Goal: Task Accomplishment & Management: Manage account settings

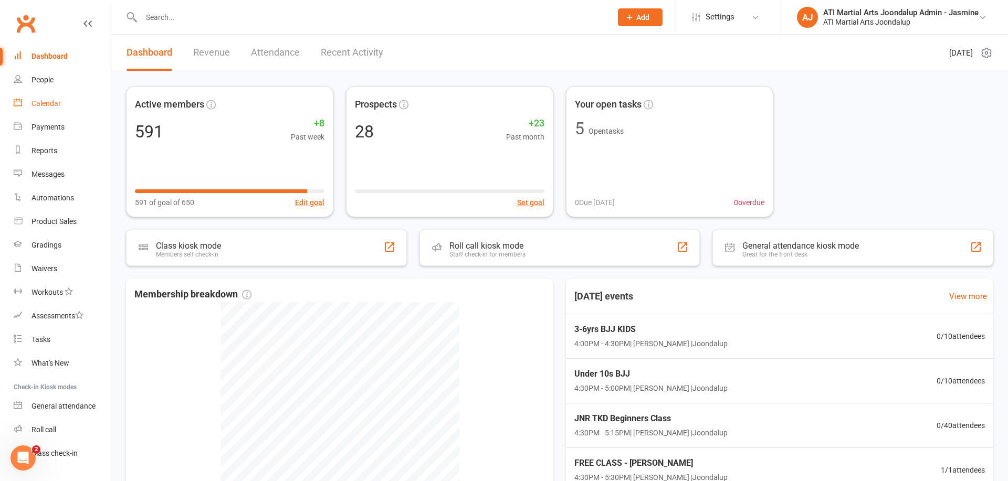
click at [50, 104] on div "Calendar" at bounding box center [45, 103] width 29 height 8
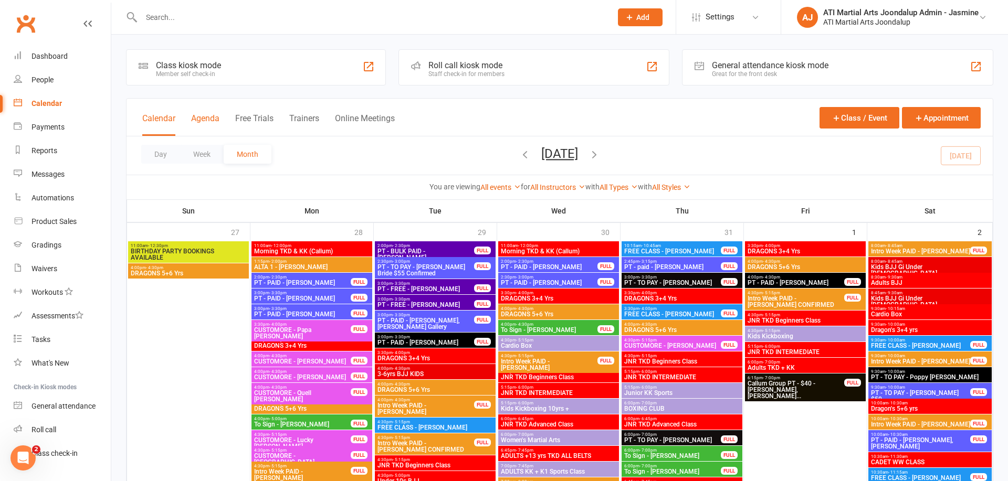
click at [210, 117] on button "Agenda" at bounding box center [205, 124] width 28 height 23
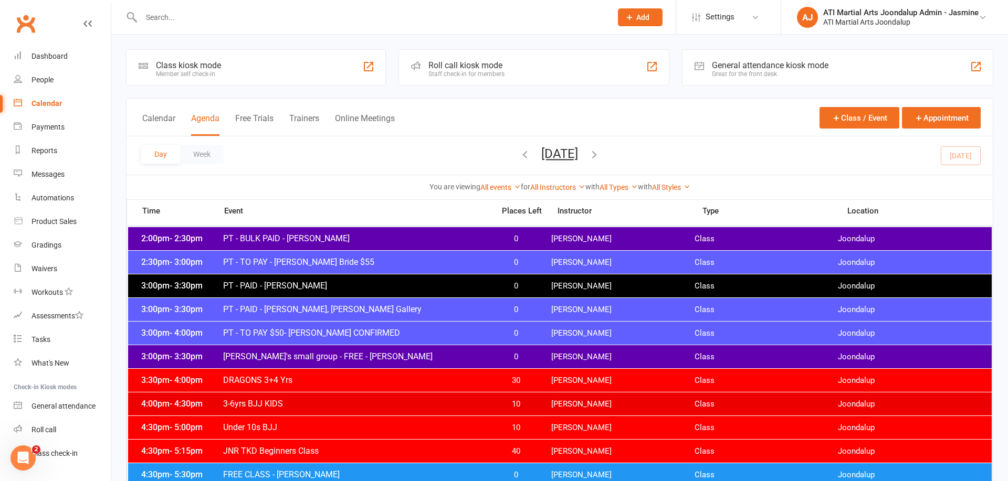
click at [163, 160] on button "Day" at bounding box center [160, 154] width 39 height 19
click at [49, 85] on link "People" at bounding box center [62, 80] width 97 height 24
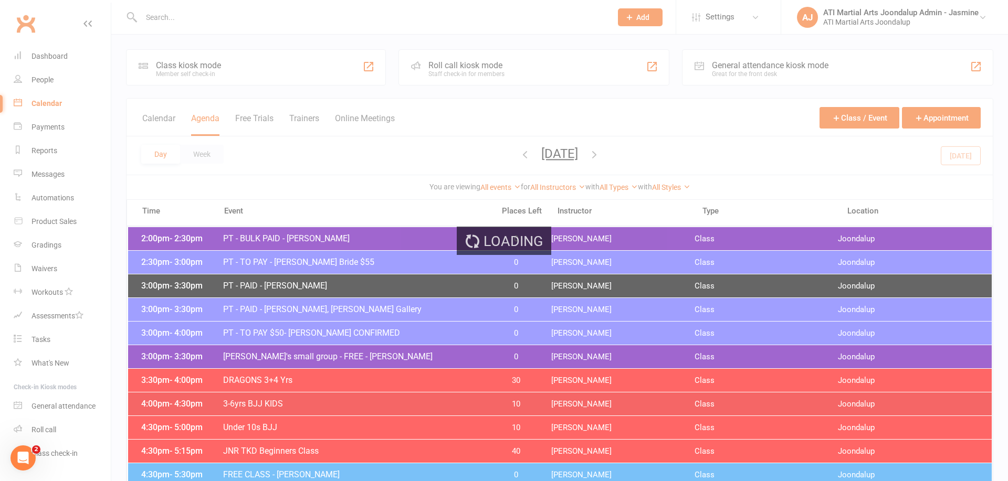
select select "100"
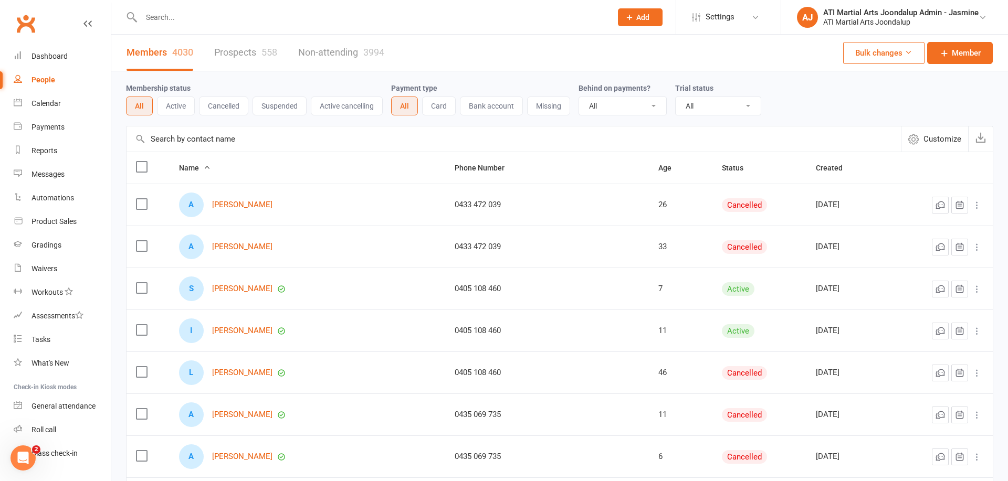
drag, startPoint x: 254, startPoint y: 56, endPoint x: 250, endPoint y: 67, distance: 12.0
click at [254, 56] on link "Prospects 558" at bounding box center [245, 53] width 63 height 36
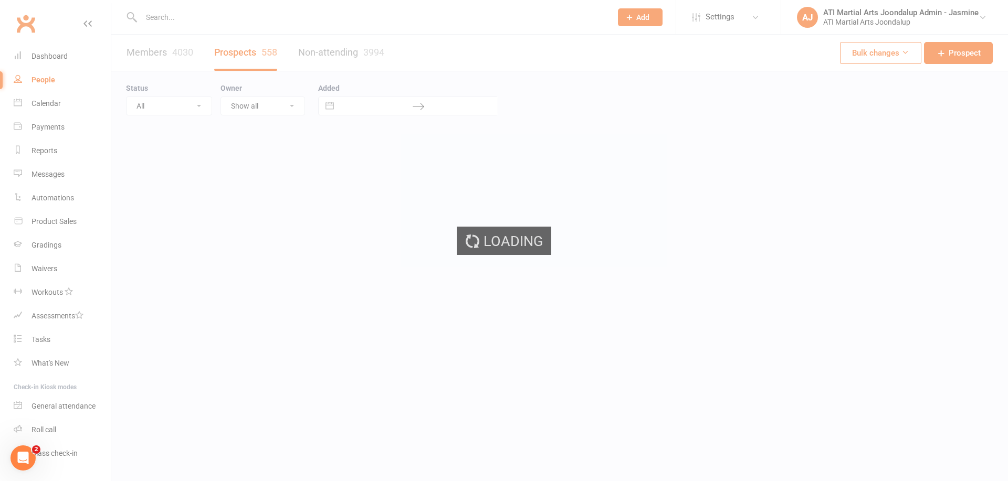
select select "100"
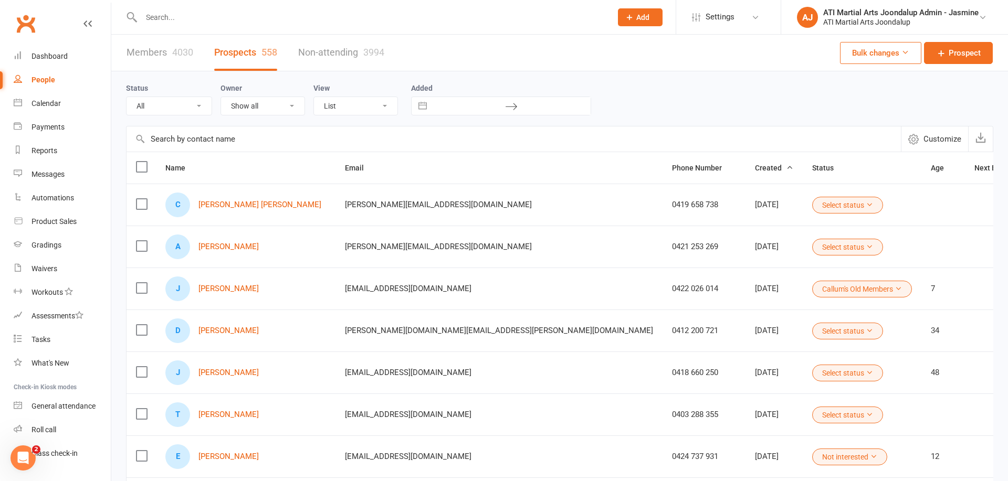
select select "Initial Contact"
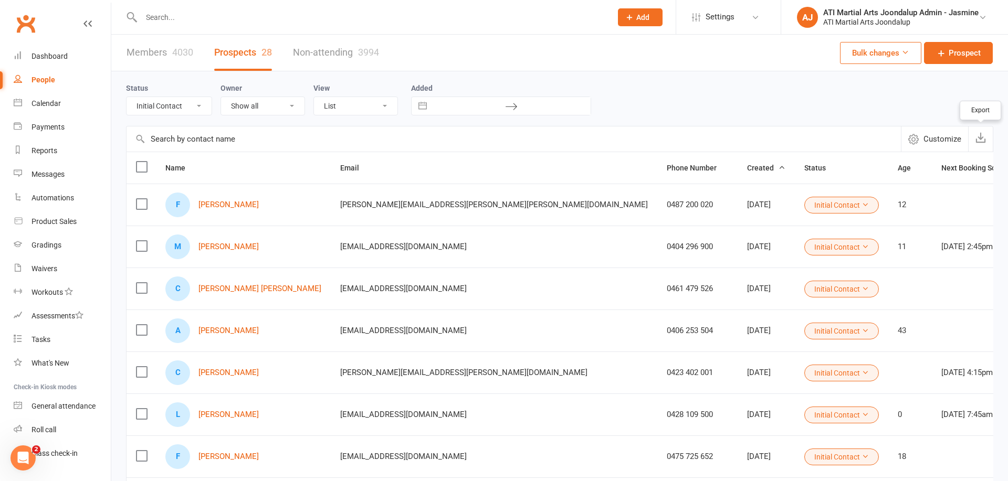
click at [981, 145] on button "button" at bounding box center [980, 139] width 25 height 25
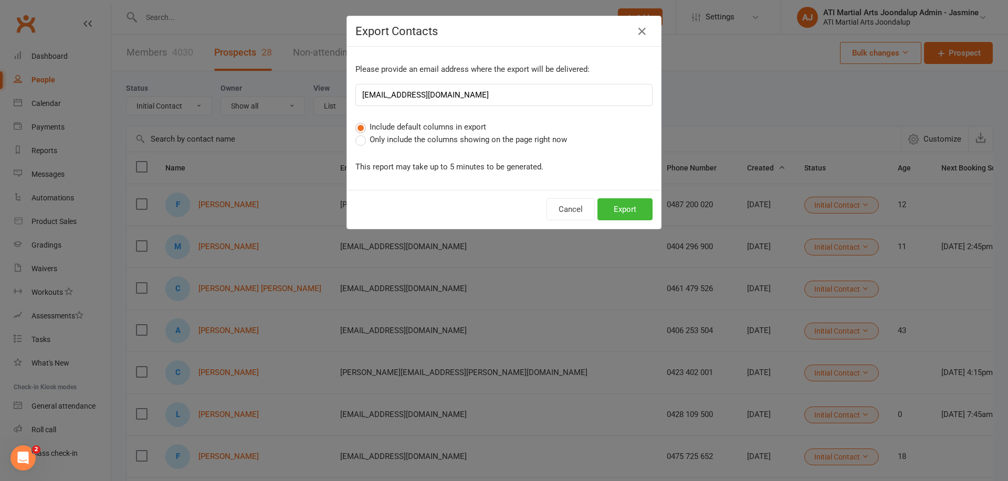
click at [486, 143] on span "Only include the columns showing on the page right now" at bounding box center [468, 138] width 197 height 11
click at [362, 133] on input "Only include the columns showing on the page right now" at bounding box center [358, 133] width 7 height 0
click at [645, 209] on button "Export" at bounding box center [624, 209] width 55 height 22
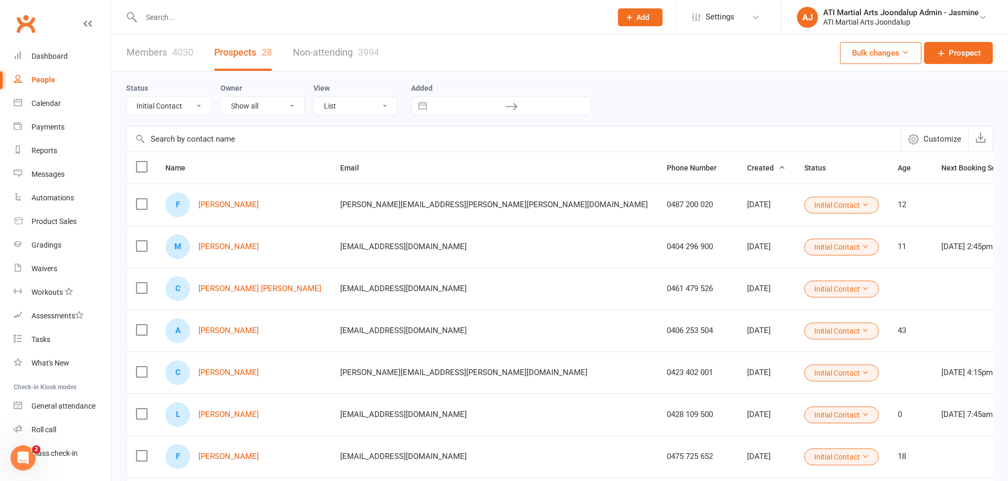
click at [219, 25] on div at bounding box center [365, 17] width 478 height 34
click at [223, 20] on input "text" at bounding box center [371, 17] width 466 height 15
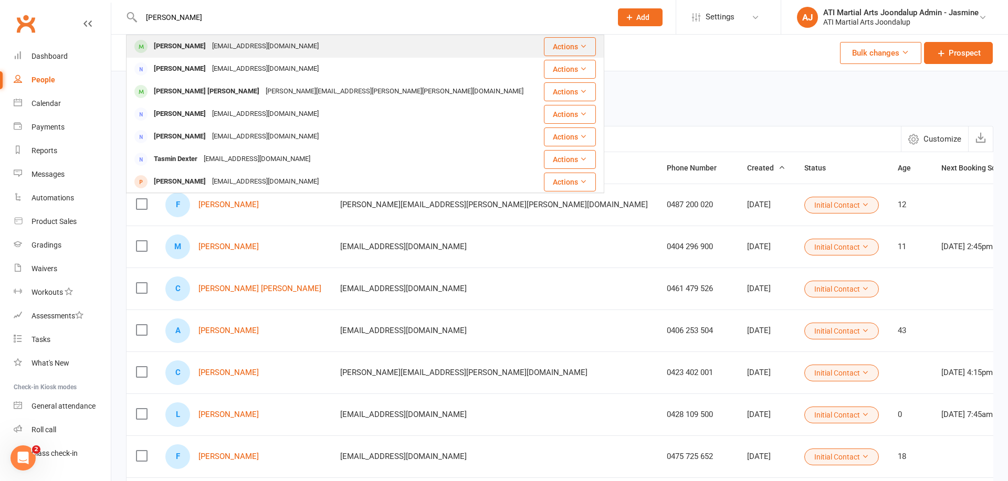
type input "dexter flynn"
click at [174, 44] on div "Dexter Flynn" at bounding box center [180, 46] width 58 height 15
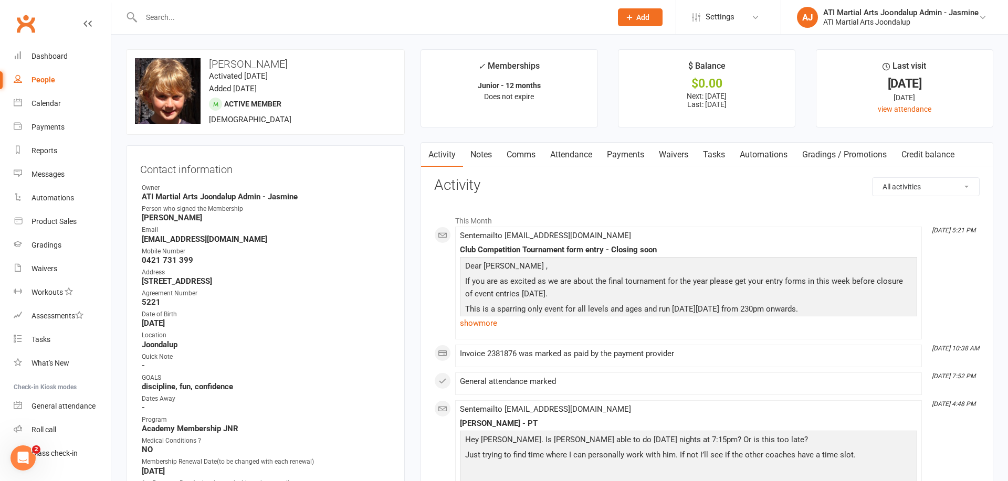
click at [570, 148] on link "Attendance" at bounding box center [571, 155] width 57 height 24
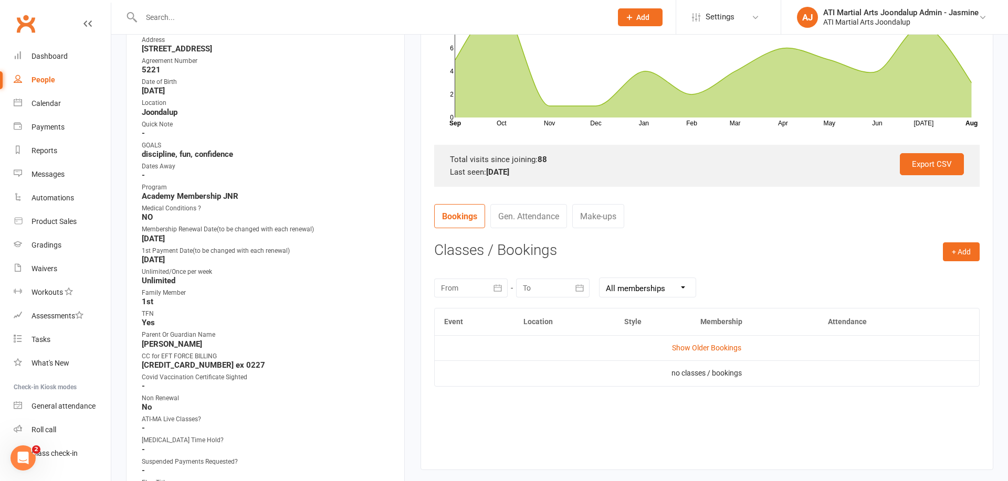
scroll to position [239, 0]
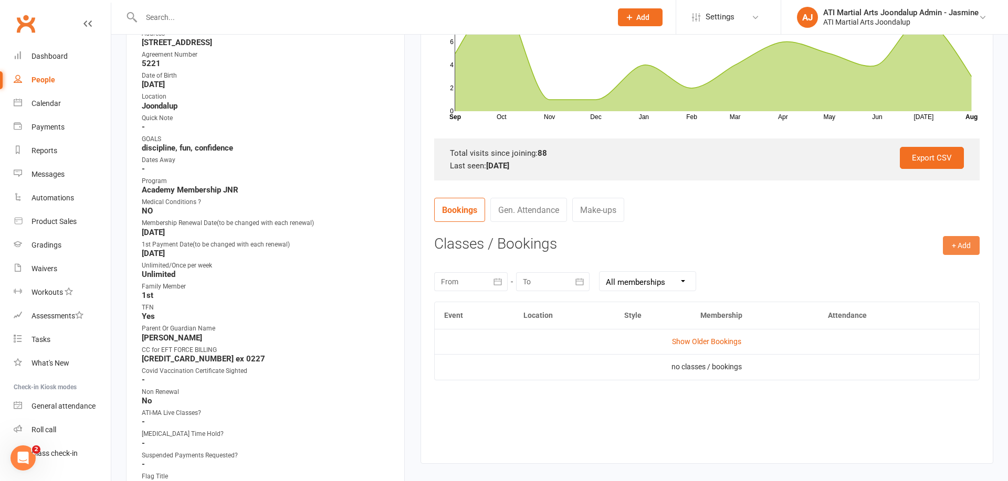
click at [965, 241] on button "+ Add" at bounding box center [961, 245] width 37 height 19
click at [907, 293] on link "Add Appointment" at bounding box center [927, 290] width 104 height 21
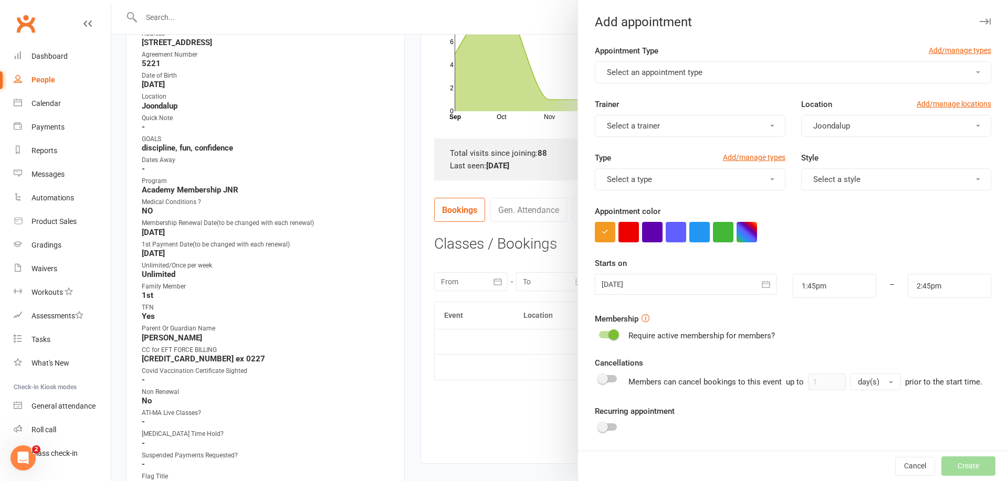
click at [702, 74] on span "Select an appointment type" at bounding box center [655, 72] width 96 height 9
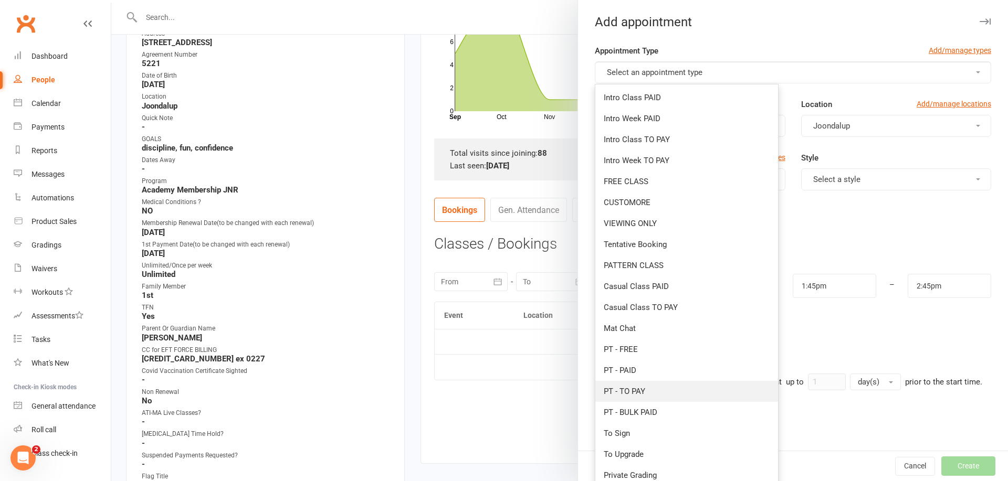
click at [652, 386] on link "PT - TO PAY" at bounding box center [686, 391] width 183 height 21
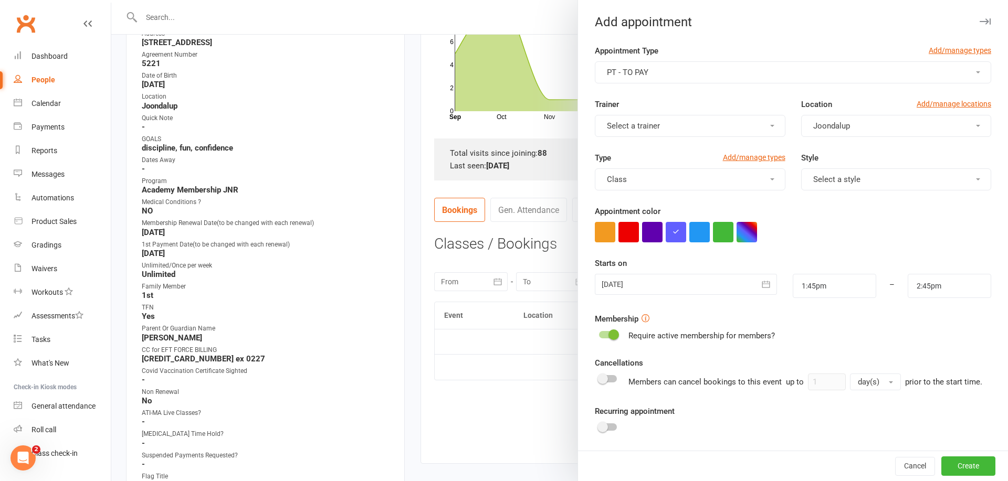
click at [670, 132] on button "Select a trainer" at bounding box center [690, 126] width 190 height 22
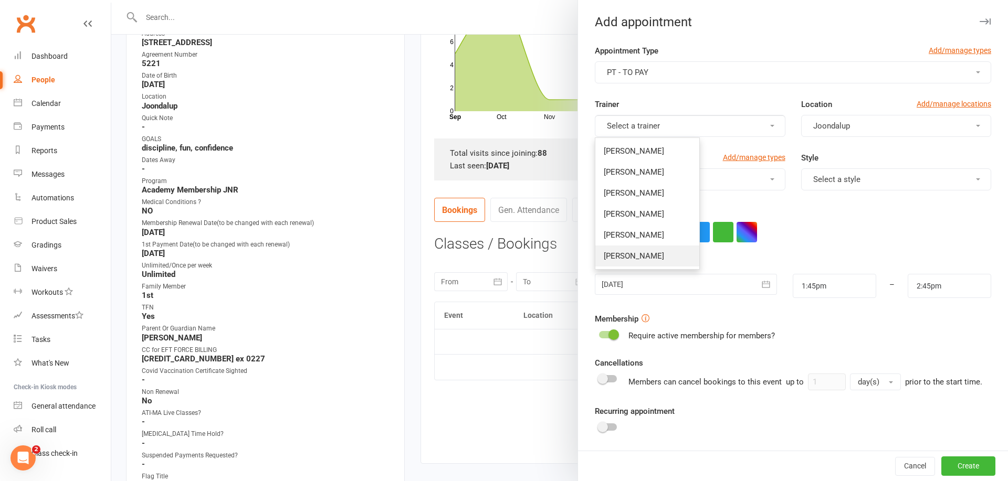
click at [647, 256] on span "[PERSON_NAME]" at bounding box center [634, 255] width 60 height 9
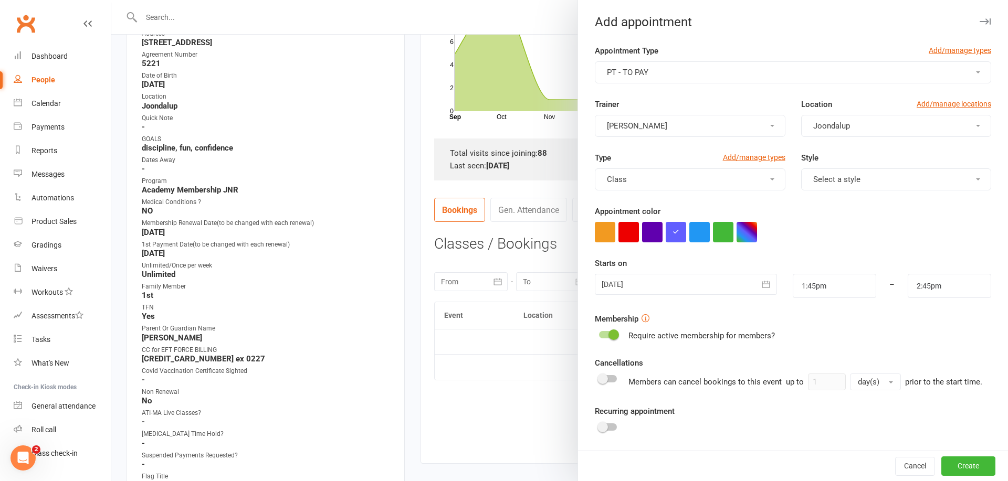
click at [840, 180] on span "Select a style" at bounding box center [836, 179] width 47 height 9
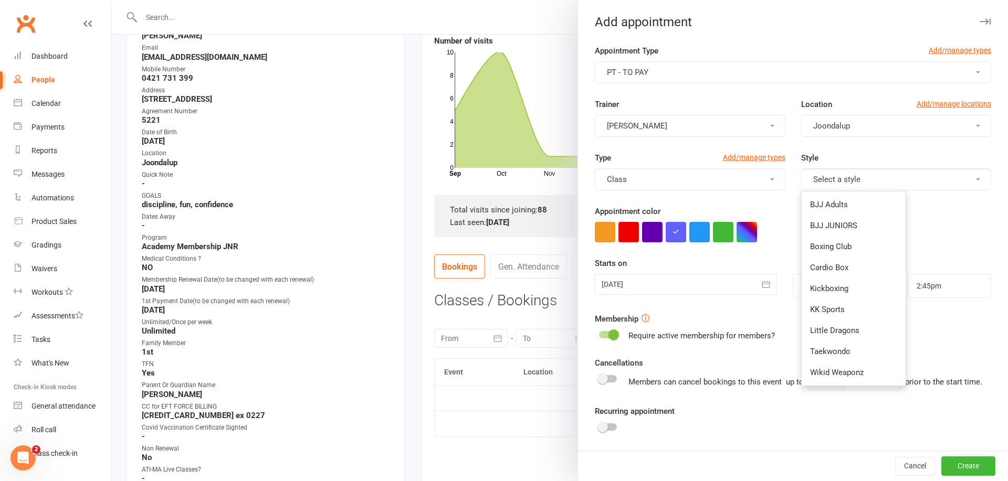
scroll to position [180, 0]
click at [856, 354] on link "Taekwondo" at bounding box center [854, 351] width 104 height 21
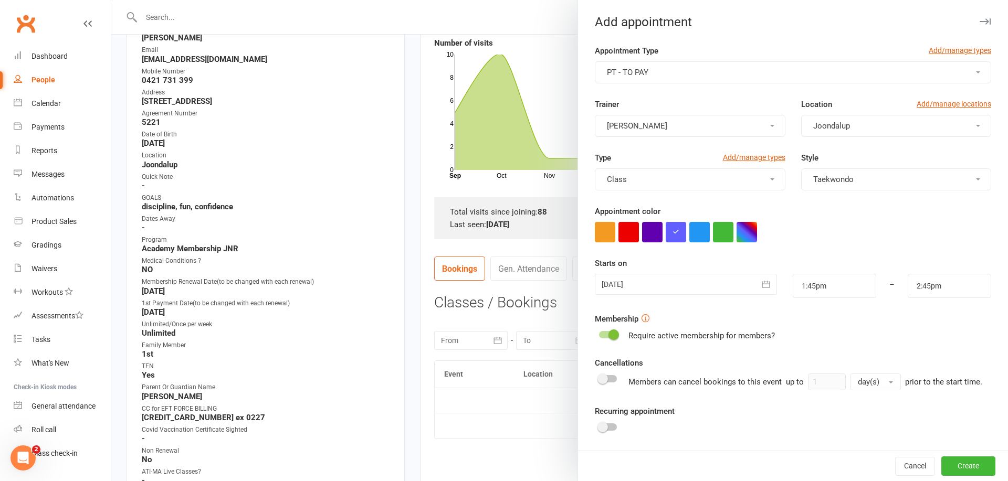
click at [767, 286] on icon "button" at bounding box center [766, 284] width 10 height 10
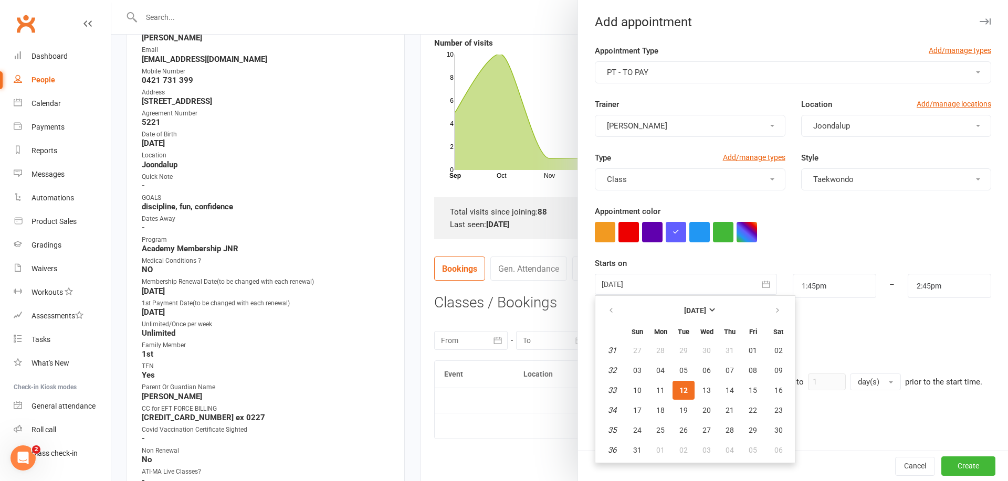
drag, startPoint x: 686, startPoint y: 413, endPoint x: 770, endPoint y: 357, distance: 100.7
click at [686, 412] on span "19" at bounding box center [683, 410] width 8 height 8
type input "[DATE]"
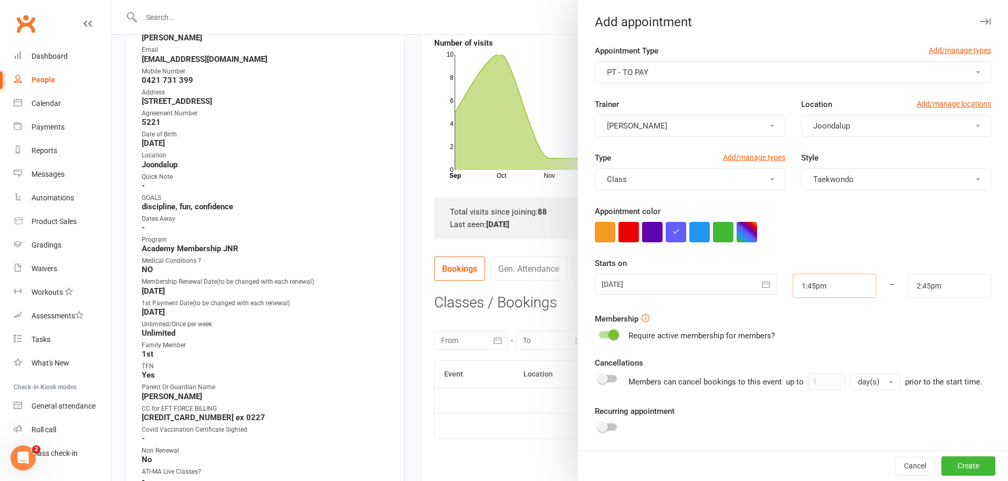
click at [831, 289] on input "1:45pm" at bounding box center [834, 286] width 83 height 24
type input "7:15pm"
click at [822, 306] on li "7:15pm" at bounding box center [818, 305] width 50 height 16
click at [931, 286] on input "8:15pm" at bounding box center [949, 286] width 83 height 24
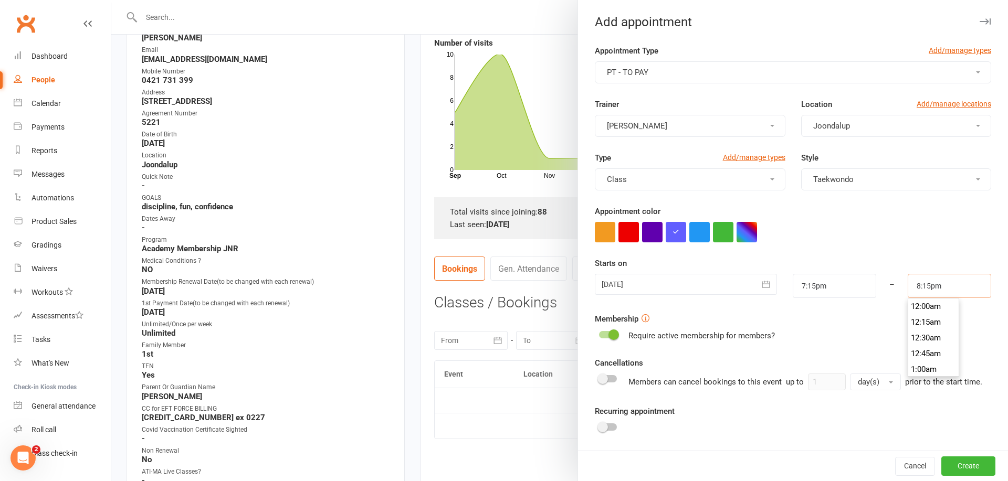
scroll to position [1260, 0]
type input "8:00pm"
click at [929, 307] on li "8:00pm" at bounding box center [933, 307] width 50 height 16
click at [752, 235] on button "button" at bounding box center [746, 232] width 20 height 20
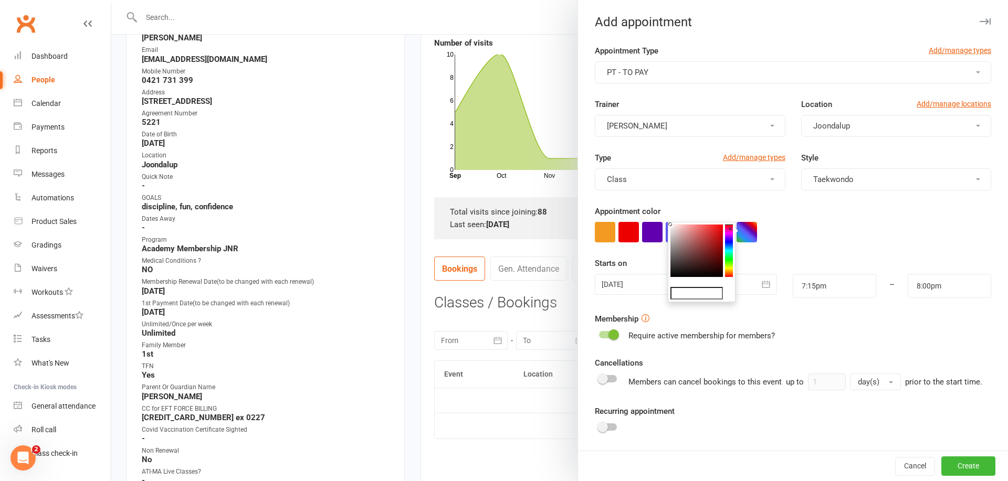
type input "#050202"
click at [700, 276] on colorpicker-saturation at bounding box center [696, 251] width 52 height 52
click at [962, 467] on button "Create" at bounding box center [968, 466] width 54 height 19
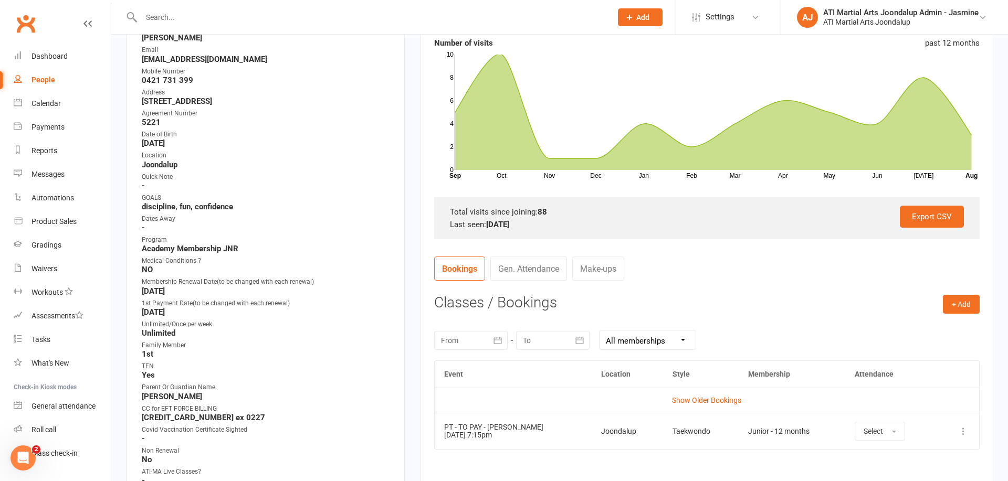
click at [160, 12] on input "text" at bounding box center [371, 17] width 466 height 15
type input "I middleton"
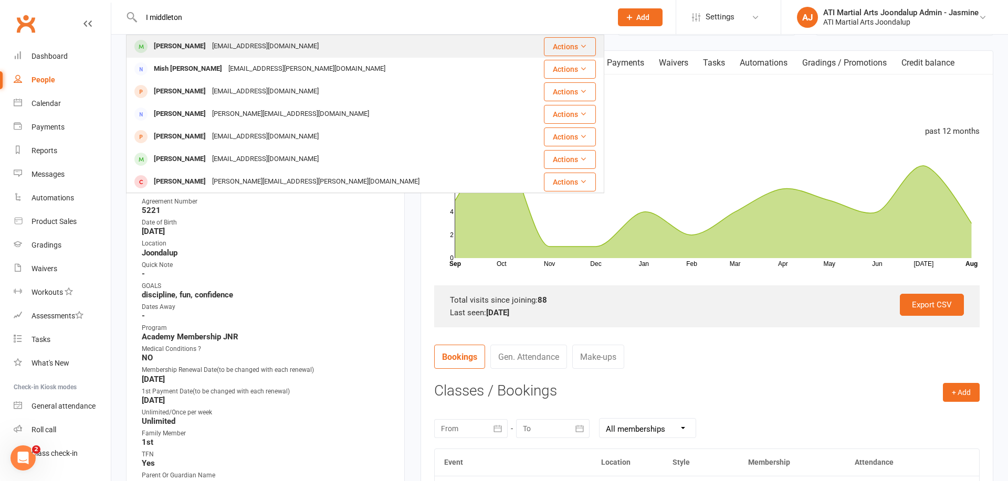
scroll to position [86, 0]
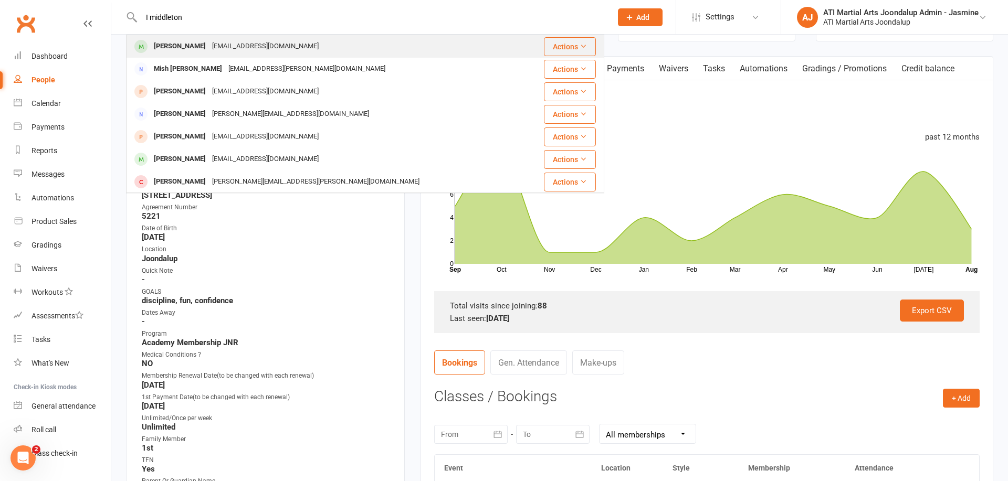
drag, startPoint x: 129, startPoint y: 65, endPoint x: 172, endPoint y: 50, distance: 45.5
click at [172, 50] on div "[PERSON_NAME]" at bounding box center [180, 46] width 58 height 15
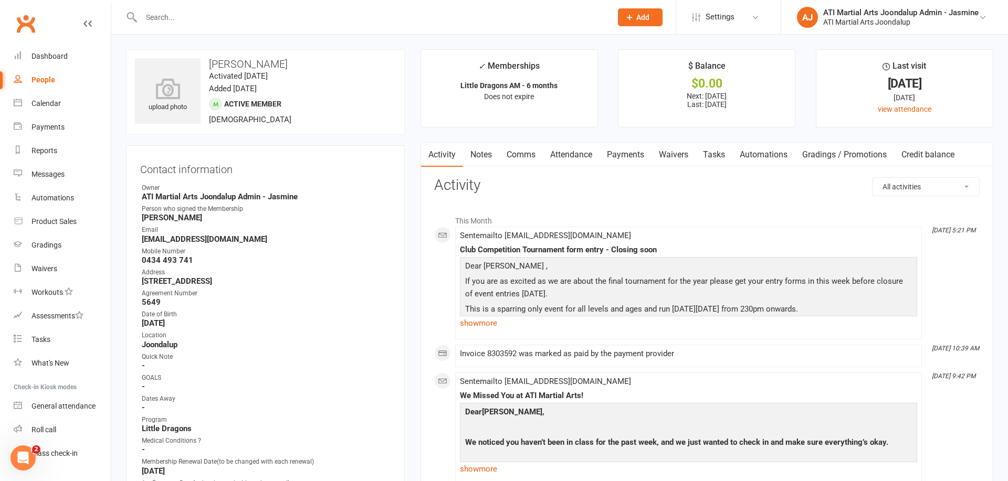
click at [575, 157] on link "Attendance" at bounding box center [571, 155] width 57 height 24
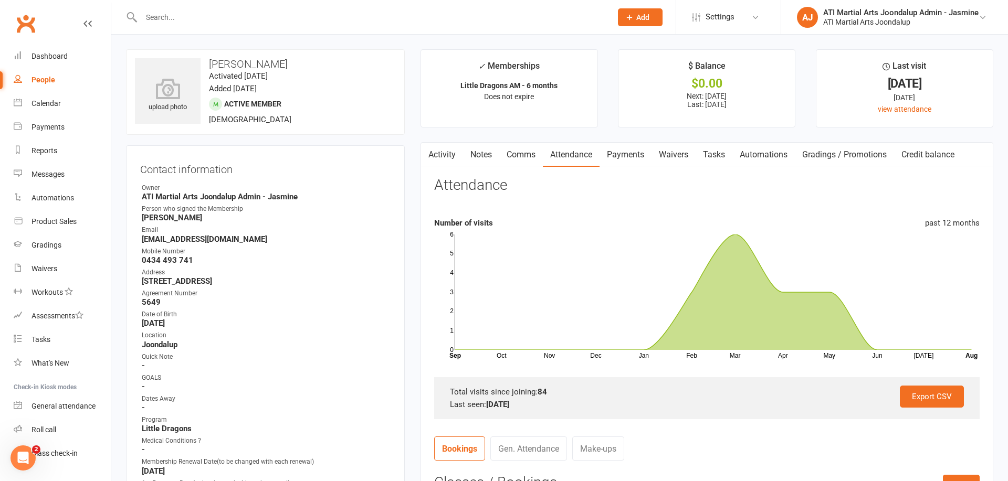
click at [621, 157] on link "Payments" at bounding box center [625, 155] width 52 height 24
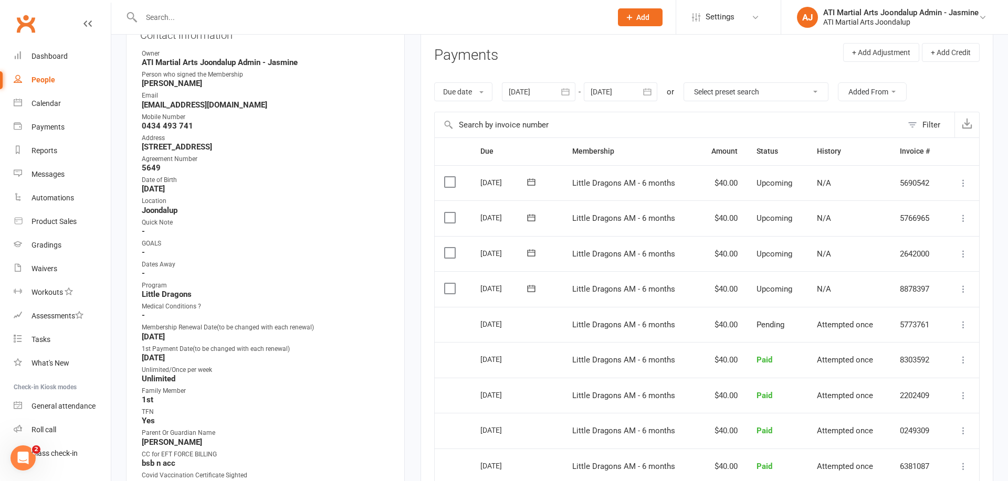
scroll to position [136, 0]
click at [280, 14] on input "text" at bounding box center [371, 17] width 466 height 15
type input "Thomas long"
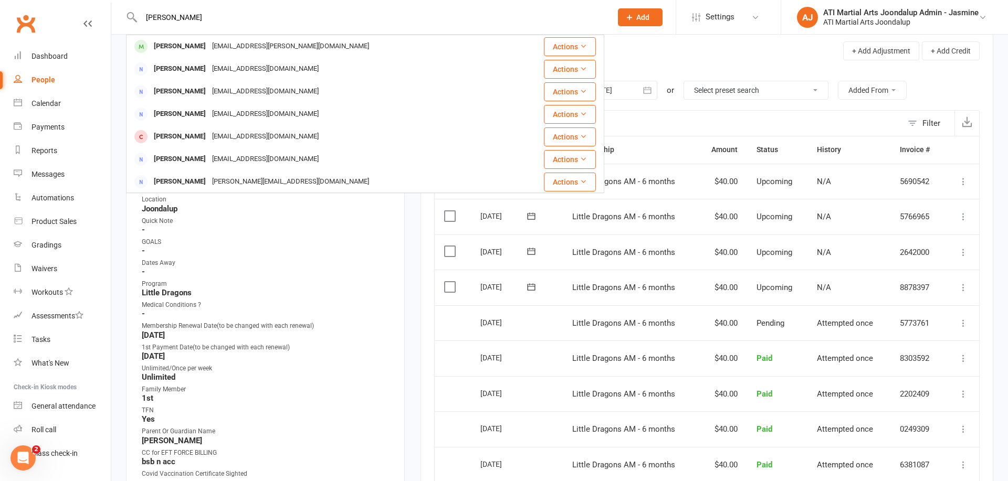
click at [217, 42] on div "kat.gunn@yahoo.com.au" at bounding box center [290, 46] width 163 height 15
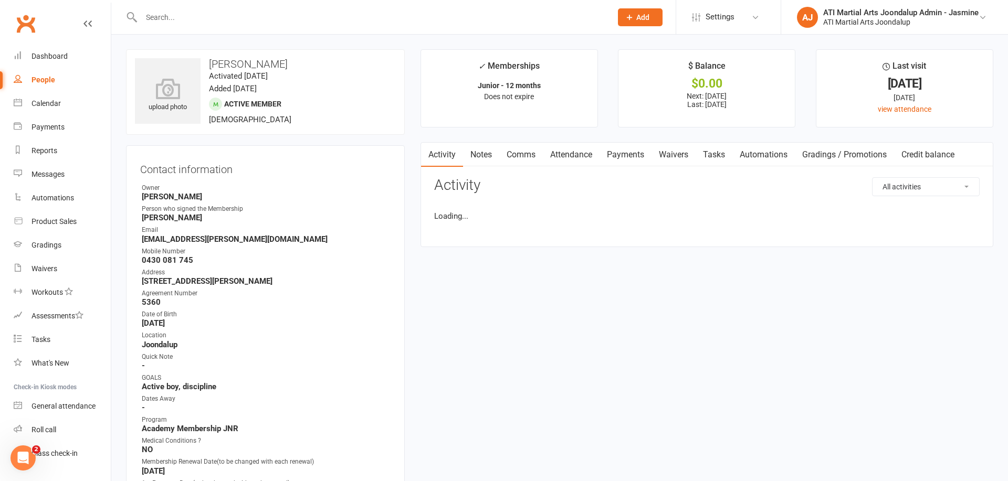
click at [577, 157] on link "Attendance" at bounding box center [571, 155] width 57 height 24
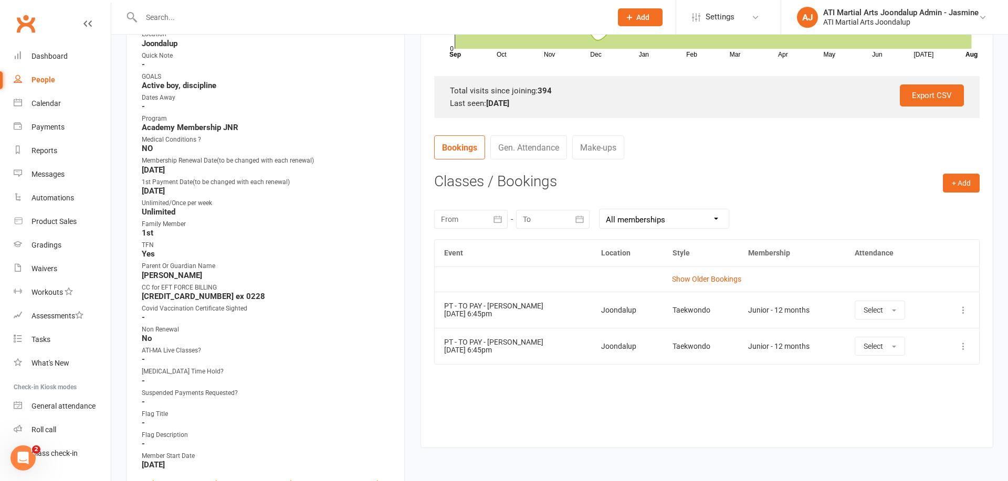
scroll to position [303, 0]
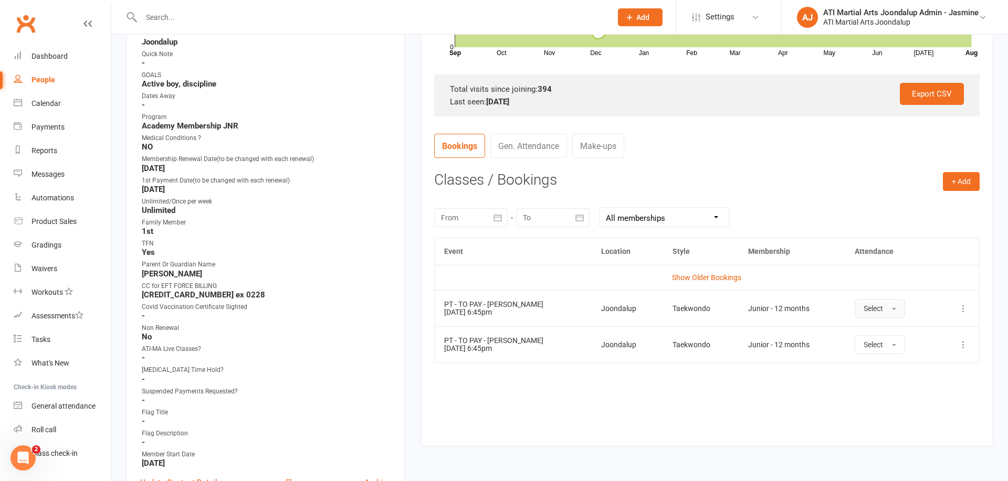
drag, startPoint x: 894, startPoint y: 306, endPoint x: 886, endPoint y: 314, distance: 11.9
click at [894, 306] on button "Select" at bounding box center [880, 308] width 50 height 19
click at [876, 350] on span "Absent" at bounding box center [876, 353] width 25 height 9
click at [359, 285] on div "CC for EFT FORCE BILLING" at bounding box center [266, 286] width 249 height 10
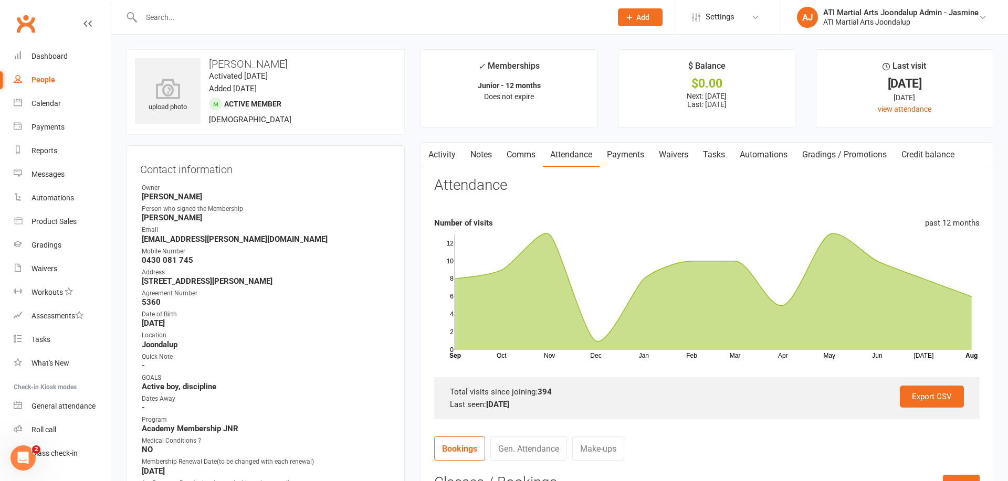
scroll to position [0, 0]
click at [238, 20] on input "text" at bounding box center [371, 17] width 466 height 15
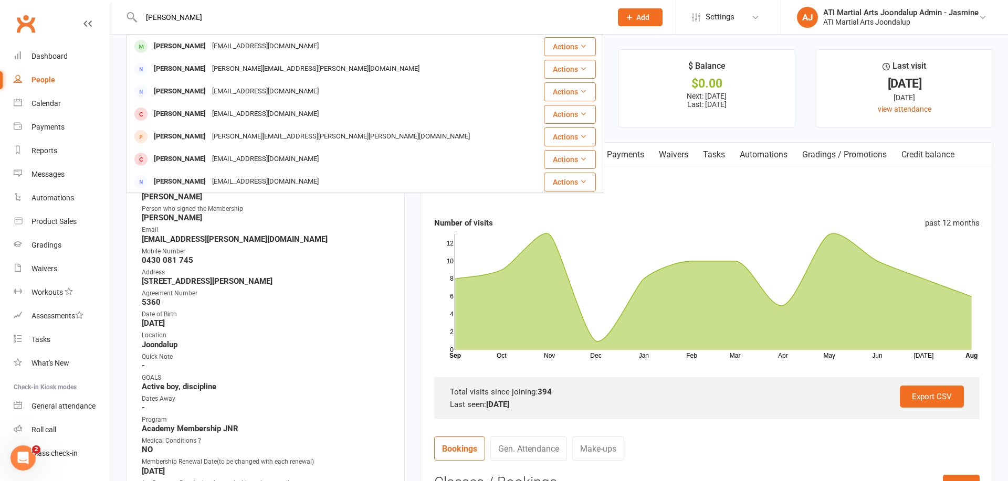
type input "[PERSON_NAME]"
click at [185, 49] on div "[PERSON_NAME]" at bounding box center [180, 46] width 58 height 15
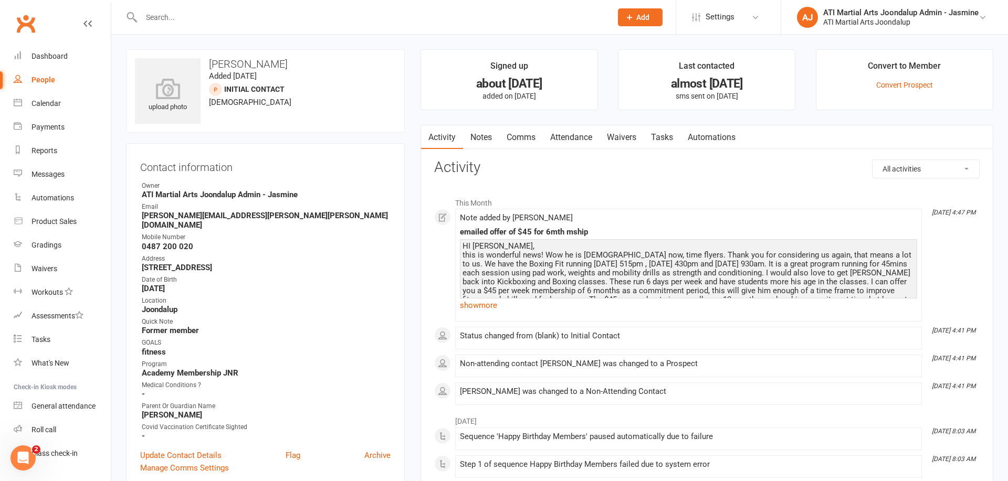
click at [576, 135] on link "Attendance" at bounding box center [571, 137] width 57 height 24
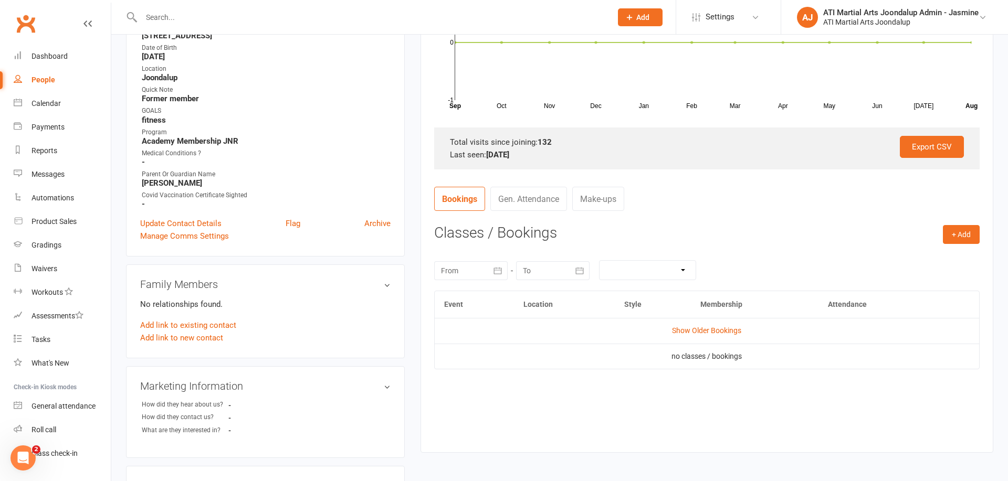
scroll to position [233, 0]
click at [706, 326] on link "Show Older Bookings" at bounding box center [706, 330] width 69 height 8
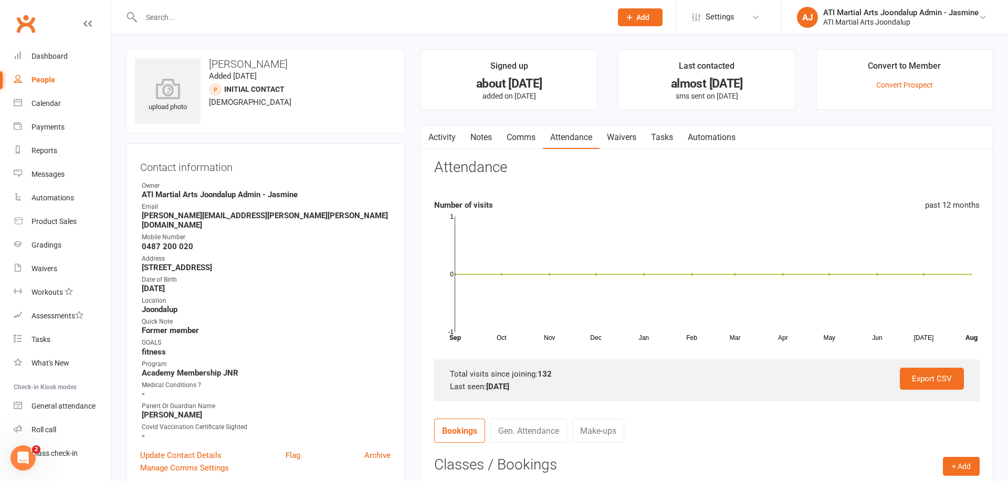
scroll to position [0, 0]
click at [482, 139] on link "Notes" at bounding box center [481, 137] width 36 height 24
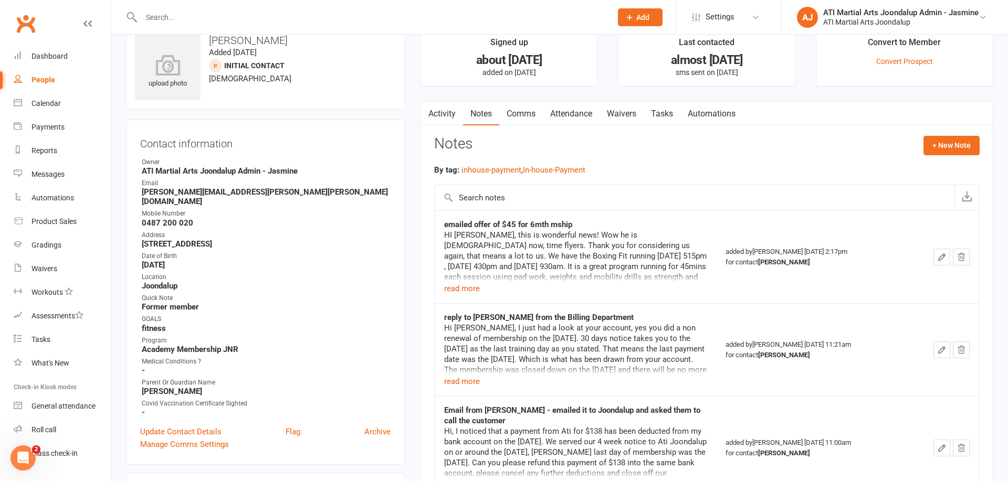
scroll to position [26, 0]
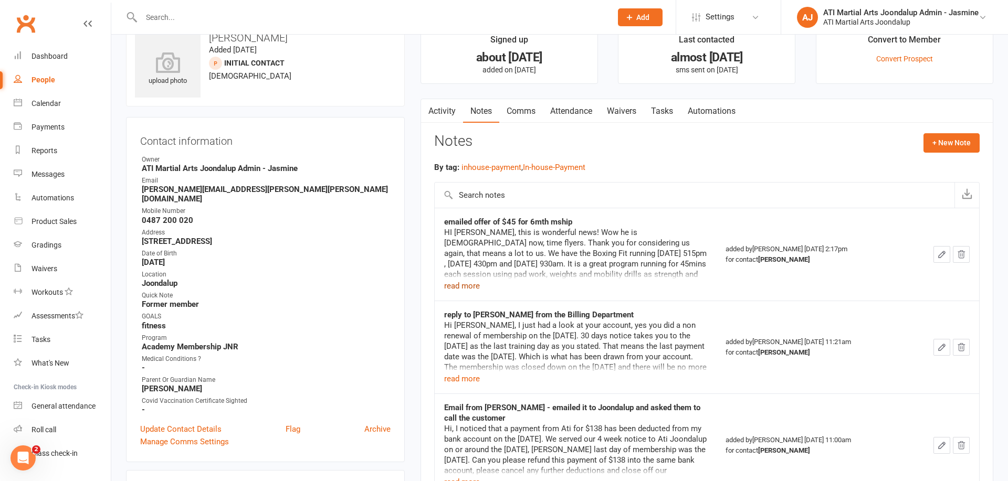
click at [464, 287] on button "read more" at bounding box center [462, 286] width 36 height 13
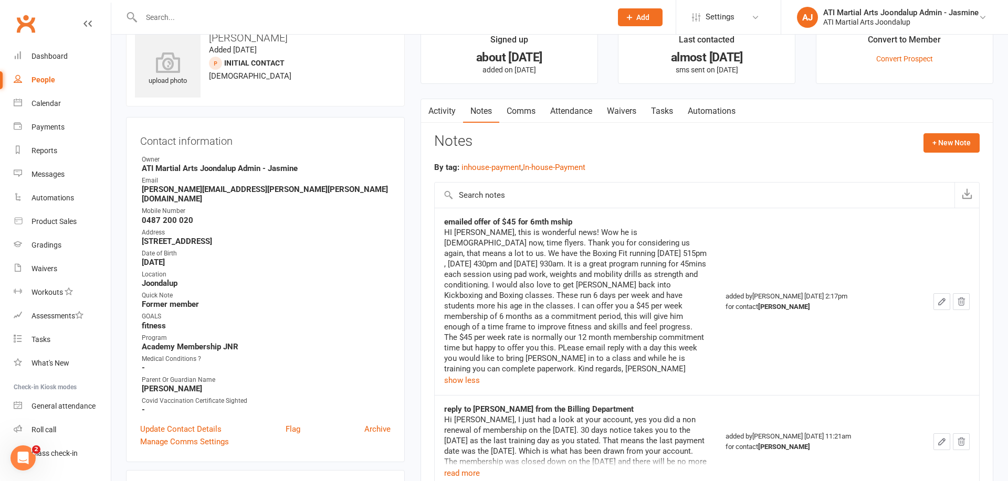
click at [299, 20] on input "text" at bounding box center [371, 17] width 466 height 15
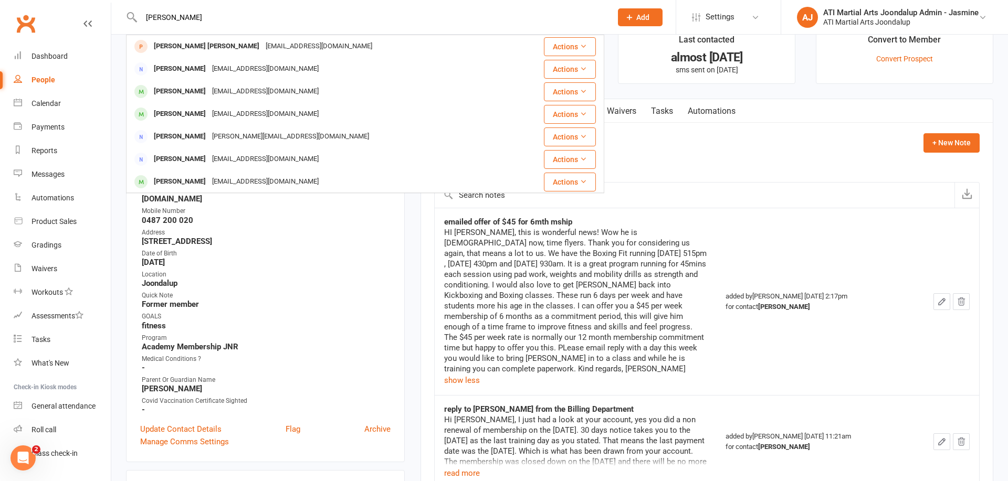
type input "Britz"
drag, startPoint x: 300, startPoint y: 20, endPoint x: 291, endPoint y: 52, distance: 33.2
click at [291, 52] on div "Cronje Britz anelcbritz@gmail.com" at bounding box center [325, 47] width 396 height 22
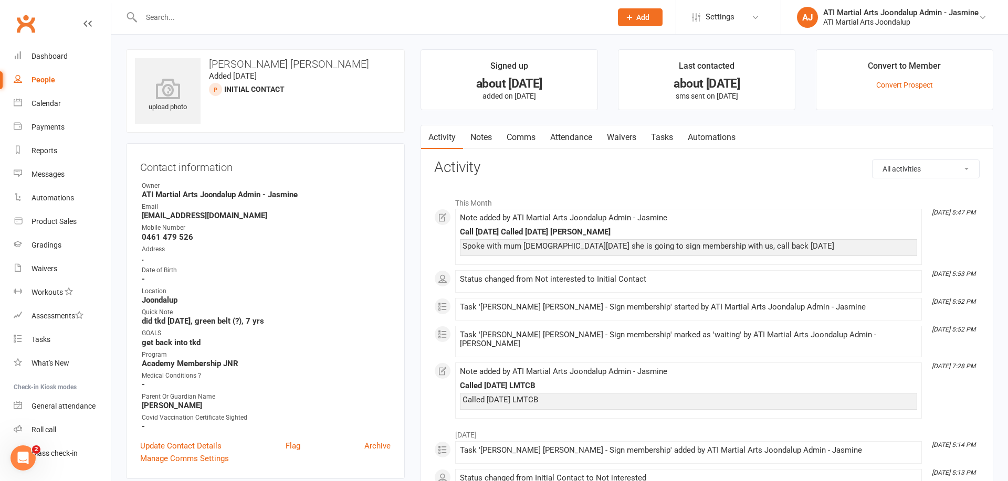
click at [311, 23] on input "text" at bounding box center [371, 17] width 466 height 15
type input "[PERSON_NAME]"
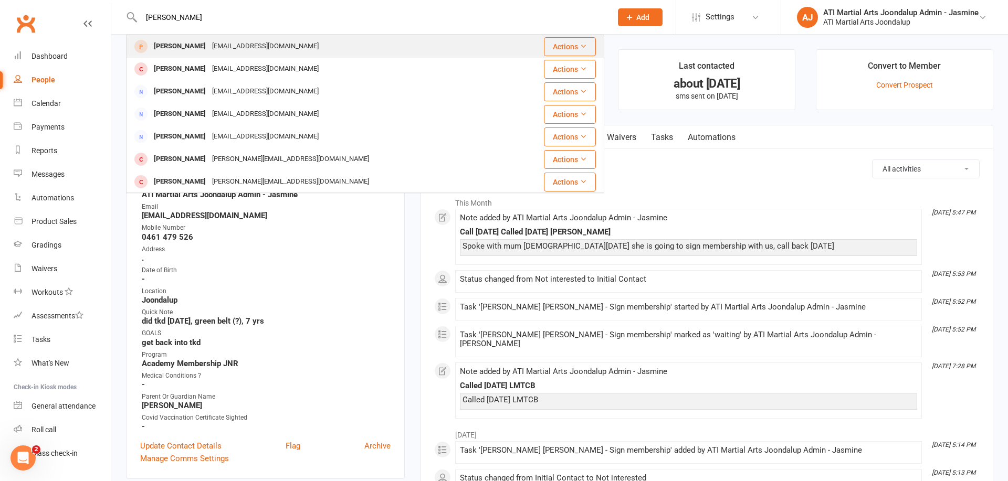
drag, startPoint x: 231, startPoint y: 37, endPoint x: 227, endPoint y: 44, distance: 7.3
click at [227, 44] on div "[EMAIL_ADDRESS][DOMAIN_NAME]" at bounding box center [265, 46] width 113 height 15
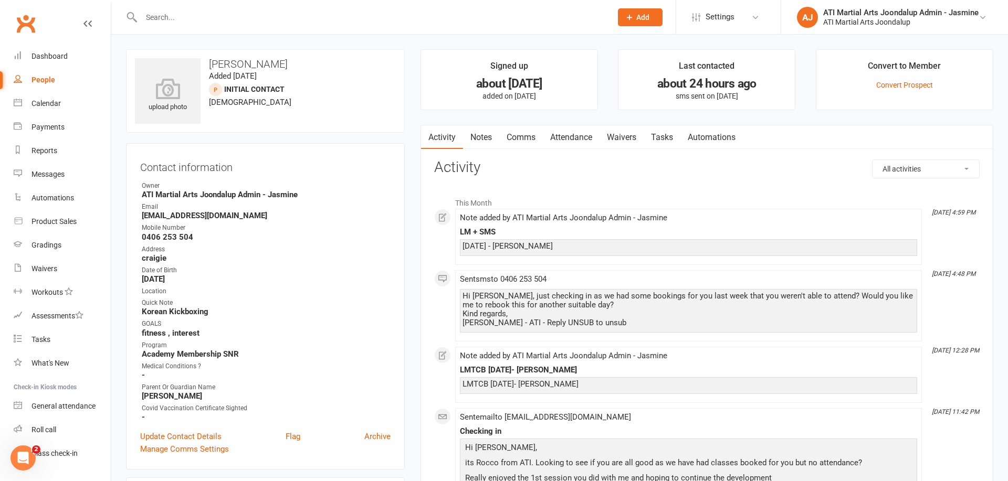
click at [237, 17] on input "text" at bounding box center [371, 17] width 466 height 15
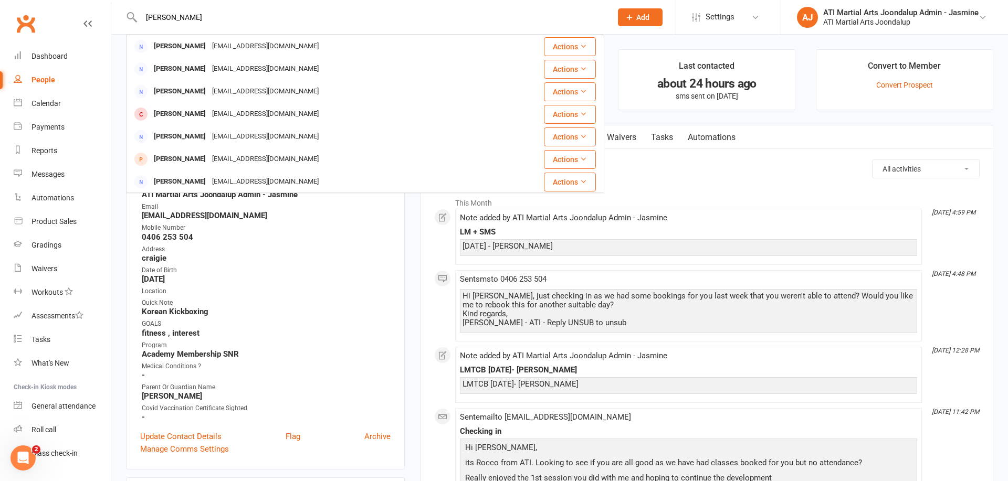
type input "Felix"
drag, startPoint x: 237, startPoint y: 17, endPoint x: 175, endPoint y: 160, distance: 156.3
click at [175, 161] on div "[PERSON_NAME]" at bounding box center [180, 159] width 58 height 15
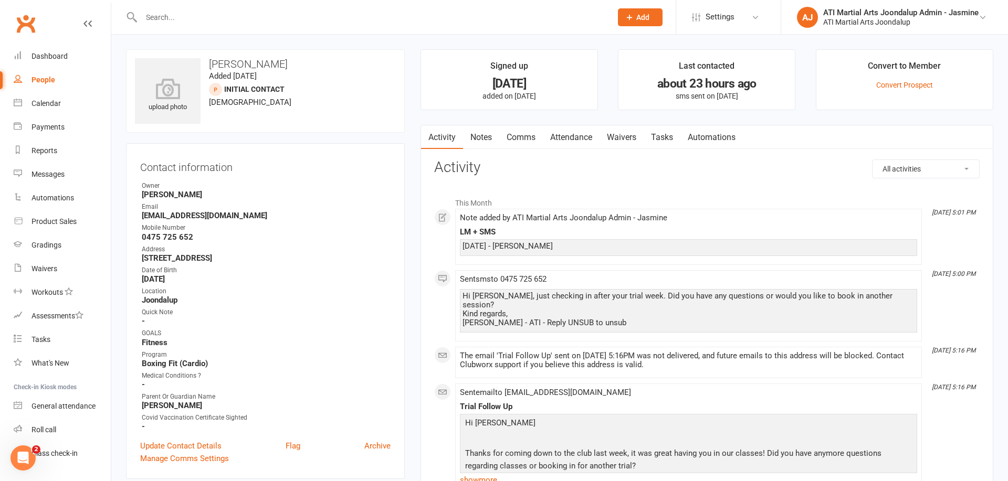
click at [379, 20] on input "text" at bounding box center [371, 17] width 466 height 15
type input "tik iller"
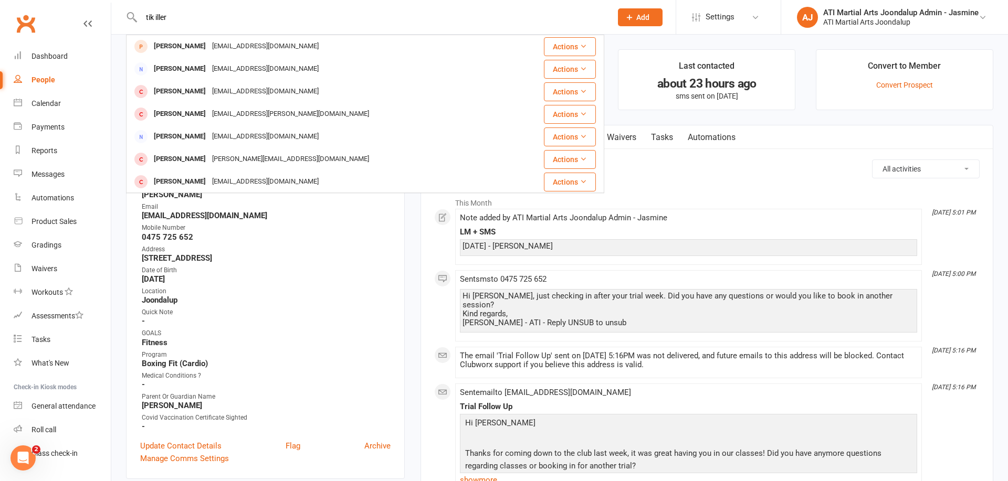
click at [310, 49] on div "Tik Miller tkheyamiller@gmail.com" at bounding box center [318, 47] width 383 height 22
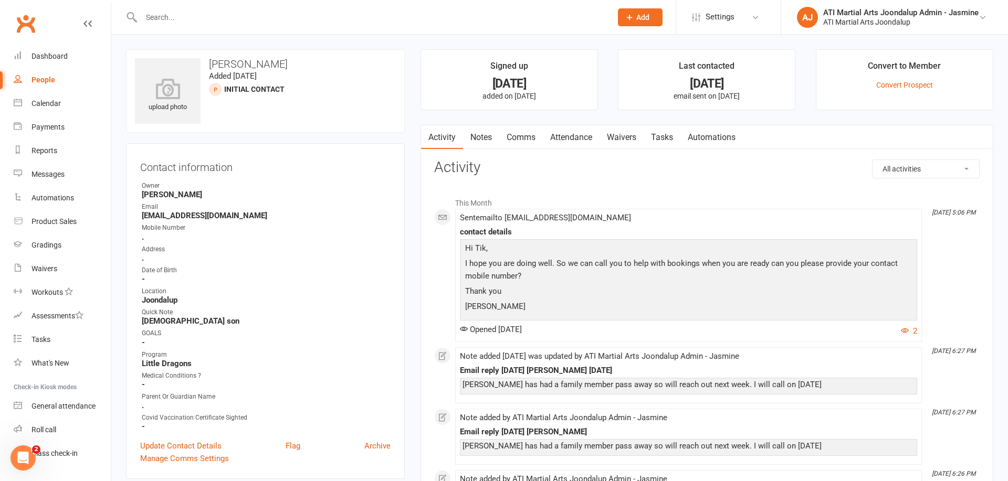
click at [347, 20] on input "text" at bounding box center [371, 17] width 466 height 15
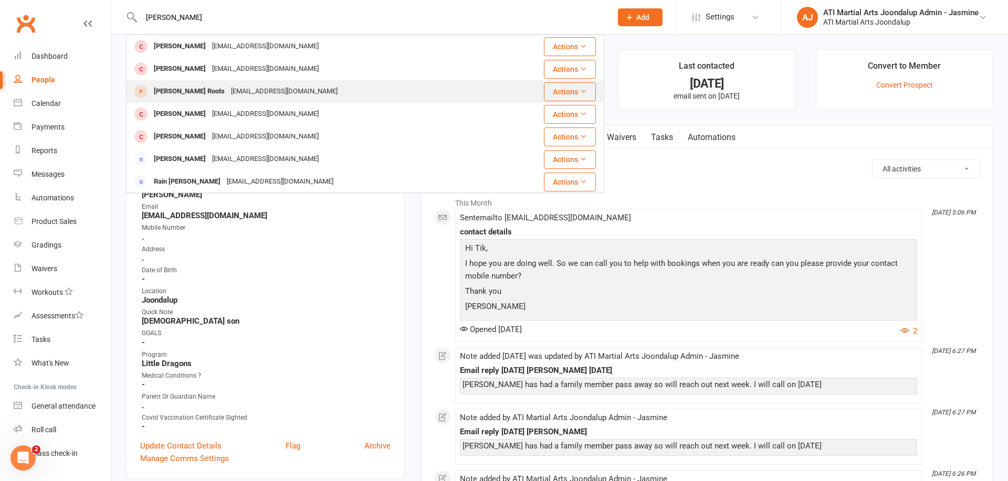
type input "kerri"
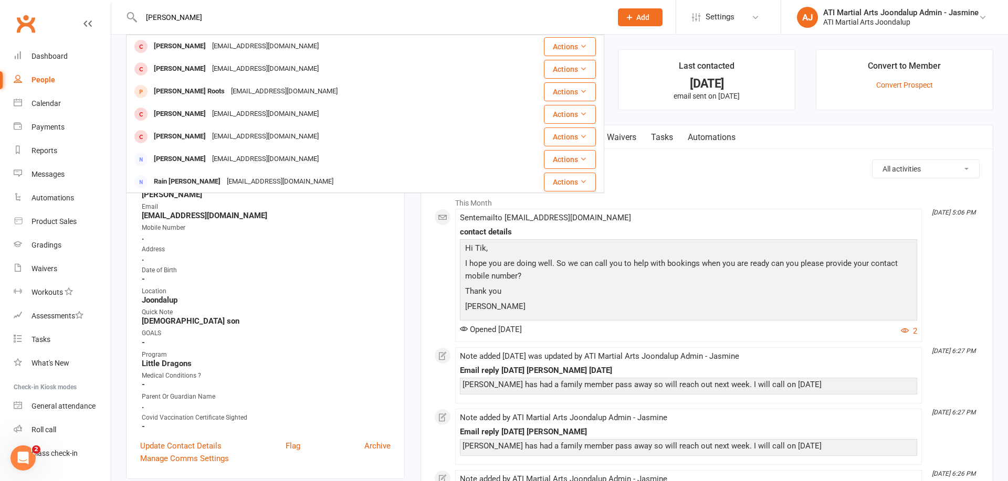
click at [268, 85] on div "[EMAIL_ADDRESS][DOMAIN_NAME]" at bounding box center [284, 91] width 113 height 15
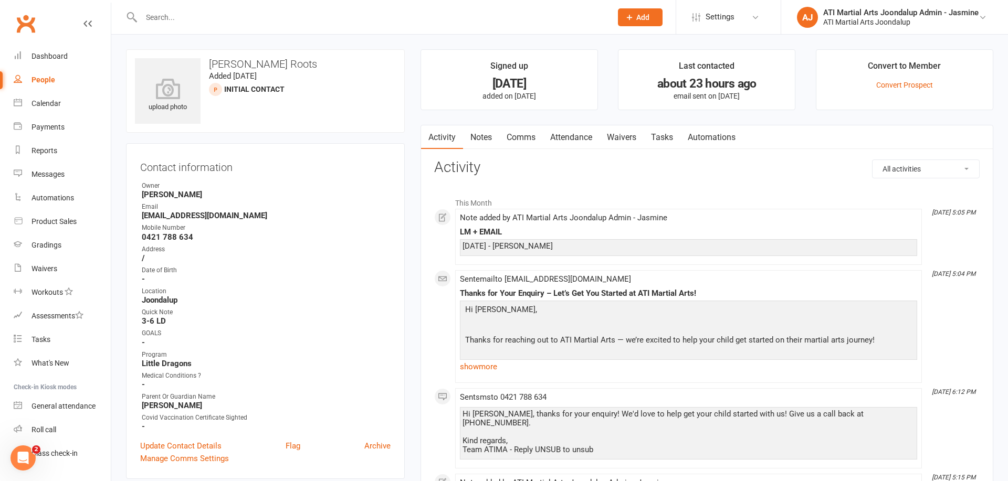
scroll to position [8, 0]
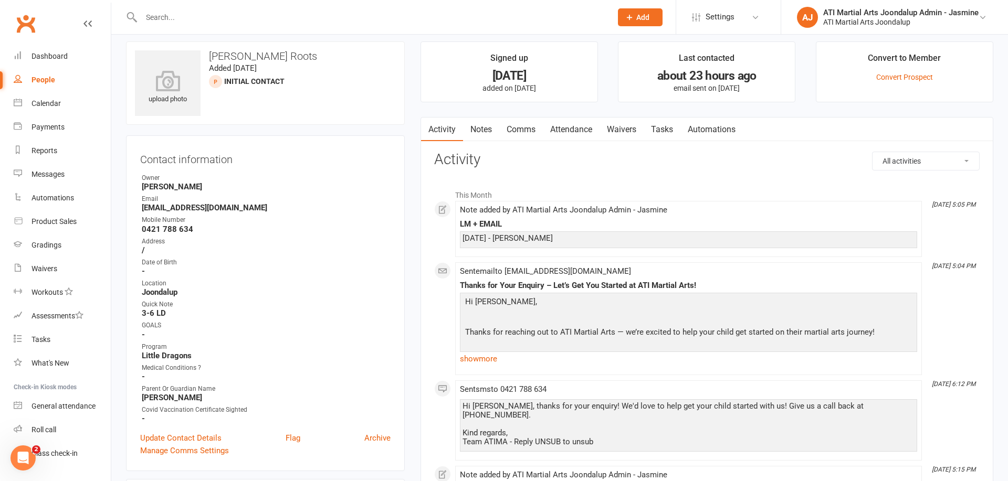
click at [322, 22] on input "text" at bounding box center [371, 17] width 466 height 15
type input "George lim"
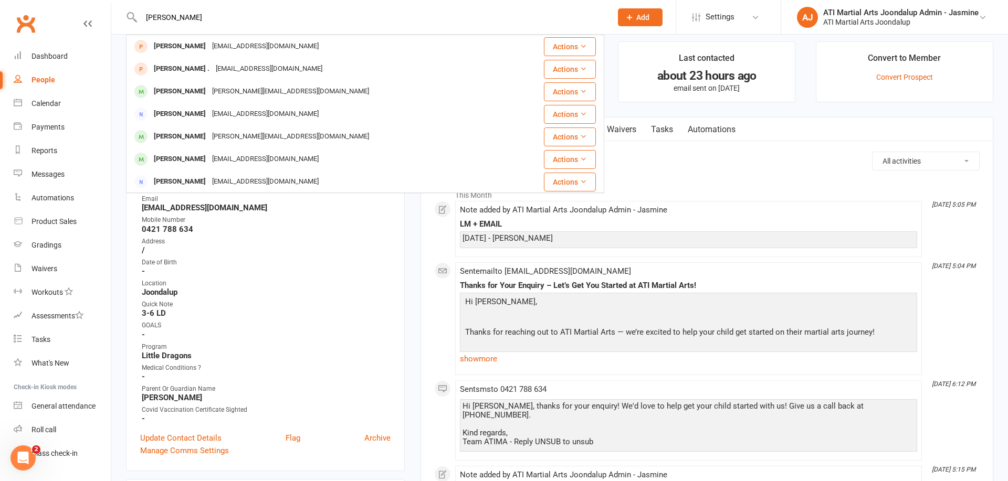
click at [304, 48] on div "George Lim boonlim@mailfence.com" at bounding box center [325, 47] width 396 height 22
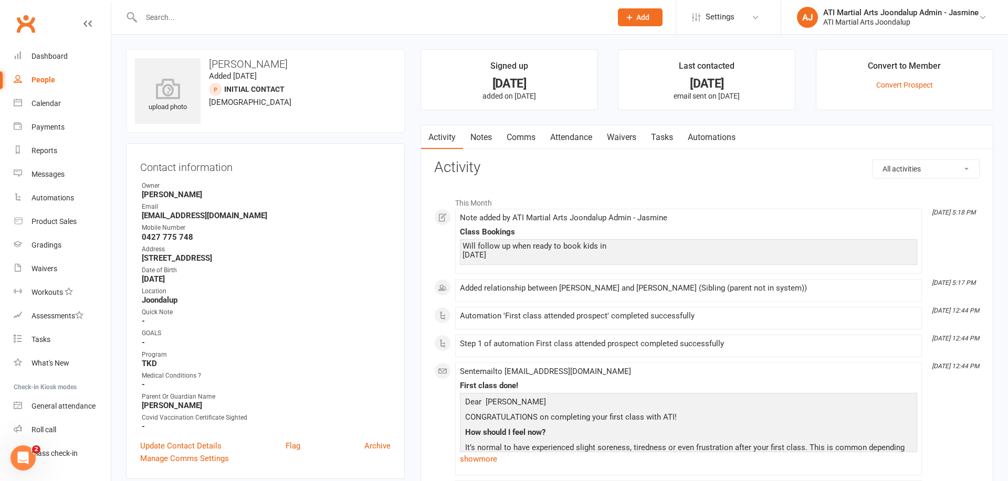
click at [303, 19] on input "text" at bounding box center [371, 17] width 466 height 15
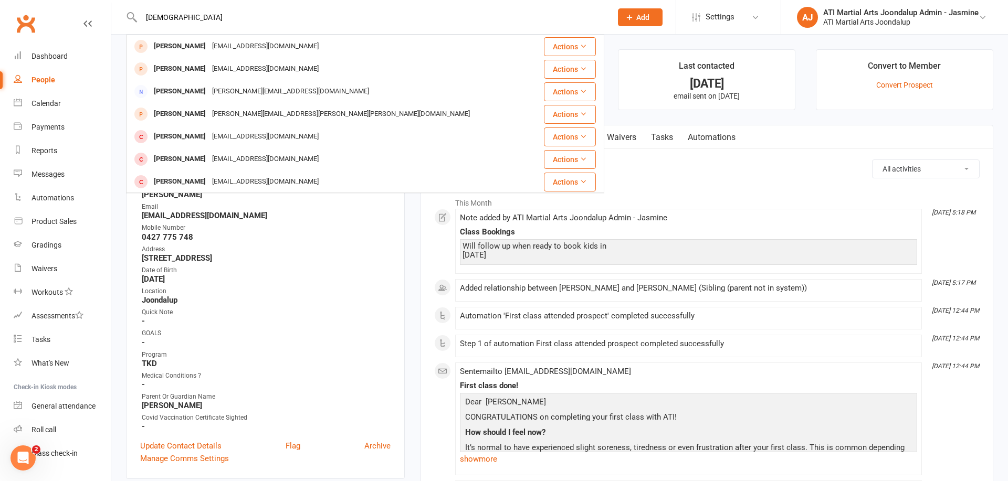
type input "Santo"
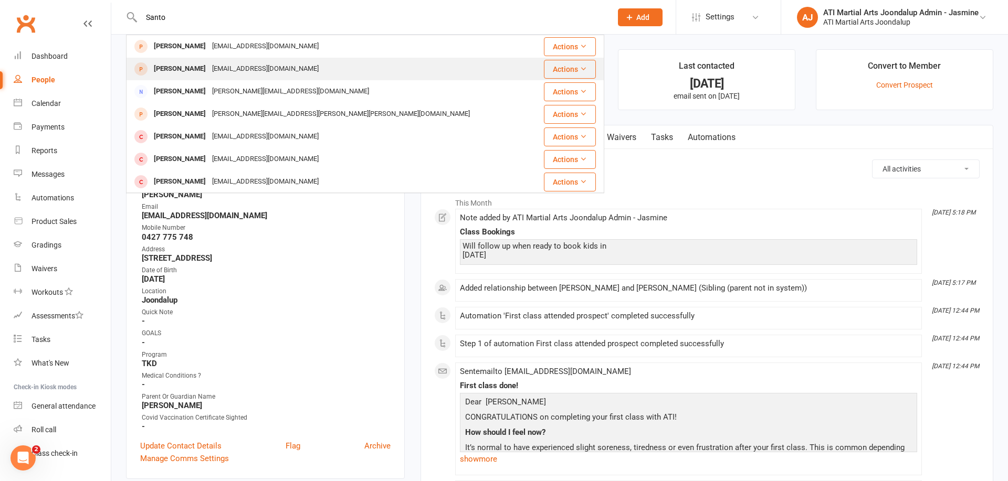
drag, startPoint x: 303, startPoint y: 20, endPoint x: 227, endPoint y: 70, distance: 91.0
click at [227, 70] on div "[EMAIL_ADDRESS][DOMAIN_NAME]" at bounding box center [265, 68] width 113 height 15
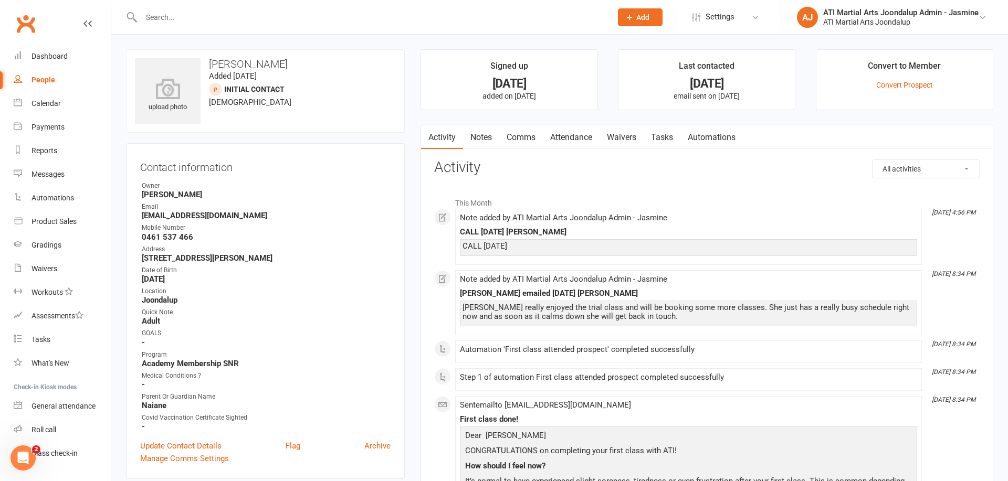
click at [337, 23] on input "text" at bounding box center [371, 17] width 466 height 15
click at [293, 18] on input "text" at bounding box center [371, 17] width 466 height 15
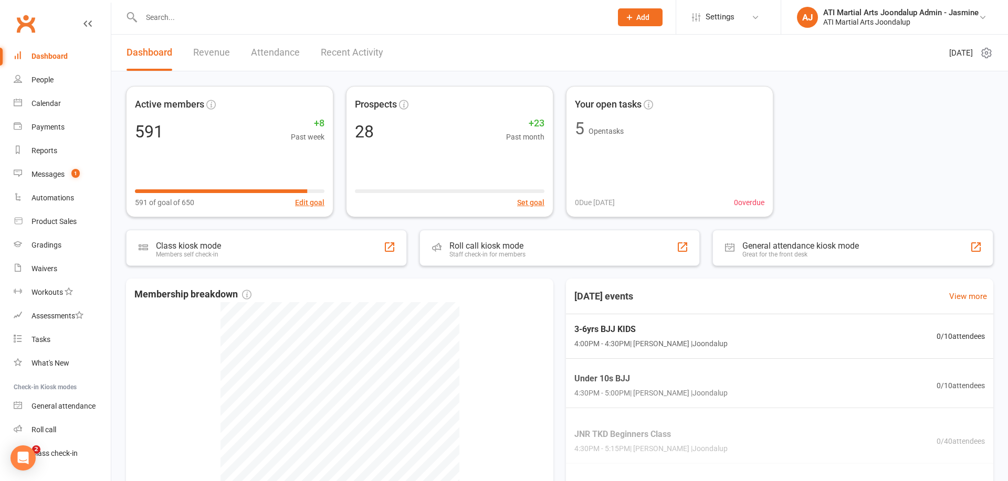
drag, startPoint x: 0, startPoint y: 0, endPoint x: 203, endPoint y: 19, distance: 203.6
click at [202, 19] on input "text" at bounding box center [371, 17] width 466 height 15
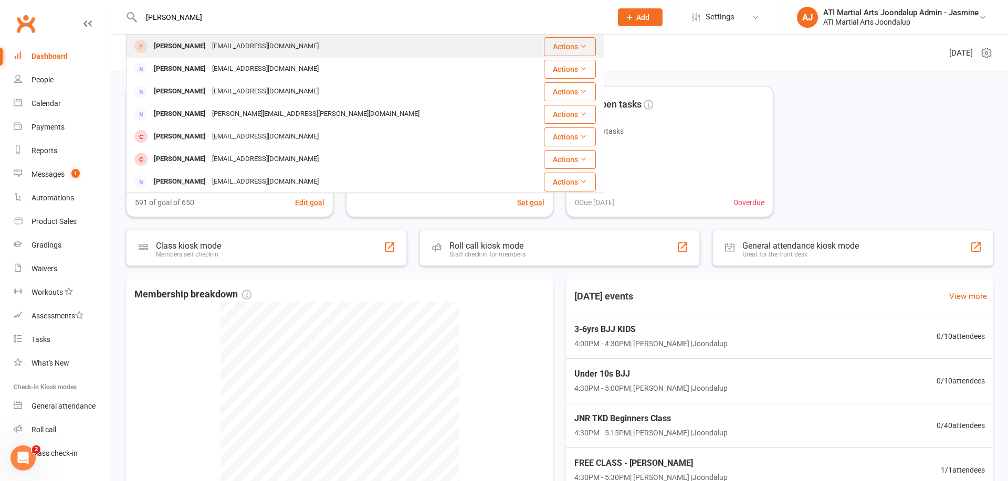
type input "gemma doyle"
click at [188, 44] on div "Gemma Doyle" at bounding box center [180, 46] width 58 height 15
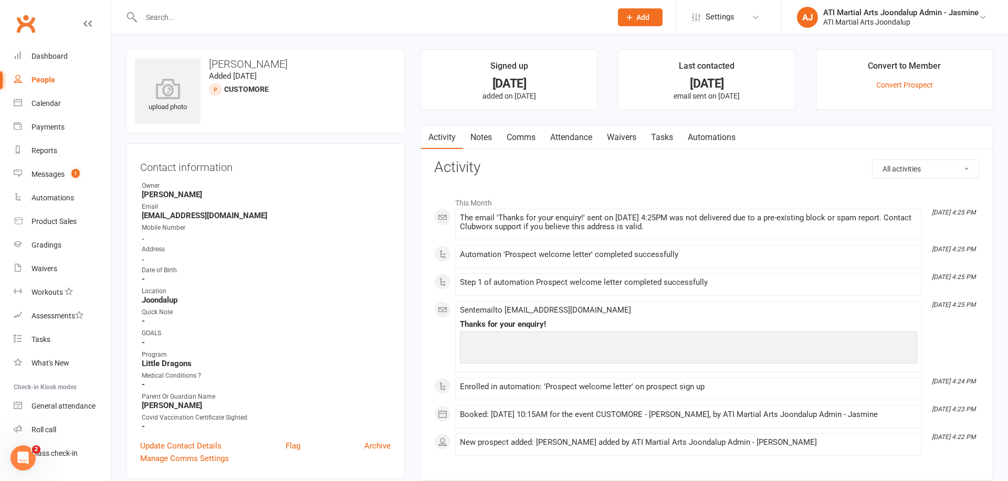
click at [528, 135] on link "Comms" at bounding box center [521, 137] width 44 height 24
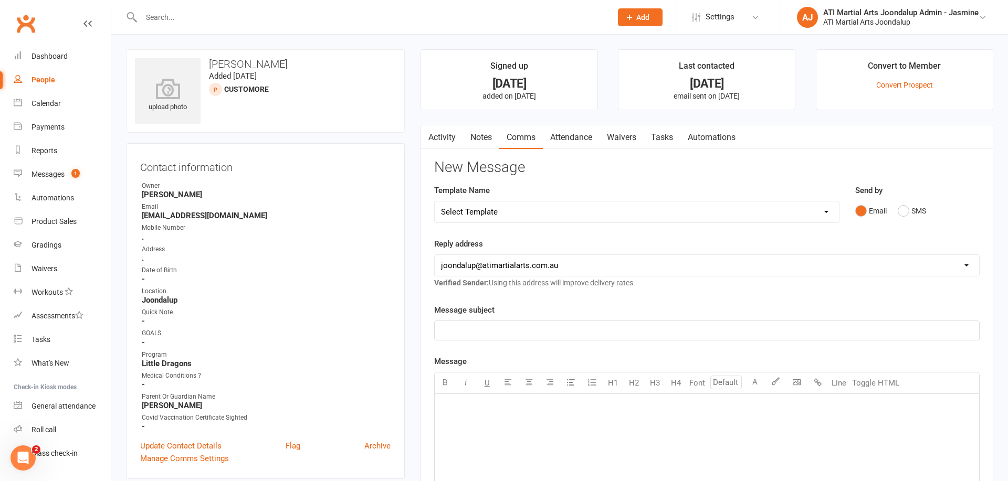
click at [485, 136] on link "Notes" at bounding box center [481, 137] width 36 height 24
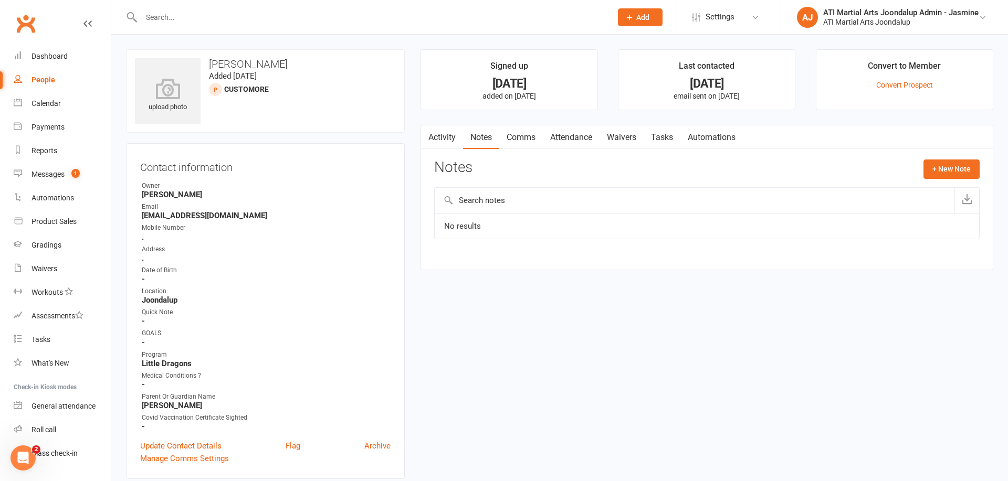
click at [566, 134] on link "Attendance" at bounding box center [571, 137] width 57 height 24
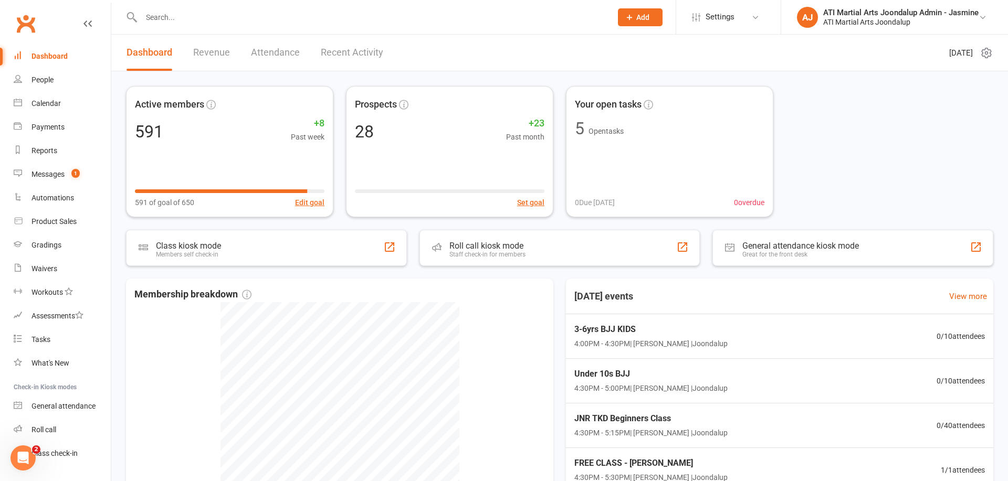
click at [202, 18] on input "text" at bounding box center [371, 17] width 466 height 15
type input "gemma doyle"
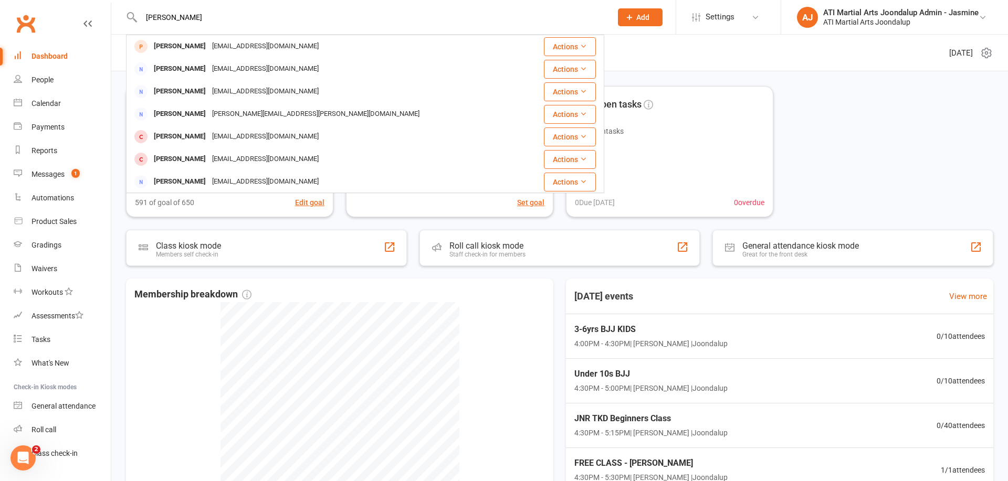
click at [209, 48] on div "none@gmail.com" at bounding box center [265, 46] width 113 height 15
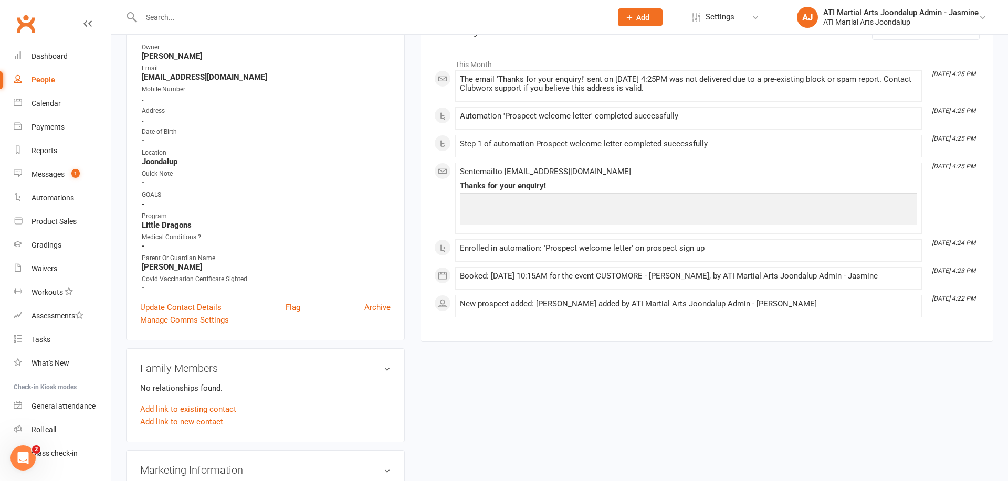
scroll to position [161, 0]
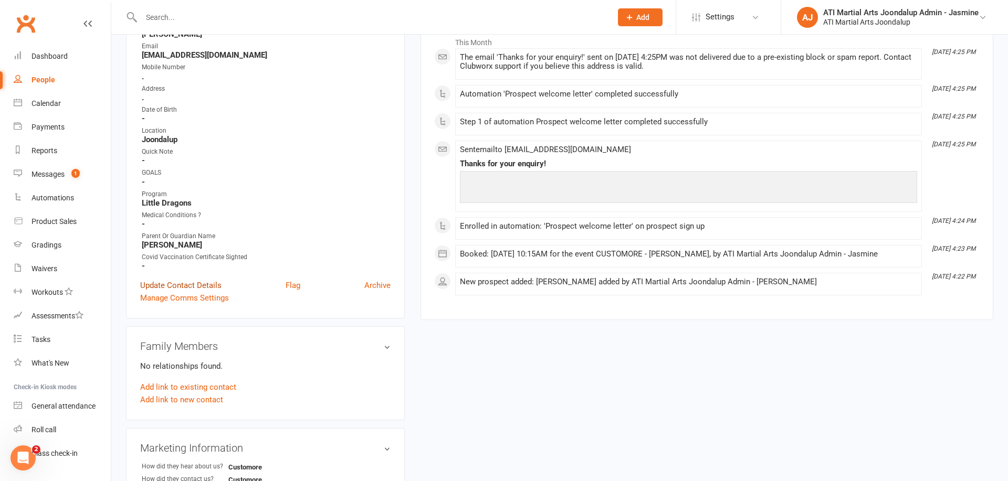
click at [197, 281] on link "Update Contact Details" at bounding box center [180, 285] width 81 height 13
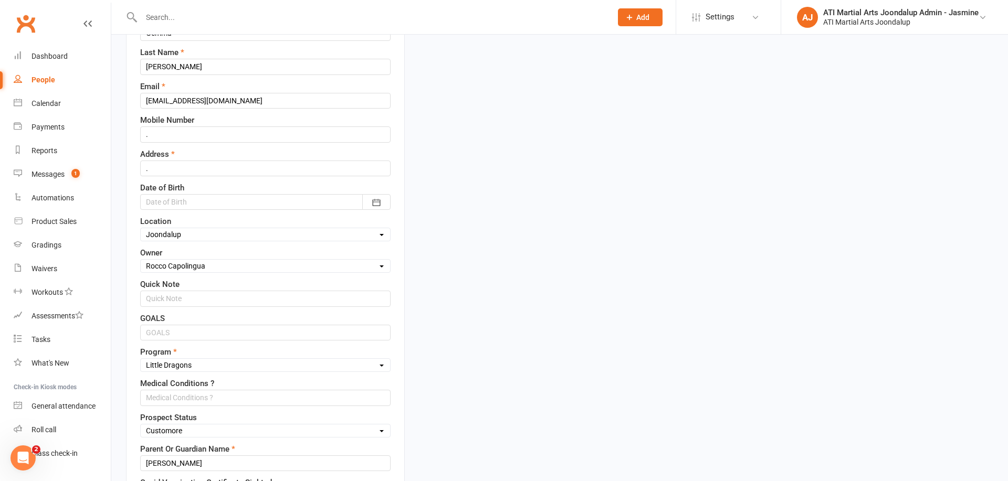
scroll to position [49, 0]
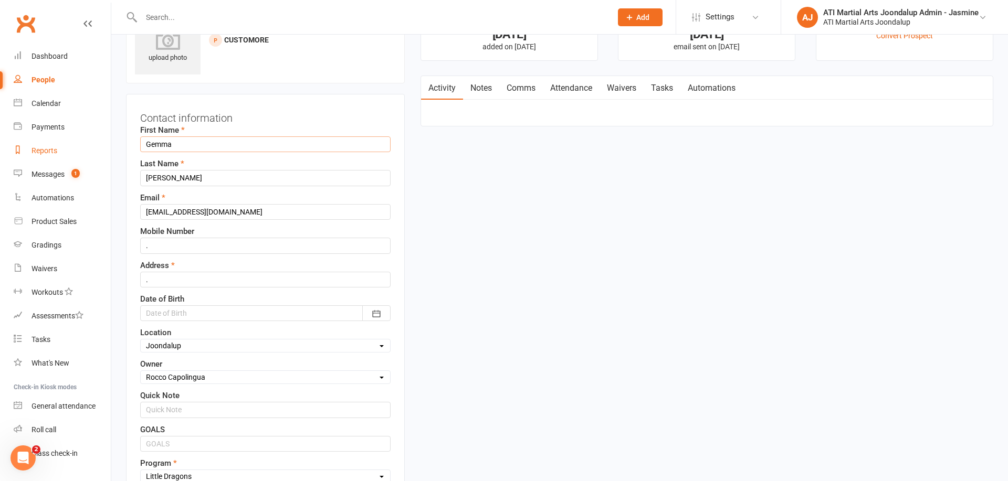
drag, startPoint x: 193, startPoint y: 141, endPoint x: 77, endPoint y: 144, distance: 116.6
type input "Tommy"
type input "Doyle"
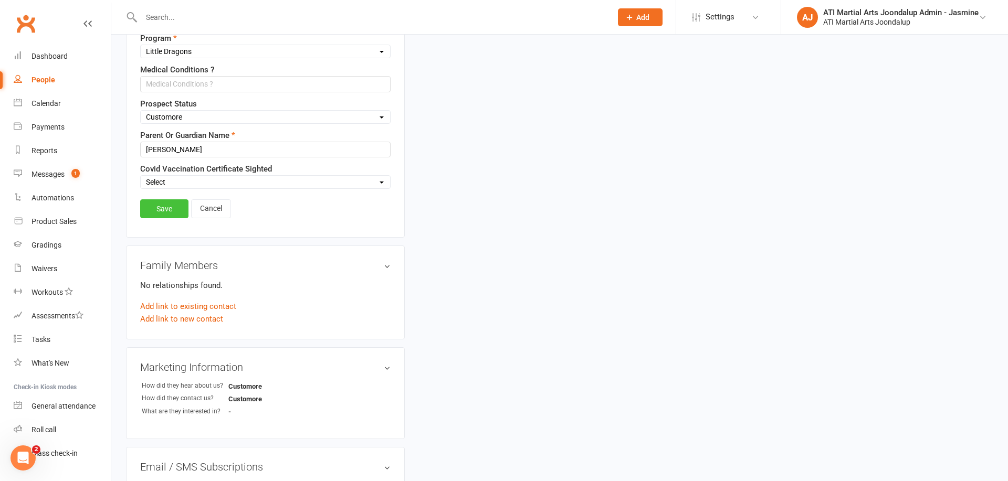
scroll to position [476, 0]
click at [158, 205] on link "Save" at bounding box center [164, 207] width 48 height 19
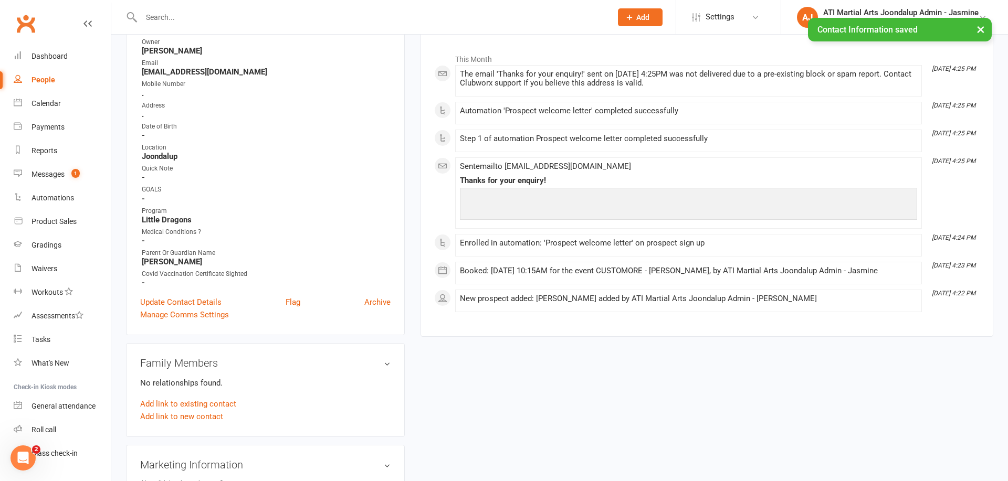
scroll to position [173, 0]
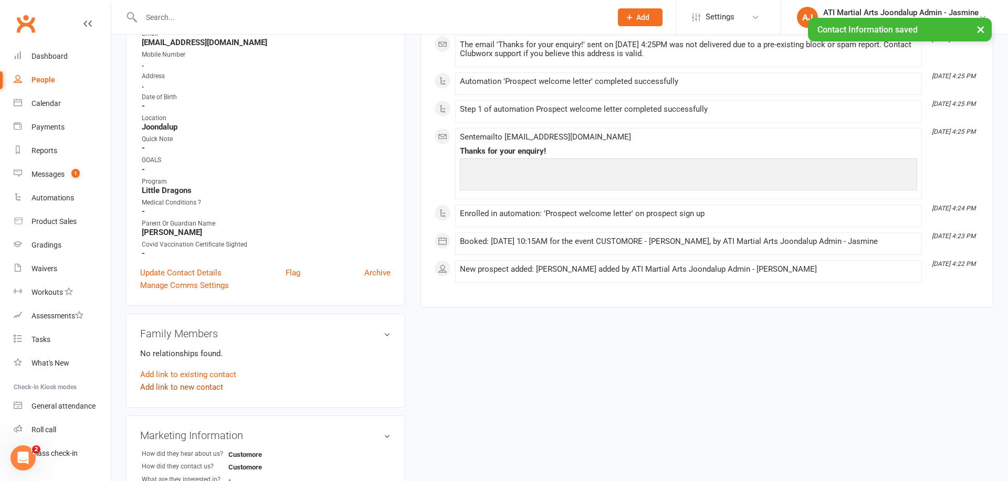
click at [184, 384] on link "Add link to new contact" at bounding box center [181, 387] width 83 height 13
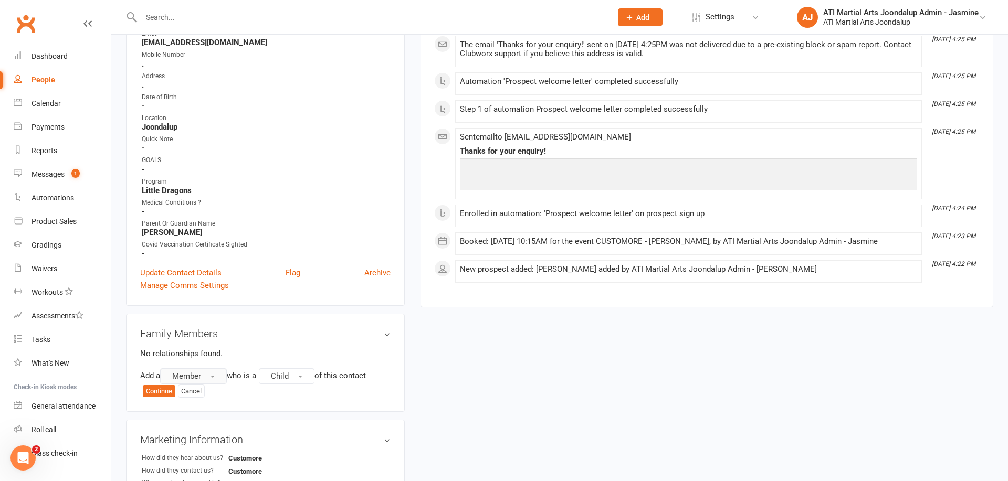
click at [216, 377] on button "Member" at bounding box center [193, 377] width 67 height 16
click at [193, 415] on span "Prospect" at bounding box center [184, 419] width 31 height 9
click at [158, 392] on button "Continue" at bounding box center [159, 391] width 33 height 13
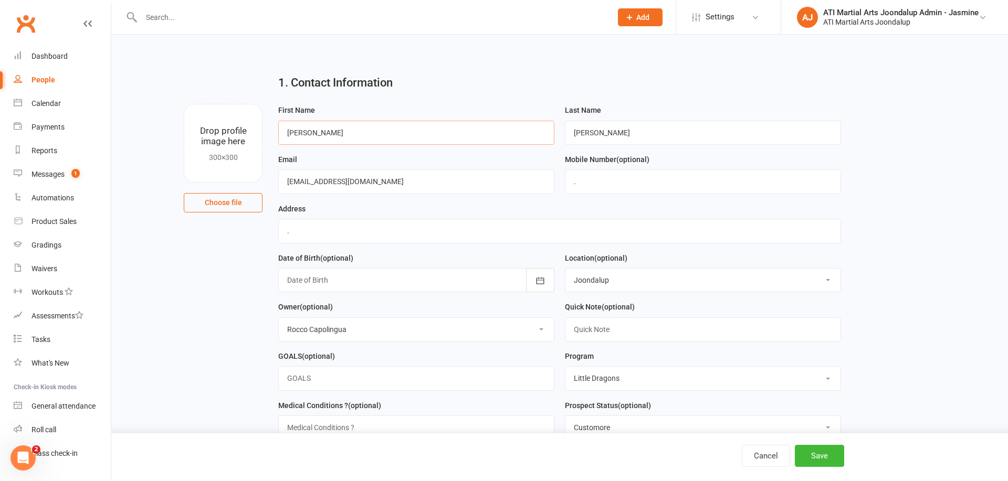
type input "Peter"
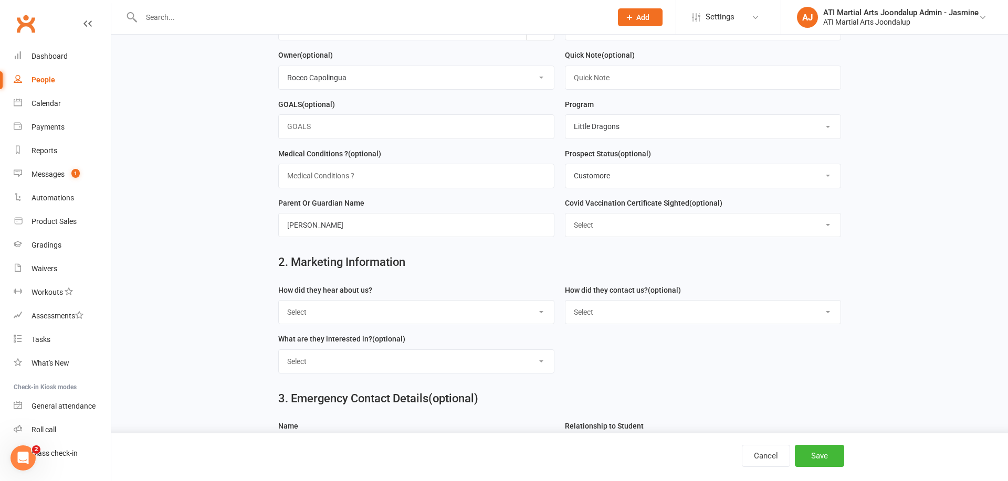
scroll to position [260, 0]
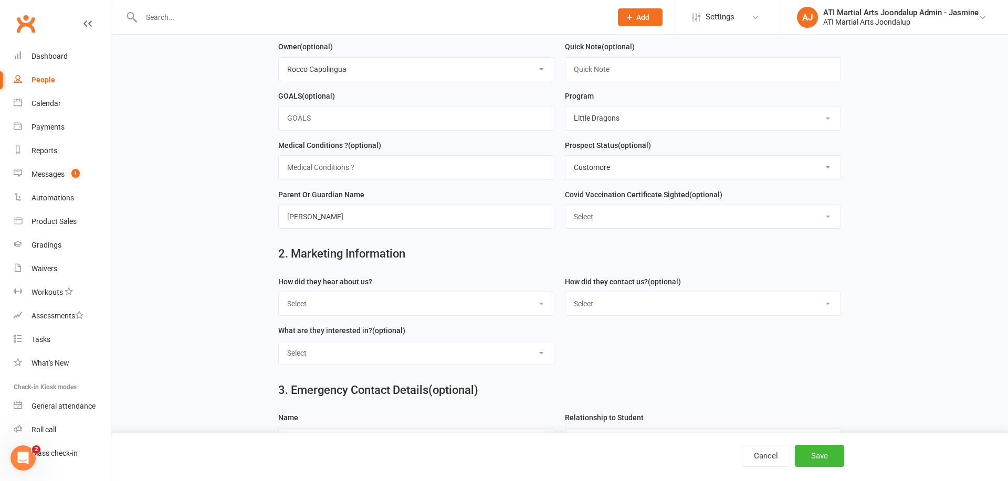
drag, startPoint x: 824, startPoint y: 459, endPoint x: 747, endPoint y: 439, distance: 79.2
click at [824, 459] on button "Save" at bounding box center [819, 456] width 49 height 22
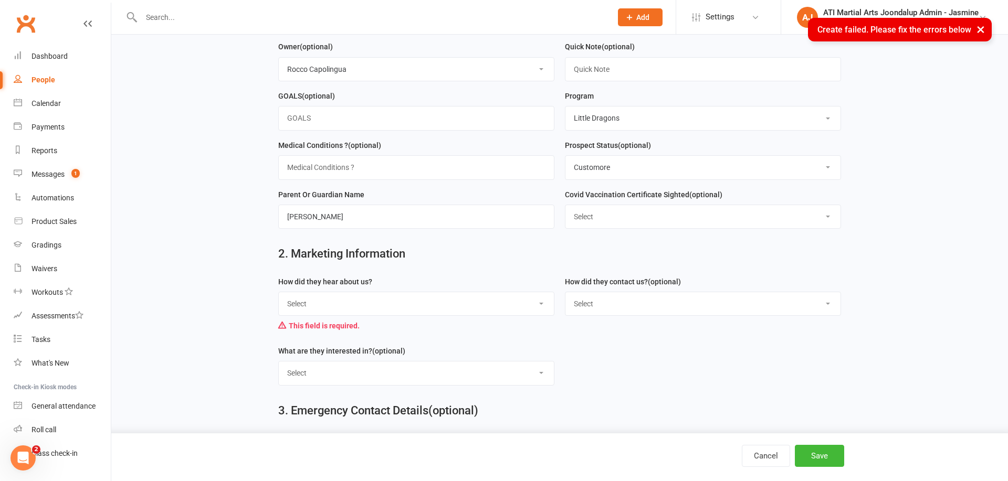
select select "Customore"
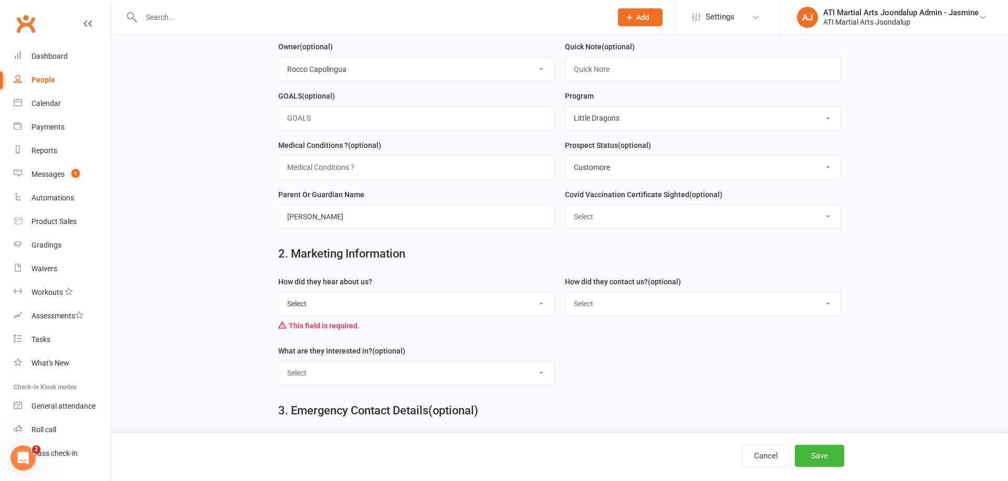
select select "Customore"
click at [821, 455] on button "Save" at bounding box center [819, 456] width 49 height 22
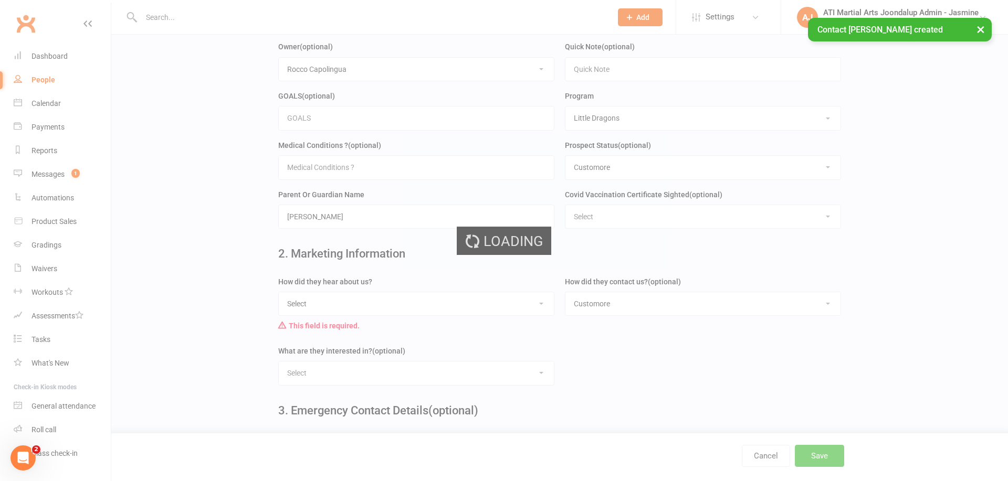
scroll to position [0, 0]
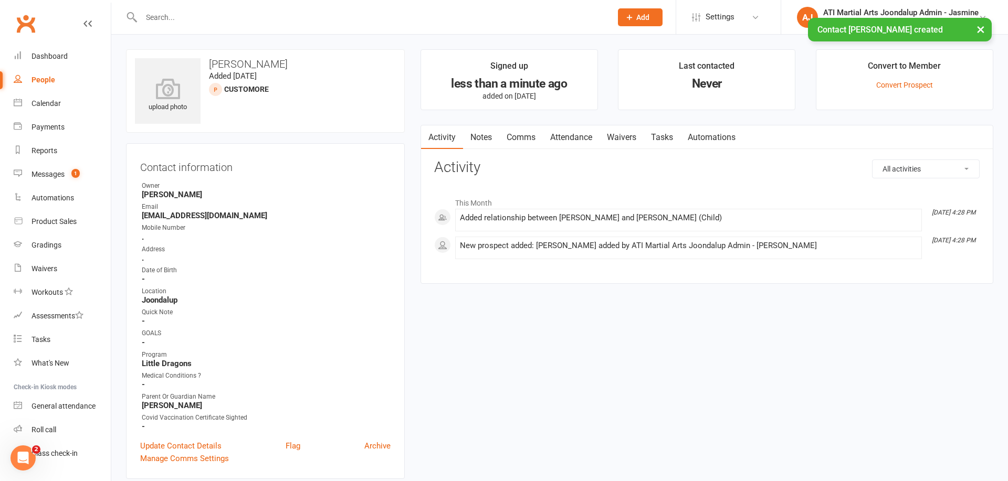
click at [576, 135] on link "Attendance" at bounding box center [571, 137] width 57 height 24
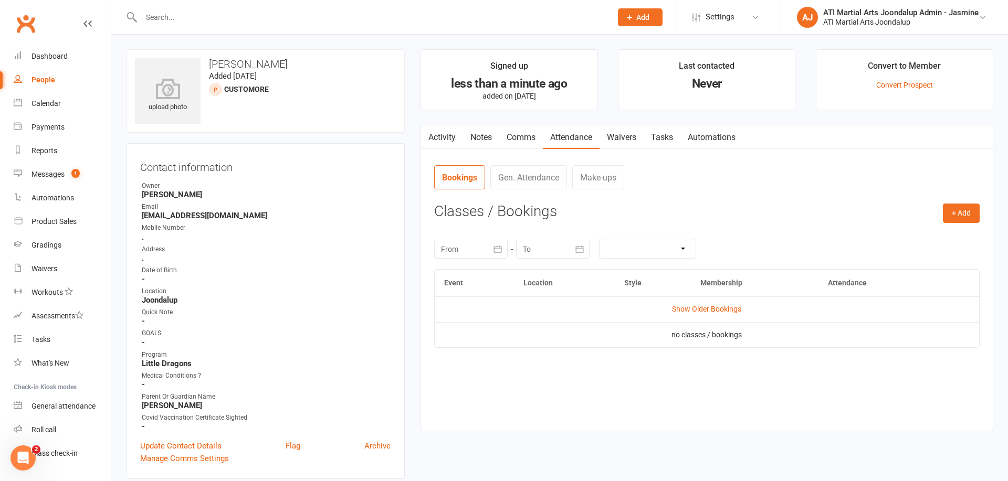
drag, startPoint x: 956, startPoint y: 215, endPoint x: 941, endPoint y: 222, distance: 16.2
click at [956, 215] on button "+ Add" at bounding box center [961, 213] width 37 height 19
click at [900, 263] on link "Add Appointment" at bounding box center [927, 258] width 104 height 21
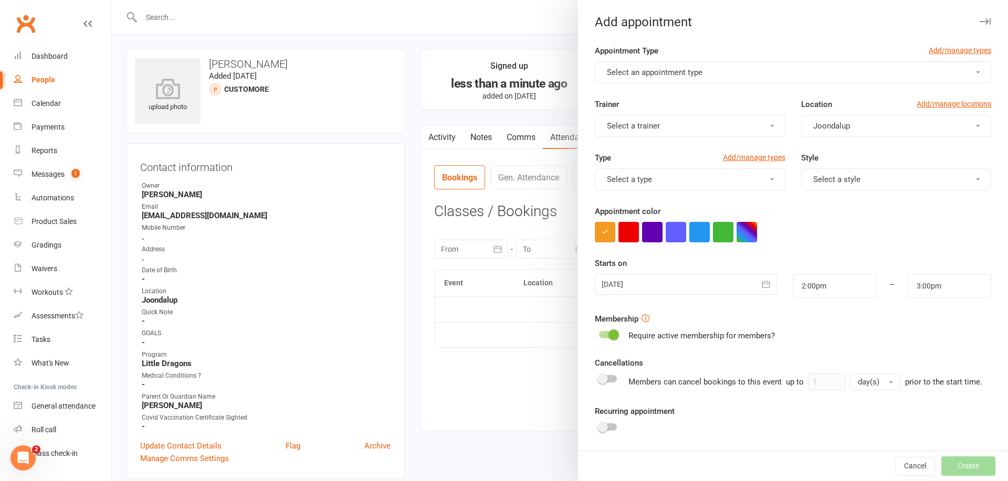
click at [696, 78] on button "Select an appointment type" at bounding box center [793, 72] width 396 height 22
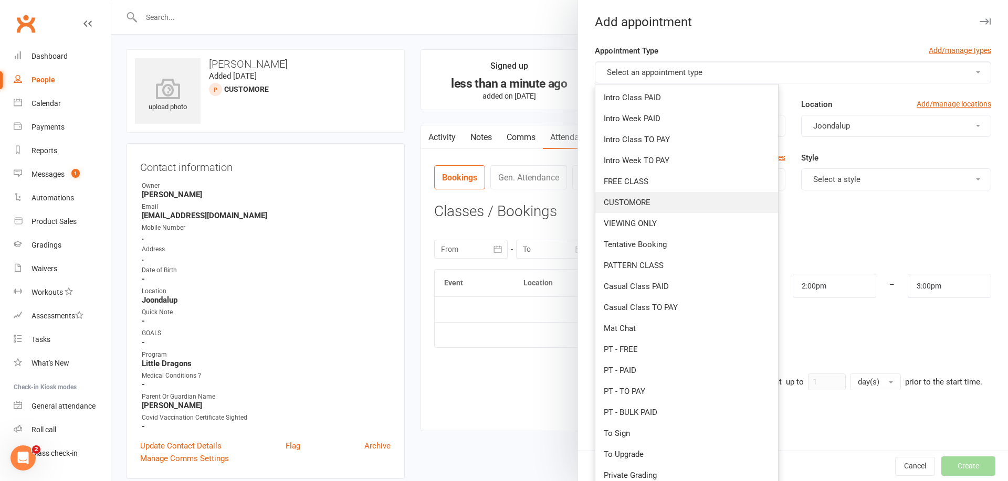
click at [649, 203] on span "CUSTOMORE" at bounding box center [627, 202] width 47 height 9
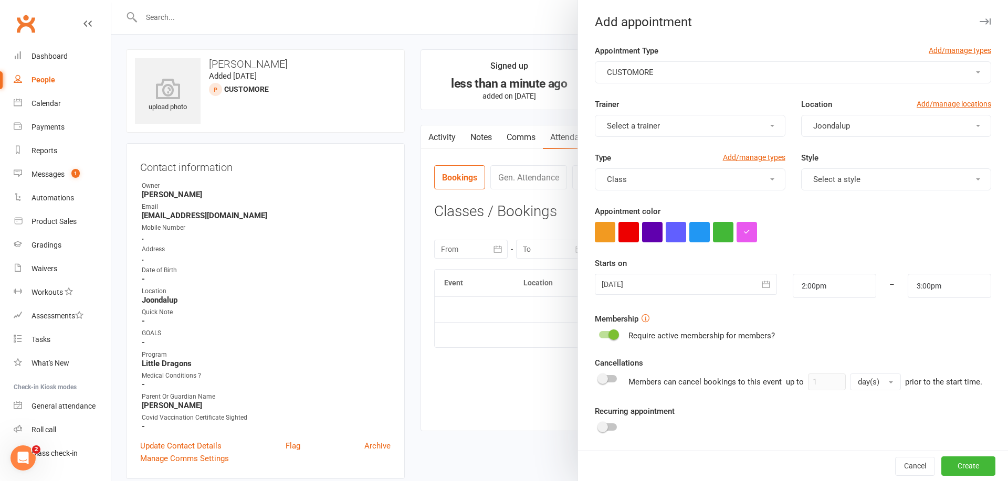
scroll to position [1, 0]
click at [709, 119] on button "Select a trainer" at bounding box center [690, 125] width 190 height 22
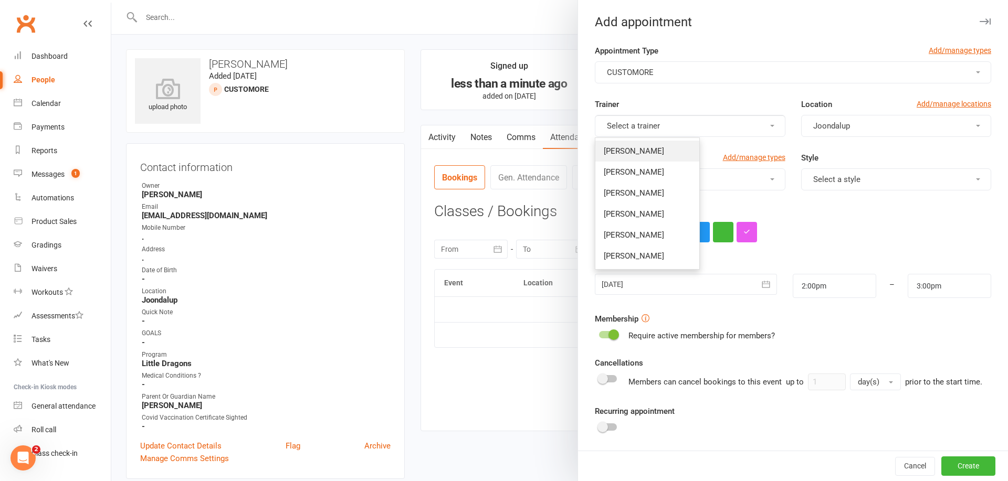
click at [668, 150] on link "[PERSON_NAME]" at bounding box center [647, 151] width 104 height 21
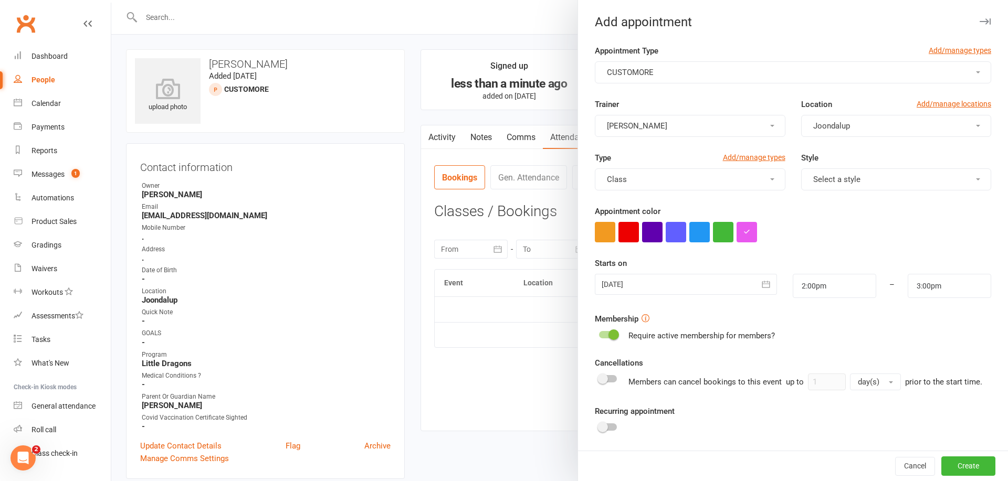
click at [841, 184] on button "Select a style" at bounding box center [896, 180] width 190 height 22
drag, startPoint x: 843, startPoint y: 330, endPoint x: 823, endPoint y: 317, distance: 24.3
click at [843, 330] on span "Little Dragons" at bounding box center [834, 330] width 49 height 9
click at [768, 288] on icon "button" at bounding box center [766, 284] width 10 height 10
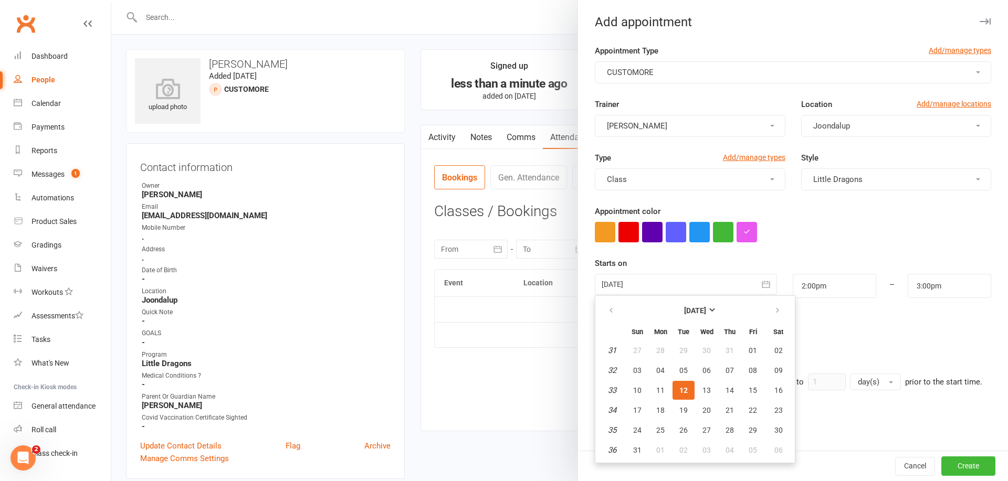
drag, startPoint x: 775, startPoint y: 431, endPoint x: 775, endPoint y: 407, distance: 24.1
click at [775, 430] on span "30" at bounding box center [778, 430] width 8 height 8
type input "[DATE]"
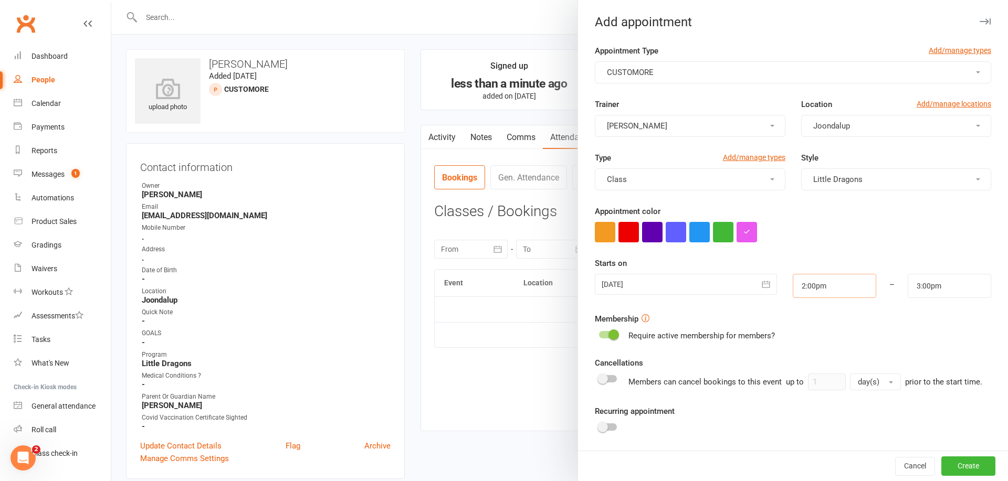
drag, startPoint x: 832, startPoint y: 286, endPoint x: 832, endPoint y: 297, distance: 11.6
click at [832, 287] on input "2:00pm" at bounding box center [834, 286] width 83 height 24
type input "10:15am"
click at [812, 314] on li "10:15am" at bounding box center [818, 309] width 50 height 16
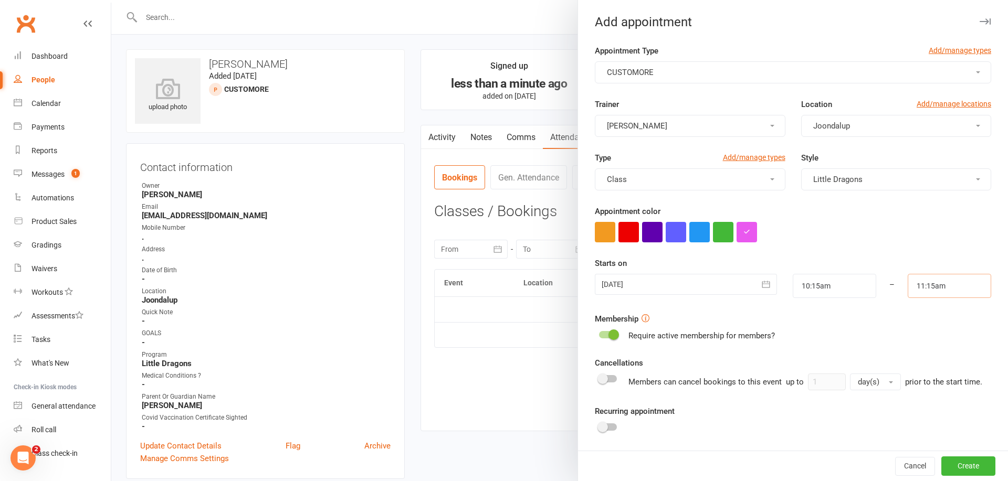
drag, startPoint x: 921, startPoint y: 287, endPoint x: 924, endPoint y: 294, distance: 7.8
click at [921, 287] on input "11:15am" at bounding box center [949, 286] width 83 height 24
type input "10:45am"
click at [929, 317] on li "10:45am" at bounding box center [933, 314] width 50 height 16
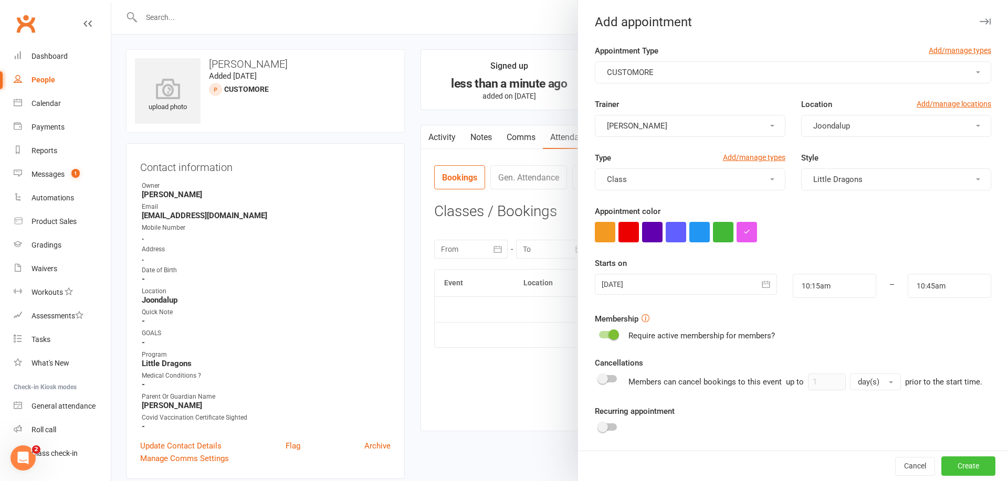
click at [971, 466] on button "Create" at bounding box center [968, 466] width 54 height 19
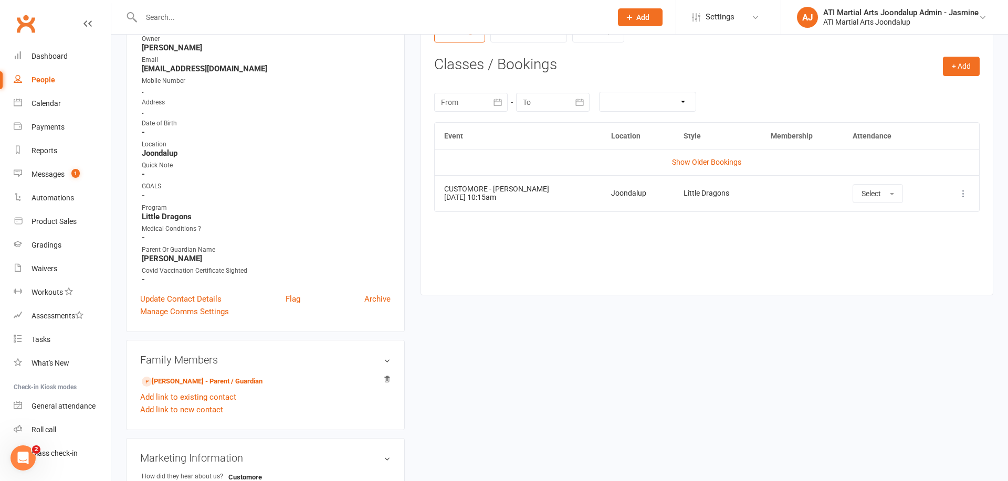
scroll to position [148, 0]
click at [190, 382] on link "Tommy Doyle - Parent / Guardian" at bounding box center [202, 381] width 121 height 11
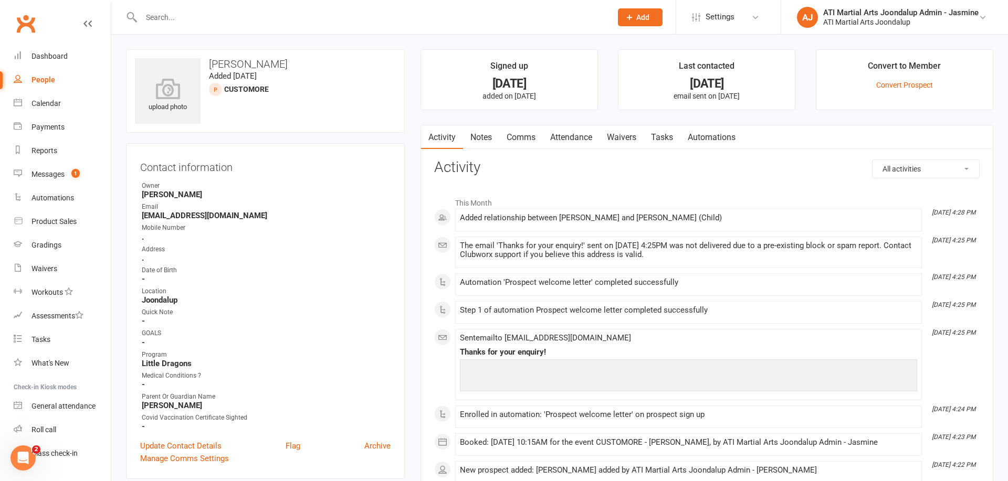
click at [577, 141] on link "Attendance" at bounding box center [571, 137] width 57 height 24
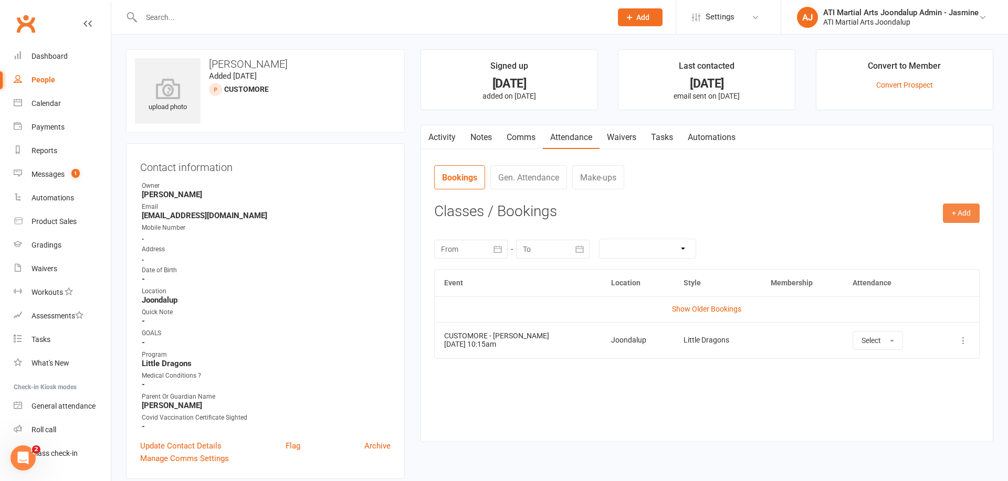
click at [956, 204] on button "+ Add" at bounding box center [961, 213] width 37 height 19
click at [908, 256] on link "Add Appointment" at bounding box center [927, 258] width 104 height 21
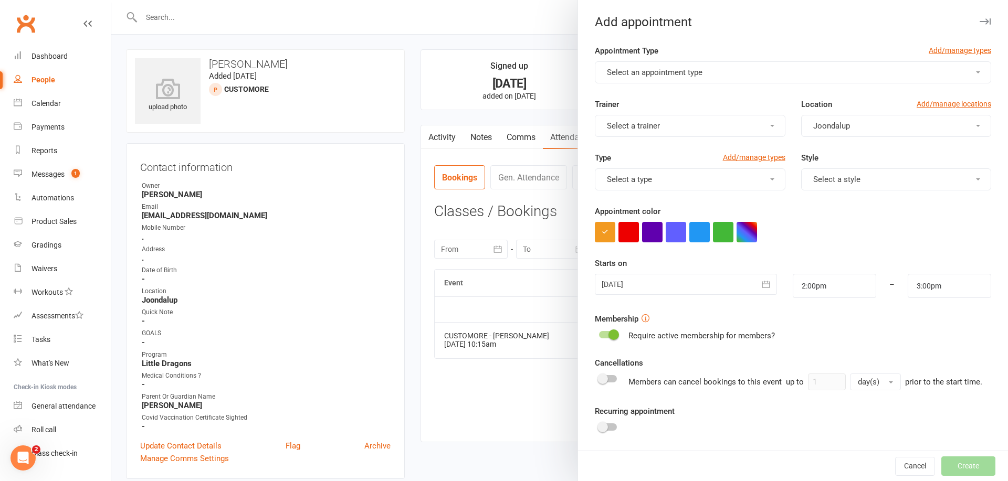
click at [682, 74] on span "Select an appointment type" at bounding box center [655, 72] width 96 height 9
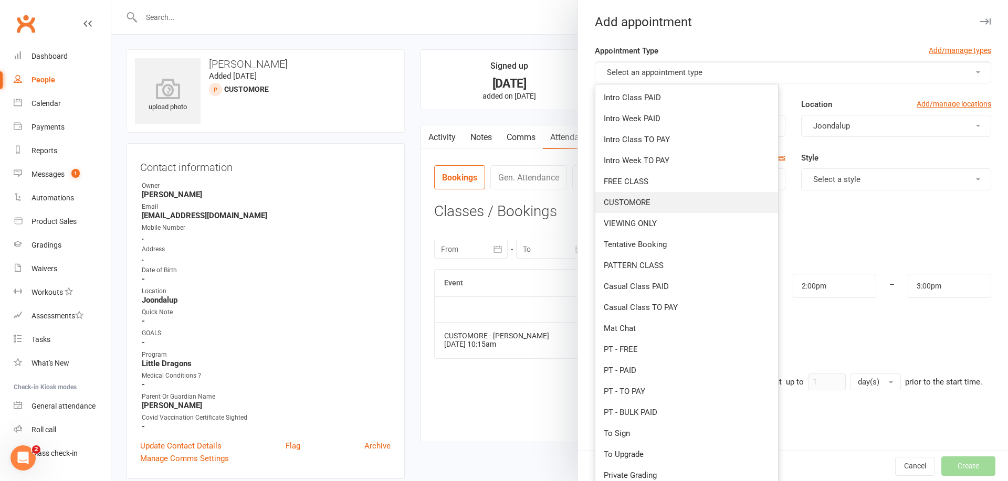
click at [637, 205] on span "CUSTOMORE" at bounding box center [627, 202] width 47 height 9
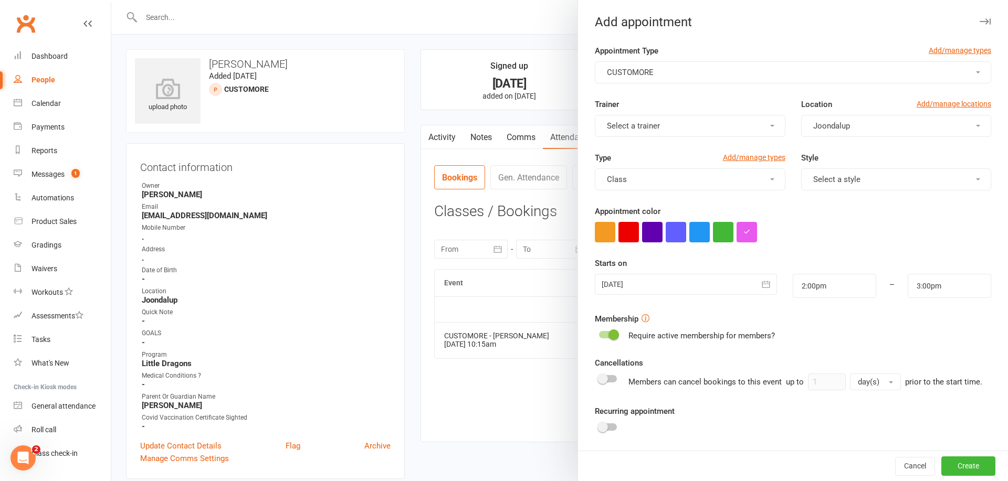
click at [748, 126] on button "Select a trainer" at bounding box center [690, 126] width 190 height 22
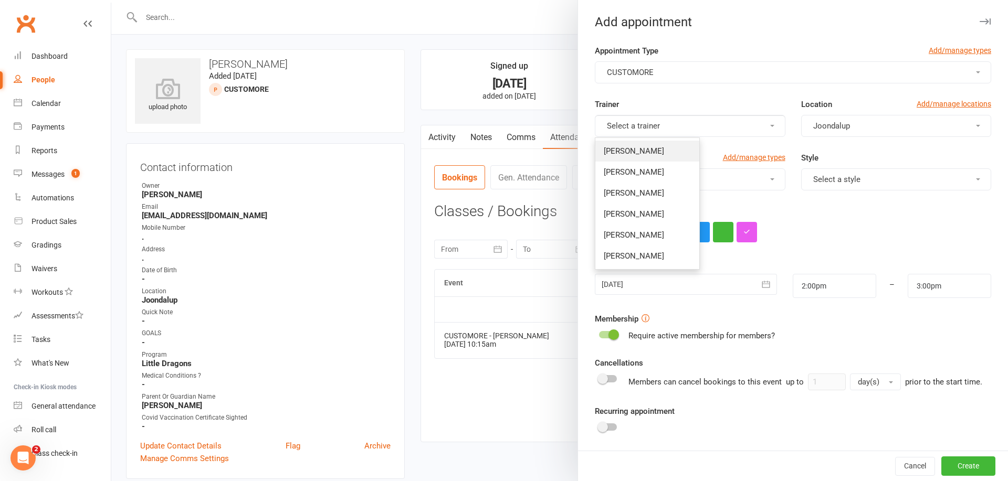
drag, startPoint x: 676, startPoint y: 150, endPoint x: 715, endPoint y: 154, distance: 39.1
click at [677, 150] on link "[PERSON_NAME]" at bounding box center [647, 151] width 104 height 21
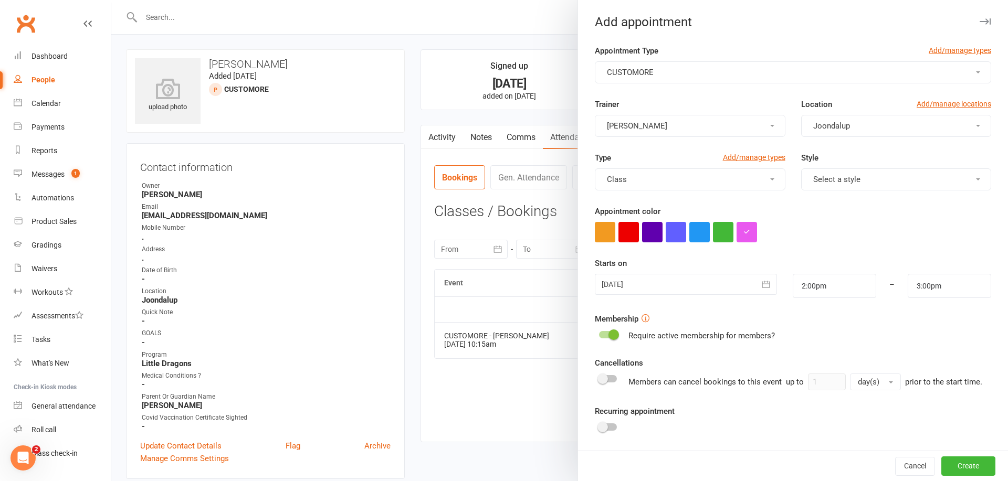
click at [879, 178] on button "Select a style" at bounding box center [896, 180] width 190 height 22
click at [867, 330] on link "Little Dragons" at bounding box center [854, 330] width 104 height 21
drag, startPoint x: 767, startPoint y: 286, endPoint x: 754, endPoint y: 329, distance: 45.0
click at [767, 286] on icon "button" at bounding box center [766, 284] width 10 height 10
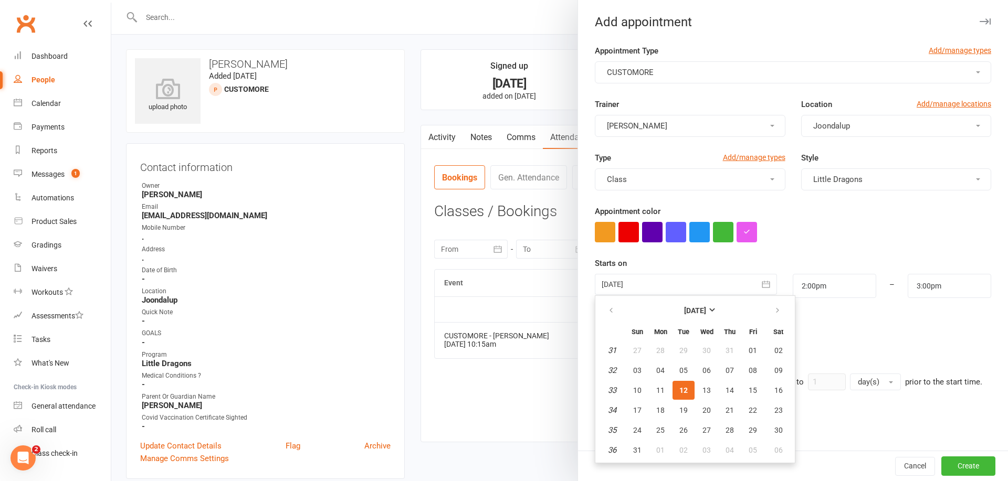
click at [773, 428] on button "30" at bounding box center [778, 430] width 27 height 19
type input "[DATE]"
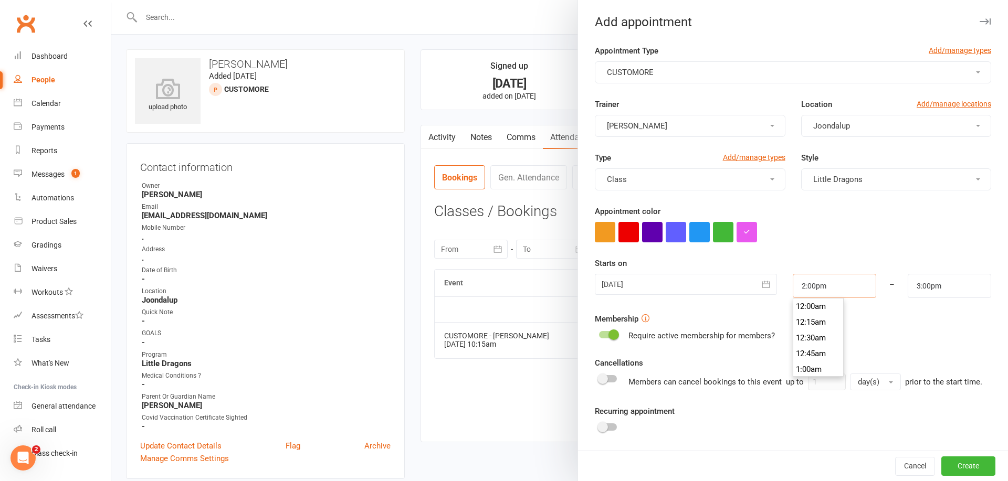
drag, startPoint x: 836, startPoint y: 281, endPoint x: 827, endPoint y: 325, distance: 45.4
click at [836, 281] on input "2:00pm" at bounding box center [834, 286] width 83 height 24
type input "10:15am"
drag, startPoint x: 820, startPoint y: 315, endPoint x: 922, endPoint y: 288, distance: 105.4
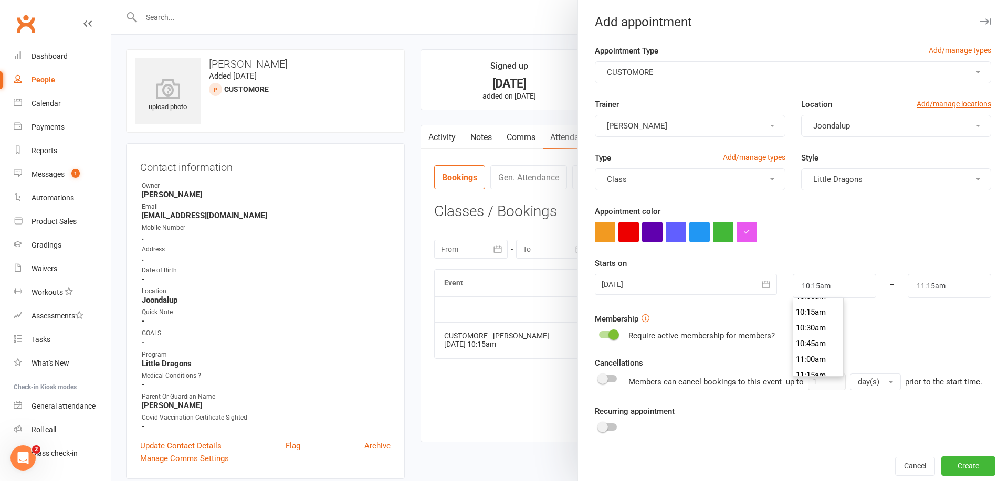
click at [820, 315] on li "10:15am" at bounding box center [818, 312] width 50 height 16
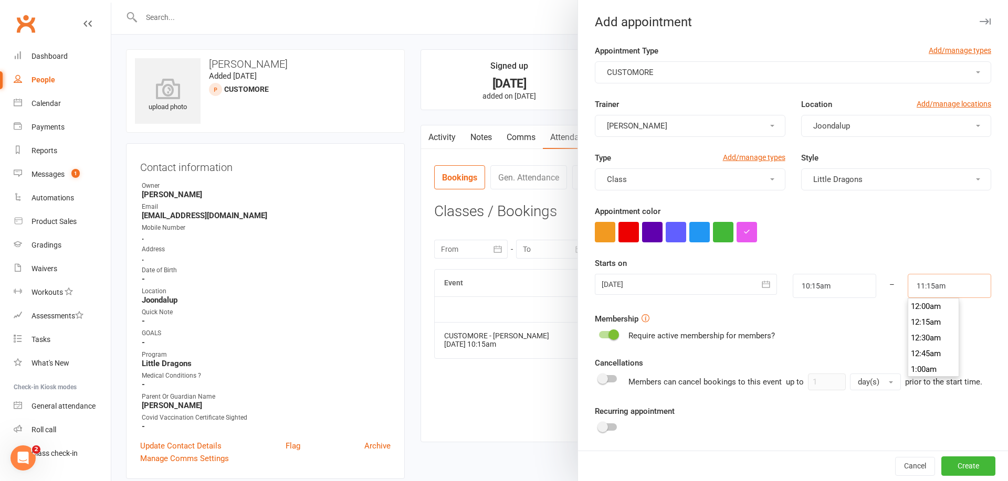
click at [947, 287] on input "11:15am" at bounding box center [949, 286] width 83 height 24
type input "10:45am"
click at [934, 318] on li "10:45am" at bounding box center [933, 318] width 50 height 16
click at [964, 467] on button "Create" at bounding box center [968, 466] width 54 height 19
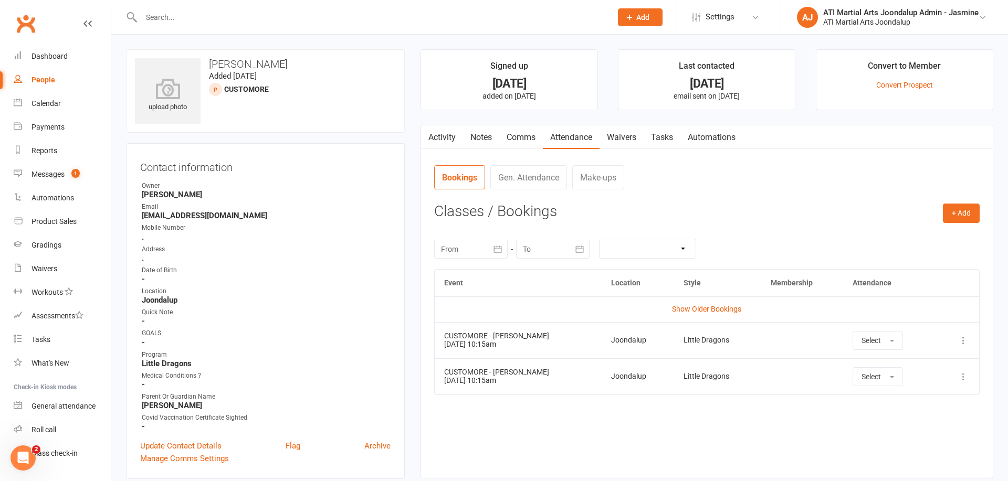
click at [315, 23] on input "text" at bounding box center [371, 17] width 466 height 15
type input "s"
click at [639, 17] on span "Add" at bounding box center [642, 17] width 13 height 8
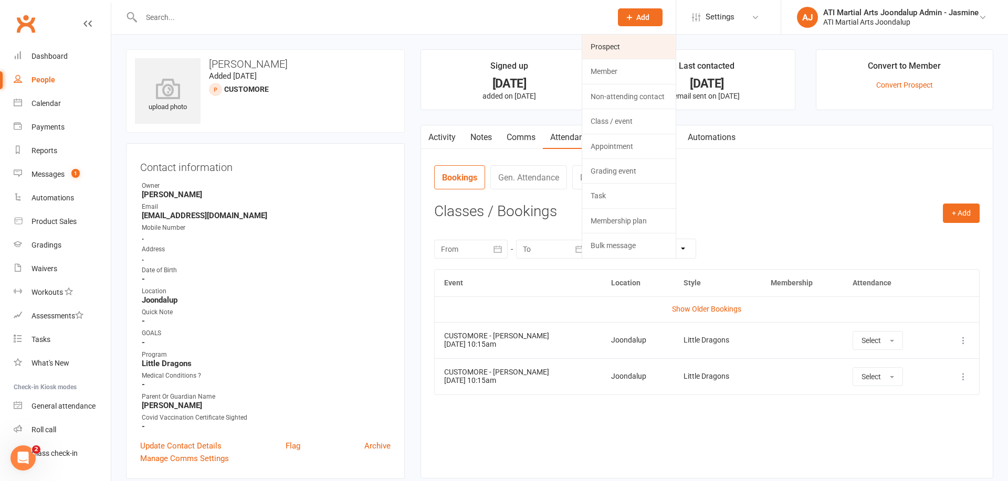
scroll to position [0, 1]
click at [608, 52] on link "Prospect" at bounding box center [628, 47] width 93 height 24
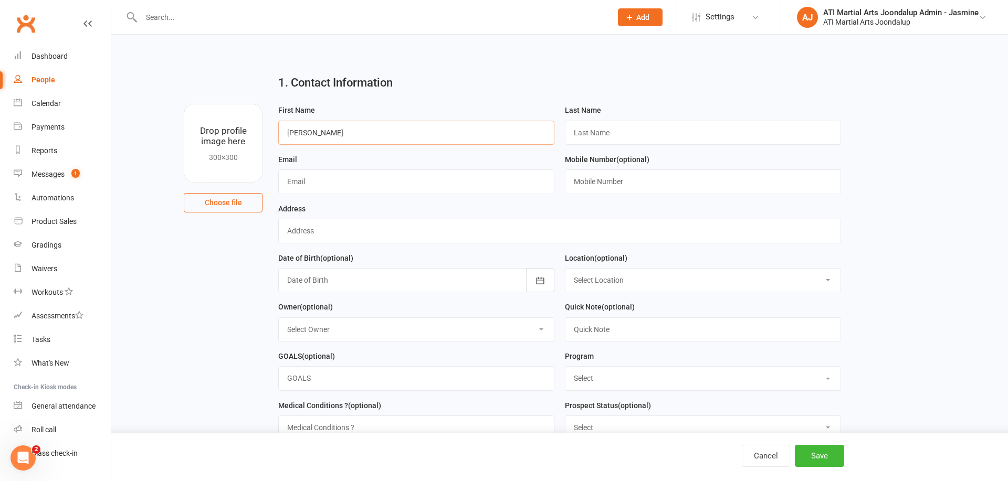
type input "[PERSON_NAME]"
type input "Sardari"
type input "[EMAIL_ADDRESS][DOMAIN_NAME]"
type input "."
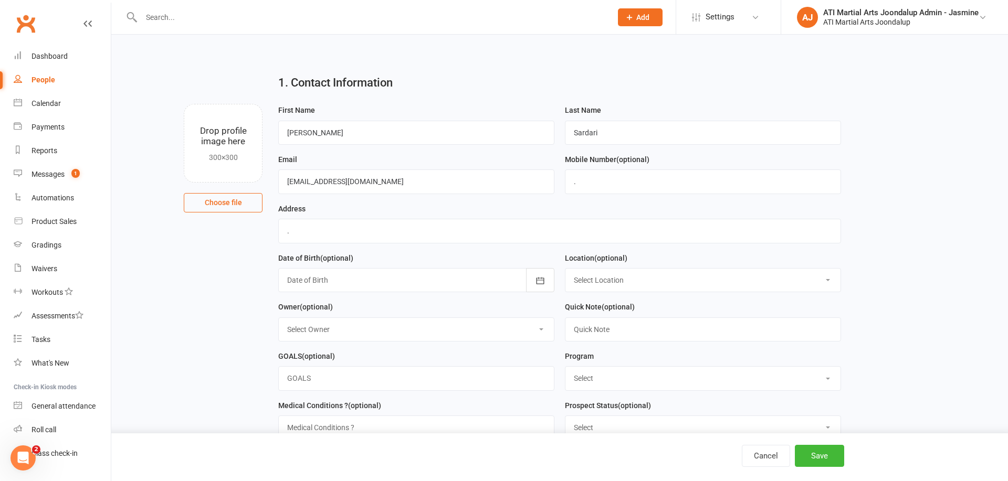
select select "0"
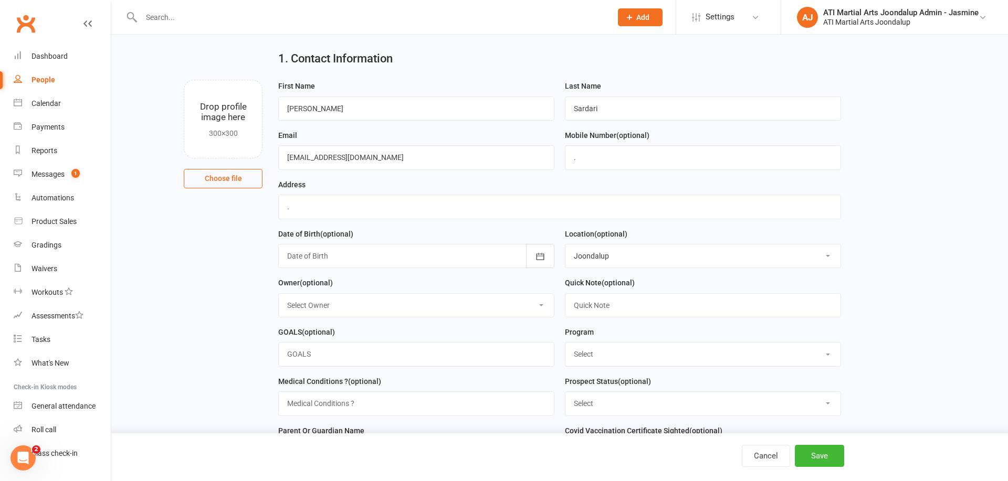
scroll to position [26, 0]
select select "0"
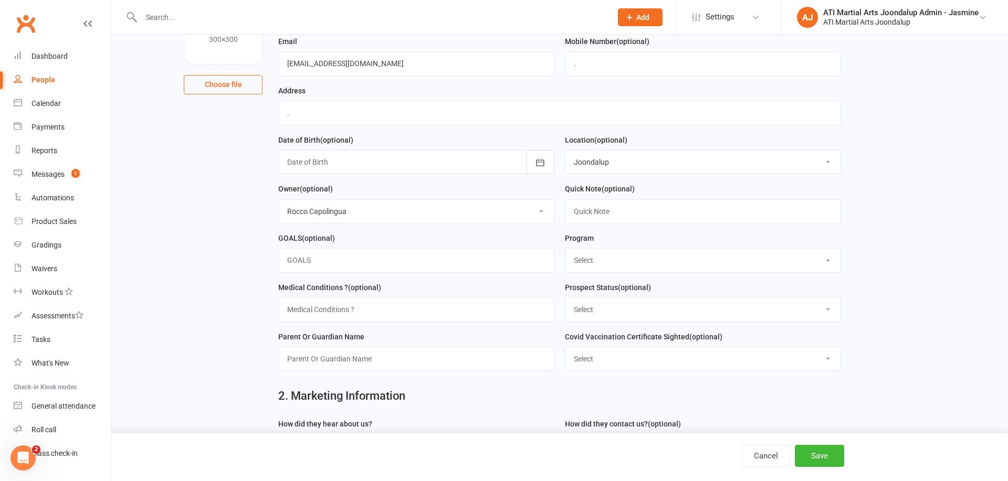
scroll to position [125, 0]
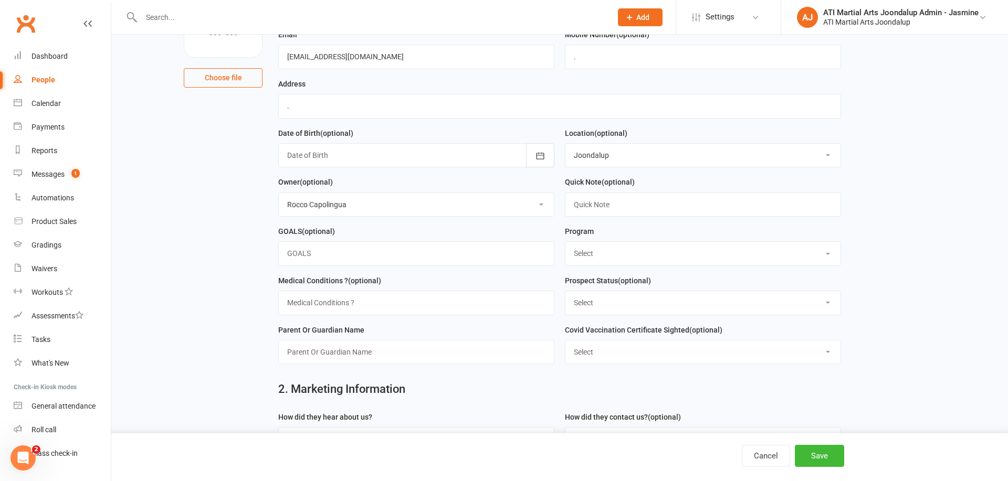
select select "Little Dragons"
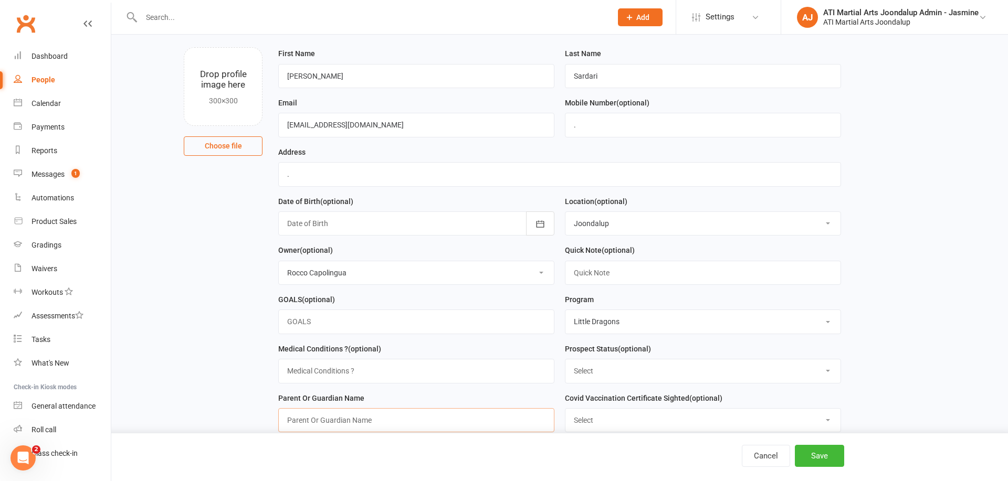
scroll to position [55, 0]
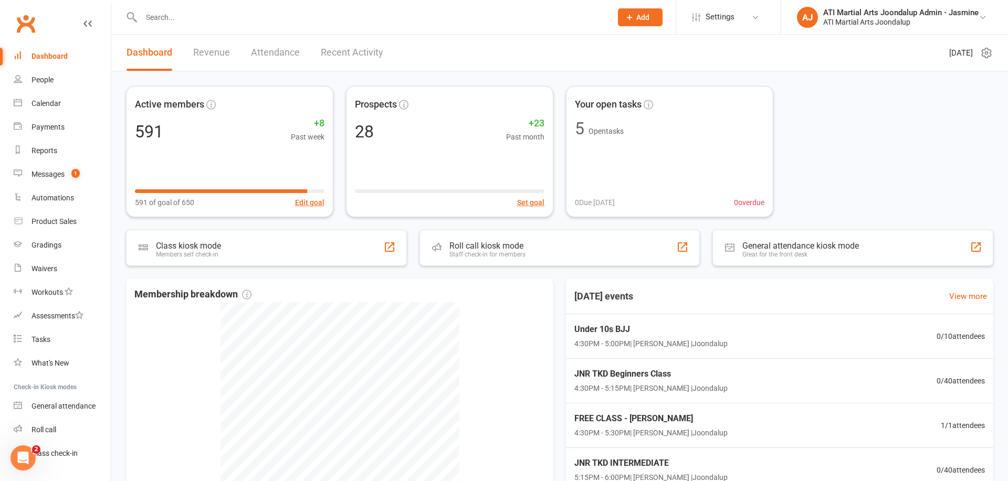
click at [266, 19] on input "text" at bounding box center [371, 17] width 466 height 15
click at [632, 23] on button "Add" at bounding box center [640, 17] width 45 height 18
click at [614, 52] on link "Prospect" at bounding box center [628, 47] width 93 height 24
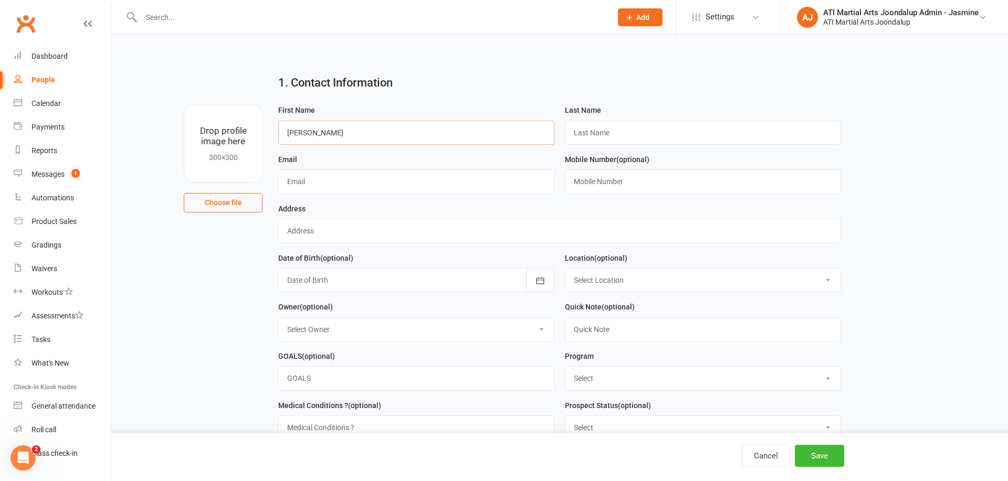
type input "[PERSON_NAME]"
type input "."
type input "[EMAIL_ADDRESS][DOMAIN_NAME]"
type input "."
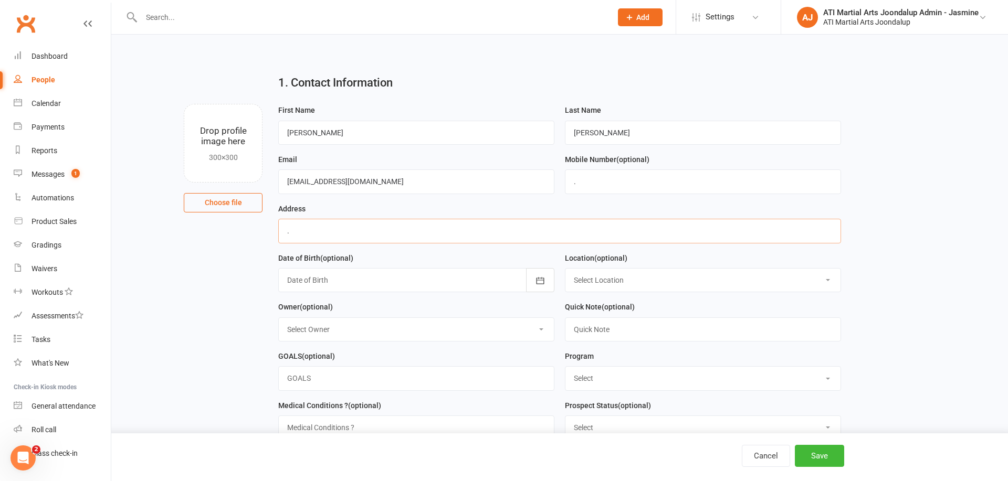
type input "."
select select "0"
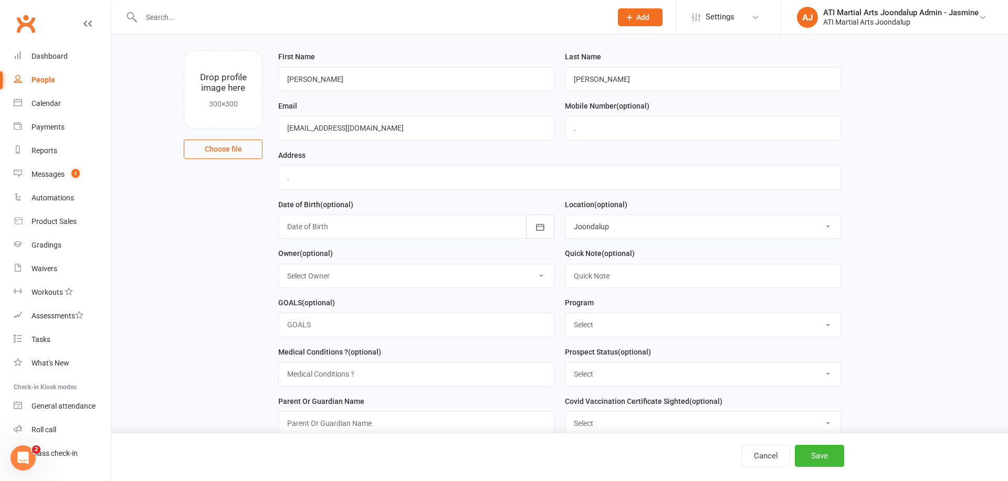
scroll to position [62, 0]
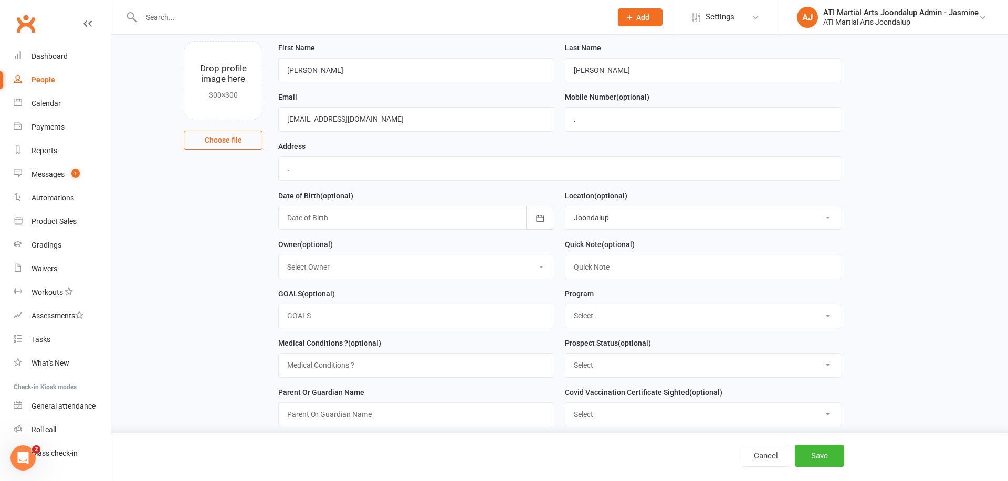
select select "0"
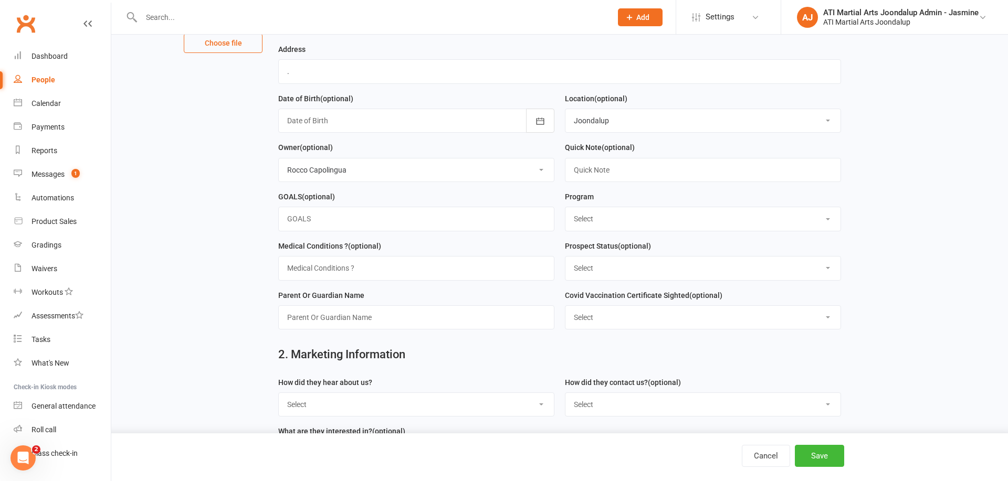
scroll to position [160, 0]
select select "Little Dragons"
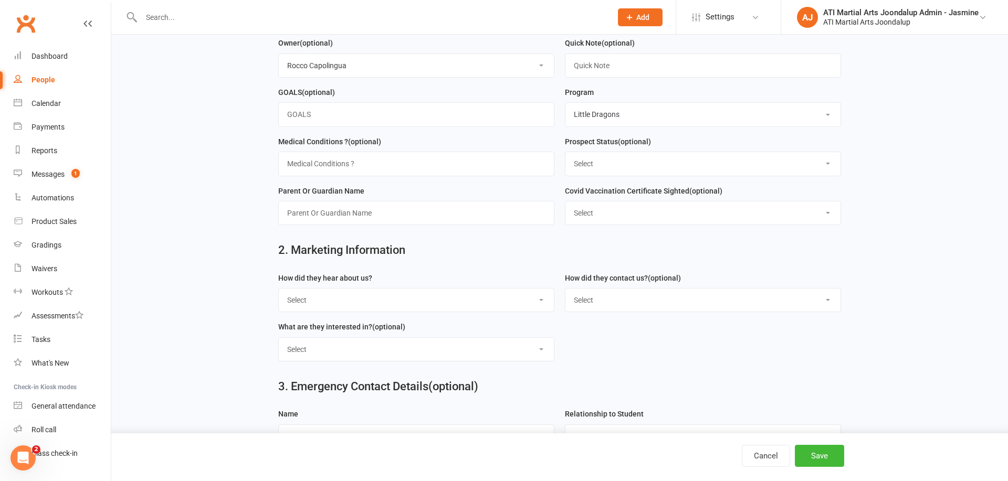
scroll to position [268, 0]
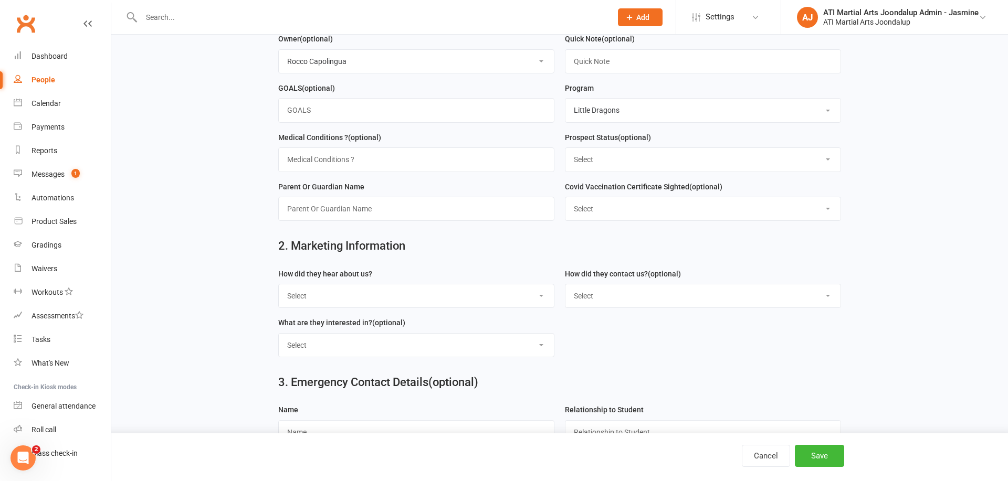
select select "Customore"
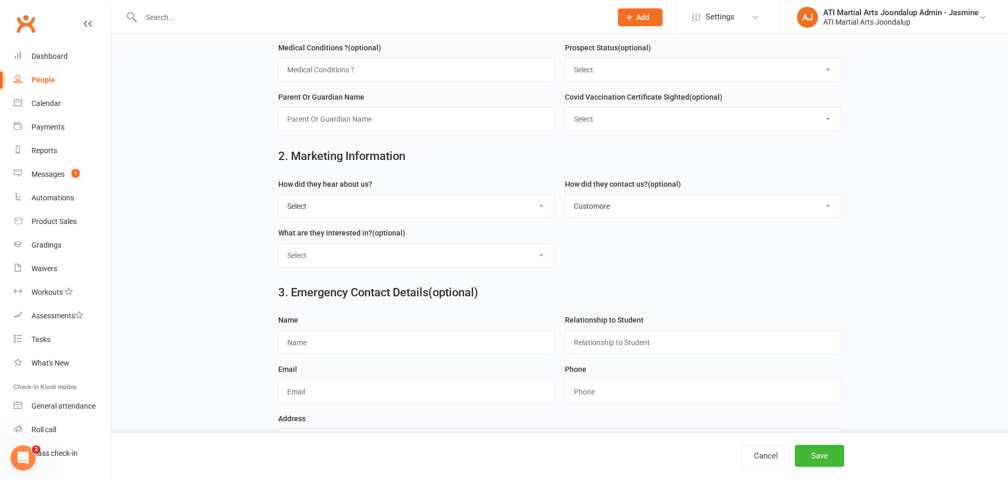
scroll to position [363, 0]
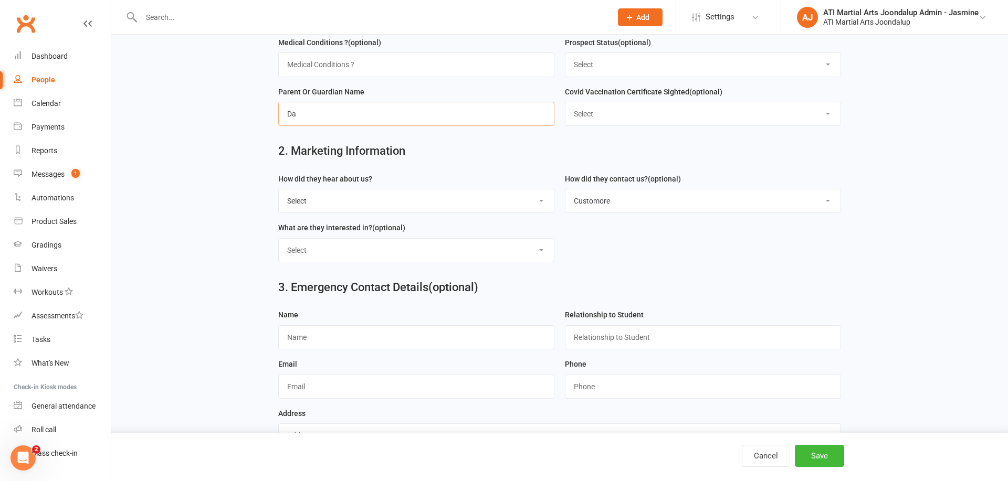
type input "D"
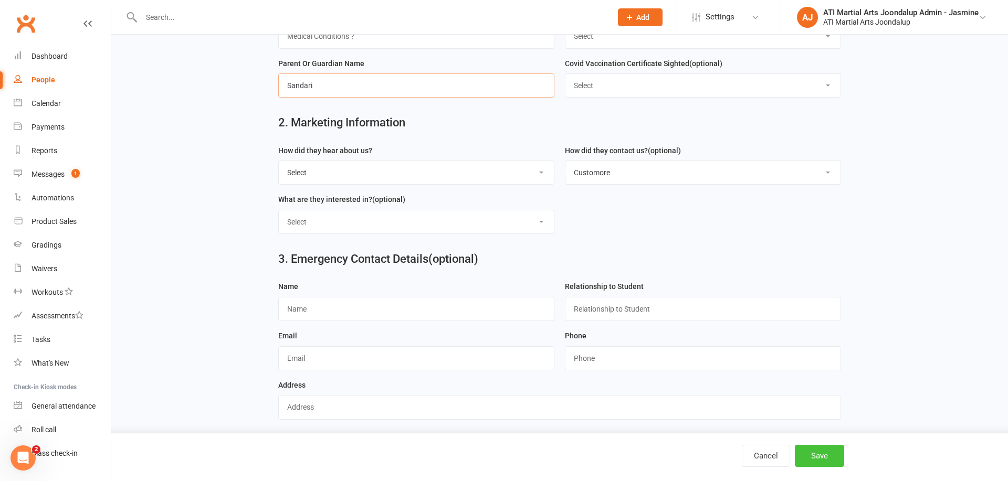
scroll to position [391, 0]
type input "Sandari"
click at [811, 454] on button "Save" at bounding box center [819, 456] width 49 height 22
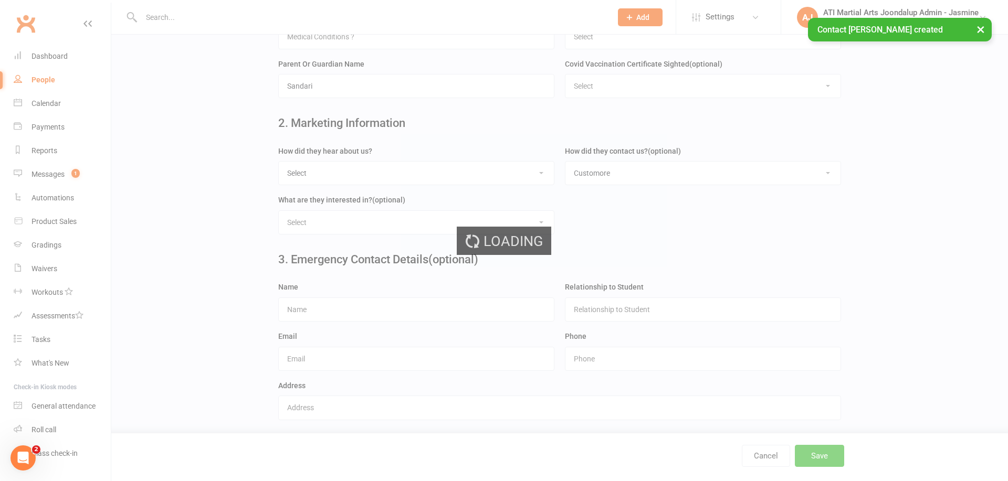
scroll to position [0, 0]
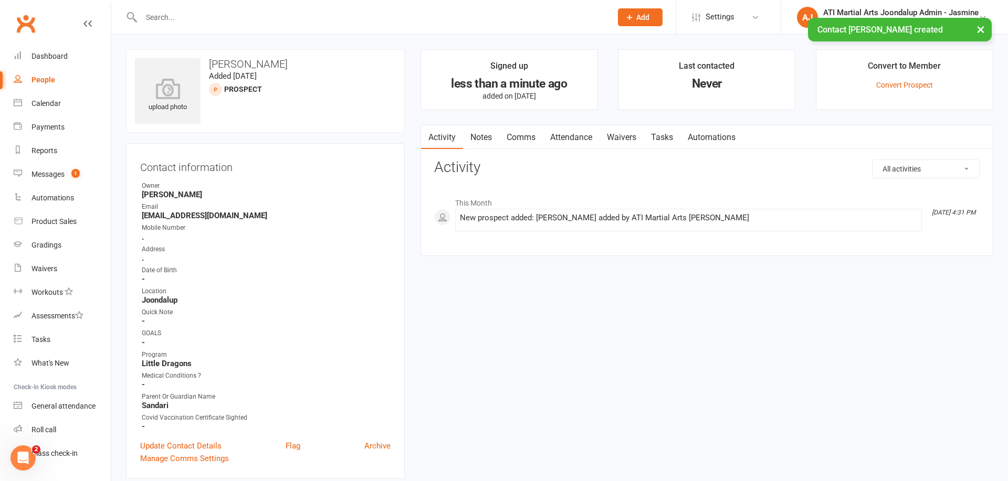
click at [578, 139] on link "Attendance" at bounding box center [571, 137] width 57 height 24
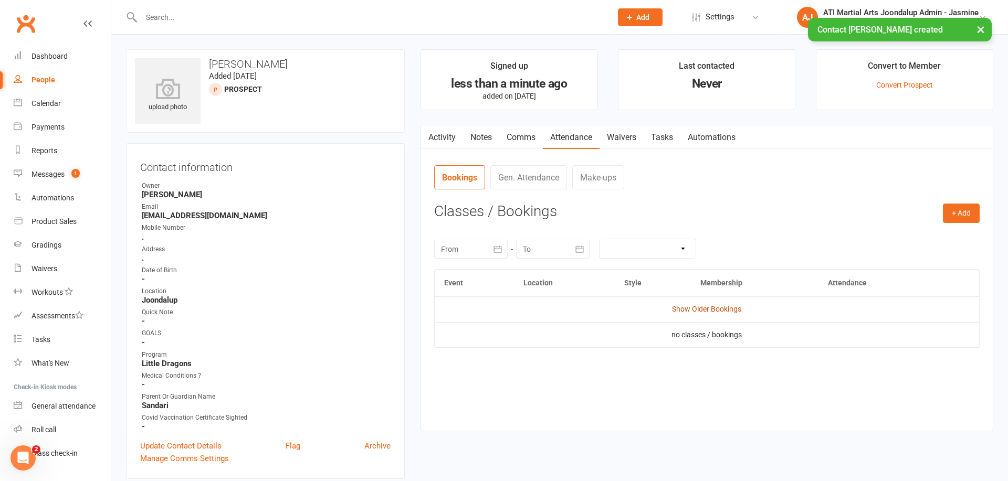
click at [720, 308] on link "Show Older Bookings" at bounding box center [706, 309] width 69 height 8
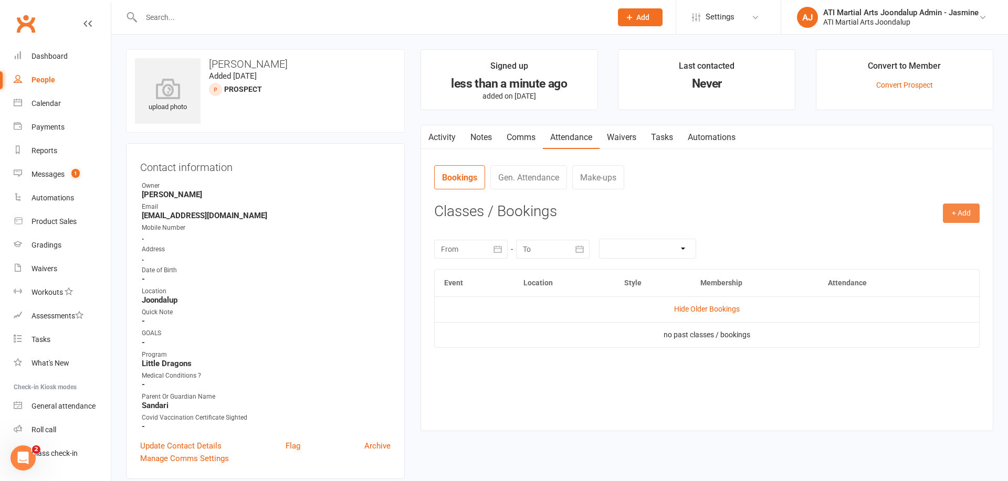
click at [962, 209] on button "+ Add" at bounding box center [961, 213] width 37 height 19
click at [897, 258] on link "Add Appointment" at bounding box center [927, 258] width 104 height 21
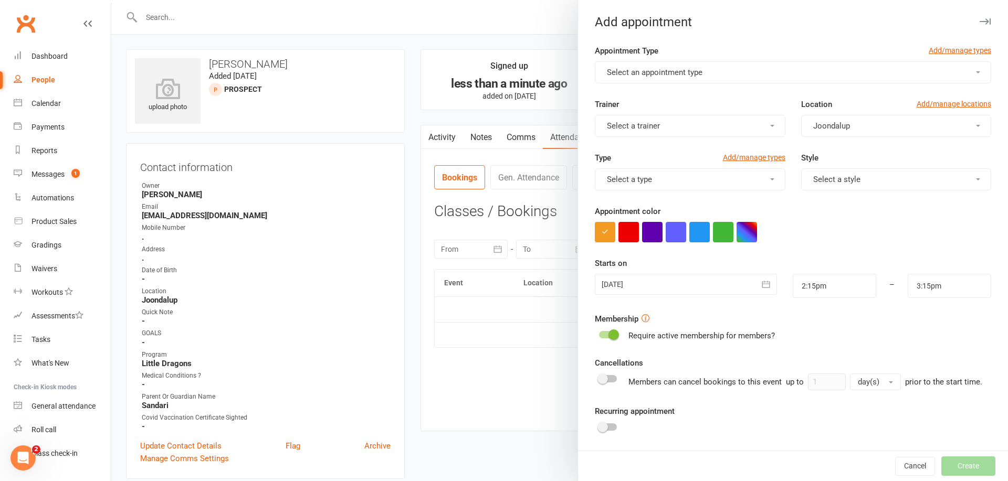
click at [675, 69] on span "Select an appointment type" at bounding box center [655, 72] width 96 height 9
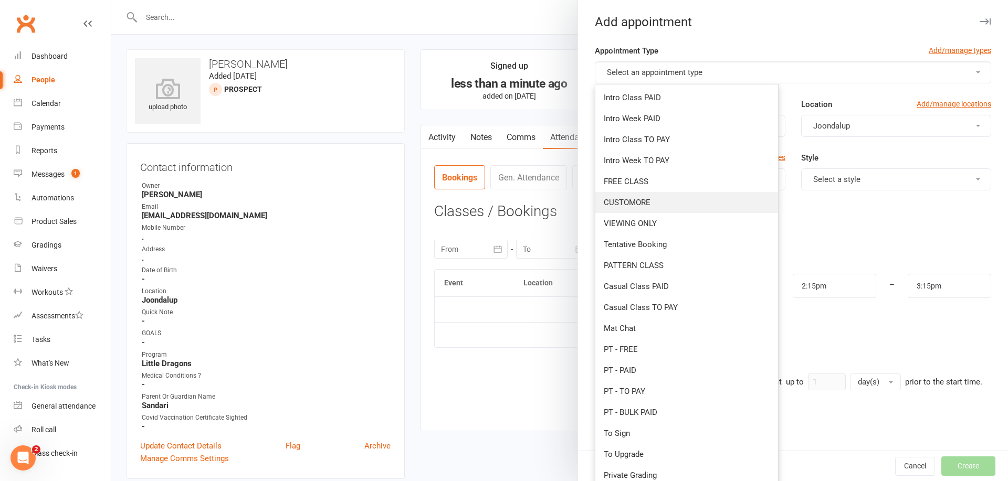
click at [627, 205] on span "CUSTOMORE" at bounding box center [627, 202] width 47 height 9
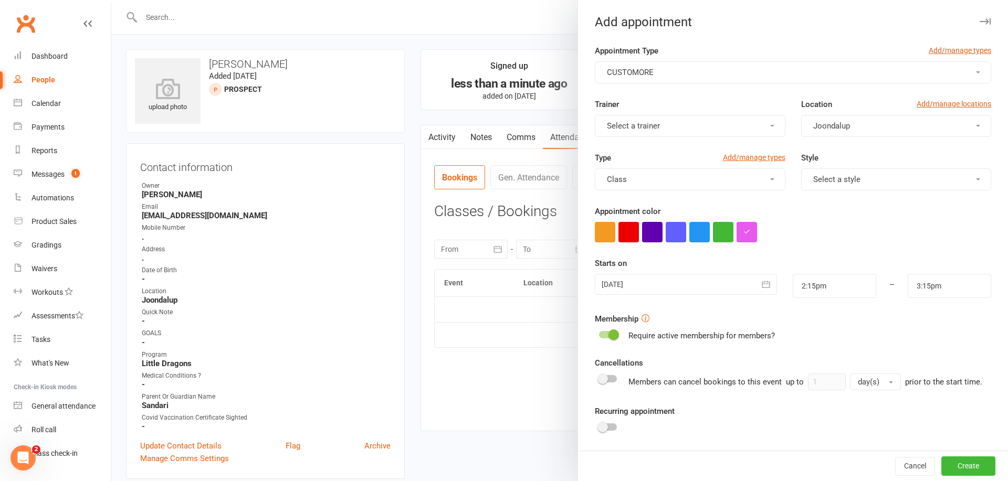
click at [682, 176] on button "Class" at bounding box center [690, 180] width 190 height 22
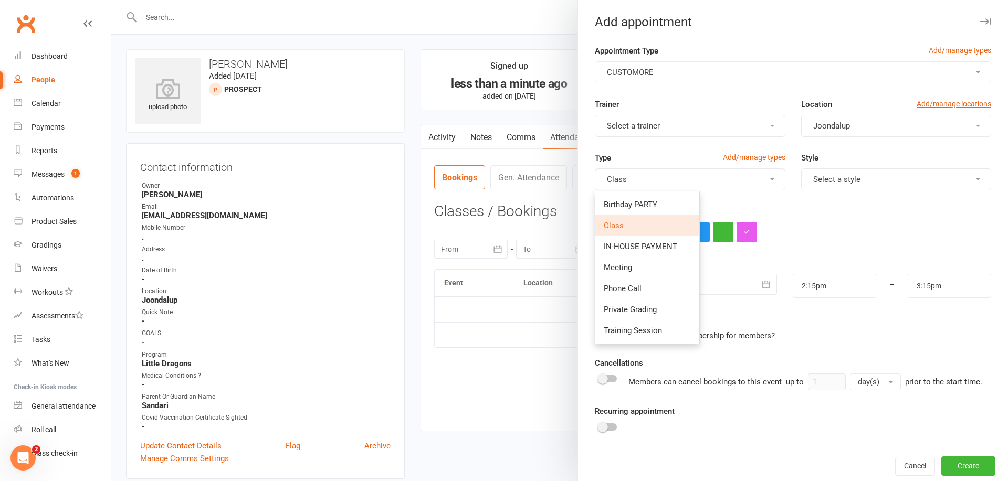
click at [682, 176] on button "Class" at bounding box center [690, 180] width 190 height 22
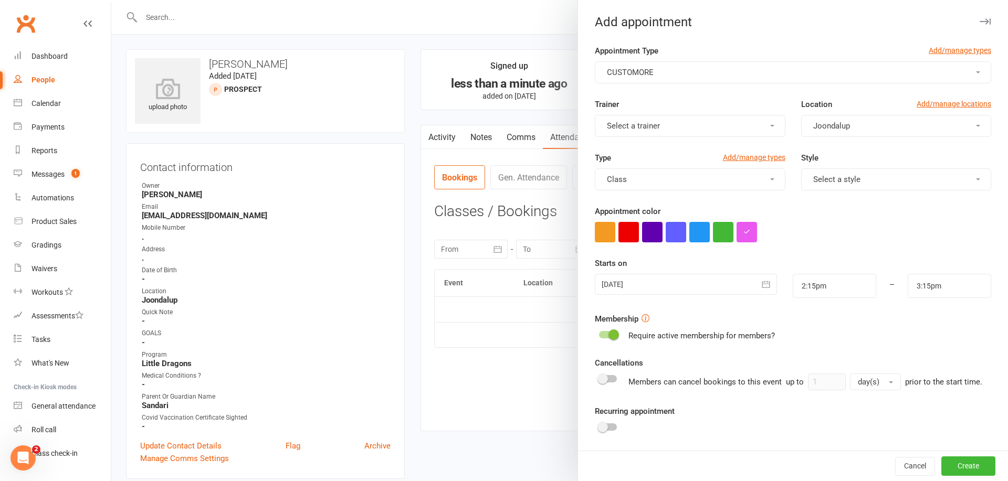
click at [838, 127] on span "Joondalup" at bounding box center [831, 125] width 37 height 9
click at [697, 125] on button "Select a trainer" at bounding box center [690, 126] width 190 height 22
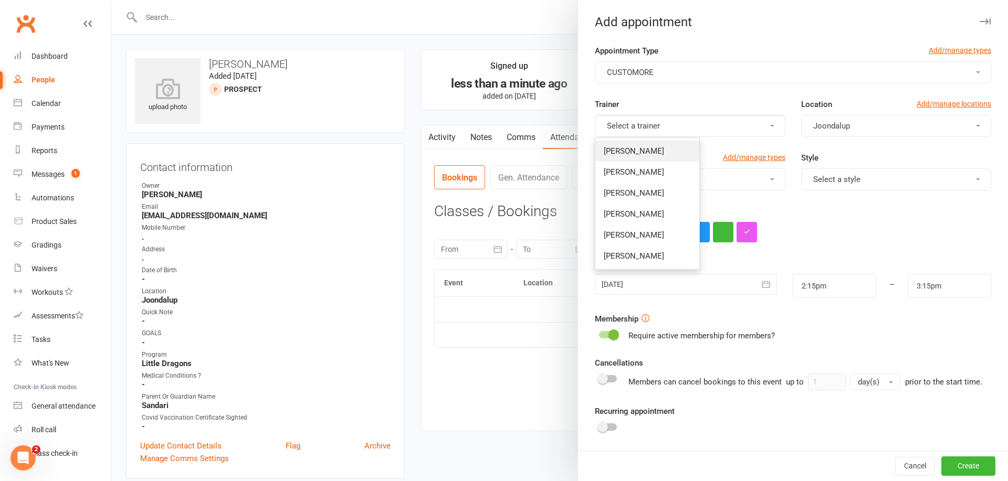
drag, startPoint x: 661, startPoint y: 151, endPoint x: 689, endPoint y: 156, distance: 27.8
click at [661, 151] on span "[PERSON_NAME]" at bounding box center [634, 150] width 60 height 9
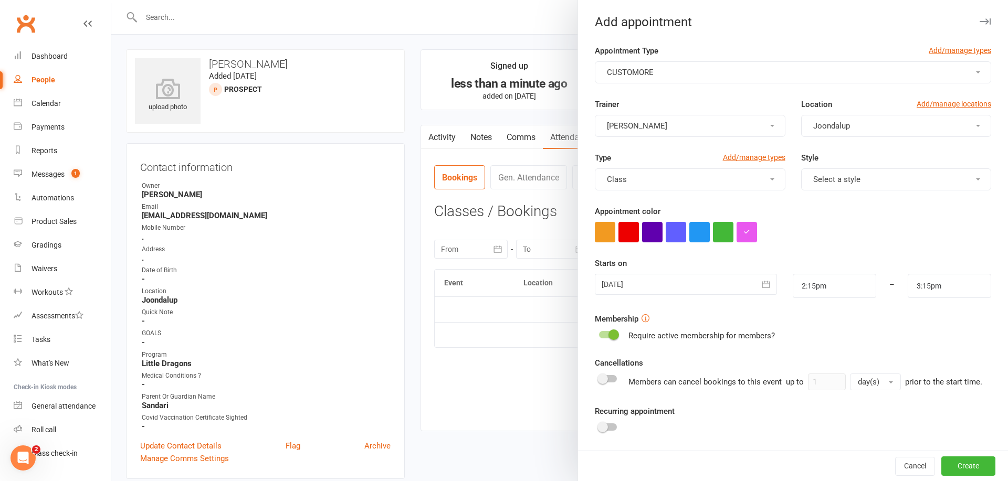
click at [817, 181] on span "Select a style" at bounding box center [836, 179] width 47 height 9
click at [843, 325] on link "Little Dragons" at bounding box center [854, 330] width 104 height 21
click at [768, 286] on icon "button" at bounding box center [766, 284] width 10 height 10
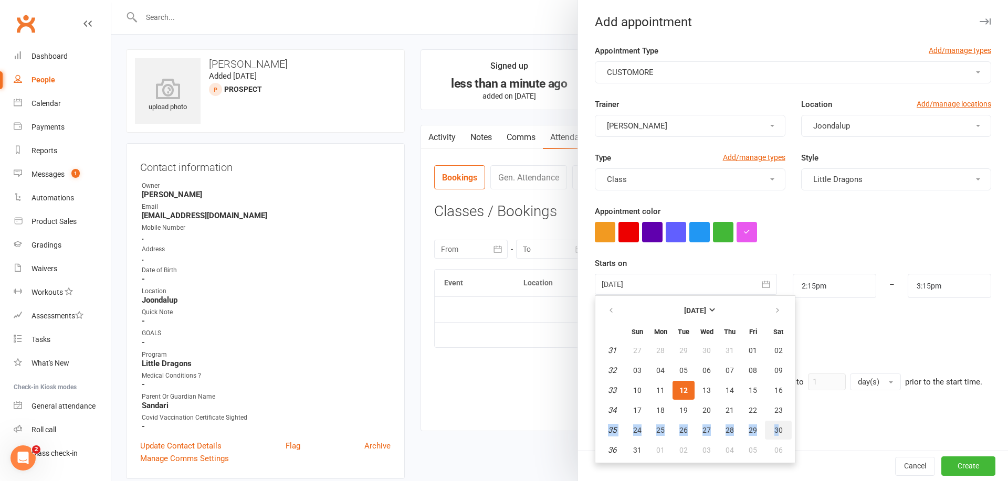
drag, startPoint x: 780, startPoint y: 420, endPoint x: 779, endPoint y: 428, distance: 7.4
click at [779, 428] on table "[DATE] Sun Mon Tue Wed Thu Fri Sat 31 27 28 29 30 31 01 02 32 03 04 05 06 07 08…" at bounding box center [694, 379] width 195 height 163
click at [781, 428] on span "30" at bounding box center [778, 430] width 8 height 8
type input "[DATE]"
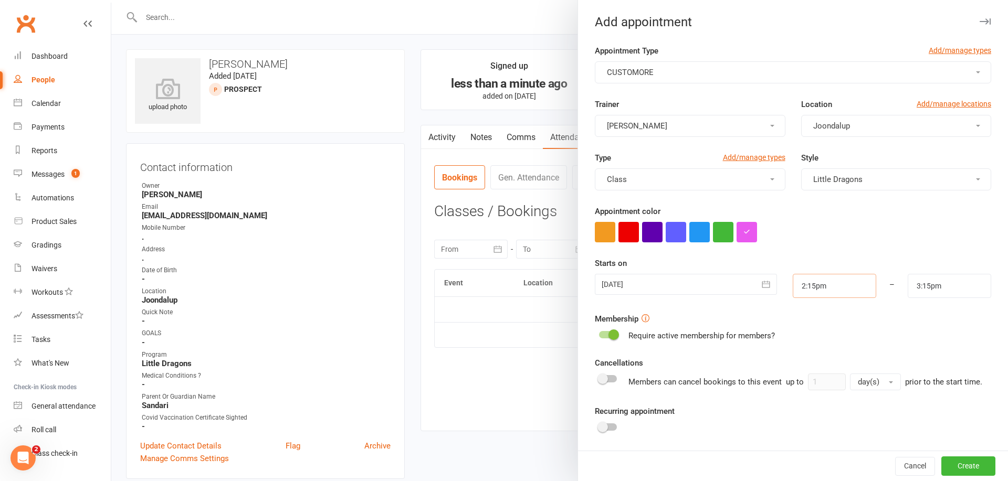
drag, startPoint x: 834, startPoint y: 289, endPoint x: 834, endPoint y: 296, distance: 6.3
click at [834, 289] on input "2:15pm" at bounding box center [834, 286] width 83 height 24
type input "10:15am"
click at [815, 328] on li "10:15am" at bounding box center [818, 328] width 50 height 16
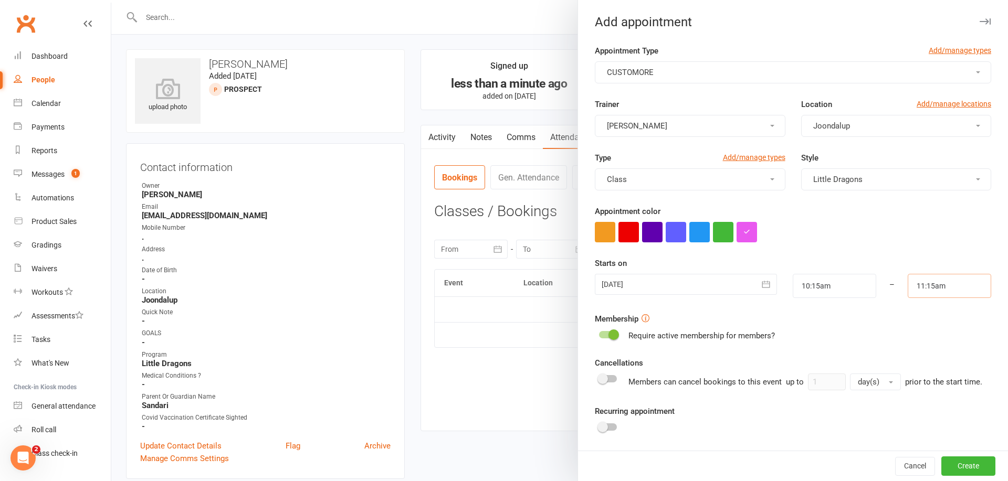
click at [954, 286] on input "11:15am" at bounding box center [949, 286] width 83 height 24
type input "10:45am"
click at [942, 315] on li "10:45am" at bounding box center [933, 314] width 50 height 16
click at [965, 463] on button "Create" at bounding box center [968, 466] width 54 height 19
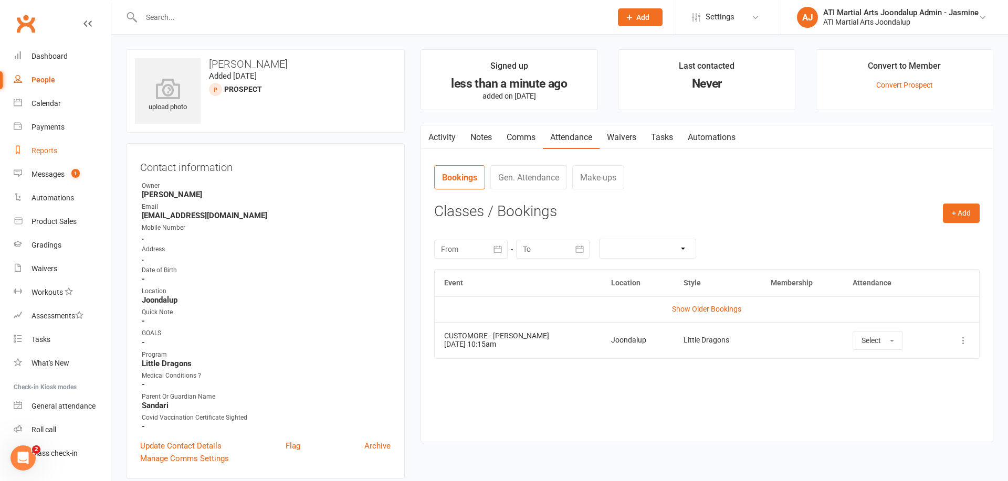
click at [38, 154] on div "Reports" at bounding box center [44, 150] width 26 height 8
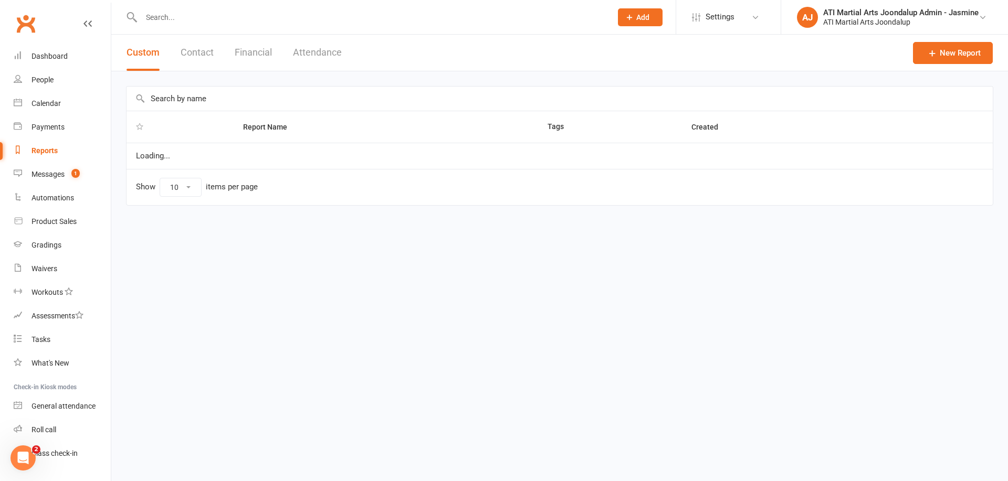
select select "100"
click at [258, 54] on button "Financial" at bounding box center [253, 53] width 37 height 36
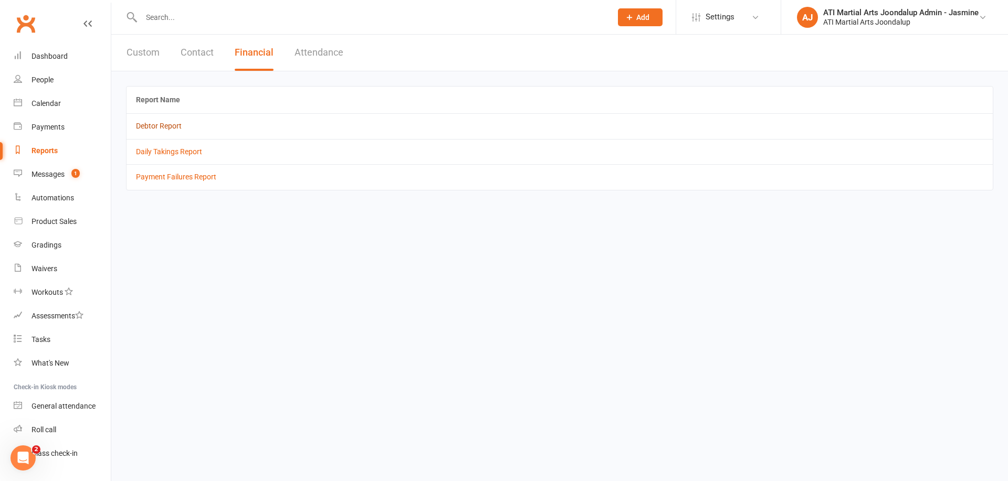
click at [165, 124] on link "Debtor Report" at bounding box center [159, 126] width 46 height 8
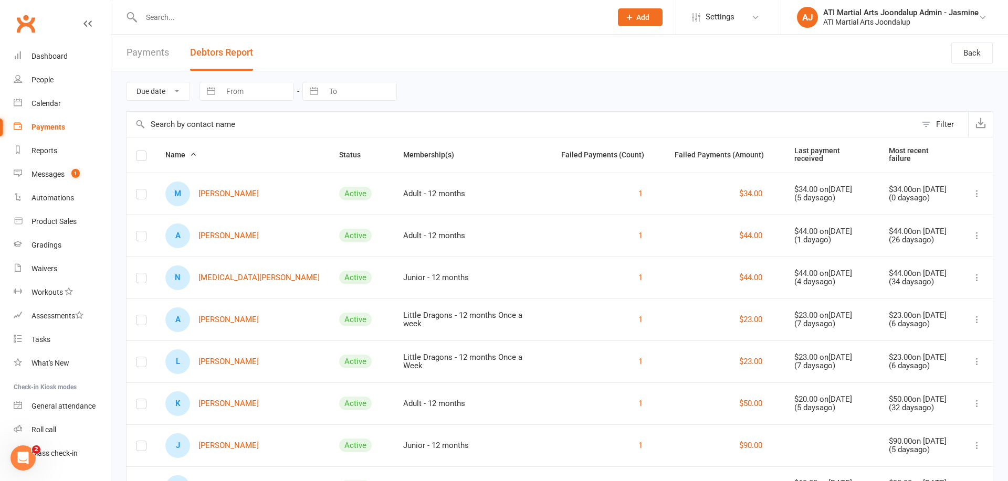
click at [222, 236] on link "A [PERSON_NAME]" at bounding box center [211, 236] width 93 height 25
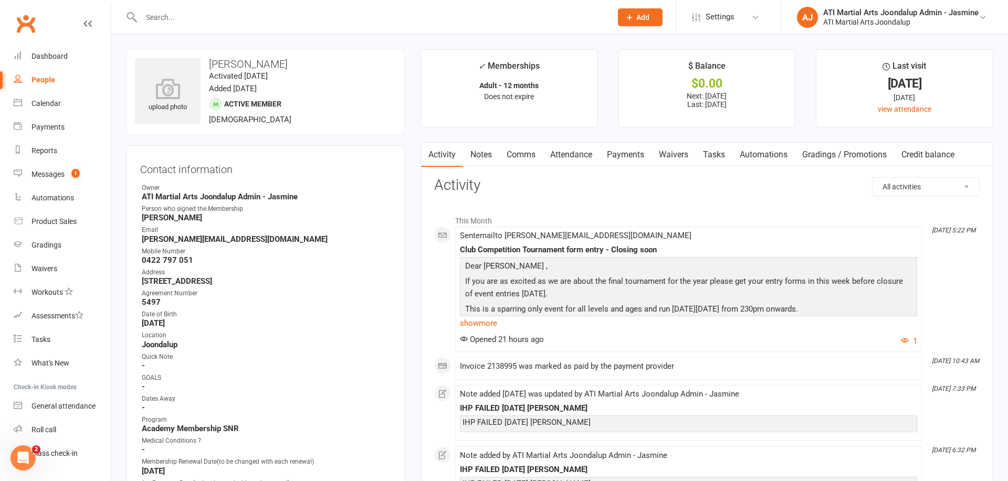
click at [482, 155] on link "Notes" at bounding box center [481, 155] width 36 height 24
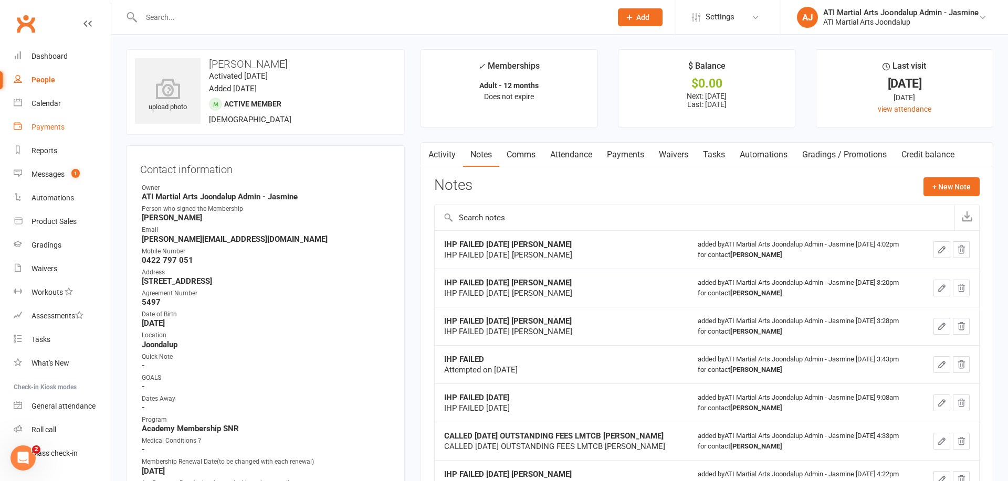
click at [51, 129] on div "Payments" at bounding box center [47, 127] width 33 height 8
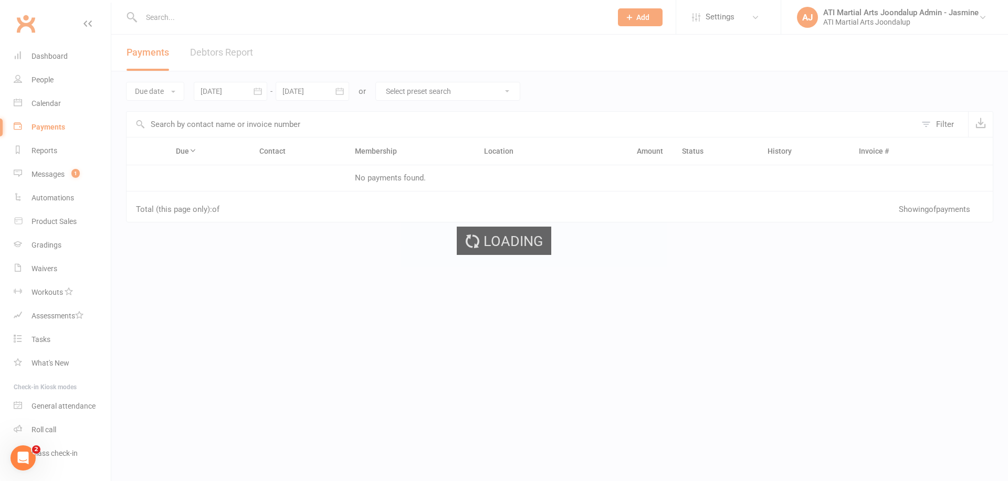
click at [43, 150] on div "Loading" at bounding box center [504, 240] width 1008 height 481
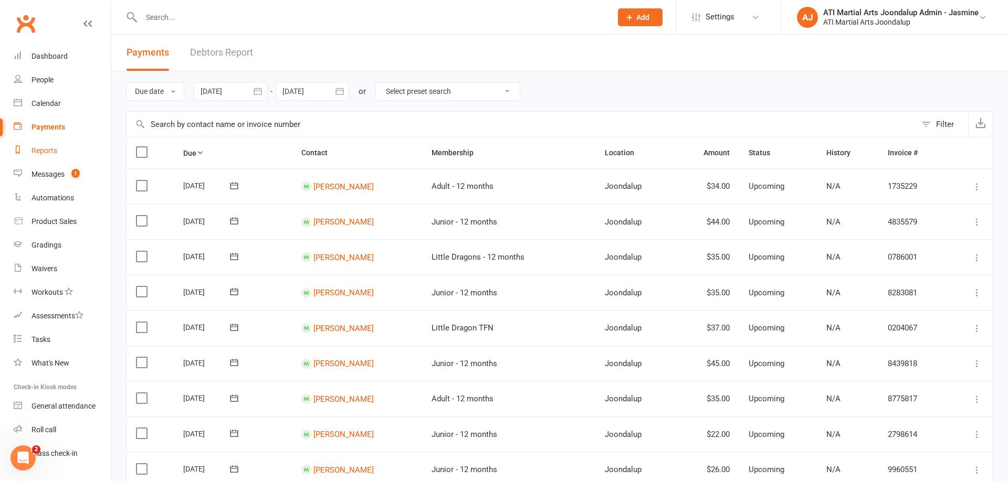
drag, startPoint x: 45, startPoint y: 151, endPoint x: 49, endPoint y: 145, distance: 7.1
click at [45, 150] on div "Reports" at bounding box center [44, 150] width 26 height 8
select select "100"
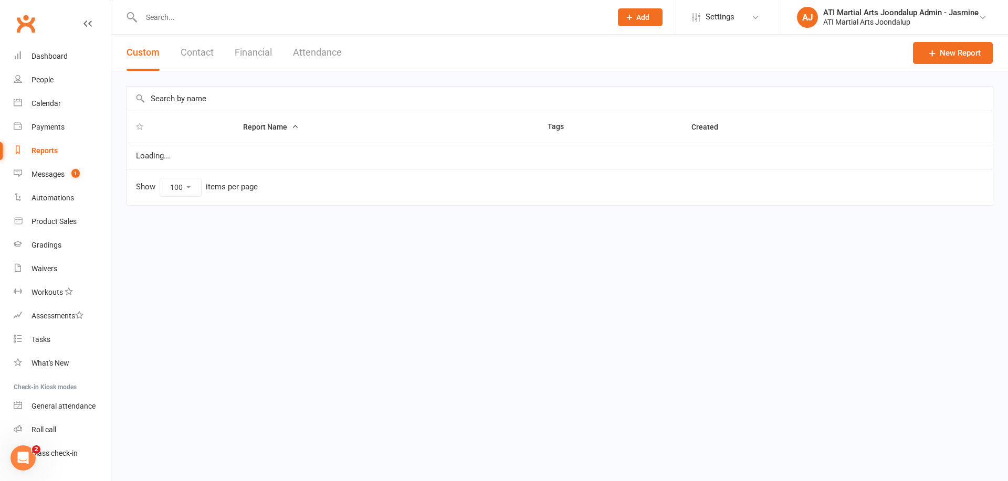
click at [247, 50] on button "Financial" at bounding box center [253, 53] width 37 height 36
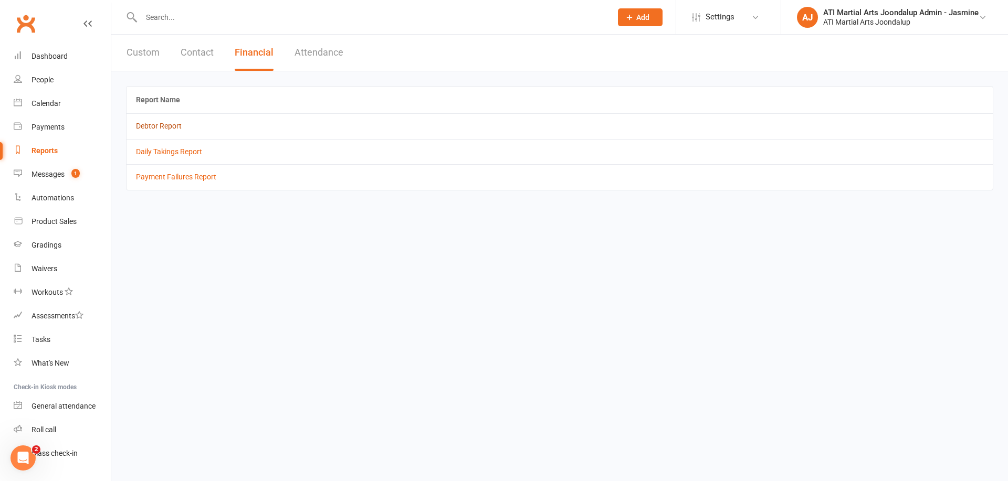
click at [159, 123] on link "Debtor Report" at bounding box center [159, 126] width 46 height 8
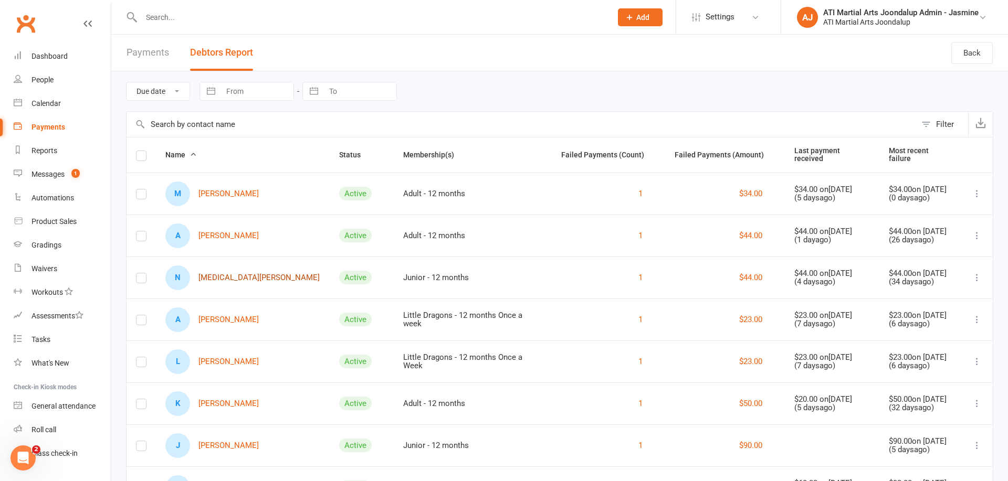
click at [231, 277] on link "N [MEDICAL_DATA][PERSON_NAME]" at bounding box center [242, 278] width 154 height 25
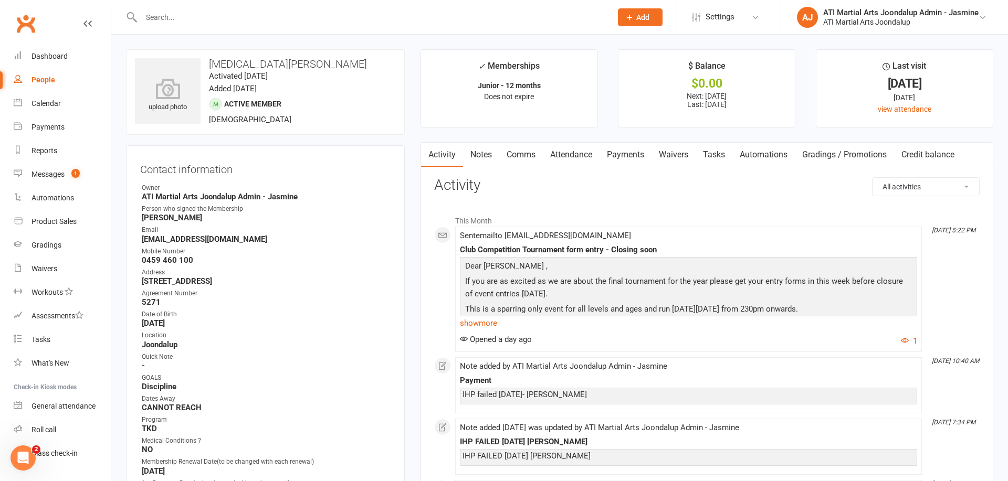
click at [525, 154] on link "Comms" at bounding box center [521, 155] width 44 height 24
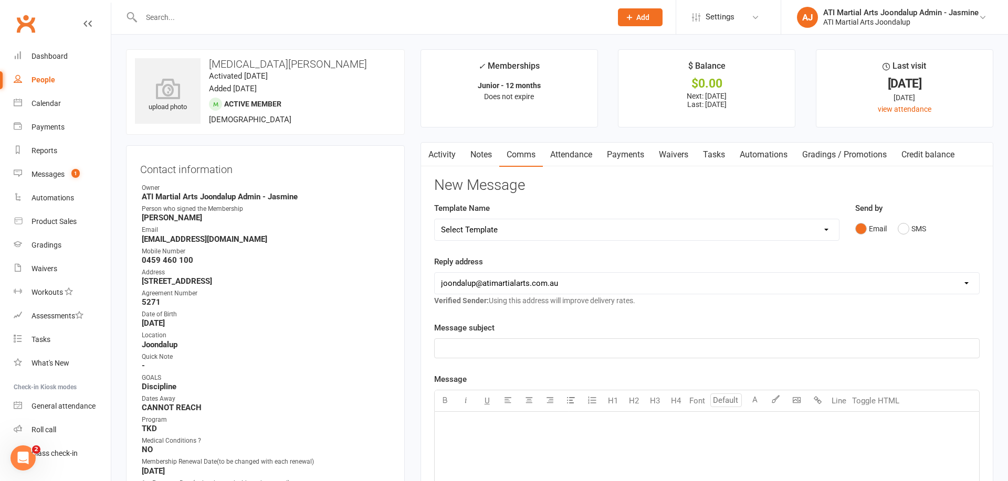
drag, startPoint x: 483, startPoint y: 154, endPoint x: 503, endPoint y: 174, distance: 28.6
click at [483, 154] on link "Notes" at bounding box center [481, 155] width 36 height 24
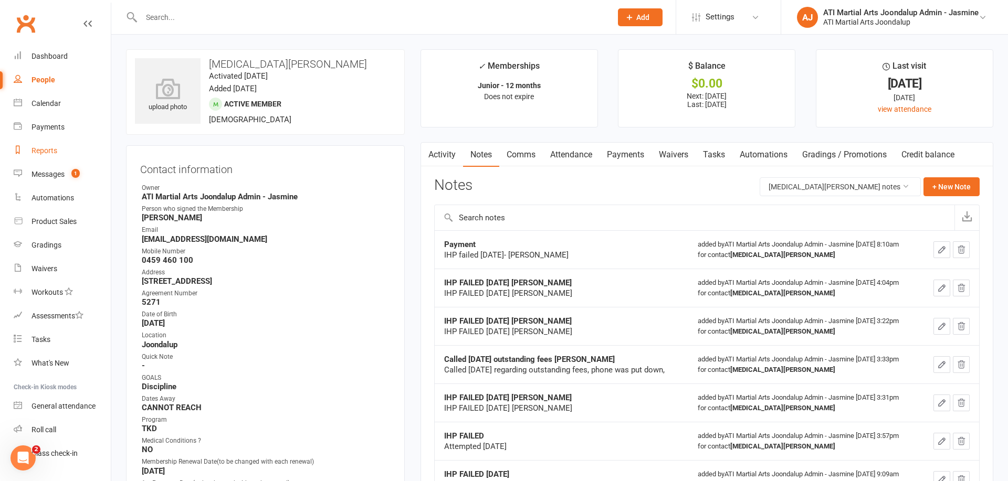
click at [47, 150] on div "Reports" at bounding box center [44, 150] width 26 height 8
select select "100"
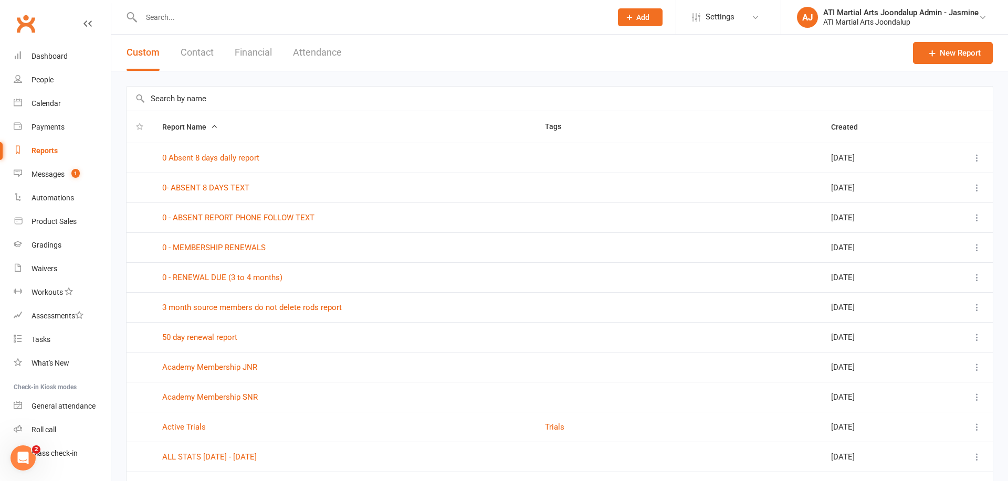
click at [205, 54] on button "Contact" at bounding box center [197, 53] width 33 height 36
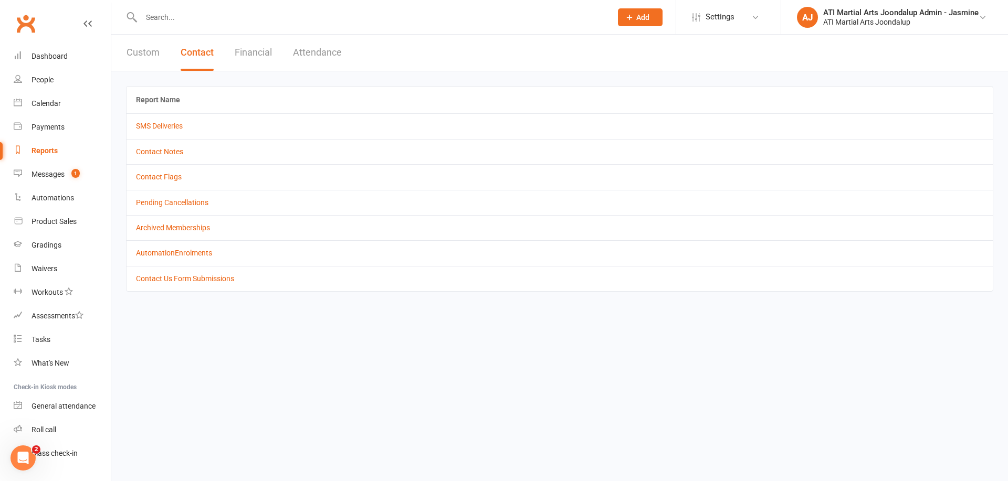
click at [260, 51] on button "Financial" at bounding box center [253, 53] width 37 height 36
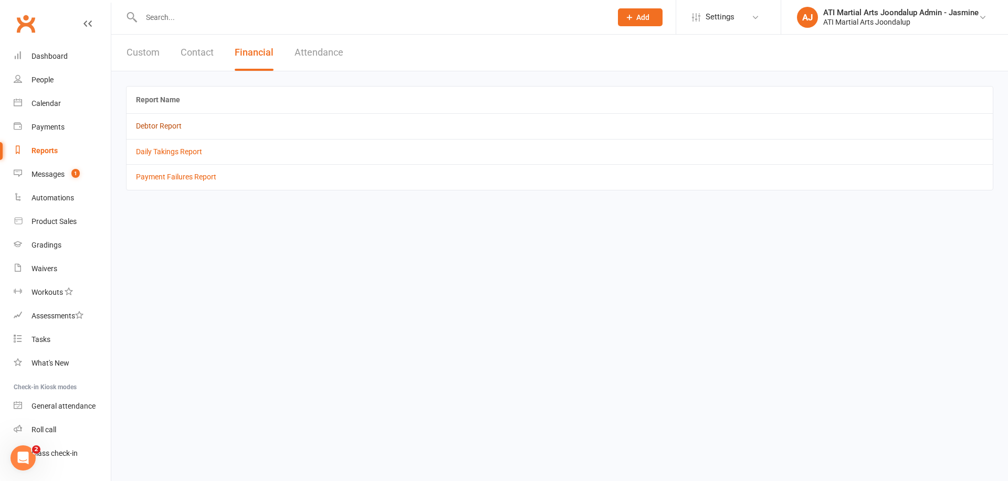
click at [168, 125] on link "Debtor Report" at bounding box center [159, 126] width 46 height 8
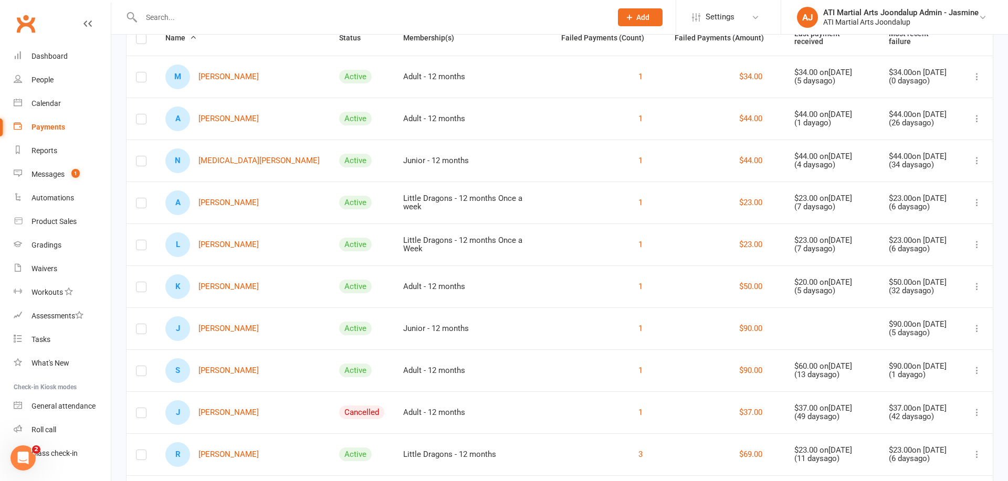
scroll to position [119, 0]
click at [243, 324] on link "J [PERSON_NAME]" at bounding box center [211, 326] width 93 height 25
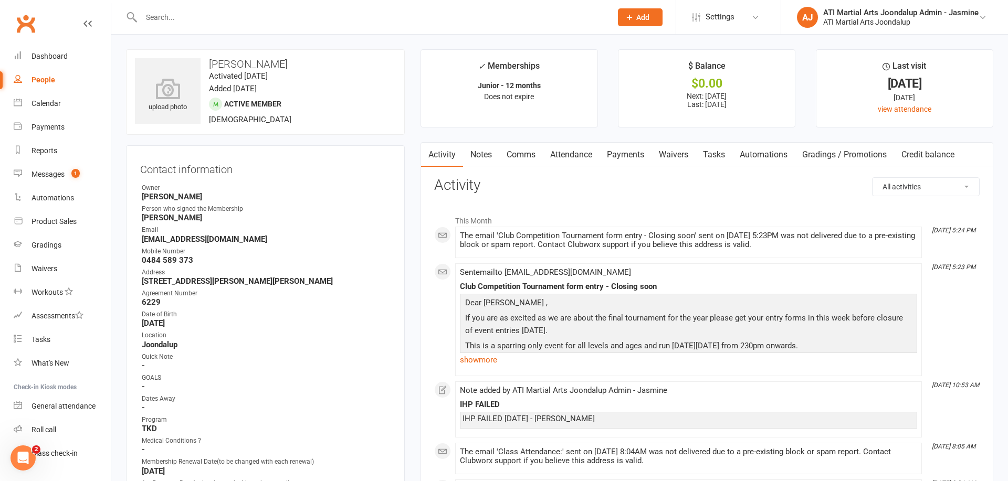
click at [480, 157] on link "Notes" at bounding box center [481, 155] width 36 height 24
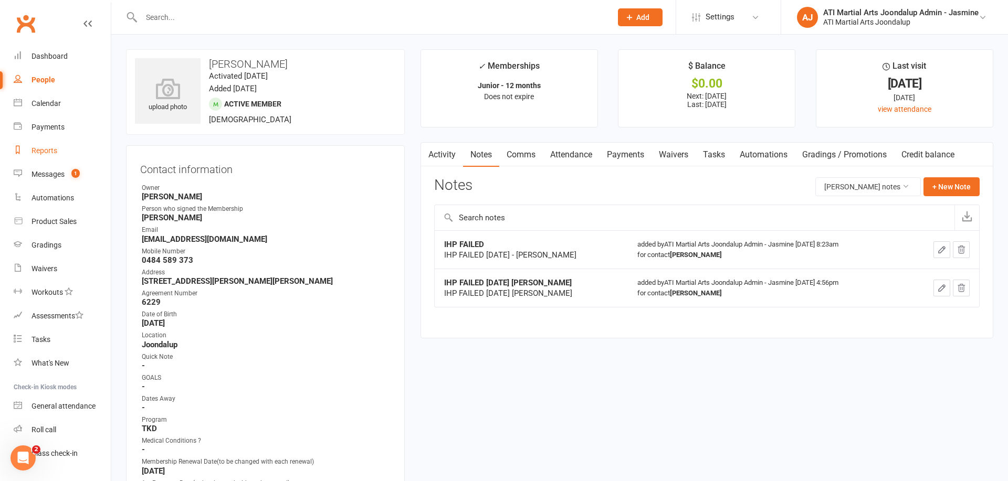
click at [43, 152] on div "Reports" at bounding box center [44, 150] width 26 height 8
select select "100"
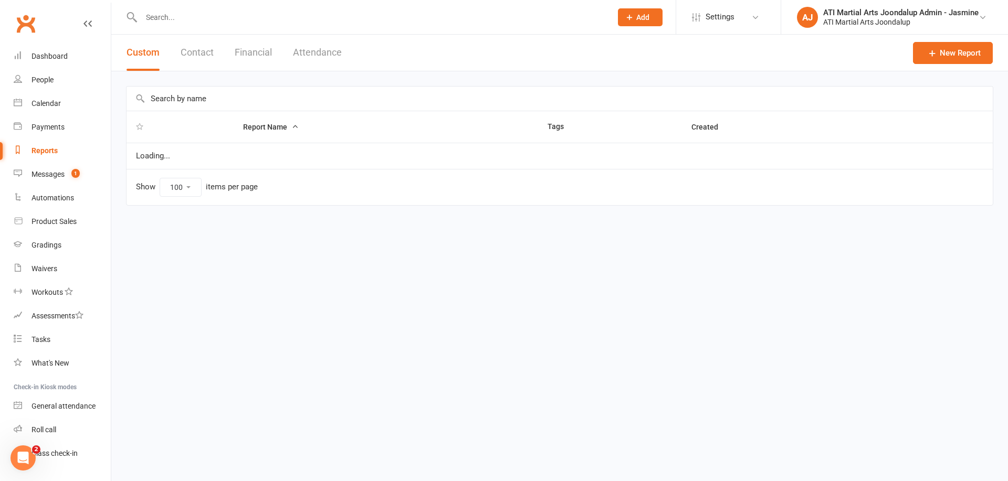
click at [256, 51] on button "Financial" at bounding box center [253, 53] width 37 height 36
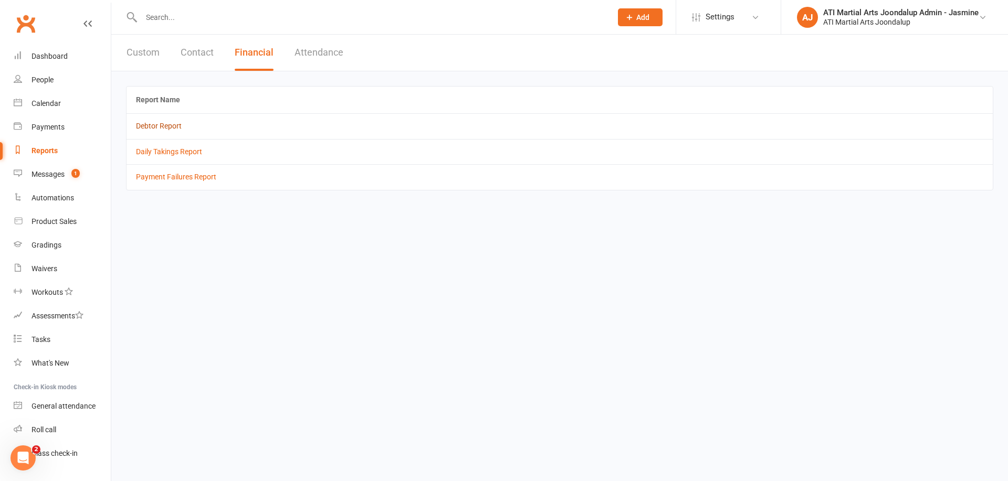
click at [168, 123] on link "Debtor Report" at bounding box center [159, 126] width 46 height 8
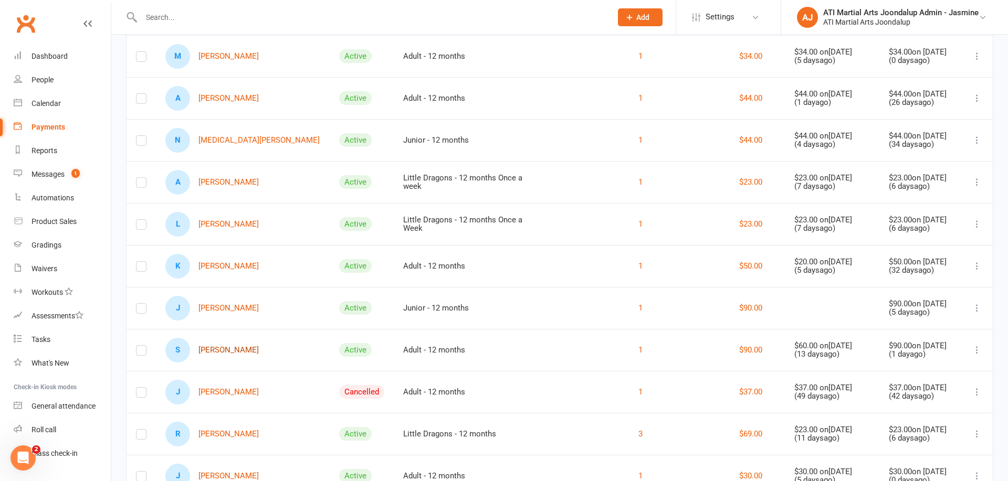
scroll to position [139, 0]
click at [229, 349] on link "S [PERSON_NAME]" at bounding box center [211, 349] width 93 height 25
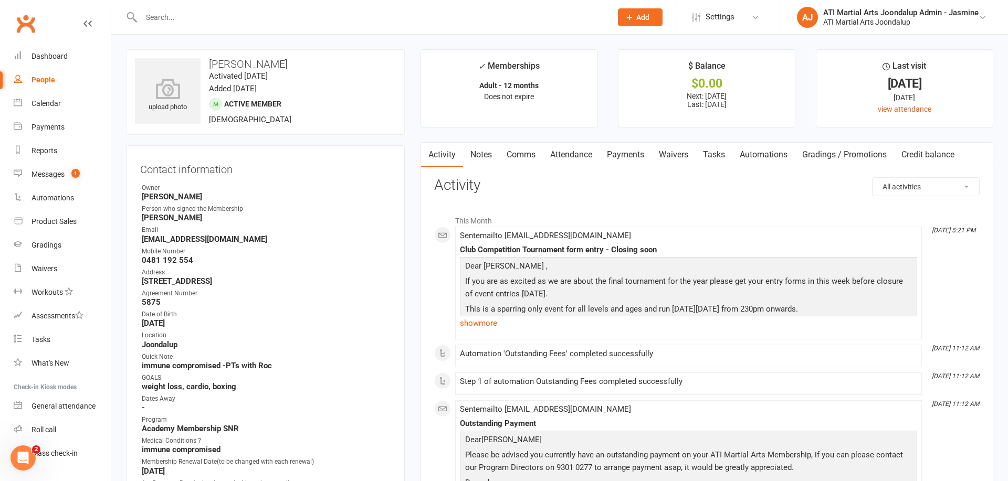
click at [478, 157] on link "Notes" at bounding box center [481, 155] width 36 height 24
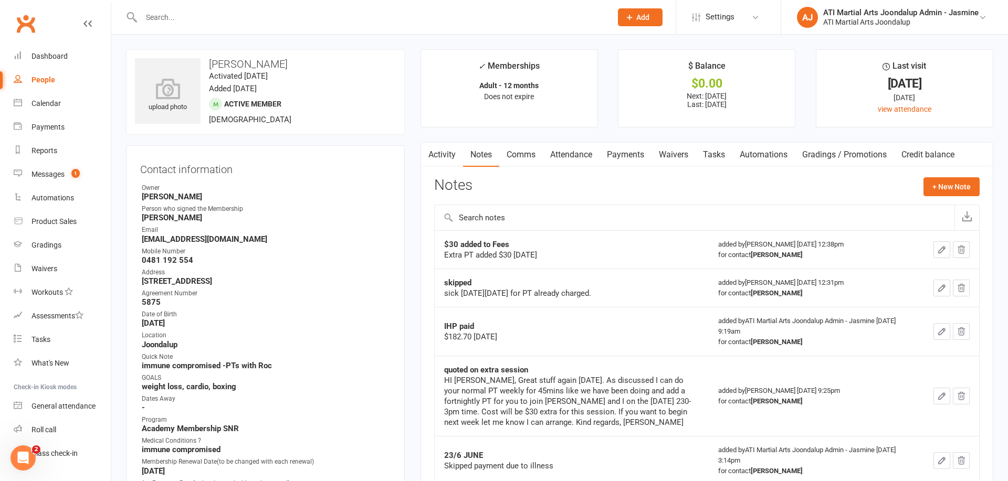
click at [635, 153] on link "Payments" at bounding box center [625, 155] width 52 height 24
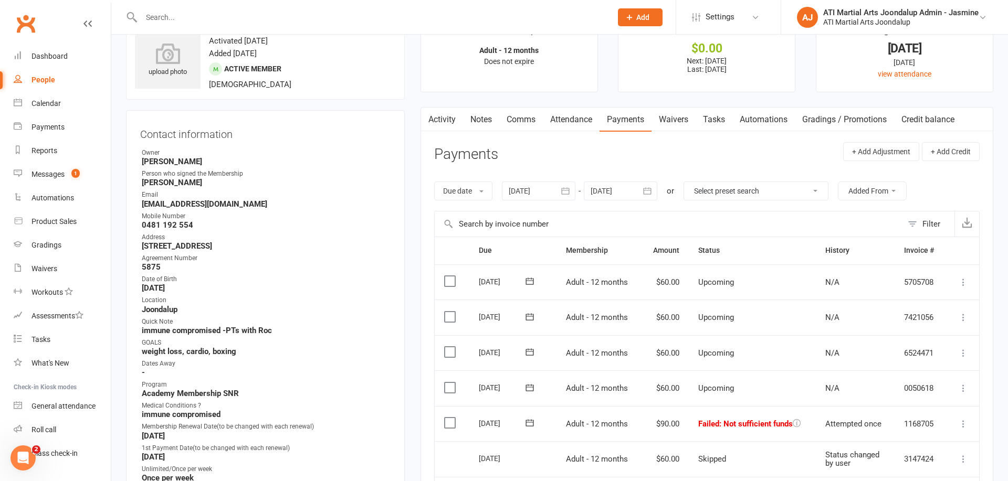
scroll to position [37, 0]
click at [46, 148] on div "Reports" at bounding box center [44, 150] width 26 height 8
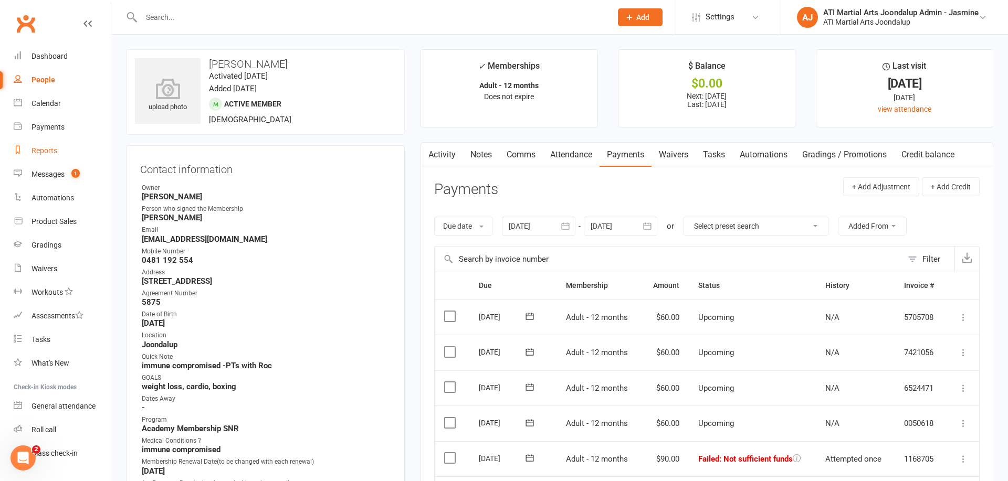
select select "100"
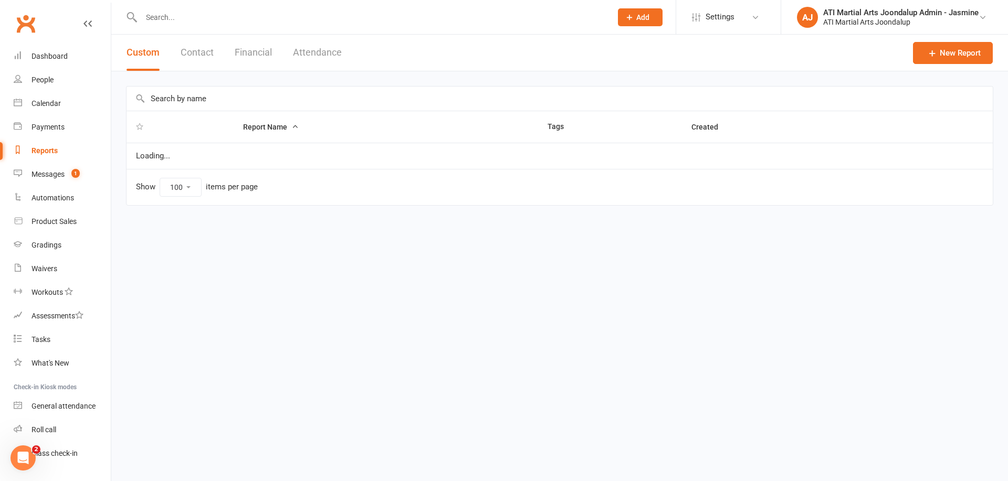
click at [251, 57] on button "Financial" at bounding box center [253, 53] width 37 height 36
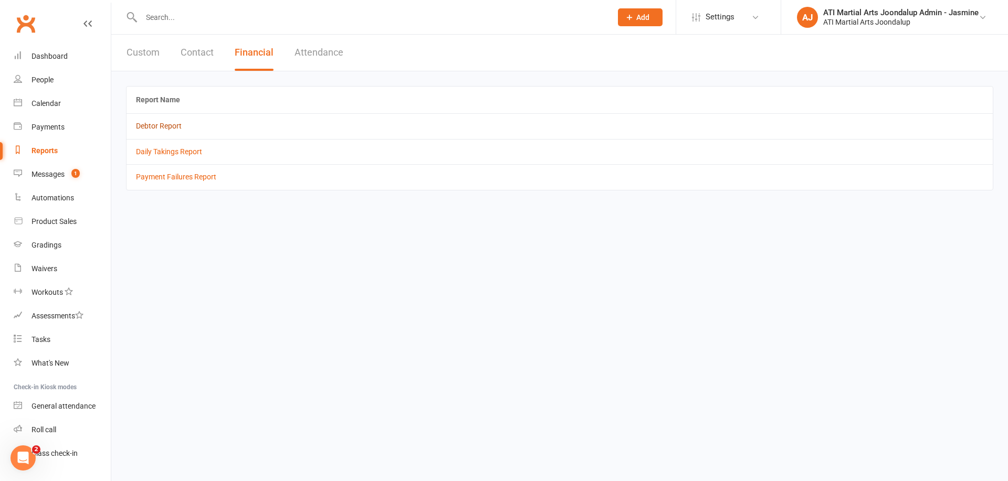
click at [169, 127] on link "Debtor Report" at bounding box center [159, 126] width 46 height 8
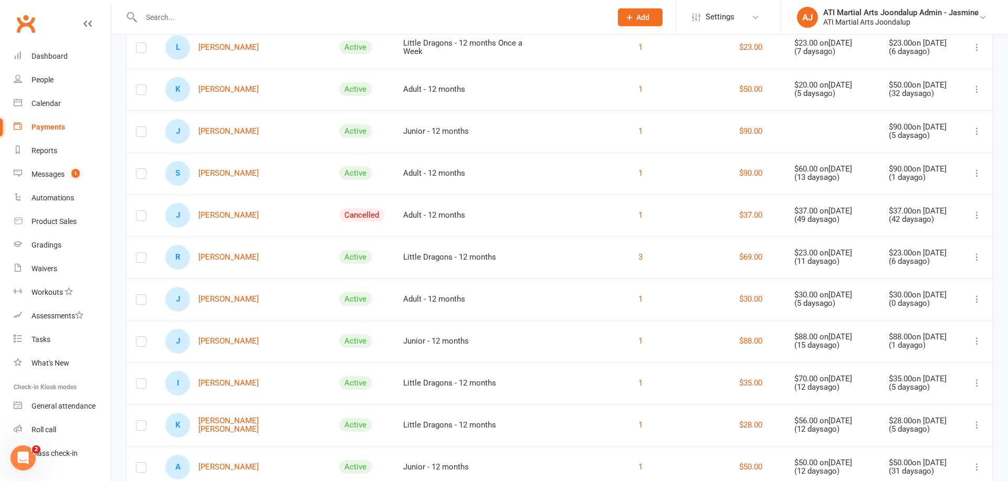
scroll to position [318, 0]
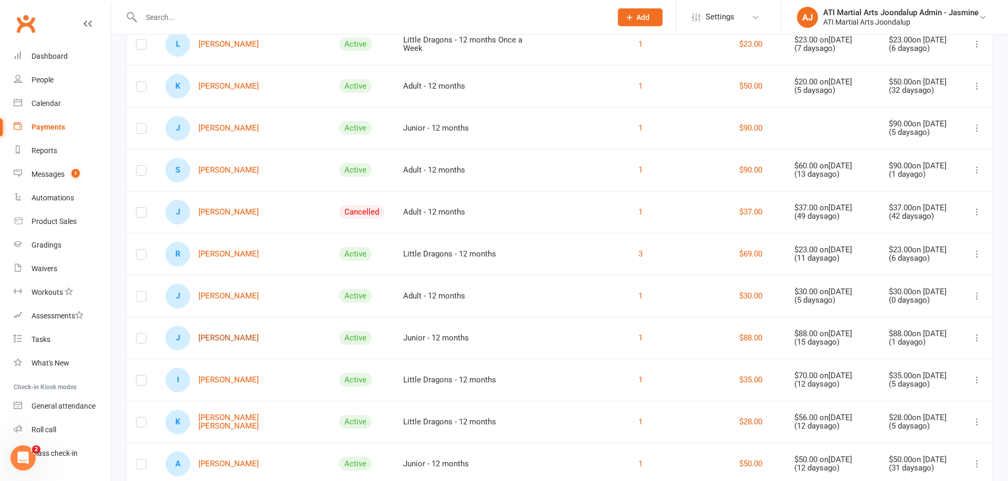
click at [220, 336] on link "[PERSON_NAME]" at bounding box center [211, 338] width 93 height 25
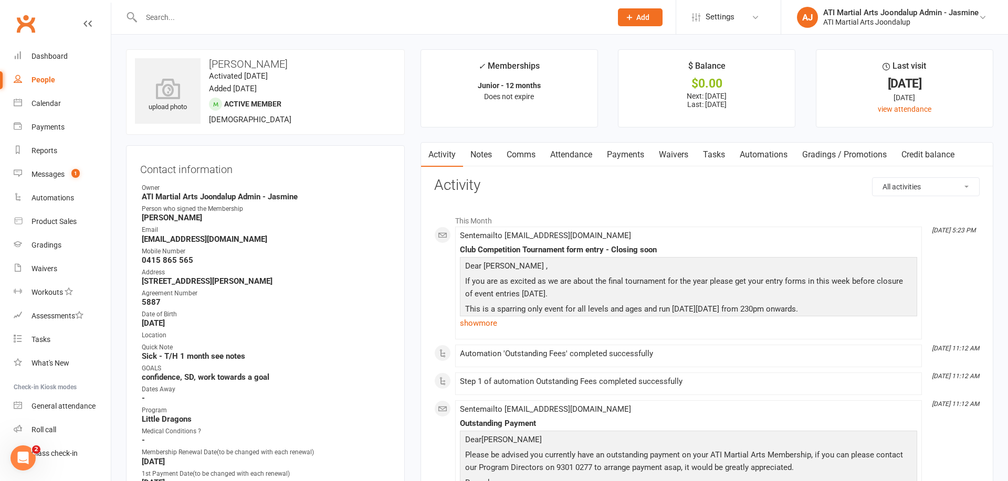
click at [639, 155] on link "Payments" at bounding box center [625, 155] width 52 height 24
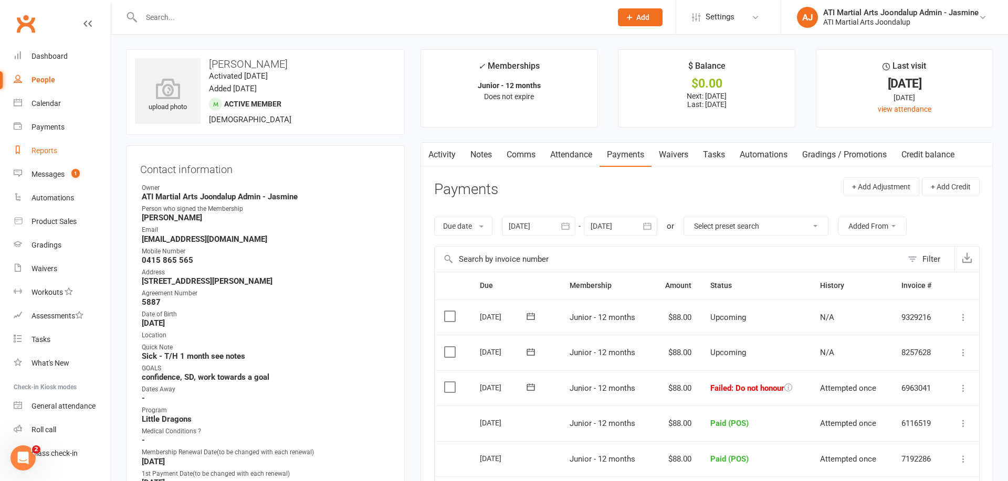
click at [50, 154] on div "Reports" at bounding box center [44, 150] width 26 height 8
select select "100"
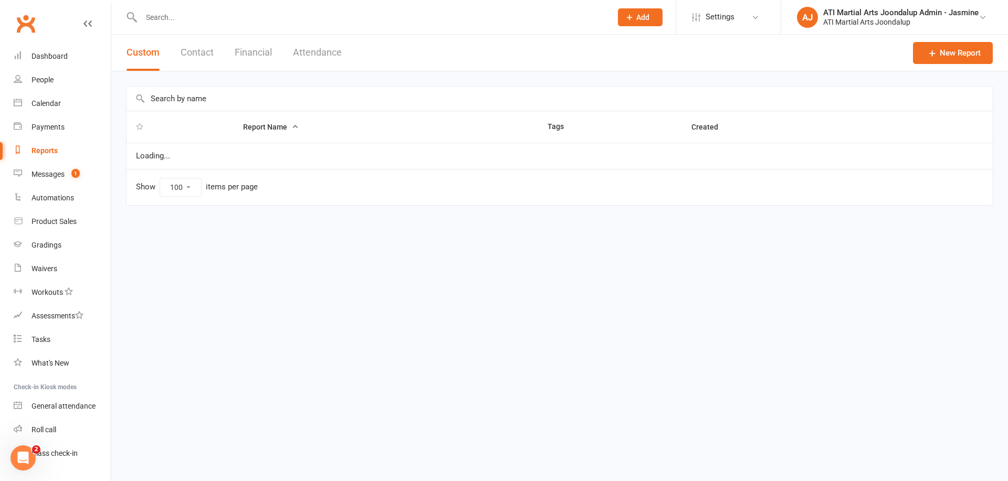
click at [252, 51] on button "Financial" at bounding box center [253, 53] width 37 height 36
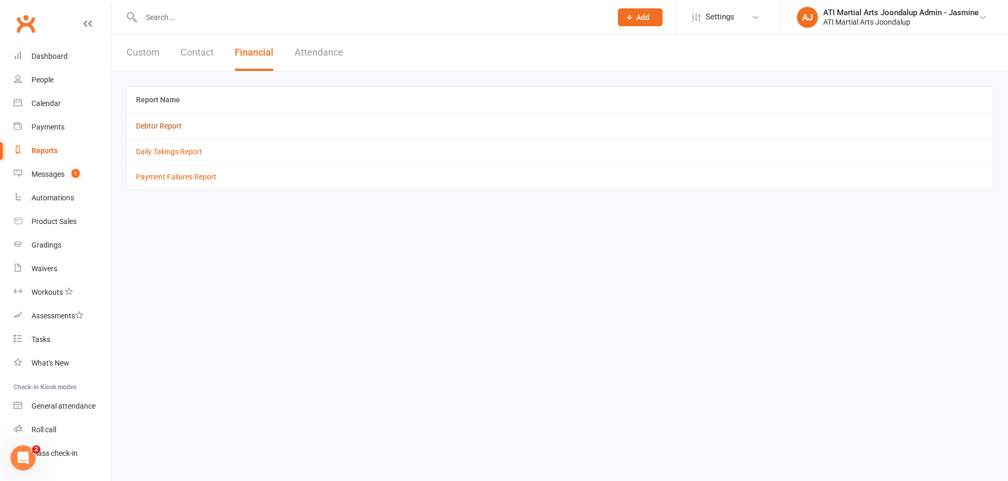
click at [165, 127] on link "Debtor Report" at bounding box center [159, 126] width 46 height 8
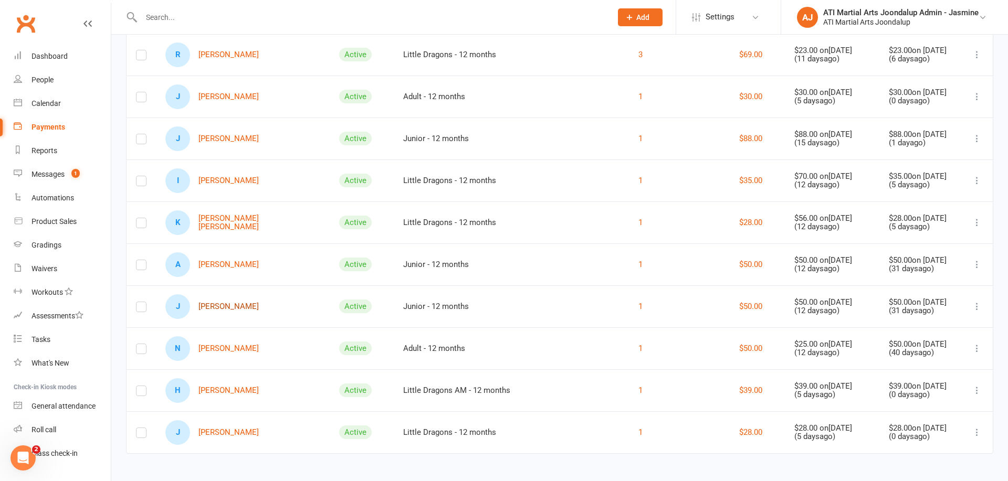
scroll to position [516, 0]
click at [231, 390] on link "H [PERSON_NAME]" at bounding box center [211, 392] width 93 height 25
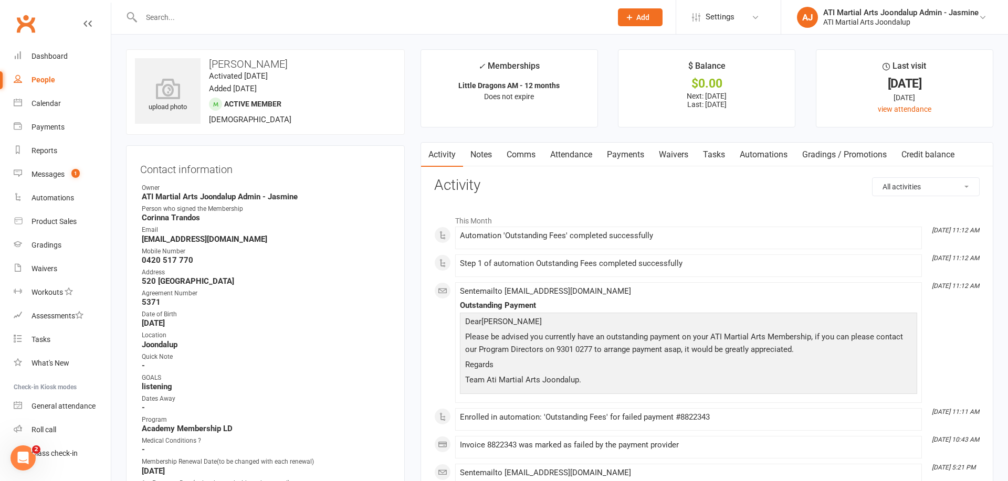
click at [481, 155] on link "Notes" at bounding box center [481, 155] width 36 height 24
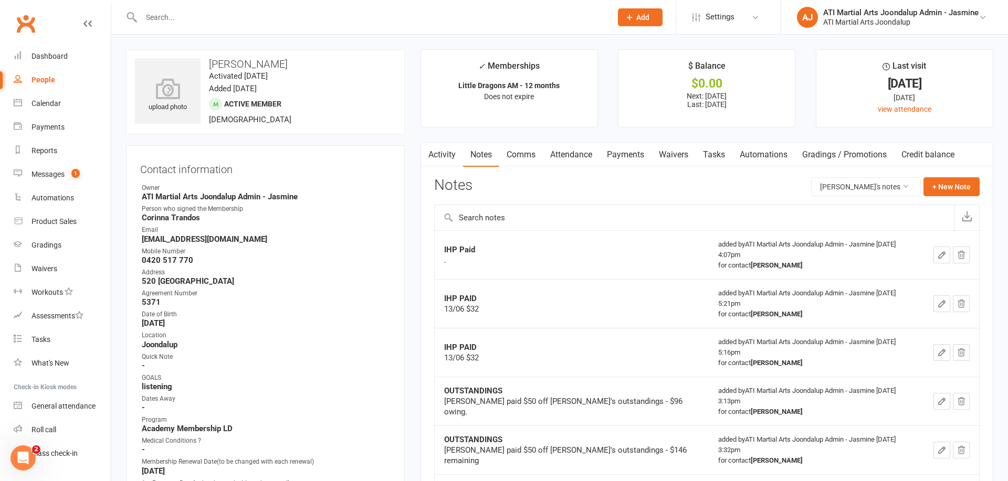
click at [625, 151] on link "Payments" at bounding box center [625, 155] width 52 height 24
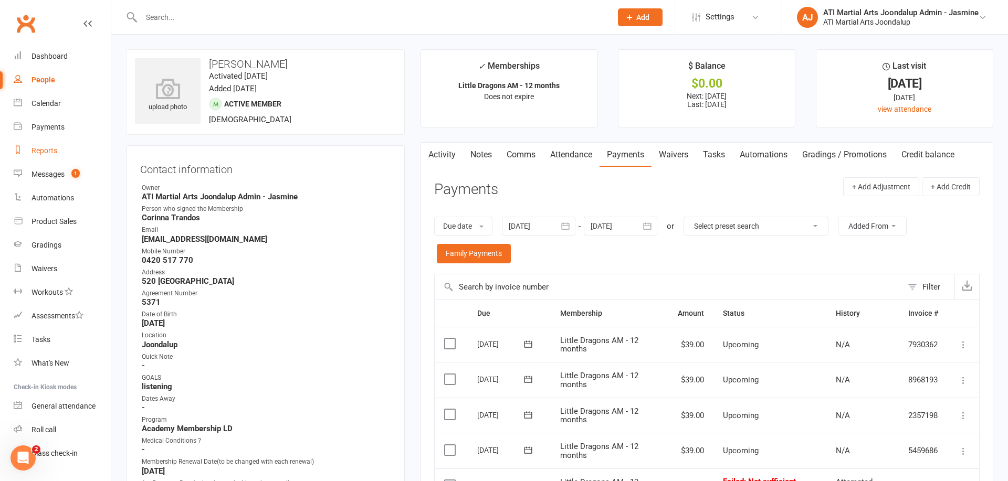
click at [41, 146] on div "Reports" at bounding box center [44, 150] width 26 height 8
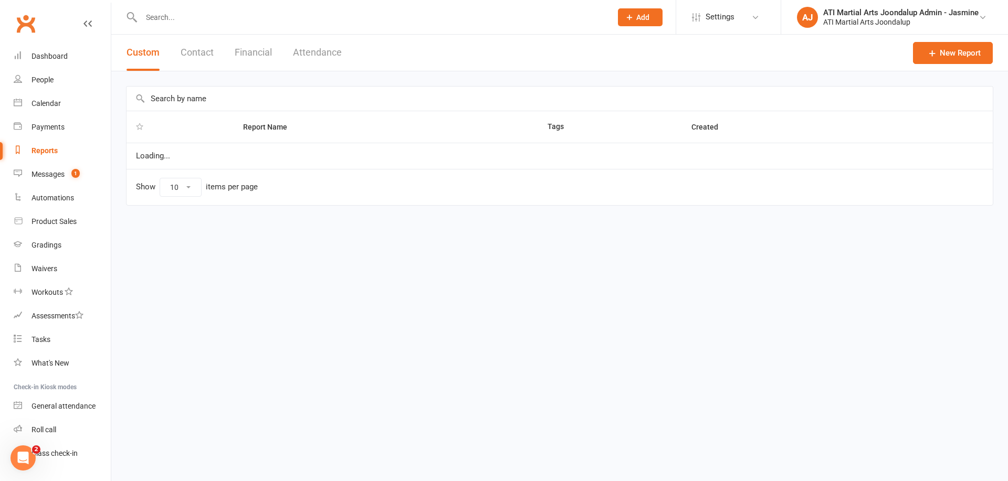
select select "100"
click at [241, 53] on button "Financial" at bounding box center [253, 53] width 37 height 36
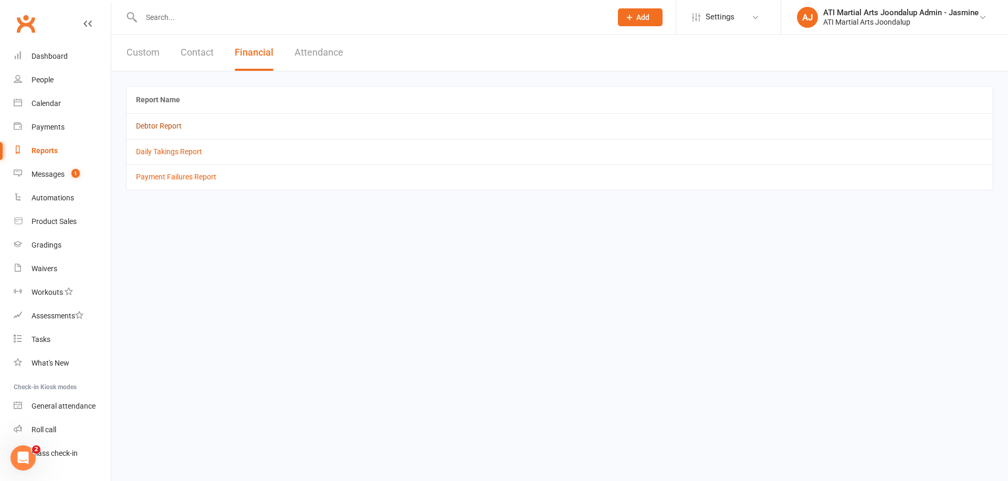
click at [164, 123] on link "Debtor Report" at bounding box center [159, 126] width 46 height 8
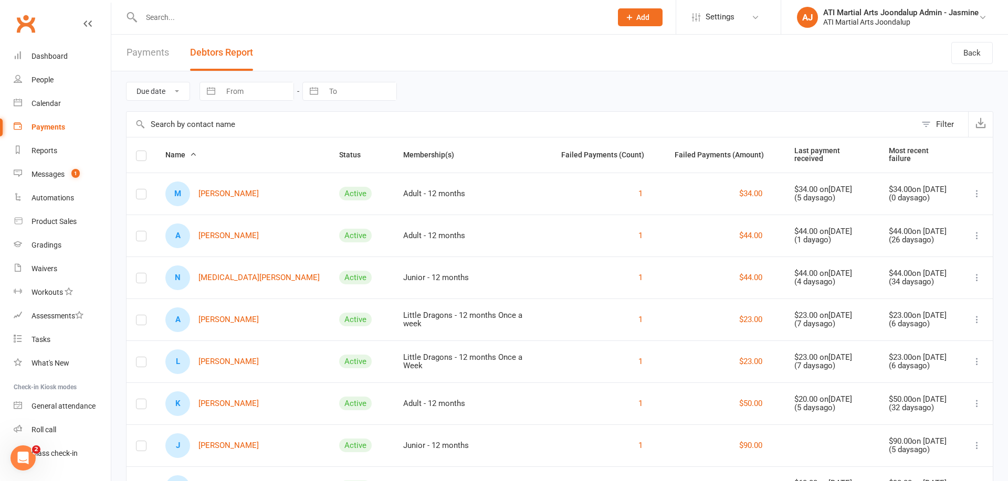
click at [224, 192] on link "M Mariam Al Musawi" at bounding box center [211, 194] width 93 height 25
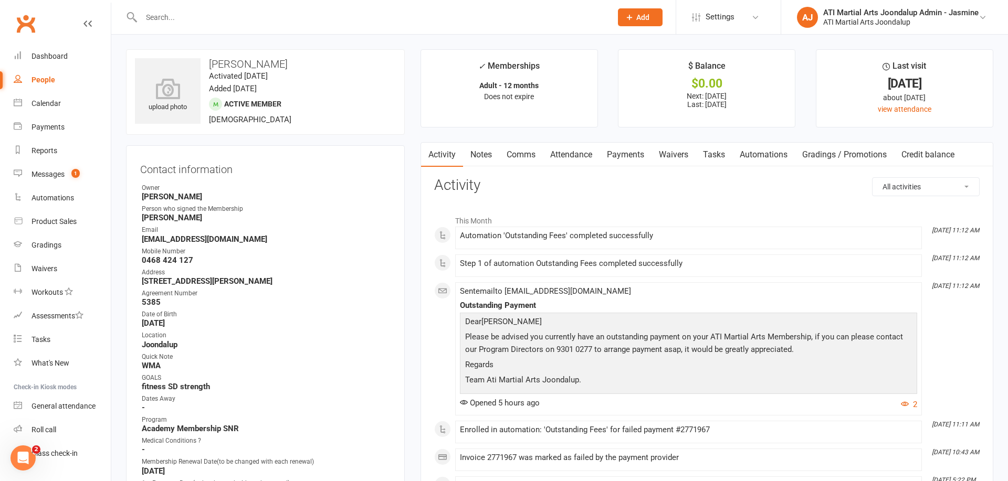
click at [638, 154] on link "Payments" at bounding box center [625, 155] width 52 height 24
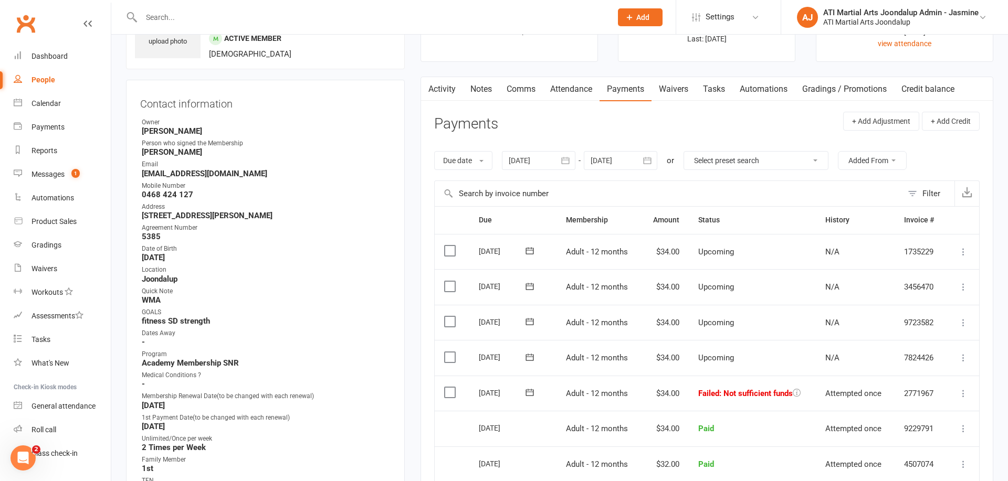
scroll to position [65, 0]
click at [628, 148] on div "Due date Due date Date paid Date failed Date settled 12 Jul 2025 July 2025 Sun …" at bounding box center [706, 161] width 545 height 40
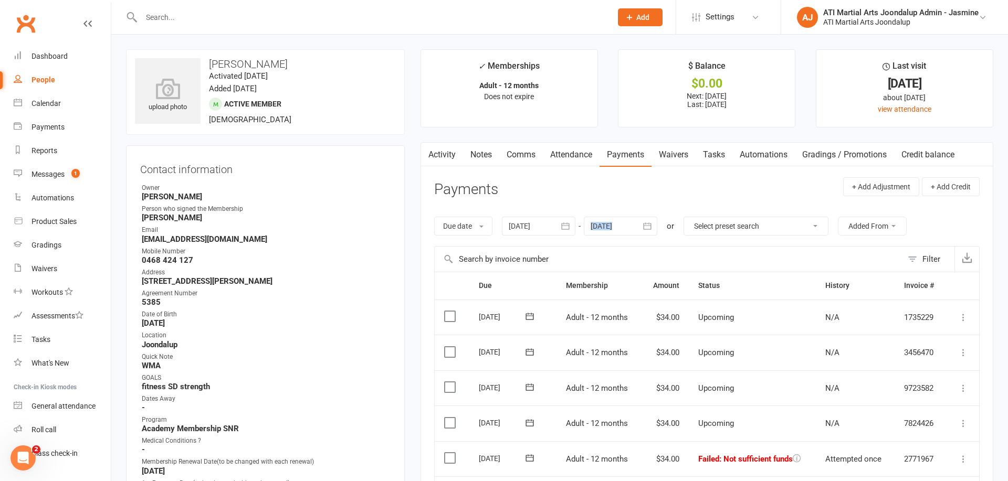
scroll to position [0, 0]
click at [488, 153] on link "Notes" at bounding box center [481, 155] width 36 height 24
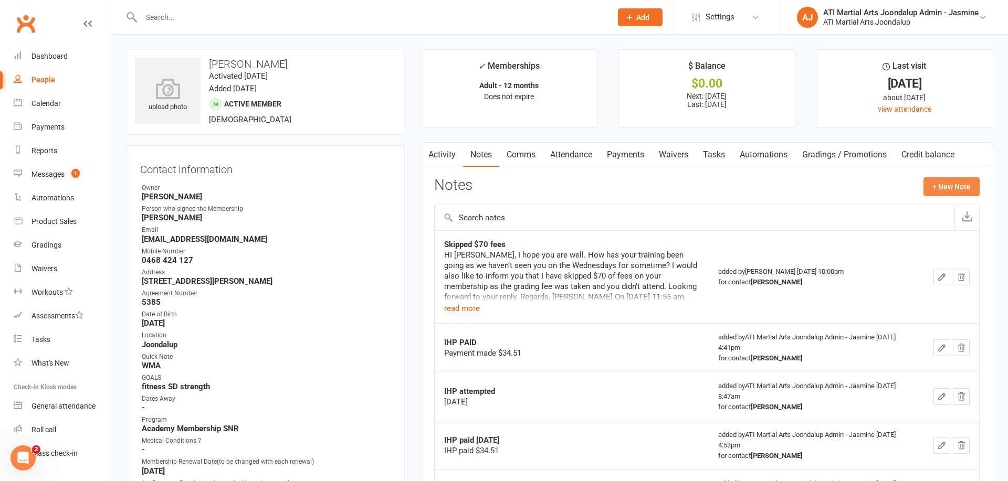
click at [967, 189] on button "+ New Note" at bounding box center [951, 186] width 56 height 19
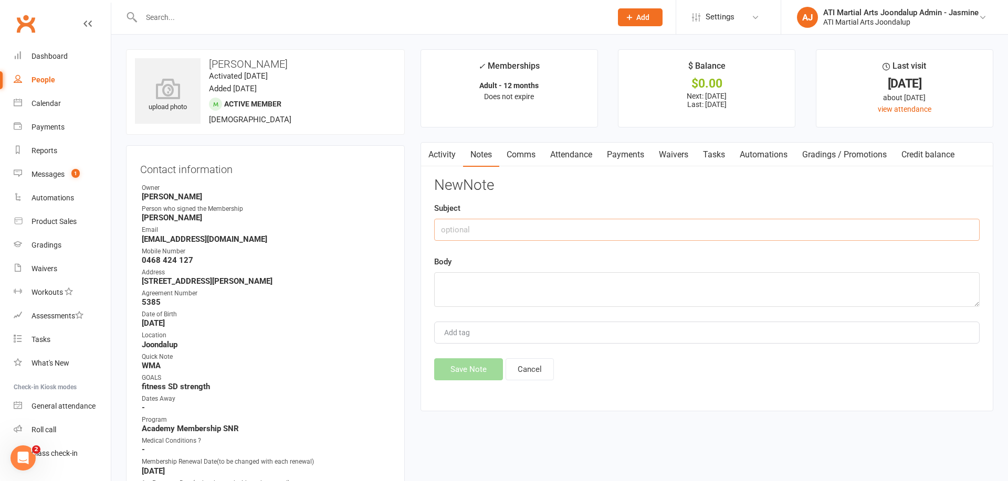
click at [619, 231] on input "text" at bounding box center [706, 230] width 545 height 22
drag, startPoint x: 556, startPoint y: 227, endPoint x: 438, endPoint y: 227, distance: 118.6
click at [437, 227] on input "IHP FAILED 12/08/25 DEBBIE" at bounding box center [706, 230] width 545 height 22
type input "IHP FAILED 12/08/25 DEBBIE"
paste textarea "IHP FAILED [DATE] [PERSON_NAME]"
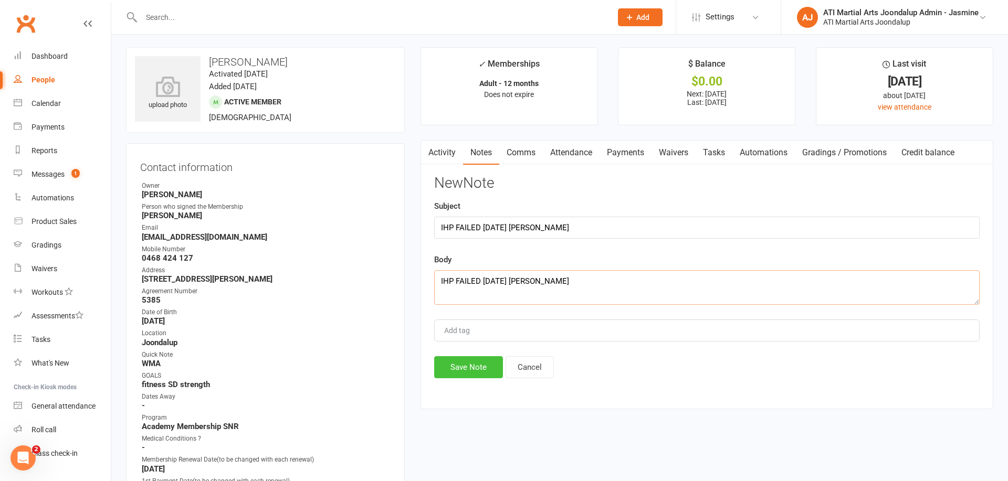
scroll to position [3, 0]
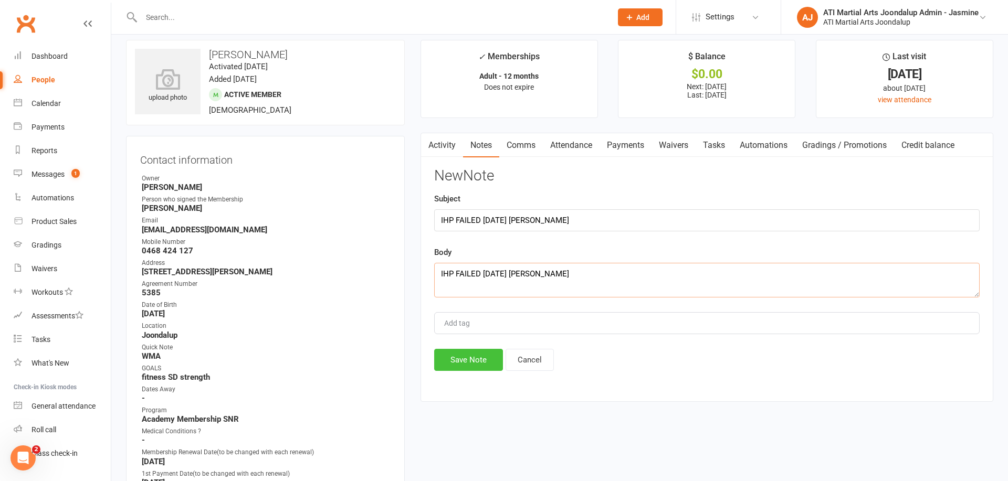
type textarea "IHP FAILED [DATE] [PERSON_NAME]"
click at [480, 362] on button "Save Note" at bounding box center [468, 360] width 69 height 22
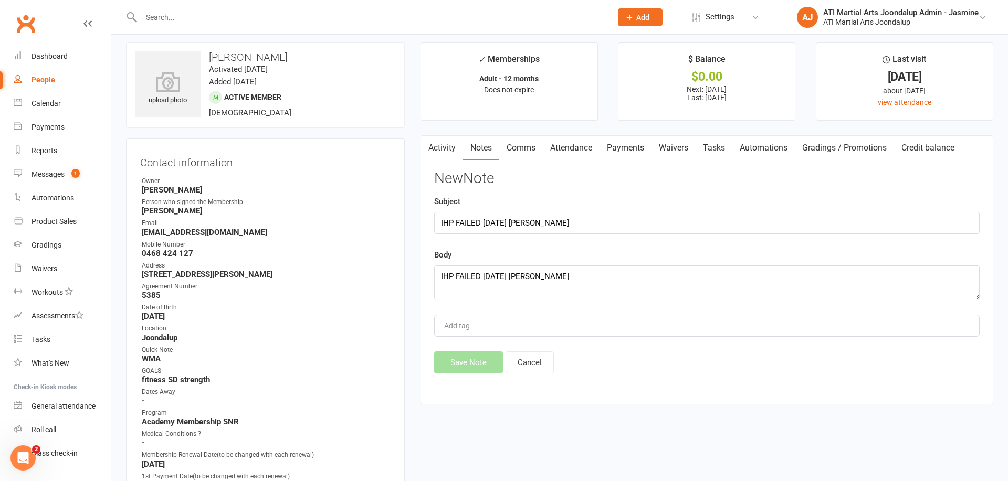
scroll to position [7, 0]
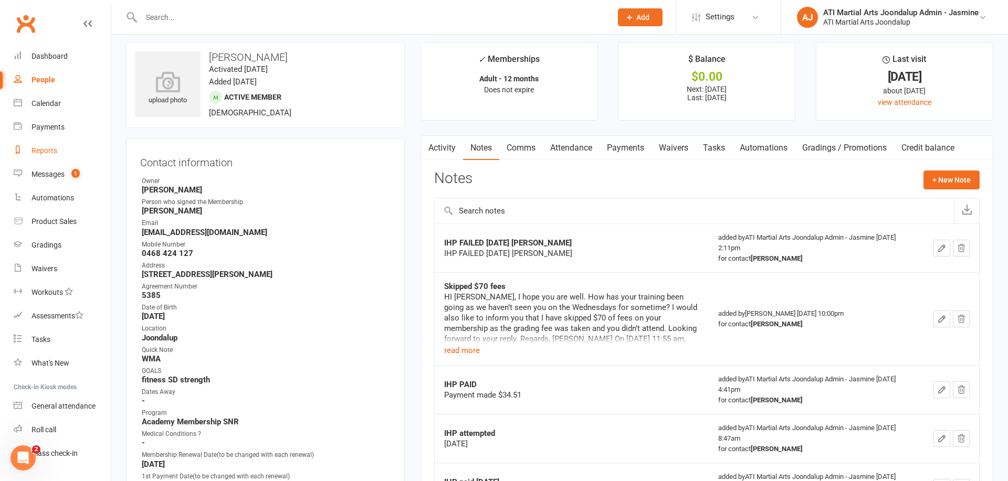
click at [45, 153] on div "Reports" at bounding box center [44, 150] width 26 height 8
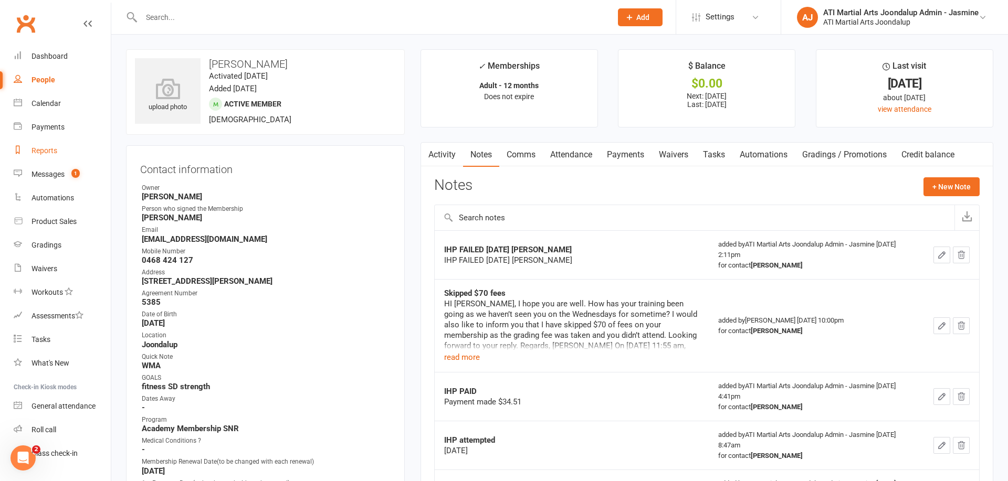
select select "100"
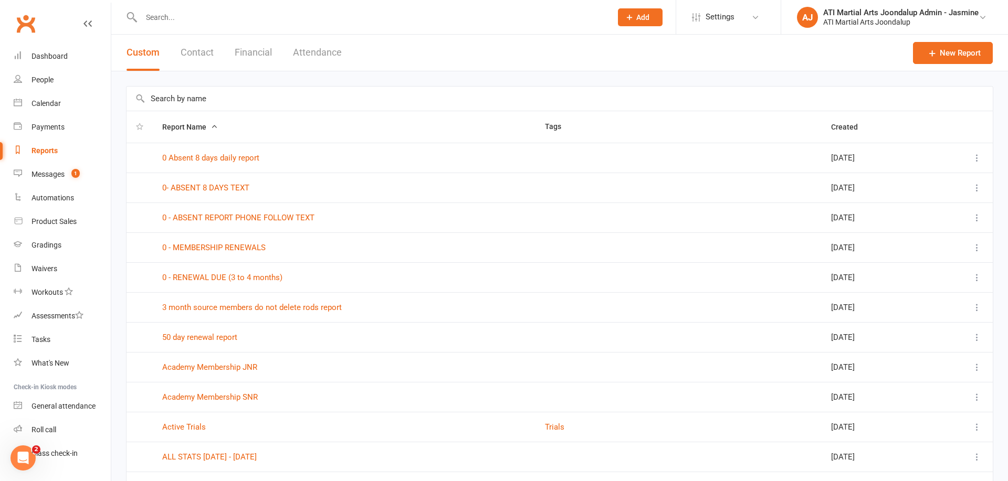
click at [254, 56] on button "Financial" at bounding box center [253, 53] width 37 height 36
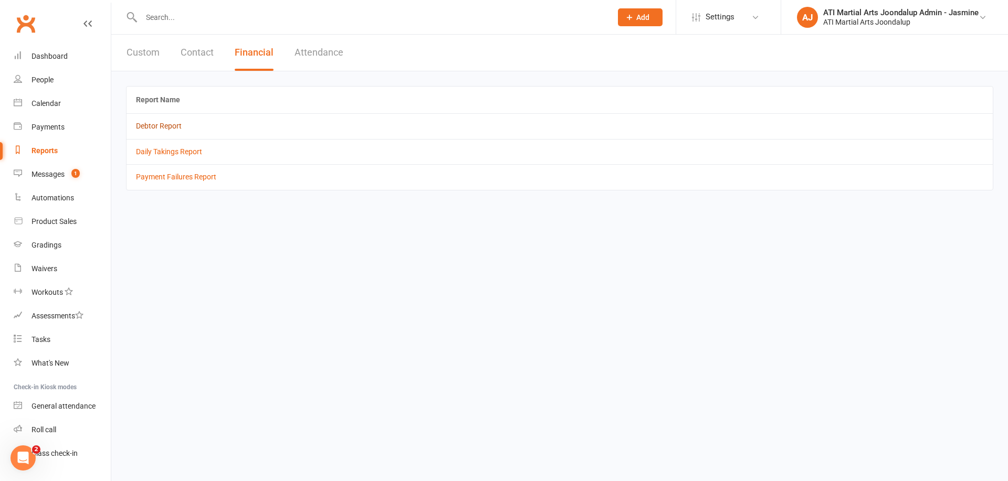
click at [169, 122] on link "Debtor Report" at bounding box center [159, 126] width 46 height 8
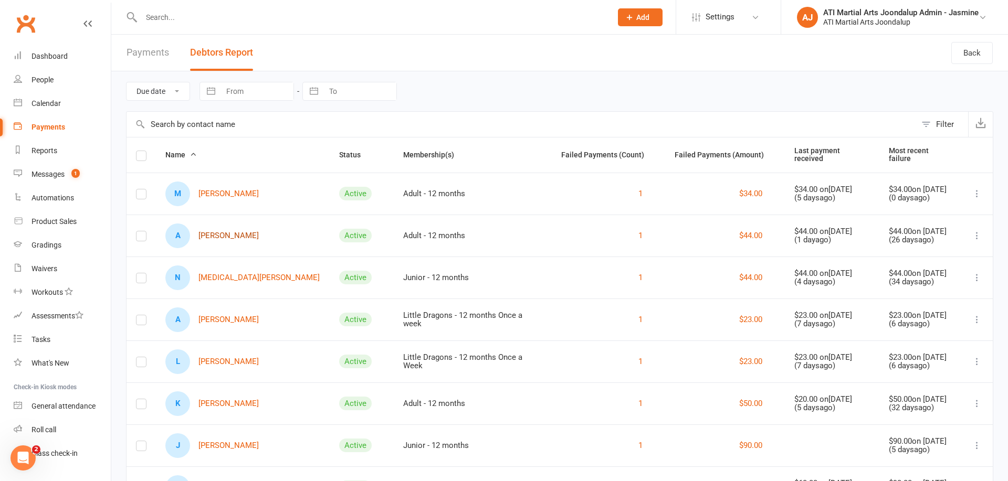
click at [210, 230] on link "A Alfie Bartley" at bounding box center [211, 236] width 93 height 25
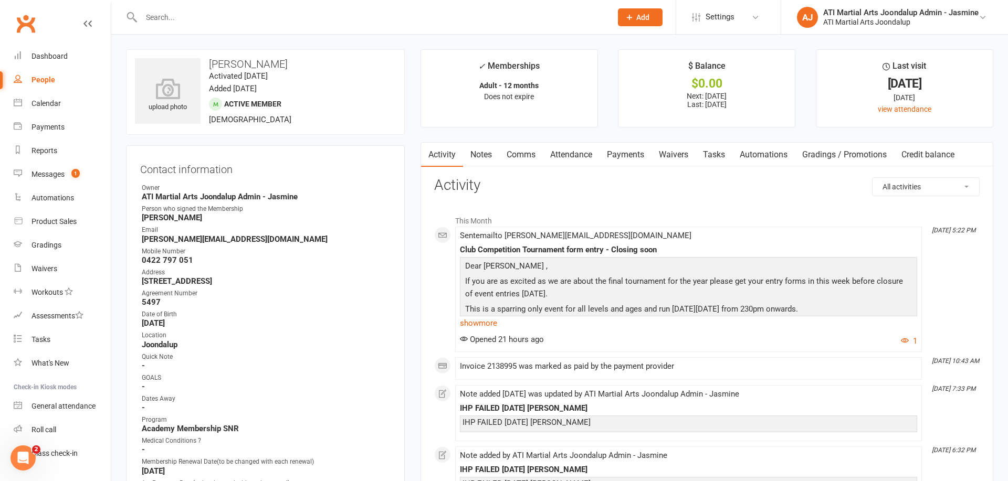
click at [480, 151] on link "Notes" at bounding box center [481, 155] width 36 height 24
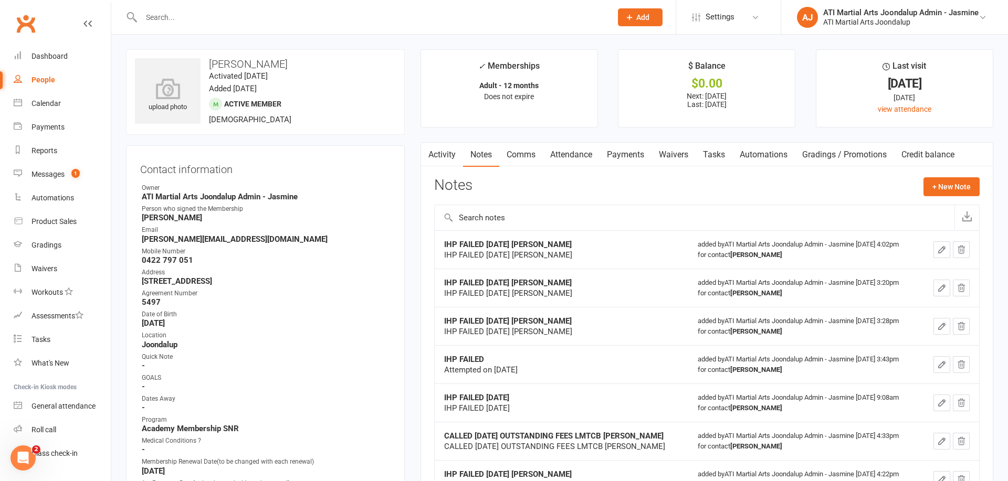
click at [627, 150] on link "Payments" at bounding box center [625, 155] width 52 height 24
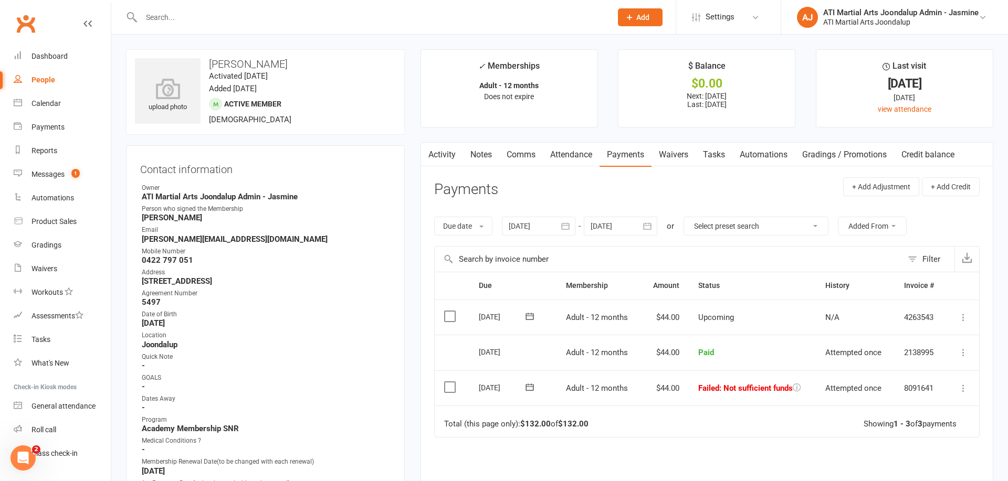
click at [482, 157] on link "Notes" at bounding box center [481, 155] width 36 height 24
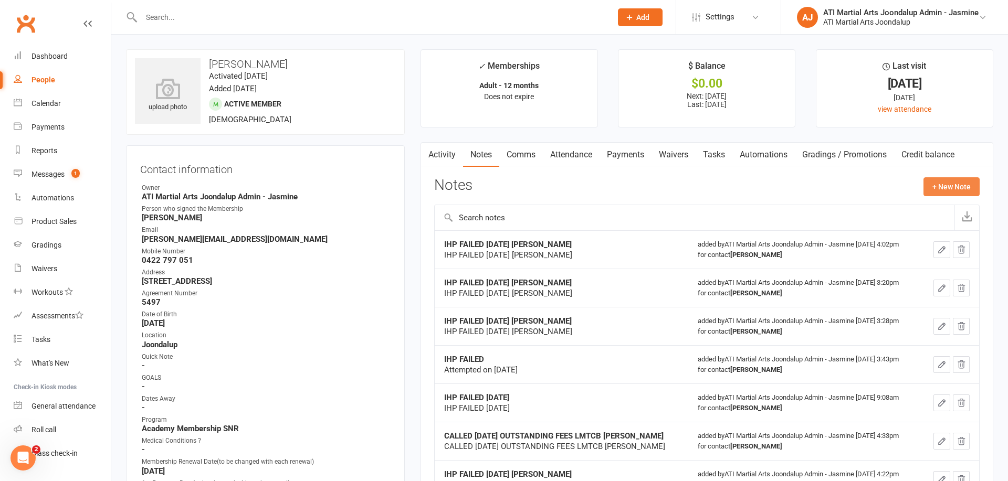
click at [938, 186] on button "+ New Note" at bounding box center [951, 186] width 56 height 19
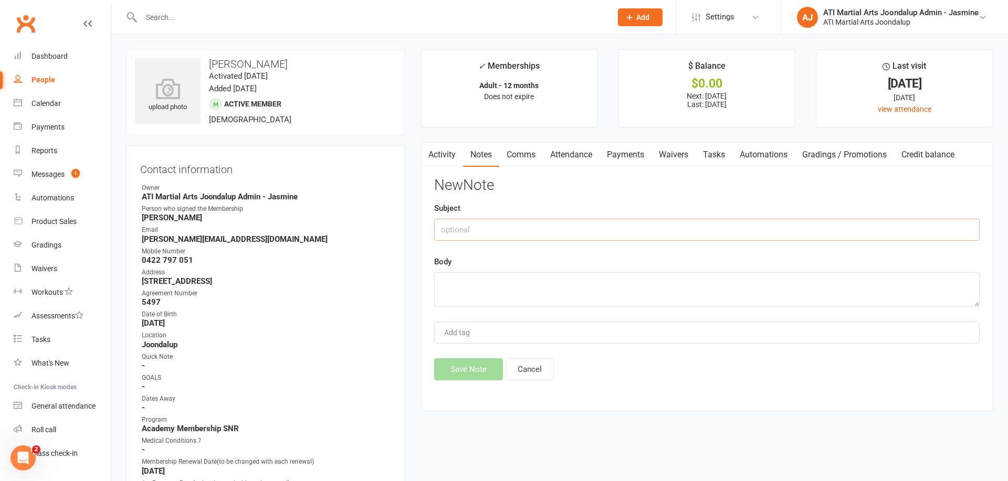
paste input "IHP FAILED [DATE] [PERSON_NAME]"
type input "IHP FAILED [DATE] [PERSON_NAME]"
paste textarea "IHP FAILED [DATE] [PERSON_NAME]"
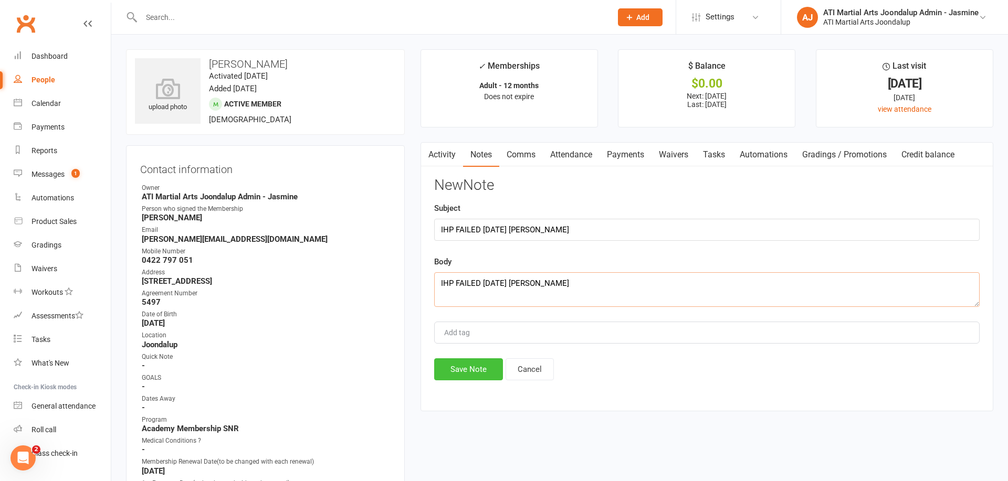
type textarea "IHP FAILED [DATE] [PERSON_NAME]"
click at [481, 366] on button "Save Note" at bounding box center [468, 370] width 69 height 22
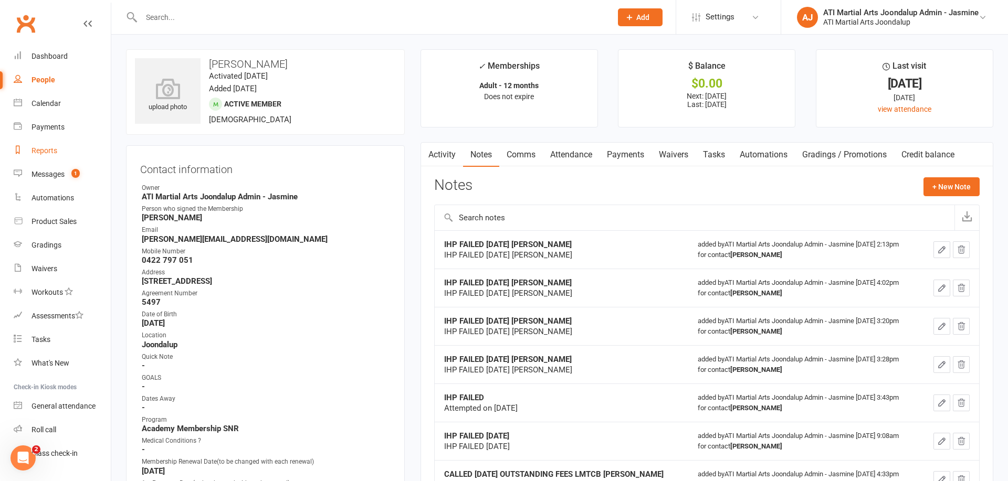
click at [48, 156] on link "Reports" at bounding box center [62, 151] width 97 height 24
select select "100"
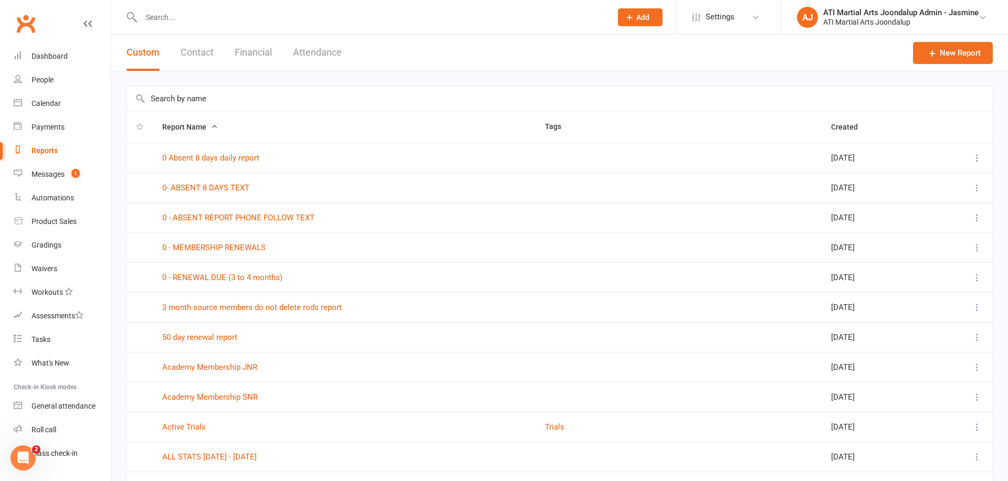
click at [251, 55] on button "Financial" at bounding box center [253, 53] width 37 height 36
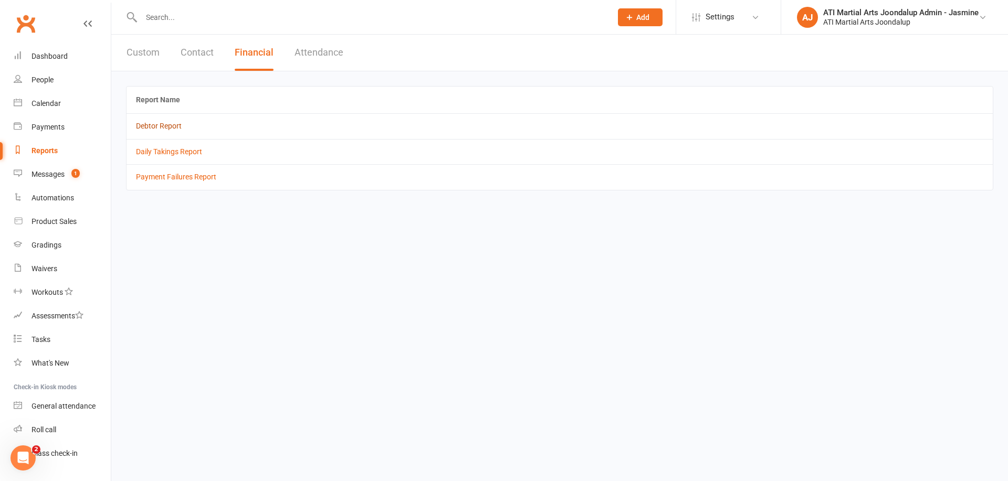
click at [164, 127] on link "Debtor Report" at bounding box center [159, 126] width 46 height 8
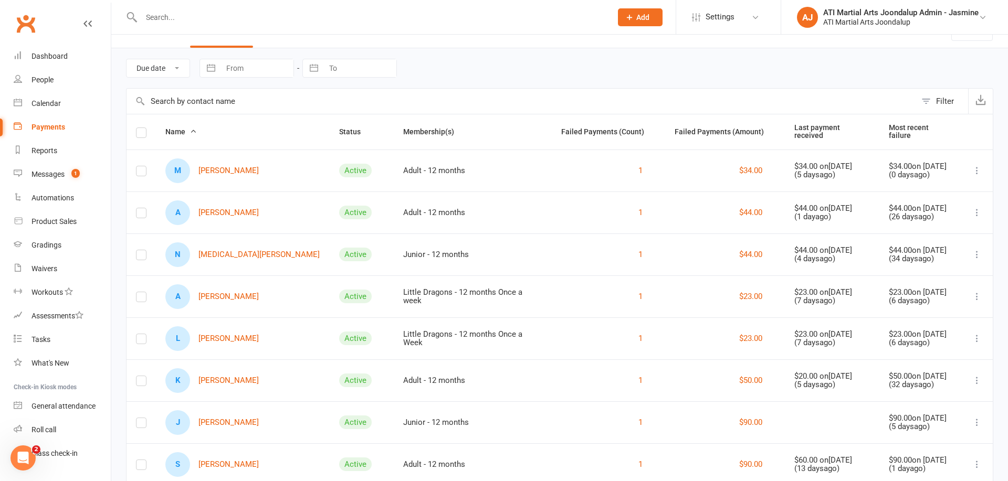
scroll to position [24, 0]
drag, startPoint x: 239, startPoint y: 253, endPoint x: 388, endPoint y: 279, distance: 151.3
click at [239, 253] on link "N Nikita Chilcott" at bounding box center [242, 253] width 154 height 25
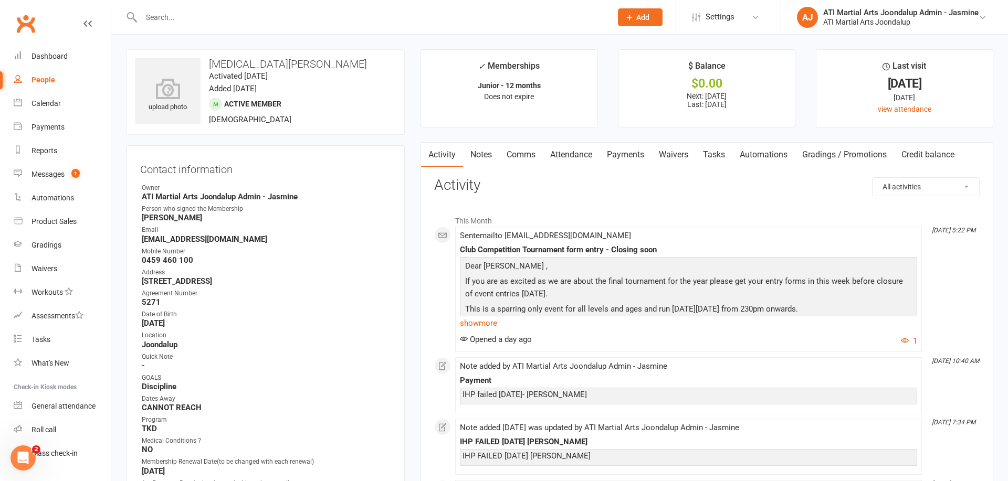
click at [640, 150] on link "Payments" at bounding box center [625, 155] width 52 height 24
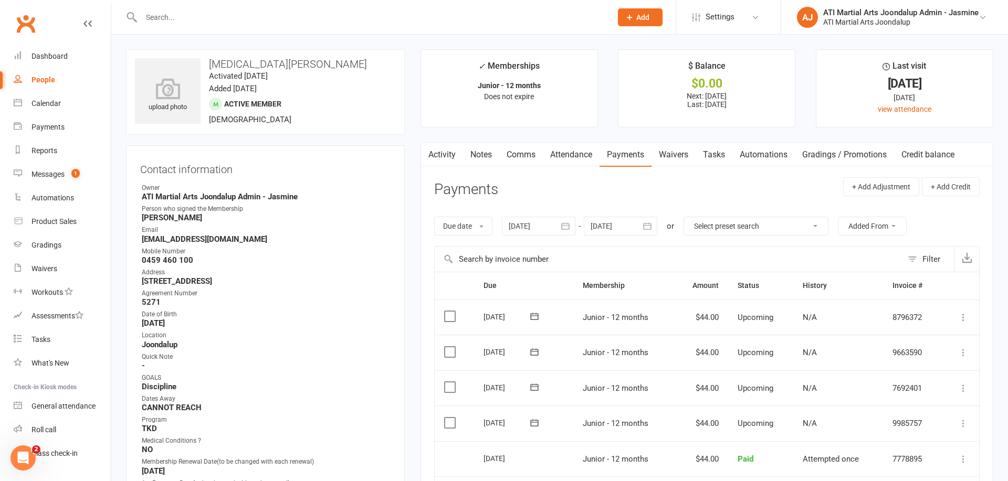
click at [569, 226] on icon "button" at bounding box center [565, 226] width 10 height 10
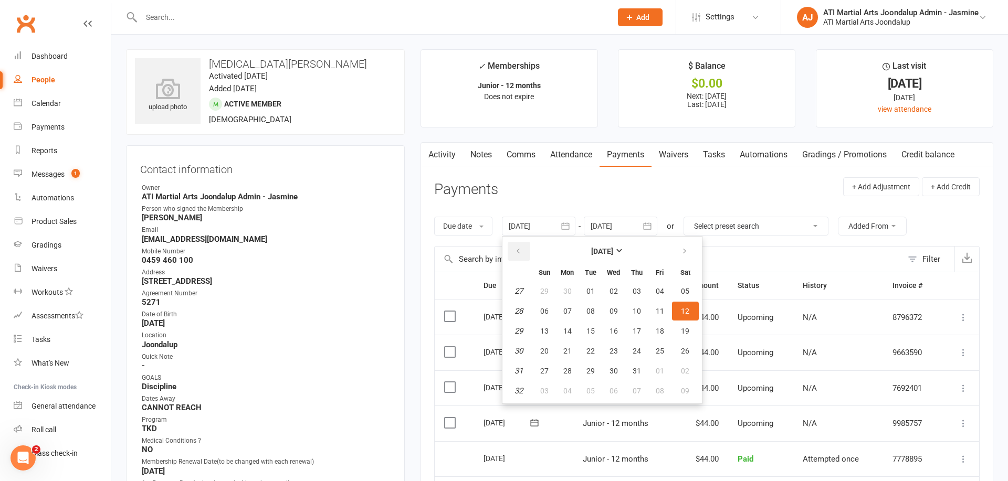
click at [522, 250] on icon "button" at bounding box center [517, 251] width 7 height 8
click at [521, 250] on icon "button" at bounding box center [517, 251] width 7 height 8
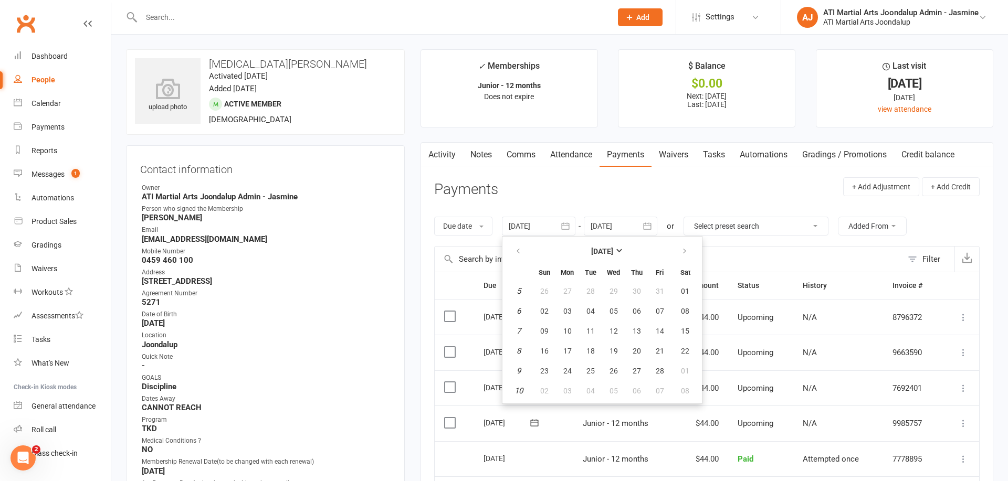
click at [573, 309] on button "03" at bounding box center [567, 311] width 22 height 19
type input "03 Feb 2025"
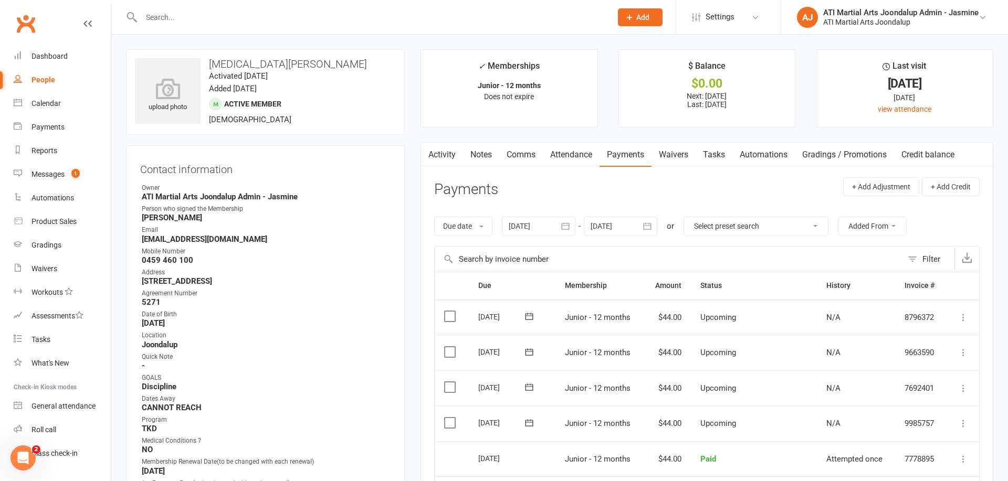
click at [483, 157] on link "Notes" at bounding box center [481, 155] width 36 height 24
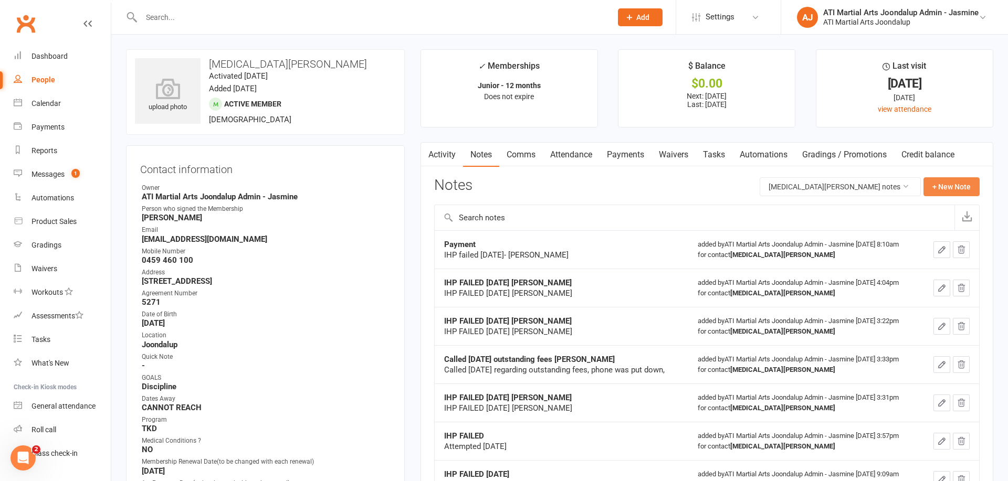
click at [943, 193] on button "+ New Note" at bounding box center [951, 186] width 56 height 19
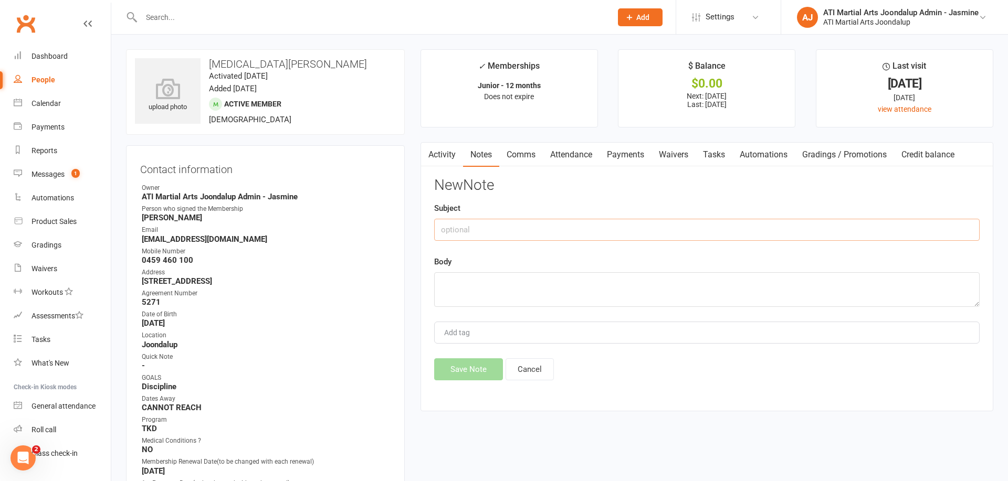
paste input "IHP FAILED [DATE] [PERSON_NAME]"
type input "IHP FAILED [DATE] [PERSON_NAME]"
paste textarea "IHP FAILED [DATE] [PERSON_NAME]"
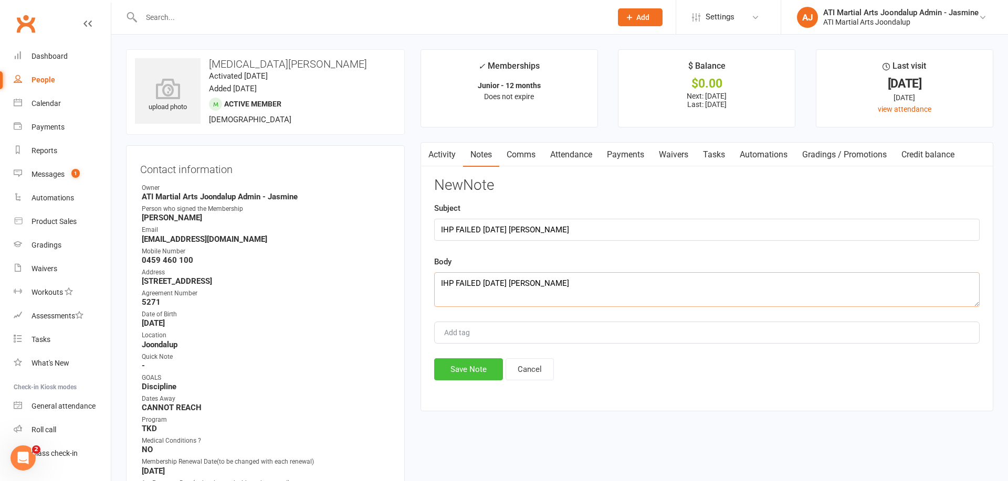
type textarea "IHP FAILED [DATE] [PERSON_NAME]"
click at [470, 367] on button "Save Note" at bounding box center [468, 370] width 69 height 22
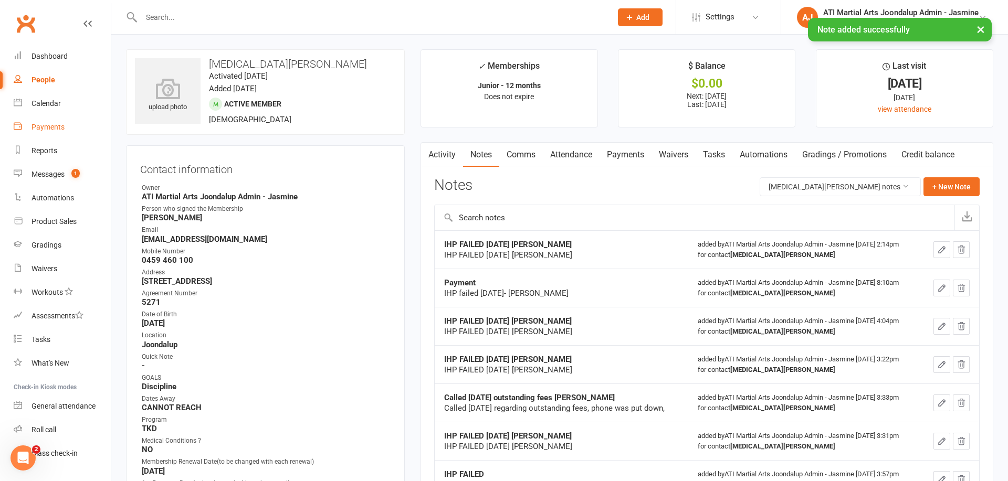
drag, startPoint x: 48, startPoint y: 155, endPoint x: 100, endPoint y: 133, distance: 56.5
click at [48, 155] on link "Reports" at bounding box center [62, 151] width 97 height 24
select select "100"
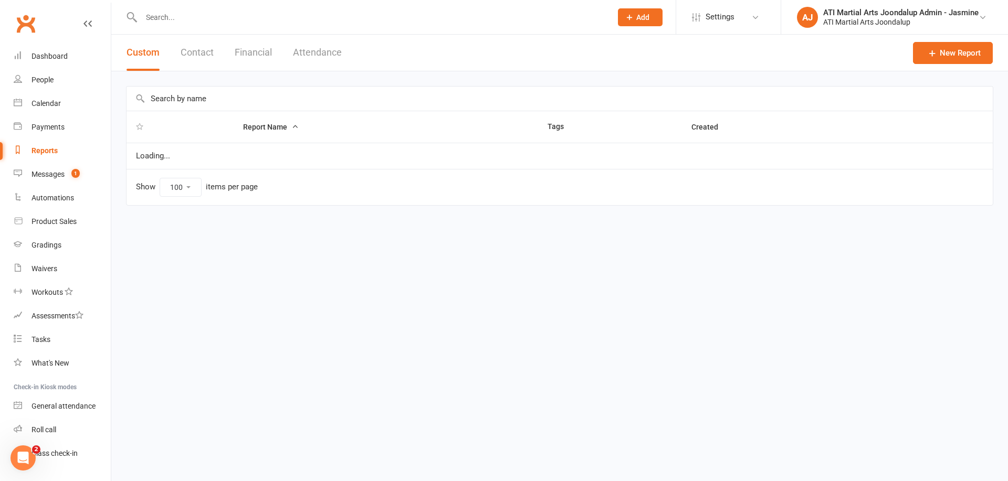
click at [250, 56] on button "Financial" at bounding box center [253, 53] width 37 height 36
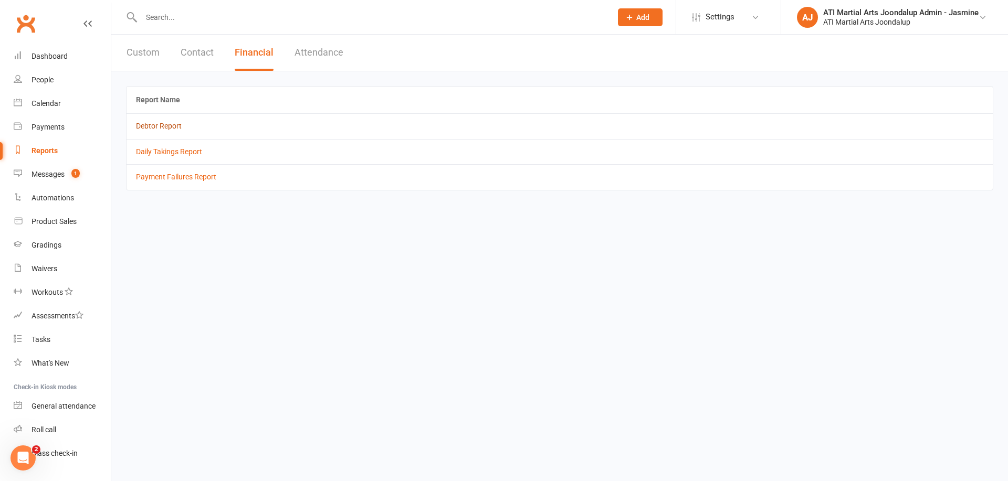
click at [154, 128] on link "Debtor Report" at bounding box center [159, 126] width 46 height 8
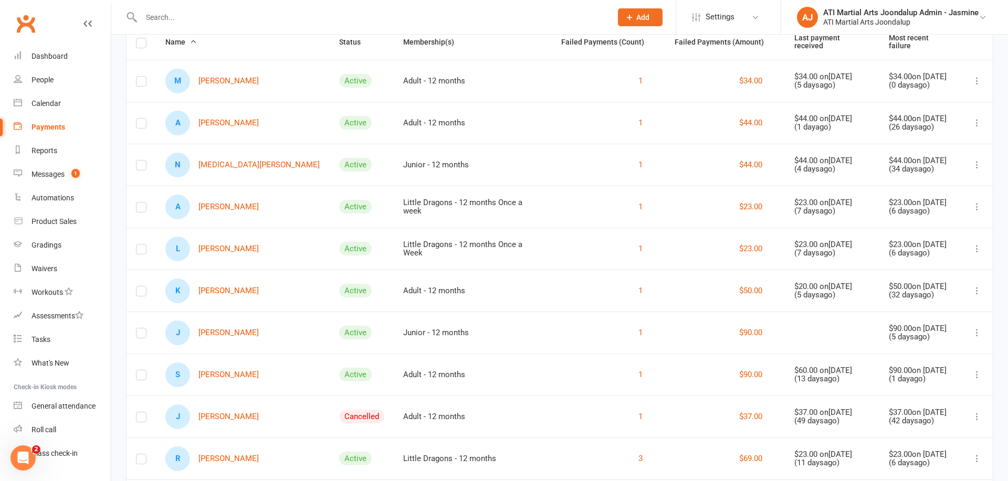
scroll to position [114, 0]
click at [236, 325] on link "J Jaxon Heaward" at bounding box center [211, 331] width 93 height 25
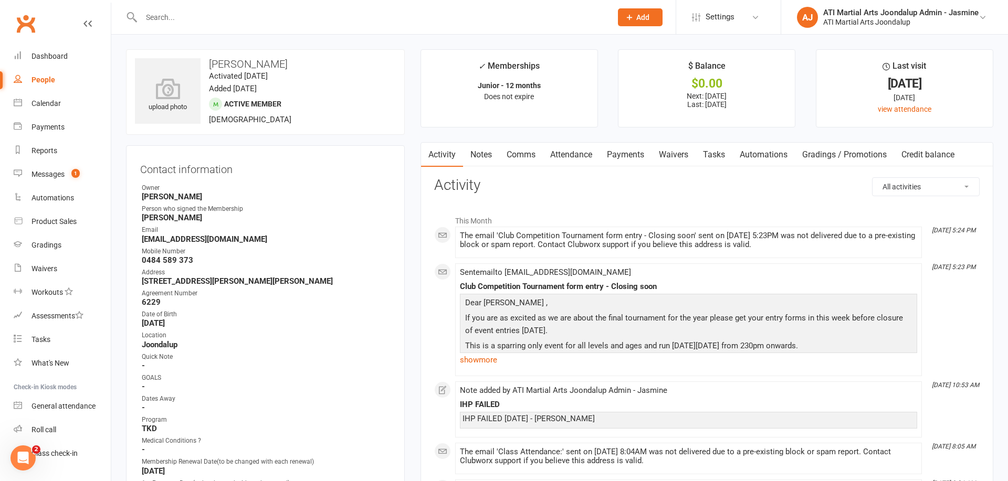
drag, startPoint x: 634, startPoint y: 154, endPoint x: 616, endPoint y: 220, distance: 68.0
click at [634, 154] on link "Payments" at bounding box center [625, 155] width 52 height 24
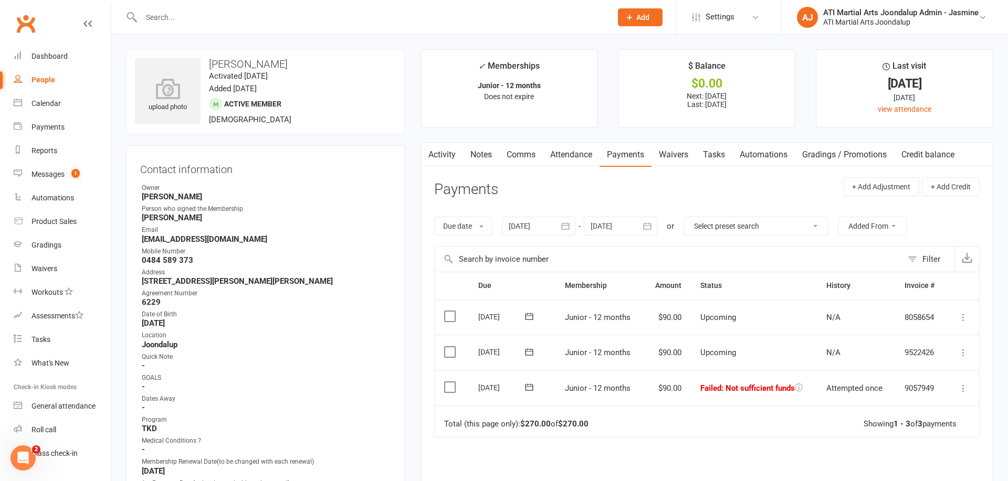
click at [487, 155] on link "Notes" at bounding box center [481, 155] width 36 height 24
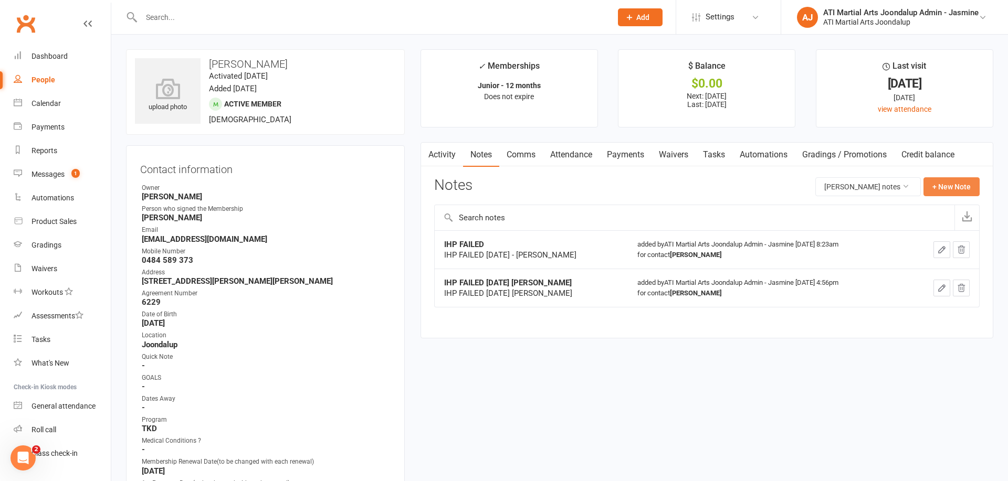
click at [945, 191] on button "+ New Note" at bounding box center [951, 186] width 56 height 19
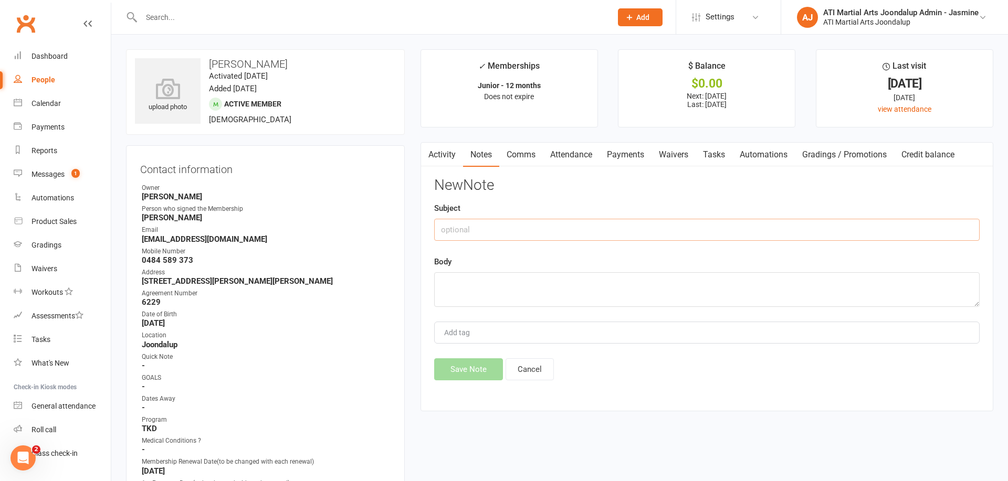
paste input "IHP FAILED [DATE] [PERSON_NAME]"
type input "IHP FAILED [DATE] [PERSON_NAME]"
paste textarea "IHP FAILED [DATE] [PERSON_NAME]"
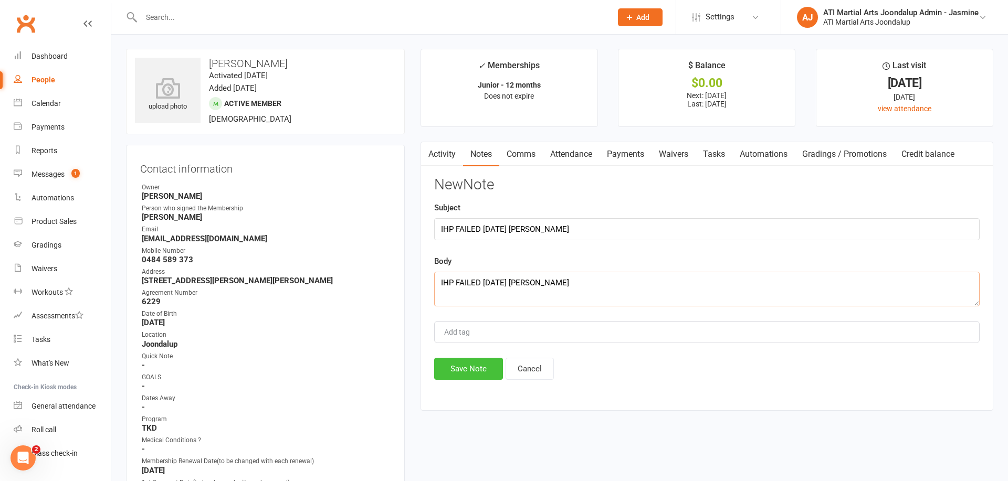
type textarea "IHP FAILED [DATE] [PERSON_NAME]"
click at [484, 365] on button "Save Note" at bounding box center [468, 369] width 69 height 22
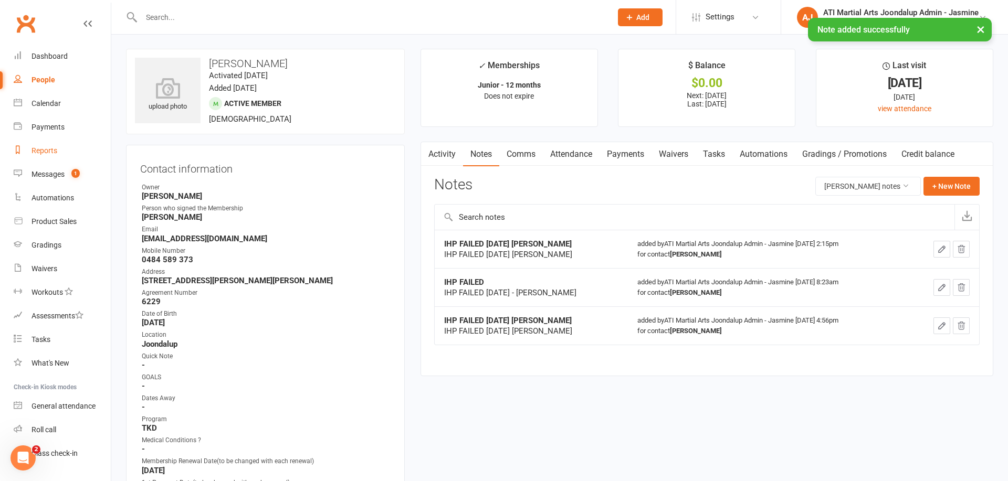
drag, startPoint x: 48, startPoint y: 150, endPoint x: 64, endPoint y: 152, distance: 16.3
click at [49, 150] on div "Reports" at bounding box center [44, 150] width 26 height 8
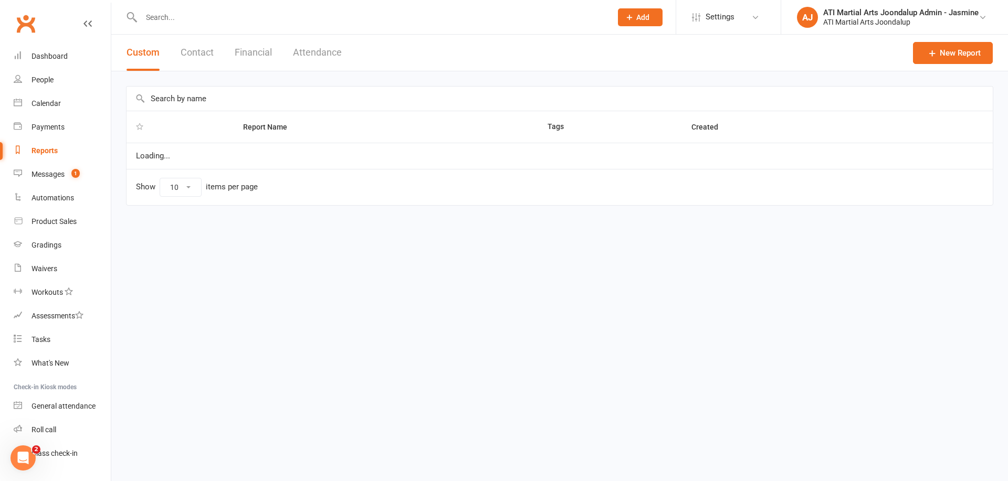
select select "100"
click at [249, 53] on button "Financial" at bounding box center [253, 53] width 37 height 36
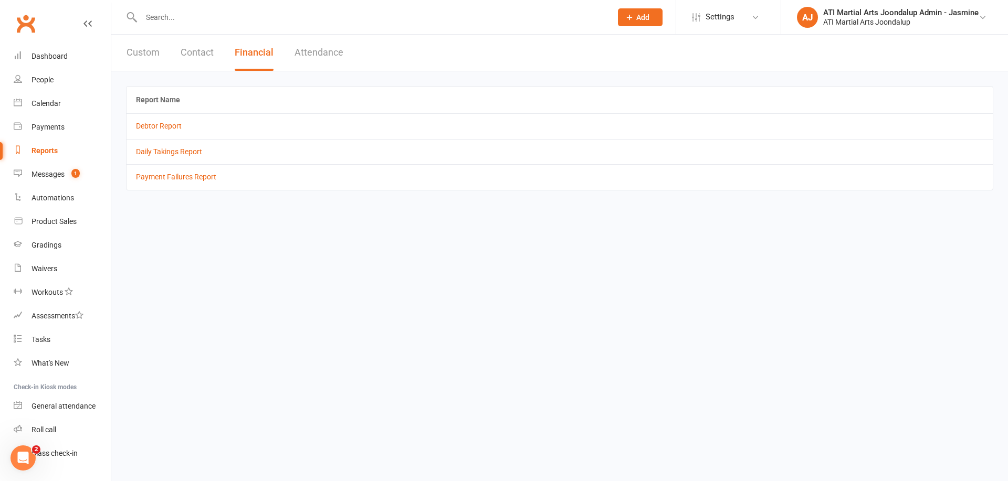
click at [167, 130] on td "Debtor Report" at bounding box center [560, 125] width 866 height 25
click at [170, 127] on link "Debtor Report" at bounding box center [159, 126] width 46 height 8
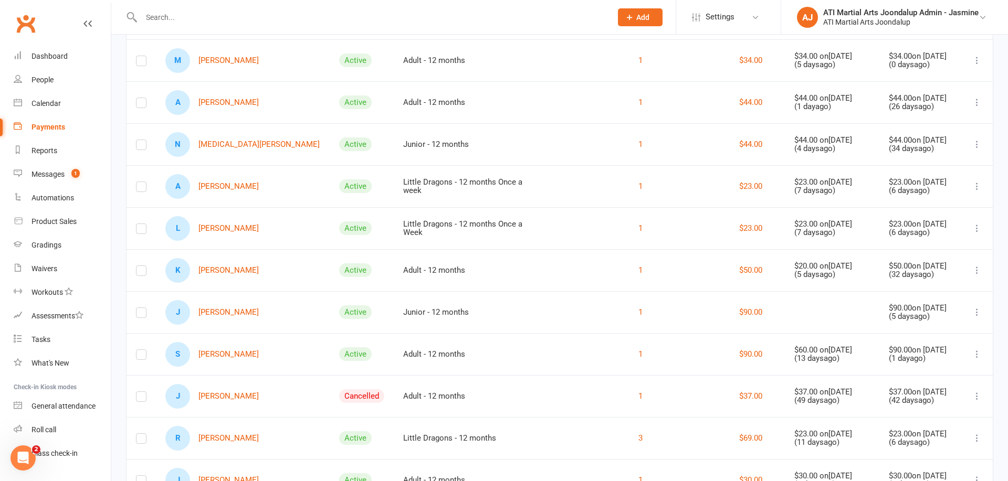
scroll to position [134, 0]
click at [237, 352] on link "S Stefan Krajisnik" at bounding box center [211, 354] width 93 height 25
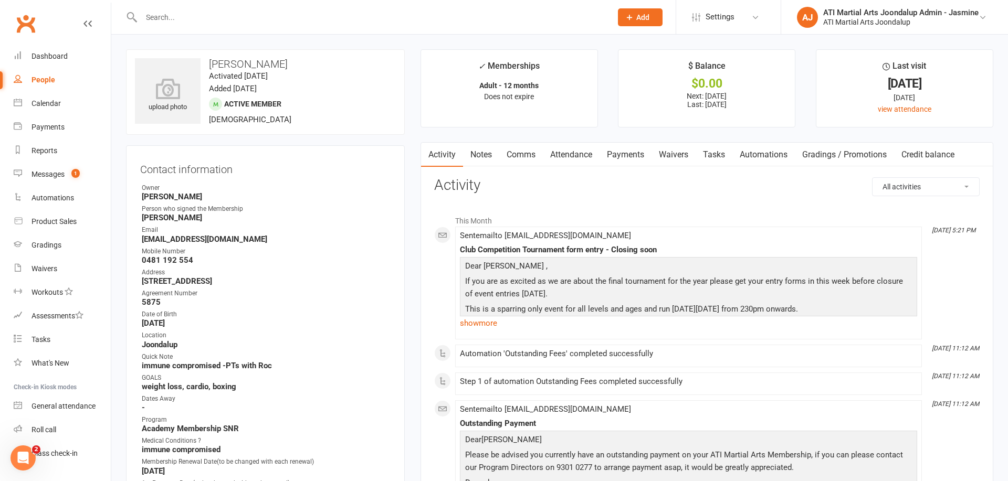
click at [625, 156] on link "Payments" at bounding box center [625, 155] width 52 height 24
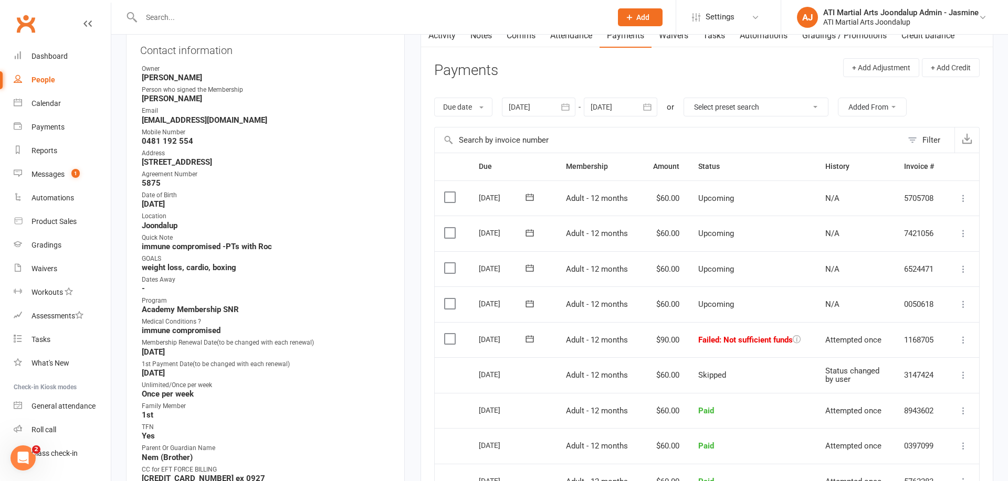
scroll to position [120, 0]
click at [964, 334] on icon at bounding box center [963, 339] width 10 height 10
click at [919, 371] on link "Mark as Paid (POS)" at bounding box center [917, 381] width 104 height 21
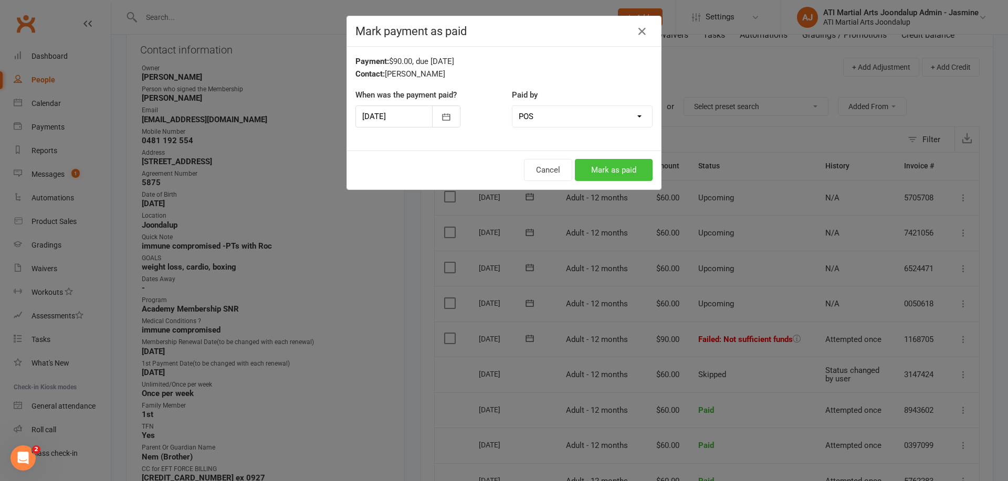
click at [600, 164] on button "Mark as paid" at bounding box center [614, 170] width 78 height 22
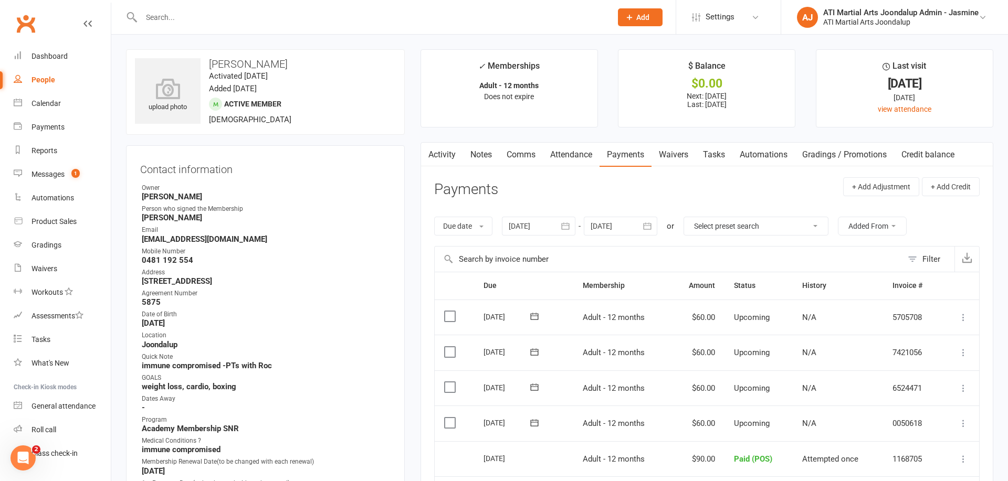
scroll to position [0, 0]
click at [480, 152] on link "Notes" at bounding box center [481, 155] width 36 height 24
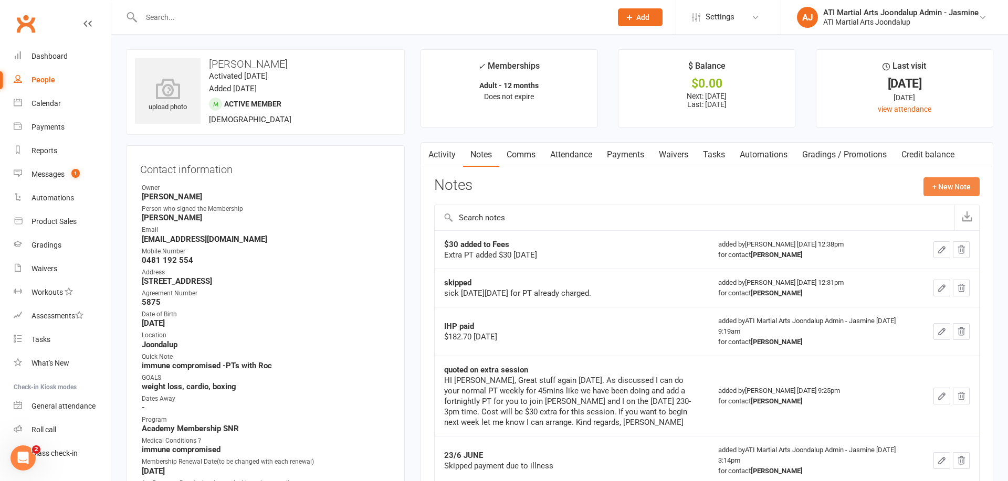
click at [934, 185] on button "+ New Note" at bounding box center [951, 186] width 56 height 19
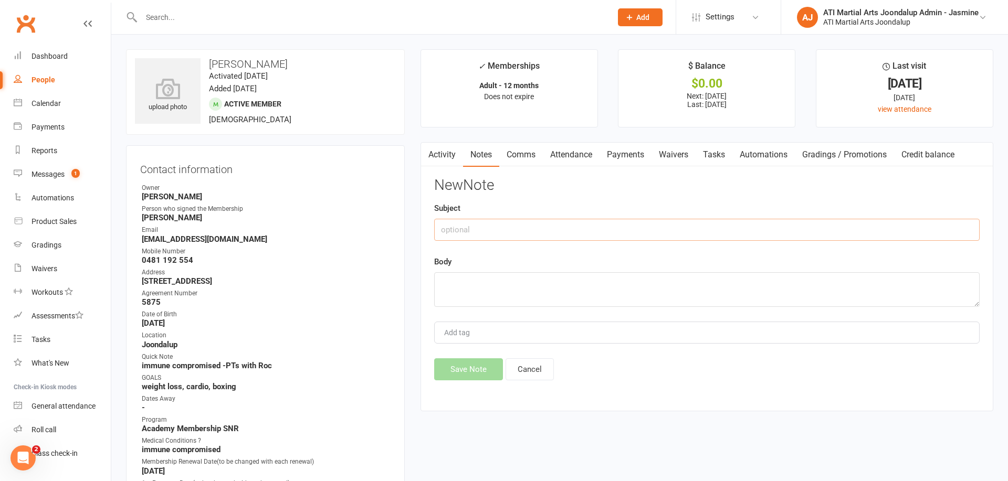
click at [509, 233] on input "text" at bounding box center [706, 230] width 545 height 22
type input "IHP SUCCESSFUL 12/08/25 DEBBIE"
click at [471, 283] on textarea at bounding box center [706, 289] width 545 height 35
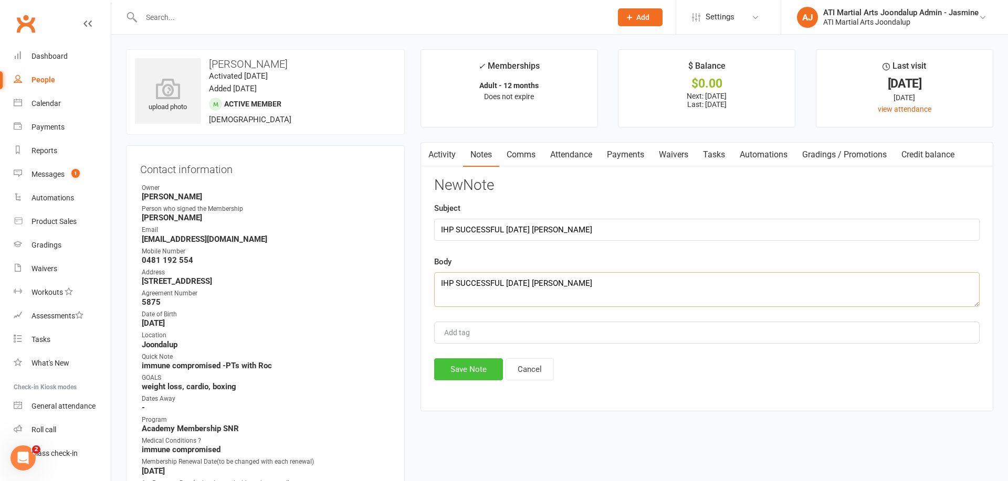
type textarea "IHP SUCCESSFUL 12/08/25 DEBBIE"
click at [455, 364] on button "Save Note" at bounding box center [468, 370] width 69 height 22
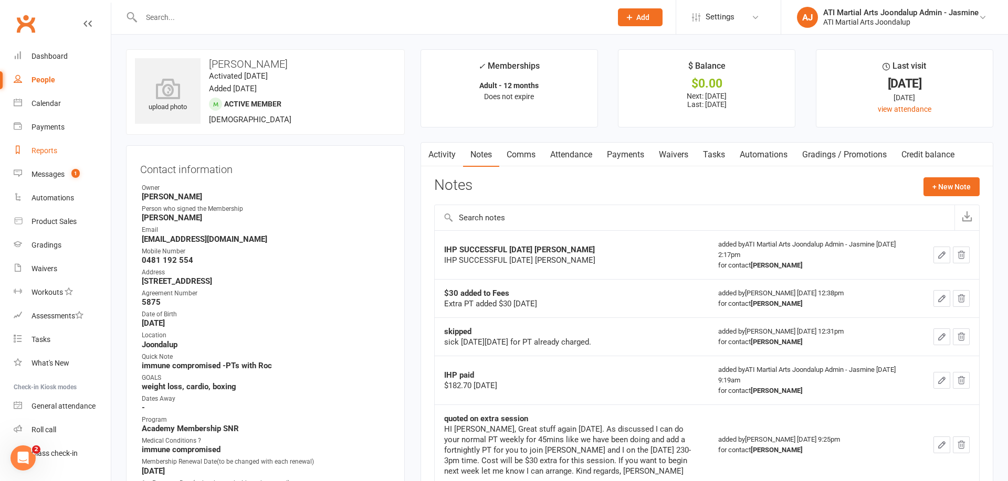
drag, startPoint x: 38, startPoint y: 152, endPoint x: 80, endPoint y: 145, distance: 42.6
click at [39, 152] on div "Reports" at bounding box center [44, 150] width 26 height 8
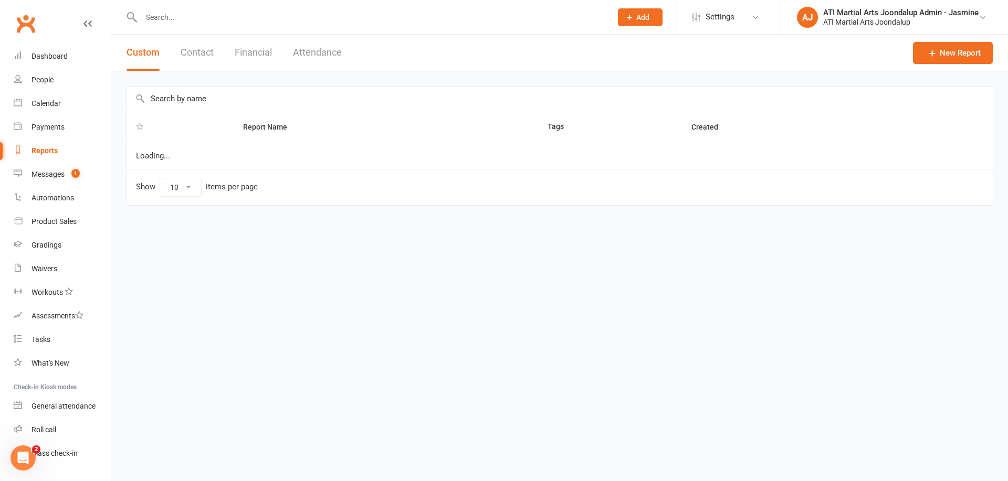
select select "100"
drag, startPoint x: 257, startPoint y: 55, endPoint x: 248, endPoint y: 63, distance: 11.9
click at [258, 55] on button "Financial" at bounding box center [253, 53] width 37 height 36
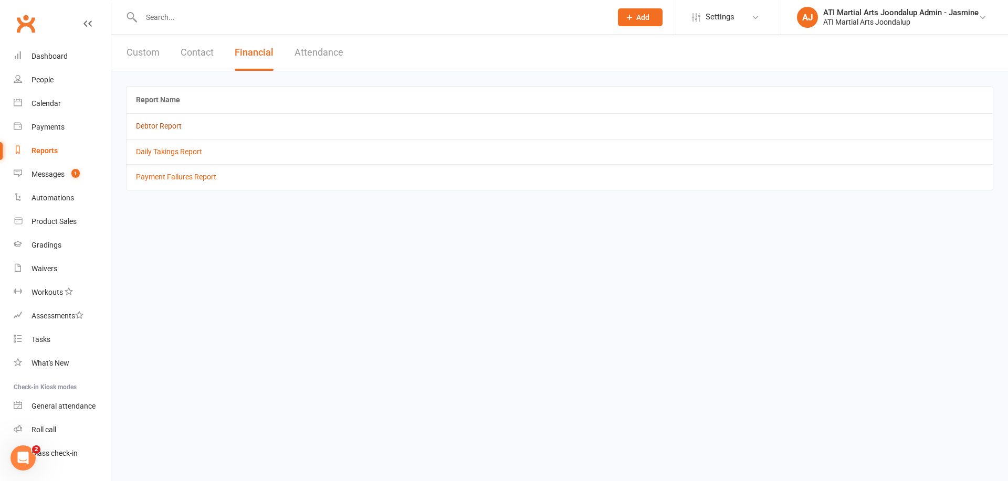
click at [167, 124] on link "Debtor Report" at bounding box center [159, 126] width 46 height 8
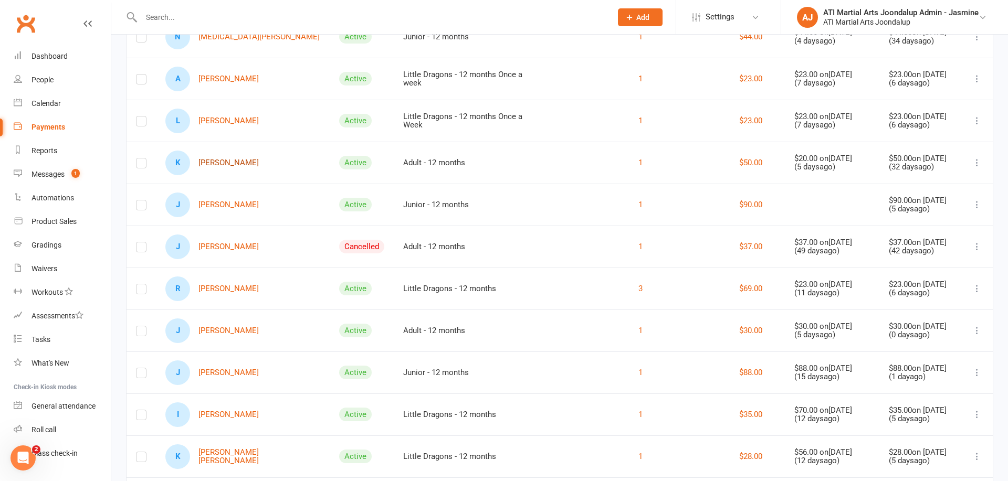
scroll to position [242, 0]
click at [240, 285] on link "R Rheem Mohamed" at bounding box center [211, 288] width 93 height 25
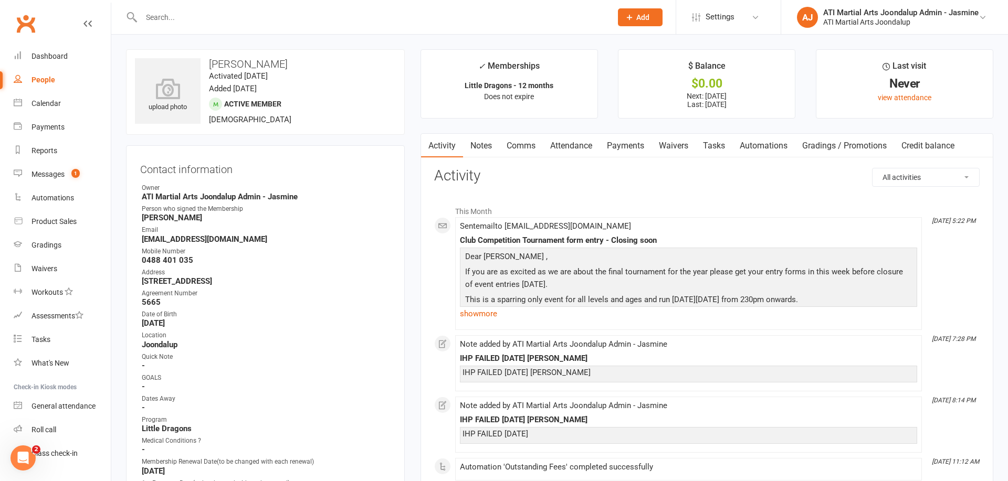
click at [640, 145] on link "Payments" at bounding box center [625, 146] width 52 height 24
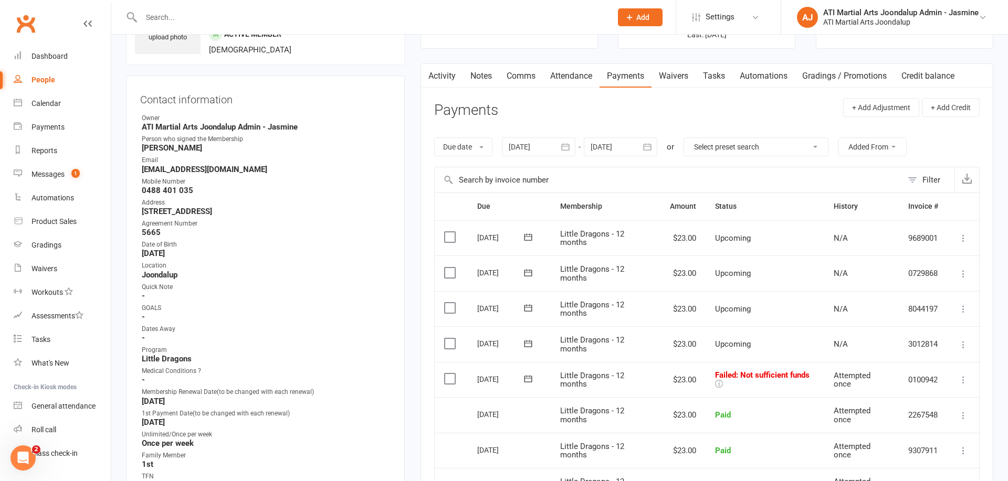
scroll to position [61, 0]
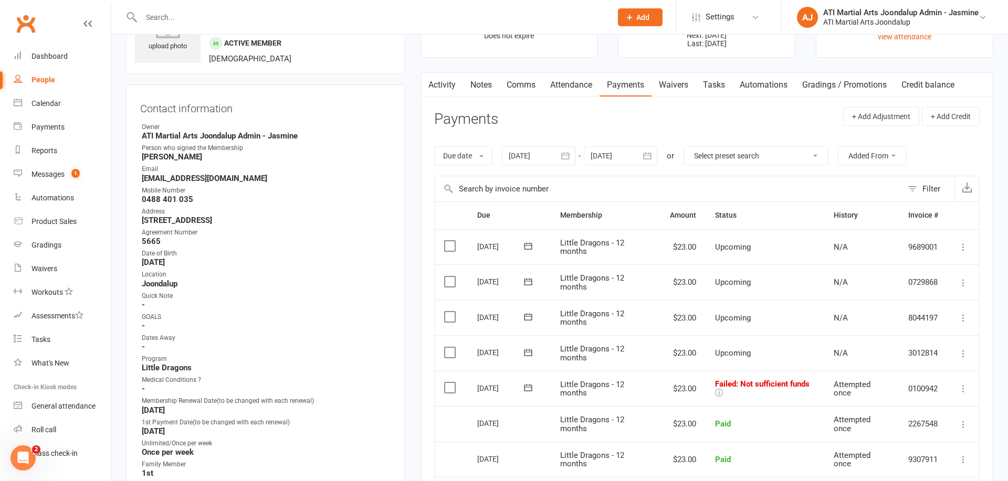
click at [569, 152] on icon "button" at bounding box center [565, 156] width 10 height 10
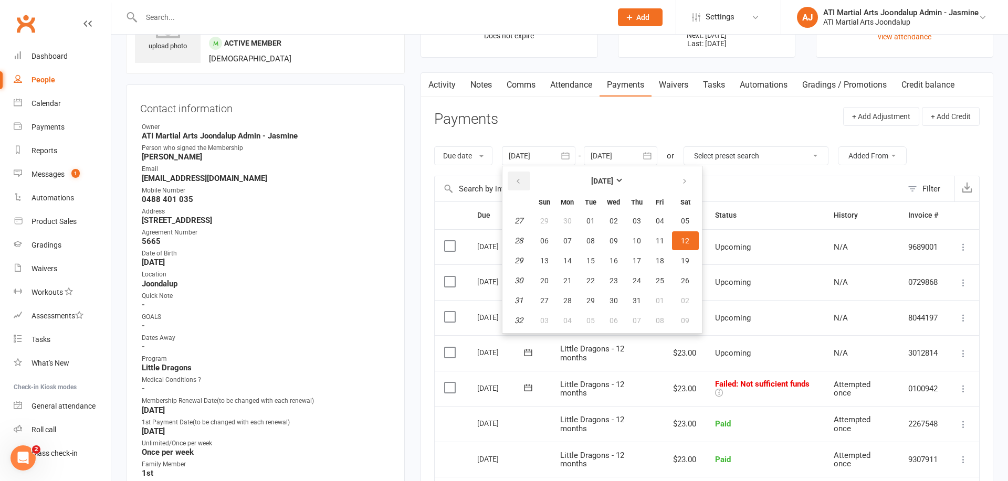
click at [519, 181] on icon "button" at bounding box center [517, 181] width 7 height 8
click at [575, 254] on button "14" at bounding box center [567, 260] width 22 height 19
type input "14 Apr 2025"
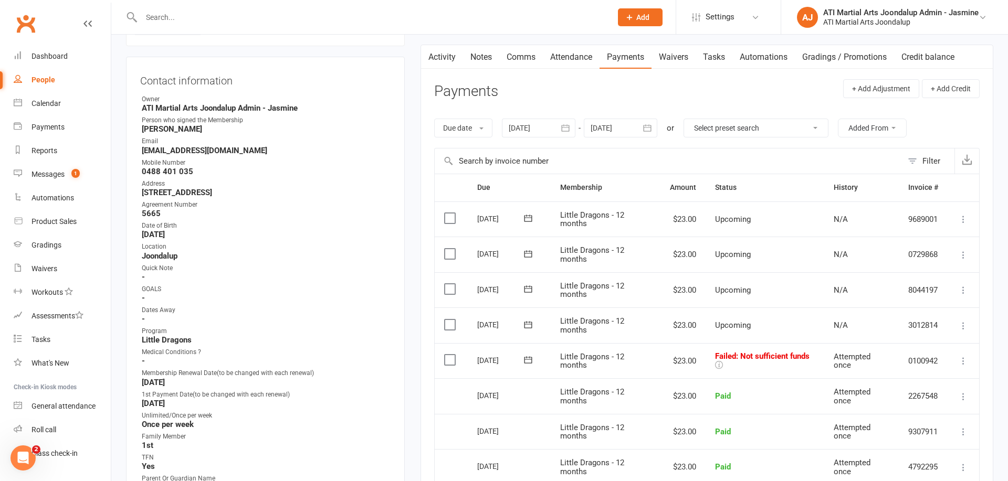
scroll to position [83, 0]
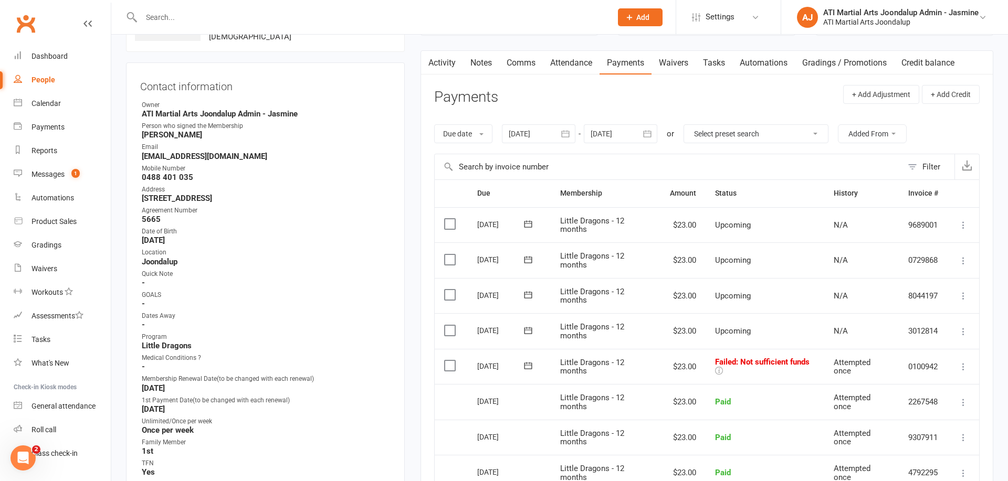
click at [488, 64] on link "Notes" at bounding box center [481, 63] width 36 height 24
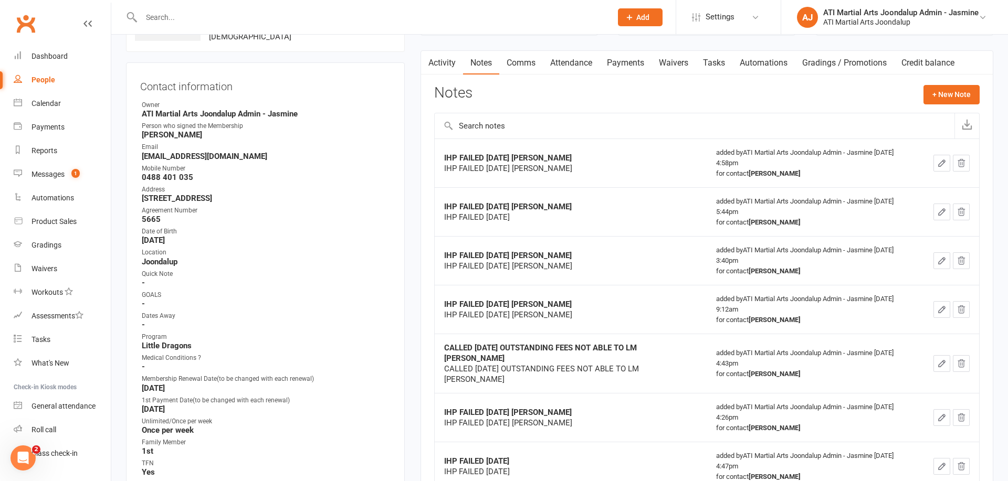
click at [631, 63] on link "Payments" at bounding box center [625, 63] width 52 height 24
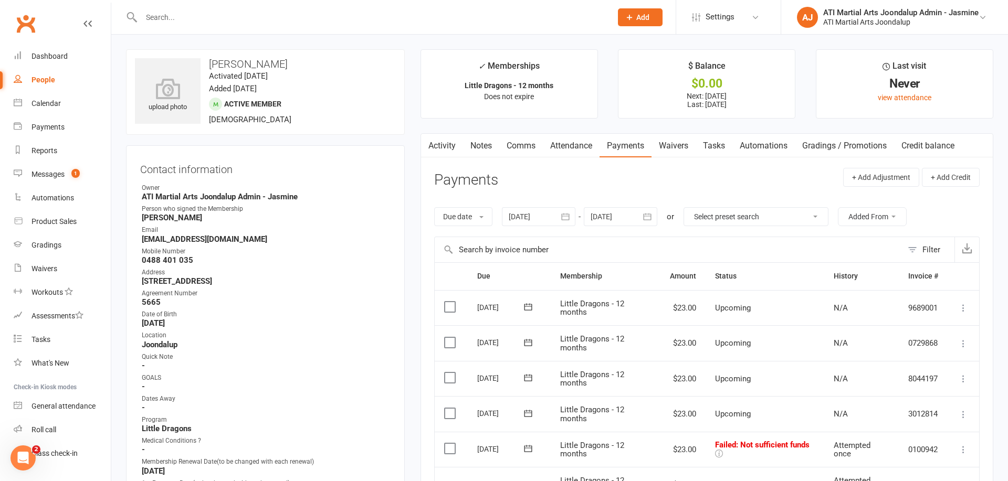
click at [483, 145] on link "Notes" at bounding box center [481, 146] width 36 height 24
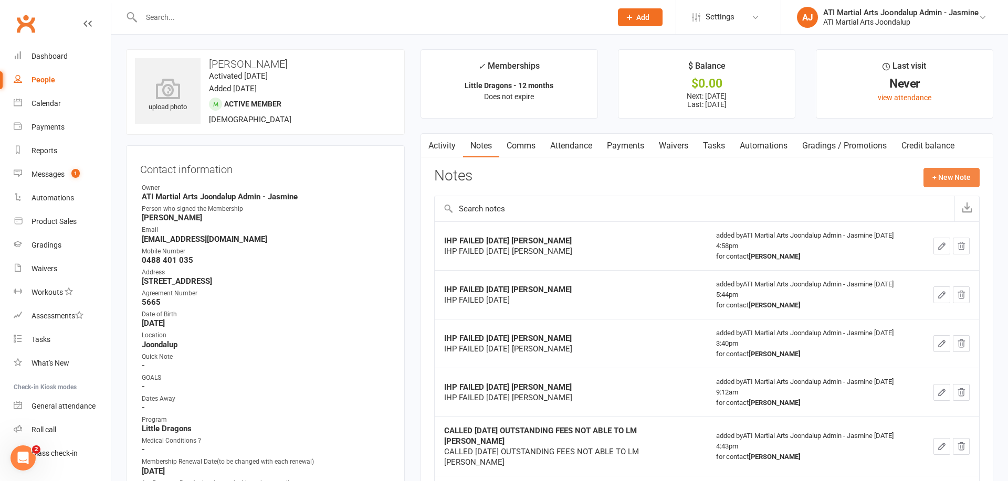
click at [958, 174] on button "+ New Note" at bounding box center [951, 177] width 56 height 19
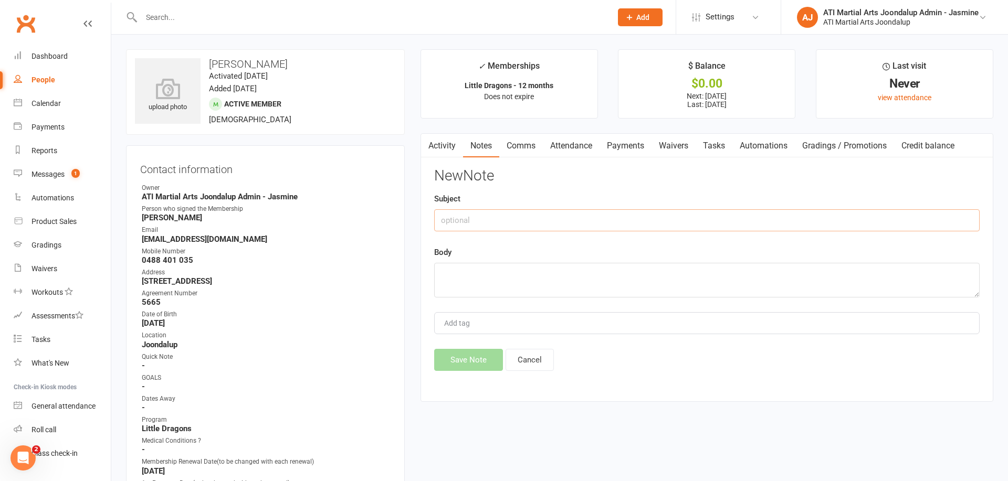
paste input "IHP FAILED [DATE] [PERSON_NAME]"
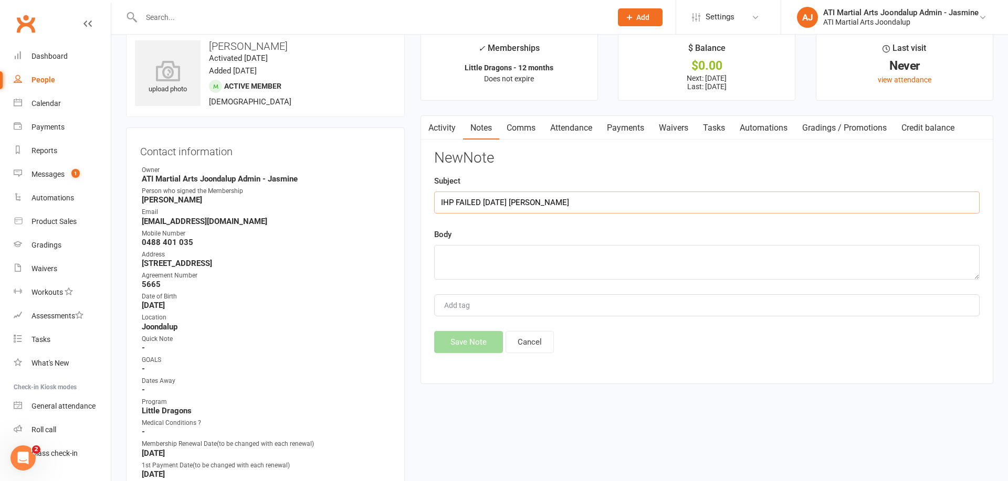
type input "IHP FAILED [DATE] [PERSON_NAME]"
paste textarea "IHP FAILED [DATE] [PERSON_NAME]"
type textarea "IHP FAILED [DATE] [PERSON_NAME]"
drag, startPoint x: 479, startPoint y: 337, endPoint x: 391, endPoint y: 303, distance: 94.9
click at [479, 336] on button "Save Note" at bounding box center [468, 342] width 69 height 22
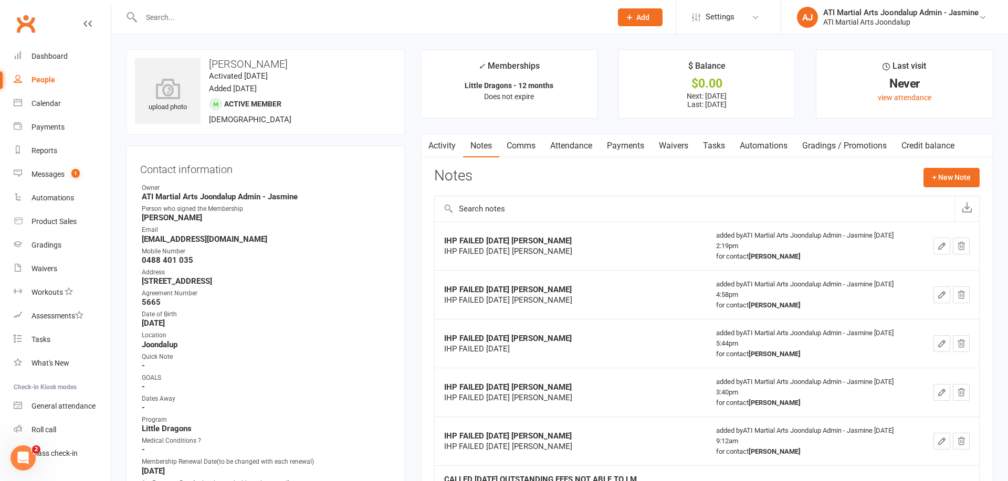
scroll to position [0, 0]
drag, startPoint x: 34, startPoint y: 150, endPoint x: 102, endPoint y: 134, distance: 70.5
click at [34, 150] on div "Reports" at bounding box center [44, 150] width 26 height 8
select select "100"
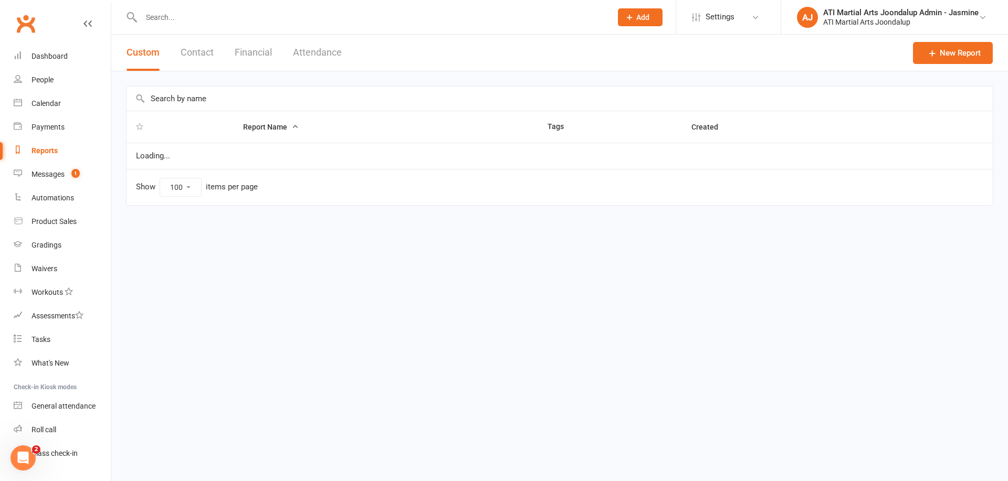
click at [256, 51] on button "Financial" at bounding box center [253, 53] width 37 height 36
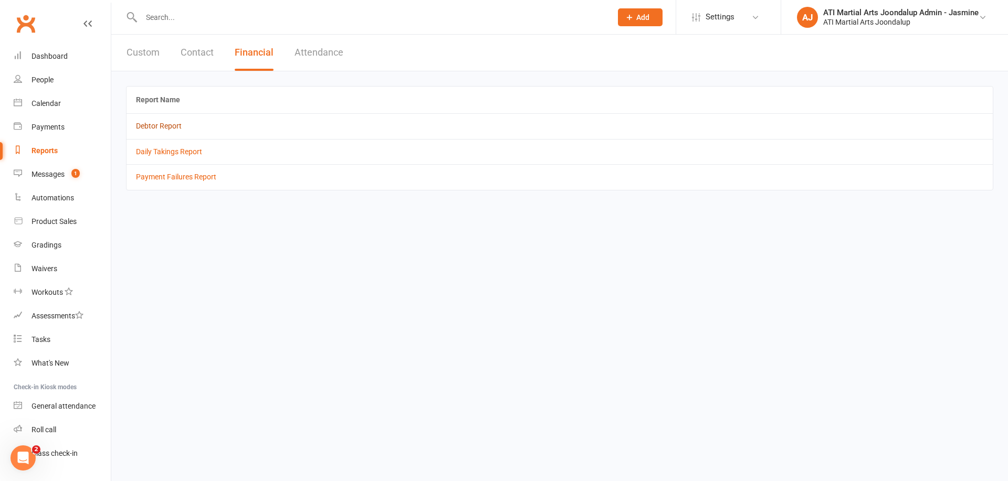
click at [162, 125] on link "Debtor Report" at bounding box center [159, 126] width 46 height 8
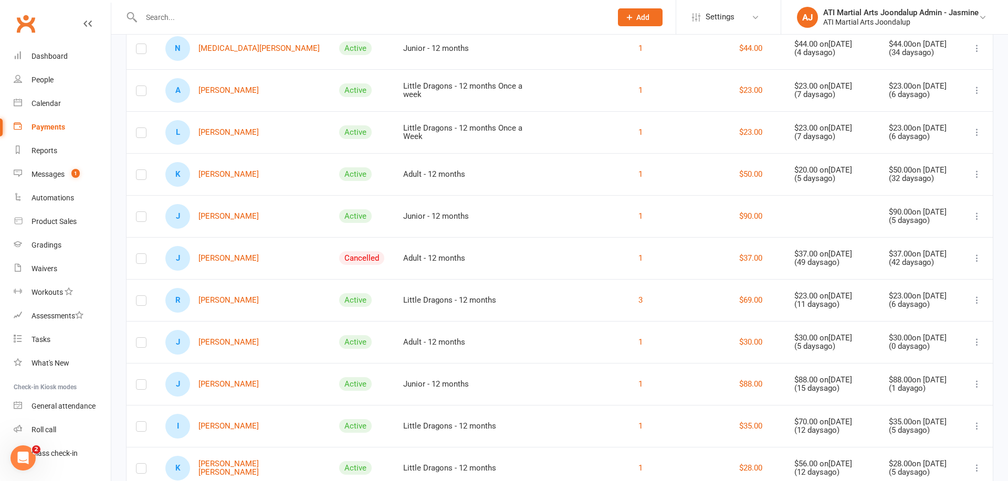
scroll to position [233, 0]
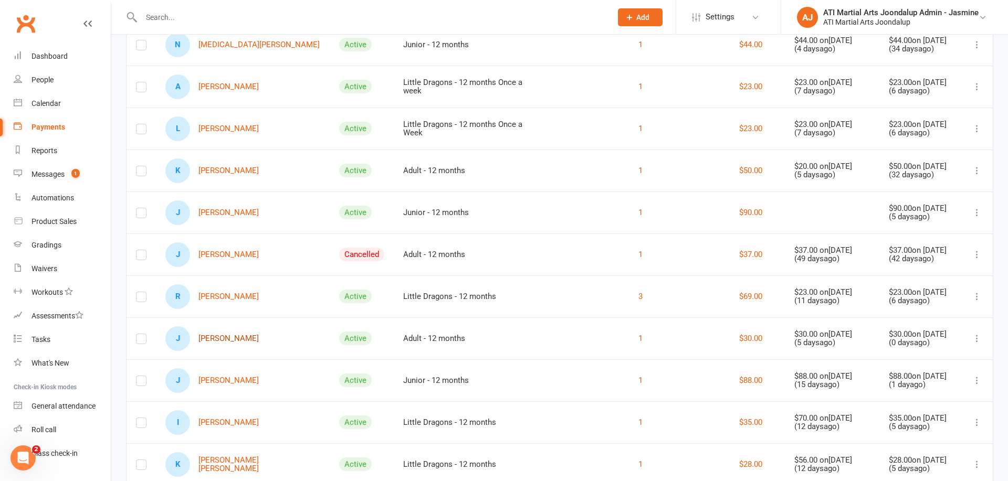
click at [230, 334] on link "J [PERSON_NAME]" at bounding box center [211, 339] width 93 height 25
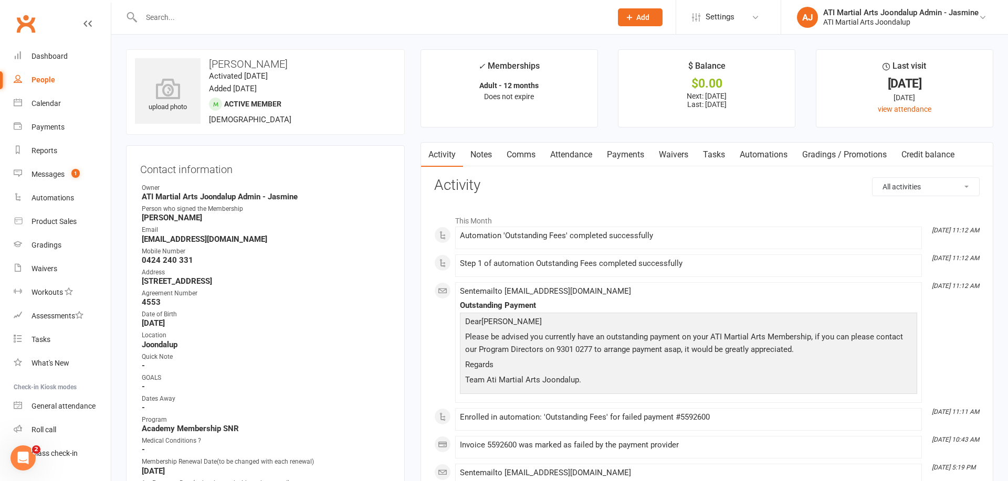
click at [626, 157] on link "Payments" at bounding box center [625, 155] width 52 height 24
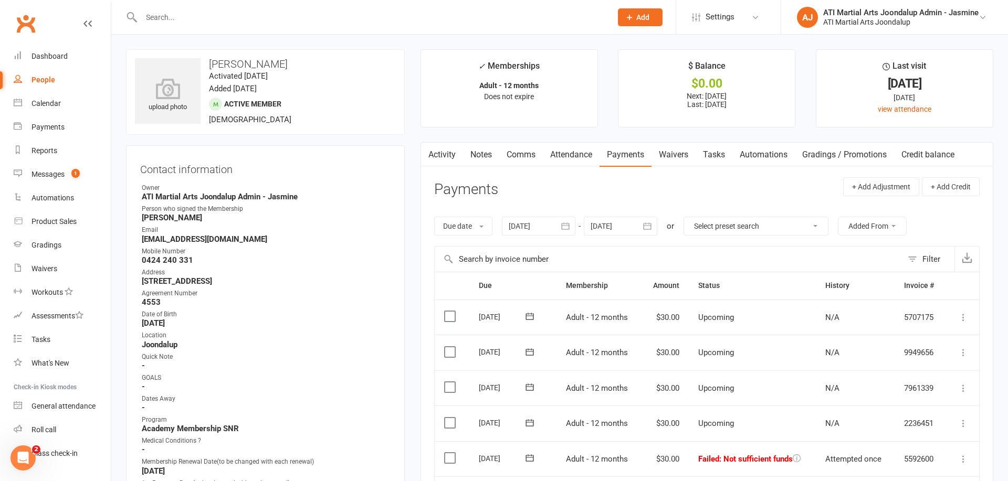
drag, startPoint x: 479, startPoint y: 158, endPoint x: 471, endPoint y: 151, distance: 11.2
click at [479, 157] on link "Notes" at bounding box center [481, 155] width 36 height 24
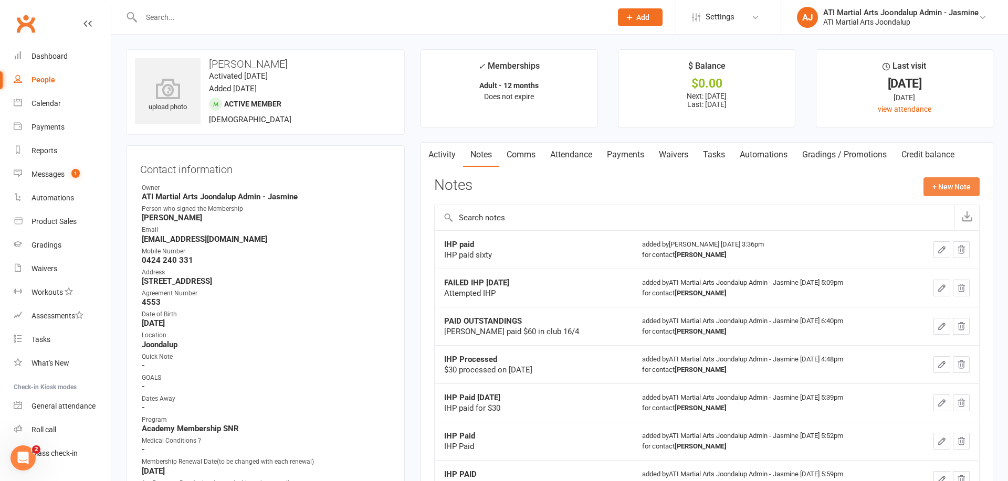
click at [942, 186] on button "+ New Note" at bounding box center [951, 186] width 56 height 19
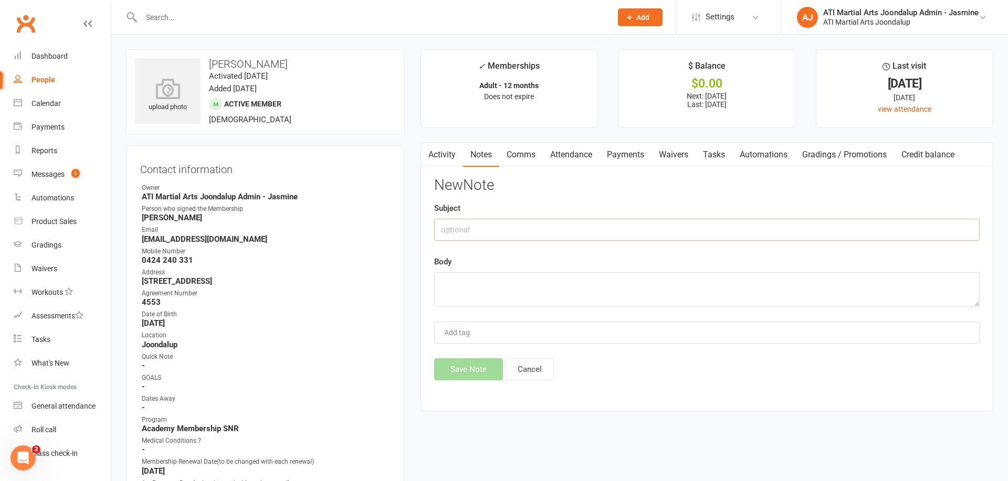
paste input "IHP FAILED [DATE] [PERSON_NAME]"
type input "IHP FAILED [DATE] [PERSON_NAME]"
paste textarea "IHP FAILED [DATE] [PERSON_NAME]"
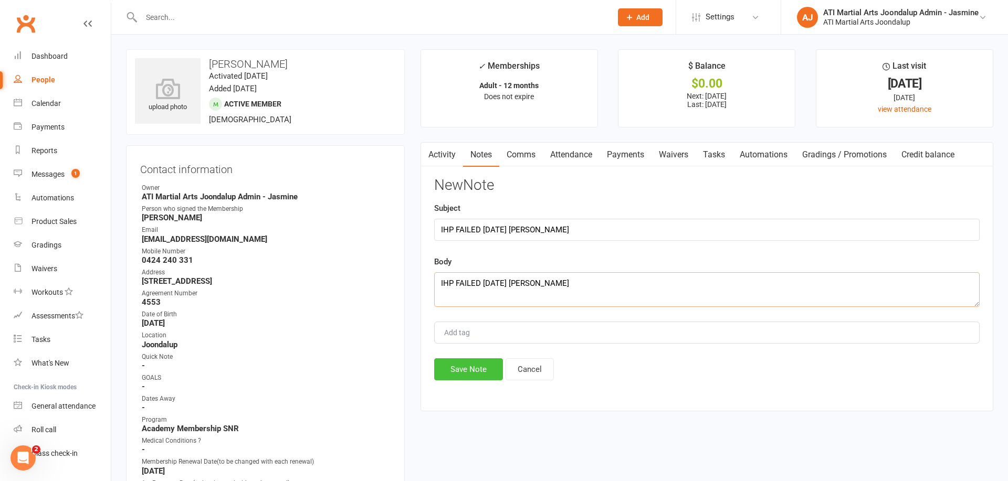
type textarea "IHP FAILED [DATE] [PERSON_NAME]"
click at [475, 365] on button "Save Note" at bounding box center [468, 370] width 69 height 22
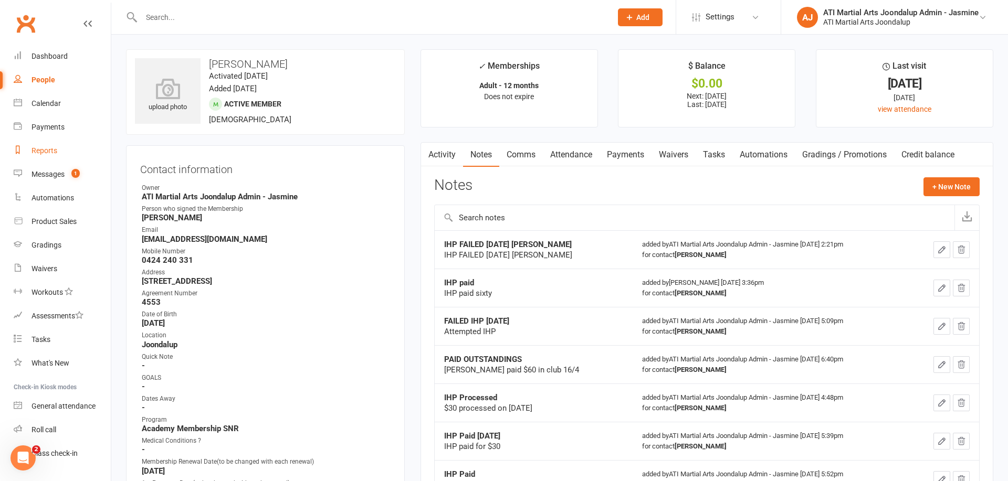
click at [49, 153] on div "Reports" at bounding box center [44, 150] width 26 height 8
select select "100"
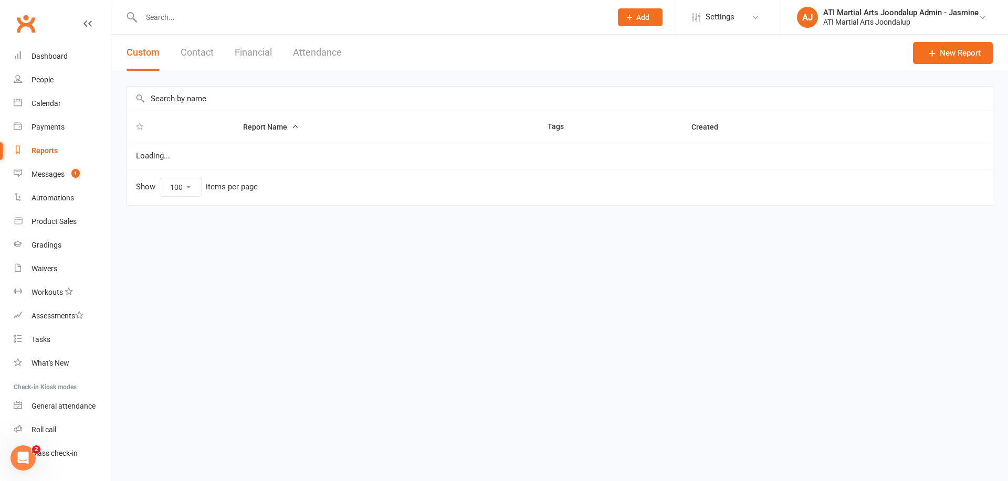
drag, startPoint x: 250, startPoint y: 50, endPoint x: 224, endPoint y: 68, distance: 32.5
click at [250, 50] on button "Financial" at bounding box center [253, 53] width 37 height 36
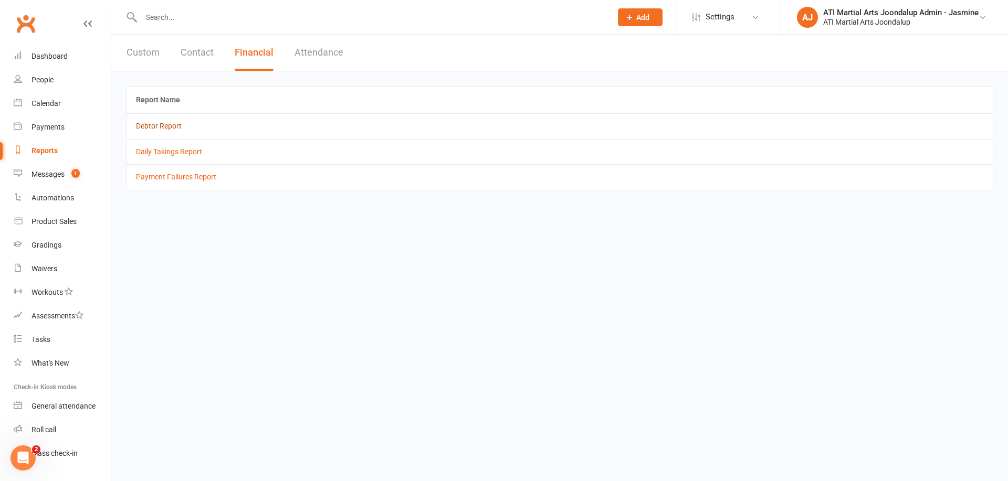
click at [164, 128] on link "Debtor Report" at bounding box center [159, 126] width 46 height 8
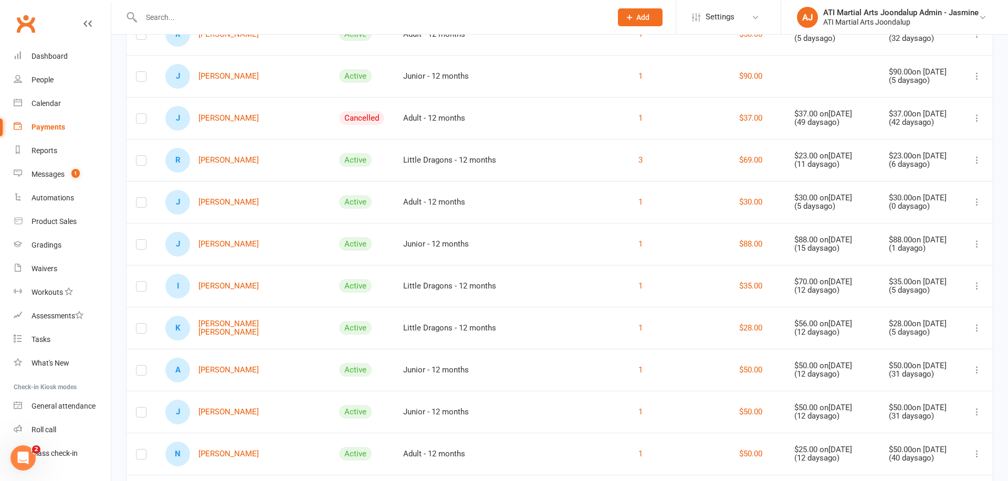
scroll to position [371, 0]
click at [231, 241] on link "J James Reid" at bounding box center [211, 243] width 93 height 25
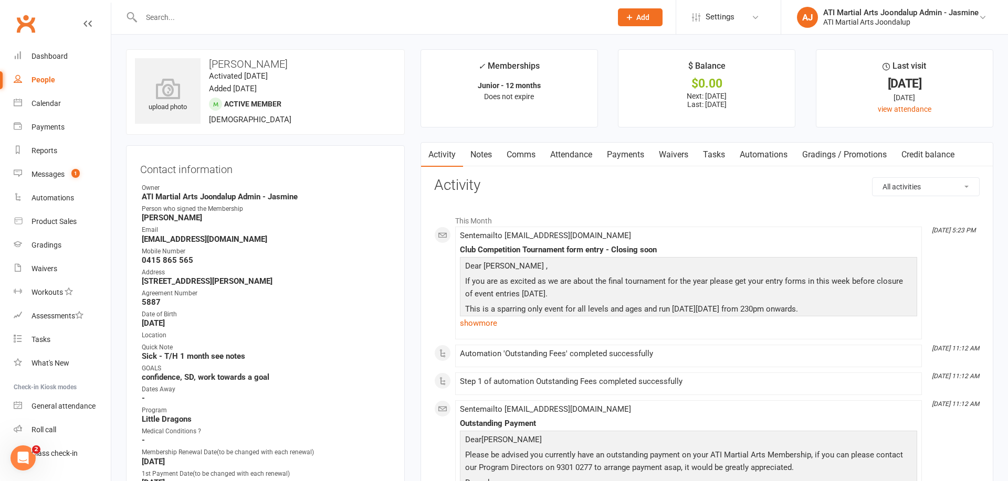
click at [622, 157] on link "Payments" at bounding box center [625, 155] width 52 height 24
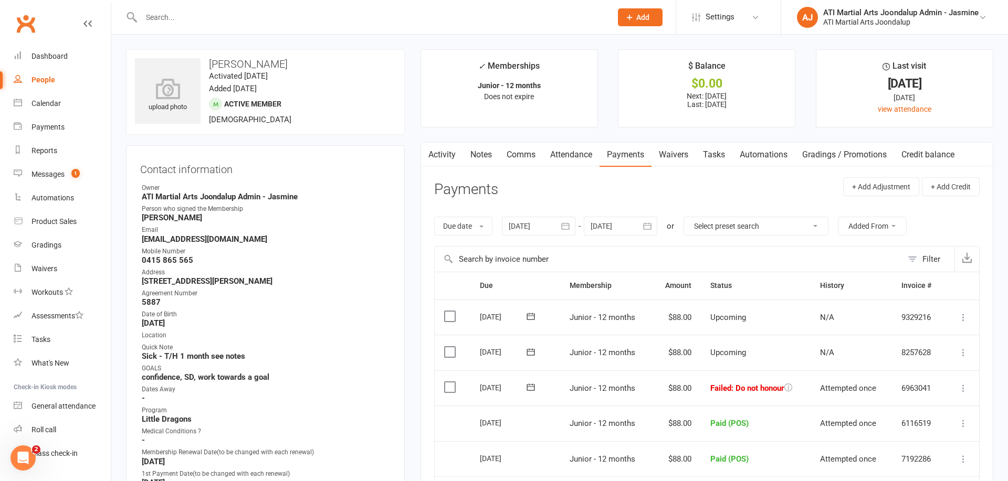
drag, startPoint x: 963, startPoint y: 381, endPoint x: 956, endPoint y: 380, distance: 6.3
click at [963, 383] on icon at bounding box center [963, 388] width 10 height 10
click at [922, 422] on link "Mark as Paid (POS)" at bounding box center [917, 429] width 104 height 21
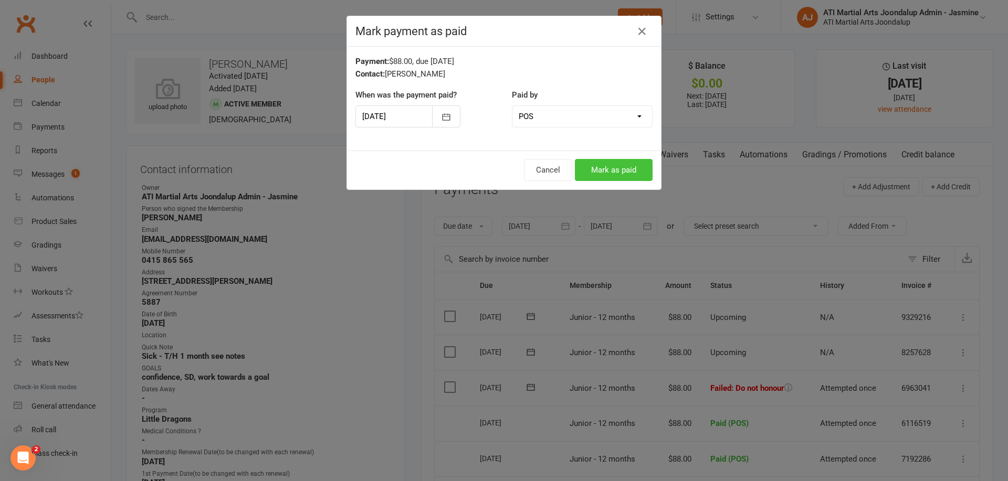
click at [596, 171] on button "Mark as paid" at bounding box center [614, 170] width 78 height 22
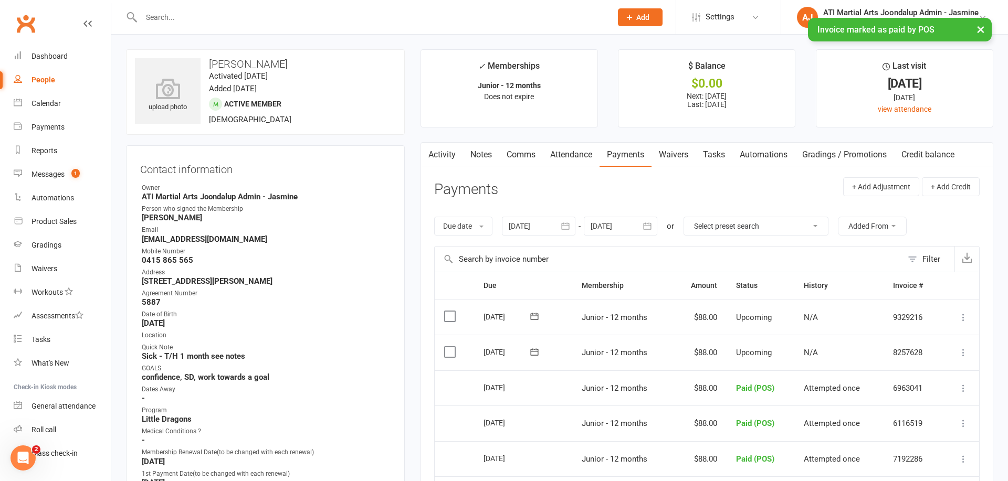
click at [484, 156] on link "Notes" at bounding box center [481, 155] width 36 height 24
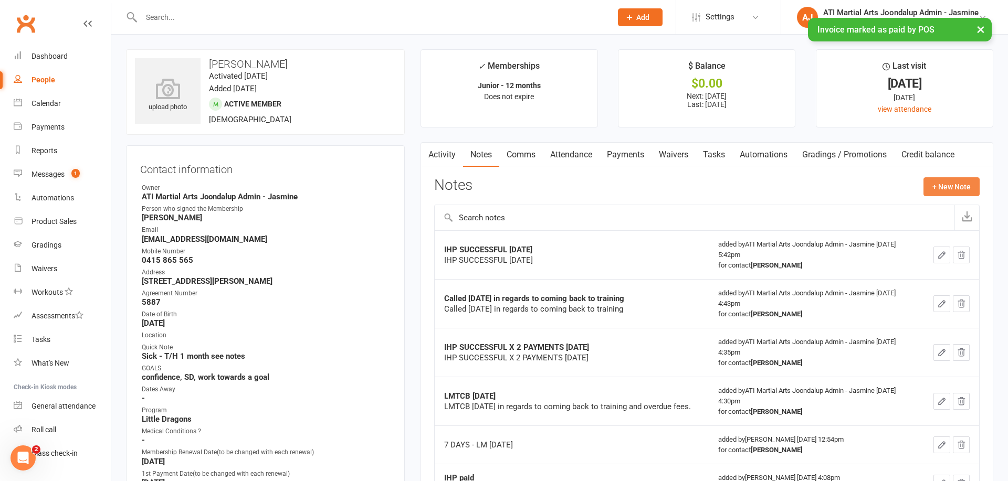
click at [959, 189] on button "+ New Note" at bounding box center [951, 186] width 56 height 19
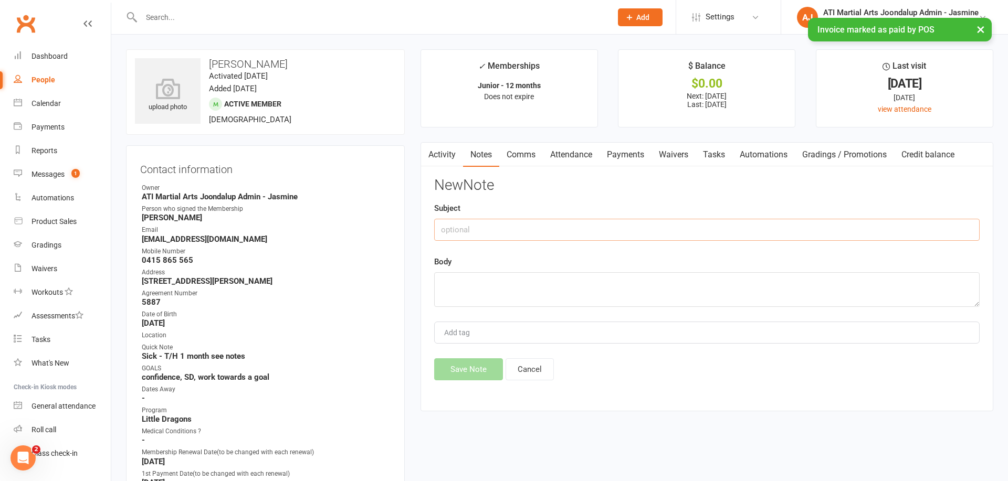
click at [551, 231] on input "text" at bounding box center [706, 230] width 545 height 22
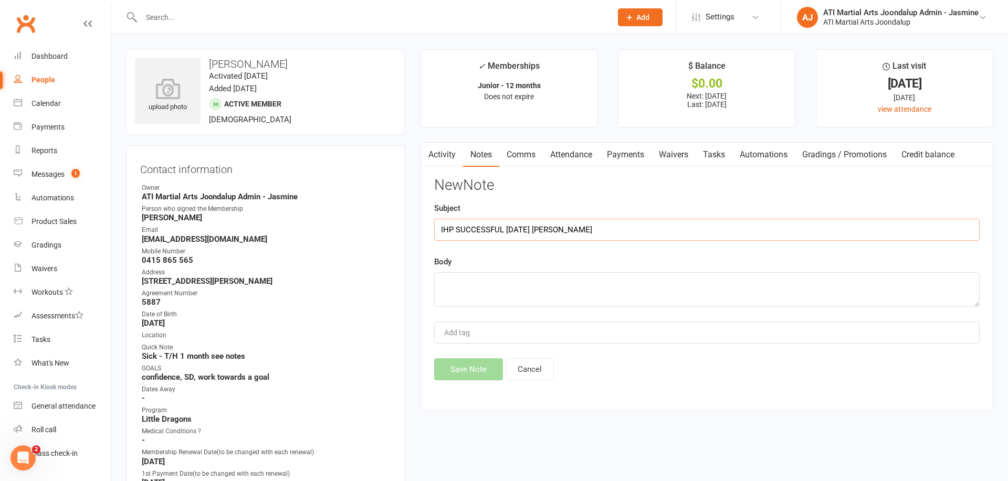
type input "IHP SUCCESSFUL 12/08/25 DEBBIE"
click at [520, 283] on textarea at bounding box center [706, 289] width 545 height 35
type textarea "IHP SUCCESSFUL 12/08/25 DEBBIE"
click at [473, 367] on button "Save Note" at bounding box center [468, 370] width 69 height 22
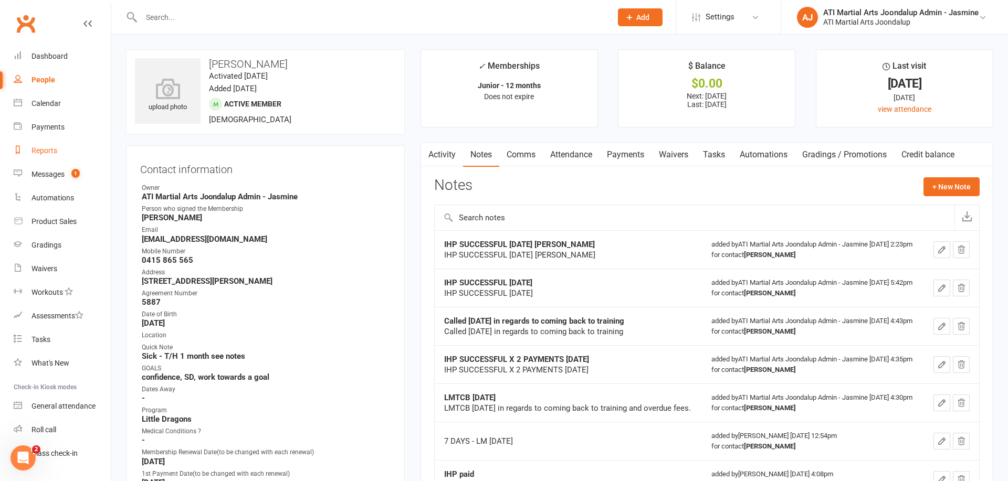
drag, startPoint x: 47, startPoint y: 145, endPoint x: 87, endPoint y: 145, distance: 39.9
click at [47, 145] on link "Reports" at bounding box center [62, 151] width 97 height 24
select select "100"
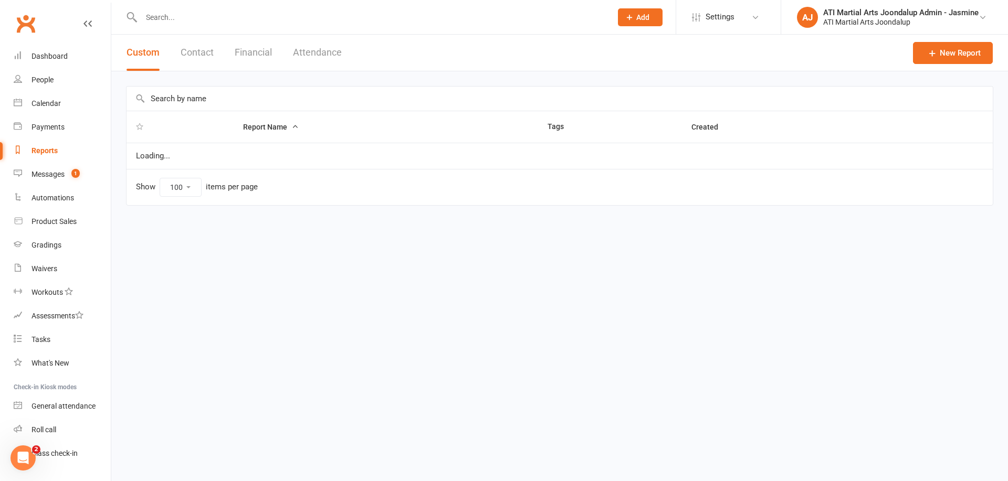
click at [266, 50] on button "Financial" at bounding box center [253, 53] width 37 height 36
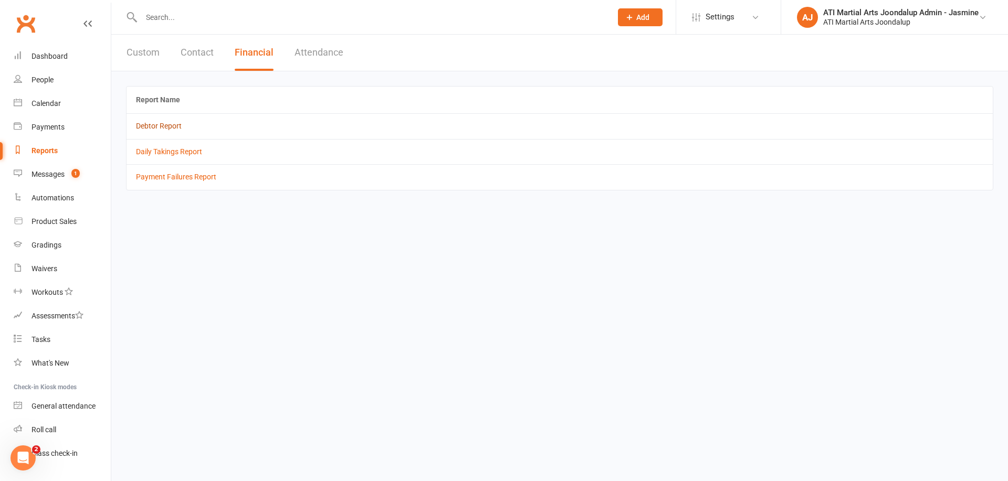
click at [162, 125] on link "Debtor Report" at bounding box center [159, 126] width 46 height 8
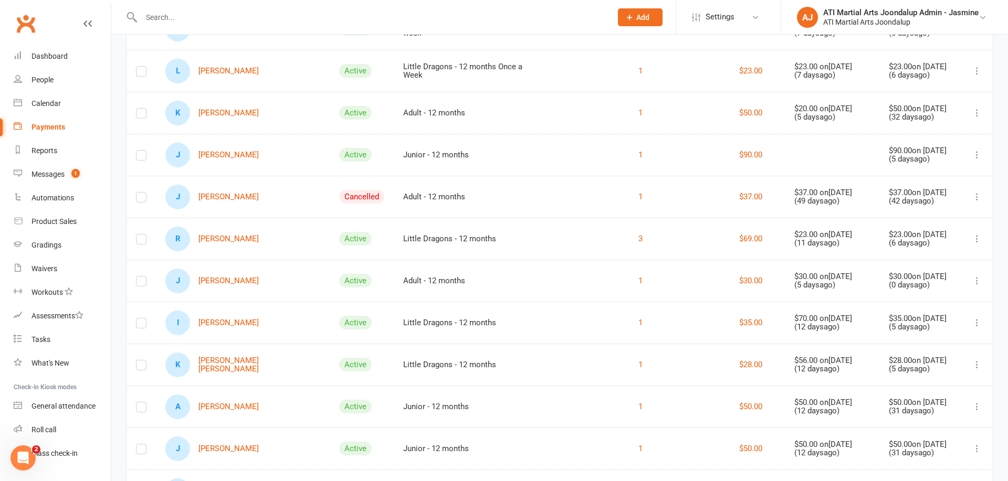
scroll to position [291, 0]
click at [229, 318] on link "I Iyla Rooney" at bounding box center [211, 322] width 93 height 25
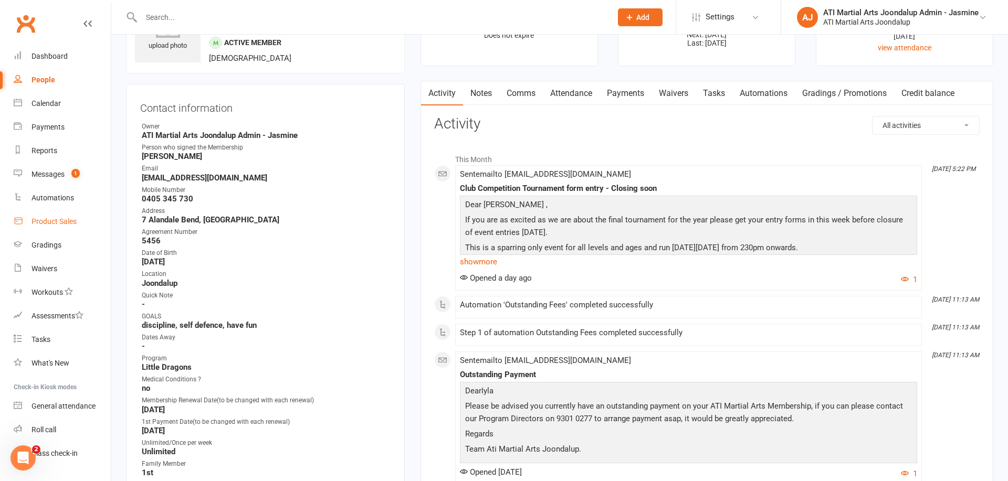
scroll to position [51, 0]
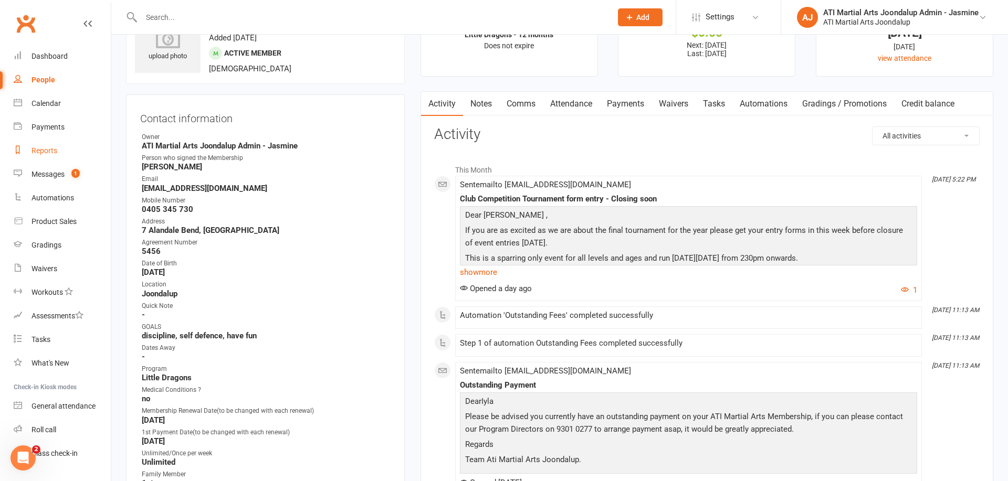
click at [43, 154] on div "Reports" at bounding box center [44, 150] width 26 height 8
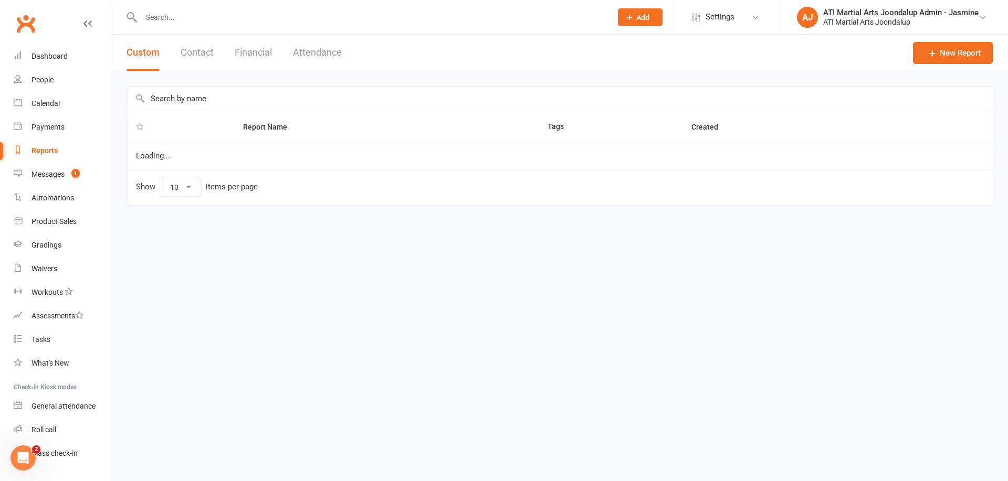
select select "100"
drag, startPoint x: 260, startPoint y: 47, endPoint x: 239, endPoint y: 72, distance: 33.2
click at [260, 47] on button "Financial" at bounding box center [253, 53] width 37 height 36
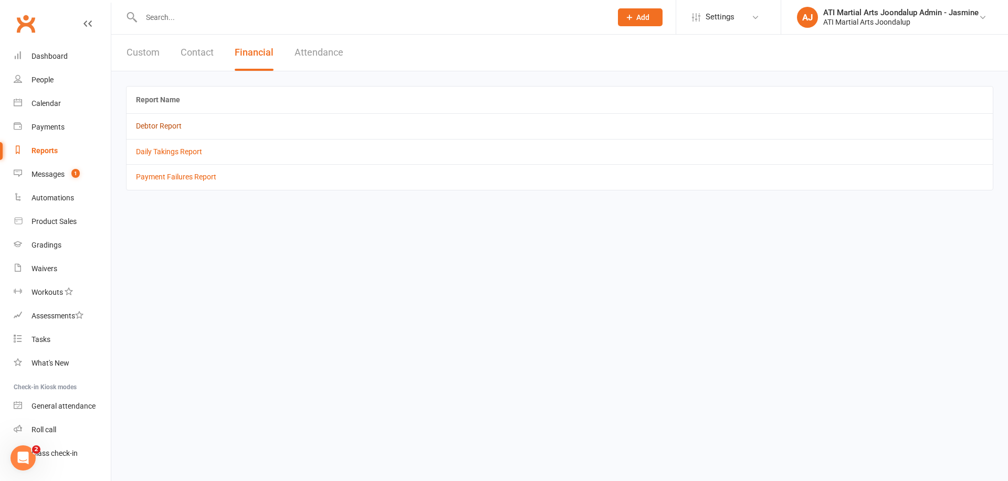
click at [163, 129] on link "Debtor Report" at bounding box center [159, 126] width 46 height 8
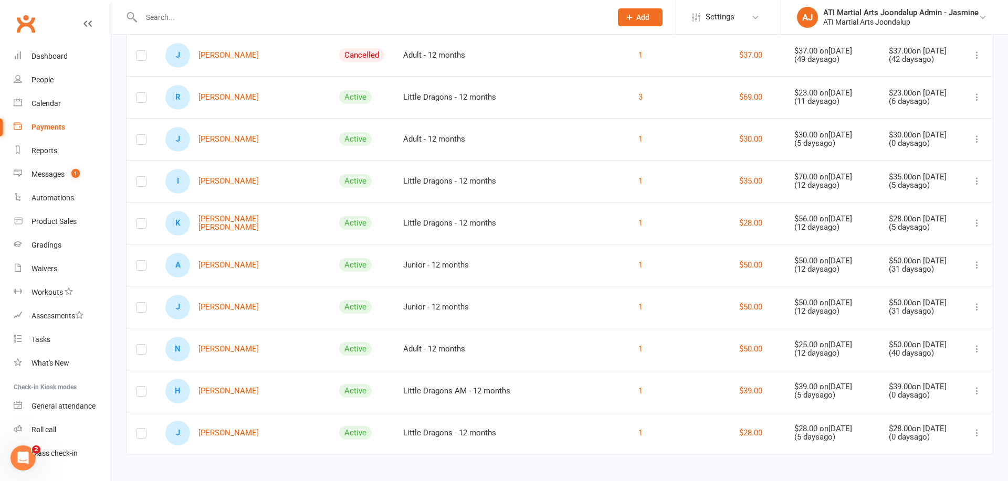
scroll to position [432, 0]
click at [230, 385] on link "H [PERSON_NAME]" at bounding box center [211, 392] width 93 height 25
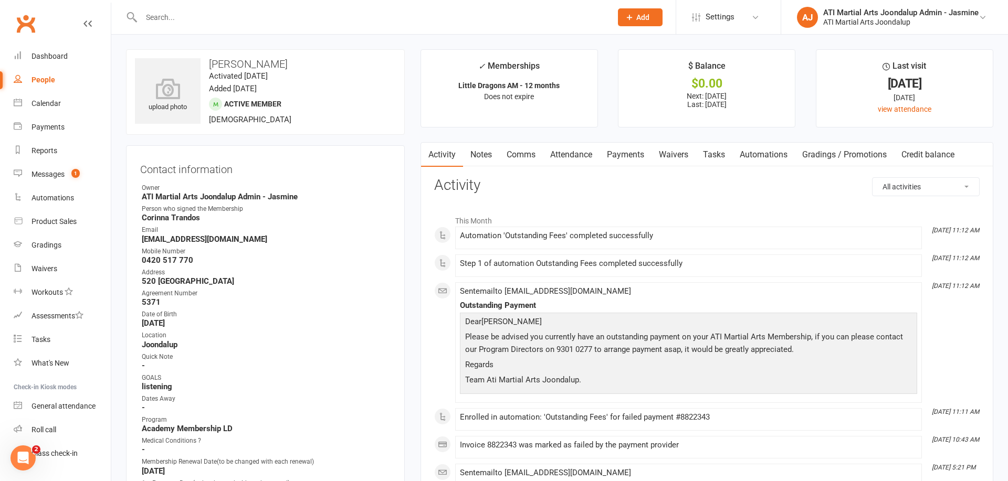
click at [629, 152] on link "Payments" at bounding box center [625, 155] width 52 height 24
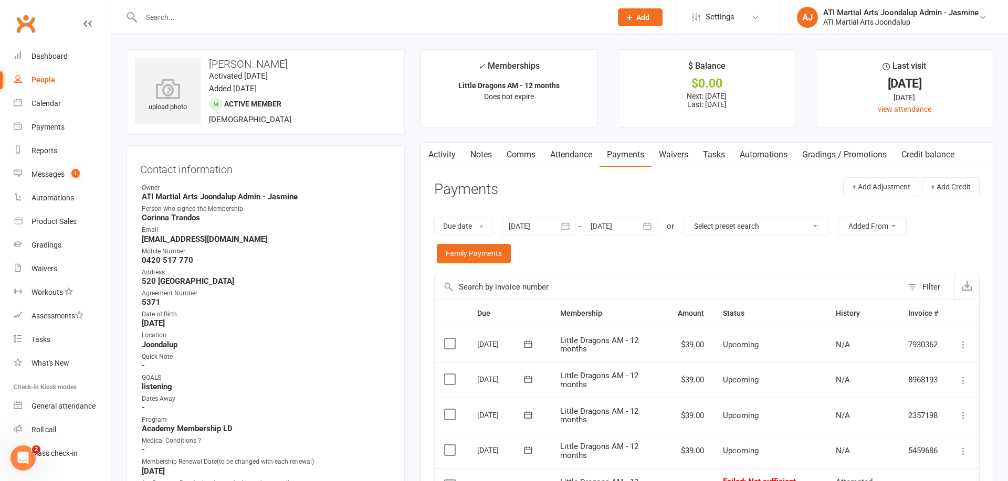
click at [481, 153] on link "Notes" at bounding box center [481, 155] width 36 height 24
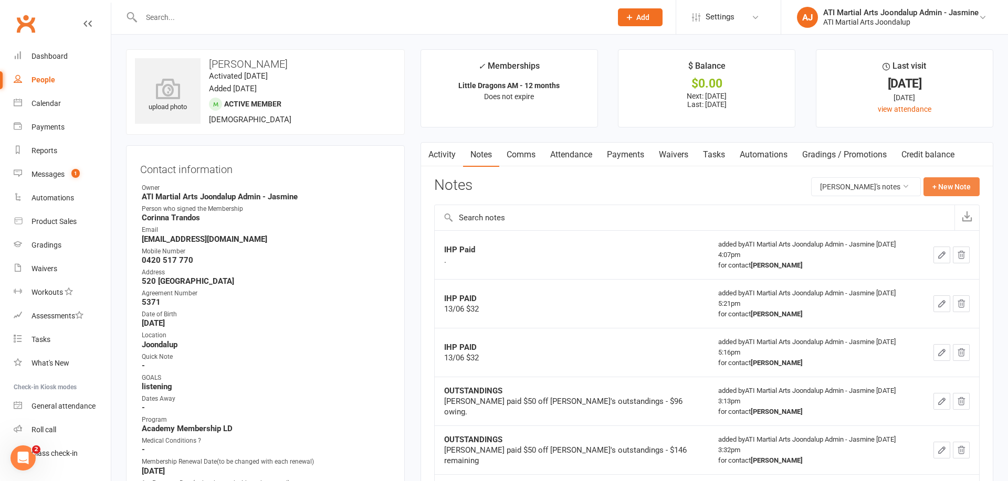
click at [962, 191] on button "+ New Note" at bounding box center [951, 186] width 56 height 19
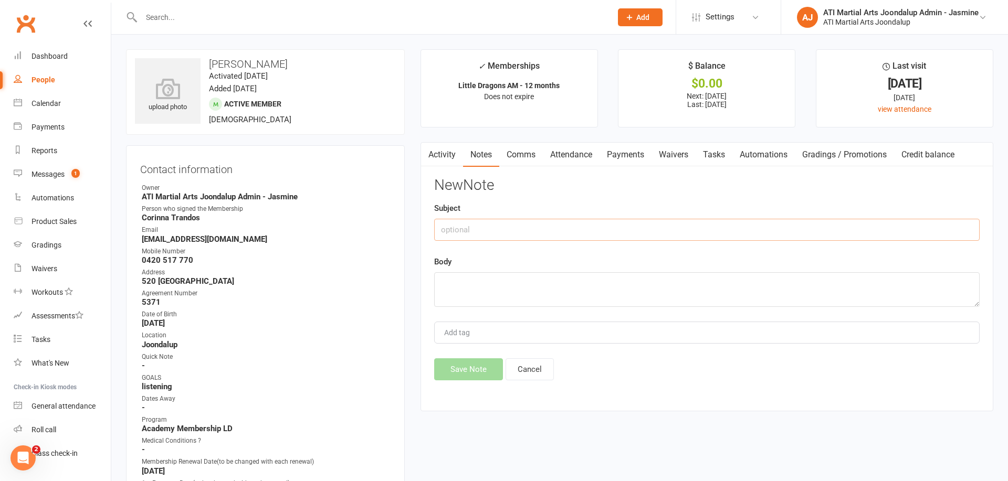
paste input "IHP FAILED [DATE] [PERSON_NAME]"
type input "IHP FAILED [DATE] [PERSON_NAME]"
paste textarea "IHP FAILED [DATE] [PERSON_NAME]"
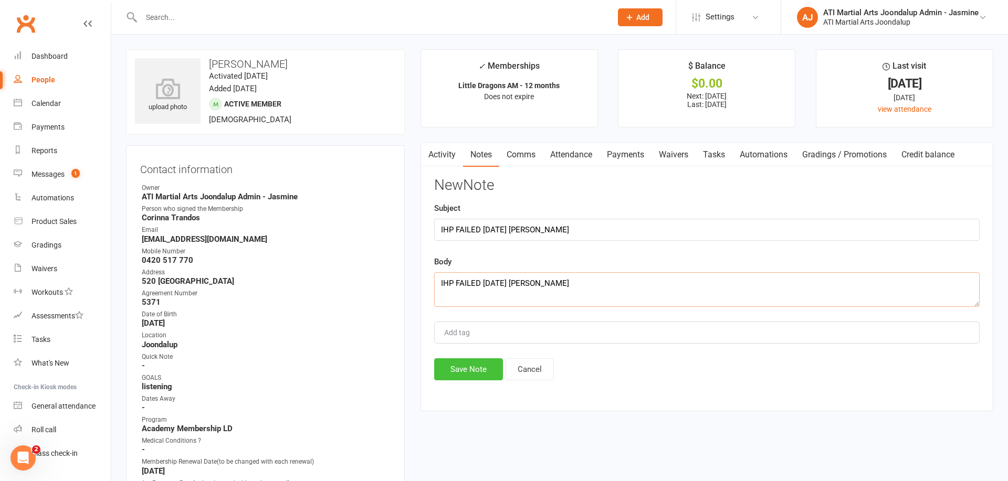
type textarea "IHP FAILED [DATE] [PERSON_NAME]"
click at [461, 369] on button "Save Note" at bounding box center [468, 370] width 69 height 22
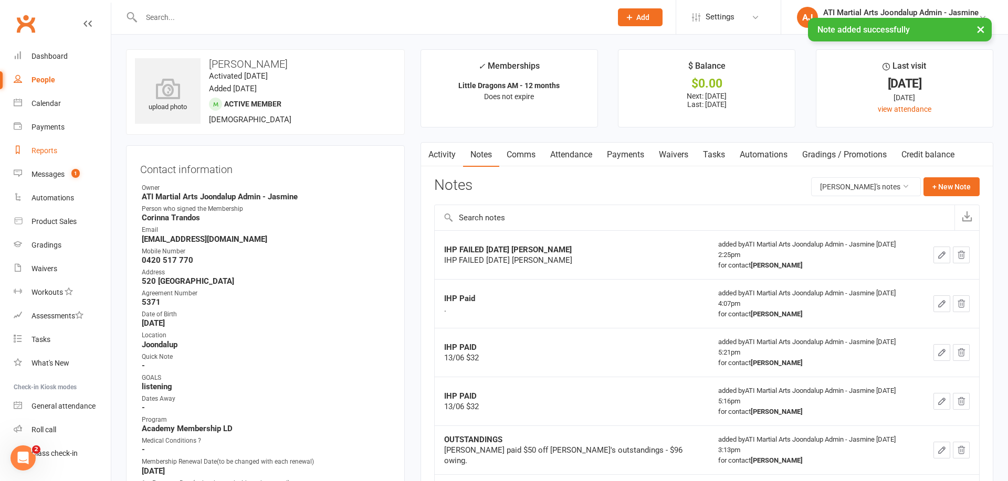
click at [46, 149] on div "Reports" at bounding box center [44, 150] width 26 height 8
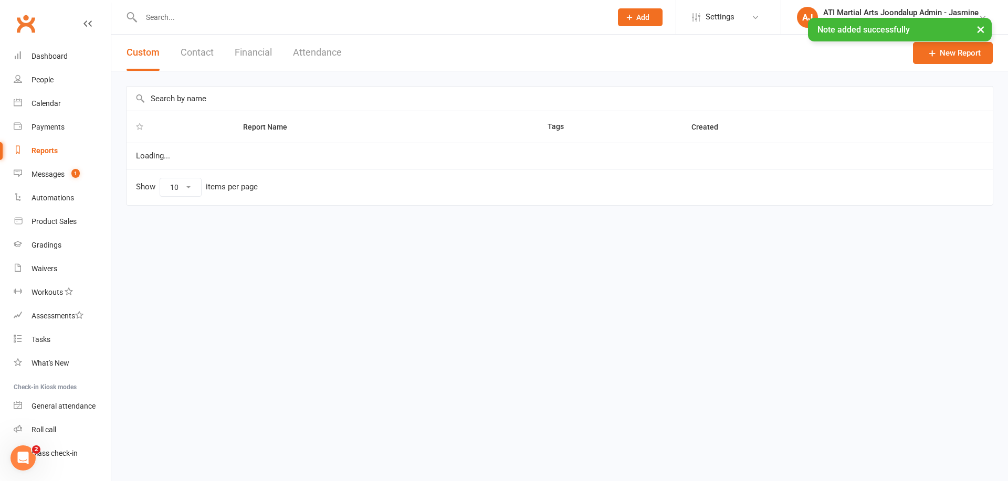
select select "100"
drag, startPoint x: 254, startPoint y: 49, endPoint x: 248, endPoint y: 79, distance: 30.5
click at [255, 50] on button "Financial" at bounding box center [253, 53] width 37 height 36
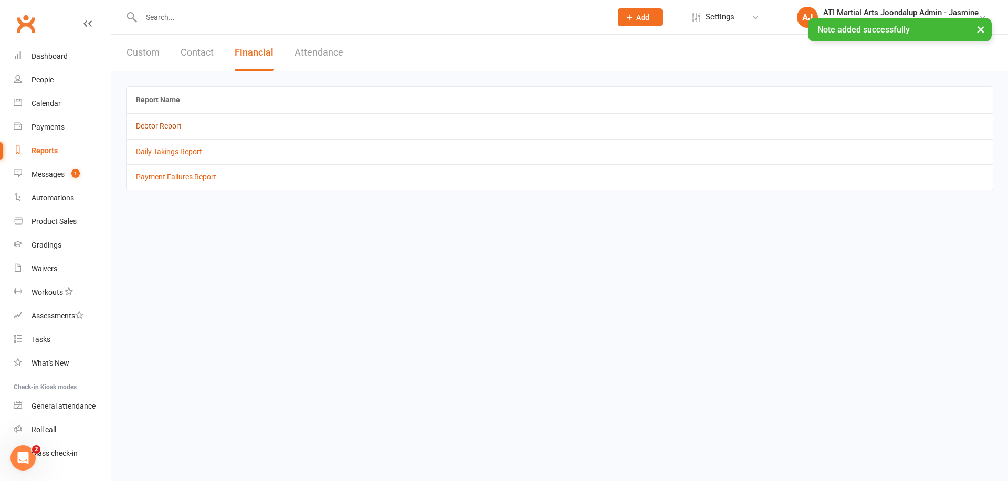
click at [152, 128] on link "Debtor Report" at bounding box center [159, 126] width 46 height 8
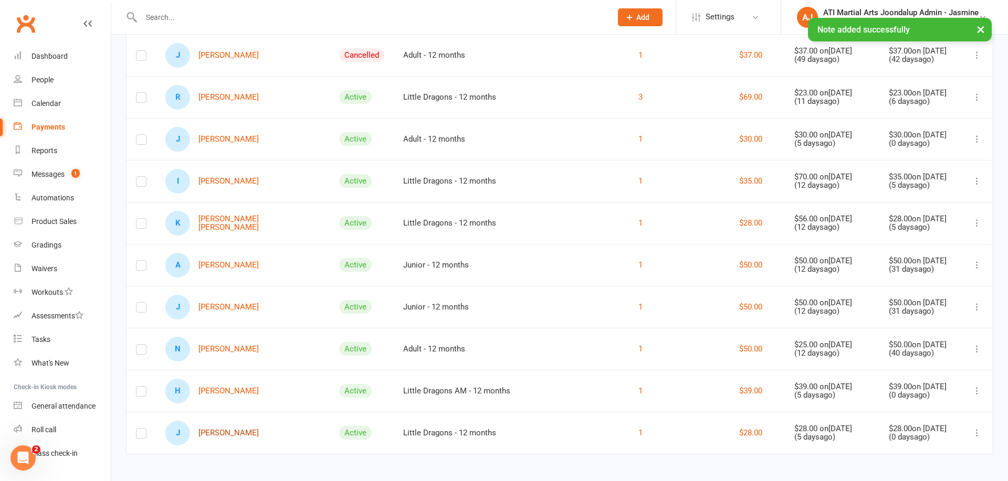
scroll to position [432, 0]
click at [236, 428] on link "J James Trandos" at bounding box center [211, 434] width 93 height 25
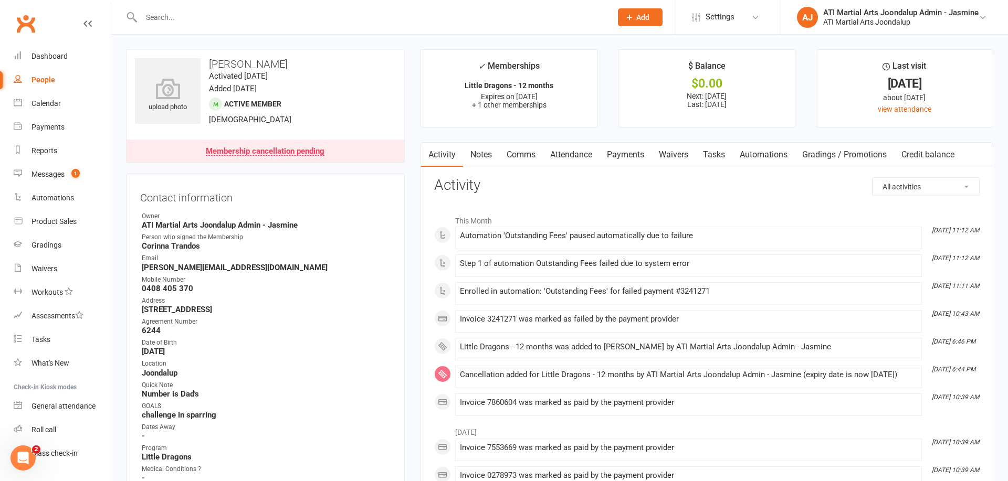
click at [477, 154] on link "Notes" at bounding box center [481, 155] width 36 height 24
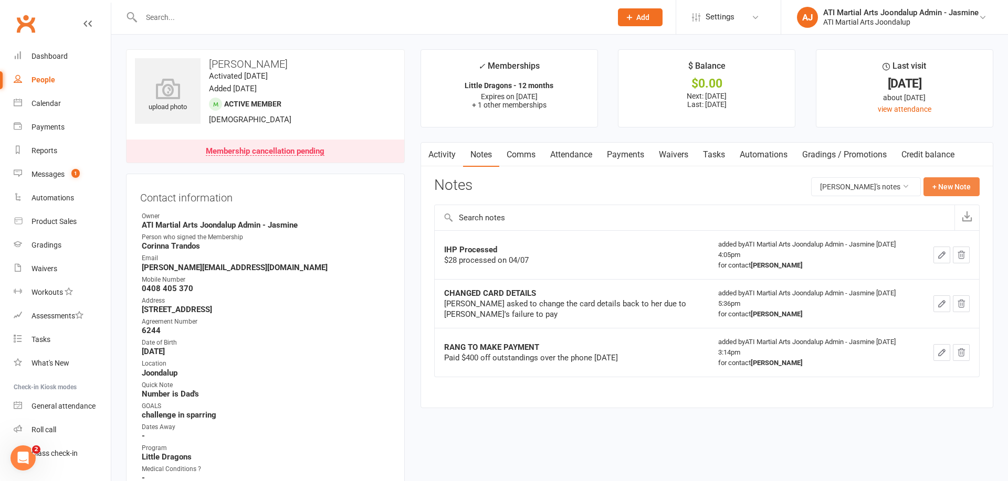
click at [952, 184] on button "+ New Note" at bounding box center [951, 186] width 56 height 19
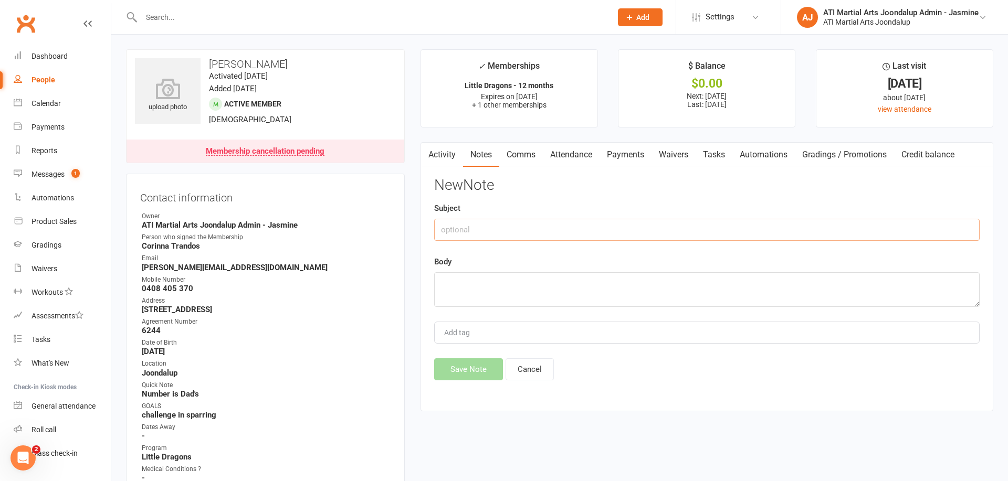
paste input "IHP FAILED [DATE] [PERSON_NAME]"
type input "IHP FAILED [DATE] [PERSON_NAME]"
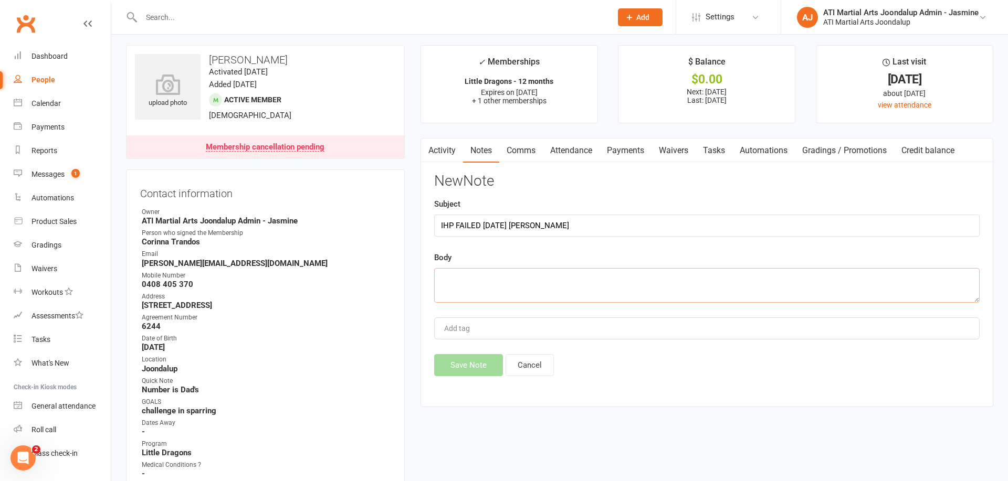
paste textarea "IHP FAILED [DATE] [PERSON_NAME]"
type textarea "IHP FAILED [DATE] [PERSON_NAME]"
drag, startPoint x: 473, startPoint y: 357, endPoint x: 481, endPoint y: 342, distance: 16.7
click at [473, 356] on button "Save Note" at bounding box center [468, 365] width 69 height 22
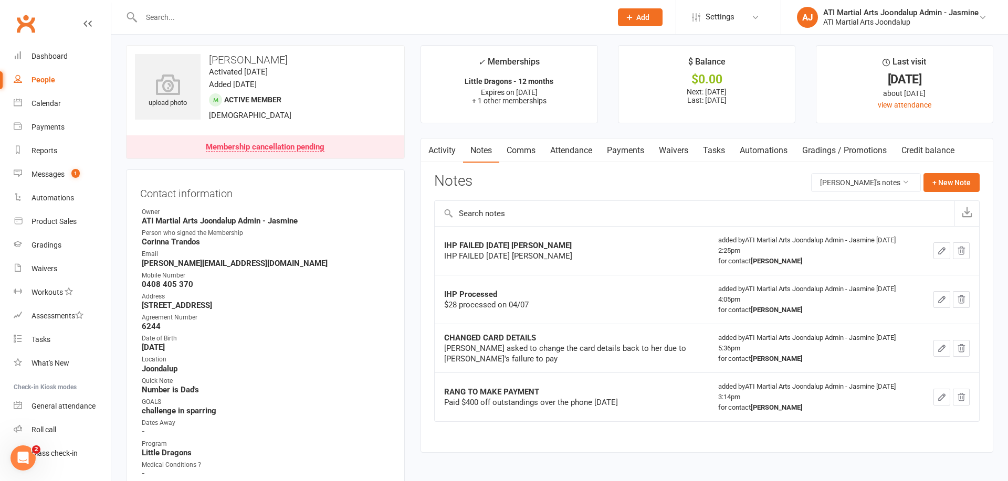
click at [257, 17] on input "text" at bounding box center [371, 17] width 466 height 15
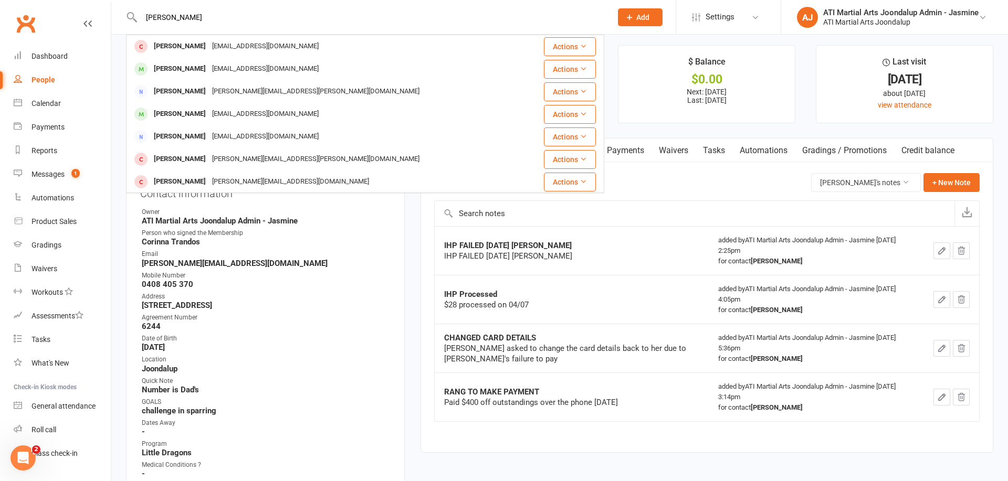
type input "EMERSON RATIMA"
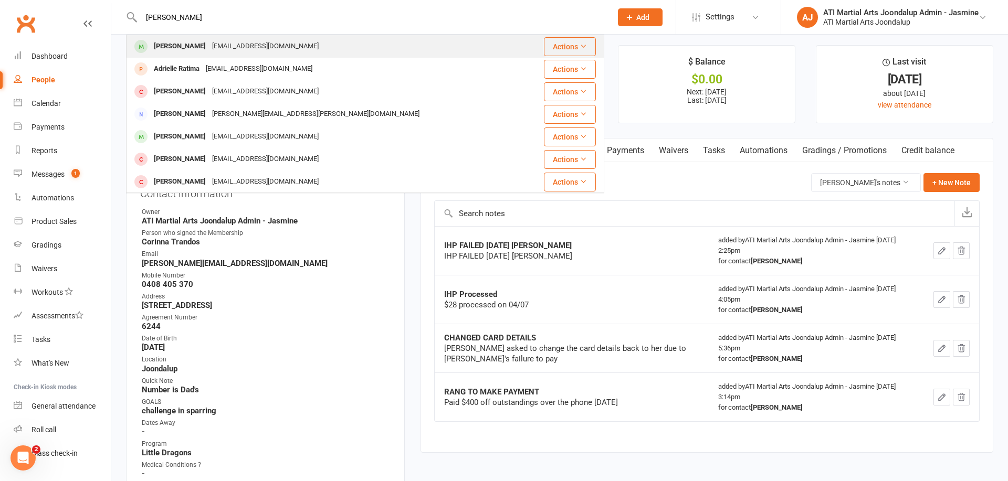
click at [311, 49] on div "Emerson Ratima adrielle_elleirda@hotmail.com" at bounding box center [325, 47] width 396 height 22
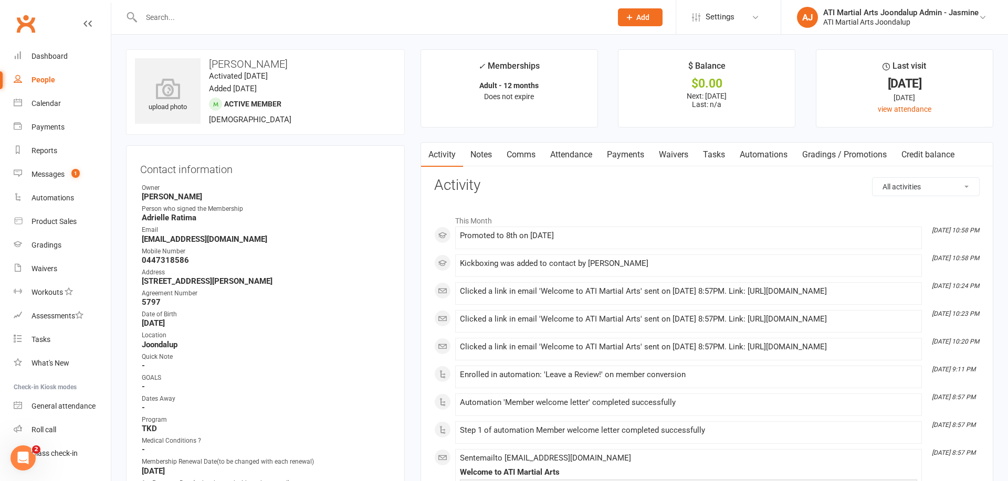
click at [490, 152] on link "Notes" at bounding box center [481, 155] width 36 height 24
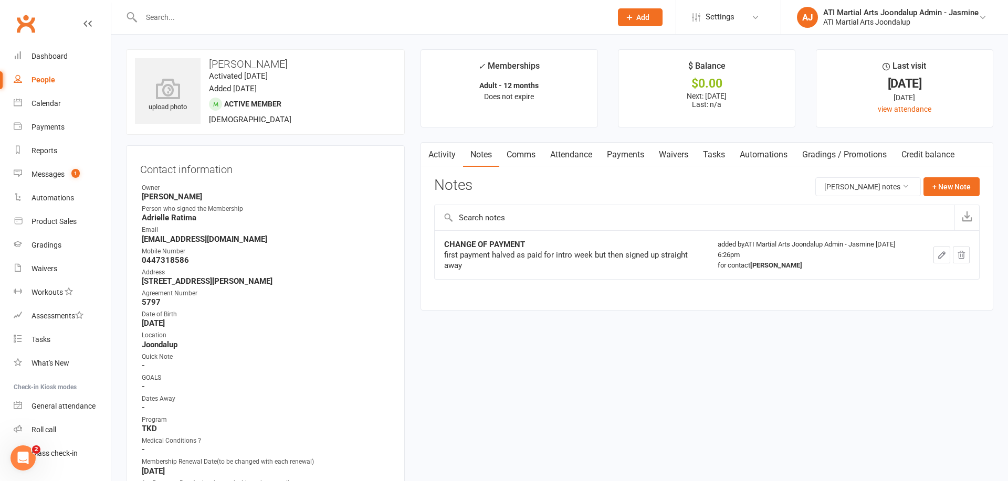
click at [624, 155] on link "Payments" at bounding box center [625, 155] width 52 height 24
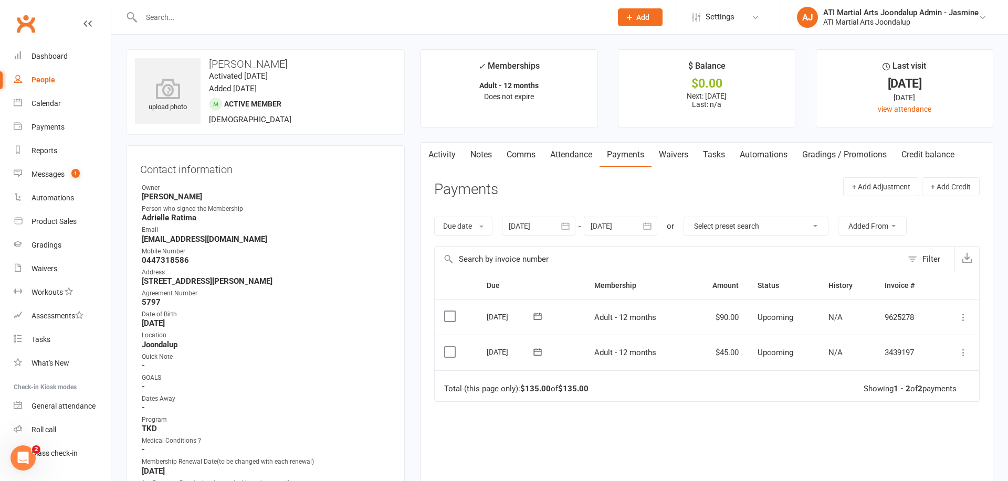
click at [649, 225] on icon "button" at bounding box center [647, 226] width 10 height 10
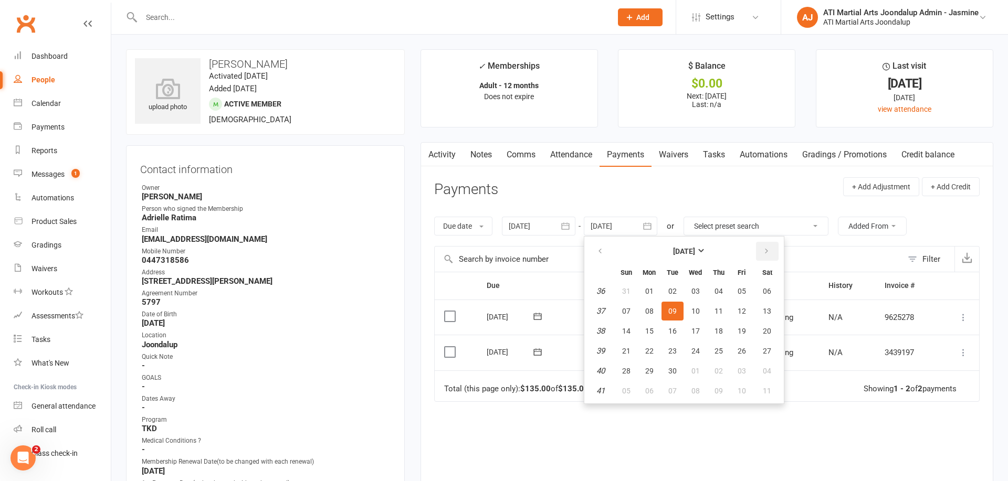
click at [767, 252] on icon "button" at bounding box center [766, 251] width 7 height 8
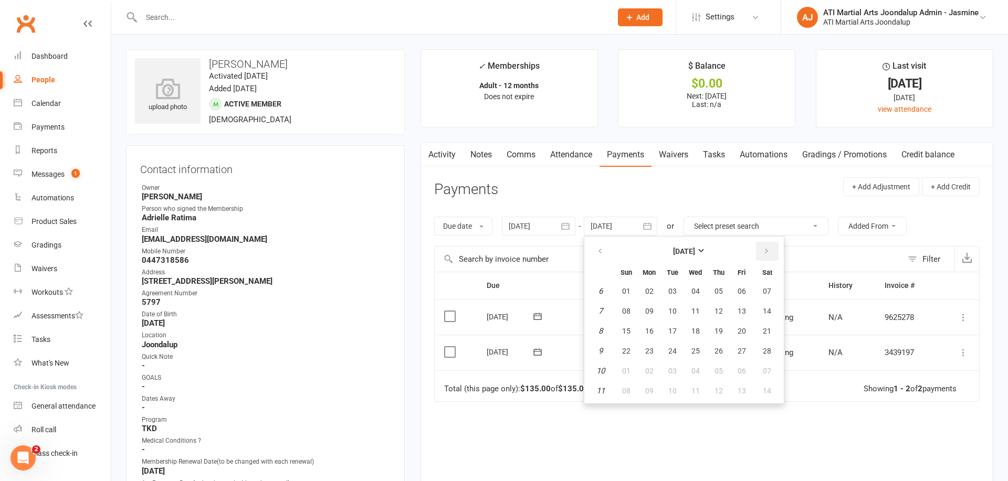
click at [767, 252] on icon "button" at bounding box center [766, 251] width 7 height 8
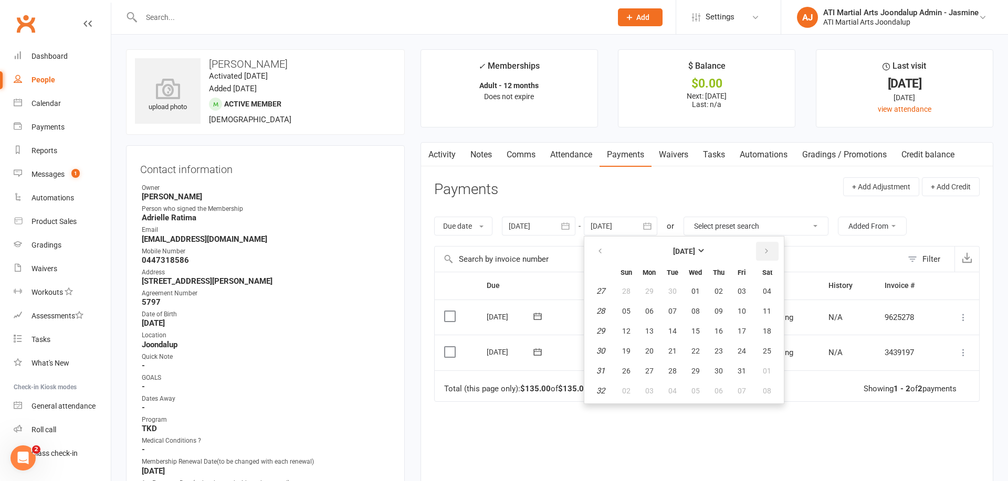
click at [767, 252] on icon "button" at bounding box center [766, 251] width 7 height 8
click at [677, 340] on table "September 2026 Sun Mon Tue Wed Thu Fri Sat 36 30 31 01 02 03 04 05 37 06 07 08 …" at bounding box center [683, 320] width 195 height 163
click at [676, 347] on span "22" at bounding box center [672, 351] width 8 height 8
type input "22 Sep 2026"
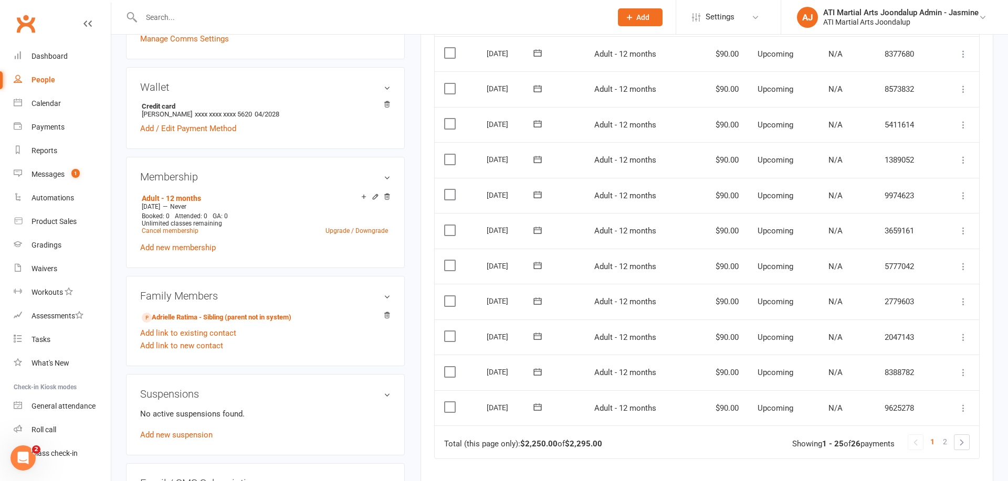
scroll to position [759, 0]
click at [341, 19] on input "text" at bounding box center [371, 17] width 466 height 15
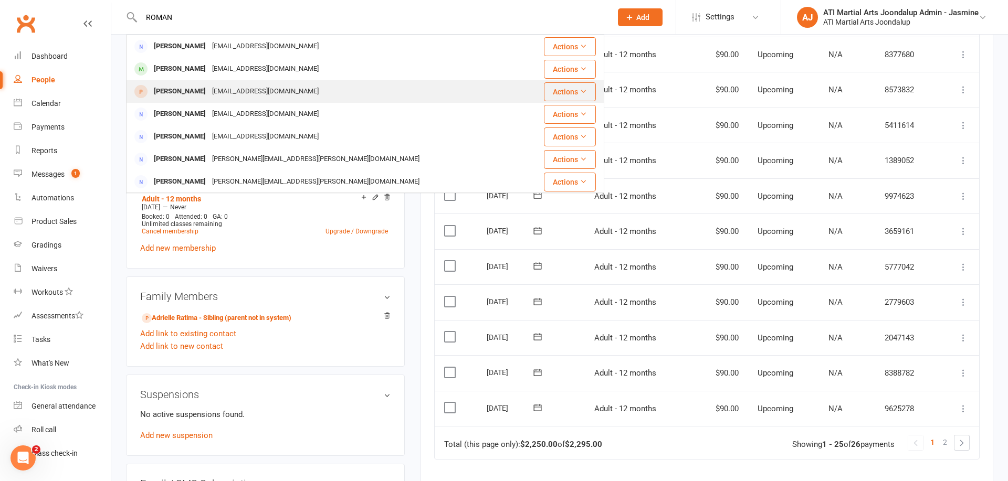
type input "ROMAN"
click at [334, 90] on div "Roman Kobalyfhyn rkobal5@ukr.net" at bounding box center [325, 92] width 396 height 22
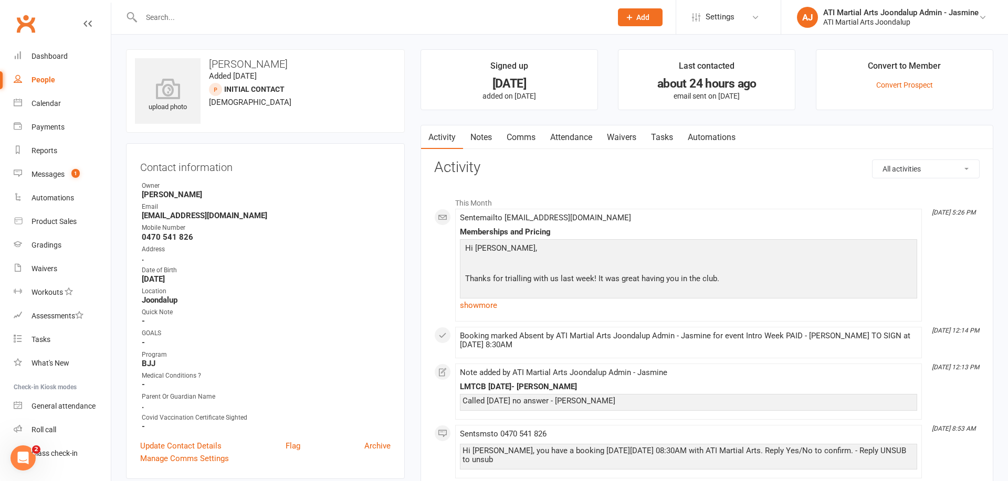
click at [487, 136] on link "Notes" at bounding box center [481, 137] width 36 height 24
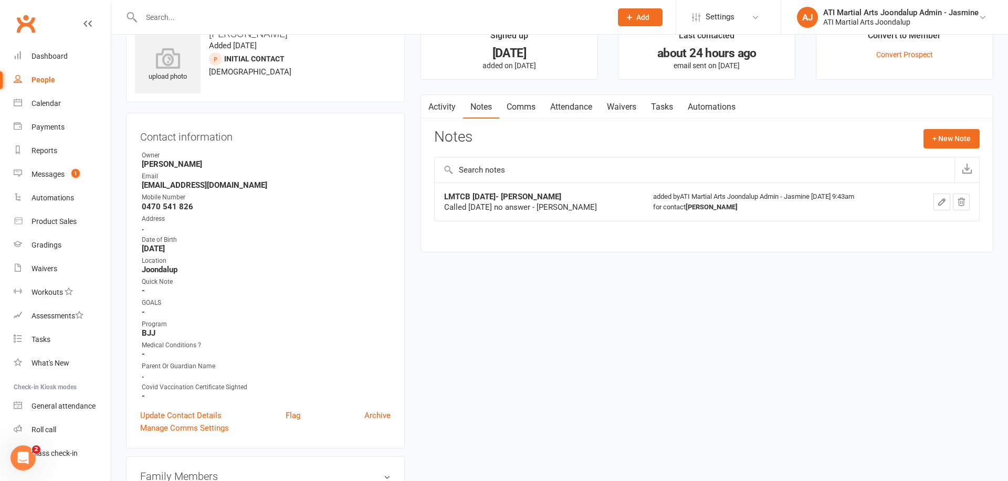
scroll to position [27, 0]
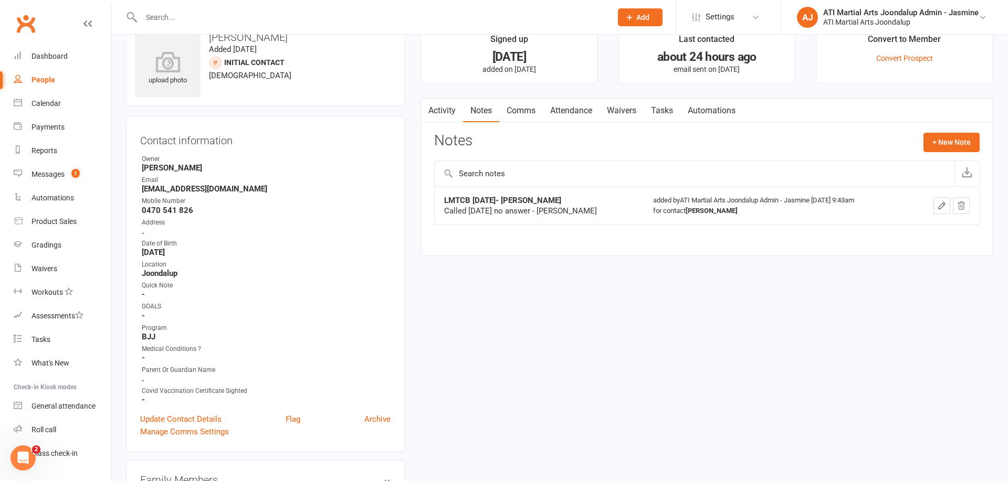
click at [570, 114] on link "Attendance" at bounding box center [571, 111] width 57 height 24
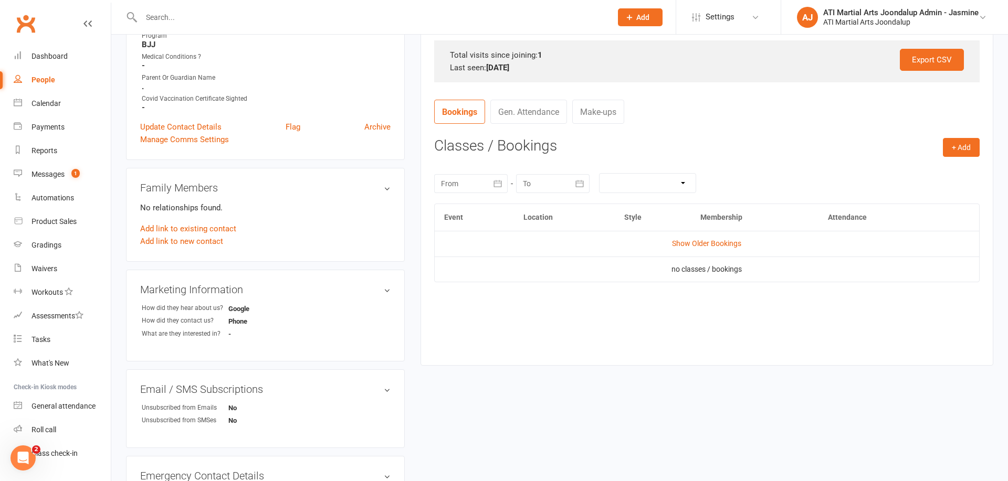
scroll to position [320, 0]
click at [714, 242] on link "Show Older Bookings" at bounding box center [706, 242] width 69 height 8
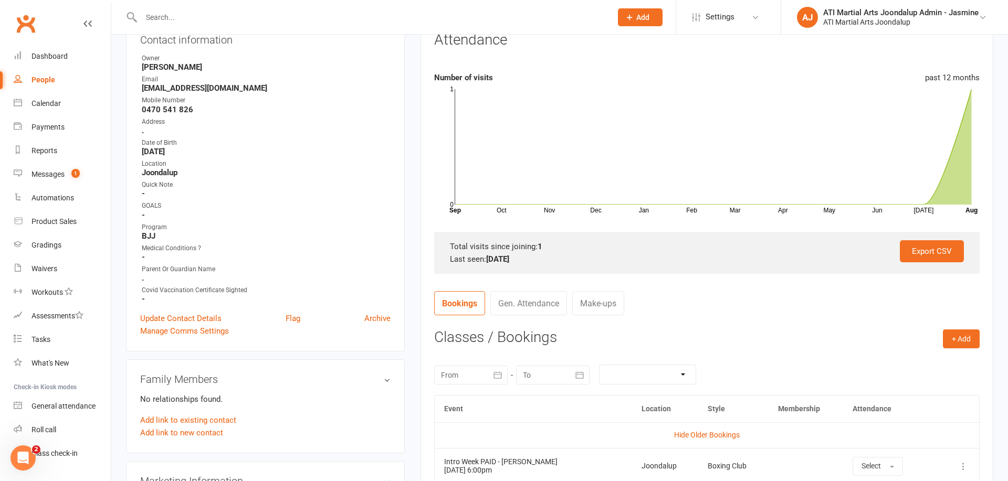
scroll to position [130, 0]
click at [204, 316] on link "Update Contact Details" at bounding box center [180, 316] width 81 height 13
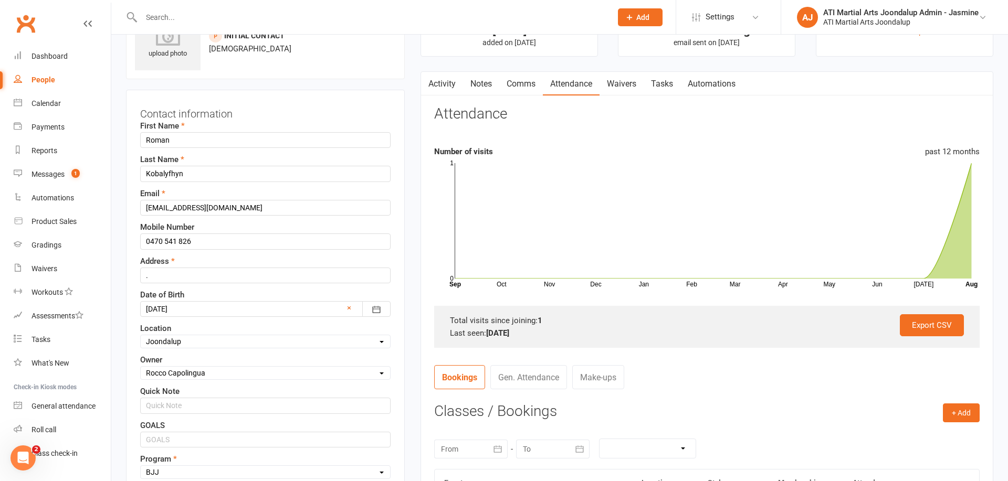
scroll to position [49, 0]
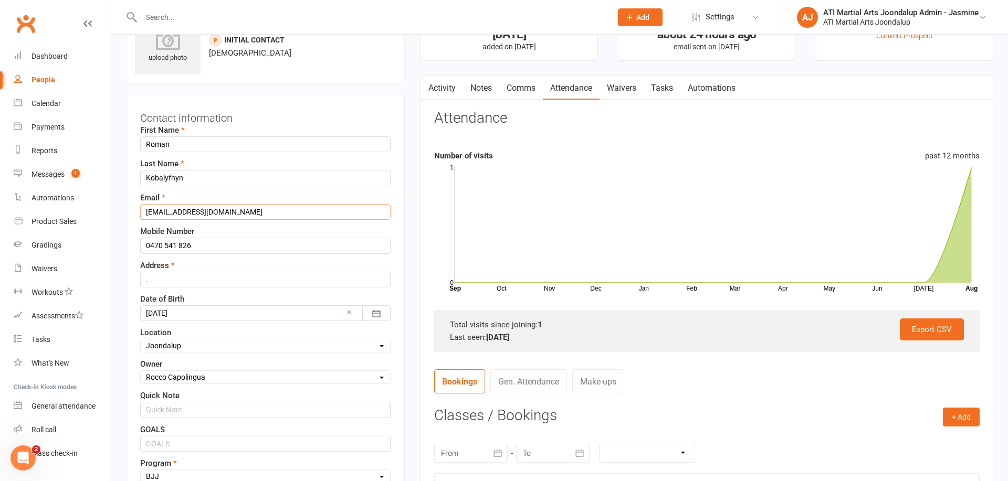
click at [239, 213] on input "rkobal555@ukr.net" at bounding box center [265, 212] width 250 height 16
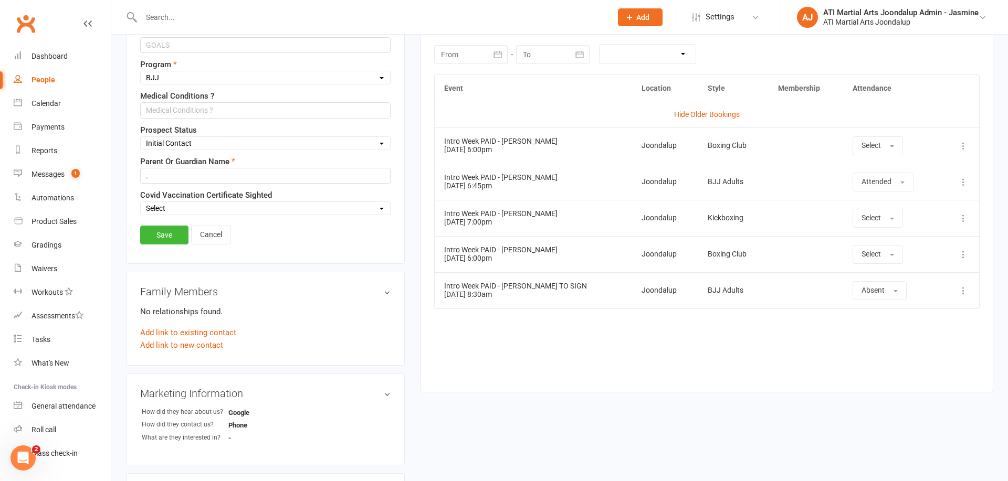
scroll to position [453, 0]
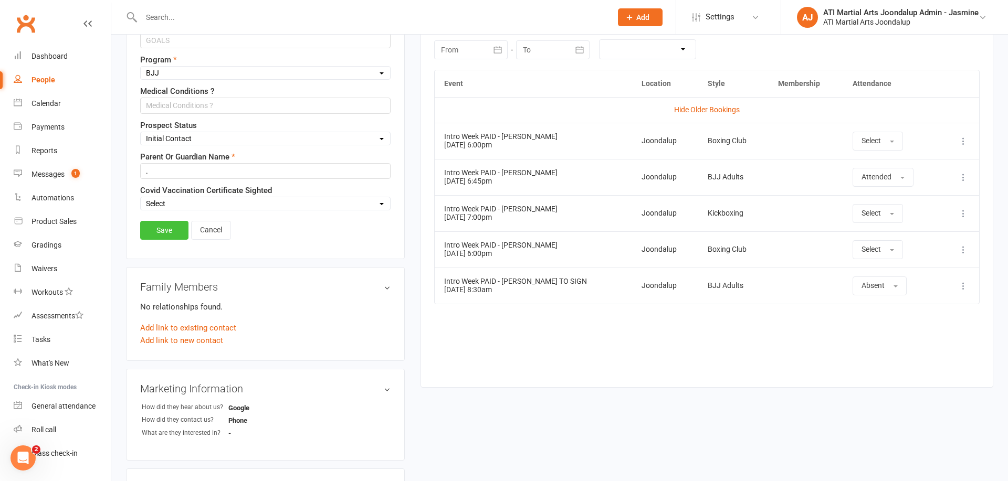
type input "[EMAIL_ADDRESS][DOMAIN_NAME]"
click at [175, 235] on link "Save" at bounding box center [164, 230] width 48 height 19
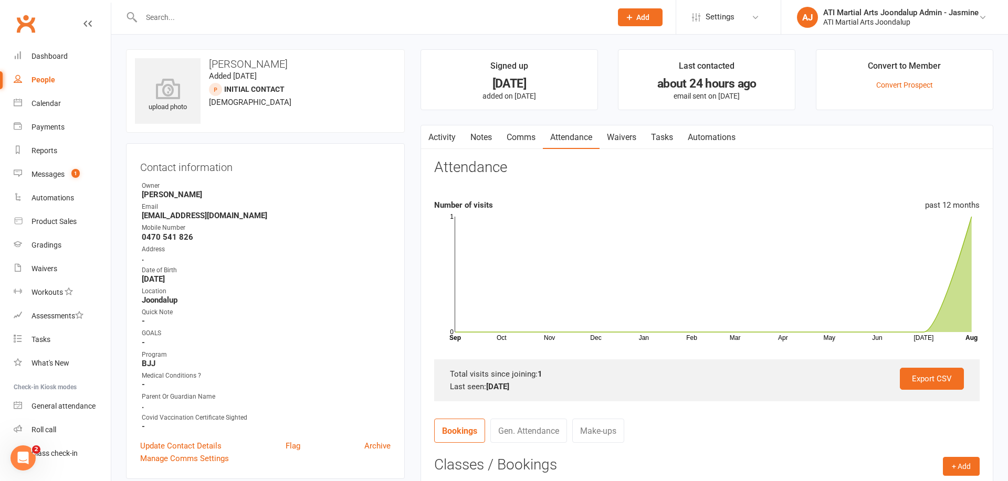
scroll to position [0, 0]
drag, startPoint x: 477, startPoint y: 135, endPoint x: 487, endPoint y: 143, distance: 12.0
click at [477, 135] on link "Notes" at bounding box center [481, 137] width 36 height 24
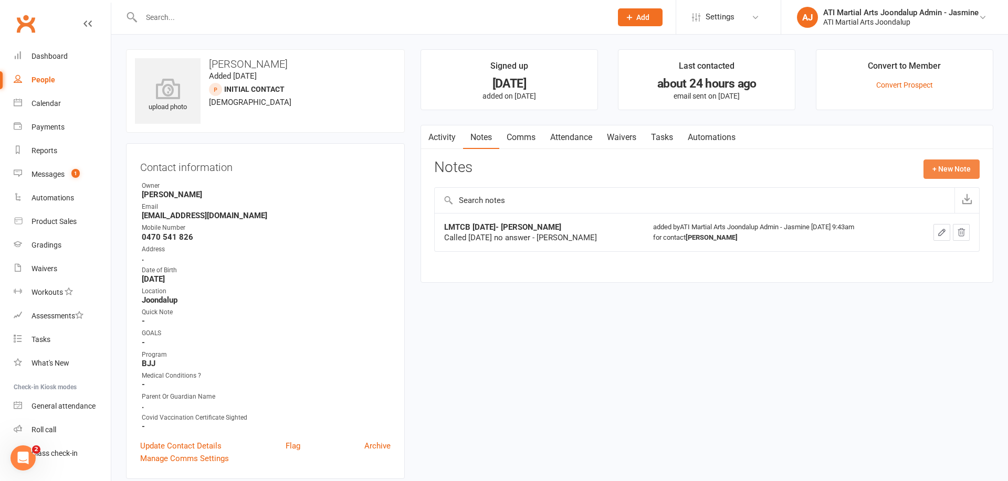
click at [949, 174] on button "+ New Note" at bounding box center [951, 169] width 56 height 19
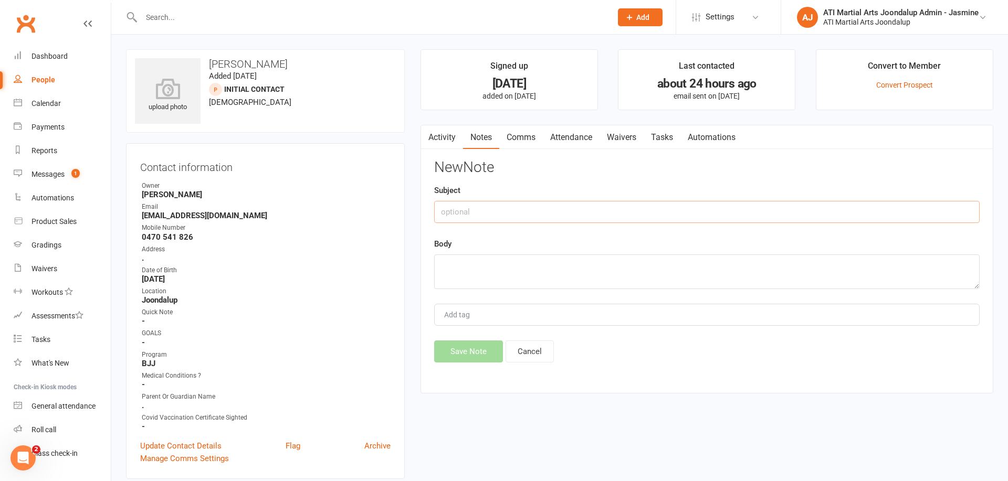
click at [501, 208] on input "text" at bounding box center [706, 212] width 545 height 22
type input "Roman called 12/08/25 Debbie"
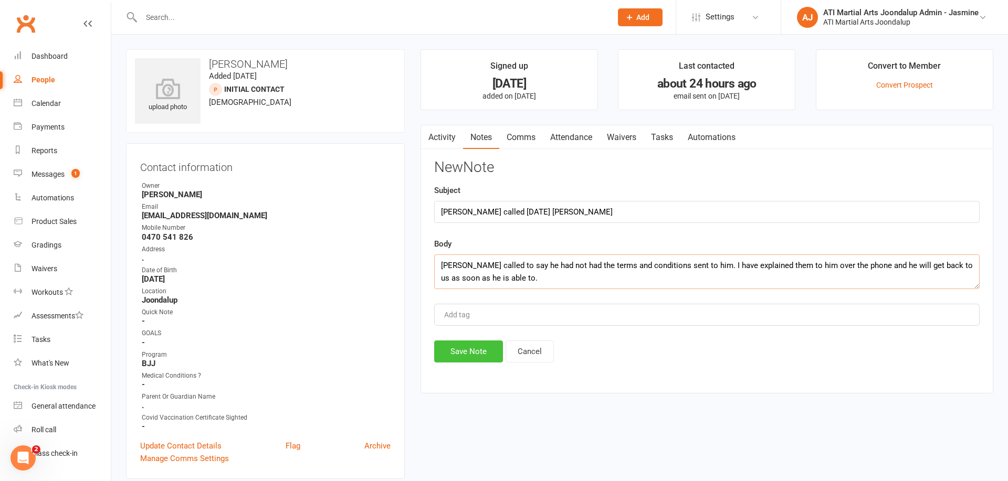
type textarea "Roman called to say he had not had the terms and conditions sent to him. I have…"
click at [465, 346] on button "Save Note" at bounding box center [468, 352] width 69 height 22
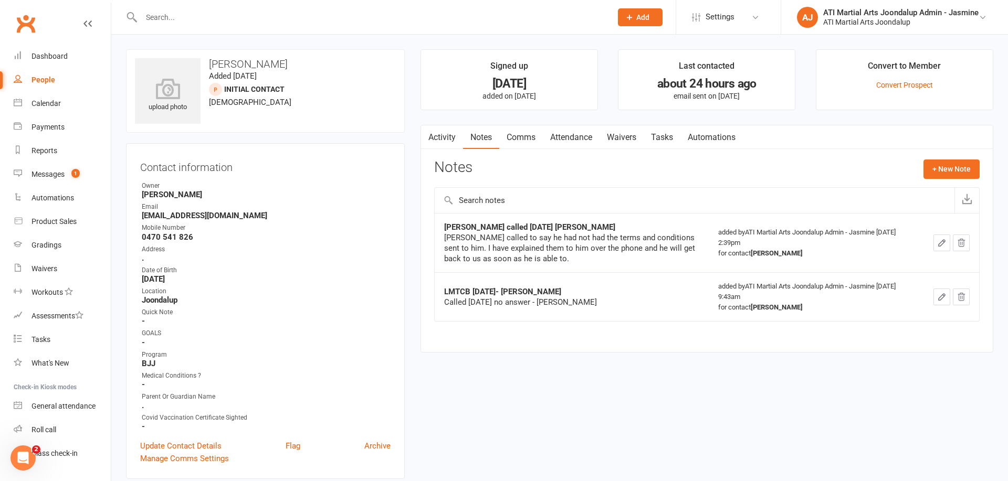
click at [336, 22] on input "text" at bounding box center [371, 17] width 466 height 15
type input "Emerson ratima"
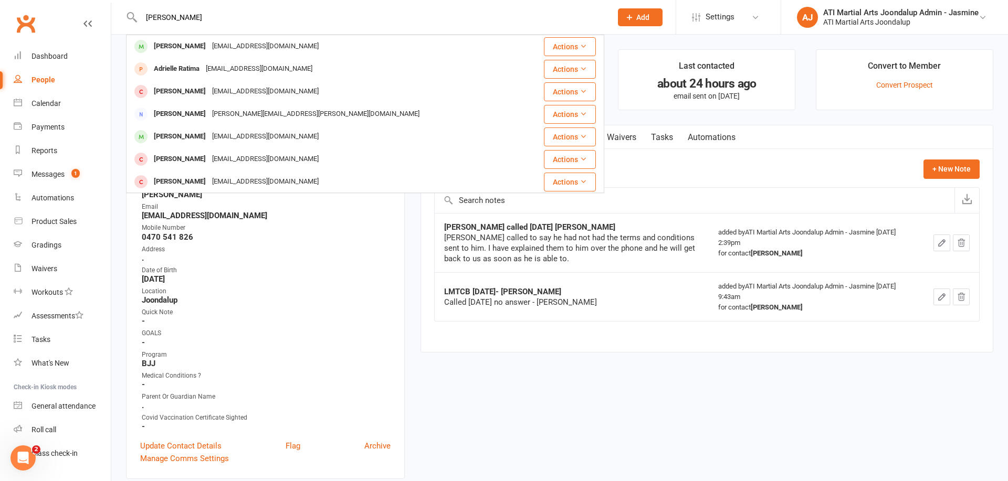
click at [312, 46] on div "Emerson Ratima adrielle_elleirda@hotmail.com" at bounding box center [325, 47] width 396 height 22
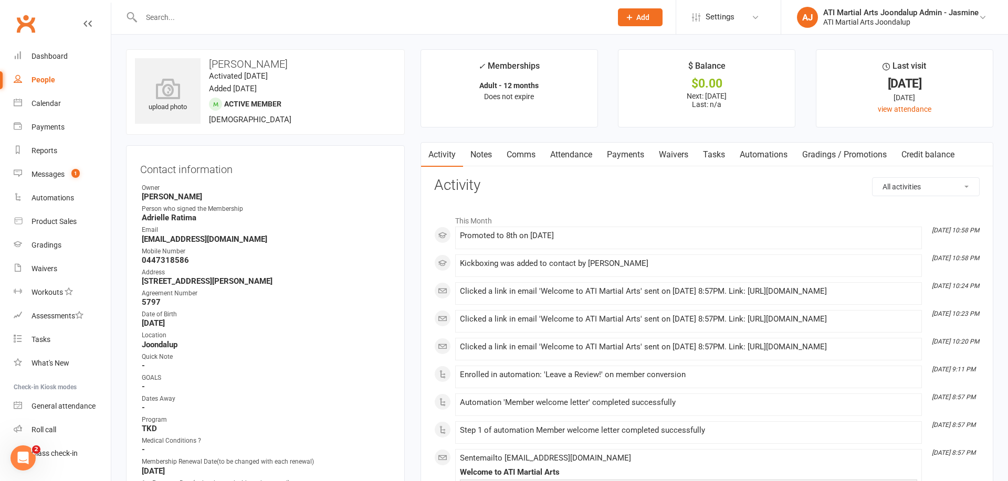
click at [626, 155] on link "Payments" at bounding box center [625, 155] width 52 height 24
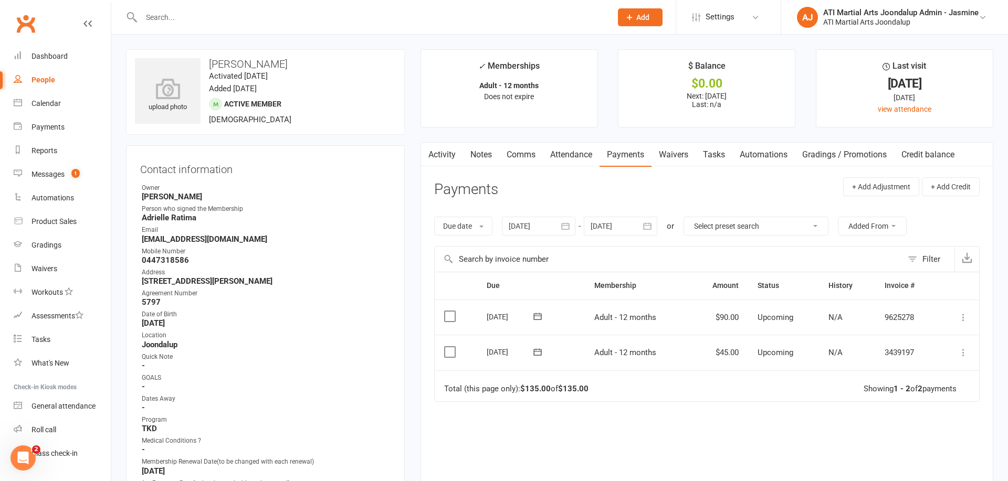
click at [302, 19] on input "text" at bounding box center [371, 17] width 466 height 15
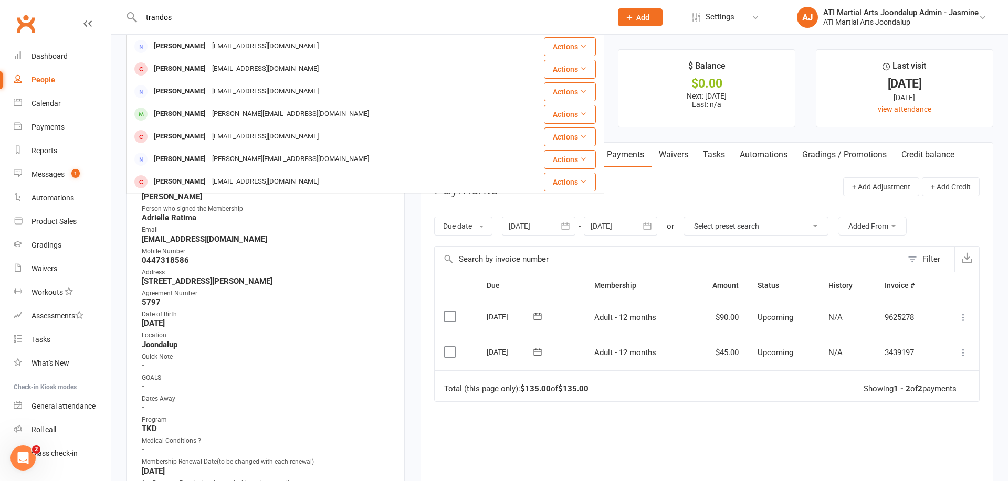
type input "trandos"
click at [258, 66] on div "jamie.trandos@trandos.com.au" at bounding box center [290, 68] width 163 height 15
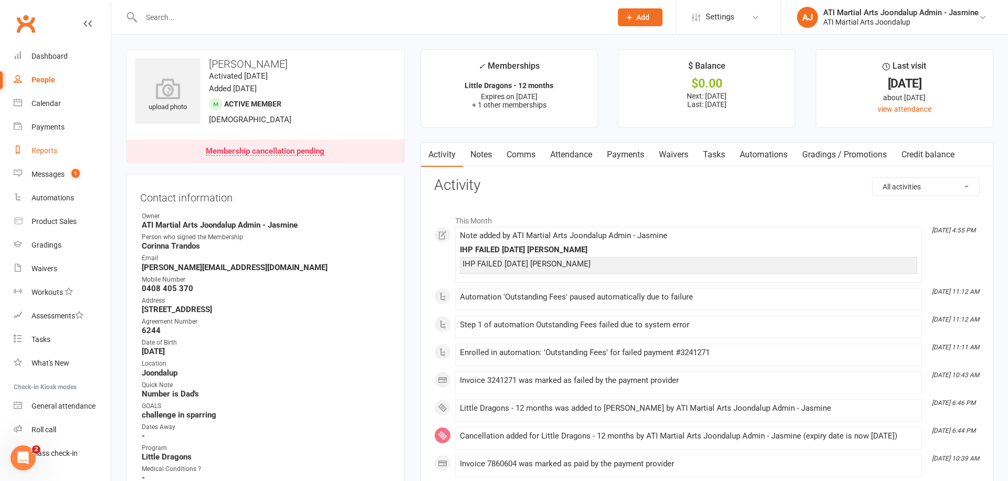
drag, startPoint x: 41, startPoint y: 150, endPoint x: 47, endPoint y: 145, distance: 7.1
click at [41, 150] on div "Reports" at bounding box center [44, 150] width 26 height 8
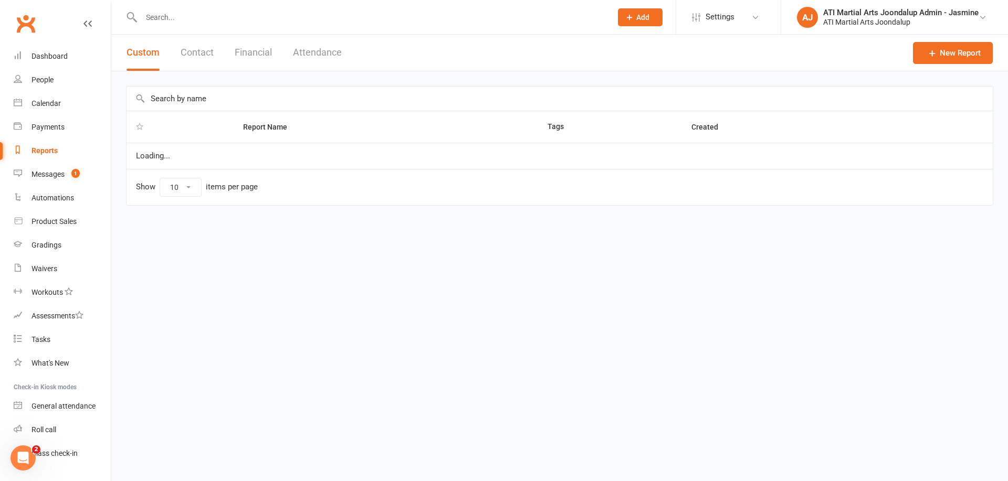
select select "100"
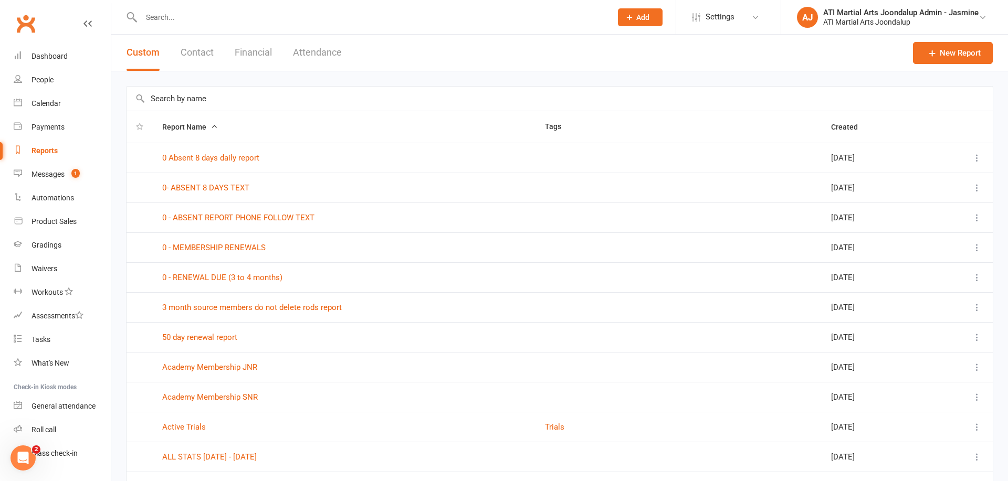
click at [251, 55] on button "Financial" at bounding box center [253, 53] width 37 height 36
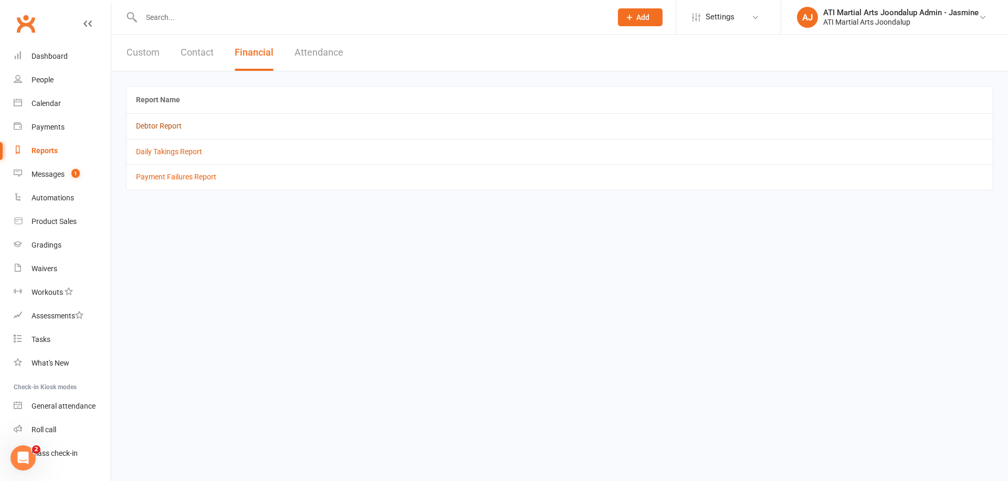
click at [164, 122] on link "Debtor Report" at bounding box center [159, 126] width 46 height 8
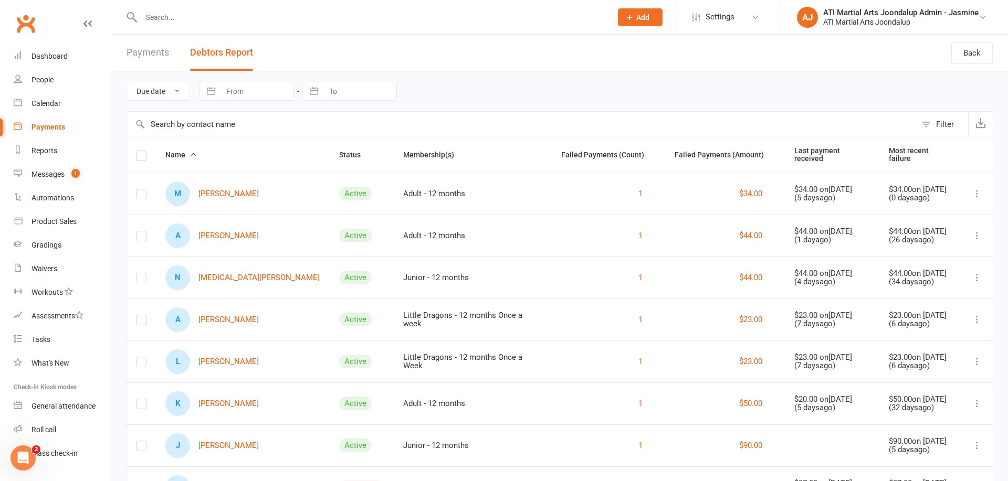
click at [227, 233] on link "A Alfie Bartley" at bounding box center [211, 236] width 93 height 25
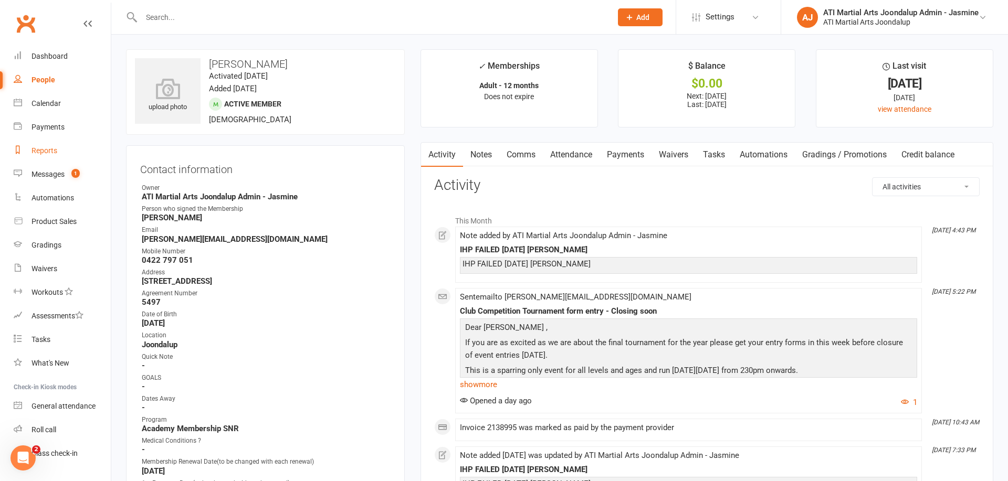
click at [45, 155] on link "Reports" at bounding box center [62, 151] width 97 height 24
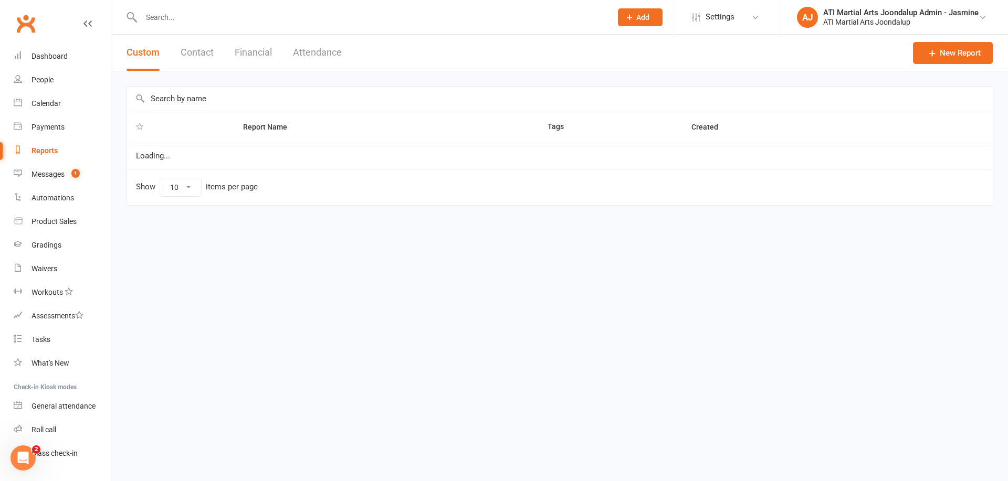
select select "100"
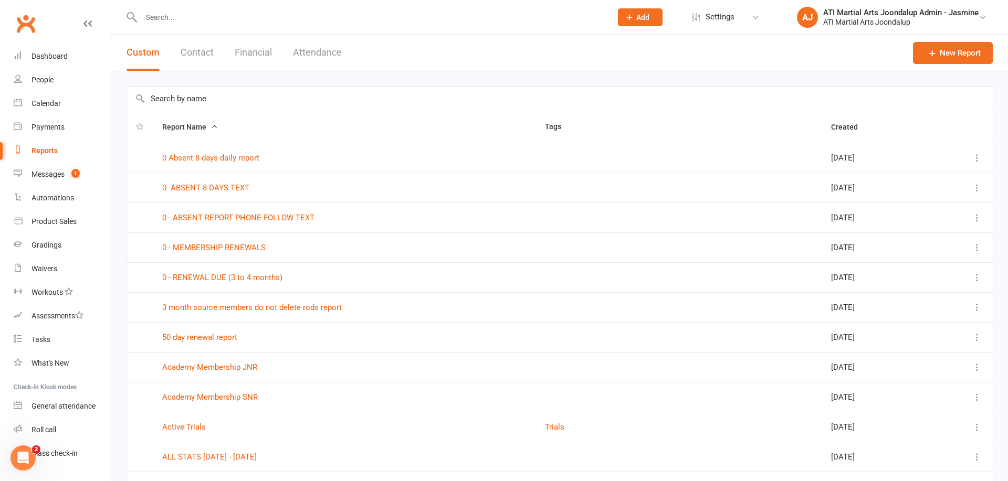
click at [258, 56] on button "Financial" at bounding box center [253, 53] width 37 height 36
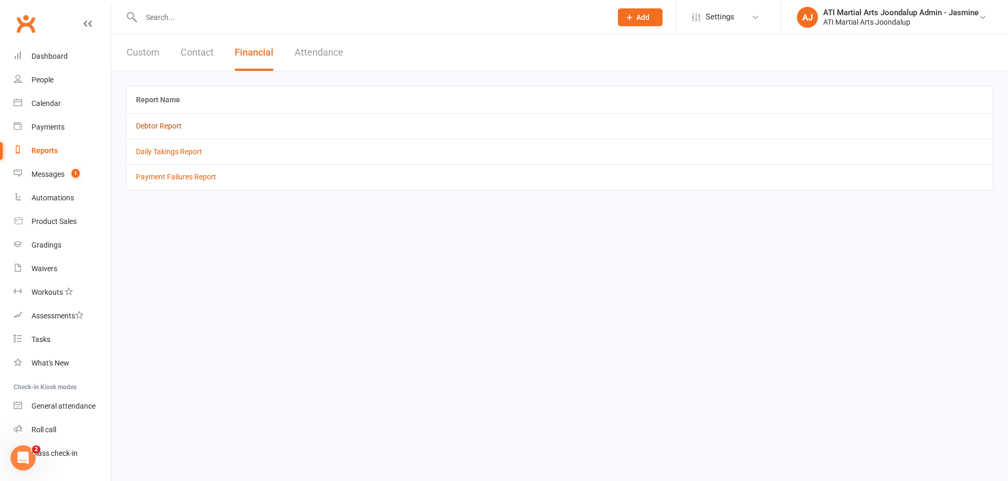
click at [162, 126] on link "Debtor Report" at bounding box center [159, 126] width 46 height 8
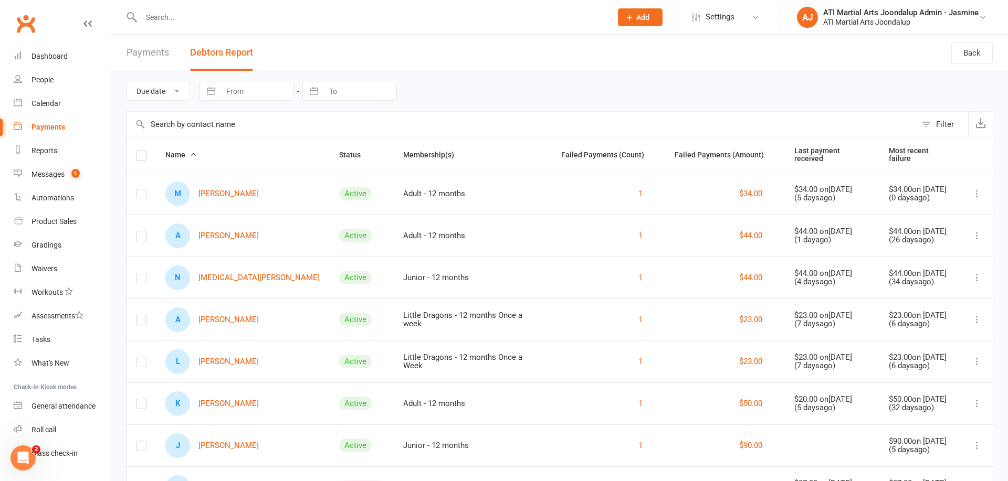
drag, startPoint x: 42, startPoint y: 106, endPoint x: 50, endPoint y: 108, distance: 8.5
click at [43, 106] on div "Calendar" at bounding box center [45, 103] width 29 height 8
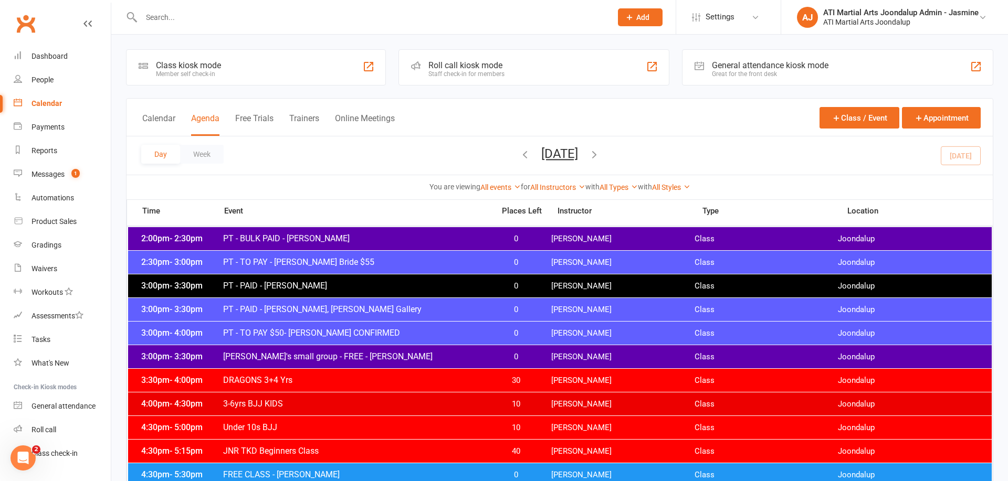
click at [600, 153] on icon "button" at bounding box center [594, 155] width 12 height 12
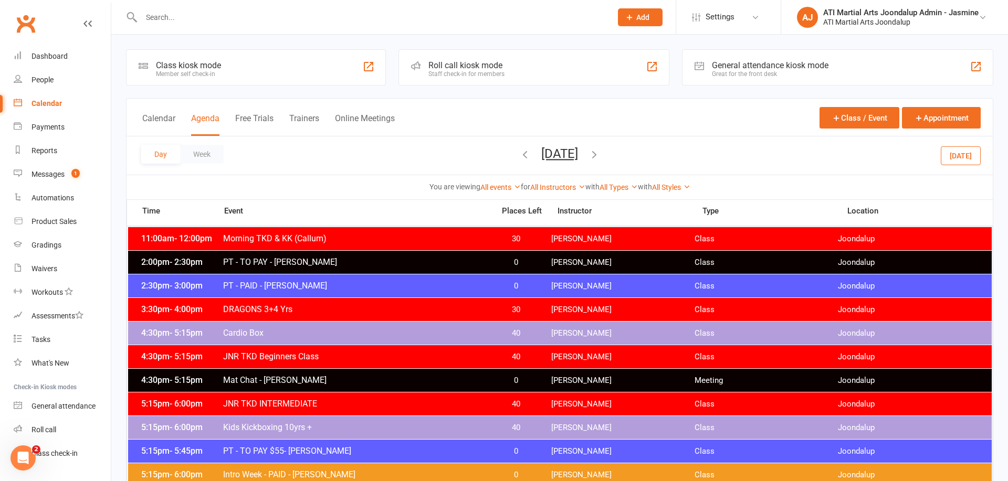
click at [600, 154] on icon "button" at bounding box center [594, 155] width 12 height 12
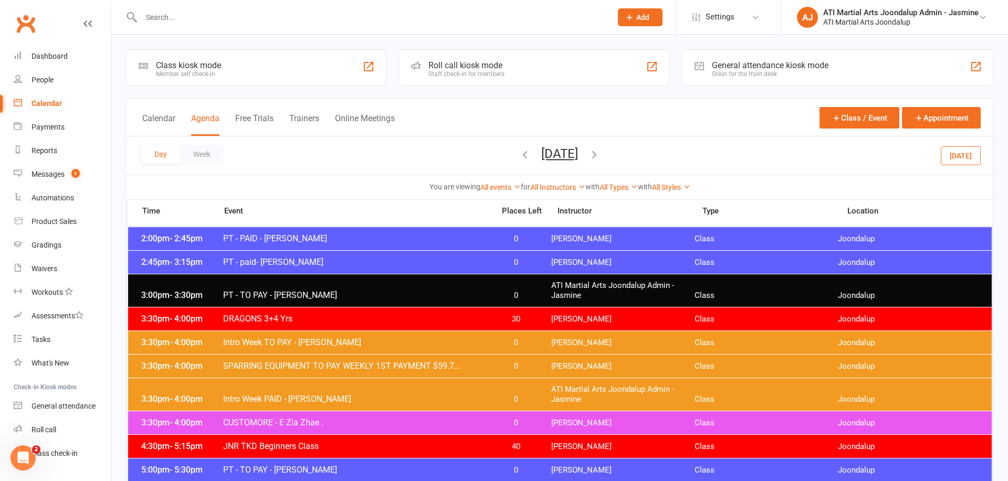
click at [225, 21] on input "text" at bounding box center [371, 17] width 466 height 15
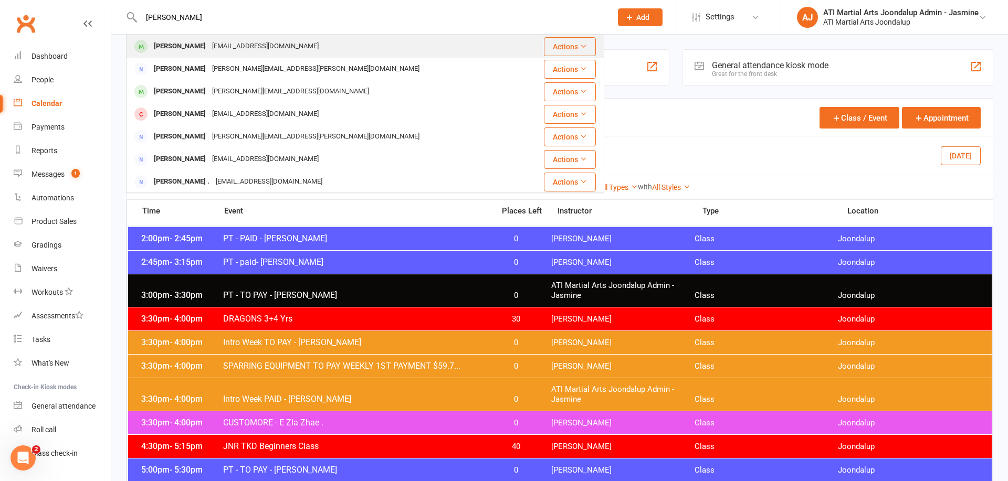
type input "Sarah sch"
click at [218, 48] on div "mr_schmouki@hotmail.com" at bounding box center [265, 46] width 113 height 15
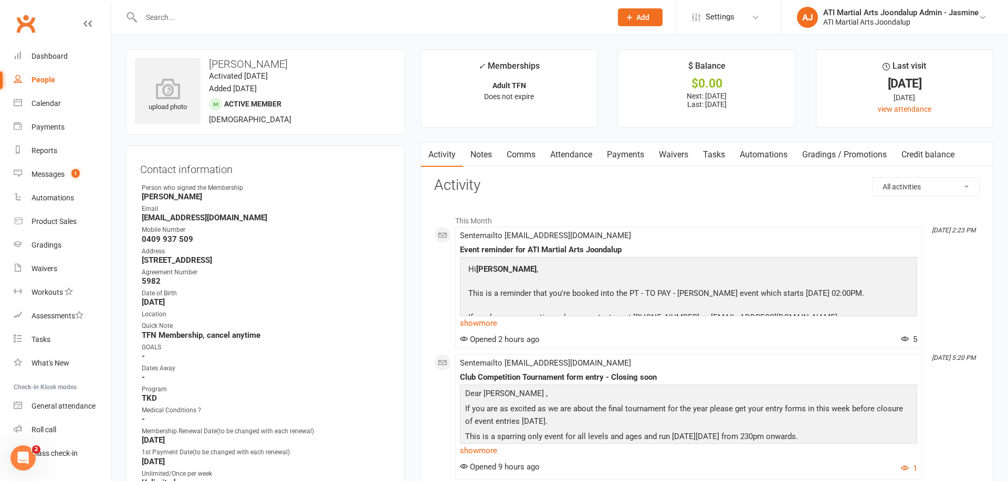
scroll to position [34, 0]
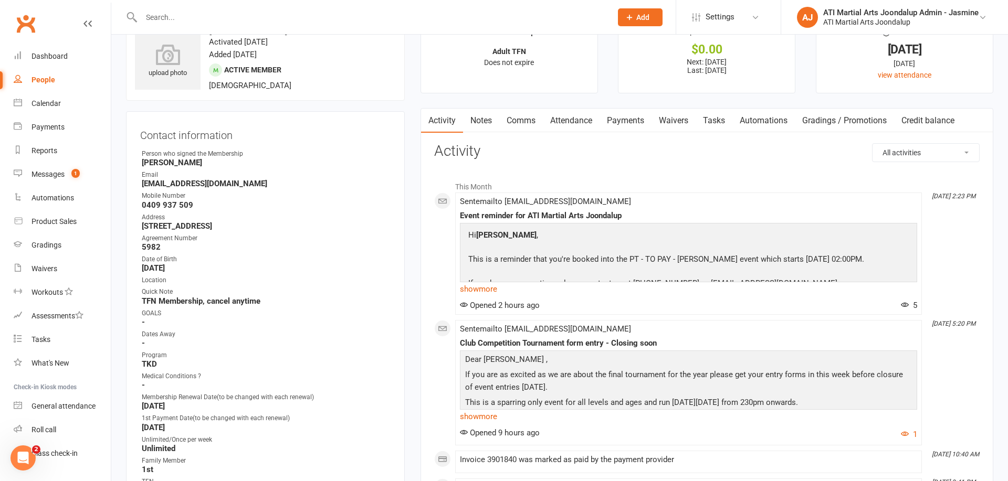
click at [568, 119] on link "Attendance" at bounding box center [571, 121] width 57 height 24
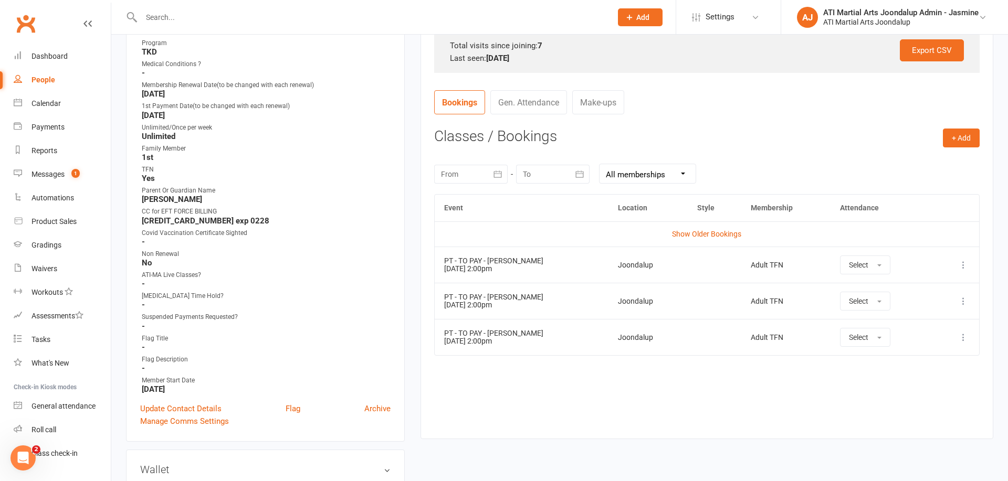
scroll to position [347, 0]
click at [964, 263] on icon at bounding box center [963, 264] width 10 height 10
click at [908, 324] on link "Remove booking" at bounding box center [917, 327] width 104 height 21
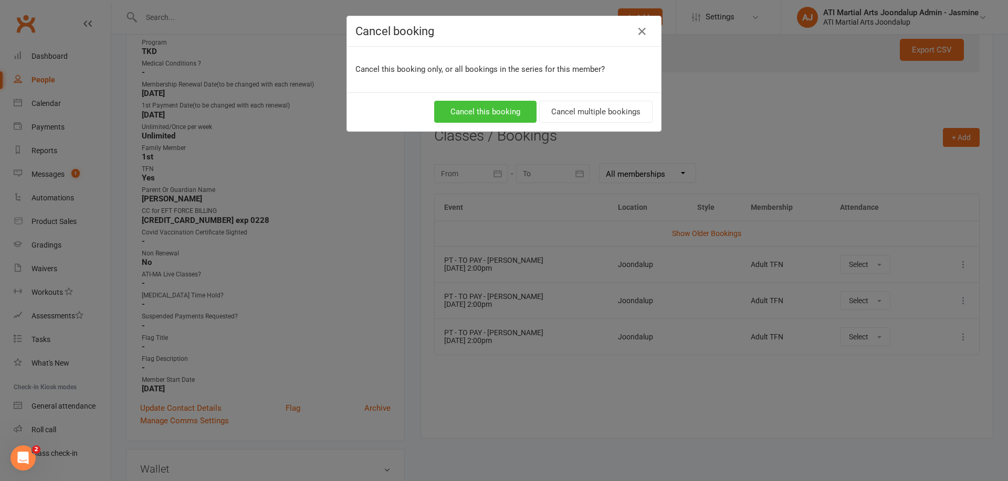
click at [502, 107] on button "Cancel this booking" at bounding box center [485, 112] width 102 height 22
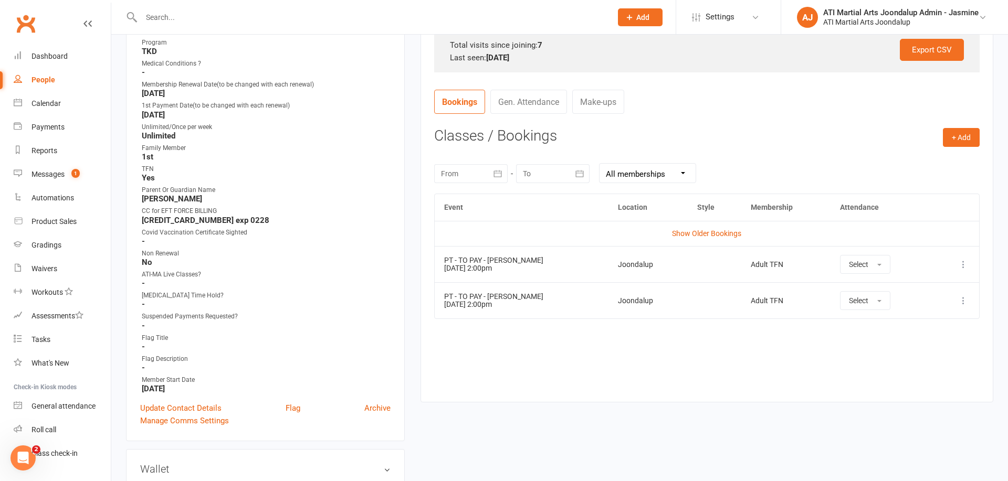
drag, startPoint x: 964, startPoint y: 136, endPoint x: 928, endPoint y: 164, distance: 45.7
click at [964, 136] on button "+ Add" at bounding box center [961, 137] width 37 height 19
click at [912, 184] on link "Add Appointment" at bounding box center [927, 182] width 104 height 21
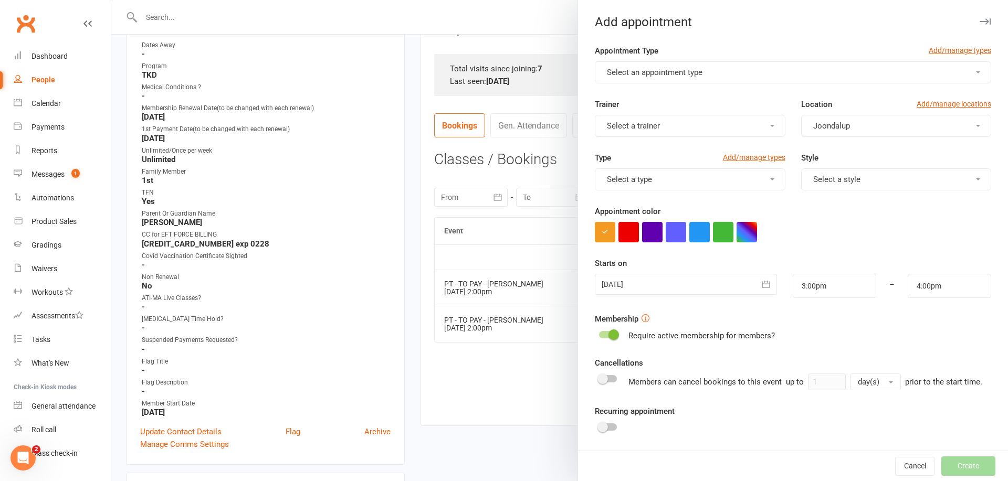
scroll to position [313, 0]
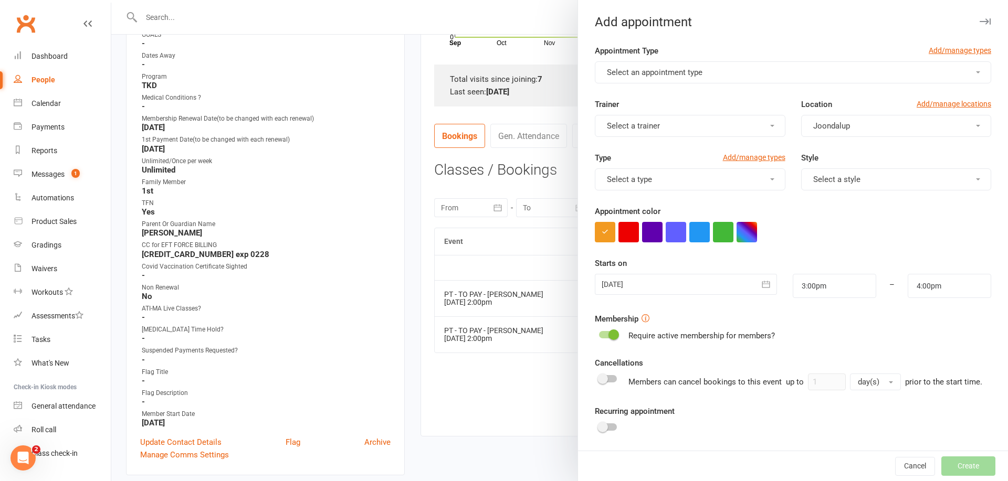
click at [677, 73] on span "Select an appointment type" at bounding box center [655, 72] width 96 height 9
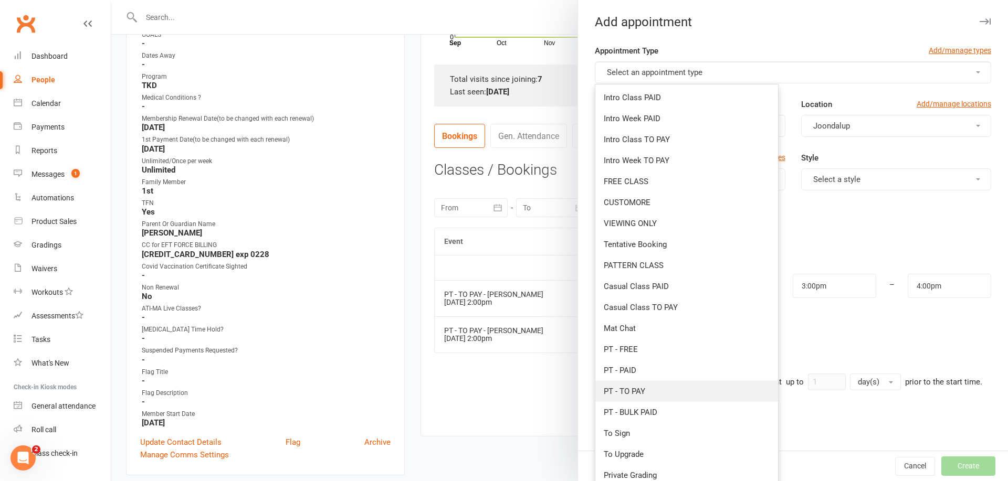
drag, startPoint x: 640, startPoint y: 387, endPoint x: 637, endPoint y: 383, distance: 5.6
click at [640, 387] on span "PT - TO PAY" at bounding box center [624, 391] width 41 height 9
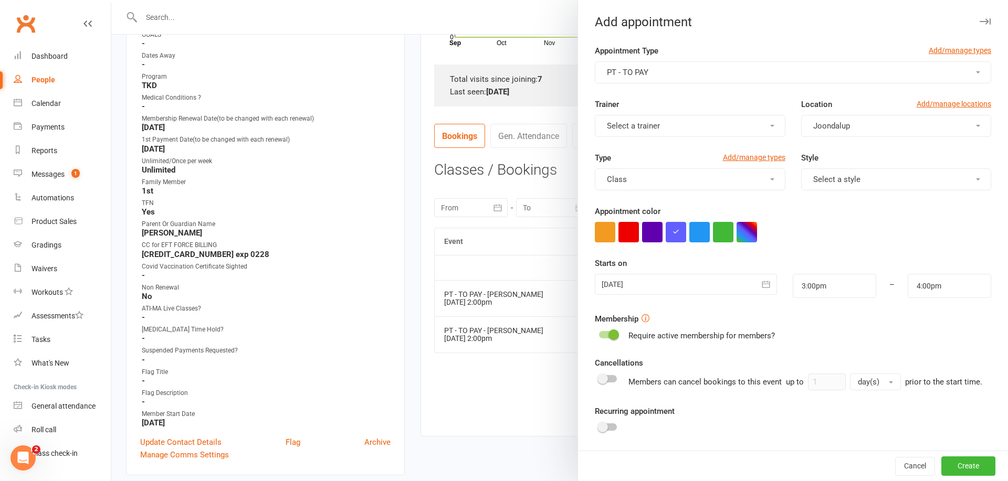
click at [665, 131] on button "Select a trainer" at bounding box center [690, 126] width 190 height 22
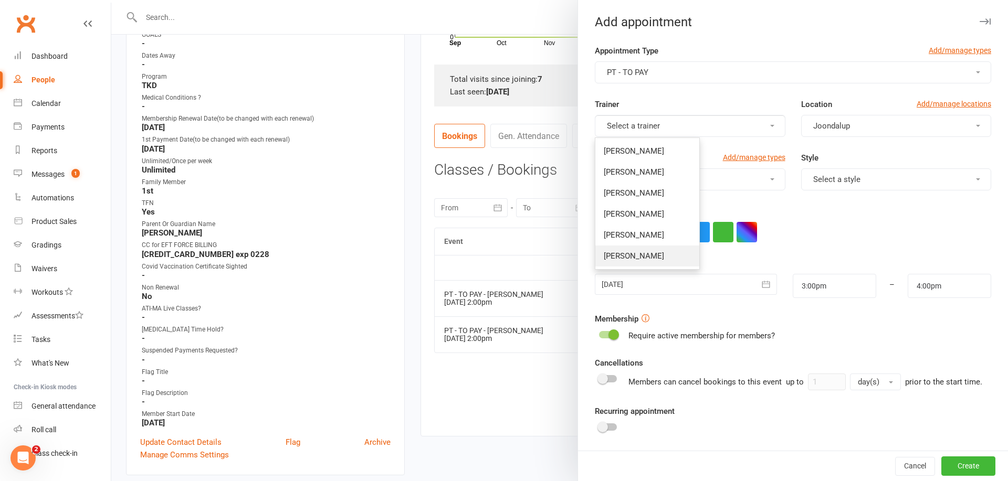
drag, startPoint x: 643, startPoint y: 260, endPoint x: 732, endPoint y: 220, distance: 98.2
click at [643, 259] on span "[PERSON_NAME]" at bounding box center [634, 255] width 60 height 9
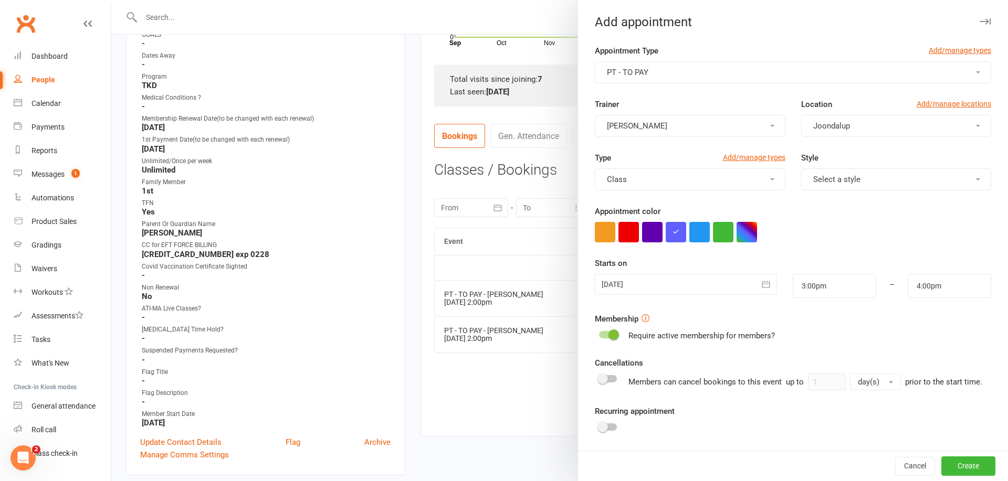
click at [839, 180] on span "Select a style" at bounding box center [836, 179] width 47 height 9
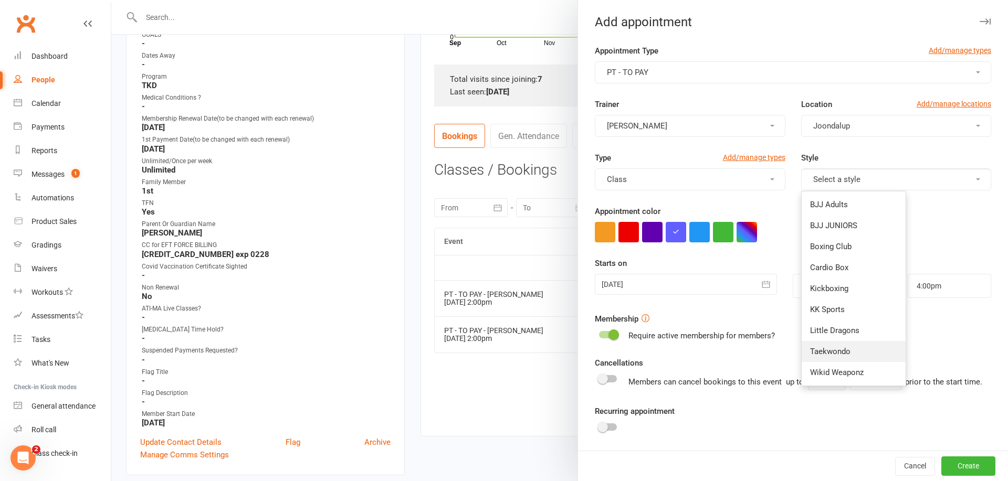
drag, startPoint x: 847, startPoint y: 353, endPoint x: 819, endPoint y: 333, distance: 34.7
click at [847, 353] on span "Taekwondo" at bounding box center [830, 351] width 40 height 9
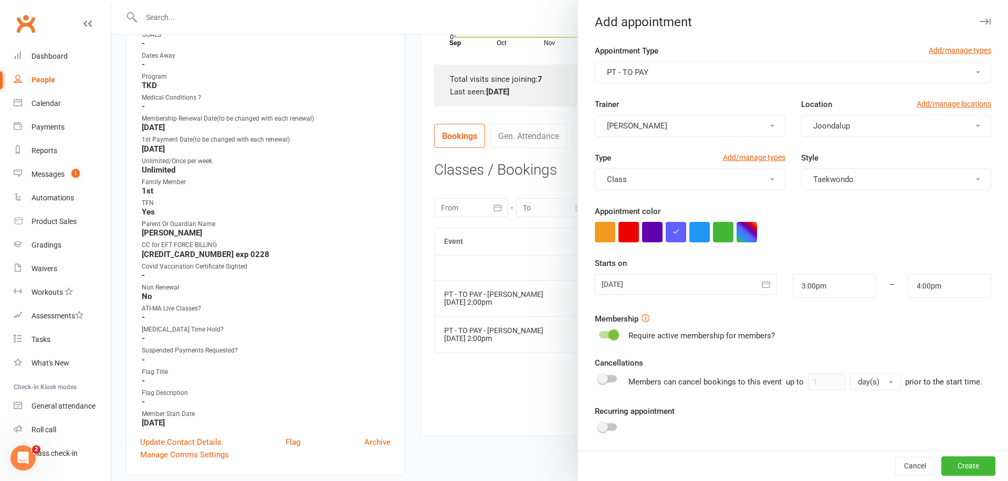
drag, startPoint x: 766, startPoint y: 282, endPoint x: 757, endPoint y: 303, distance: 22.6
click at [766, 283] on icon "button" at bounding box center [766, 284] width 10 height 10
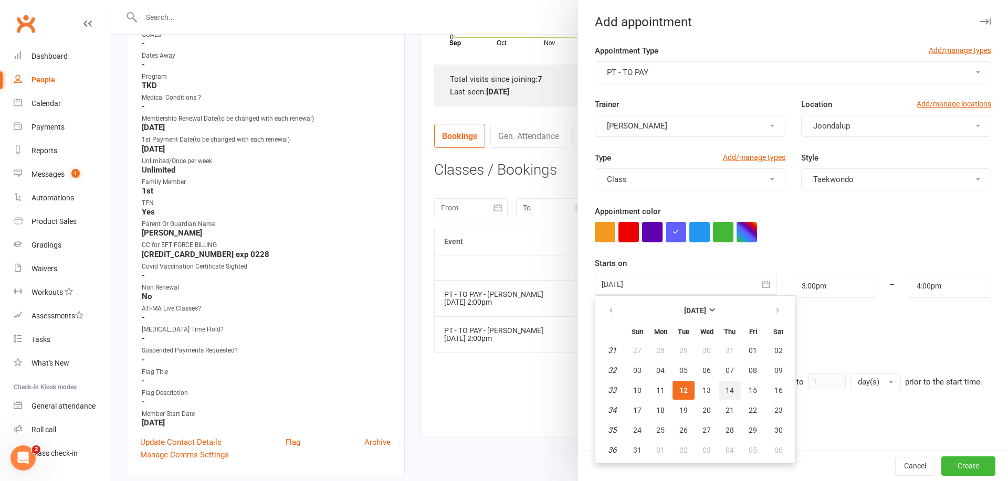
click at [729, 393] on span "14" at bounding box center [729, 390] width 8 height 8
type input "14 Aug 2025"
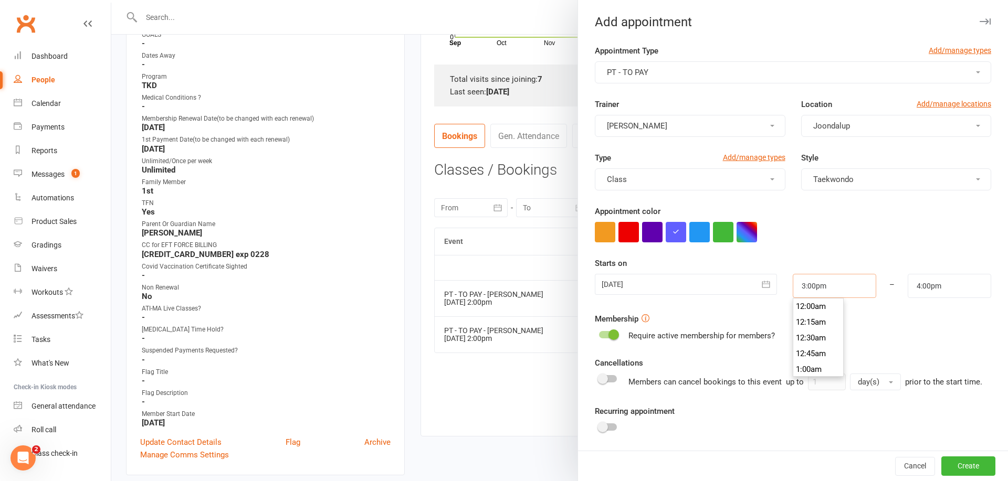
click at [841, 287] on input "3:00pm" at bounding box center [834, 286] width 83 height 24
type input "2:00pm"
type input "3:00pm"
click at [813, 313] on li "2:00pm" at bounding box center [818, 313] width 50 height 16
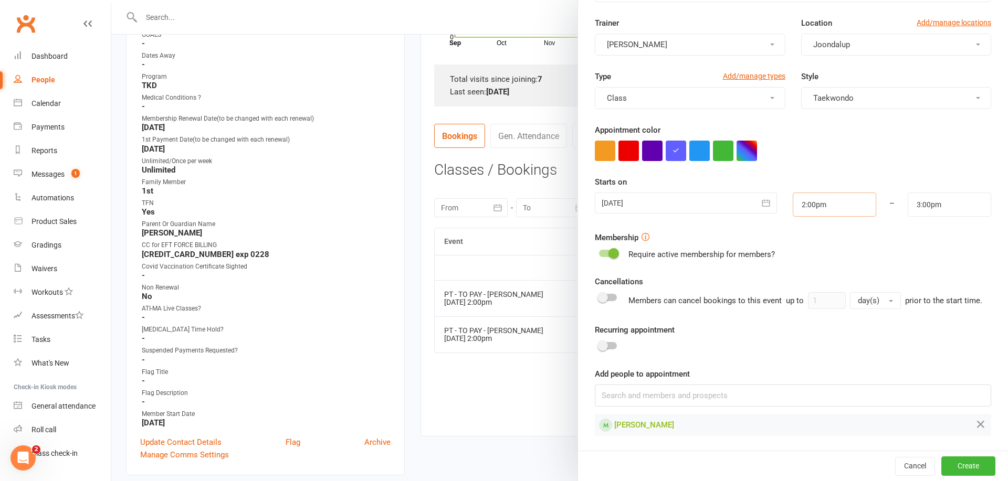
scroll to position [81, 0]
click at [746, 157] on button "button" at bounding box center [746, 151] width 20 height 20
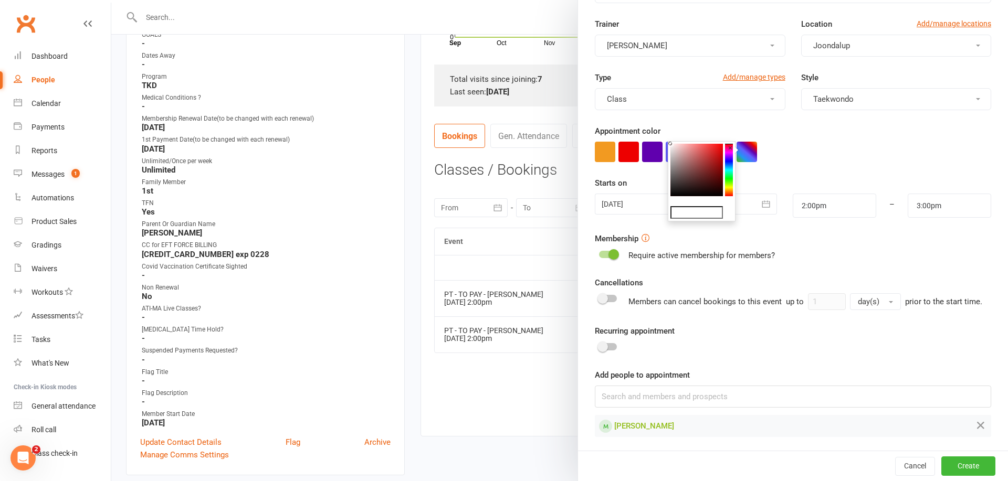
type input "#120909"
click at [697, 193] on colorpicker-saturation at bounding box center [696, 170] width 52 height 52
drag, startPoint x: 974, startPoint y: 461, endPoint x: 883, endPoint y: 445, distance: 91.7
click at [974, 461] on button "Create" at bounding box center [968, 466] width 54 height 19
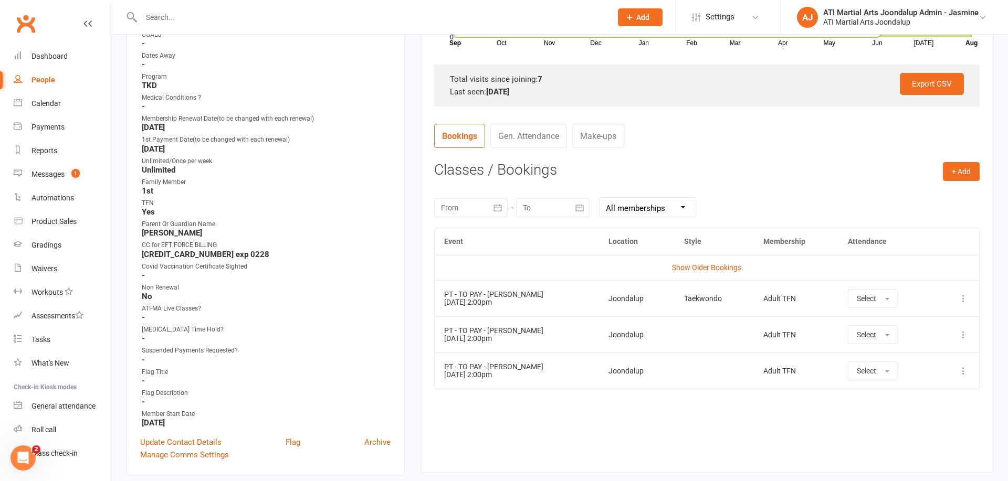
click at [304, 16] on input "text" at bounding box center [371, 17] width 466 height 15
type input "Emerson ratima"
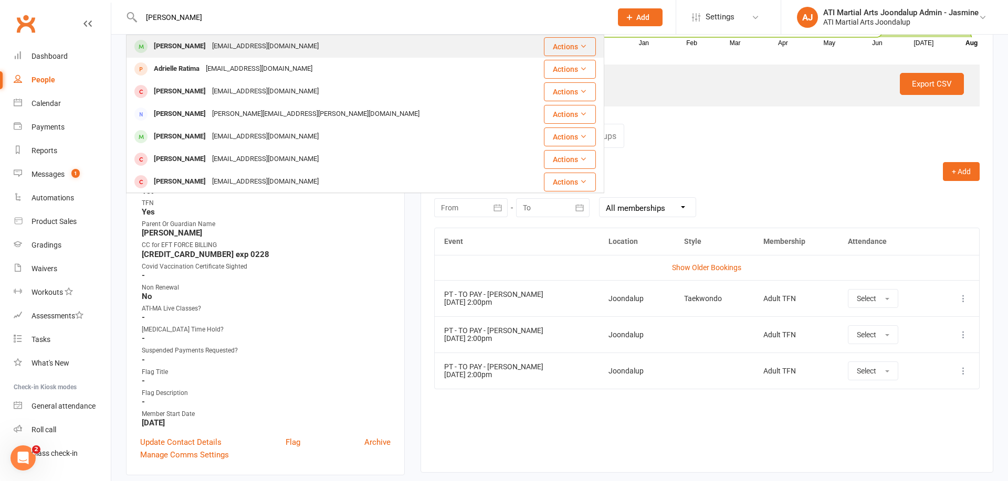
click at [270, 44] on div "[EMAIL_ADDRESS][DOMAIN_NAME]" at bounding box center [265, 46] width 113 height 15
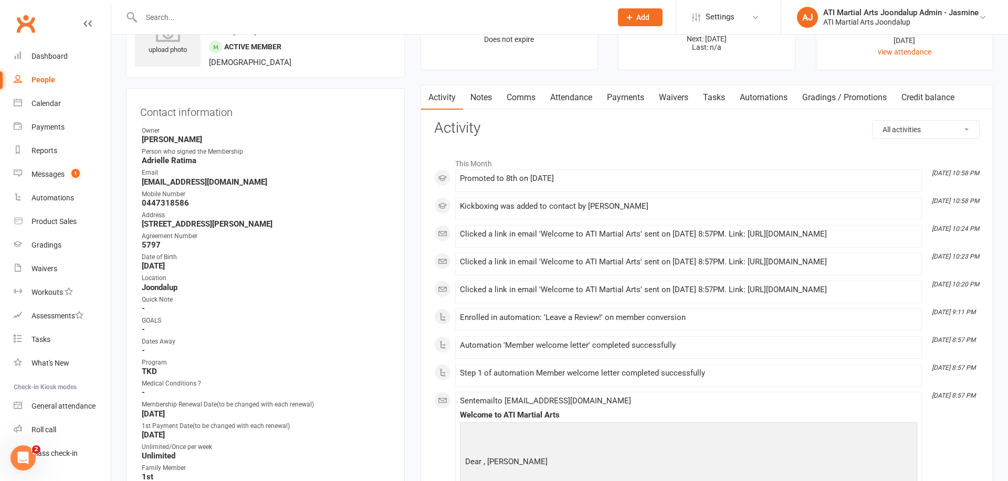
scroll to position [81, 0]
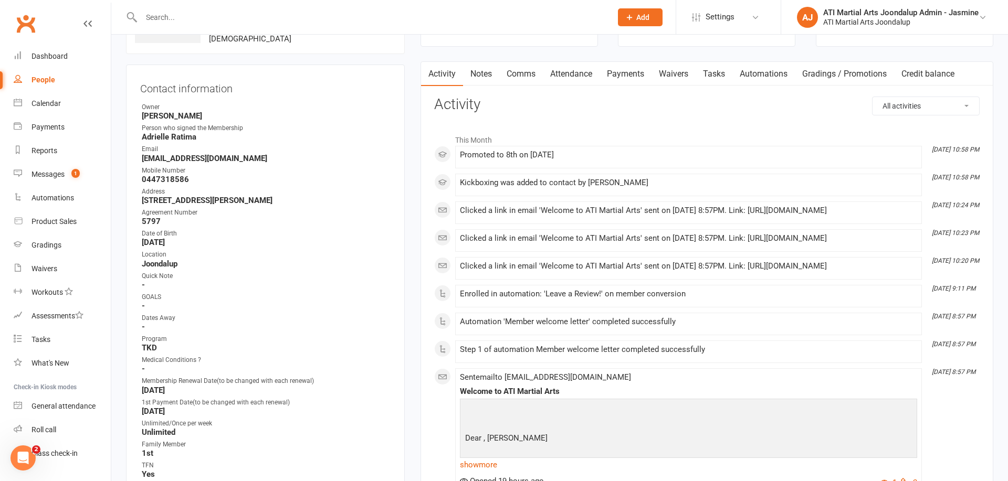
click at [622, 73] on link "Payments" at bounding box center [625, 74] width 52 height 24
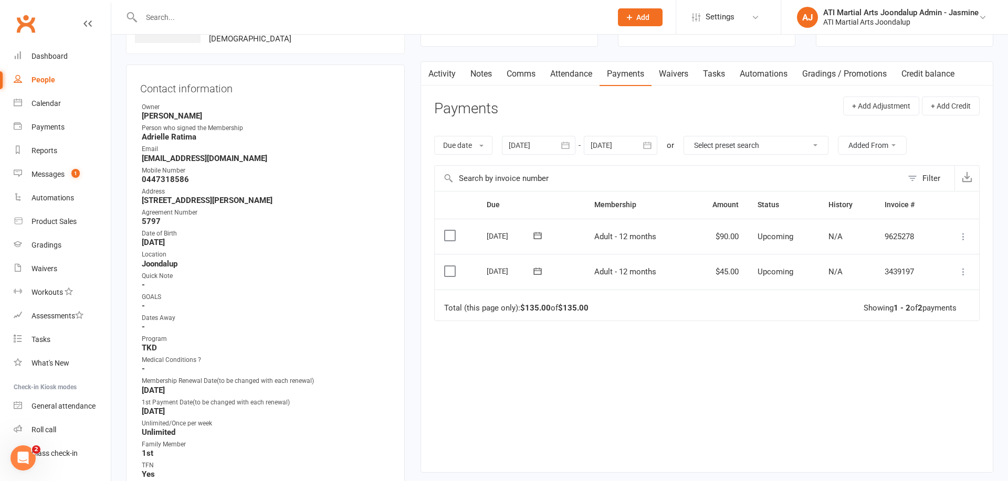
drag, startPoint x: 648, startPoint y: 145, endPoint x: 664, endPoint y: 169, distance: 29.1
click at [648, 145] on icon "button" at bounding box center [647, 145] width 10 height 10
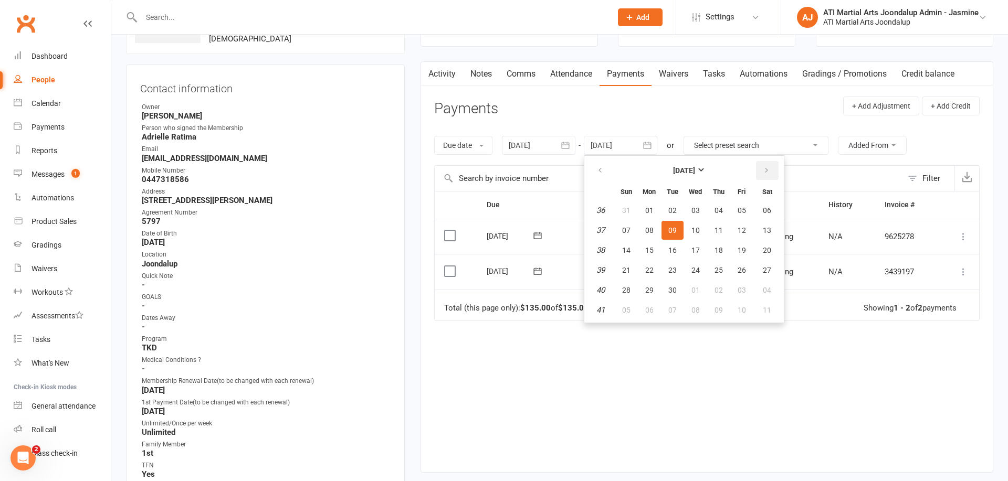
click at [763, 170] on button "button" at bounding box center [767, 170] width 23 height 19
click at [763, 170] on icon "button" at bounding box center [766, 170] width 7 height 8
click at [764, 170] on icon "button" at bounding box center [766, 170] width 7 height 8
click at [765, 170] on icon "button" at bounding box center [766, 170] width 7 height 8
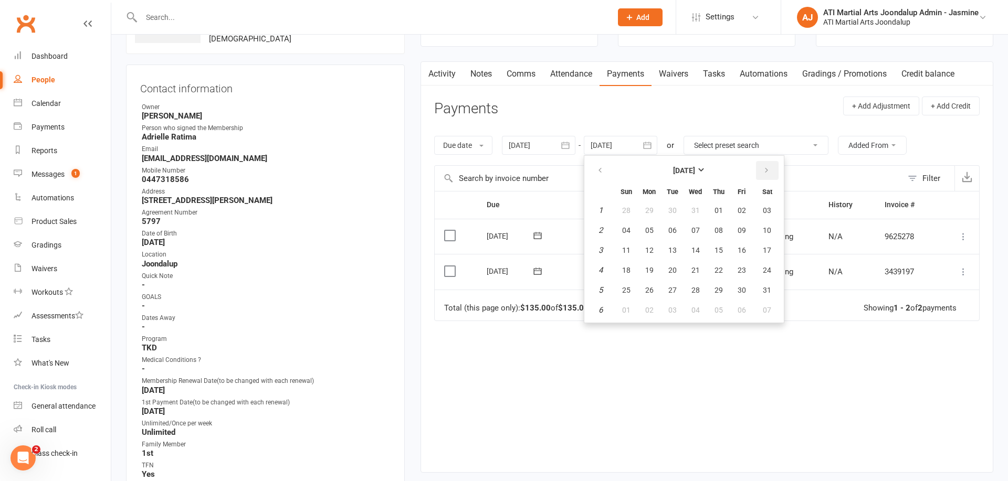
click at [765, 170] on icon "button" at bounding box center [766, 170] width 7 height 8
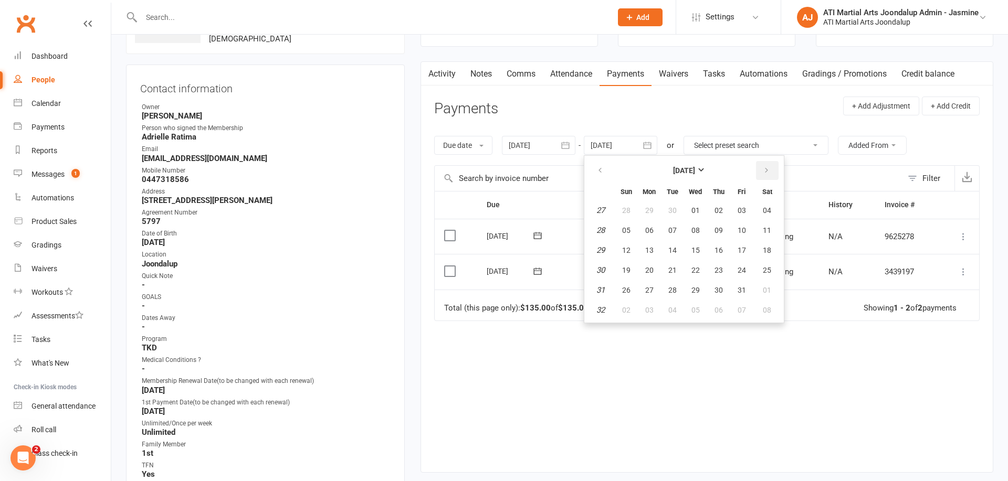
click at [765, 170] on icon "button" at bounding box center [766, 170] width 7 height 8
click at [748, 226] on button "07" at bounding box center [742, 230] width 22 height 19
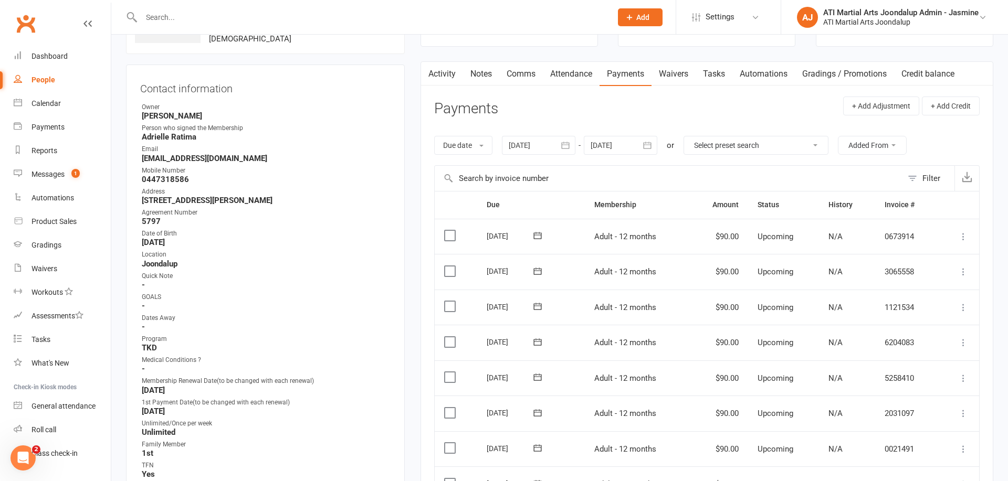
click at [649, 143] on icon "button" at bounding box center [648, 145] width 8 height 7
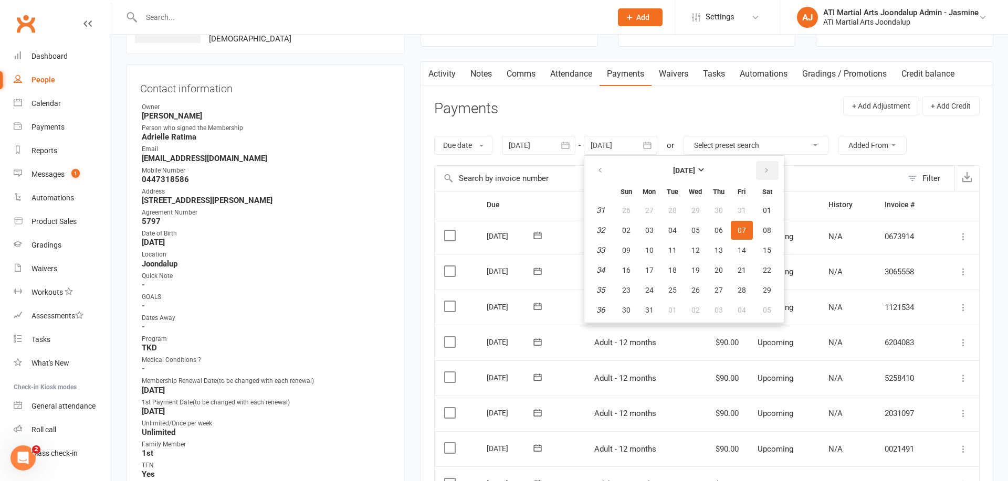
click at [765, 174] on button "button" at bounding box center [767, 170] width 23 height 19
click at [700, 207] on span "04" at bounding box center [695, 210] width 8 height 8
type input "04 Nov 2026"
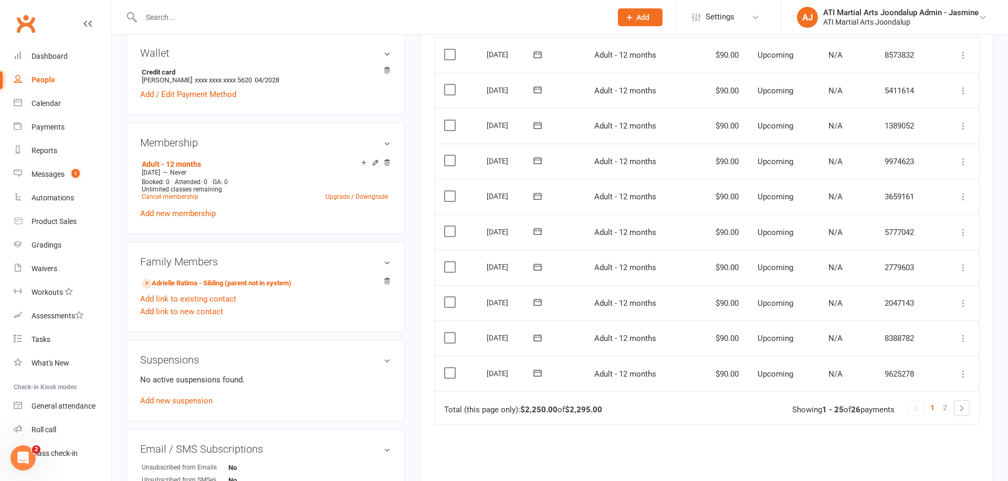
scroll to position [794, 0]
drag, startPoint x: 944, startPoint y: 334, endPoint x: 936, endPoint y: 332, distance: 8.8
click at [944, 400] on span "2" at bounding box center [945, 407] width 4 height 15
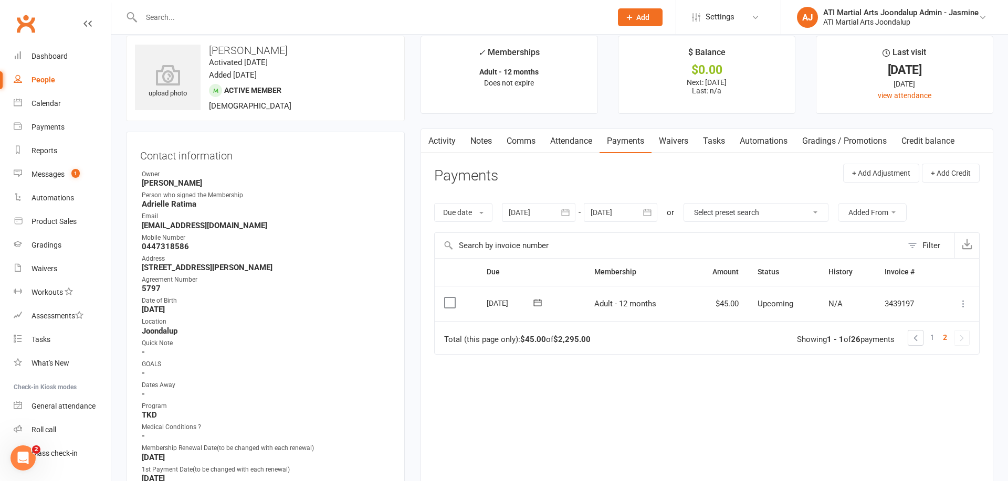
scroll to position [13, 0]
click at [931, 334] on span "1" at bounding box center [932, 338] width 4 height 15
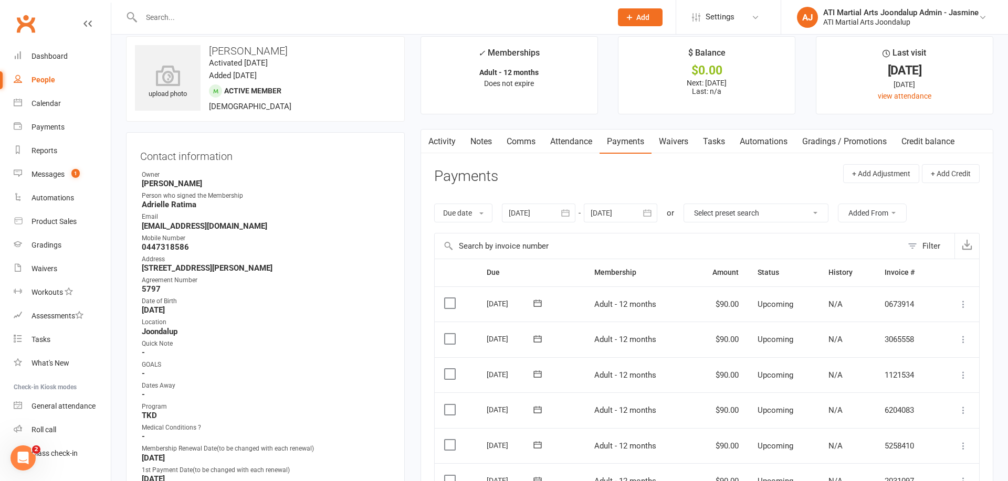
scroll to position [0, 0]
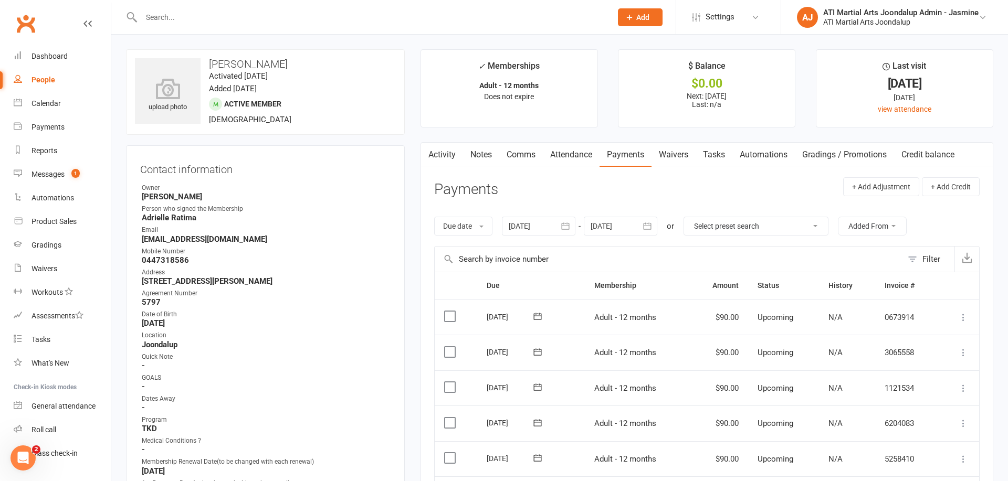
click at [649, 224] on icon "button" at bounding box center [647, 226] width 10 height 10
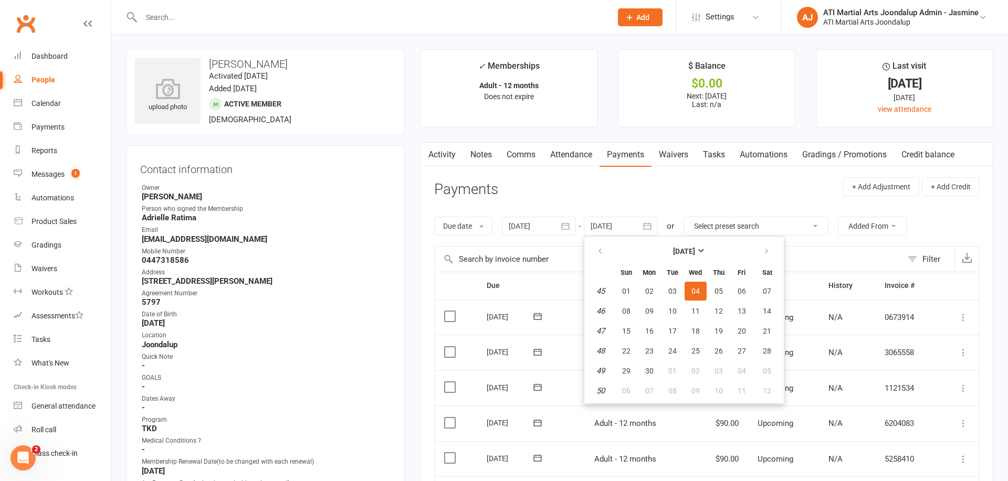
click at [624, 153] on link "Payments" at bounding box center [625, 155] width 52 height 24
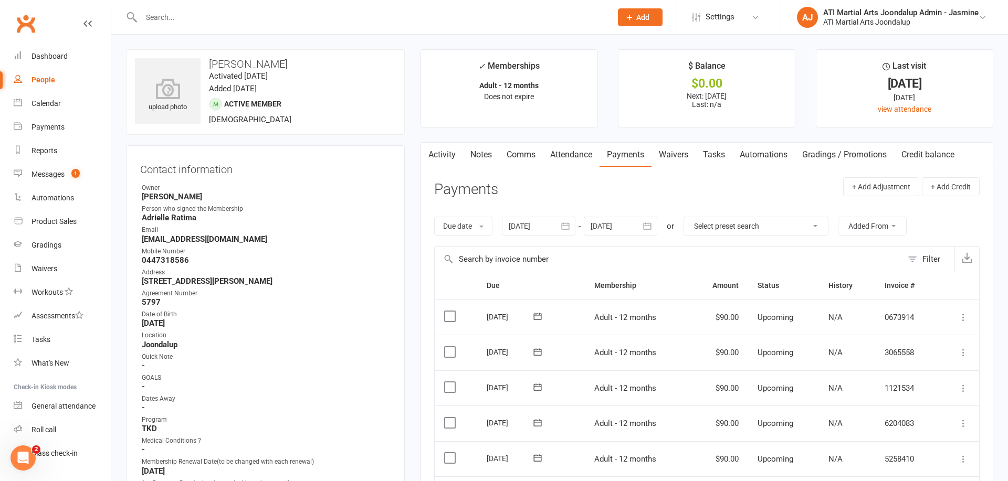
click at [624, 153] on link "Payments" at bounding box center [625, 155] width 52 height 24
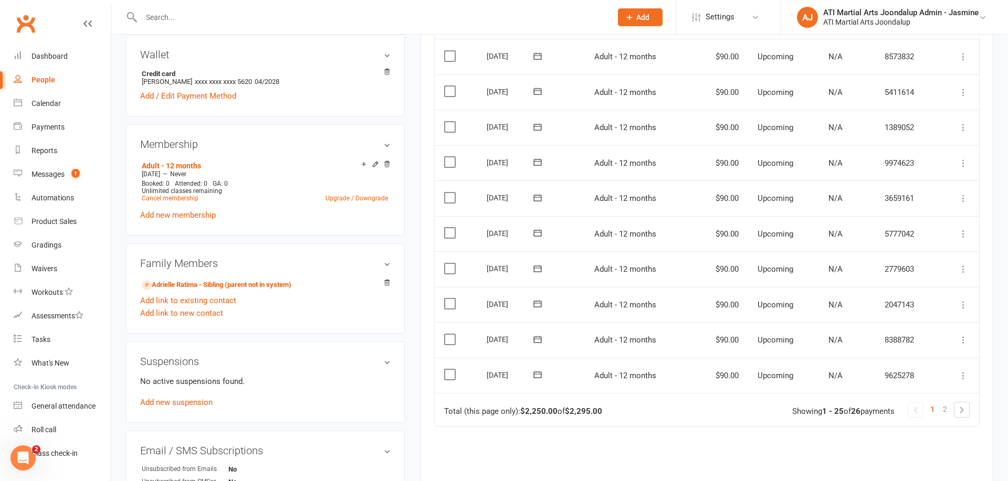
scroll to position [790, 0]
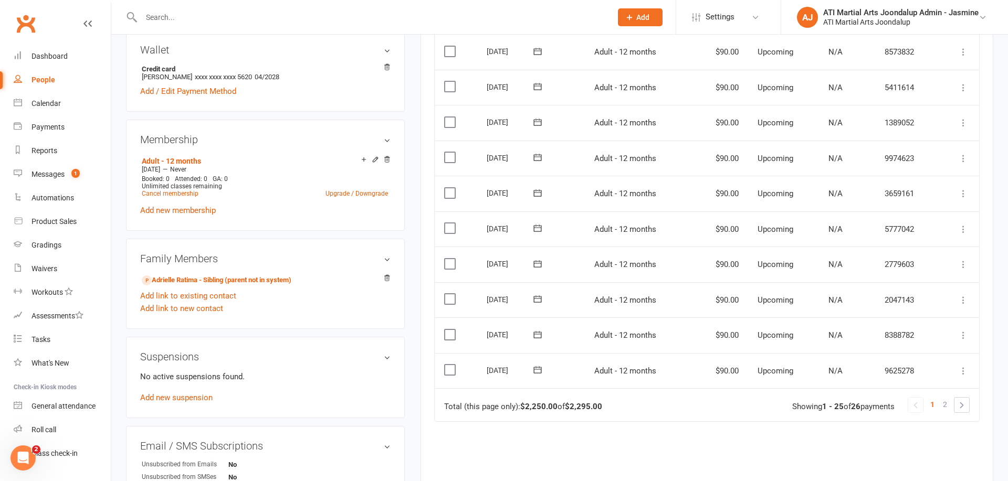
click at [941, 388] on td "Total (this page only): $2,250.00 of $2,295.00 1 2 Showing 1 - 25 of 26 payments" at bounding box center [707, 404] width 544 height 33
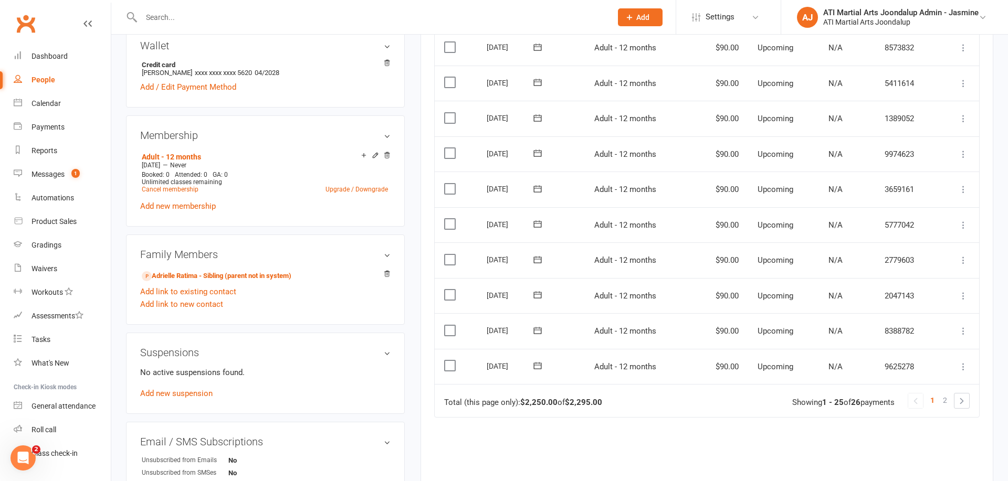
click at [944, 384] on td "Total (this page only): $2,250.00 of $2,295.00 1 2 Showing 1 - 25 of 26 payments" at bounding box center [707, 400] width 544 height 33
click at [947, 395] on link "2" at bounding box center [945, 402] width 13 height 15
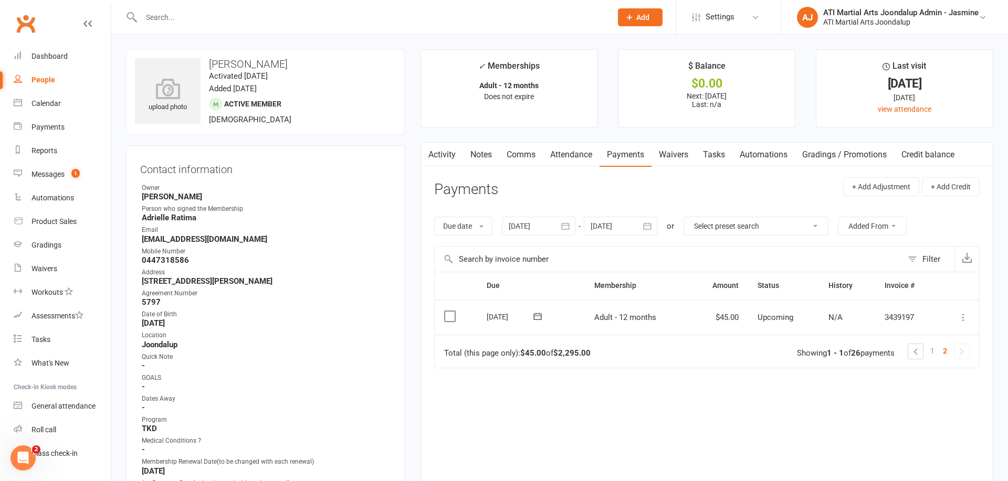
scroll to position [0, 0]
drag, startPoint x: 935, startPoint y: 349, endPoint x: 735, endPoint y: 356, distance: 200.7
click at [935, 349] on link "1" at bounding box center [932, 351] width 13 height 15
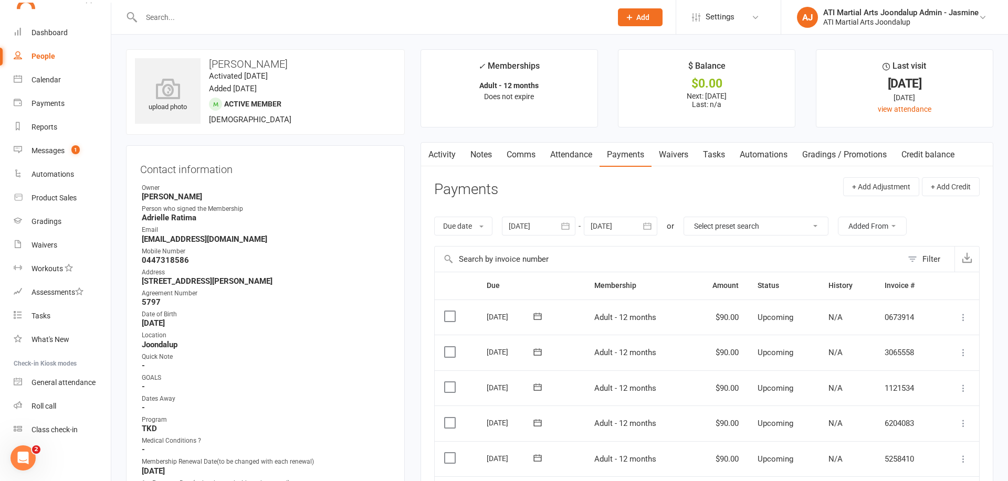
scroll to position [24, 0]
click at [480, 153] on link "Notes" at bounding box center [481, 155] width 36 height 24
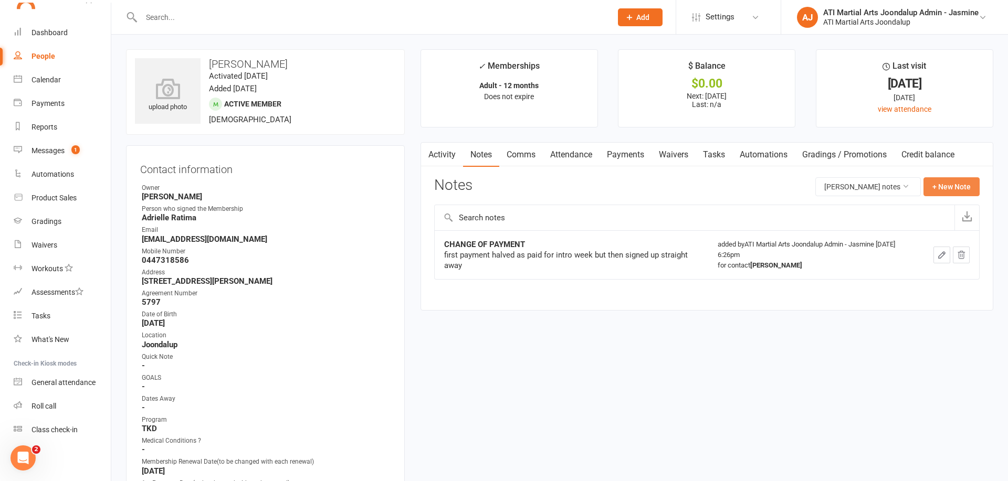
click at [942, 188] on button "+ New Note" at bounding box center [951, 186] width 56 height 19
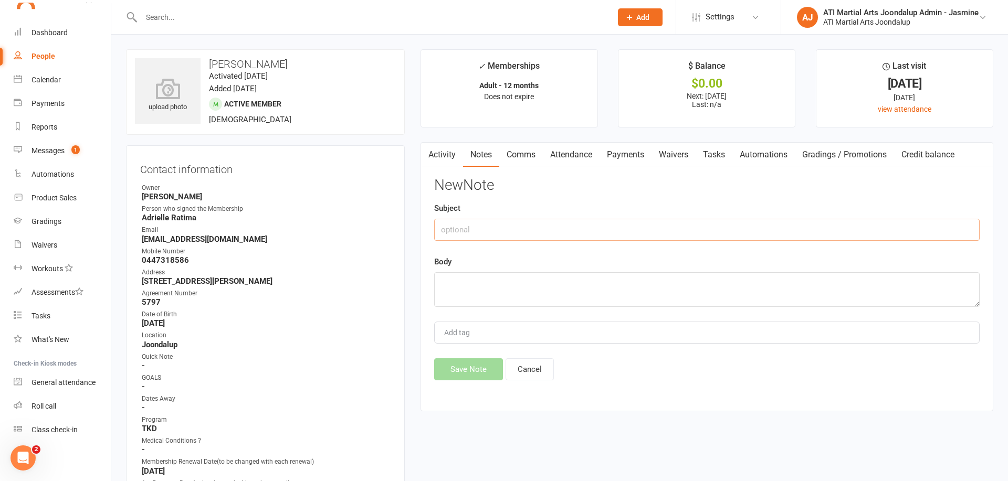
click at [522, 230] on input "text" at bounding box center [706, 230] width 545 height 22
type input "Timehold received 11/08/25 Debbie"
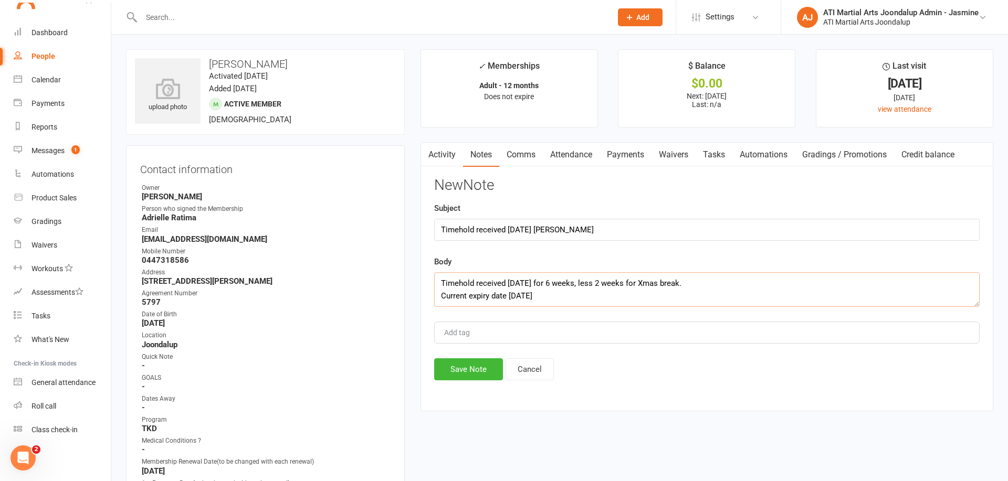
scroll to position [7, 0]
type textarea "Timehold received 11/08/25 for 6 weeks, less 2 weeks for Xmas break. Current ex…"
click at [485, 365] on button "Save Note" at bounding box center [468, 370] width 69 height 22
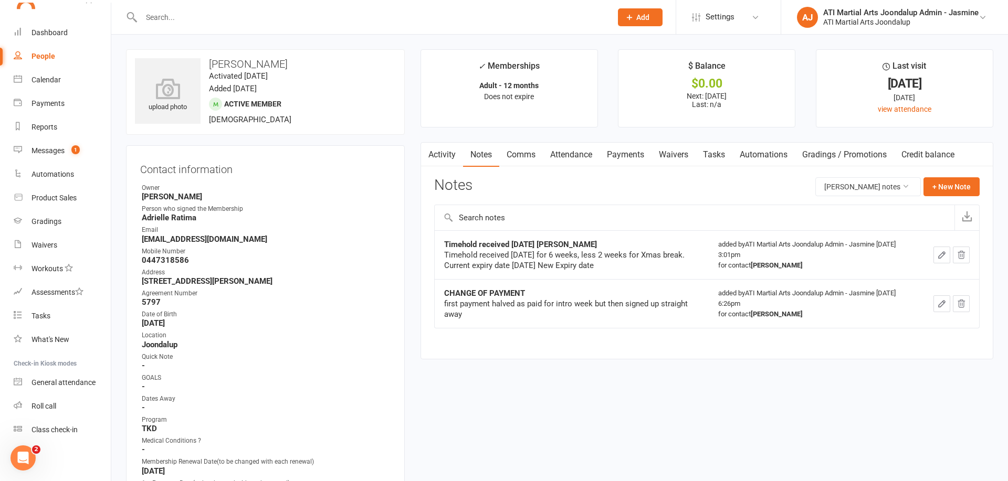
click at [938, 252] on icon "button" at bounding box center [941, 254] width 9 height 9
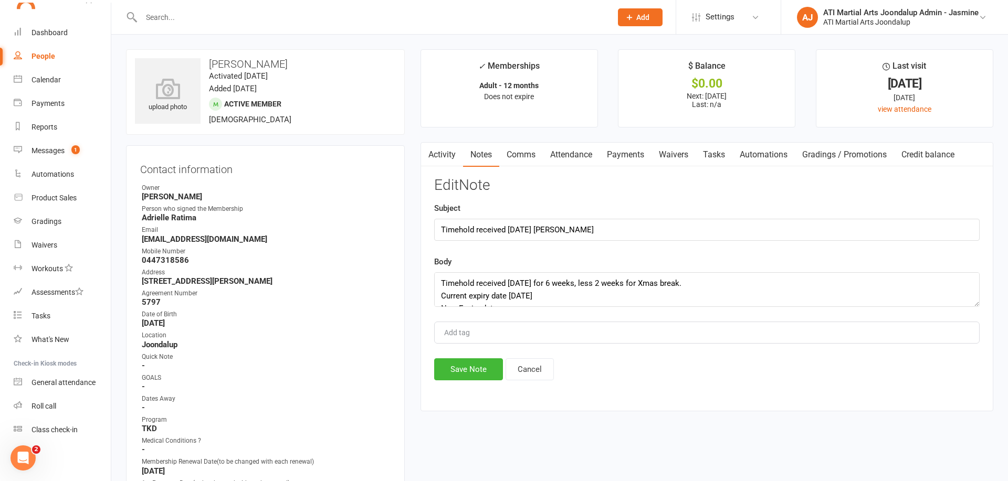
scroll to position [0, 0]
click at [546, 299] on textarea "Timehold received 11/08/25 for 6 weeks, less 2 weeks for Xmas break. Current ex…" at bounding box center [706, 289] width 545 height 35
click at [502, 293] on textarea "Timehold received 11/08/25 for 6 weeks, less 2 weeks for Xmas break. Current ex…" at bounding box center [706, 289] width 545 height 35
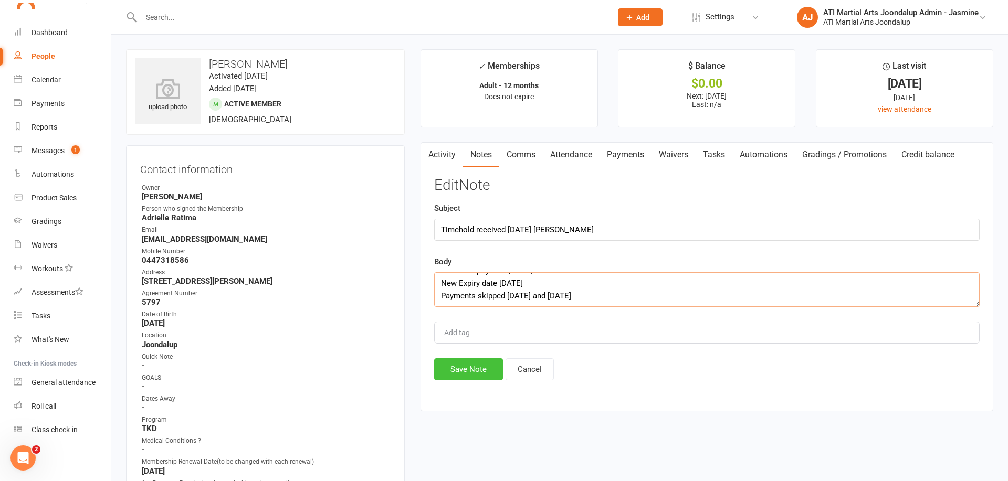
type textarea "Timehold received 11/08/25 for 6 weeks, less 2 weeks for Xmas break. Current ex…"
click at [455, 369] on button "Save Note" at bounding box center [468, 370] width 69 height 22
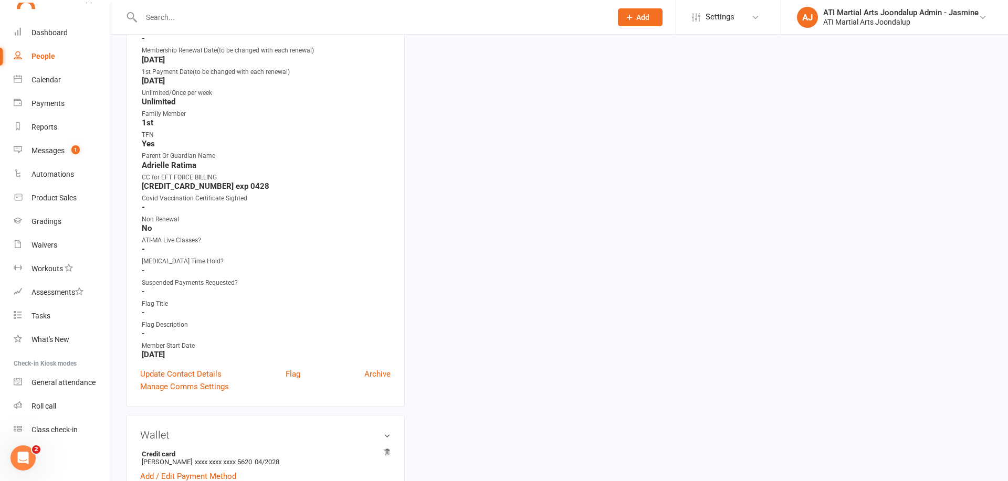
scroll to position [413, 0]
click at [191, 371] on link "Update Contact Details" at bounding box center [180, 373] width 81 height 13
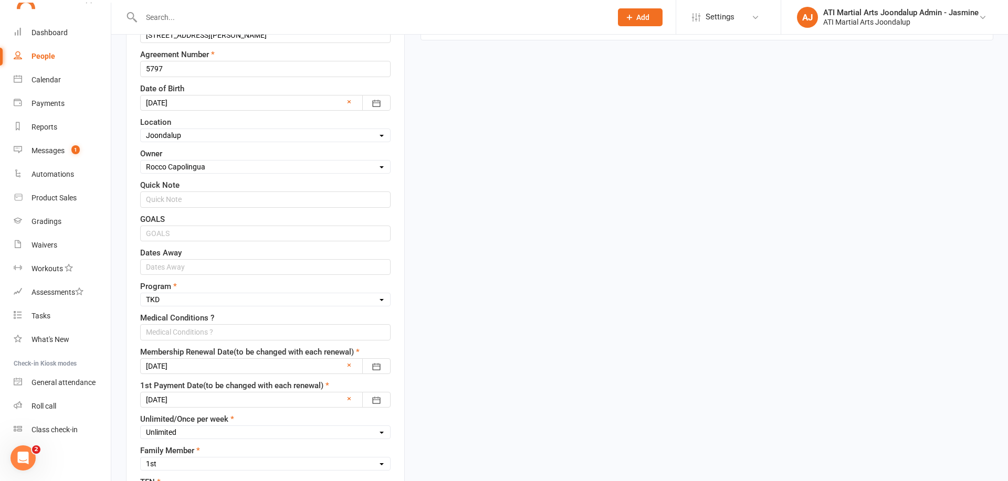
scroll to position [331, 0]
click at [374, 364] on icon "button" at bounding box center [376, 366] width 10 height 10
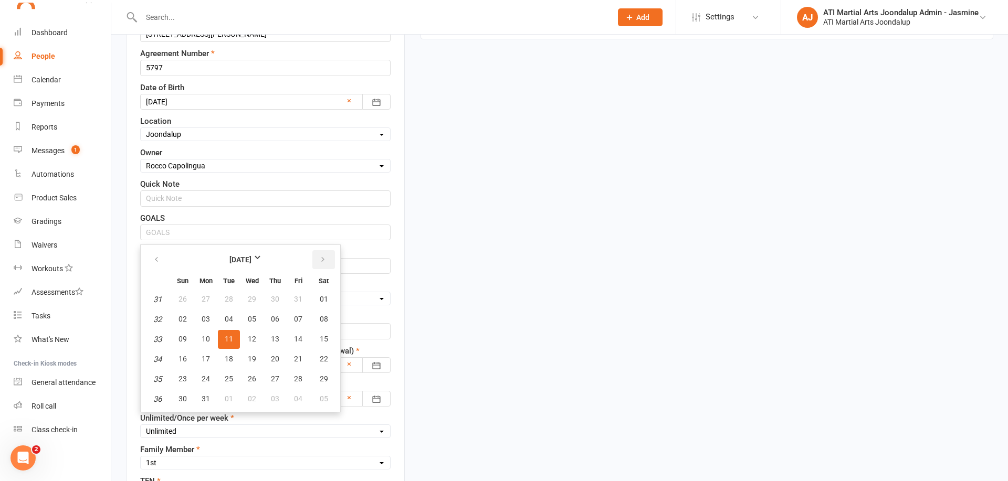
click at [321, 260] on icon "button" at bounding box center [322, 260] width 7 height 8
click at [228, 318] on span "08" at bounding box center [229, 319] width 8 height 8
type input "08 Sep 2026"
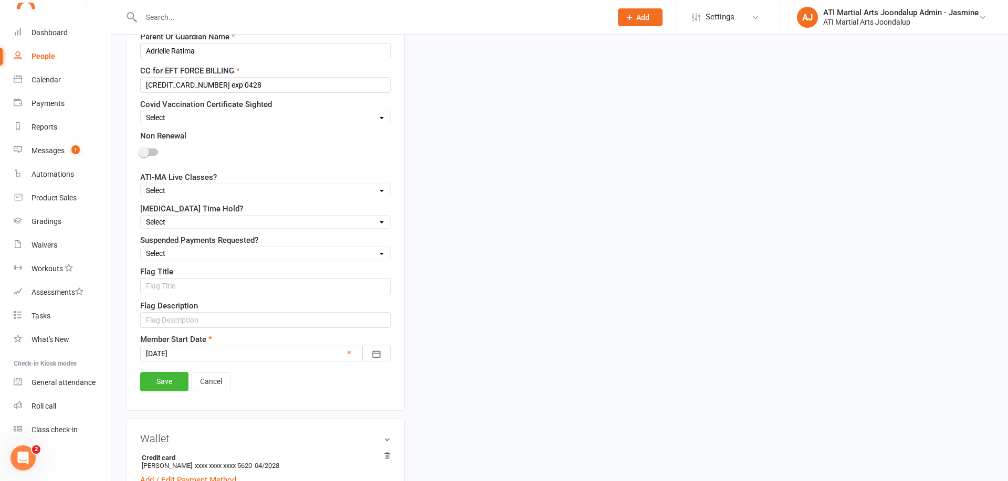
scroll to position [806, 0]
click at [164, 384] on link "Save" at bounding box center [164, 382] width 48 height 19
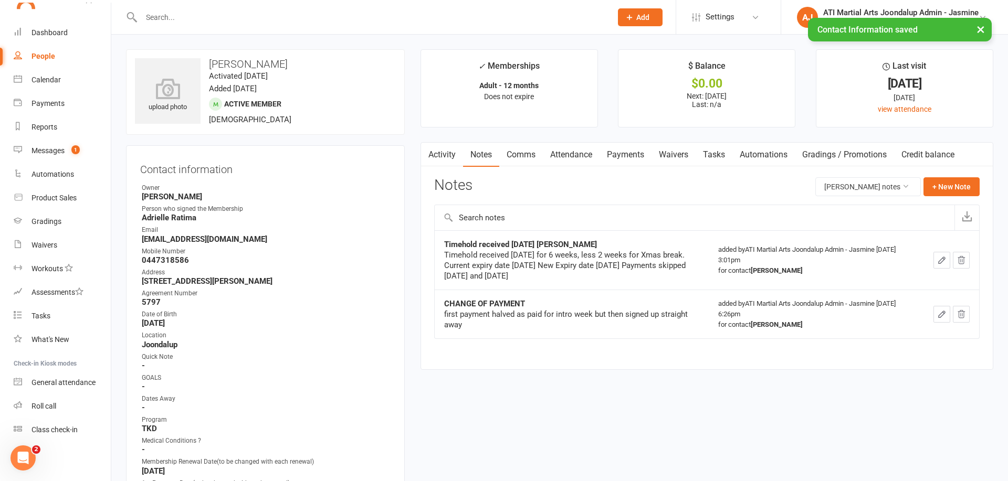
scroll to position [0, 0]
drag, startPoint x: 636, startPoint y: 156, endPoint x: 571, endPoint y: 245, distance: 110.0
click at [636, 156] on link "Payments" at bounding box center [625, 155] width 52 height 24
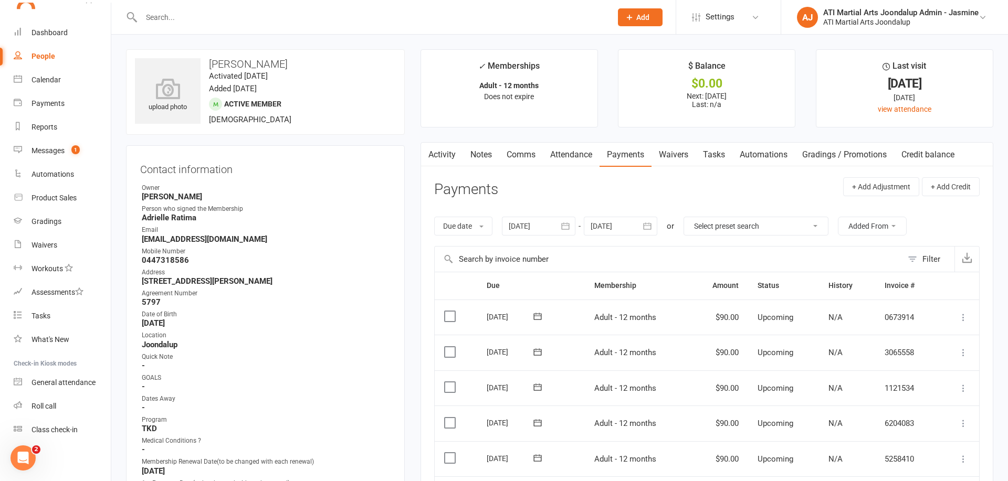
drag, startPoint x: 648, startPoint y: 224, endPoint x: 640, endPoint y: 243, distance: 20.7
click at [648, 224] on icon "button" at bounding box center [648, 226] width 8 height 7
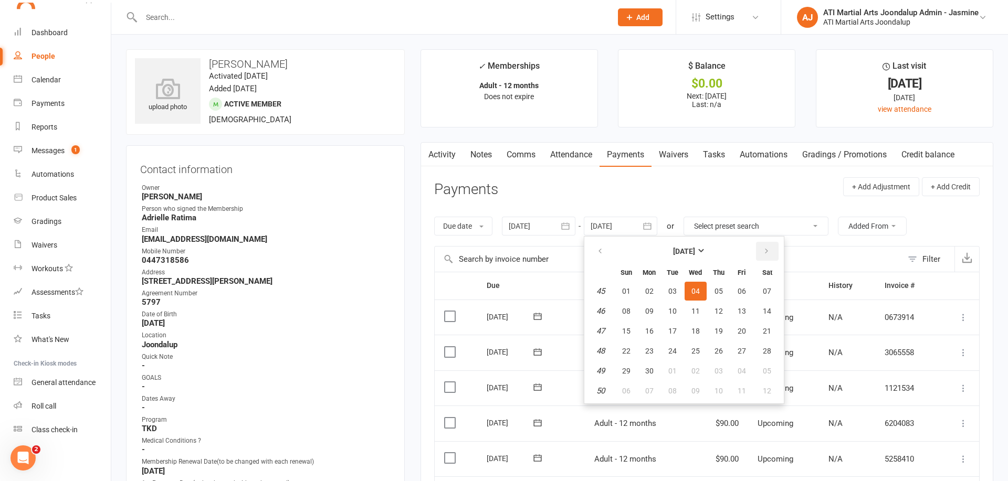
click at [772, 251] on button "button" at bounding box center [767, 251] width 23 height 19
click at [714, 304] on button "10" at bounding box center [719, 311] width 22 height 19
type input "10 Dec 2026"
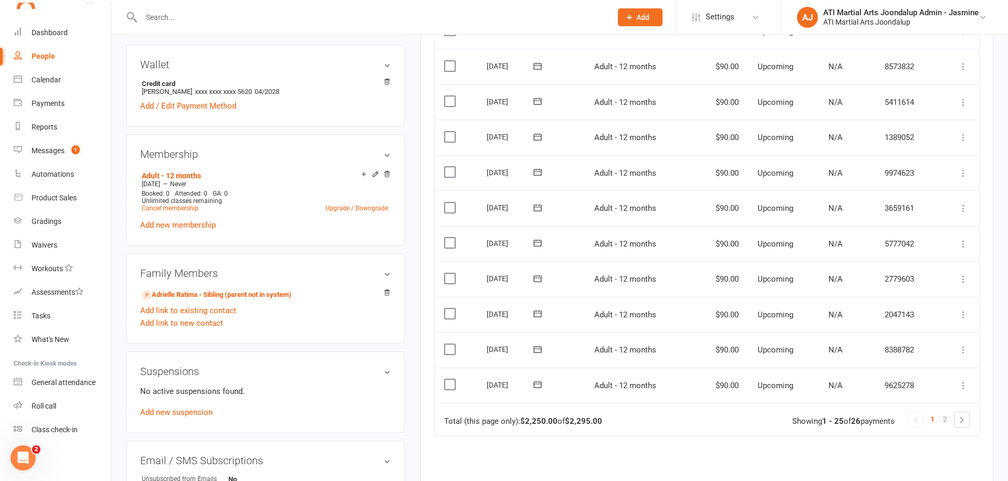
scroll to position [805, 0]
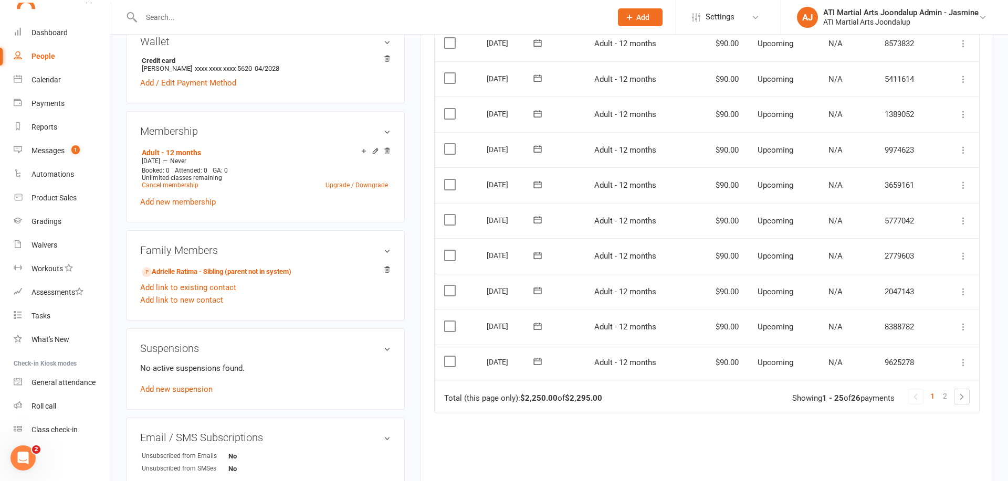
drag, startPoint x: 944, startPoint y: 323, endPoint x: 654, endPoint y: 311, distance: 291.1
click at [944, 389] on span "2" at bounding box center [945, 396] width 4 height 15
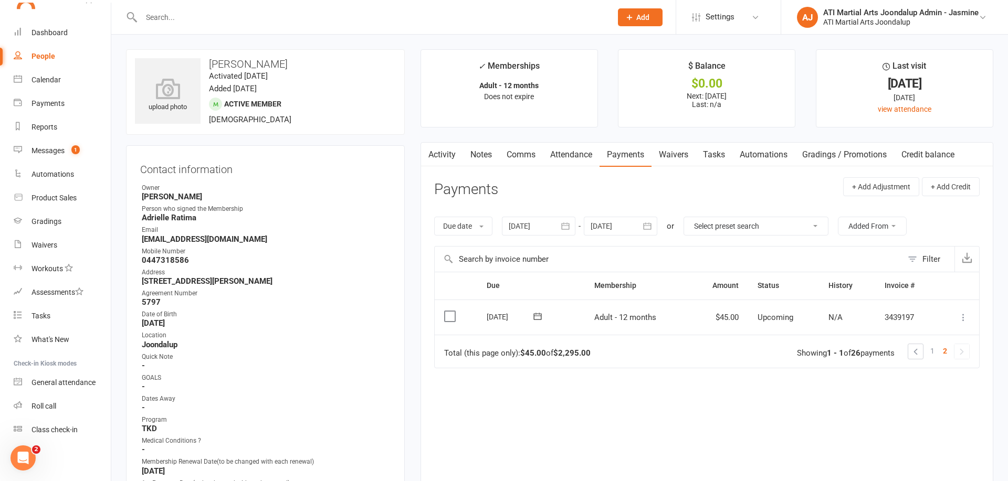
scroll to position [0, 0]
click at [571, 225] on icon "button" at bounding box center [565, 226] width 10 height 10
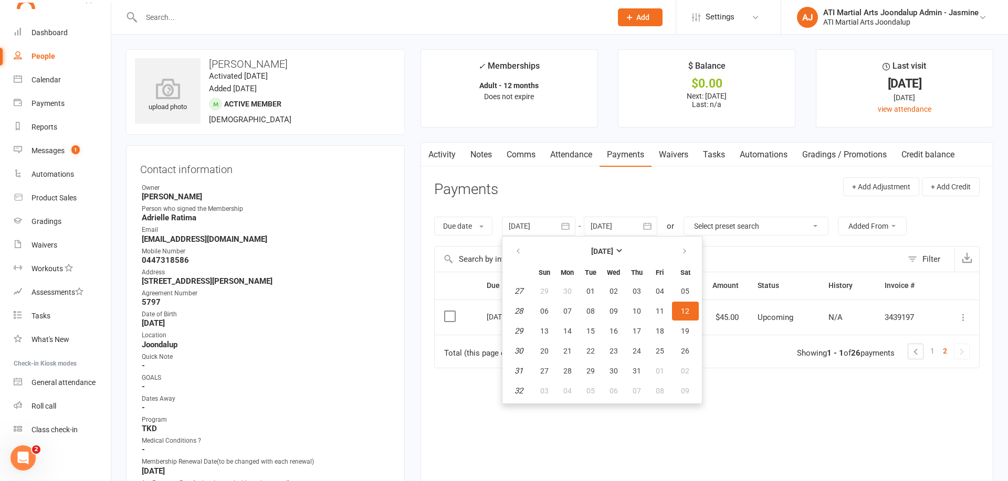
click at [638, 290] on span "03" at bounding box center [637, 291] width 8 height 8
type input "03 Jul 2025"
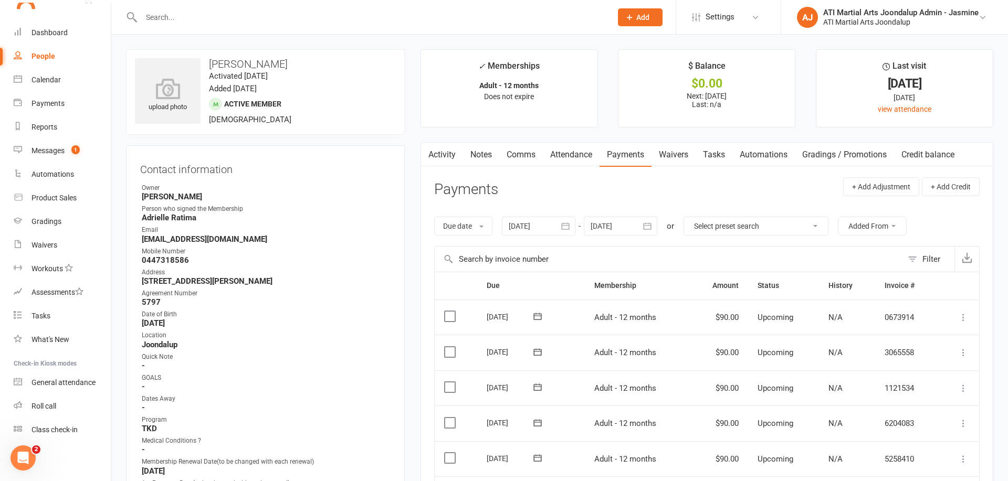
click at [571, 154] on link "Attendance" at bounding box center [571, 155] width 57 height 24
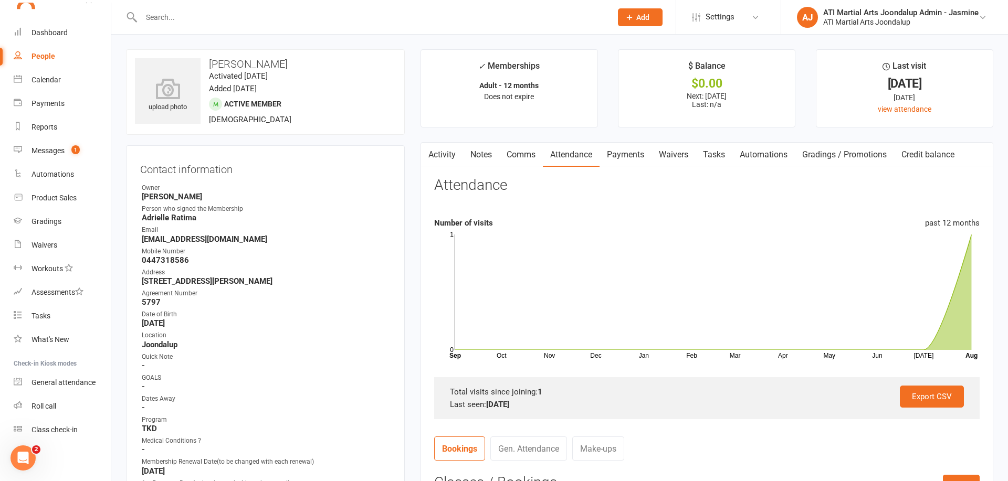
click at [272, 24] on input "text" at bounding box center [371, 17] width 466 height 15
type input "Emerson"
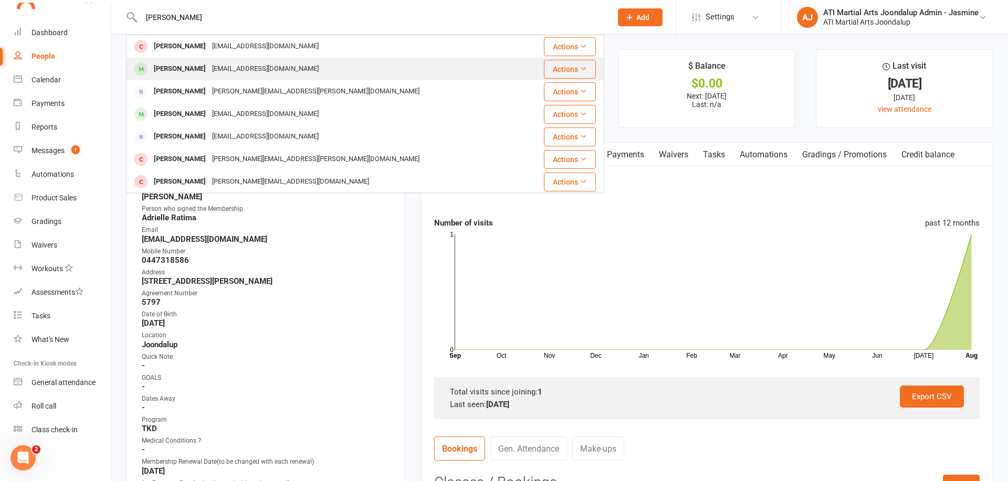
click at [233, 66] on div "[EMAIL_ADDRESS][DOMAIN_NAME]" at bounding box center [265, 68] width 113 height 15
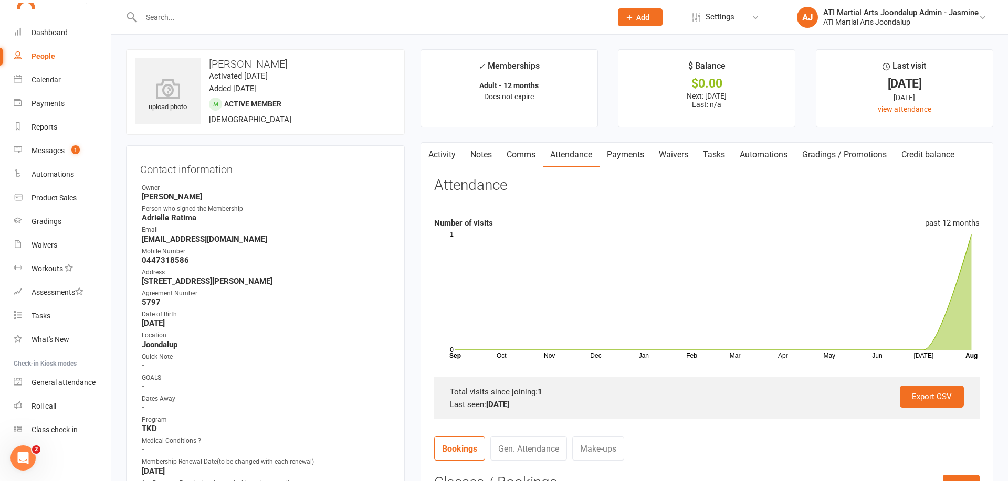
click at [624, 155] on link "Payments" at bounding box center [625, 155] width 52 height 24
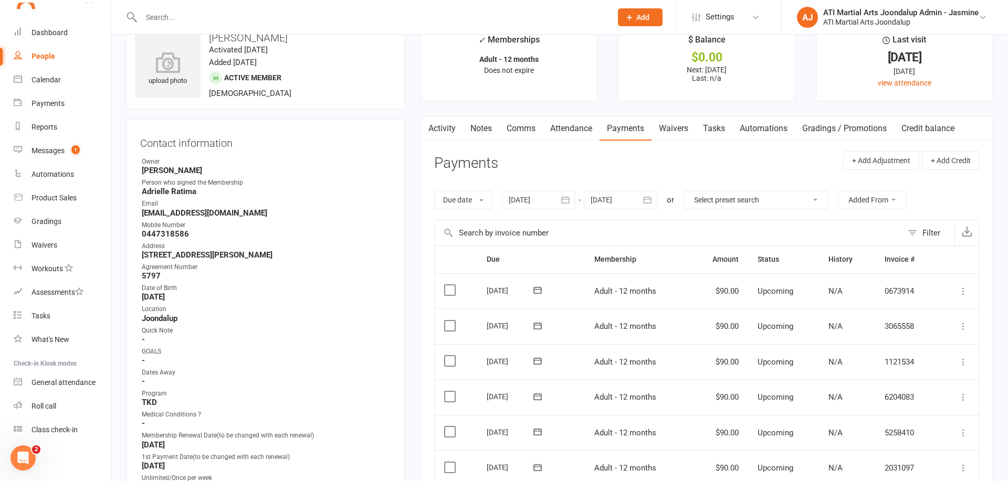
scroll to position [26, 0]
drag, startPoint x: 676, startPoint y: 128, endPoint x: 560, endPoint y: 197, distance: 134.9
click at [676, 128] on link "Waivers" at bounding box center [673, 129] width 44 height 24
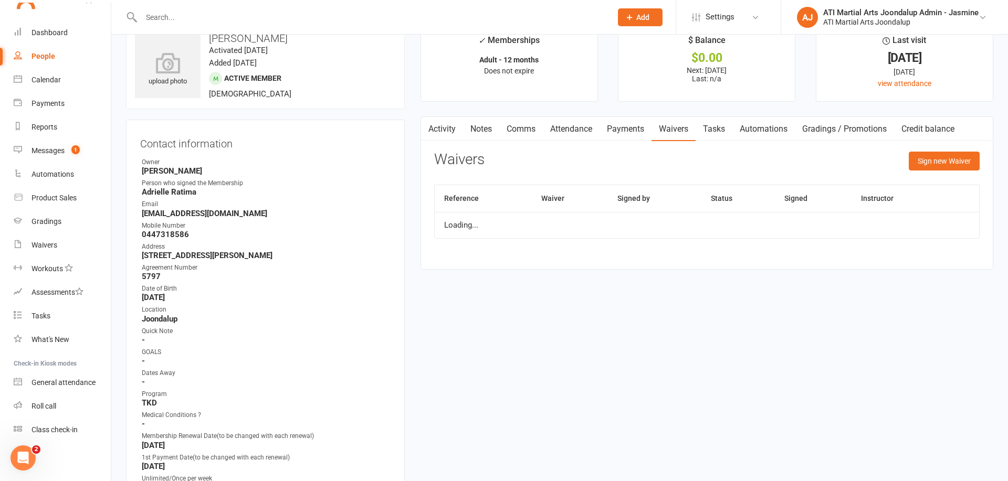
scroll to position [23, 0]
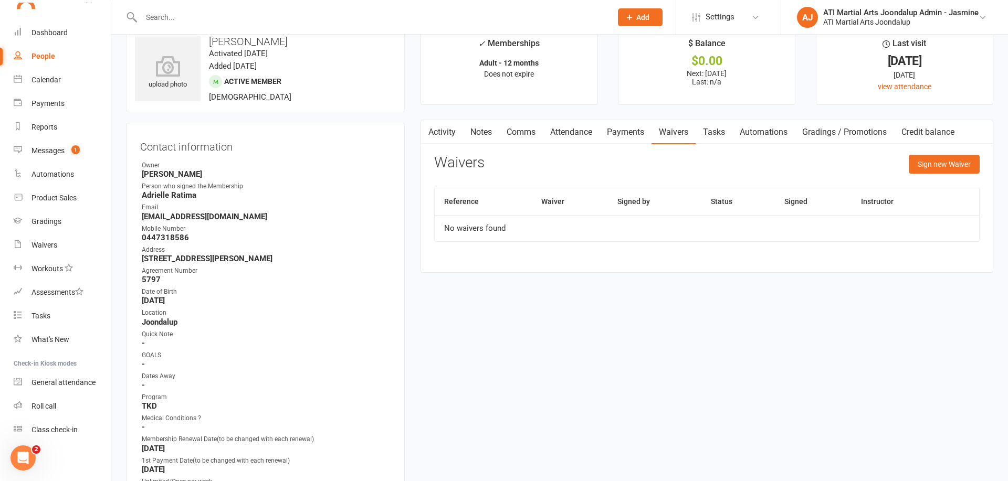
drag, startPoint x: 571, startPoint y: 131, endPoint x: 521, endPoint y: 219, distance: 100.6
click at [571, 133] on link "Attendance" at bounding box center [571, 132] width 57 height 24
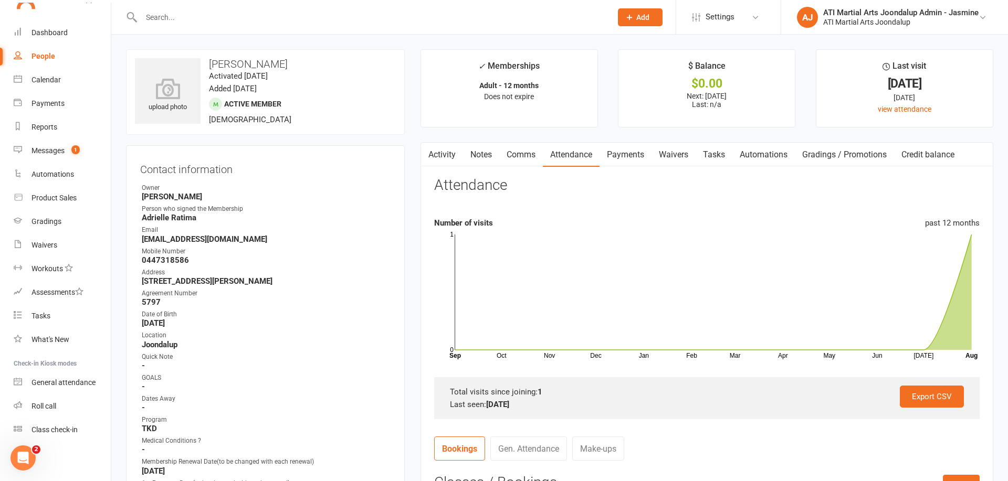
click at [617, 149] on link "Payments" at bounding box center [625, 155] width 52 height 24
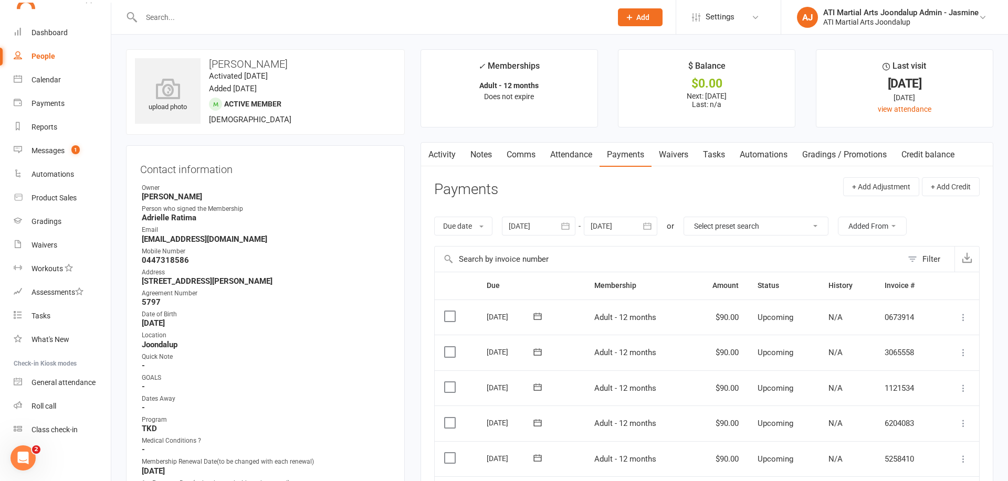
click at [633, 154] on link "Payments" at bounding box center [625, 155] width 52 height 24
click at [331, 24] on input "text" at bounding box center [371, 17] width 466 height 15
type input "eaton"
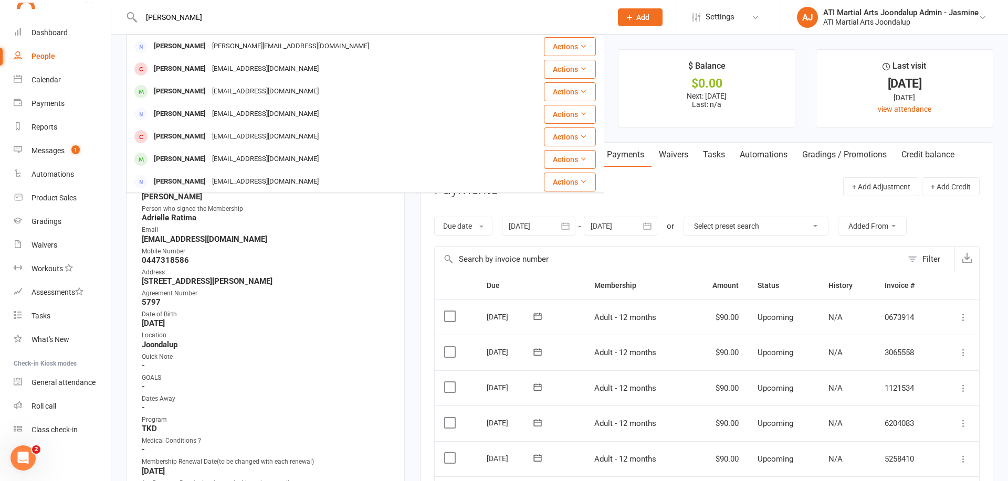
drag, startPoint x: 256, startPoint y: 91, endPoint x: 282, endPoint y: 93, distance: 26.3
click at [256, 91] on div "melandbart99@gmail.com" at bounding box center [265, 91] width 113 height 15
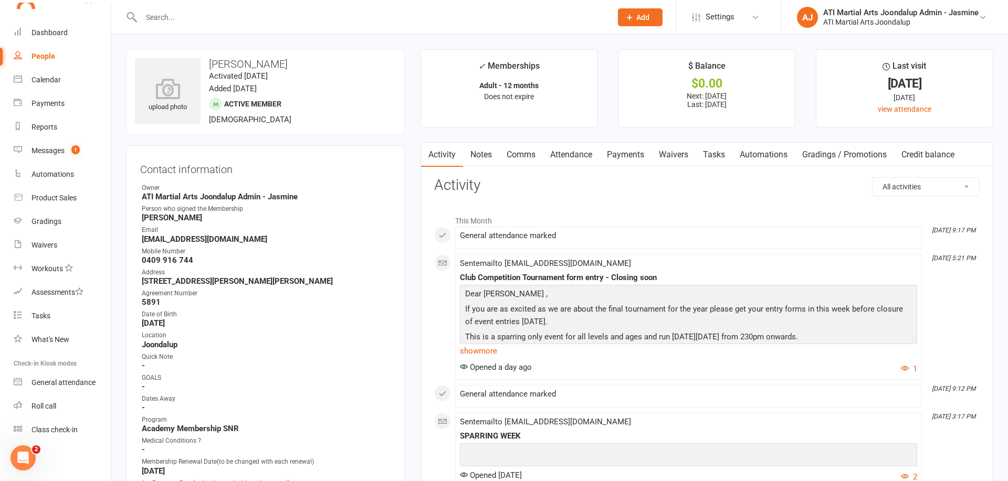
click at [327, 18] on input "text" at bounding box center [371, 17] width 466 height 15
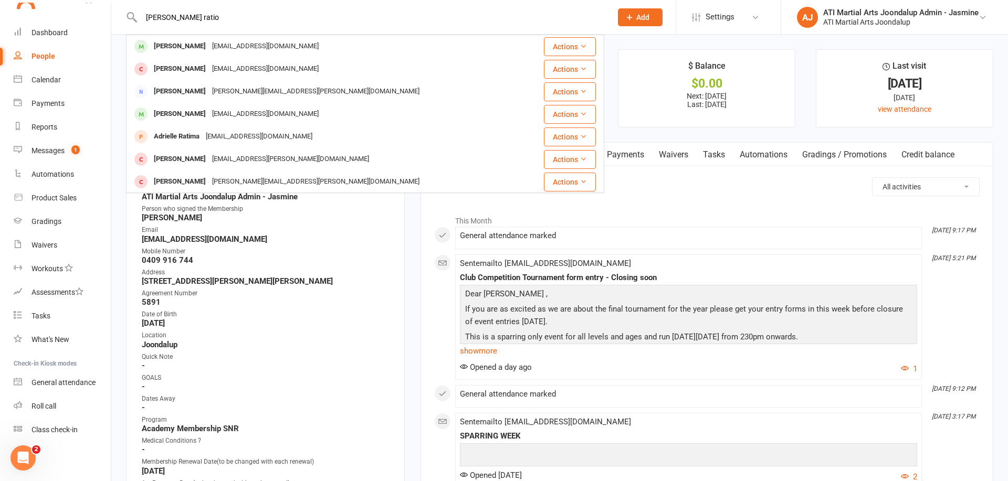
type input "Emerson ratio"
drag, startPoint x: 328, startPoint y: 18, endPoint x: 245, endPoint y: 48, distance: 88.5
click at [244, 48] on div "[EMAIL_ADDRESS][DOMAIN_NAME]" at bounding box center [265, 46] width 113 height 15
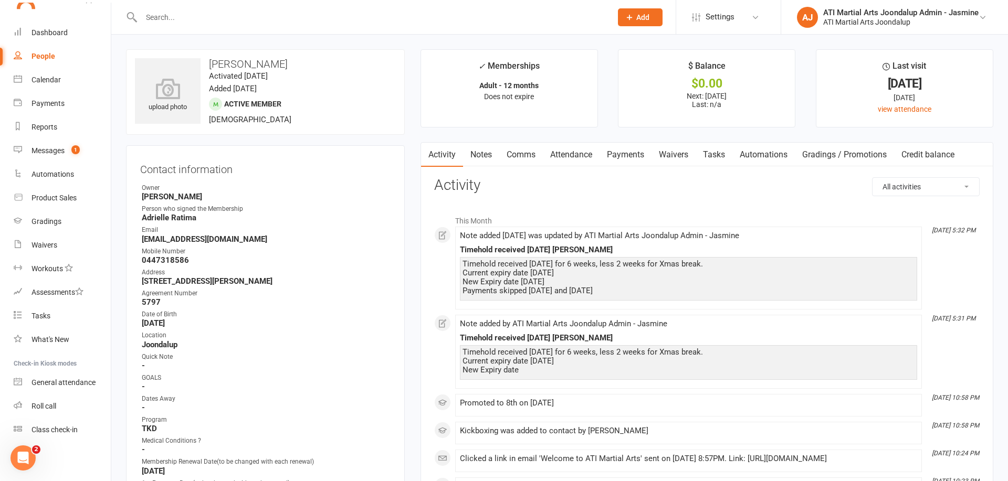
drag, startPoint x: 621, startPoint y: 157, endPoint x: 617, endPoint y: 174, distance: 17.2
click at [621, 157] on link "Payments" at bounding box center [625, 155] width 52 height 24
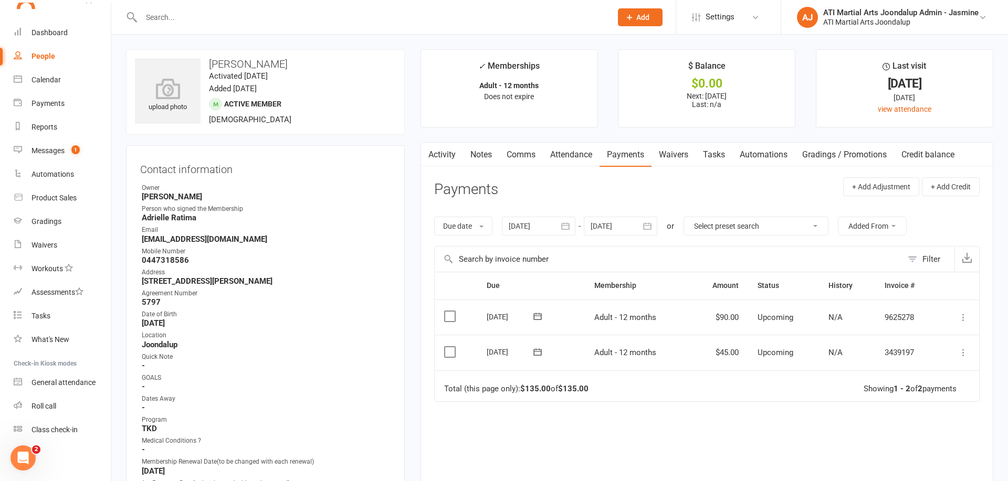
click at [649, 222] on icon "button" at bounding box center [647, 226] width 10 height 10
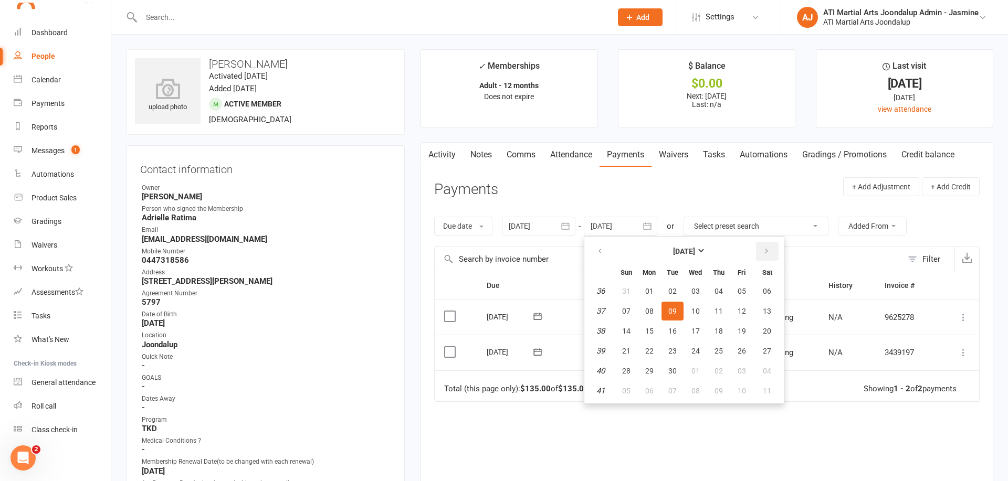
click at [766, 247] on icon "button" at bounding box center [766, 251] width 7 height 8
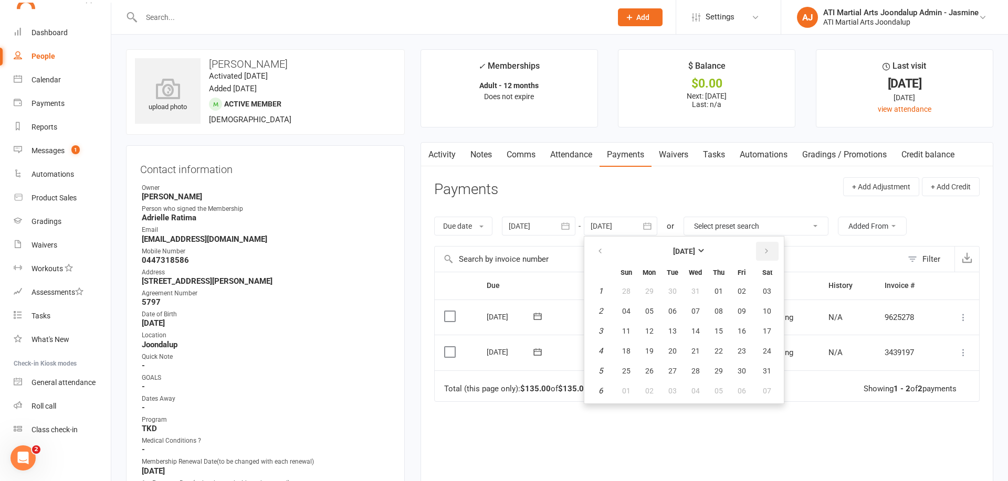
click at [766, 247] on icon "button" at bounding box center [766, 251] width 7 height 8
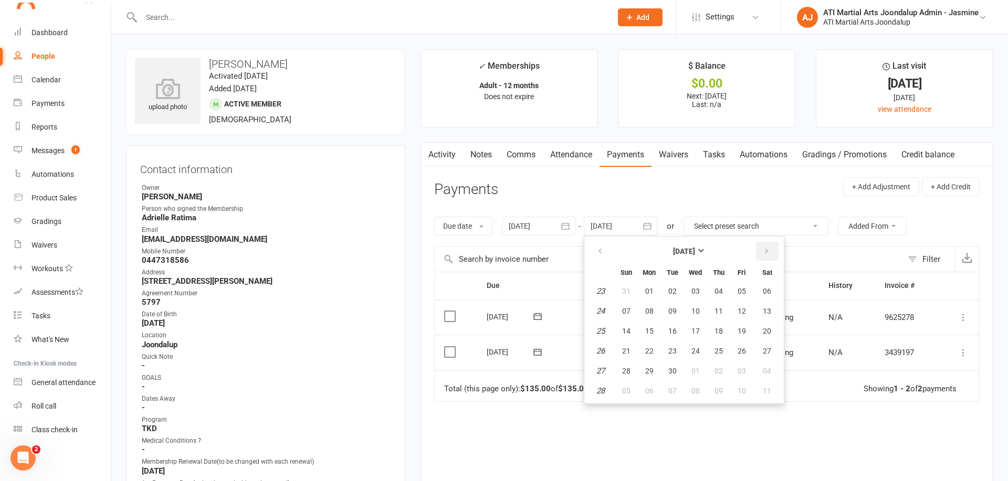
click at [766, 247] on icon "button" at bounding box center [766, 251] width 7 height 8
click at [722, 310] on span "08" at bounding box center [718, 311] width 8 height 8
type input "08 Oct 2026"
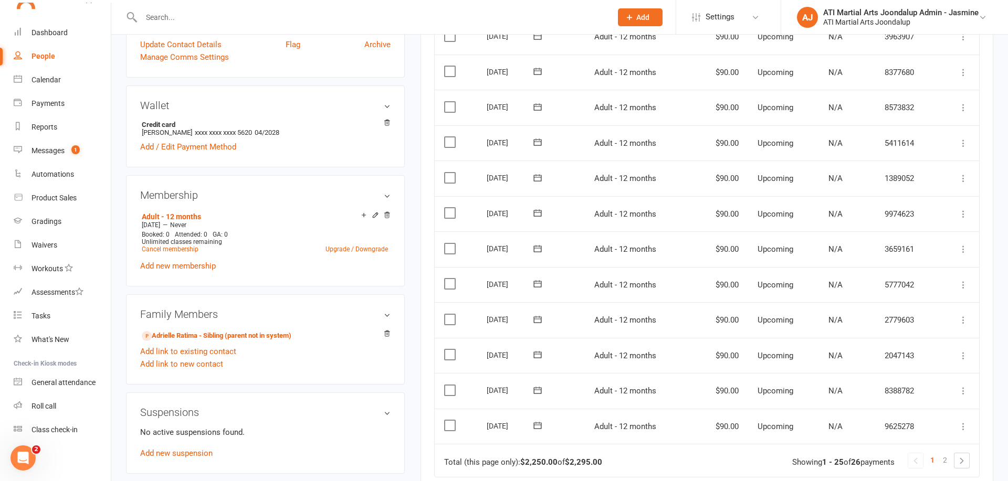
scroll to position [742, 0]
drag, startPoint x: 944, startPoint y: 384, endPoint x: 759, endPoint y: 345, distance: 189.3
click at [944, 452] on span "2" at bounding box center [945, 459] width 4 height 15
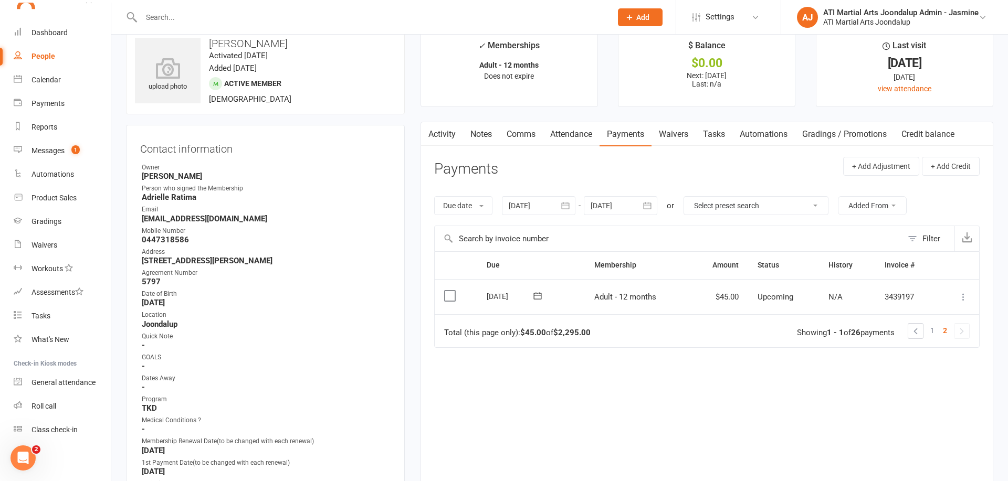
scroll to position [20, 0]
click at [568, 204] on icon "button" at bounding box center [566, 206] width 8 height 7
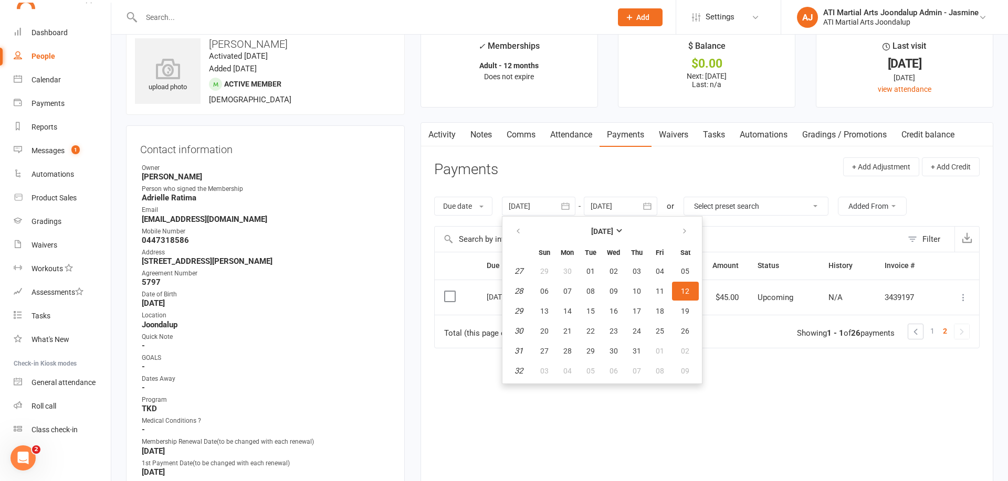
drag, startPoint x: 520, startPoint y: 229, endPoint x: 594, endPoint y: 257, distance: 79.1
click at [520, 230] on icon "button" at bounding box center [517, 231] width 7 height 8
click at [593, 285] on button "10" at bounding box center [591, 291] width 22 height 19
type input "10 Jun 2025"
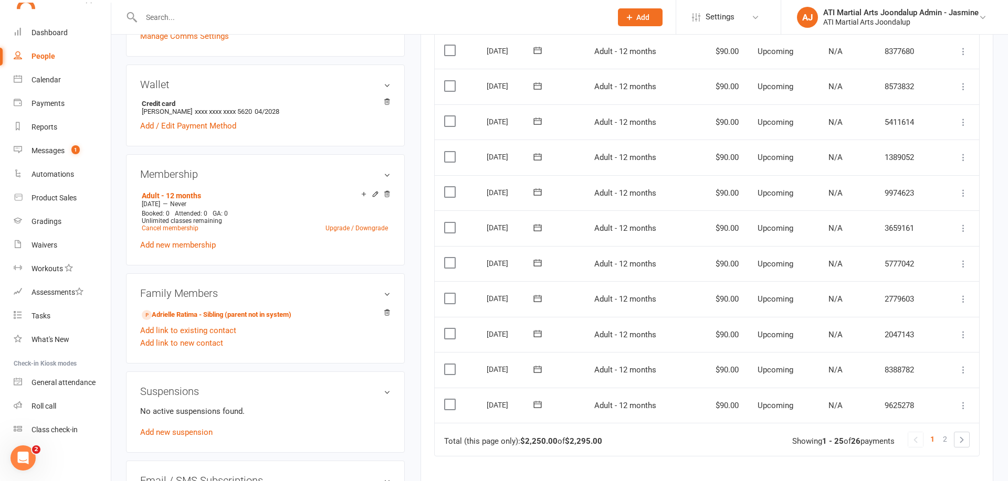
scroll to position [762, 0]
click at [945, 433] on span "2" at bounding box center [945, 440] width 4 height 15
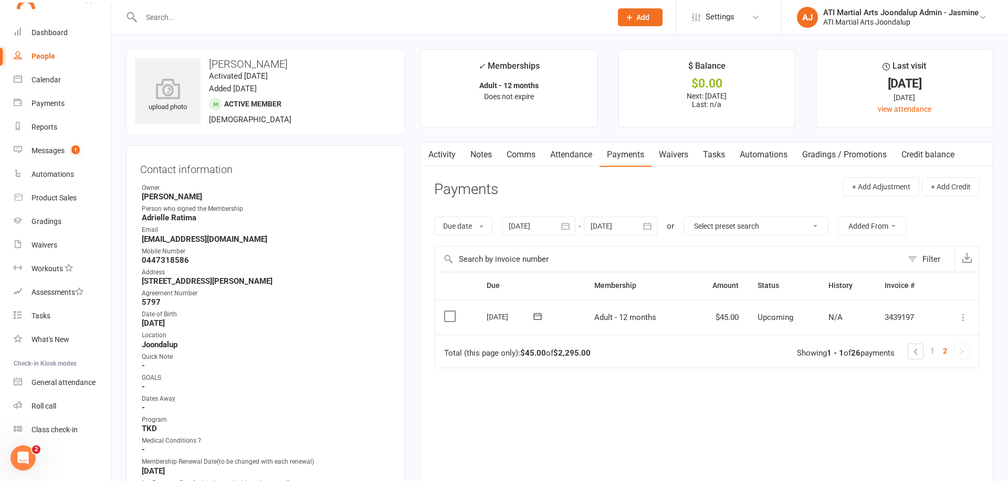
scroll to position [0, 0]
click at [935, 346] on link "1" at bounding box center [932, 351] width 13 height 15
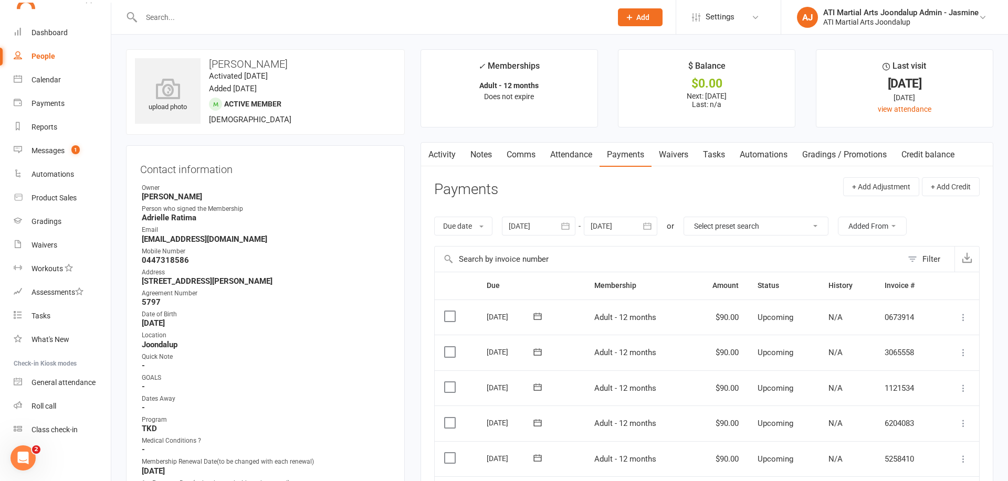
click at [570, 152] on link "Attendance" at bounding box center [571, 155] width 57 height 24
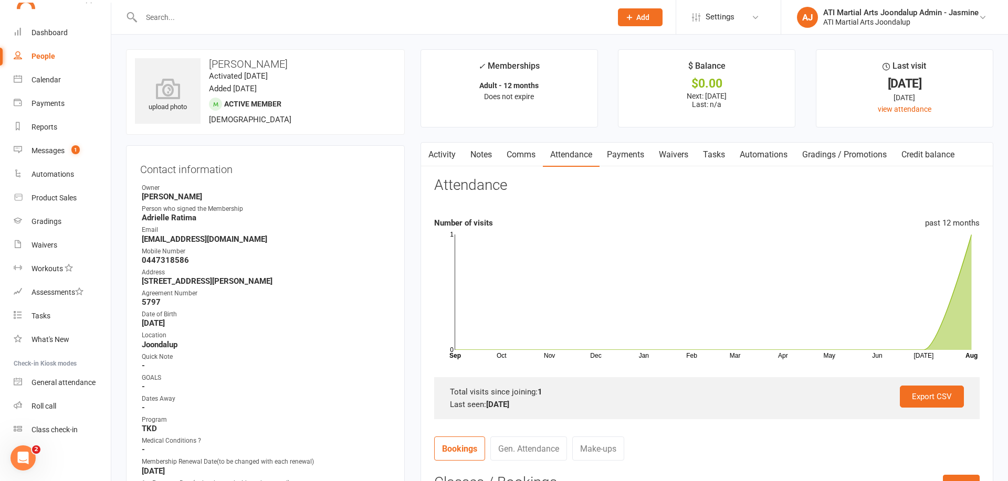
click at [631, 156] on link "Payments" at bounding box center [625, 155] width 52 height 24
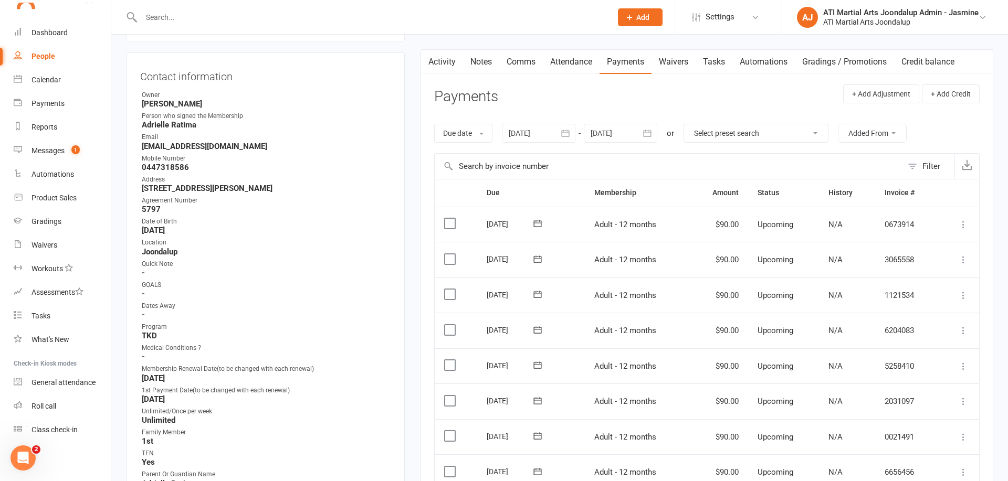
scroll to position [83, 0]
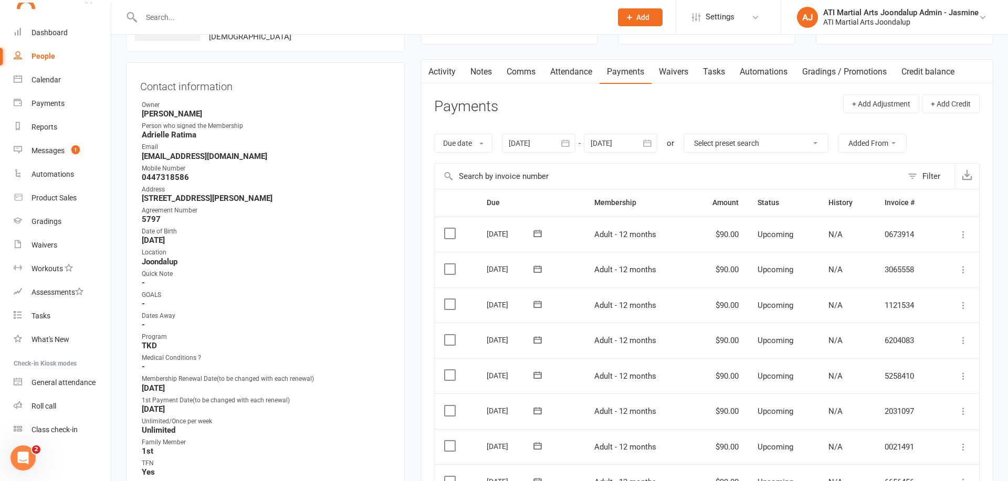
click at [647, 143] on icon "button" at bounding box center [647, 143] width 10 height 10
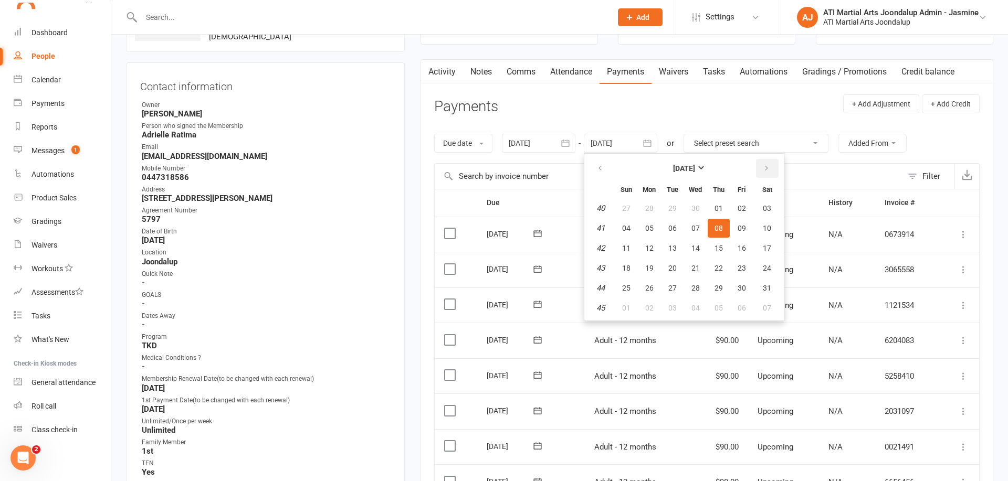
click at [774, 170] on button "button" at bounding box center [767, 168] width 23 height 19
click at [758, 250] on button "21" at bounding box center [767, 248] width 27 height 19
type input "21 Nov 2026"
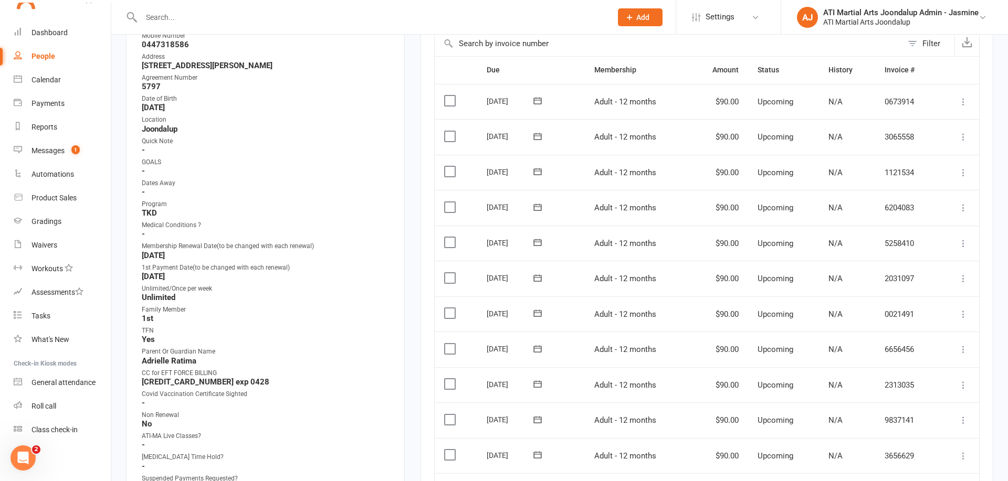
scroll to position [214, 0]
drag, startPoint x: 143, startPoint y: 277, endPoint x: 202, endPoint y: 279, distance: 58.9
click at [213, 278] on strong "August 14, 2025" at bounding box center [266, 278] width 249 height 9
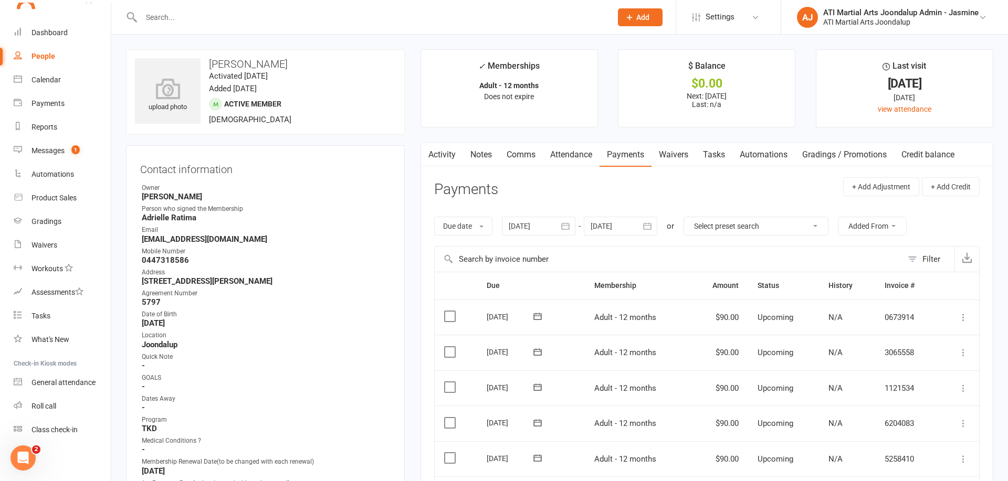
scroll to position [23, 0]
click at [46, 317] on div "Tasks" at bounding box center [40, 316] width 19 height 8
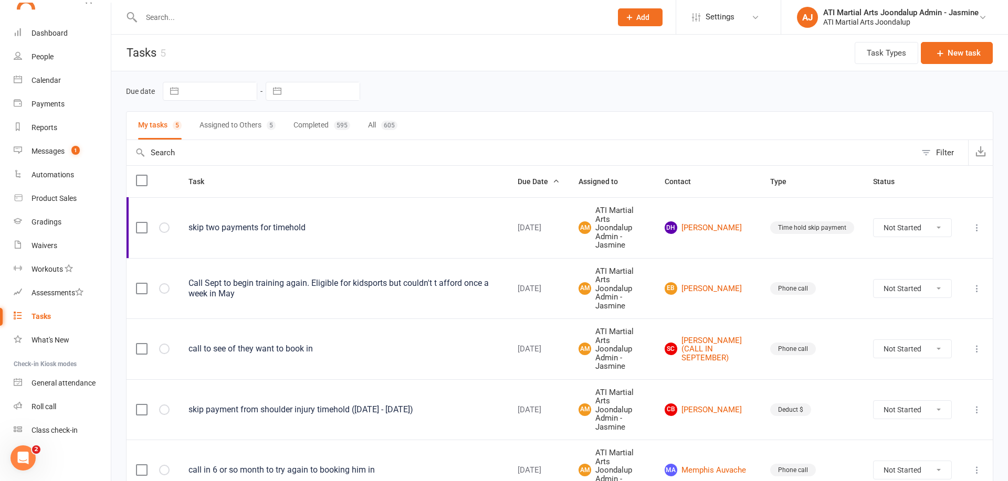
drag, startPoint x: 970, startPoint y: 59, endPoint x: 952, endPoint y: 68, distance: 19.5
click at [969, 59] on button "New task" at bounding box center [957, 53] width 72 height 22
select select "12005"
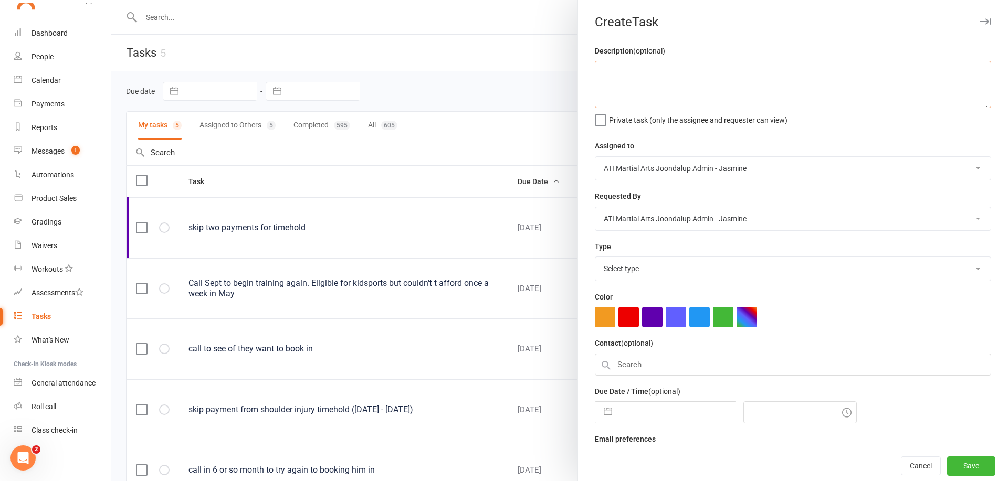
click at [646, 79] on textarea at bounding box center [793, 84] width 396 height 47
type textarea "Emerson Ratima time hold need to skip payments 13/08/26 and 27/08/26"
select select "24003"
click at [609, 412] on button "button" at bounding box center [607, 412] width 19 height 21
select select "6"
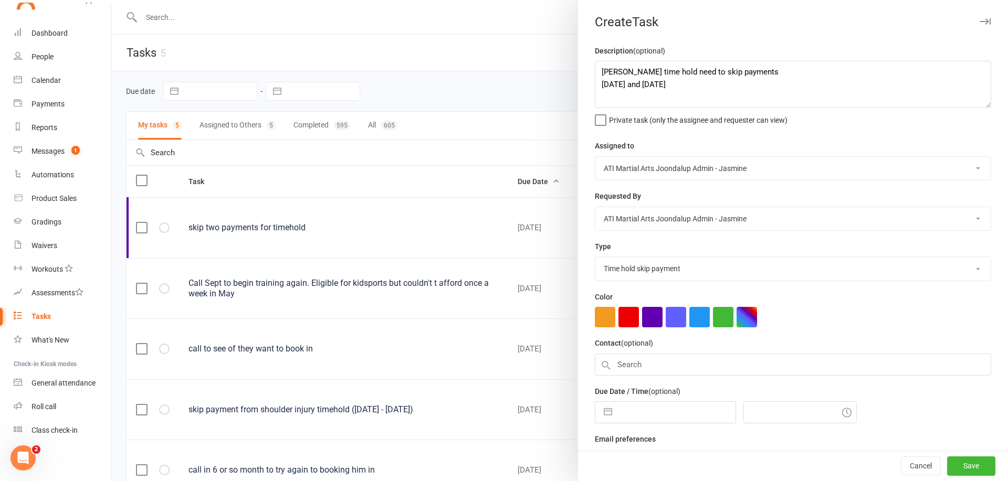
select select "2025"
select select "7"
select select "2025"
select select "8"
select select "2025"
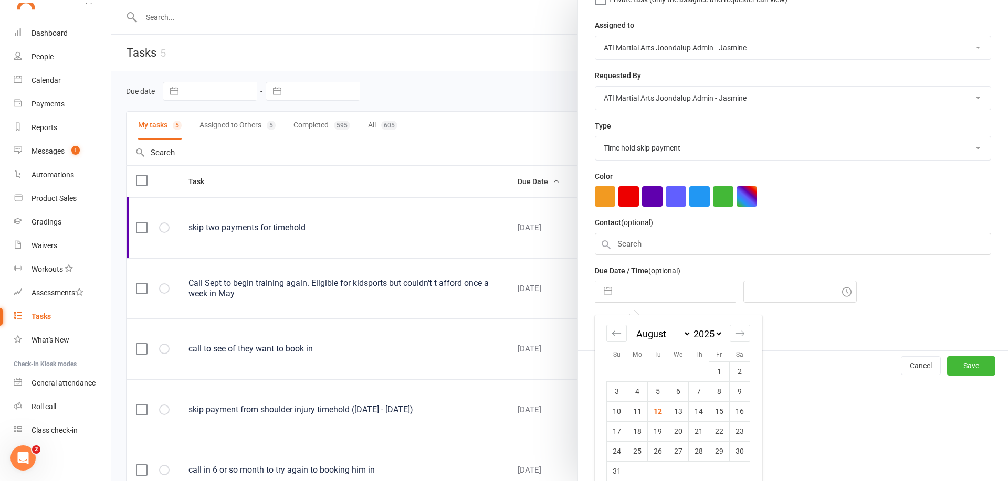
scroll to position [121, 0]
select select "6"
select select "2026"
select select "7"
select select "2026"
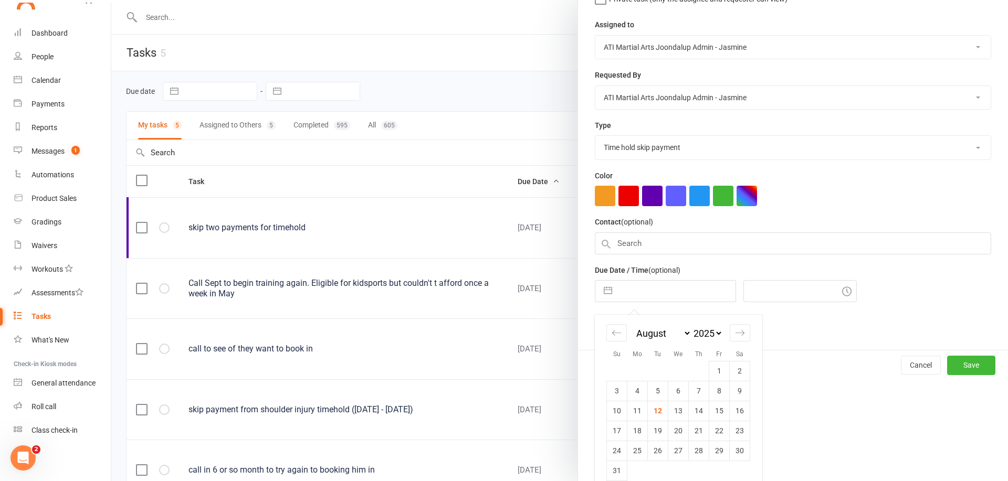
select select "8"
select select "2026"
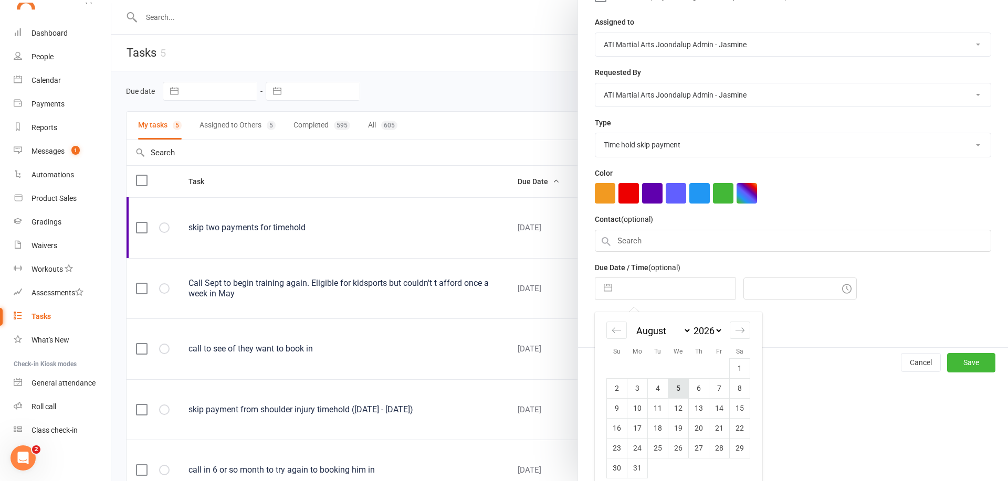
scroll to position [124, 0]
click at [618, 390] on td "2" at bounding box center [617, 388] width 20 height 20
type input "02 Aug 2026"
type input "3:15pm"
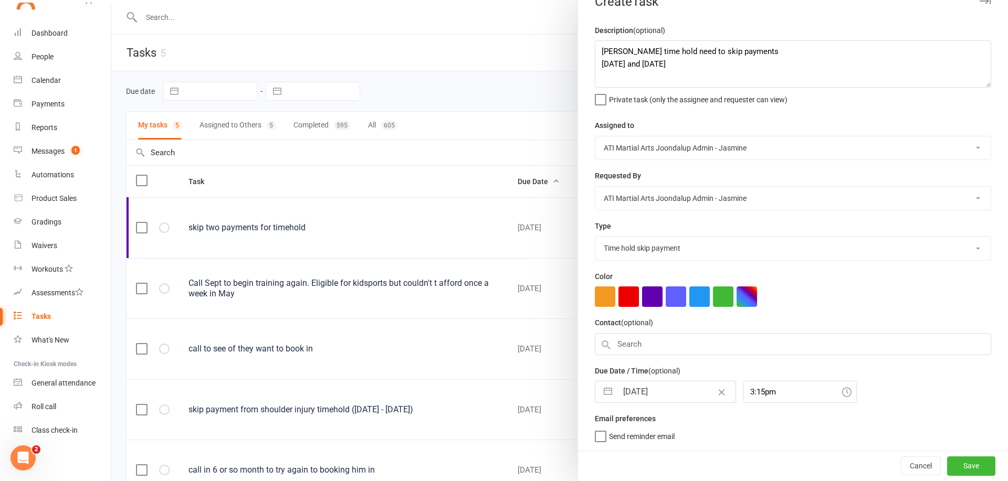
scroll to position [18, 0]
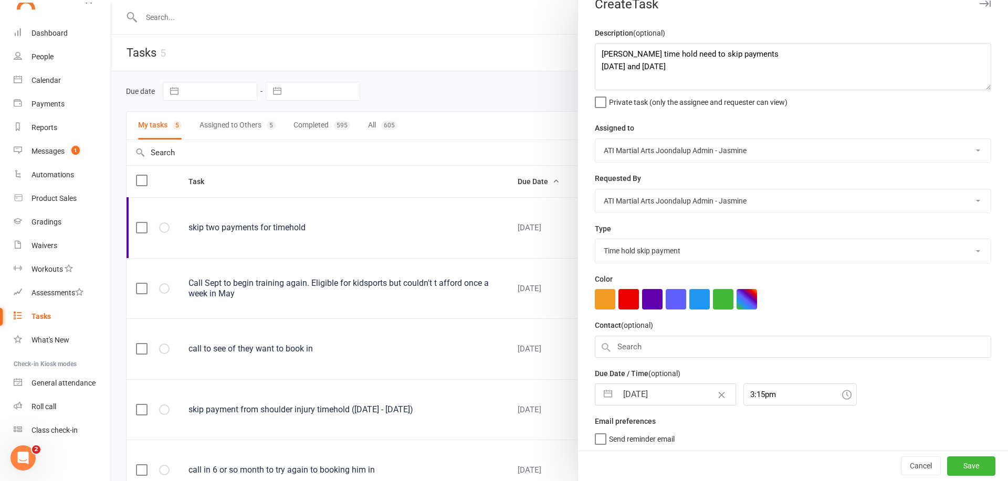
click at [607, 396] on button "button" at bounding box center [607, 394] width 19 height 21
select select "6"
select select "2026"
select select "7"
select select "2026"
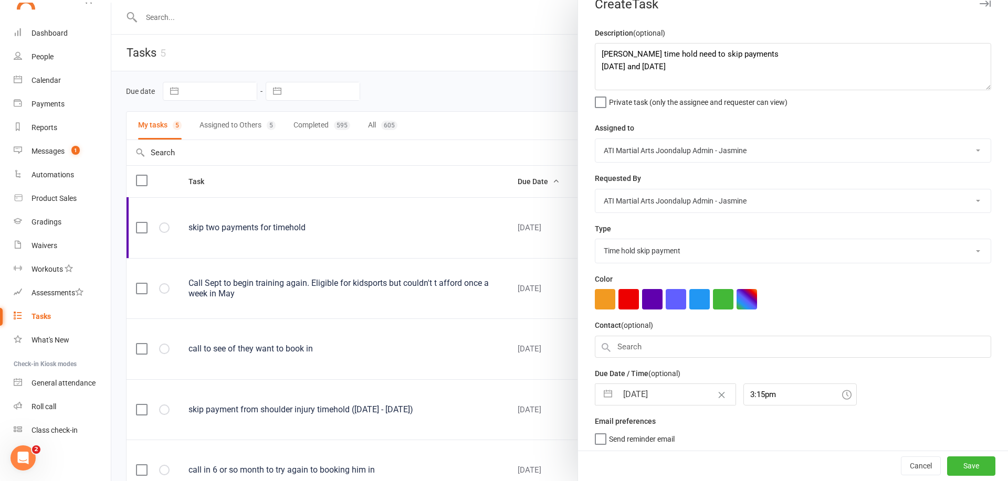
select select "8"
select select "2026"
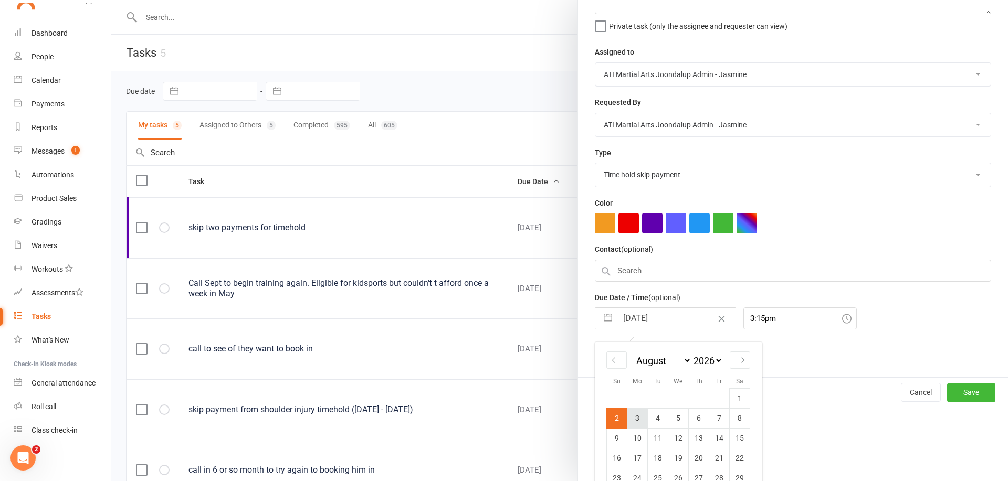
click at [636, 417] on td "3" at bounding box center [637, 418] width 20 height 20
type input "03 Aug 2026"
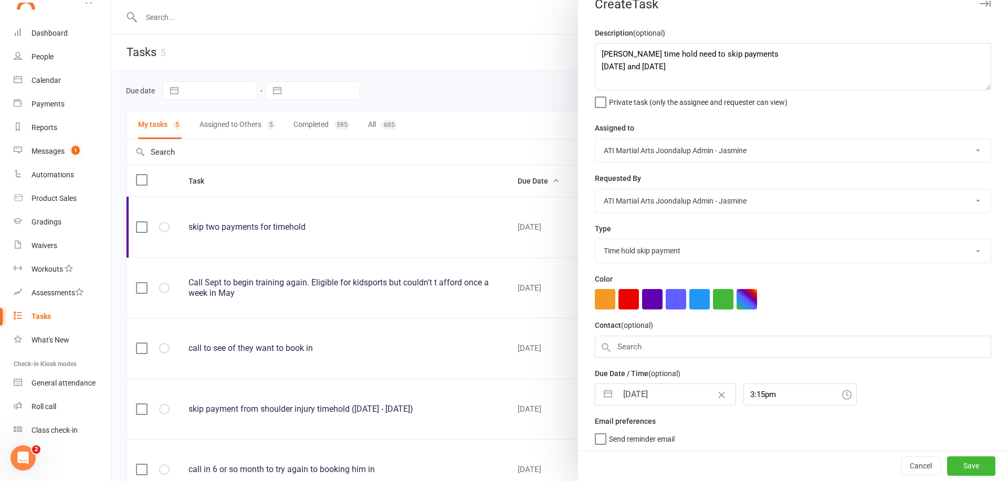
scroll to position [0, 0]
click at [965, 467] on button "Save" at bounding box center [971, 466] width 48 height 19
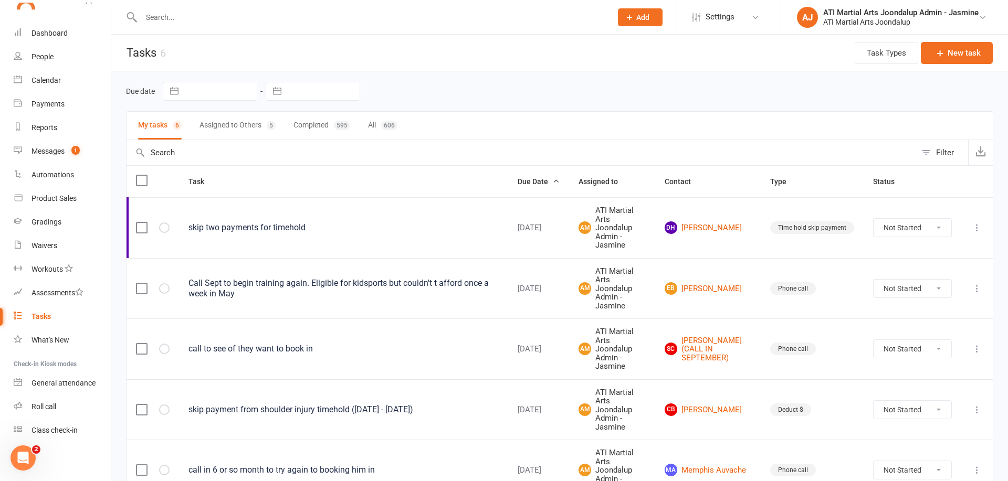
click at [230, 15] on input "text" at bounding box center [371, 17] width 466 height 15
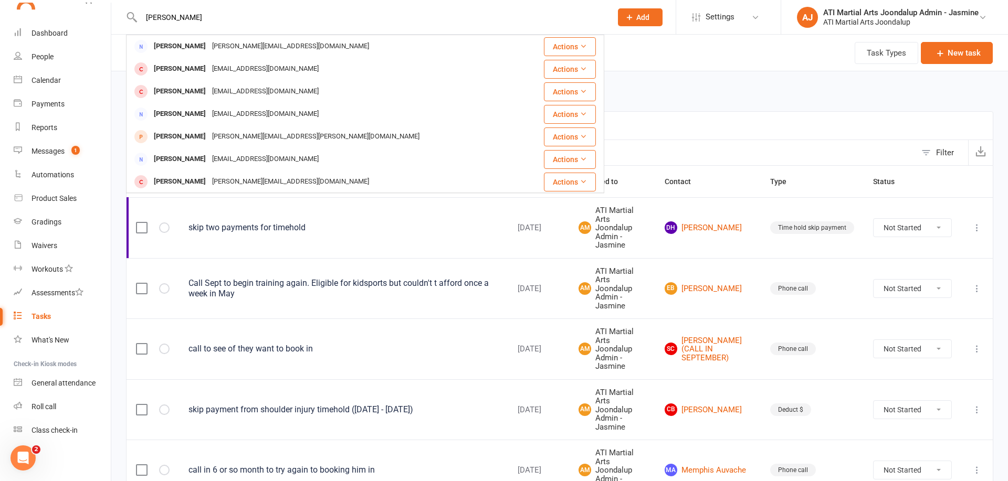
type input "Melissa eaton"
click at [184, 66] on div "Melissa Eaton" at bounding box center [180, 68] width 58 height 15
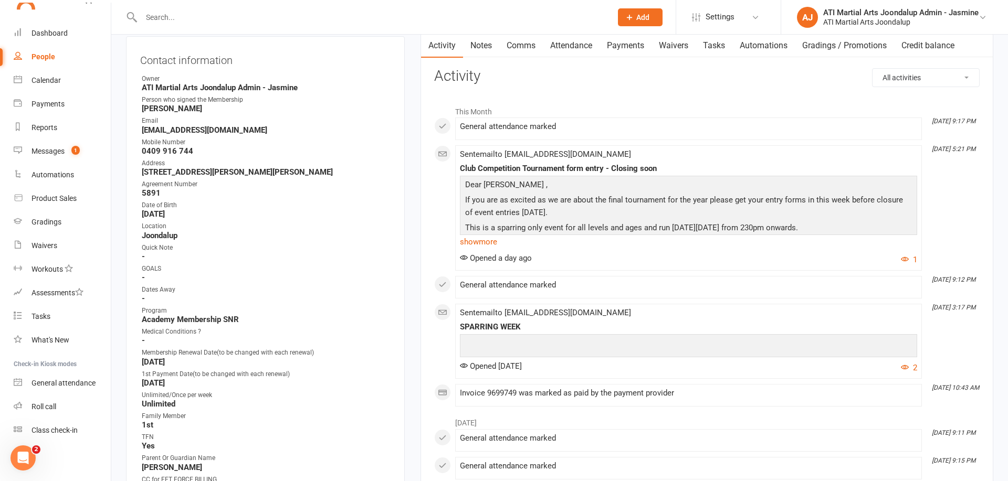
scroll to position [110, 0]
click at [637, 43] on link "Payments" at bounding box center [625, 45] width 52 height 24
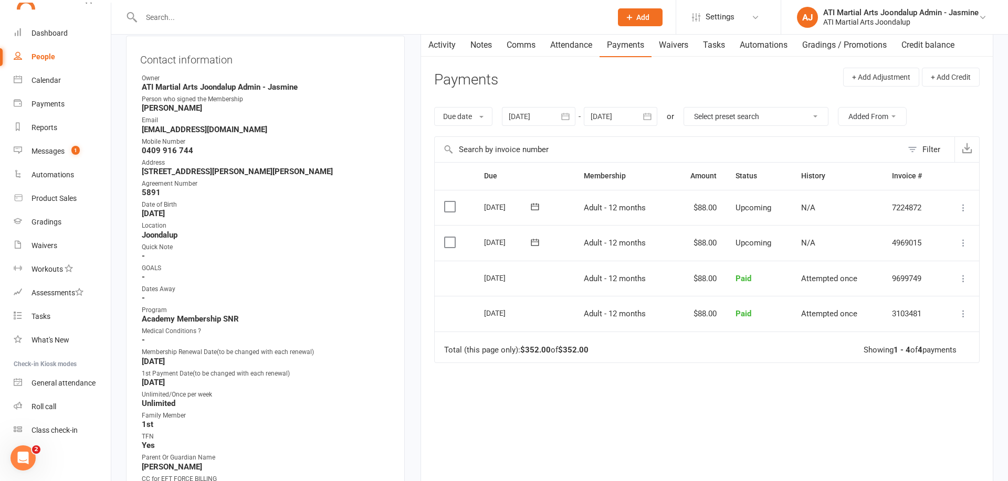
click at [652, 117] on icon "button" at bounding box center [647, 116] width 10 height 10
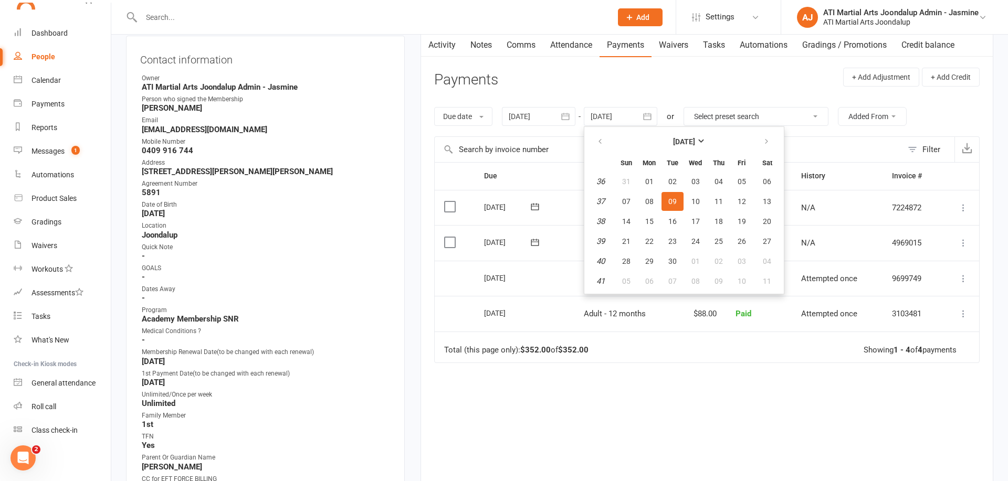
scroll to position [120, 0]
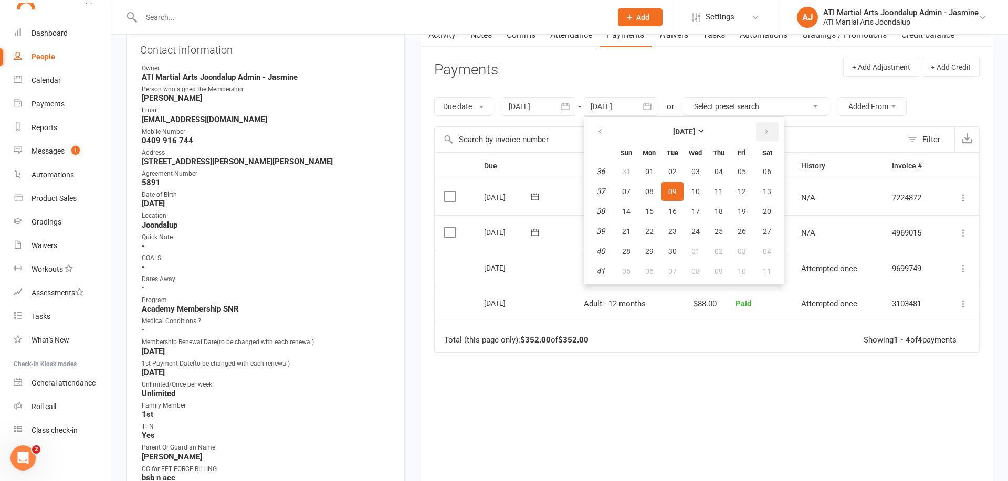
click at [770, 132] on icon "button" at bounding box center [766, 132] width 7 height 8
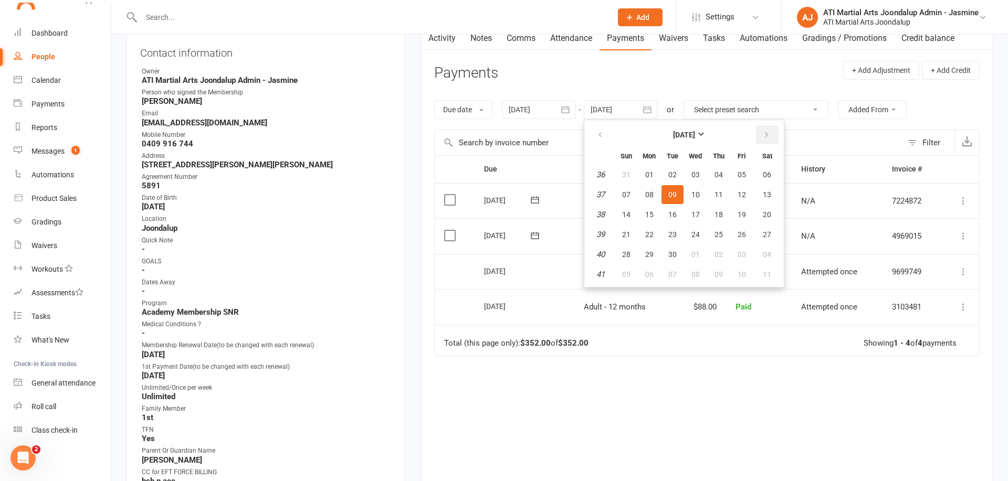
click at [770, 132] on icon "button" at bounding box center [766, 135] width 7 height 8
click at [770, 132] on icon "button" at bounding box center [766, 134] width 7 height 8
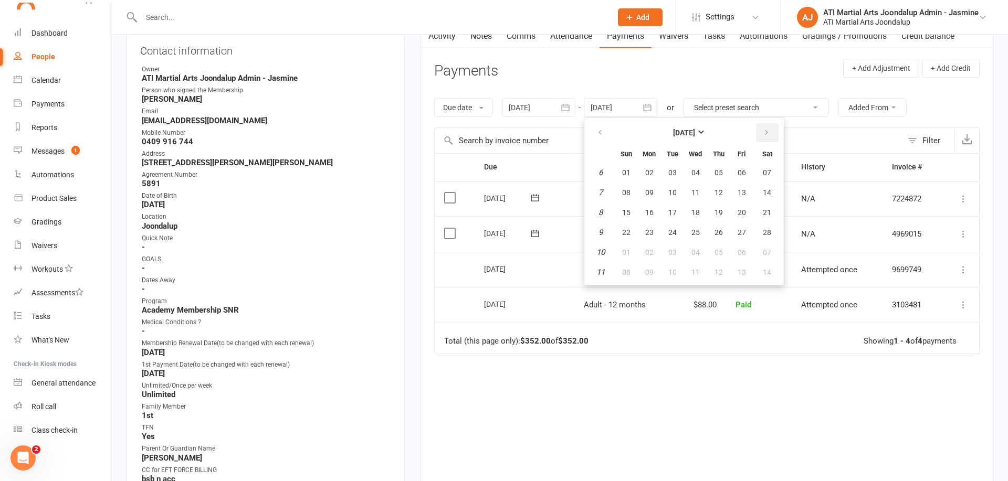
click at [770, 132] on icon "button" at bounding box center [766, 133] width 7 height 8
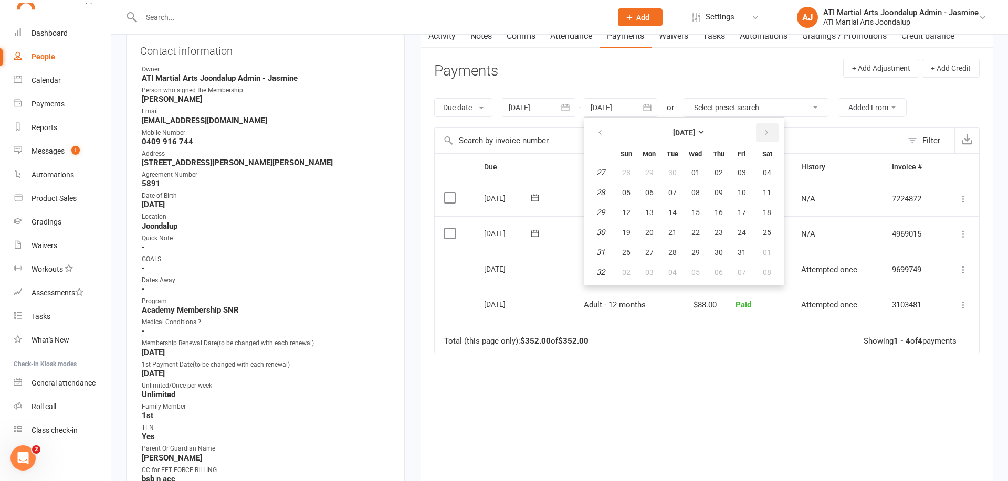
click at [770, 132] on icon "button" at bounding box center [766, 133] width 7 height 8
click at [698, 184] on button "05" at bounding box center [696, 192] width 22 height 19
type input "05 Aug 2026"
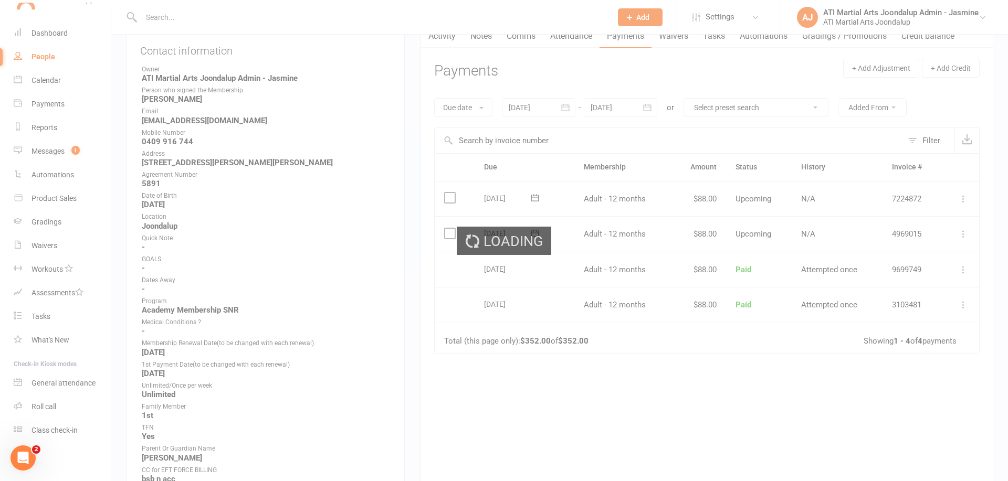
scroll to position [117, 0]
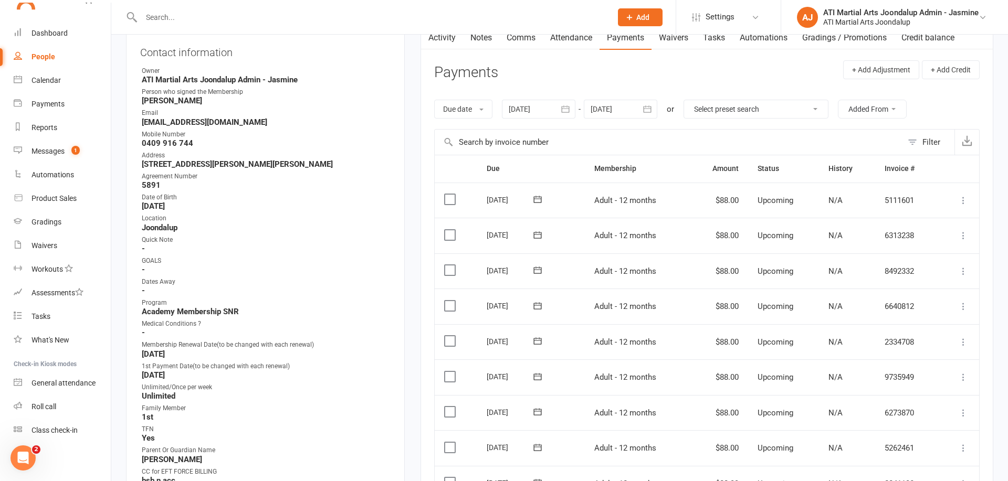
click at [260, 22] on input "text" at bounding box center [371, 17] width 466 height 15
type input "ensio"
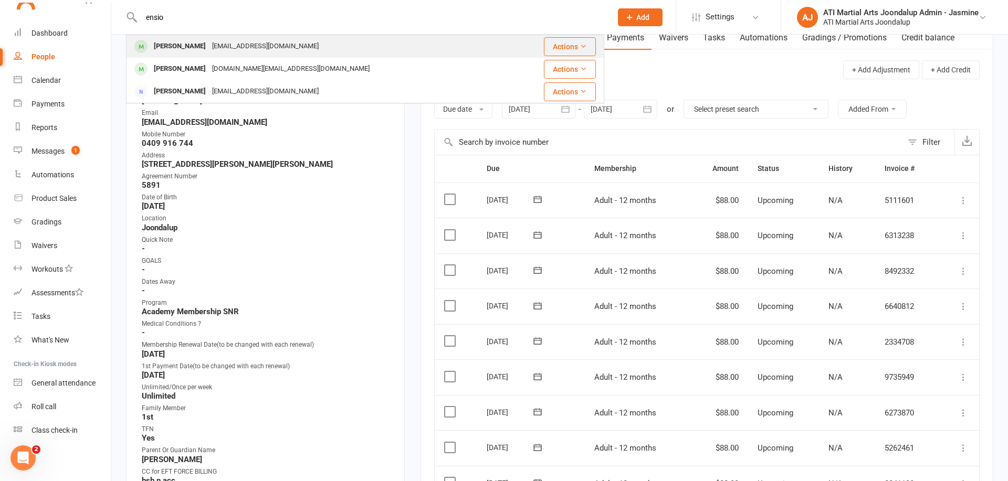
click at [220, 48] on div "lisatuorila@gmail.com" at bounding box center [265, 46] width 113 height 15
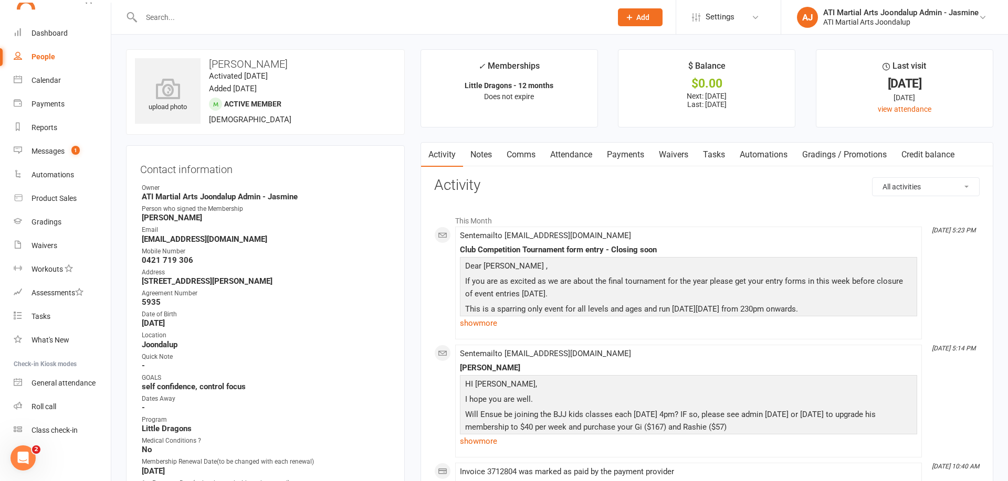
click at [575, 155] on link "Attendance" at bounding box center [571, 155] width 57 height 24
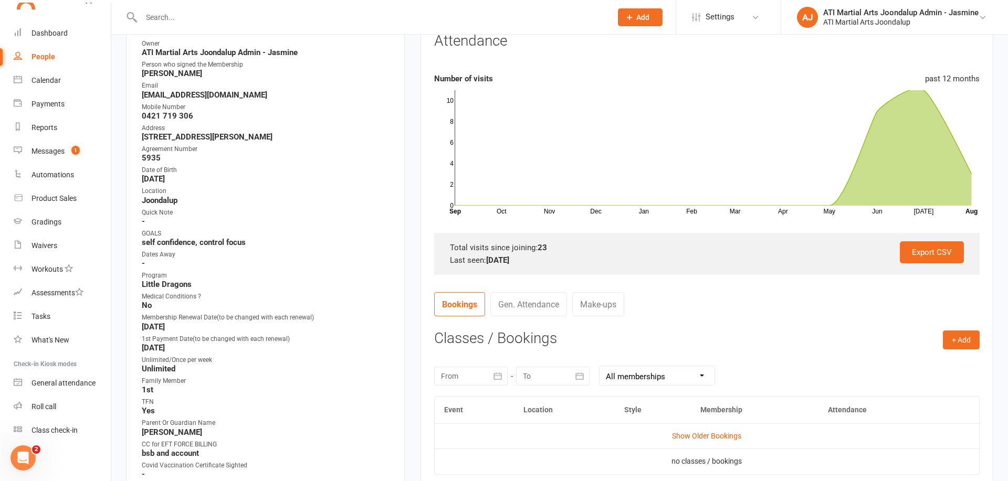
scroll to position [132, 0]
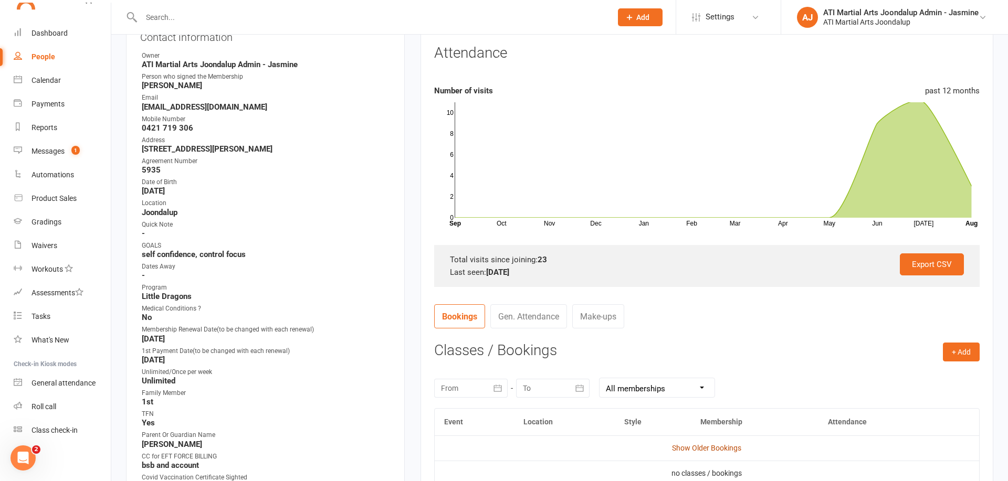
click at [707, 446] on link "Show Older Bookings" at bounding box center [706, 448] width 69 height 8
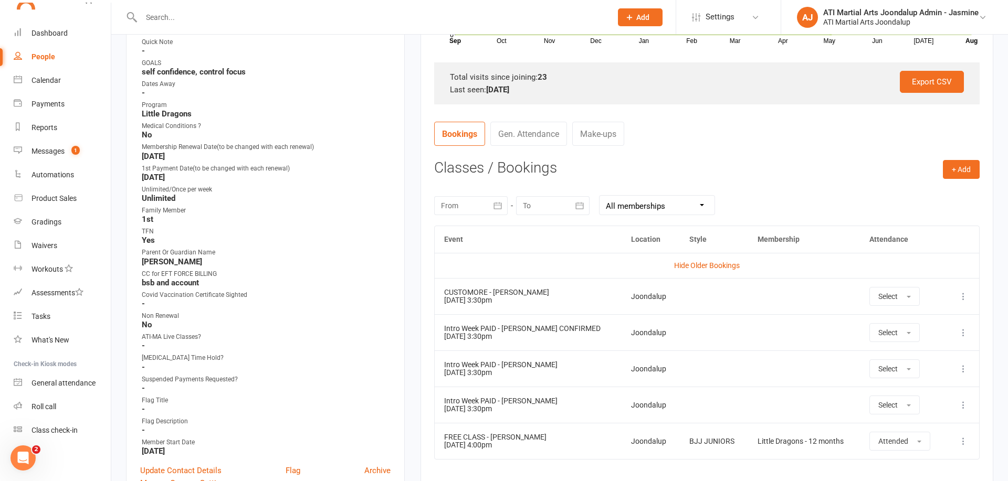
scroll to position [322, 0]
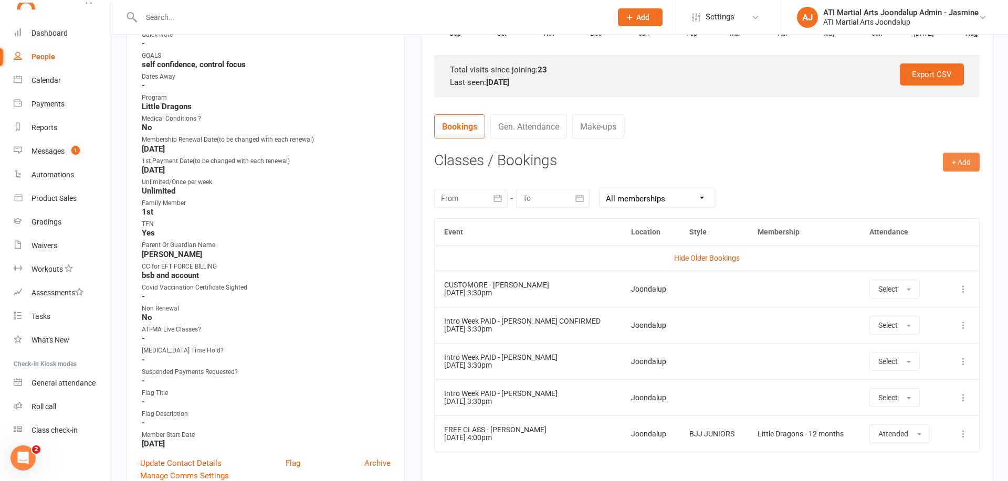
click at [969, 159] on button "+ Add" at bounding box center [961, 162] width 37 height 19
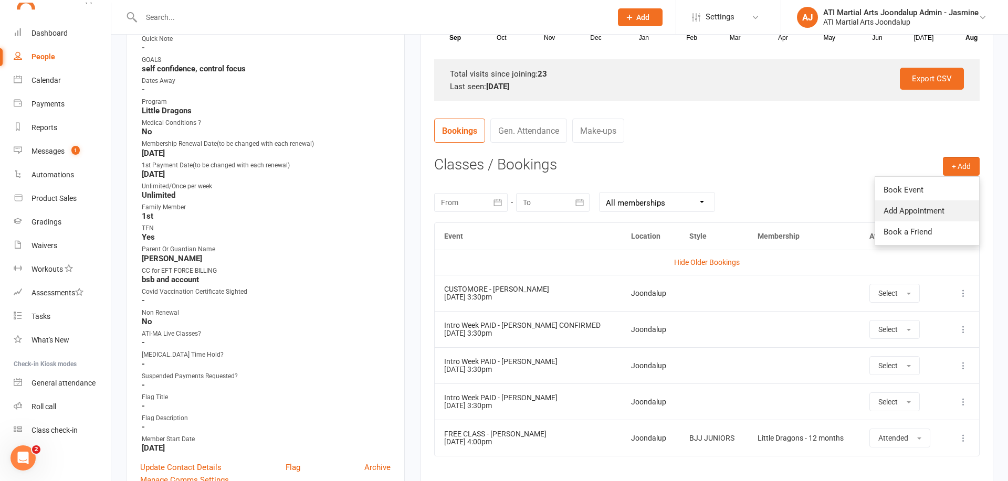
click at [892, 207] on link "Add Appointment" at bounding box center [927, 211] width 104 height 21
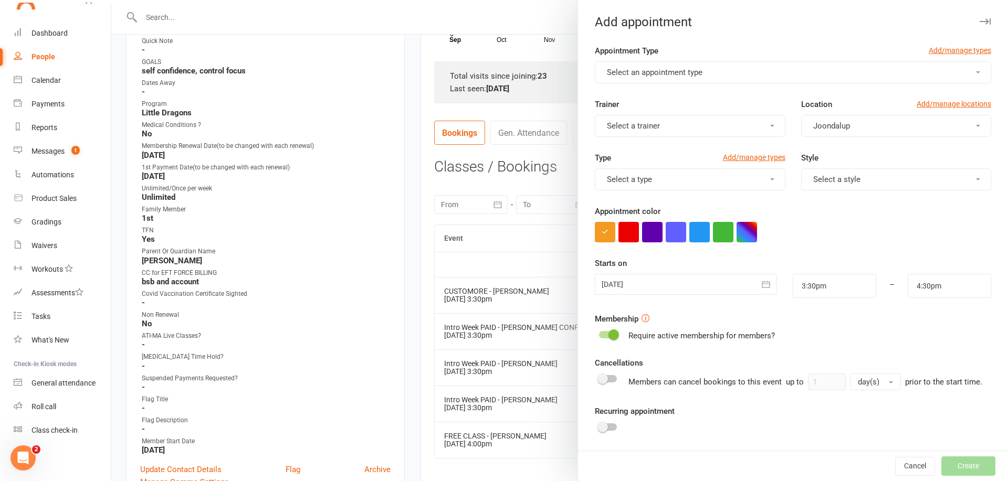
click at [653, 79] on button "Select an appointment type" at bounding box center [793, 72] width 396 height 22
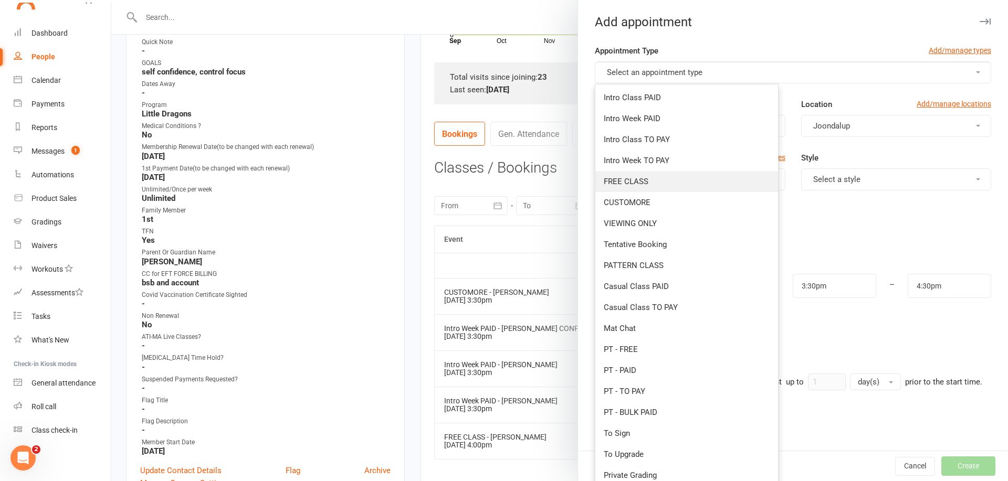
click at [633, 184] on span "FREE CLASS" at bounding box center [626, 181] width 45 height 9
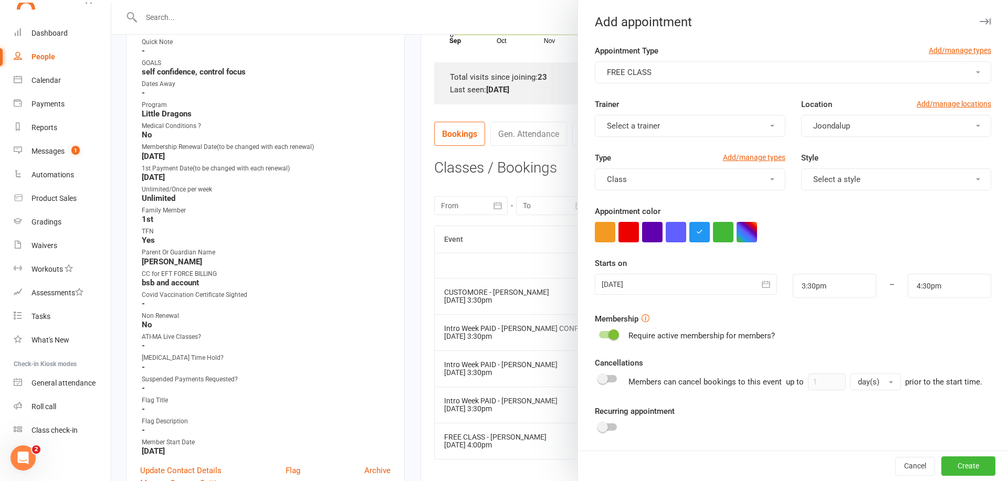
click at [708, 131] on button "Select a trainer" at bounding box center [690, 126] width 190 height 22
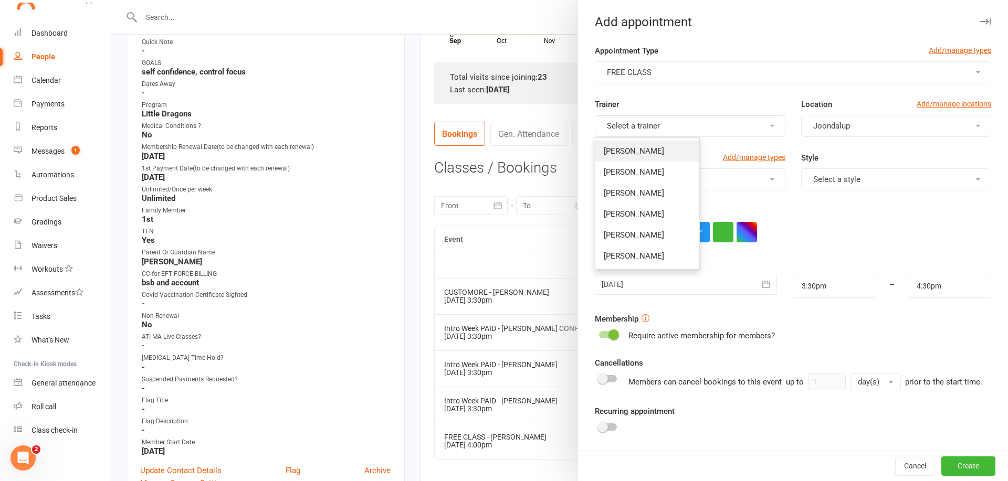
drag, startPoint x: 656, startPoint y: 152, endPoint x: 695, endPoint y: 159, distance: 39.4
click at [659, 153] on span "[PERSON_NAME]" at bounding box center [634, 150] width 60 height 9
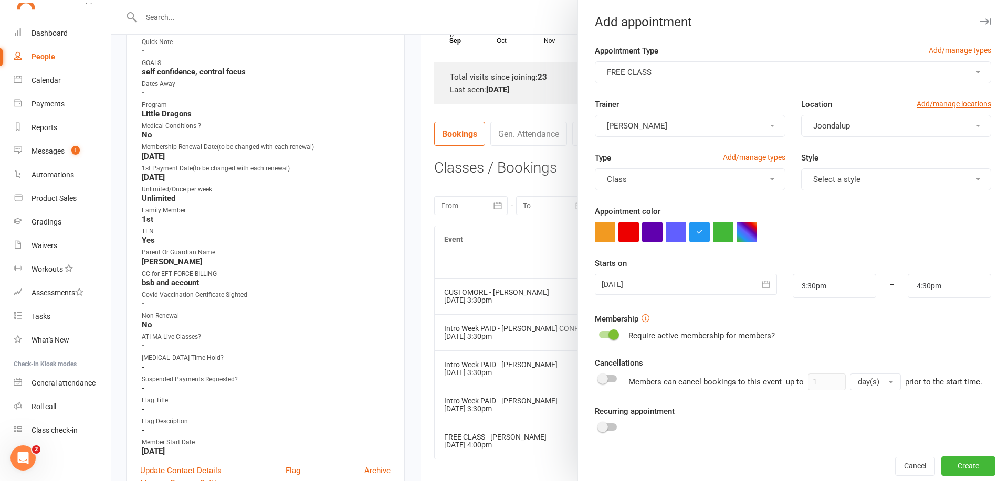
click at [871, 178] on button "Select a style" at bounding box center [896, 180] width 190 height 22
drag, startPoint x: 849, startPoint y: 226, endPoint x: 830, endPoint y: 236, distance: 20.9
click at [849, 226] on span "BJJ JUNIORS" at bounding box center [833, 225] width 47 height 9
drag, startPoint x: 835, startPoint y: 281, endPoint x: 835, endPoint y: 295, distance: 13.7
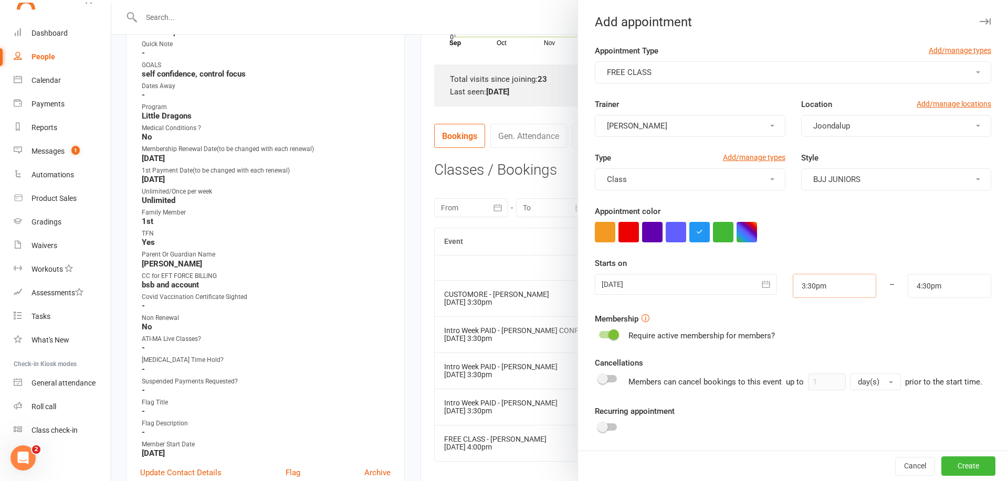
click at [836, 281] on input "3:30pm" at bounding box center [834, 286] width 83 height 24
type input "4:00pm"
drag, startPoint x: 824, startPoint y: 357, endPoint x: 841, endPoint y: 349, distance: 19.3
click at [824, 357] on li "4:00pm" at bounding box center [818, 354] width 50 height 16
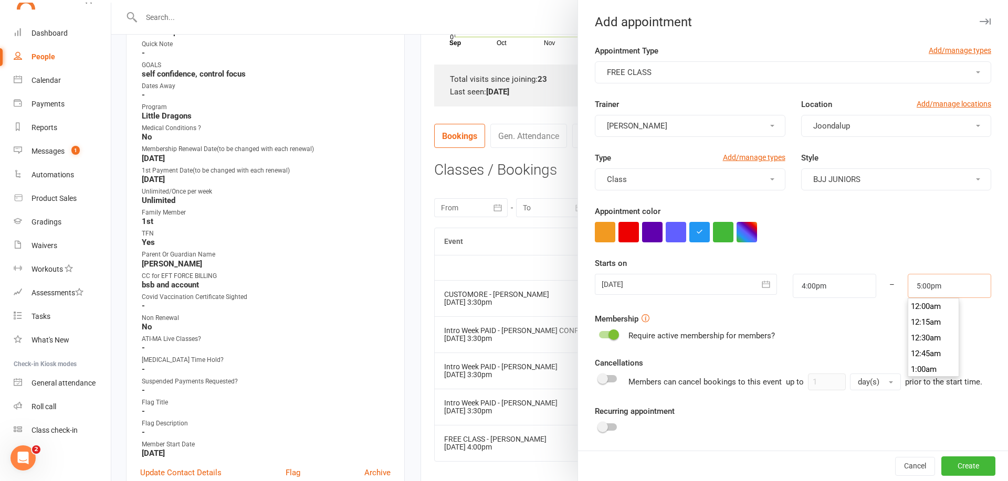
scroll to position [1055, 0]
click at [945, 290] on input "5:00pm" at bounding box center [949, 286] width 83 height 24
type input "4:30pm"
click at [936, 311] on li "4:30pm" at bounding box center [933, 317] width 50 height 16
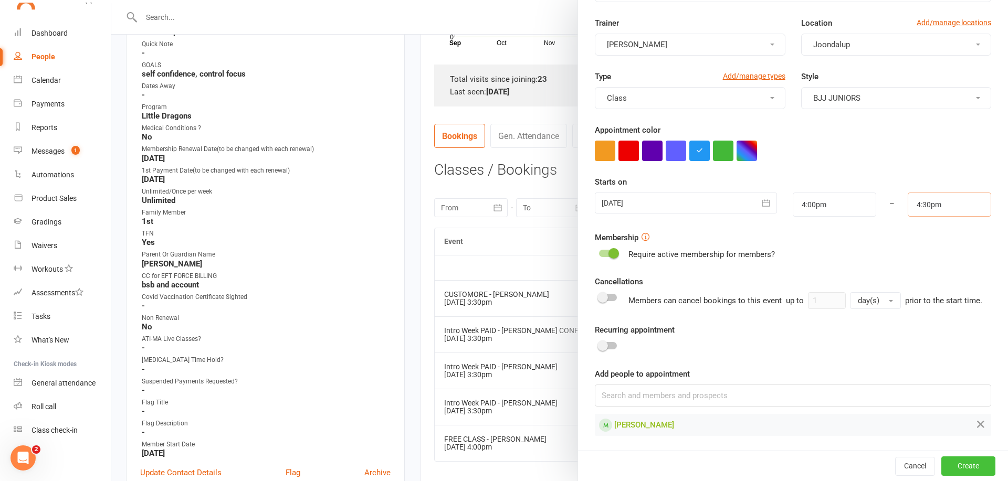
scroll to position [81, 0]
drag, startPoint x: 962, startPoint y: 462, endPoint x: 707, endPoint y: 397, distance: 263.2
click at [961, 461] on button "Create" at bounding box center [968, 466] width 54 height 19
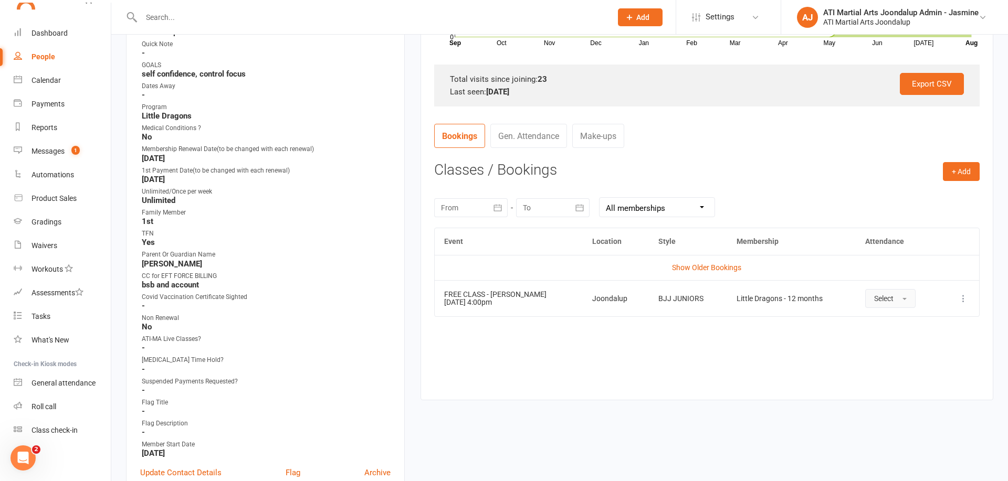
drag, startPoint x: 902, startPoint y: 298, endPoint x: 900, endPoint y: 304, distance: 6.0
click at [902, 298] on button "Select" at bounding box center [890, 298] width 50 height 19
click at [891, 324] on span "Attended" at bounding box center [889, 322] width 31 height 9
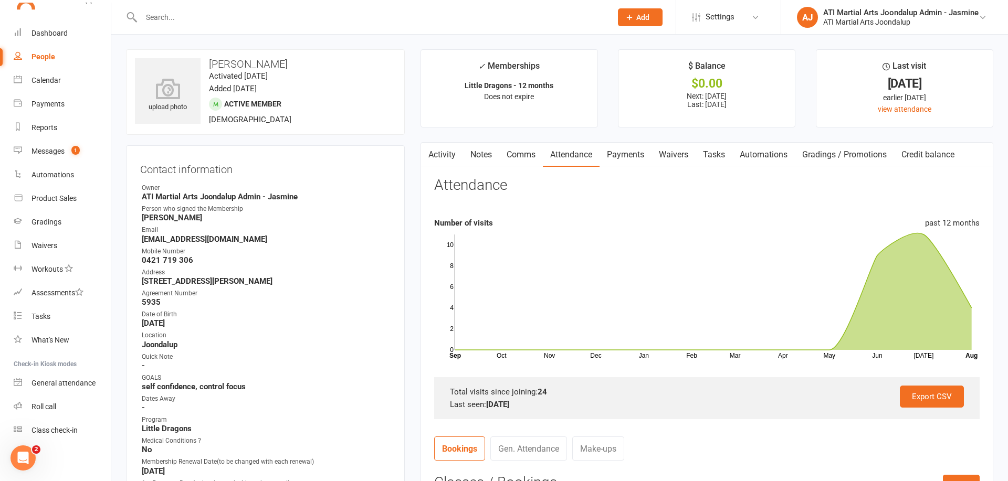
scroll to position [0, 0]
click at [252, 24] on input "text" at bounding box center [371, 17] width 466 height 15
type input "Melissa eaton"
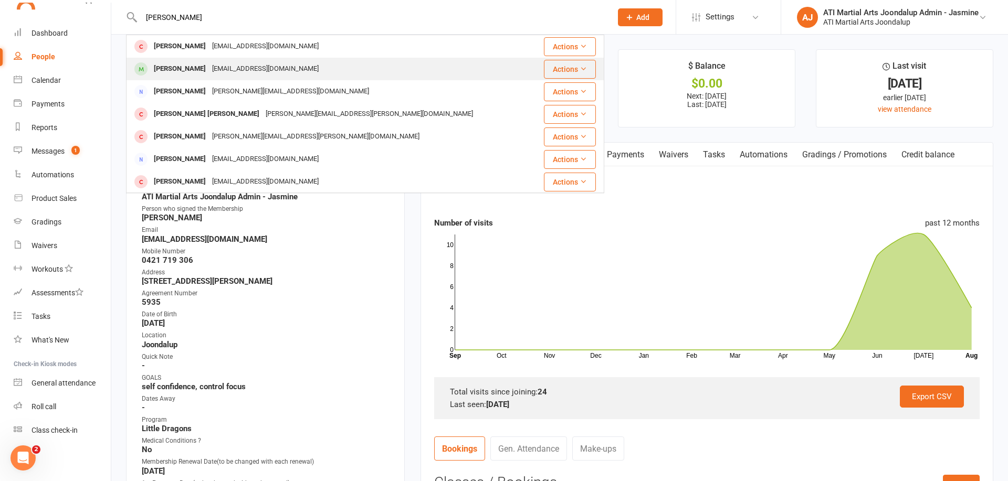
click at [186, 70] on div "Melissa Eaton" at bounding box center [180, 68] width 58 height 15
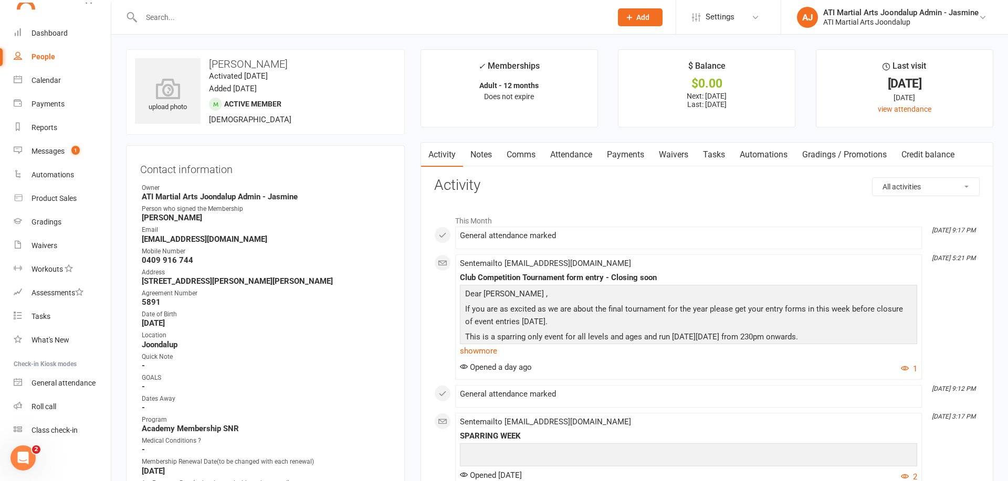
click at [626, 151] on link "Payments" at bounding box center [625, 155] width 52 height 24
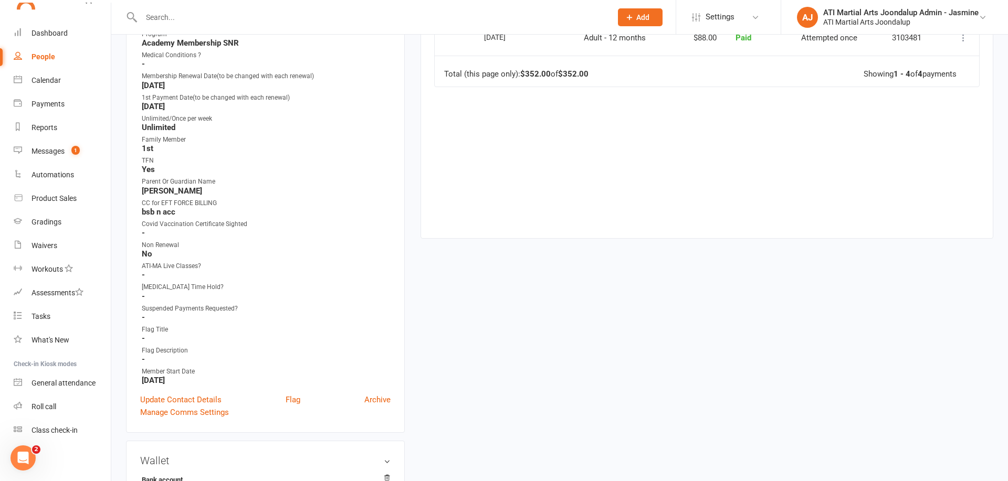
scroll to position [382, 0]
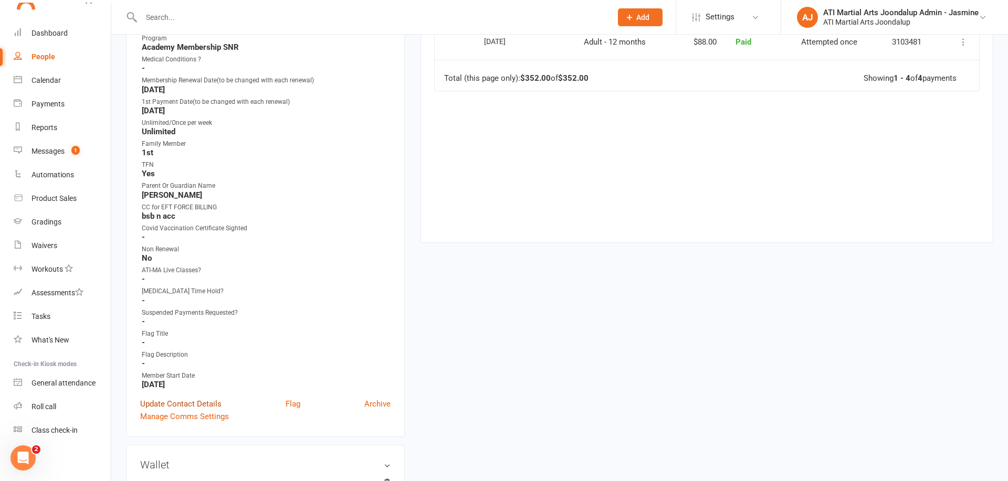
click at [198, 399] on link "Update Contact Details" at bounding box center [180, 404] width 81 height 13
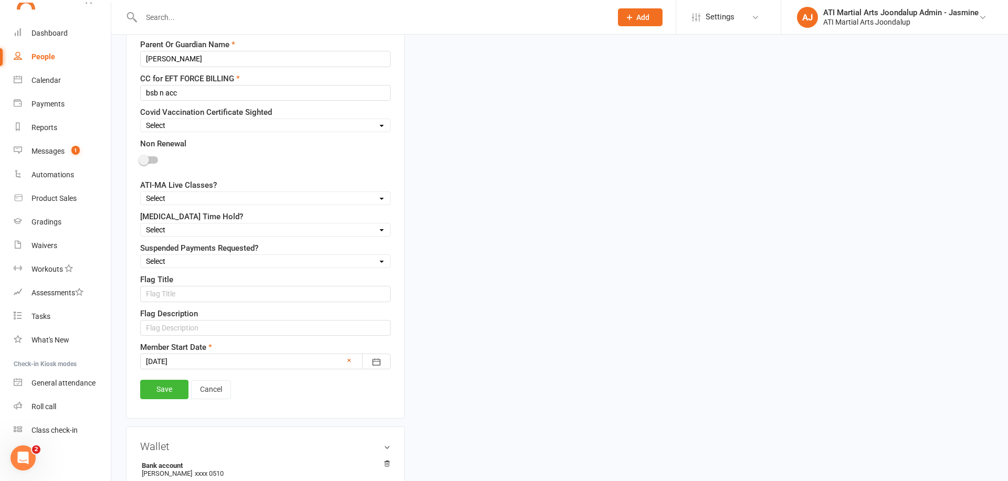
scroll to position [796, 0]
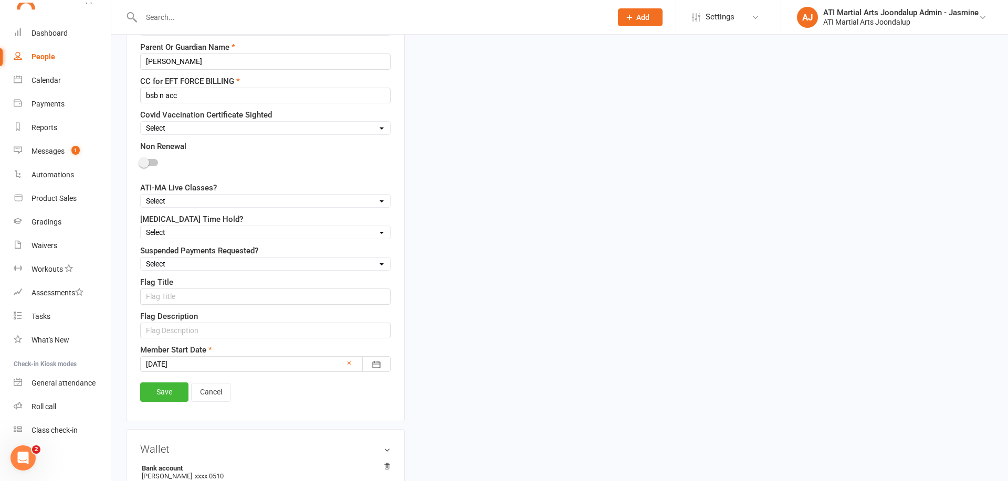
drag, startPoint x: 217, startPoint y: 387, endPoint x: 202, endPoint y: 346, distance: 43.7
click at [217, 387] on link "Cancel" at bounding box center [211, 392] width 40 height 19
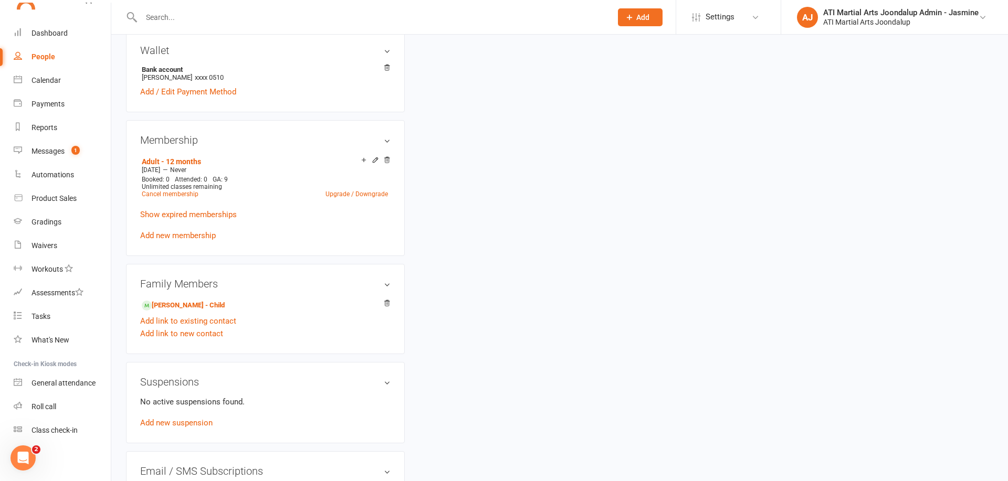
click at [207, 14] on input "text" at bounding box center [371, 17] width 466 height 15
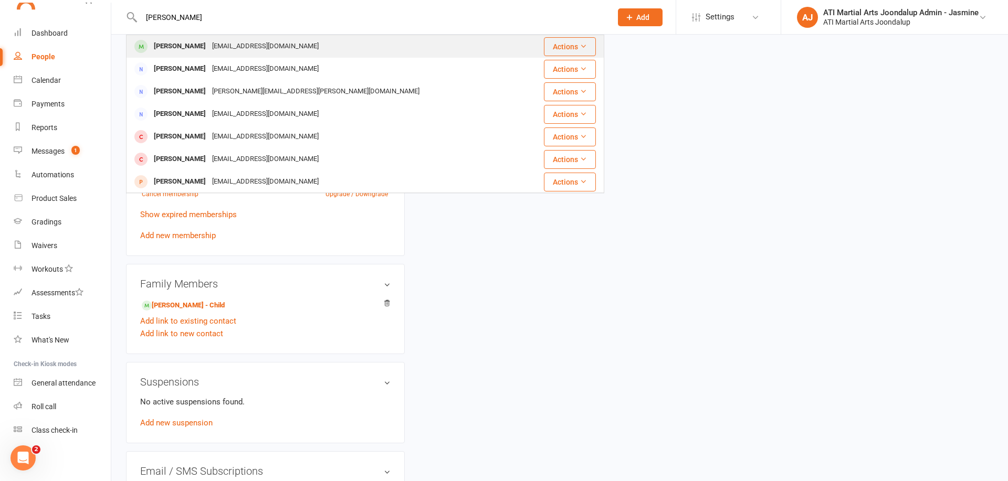
type input "ray Bennett"
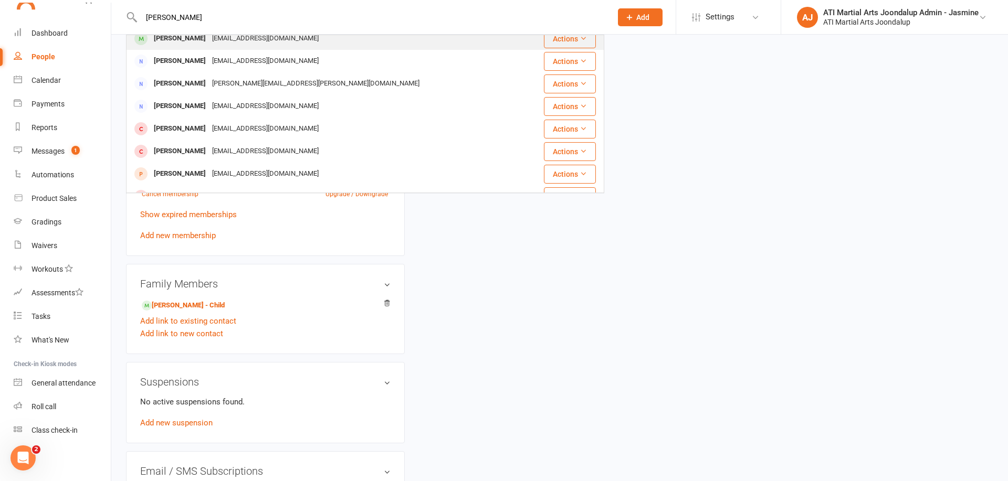
click at [163, 51] on tbody "Ray Bennett mynamepingping@gmail.com Actions Riley Bennett mab6284@hotmail.com …" at bounding box center [365, 252] width 477 height 451
click at [174, 41] on div "Ray Bennett" at bounding box center [180, 38] width 58 height 15
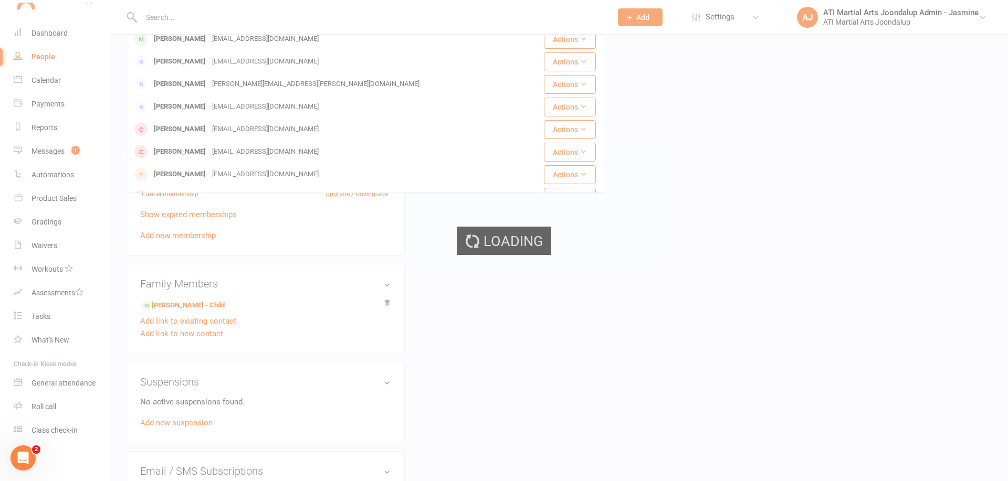
scroll to position [796, 0]
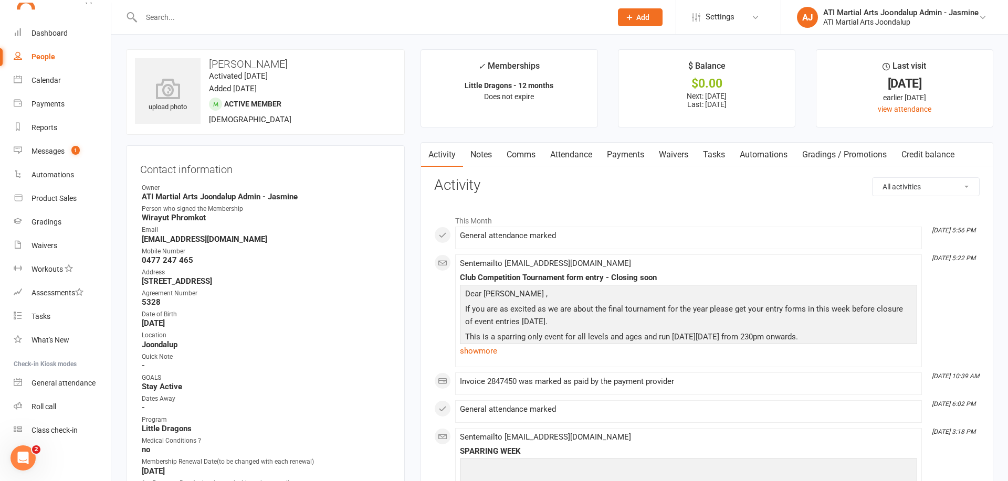
click at [622, 152] on link "Payments" at bounding box center [625, 155] width 52 height 24
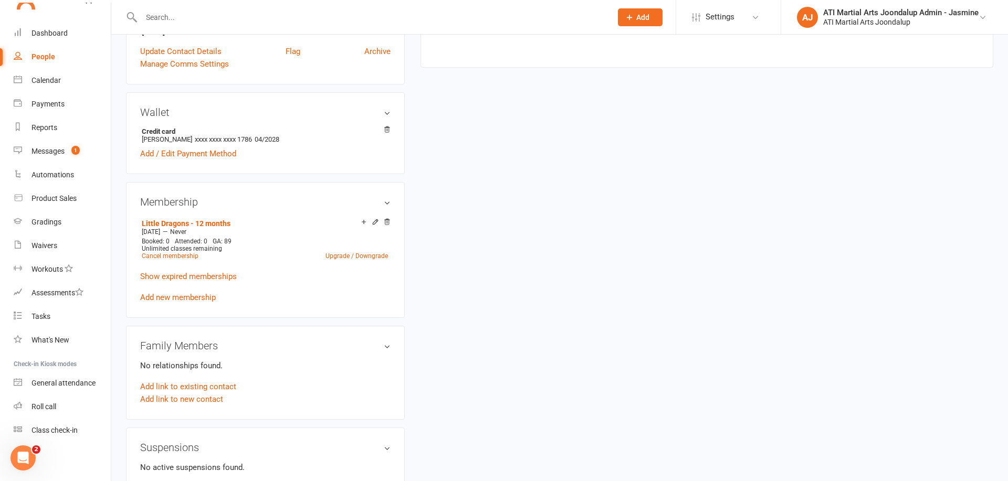
scroll to position [734, 0]
click at [207, 15] on input "text" at bounding box center [371, 17] width 466 height 15
type input "Isaac middleton"
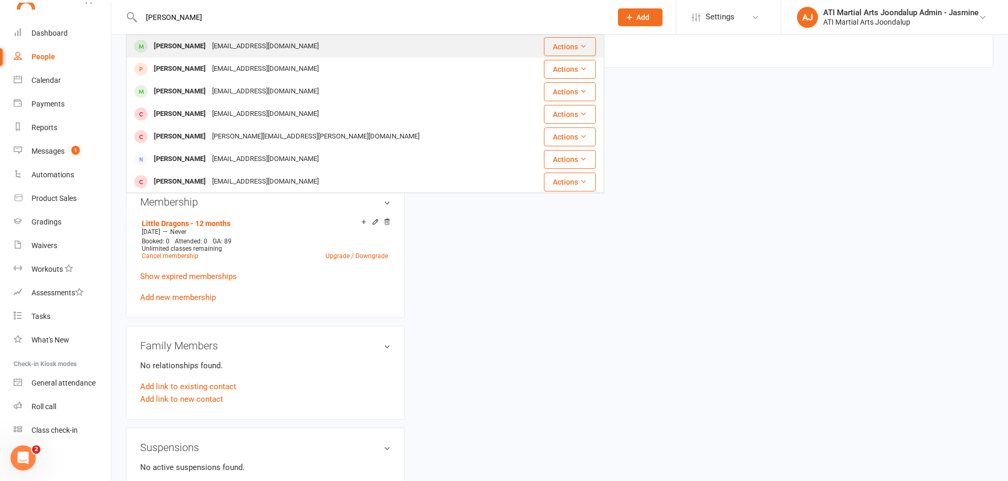
click at [222, 50] on div "info@acasibs.com.au" at bounding box center [265, 46] width 113 height 15
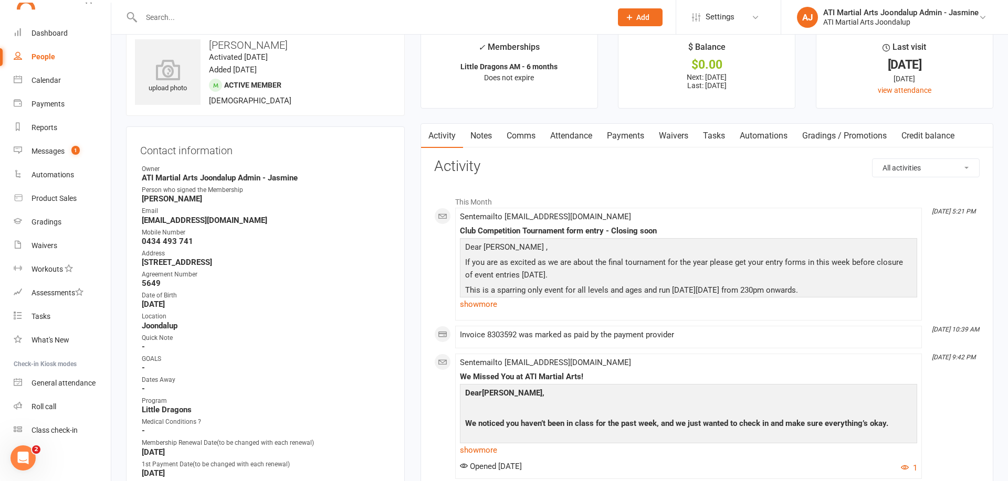
scroll to position [34, 0]
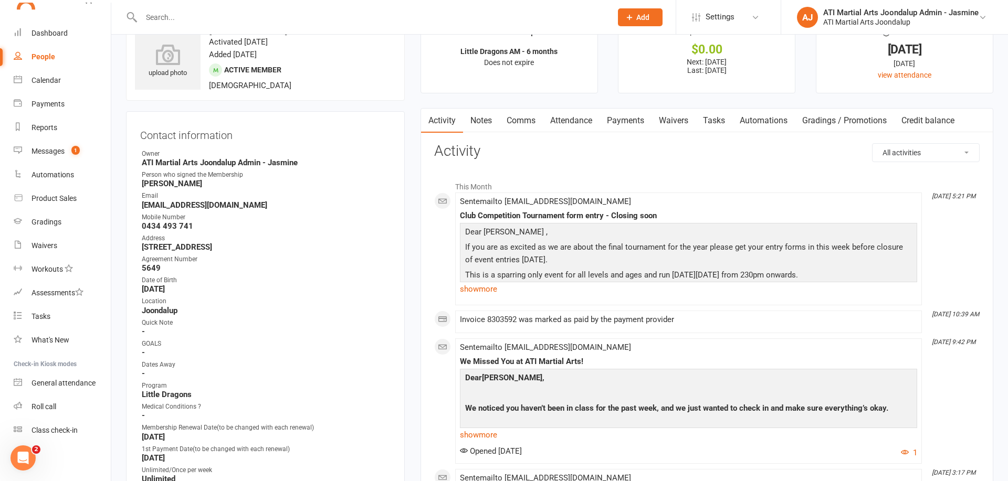
click at [637, 123] on link "Payments" at bounding box center [625, 121] width 52 height 24
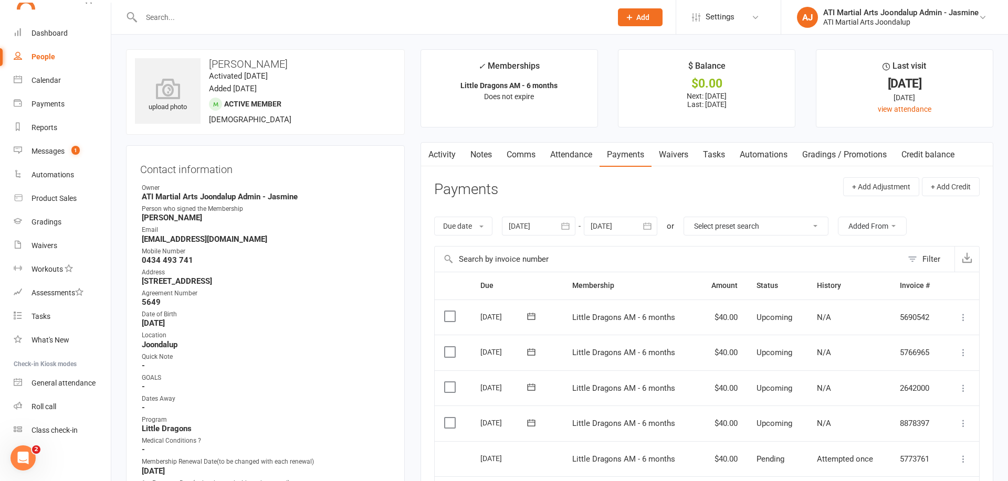
click at [264, 21] on input "text" at bounding box center [371, 17] width 466 height 15
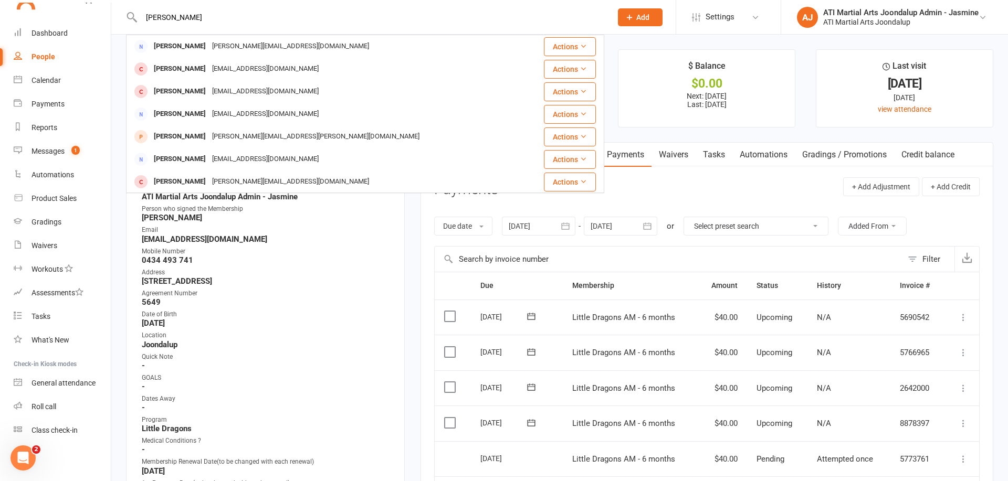
type input "Melissa eaton"
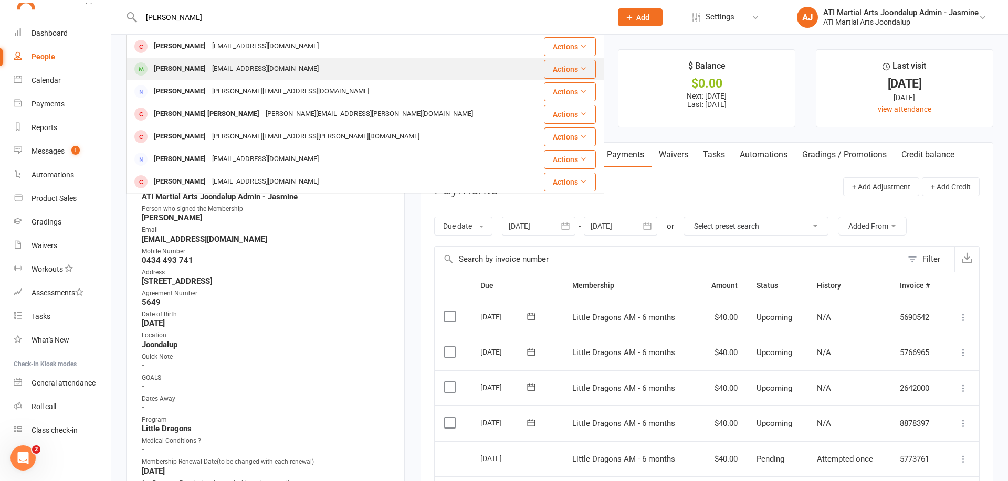
click at [222, 69] on div "melandbart99@gmail.com" at bounding box center [265, 68] width 113 height 15
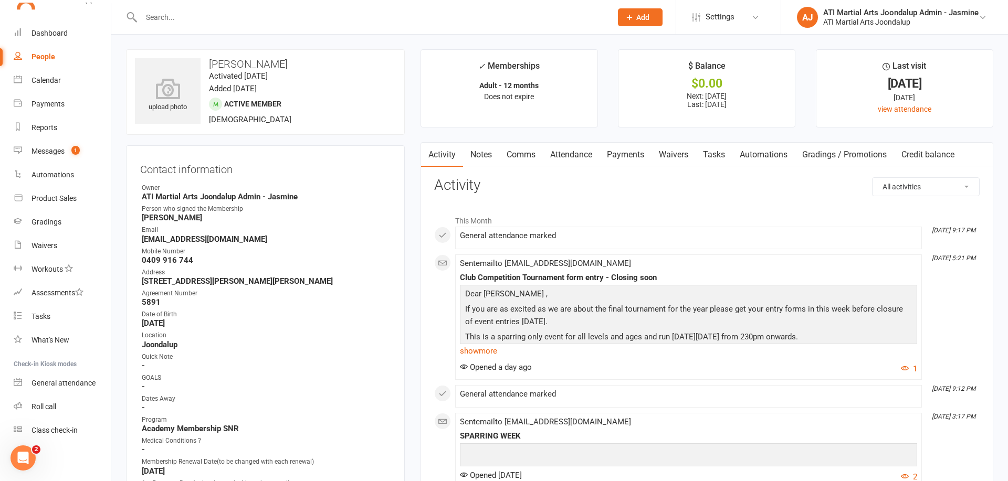
click at [482, 157] on link "Notes" at bounding box center [481, 155] width 36 height 24
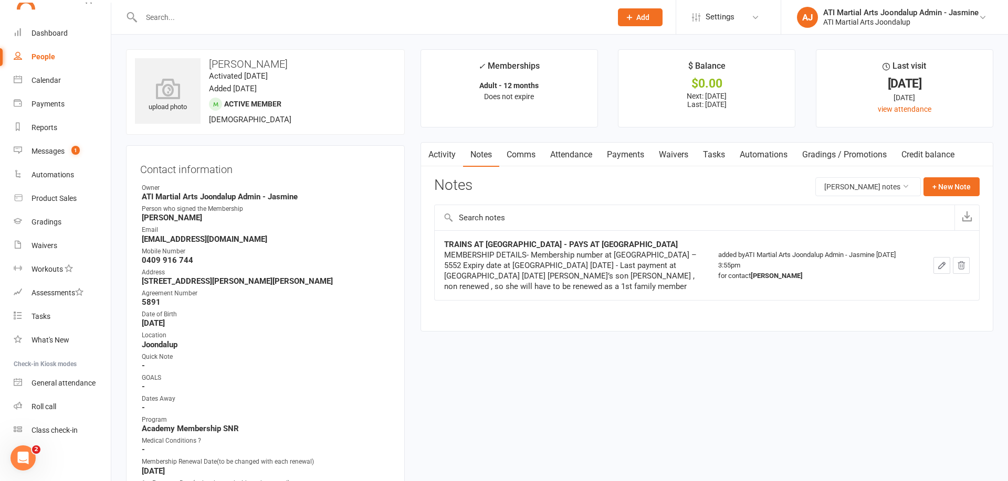
click at [622, 156] on link "Payments" at bounding box center [625, 155] width 52 height 24
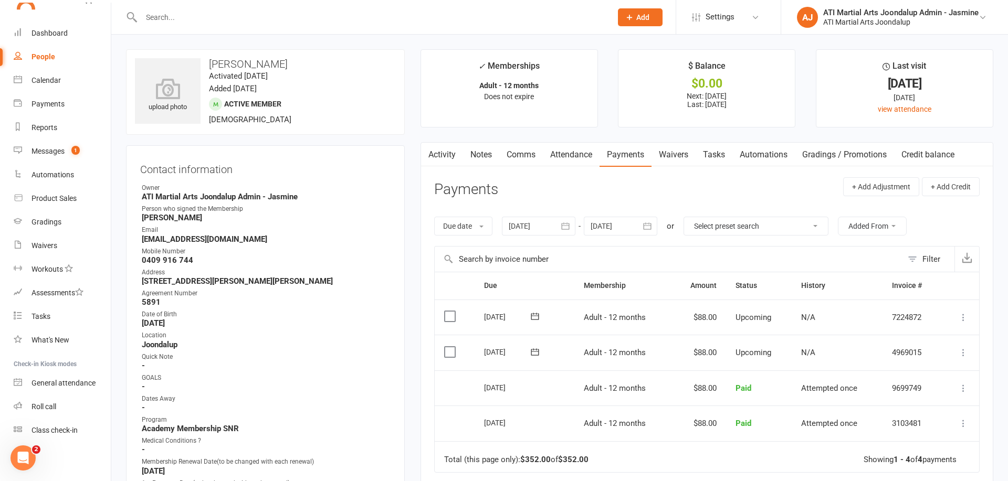
click at [477, 154] on link "Notes" at bounding box center [481, 155] width 36 height 24
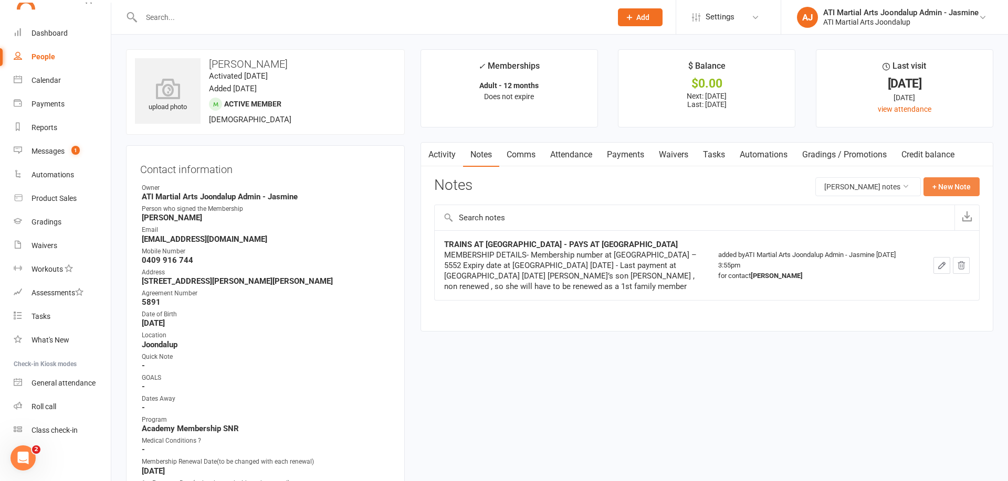
click at [961, 187] on button "+ New Note" at bounding box center [951, 186] width 56 height 19
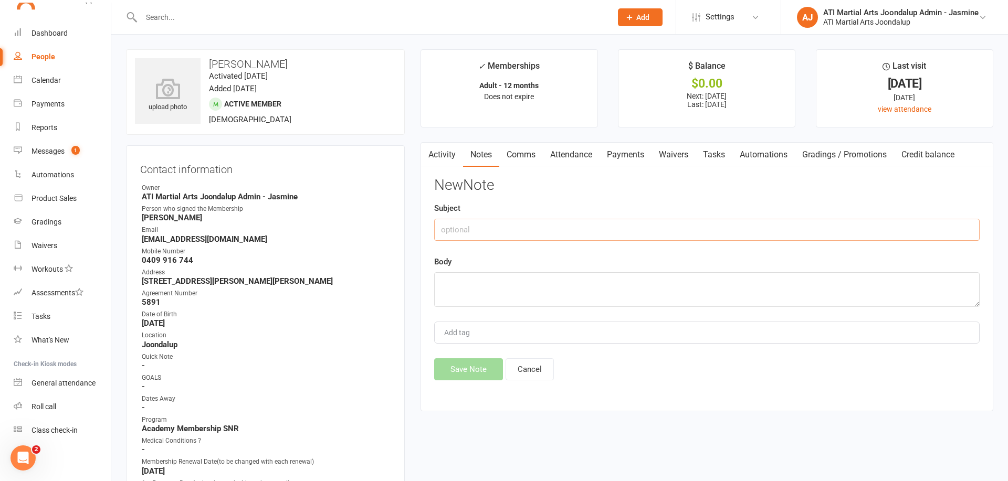
click at [584, 224] on input "text" at bounding box center [706, 230] width 545 height 22
type input "TIMEHOLD received 11/08/25 Debbie"
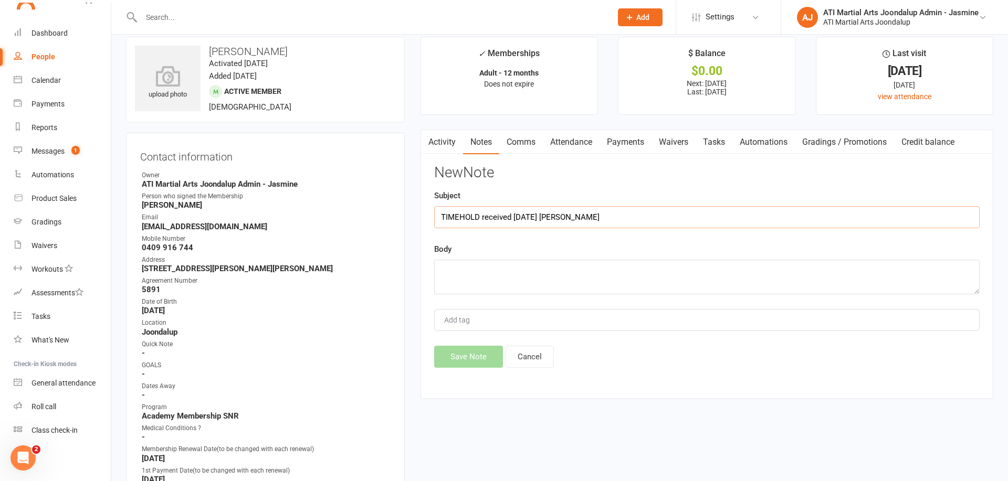
scroll to position [20, 0]
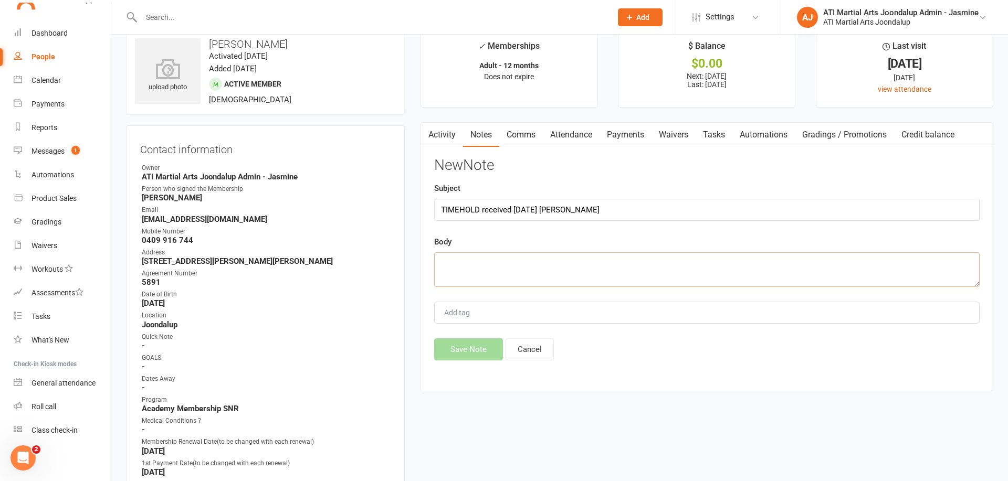
click at [573, 255] on textarea at bounding box center [706, 269] width 545 height 35
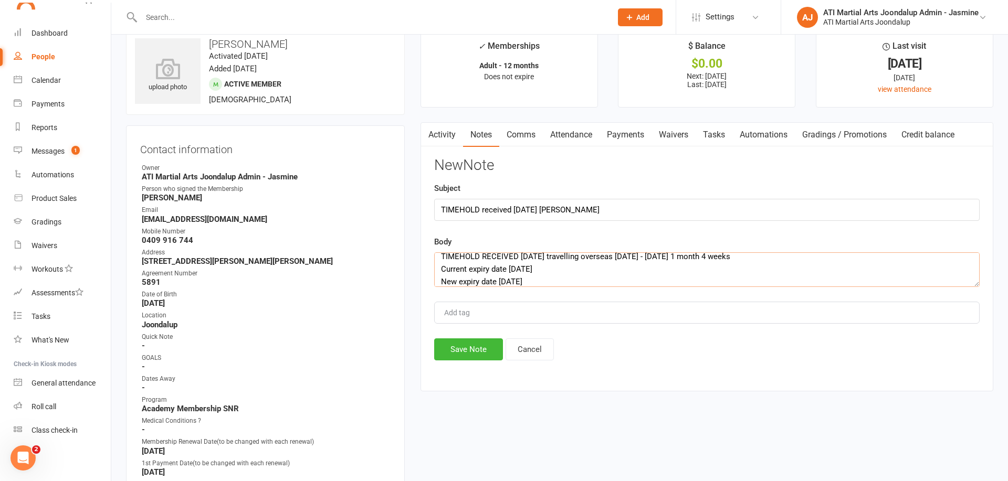
scroll to position [19, 0]
type textarea "TIMEHOLD RECEIVED 11/08/25 travelling overseas 01/09/25 - 05/10/25 1 month 4 we…"
click at [469, 351] on button "Save Note" at bounding box center [468, 350] width 69 height 22
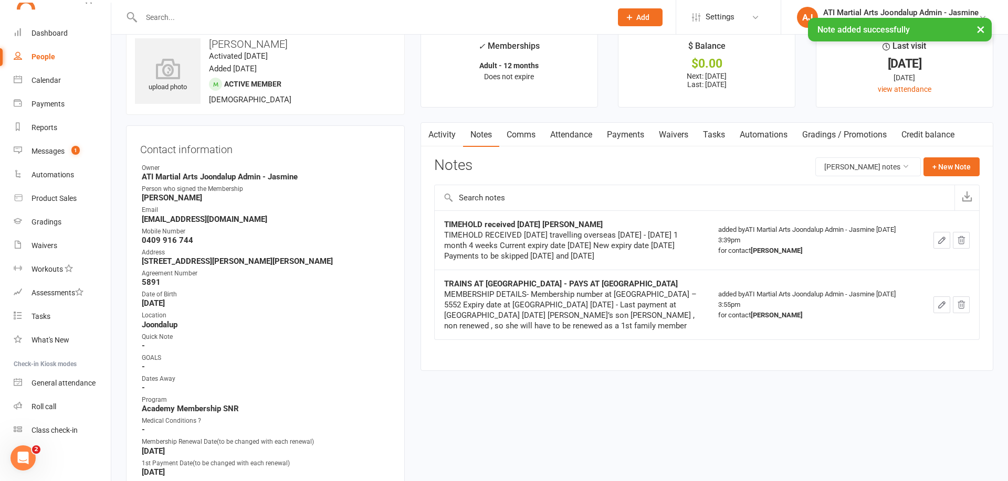
drag, startPoint x: 43, startPoint y: 319, endPoint x: 202, endPoint y: 305, distance: 160.2
click at [43, 319] on div "Tasks" at bounding box center [40, 316] width 19 height 8
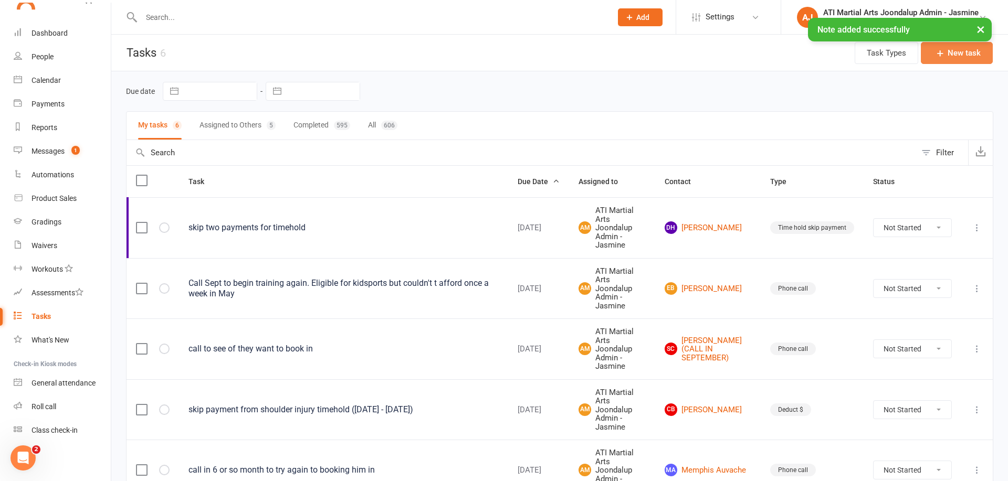
click at [962, 60] on button "New task" at bounding box center [957, 53] width 72 height 22
select select "12005"
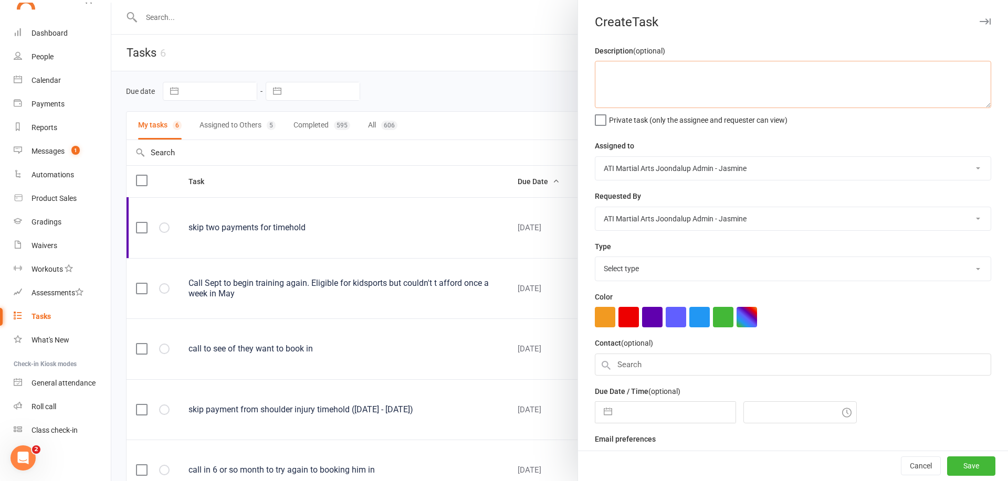
click at [642, 73] on textarea at bounding box center [793, 84] width 396 height 47
type textarea "Time"
click at [916, 468] on button "Cancel" at bounding box center [921, 466] width 40 height 19
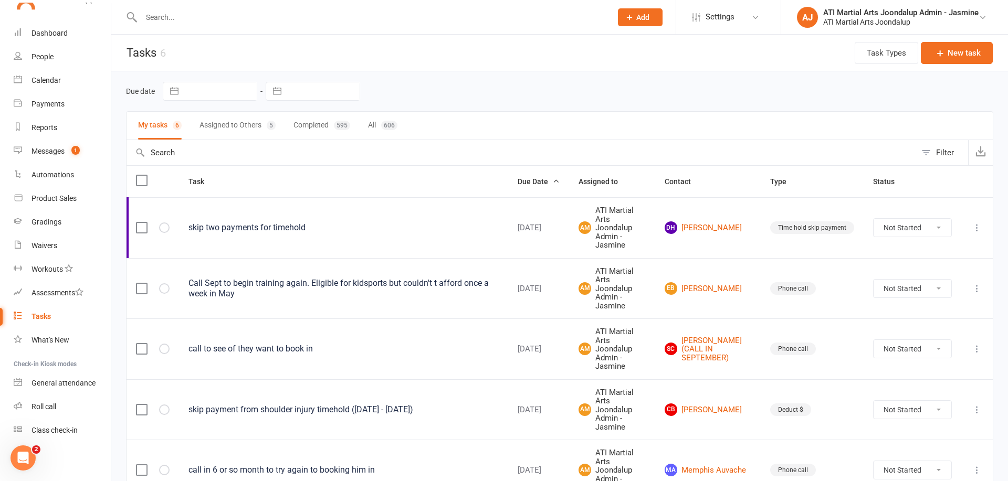
click at [222, 23] on input "text" at bounding box center [371, 17] width 466 height 15
type input "Melissa eaton"
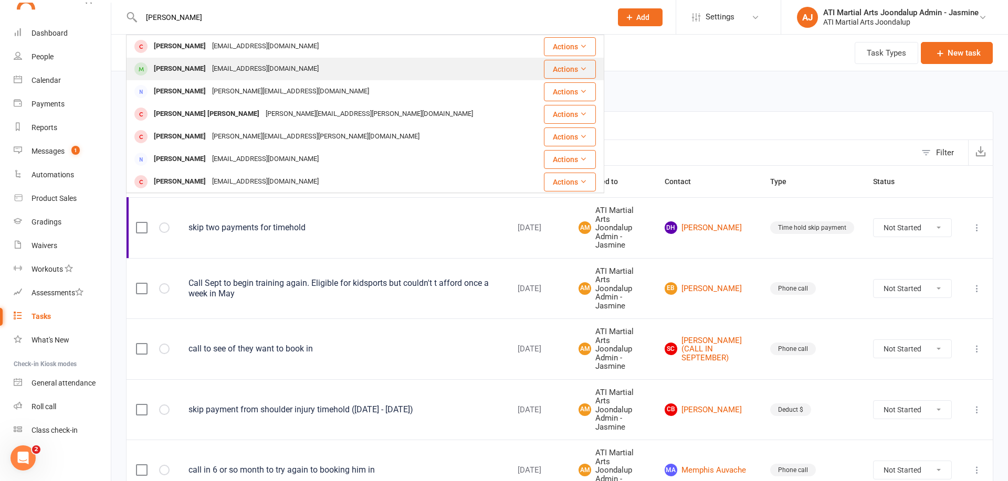
click at [173, 69] on div "Melissa Eaton" at bounding box center [180, 68] width 58 height 15
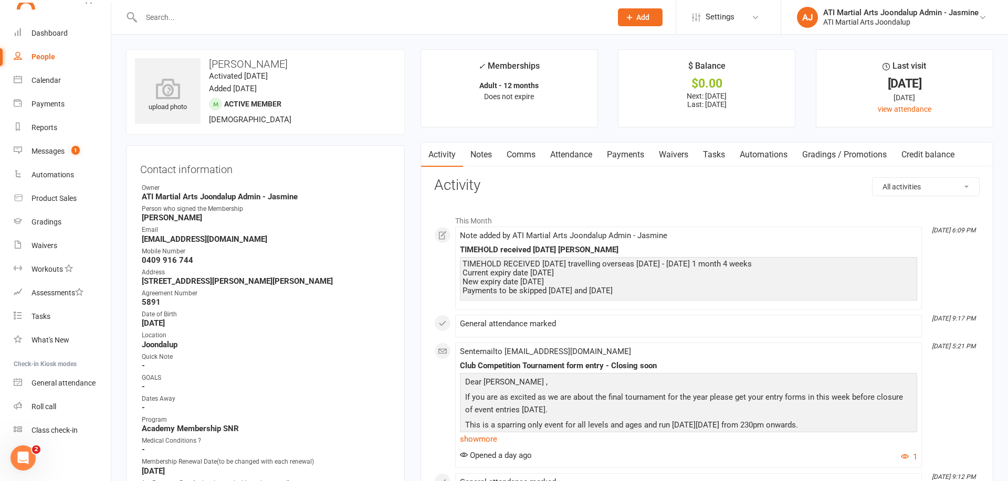
click at [484, 153] on link "Notes" at bounding box center [481, 155] width 36 height 24
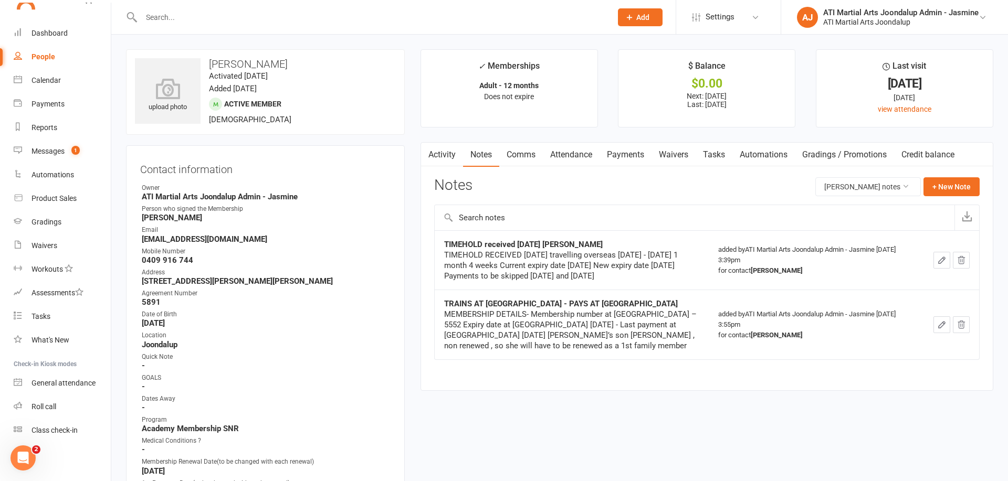
click at [939, 262] on icon "button" at bounding box center [941, 260] width 9 height 9
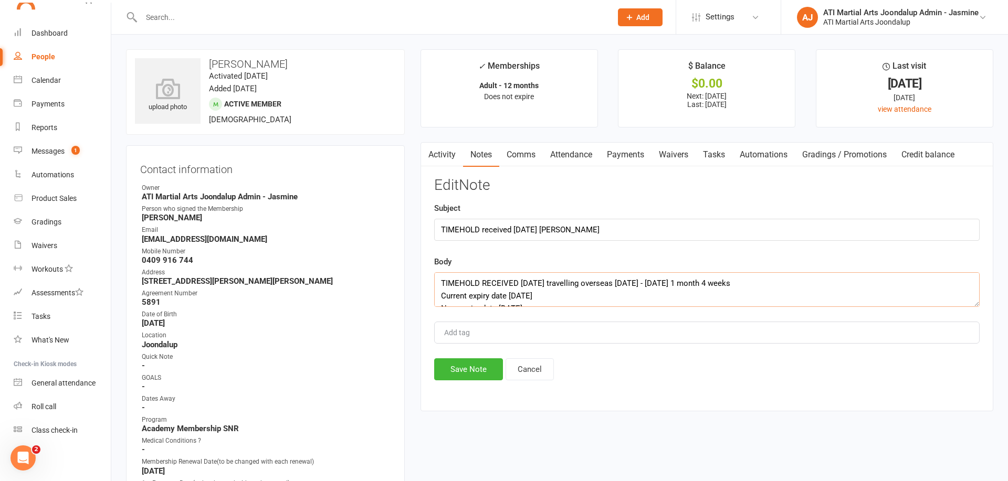
drag, startPoint x: 623, startPoint y: 296, endPoint x: 441, endPoint y: 267, distance: 183.5
click at [441, 267] on div "Body TIMEHOLD RECEIVED 11/08/25 travelling overseas 01/09/25 - 05/10/25 1 month…" at bounding box center [706, 281] width 545 height 51
click at [482, 370] on button "Save Note" at bounding box center [468, 370] width 69 height 22
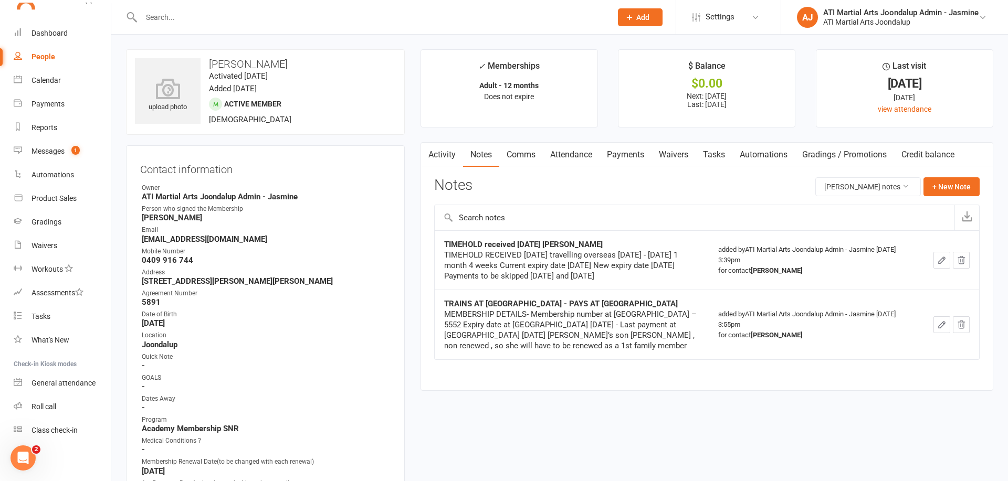
click at [285, 23] on input "text" at bounding box center [371, 17] width 466 height 15
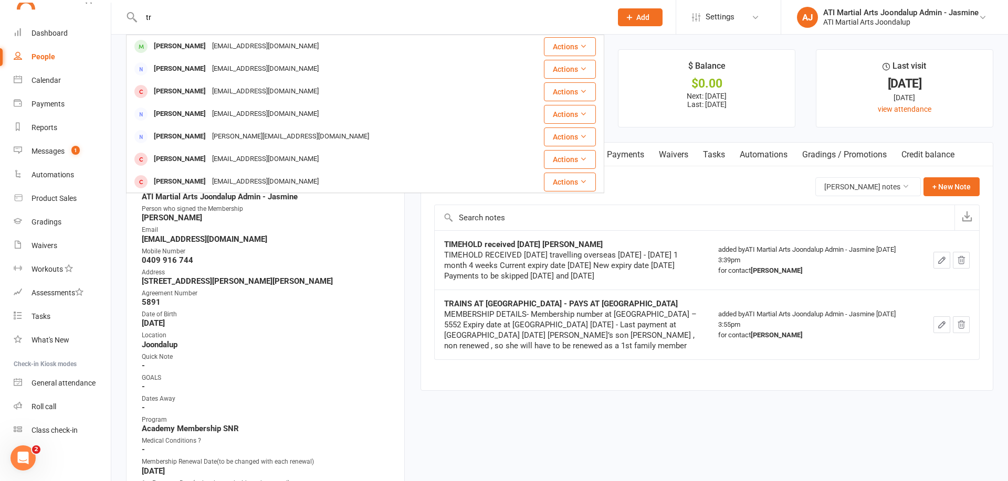
type input "t"
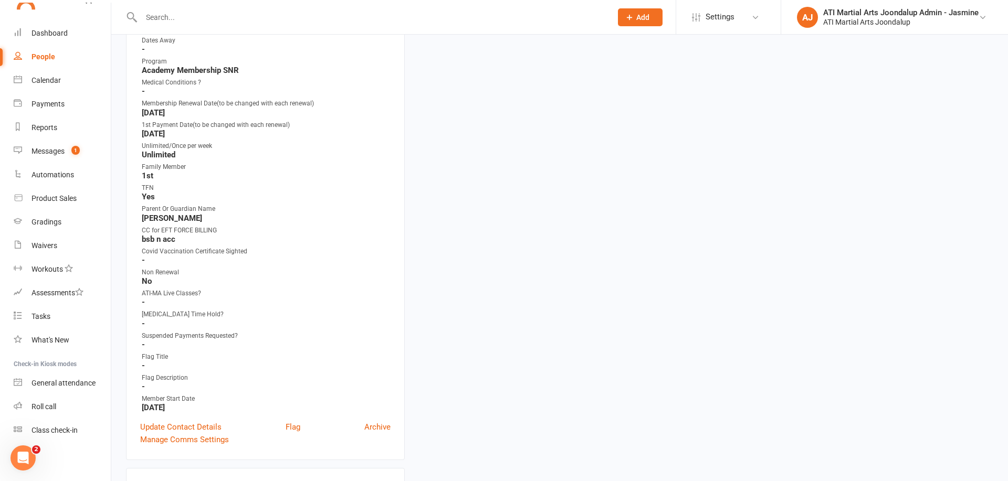
scroll to position [356, 0]
click at [207, 426] on link "Update Contact Details" at bounding box center [180, 429] width 81 height 13
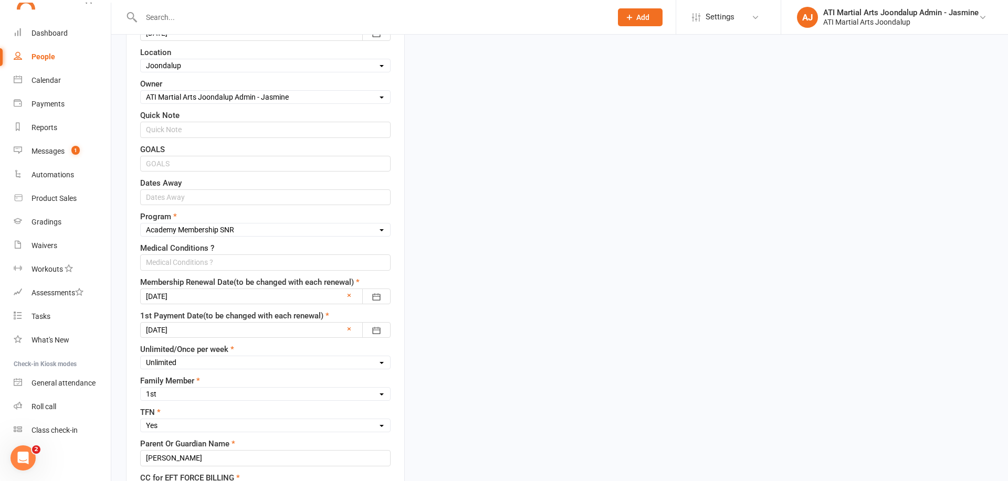
scroll to position [402, 0]
click at [375, 290] on icon "button" at bounding box center [376, 294] width 10 height 10
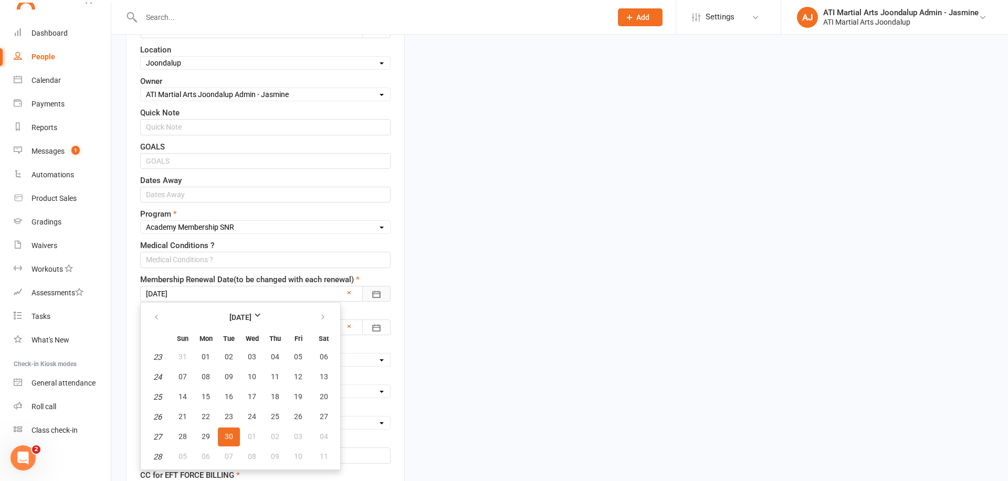
scroll to position [402, 0]
click at [322, 316] on icon "button" at bounding box center [322, 318] width 7 height 8
click at [298, 435] on span "28" at bounding box center [298, 437] width 8 height 8
type input "28 Aug 2026"
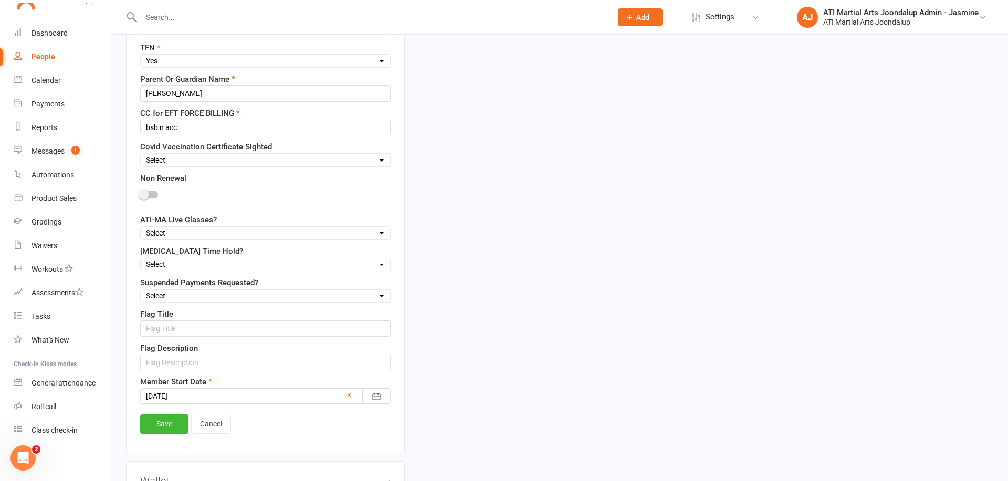
scroll to position [764, 0]
click at [172, 418] on link "Save" at bounding box center [164, 424] width 48 height 19
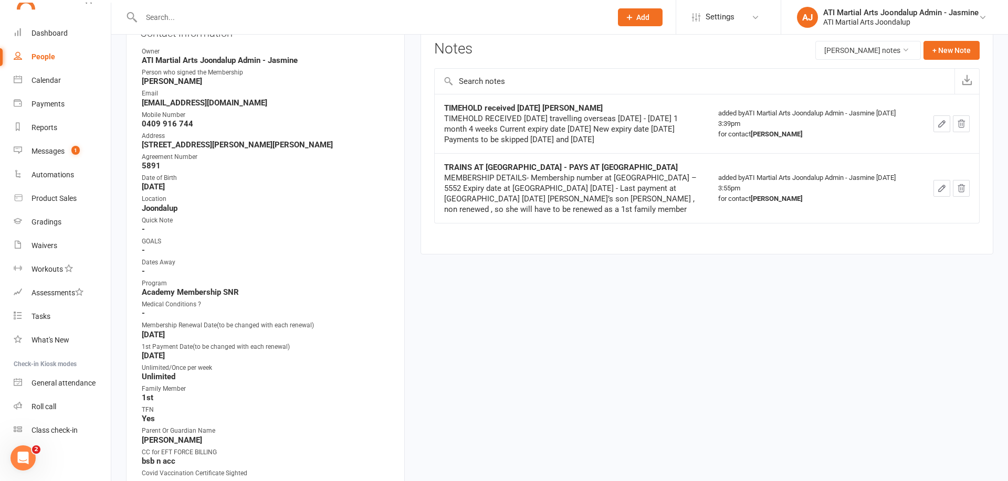
scroll to position [47, 0]
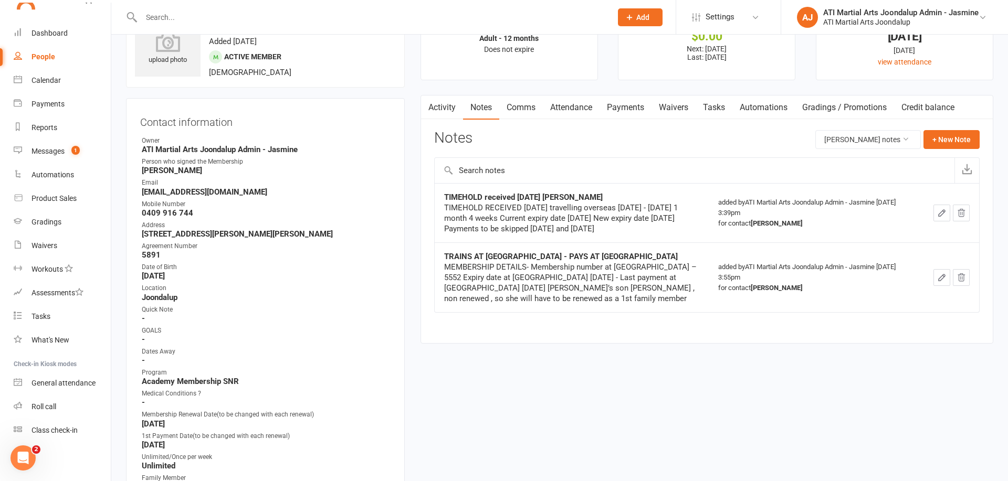
click at [215, 17] on input "text" at bounding box center [371, 17] width 466 height 15
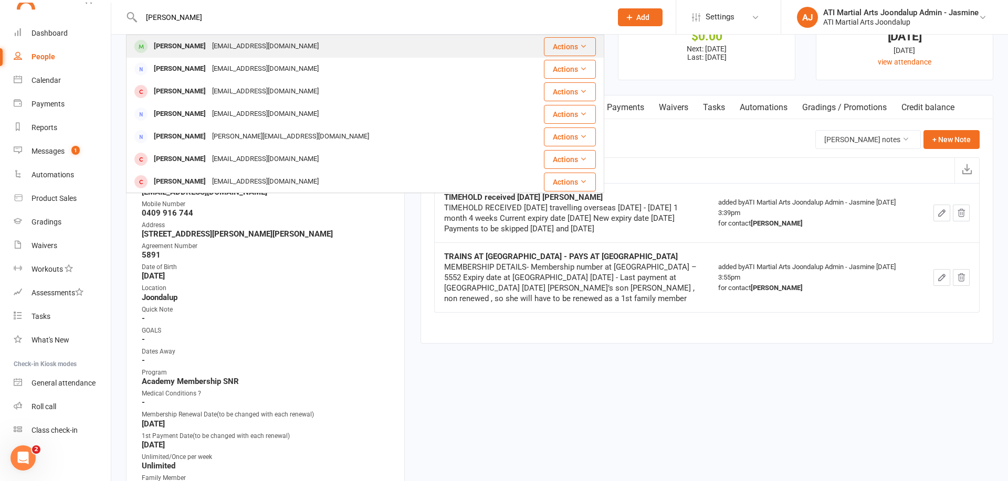
type input "travis eaton"
click at [176, 51] on div "Travis Eaton" at bounding box center [180, 46] width 58 height 15
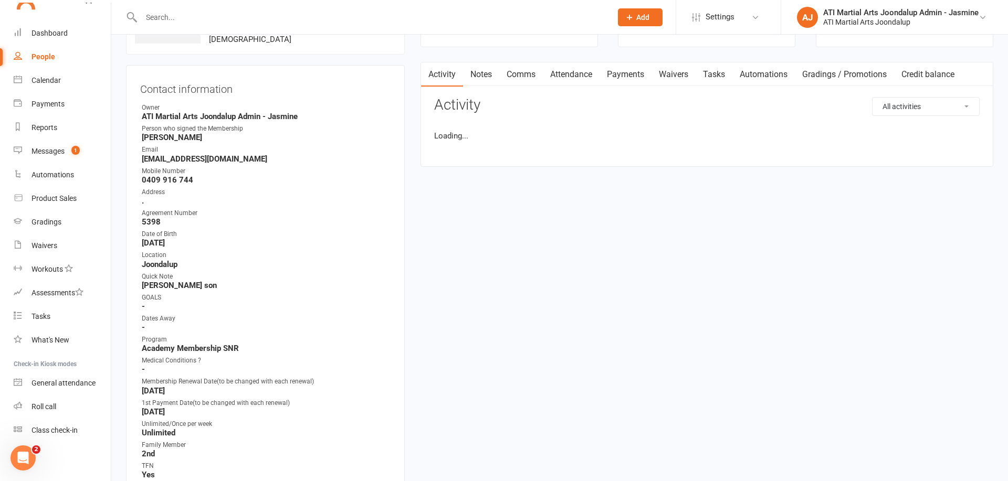
scroll to position [201, 0]
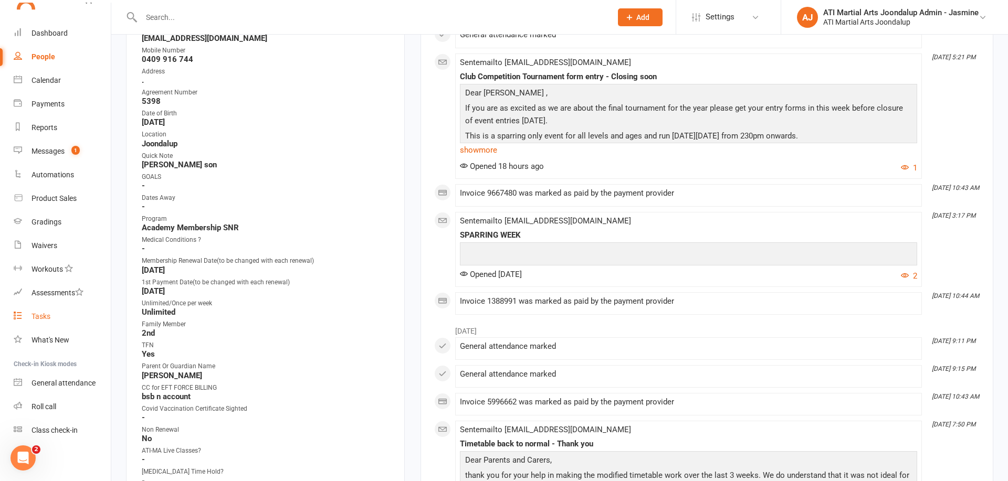
click at [47, 317] on div "Tasks" at bounding box center [40, 316] width 19 height 8
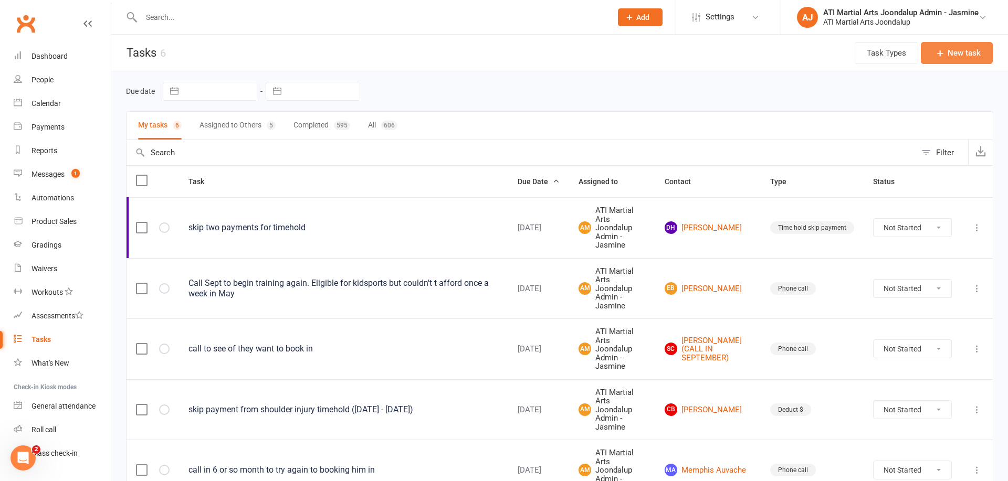
click at [951, 57] on button "New task" at bounding box center [957, 53] width 72 height 22
select select "12005"
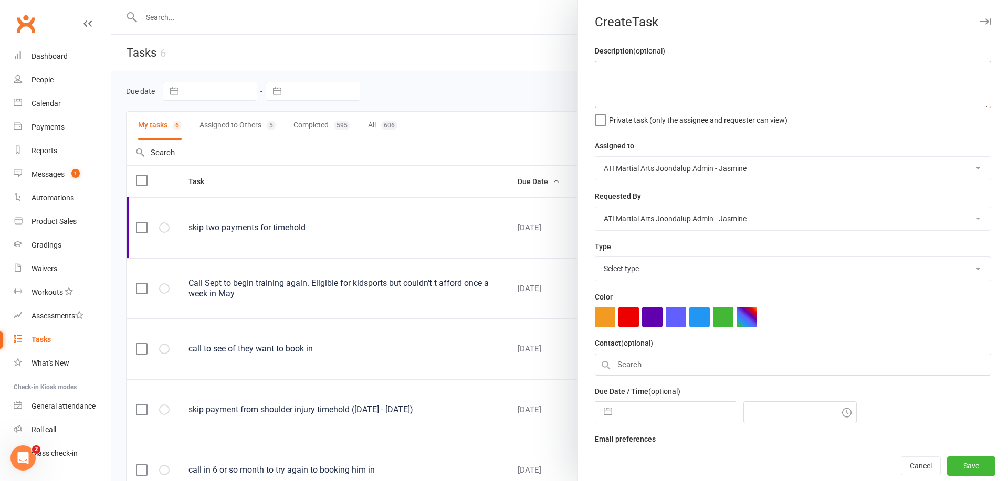
paste textarea "TIMEHOLD RECEIVED 11/08/25 travelling overseas 01/09/25 - 05/10/25 1 month 4 we…"
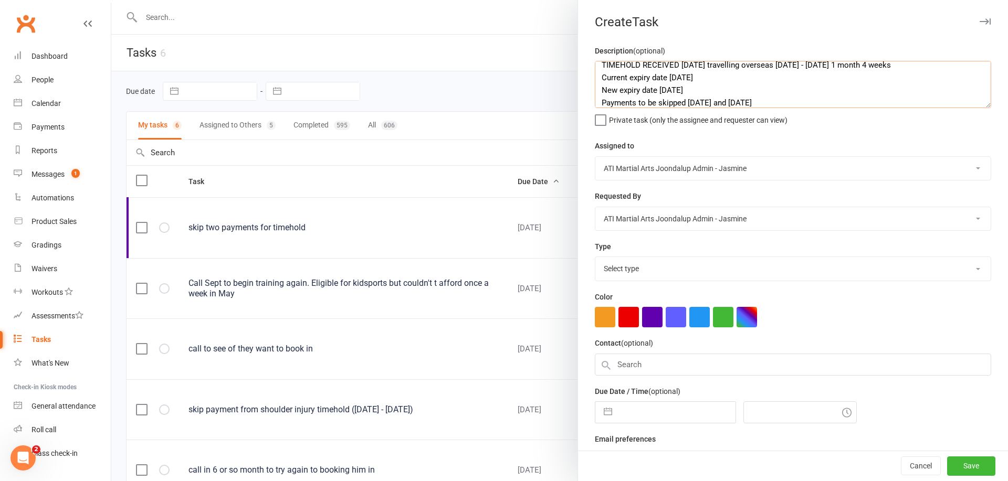
click at [602, 65] on textarea "TIMEHOLD RECEIVED 11/08/25 travelling overseas 01/09/25 - 05/10/25 1 month 4 we…" at bounding box center [793, 84] width 396 height 47
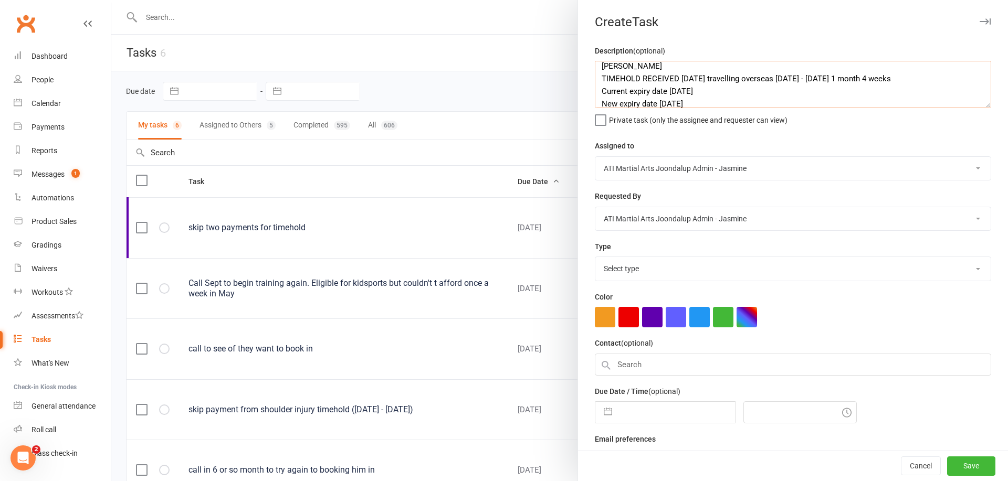
type textarea "Melissa Eaton TIMEHOLD RECEIVED 11/08/25 travelling overseas 01/09/25 - 05/10/2…"
select select "24003"
click at [609, 411] on button "button" at bounding box center [607, 412] width 19 height 21
select select "6"
select select "2025"
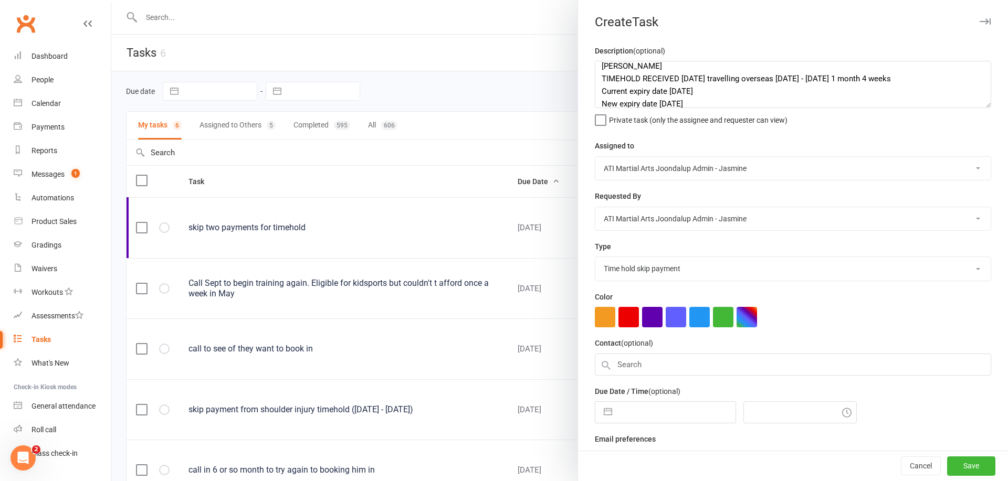
select select "7"
select select "2025"
select select "8"
select select "2025"
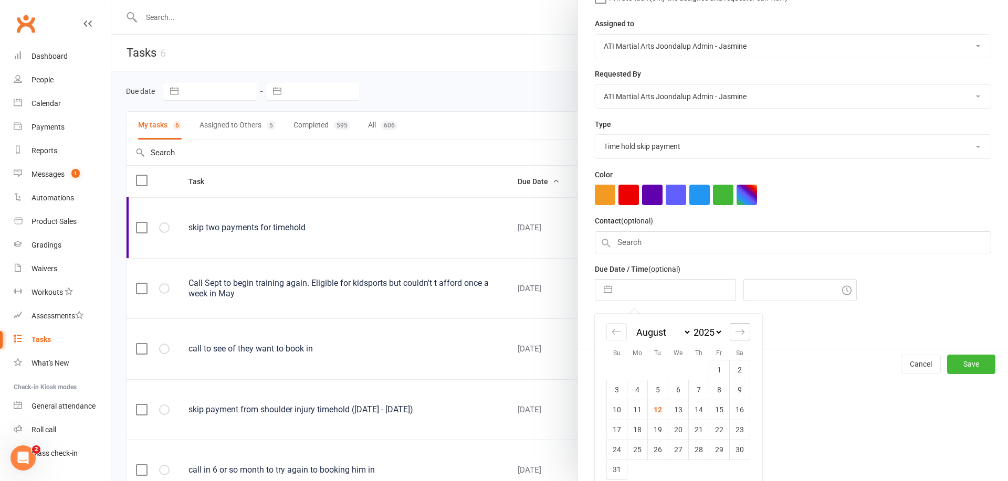
scroll to position [129, 0]
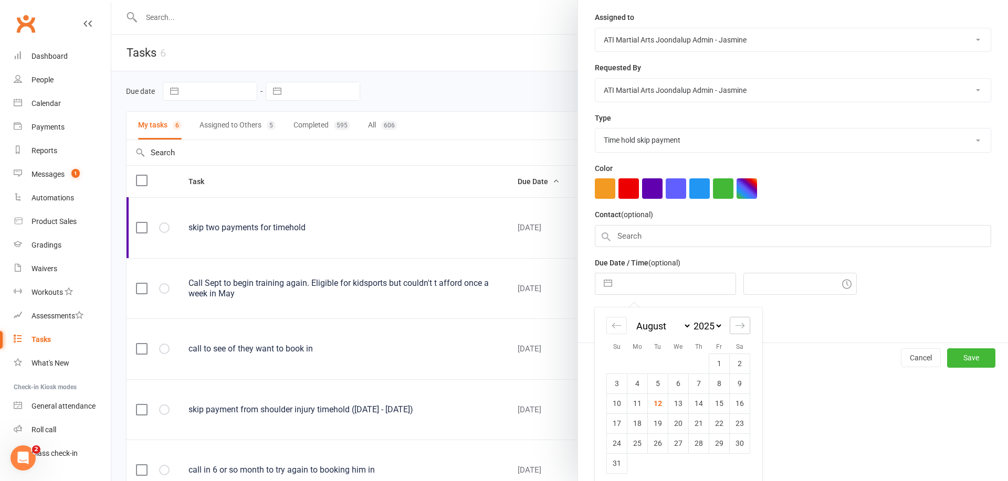
click at [738, 324] on icon "Move forward to switch to the next month." at bounding box center [740, 326] width 10 height 10
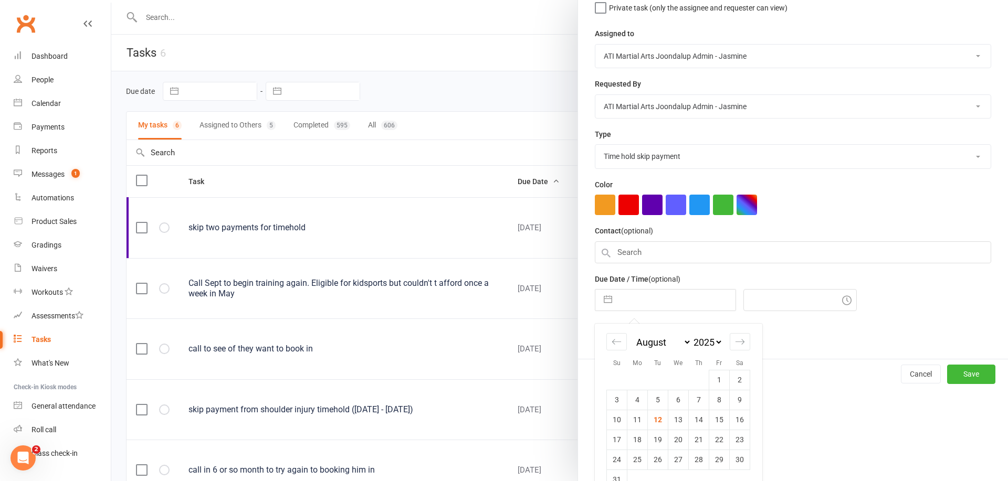
select select "9"
select select "2025"
click at [739, 340] on icon "Move forward to switch to the next month." at bounding box center [740, 344] width 10 height 10
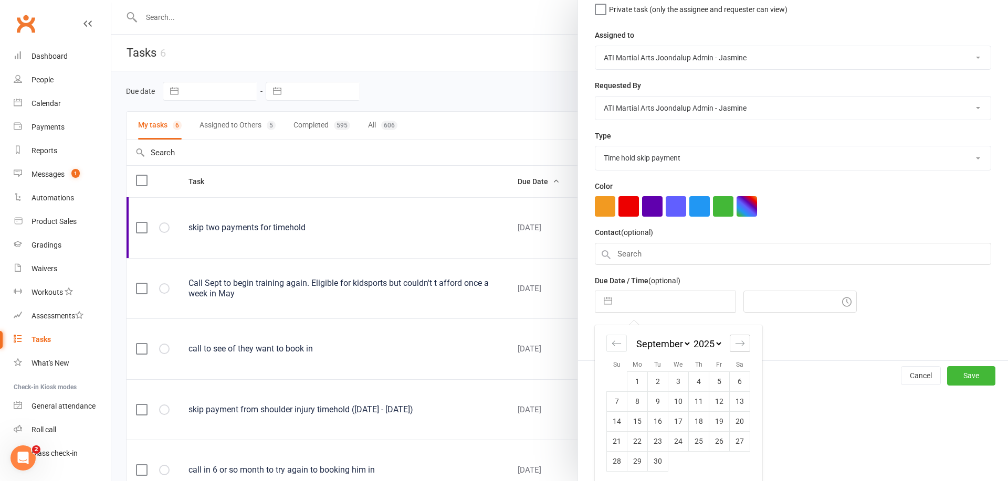
select select "10"
select select "2025"
select select "11"
select select "2025"
click at [739, 340] on icon "Move forward to switch to the next month." at bounding box center [740, 344] width 10 height 10
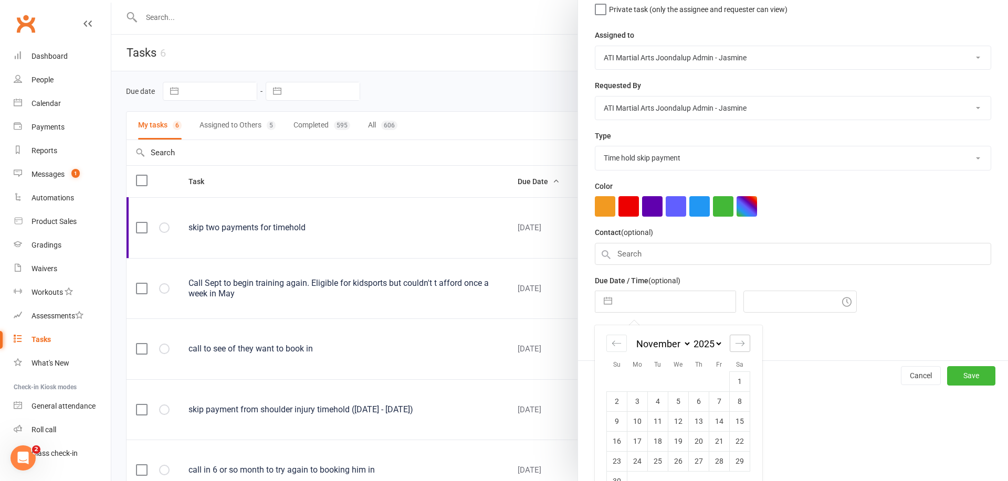
select select "2026"
click at [739, 340] on icon "Move forward to switch to the next month." at bounding box center [740, 344] width 10 height 10
select select "1"
select select "2026"
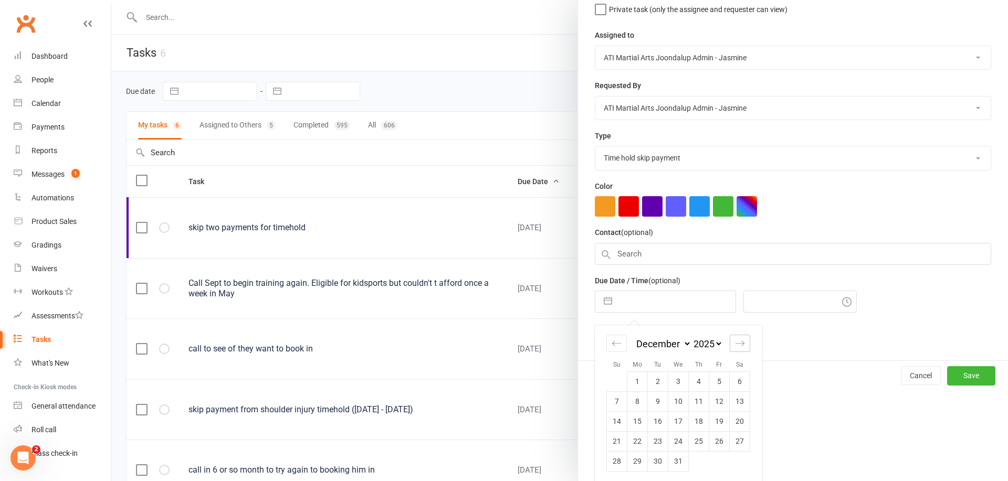
select select "2"
select select "2026"
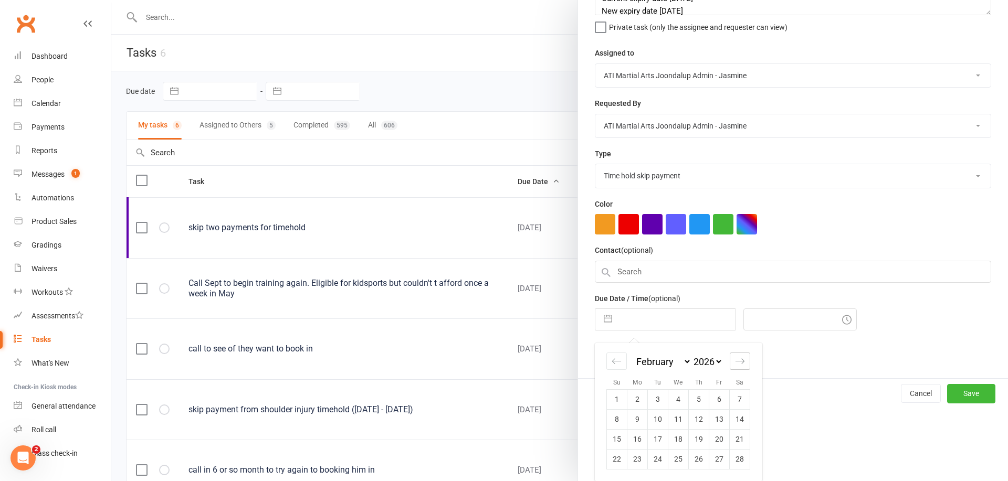
click at [739, 340] on div "Description (optional) Melissa Eaton TIMEHOLD RECEIVED 11/08/25 travelling over…" at bounding box center [793, 165] width 430 height 427
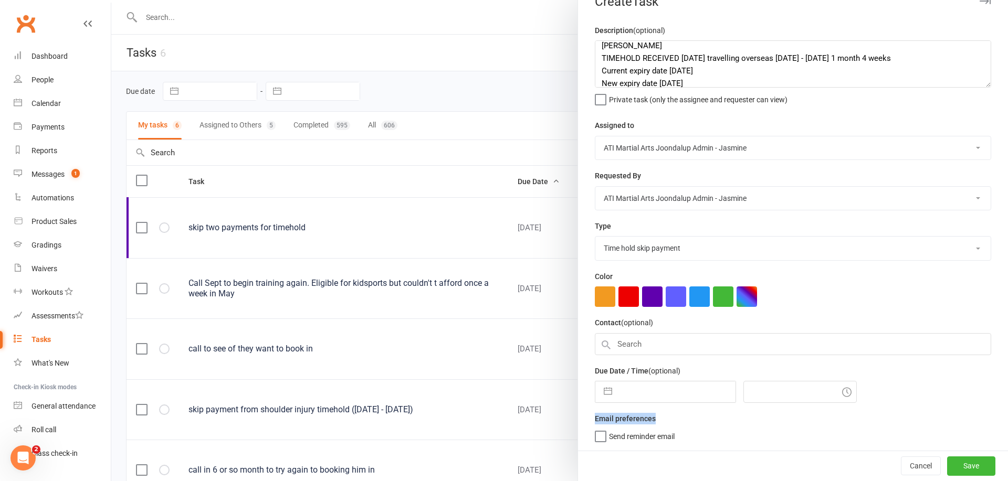
click at [739, 340] on div "Description (optional) Melissa Eaton TIMEHOLD RECEIVED 11/08/25 travelling over…" at bounding box center [793, 237] width 430 height 427
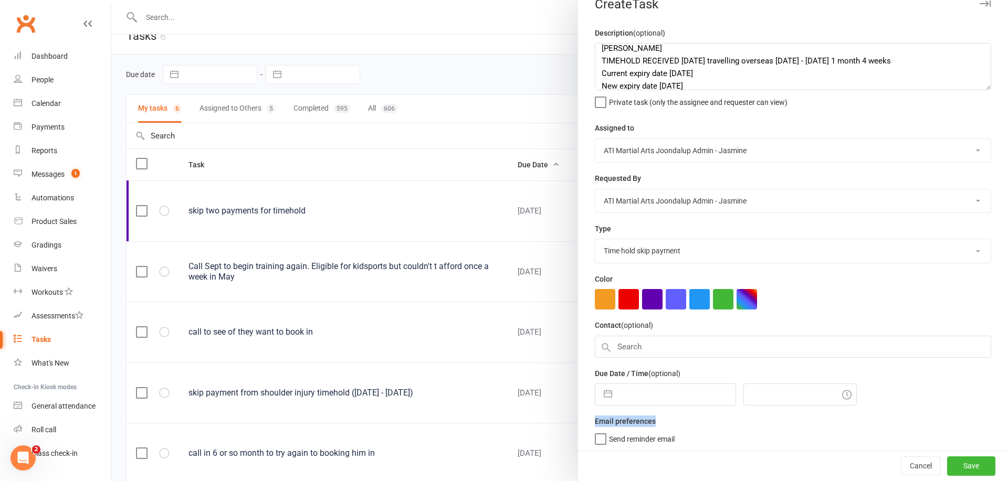
scroll to position [16, 0]
click at [611, 395] on button "button" at bounding box center [607, 394] width 19 height 21
select select "6"
select select "2025"
select select "7"
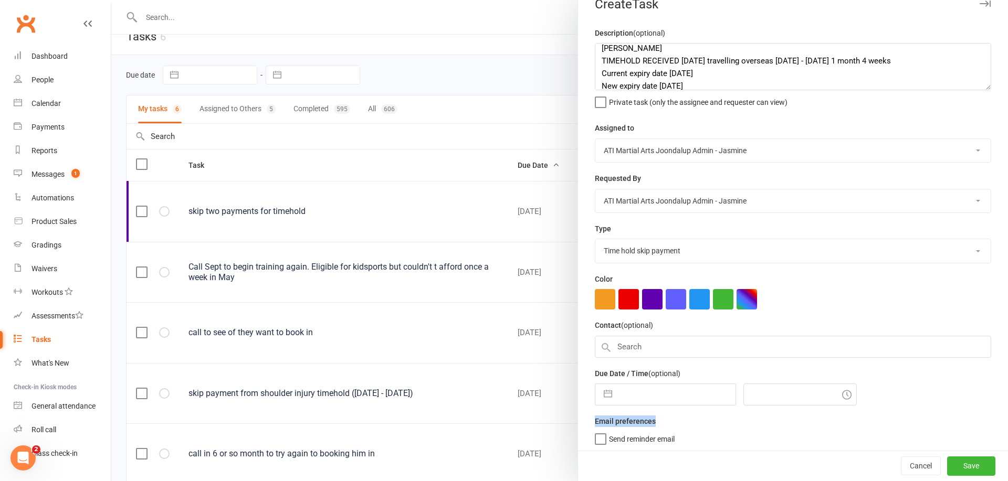
select select "2025"
select select "8"
select select "2025"
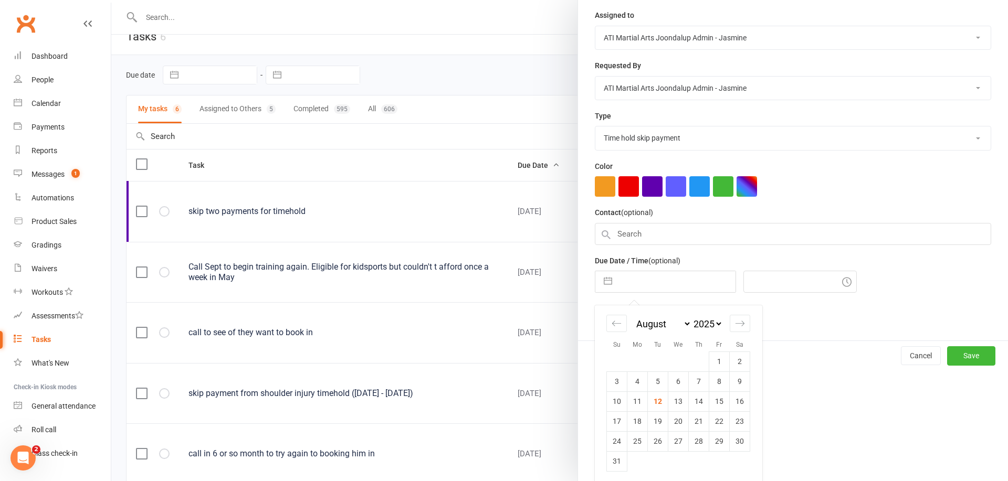
select select "6"
select select "2026"
select select "7"
select select "2026"
select select "8"
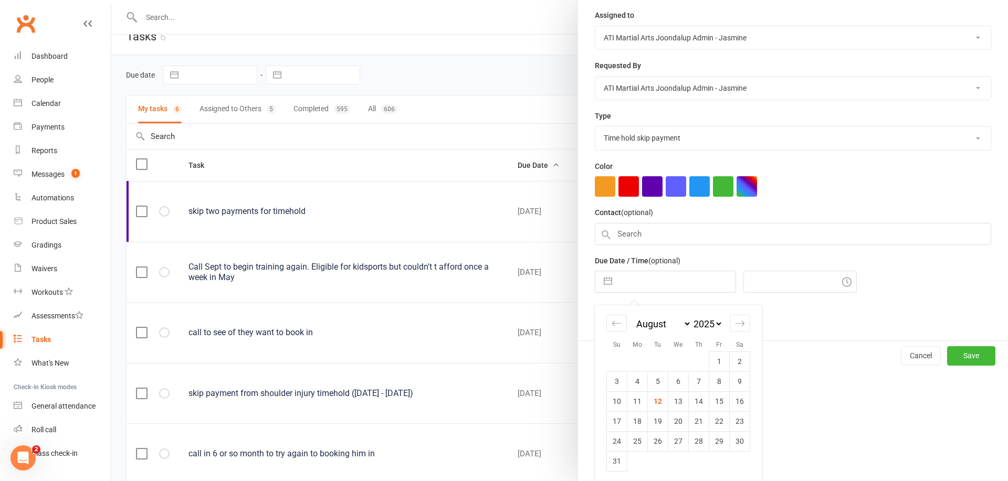
select select "2026"
click at [615, 322] on icon "Move backward to switch to the previous month." at bounding box center [616, 323] width 9 height 5
select select "5"
select select "2026"
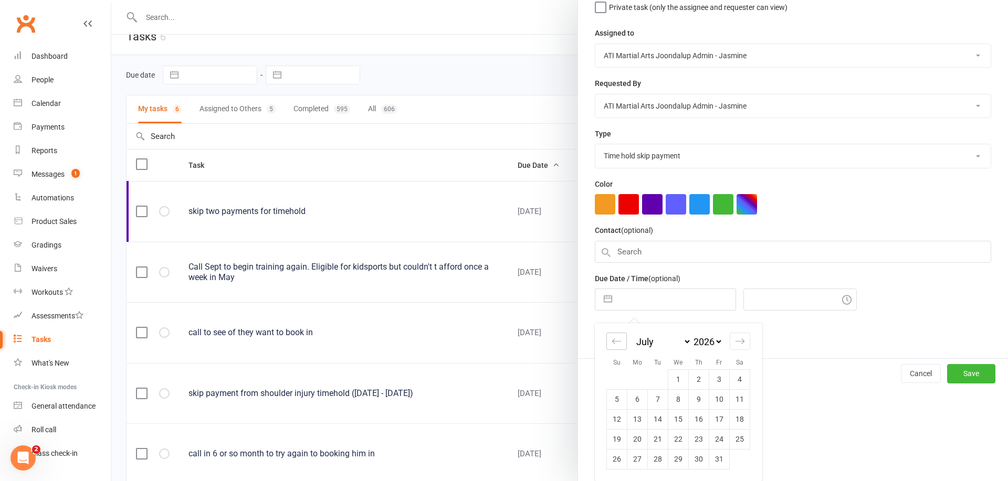
scroll to position [111, 0]
click at [613, 340] on icon "Move backward to switch to the previous month." at bounding box center [617, 344] width 10 height 10
select select "4"
select select "2026"
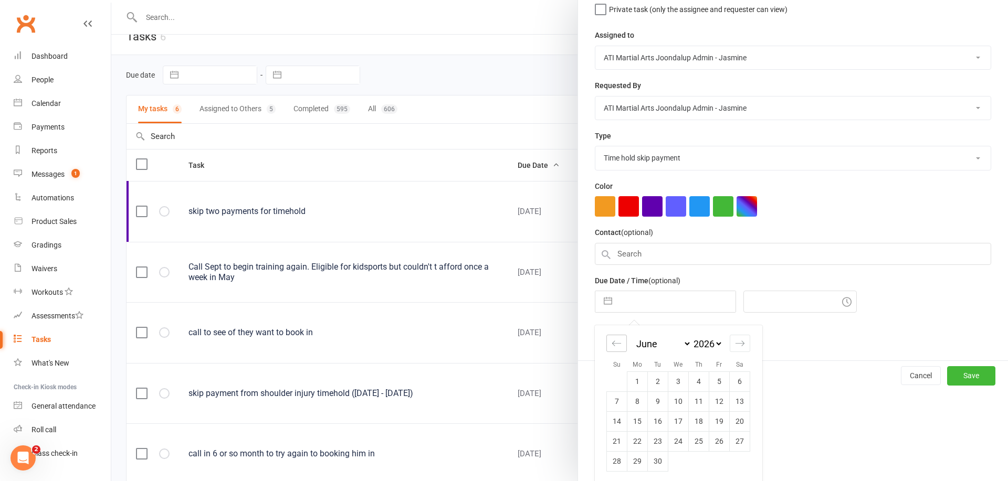
click at [615, 341] on icon "Move backward to switch to the previous month." at bounding box center [617, 344] width 10 height 10
select select "3"
select select "2026"
click at [617, 456] on td "24" at bounding box center [617, 461] width 20 height 20
type input "24 May 2026"
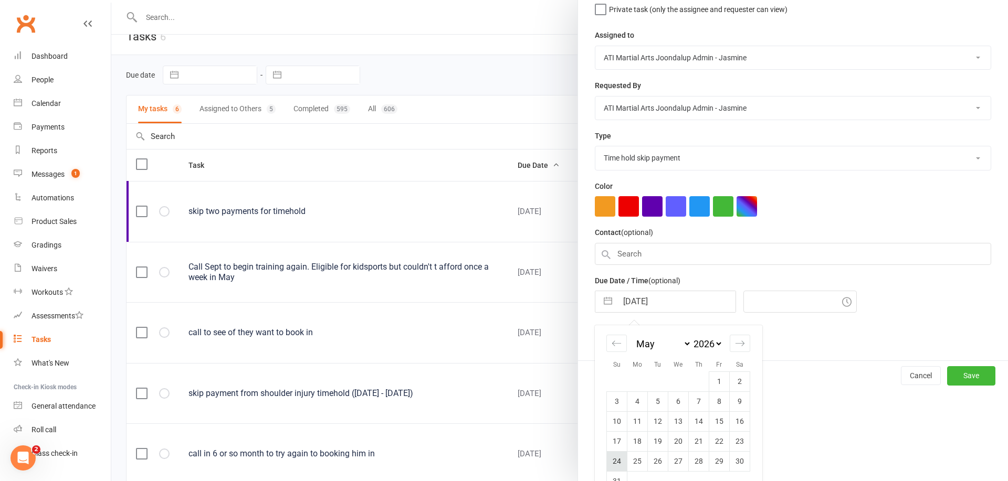
type input "3:45pm"
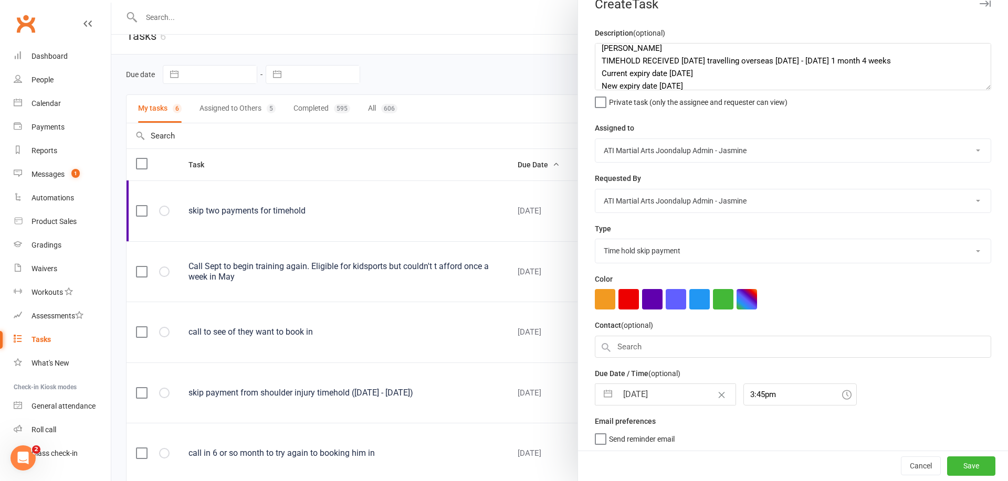
scroll to position [16, 0]
drag, startPoint x: 962, startPoint y: 462, endPoint x: 949, endPoint y: 456, distance: 14.6
click at [962, 461] on button "Save" at bounding box center [971, 466] width 48 height 19
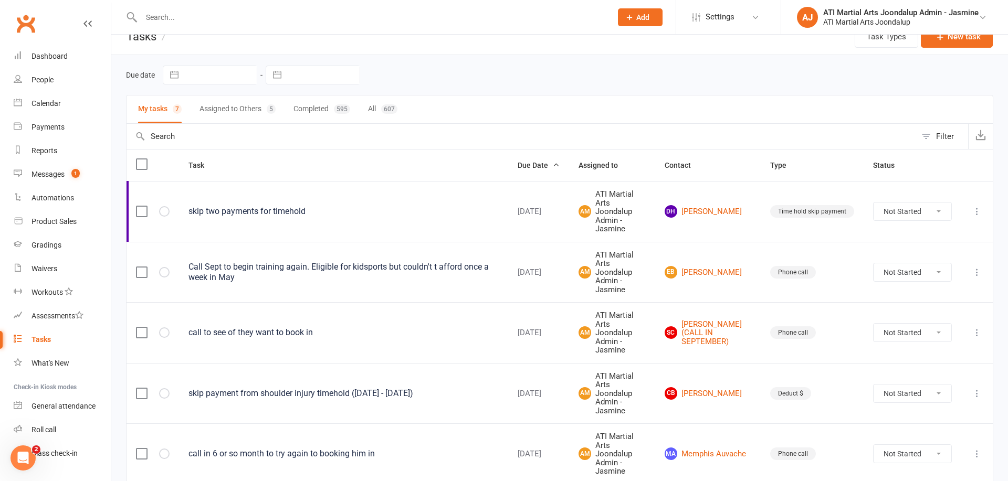
click at [277, 19] on input "text" at bounding box center [371, 17] width 466 height 15
type input "travis eaton"
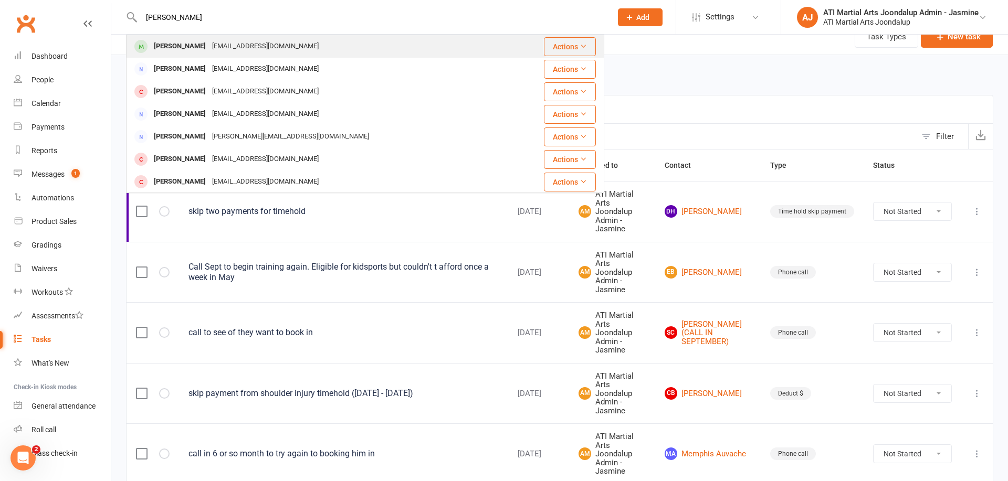
click at [217, 45] on div "melandbart99@gmail.com" at bounding box center [265, 46] width 113 height 15
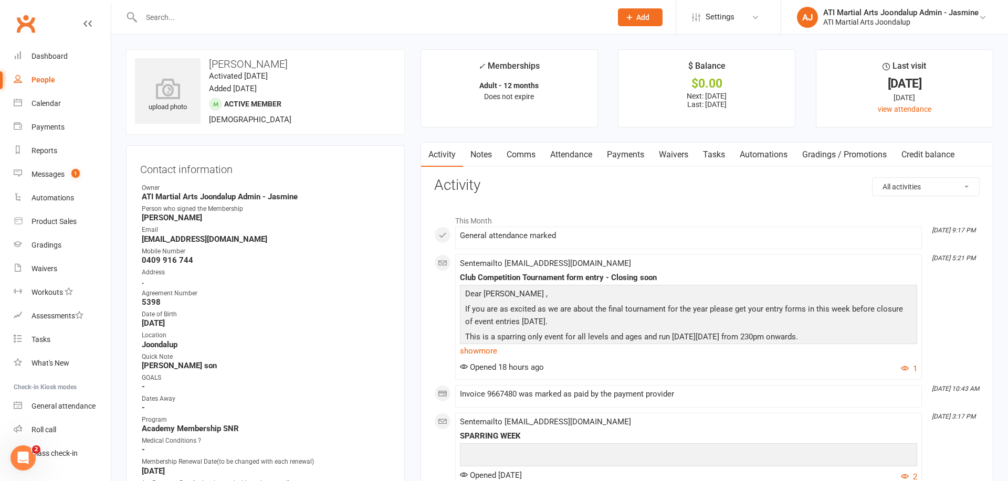
click at [621, 156] on link "Payments" at bounding box center [625, 155] width 52 height 24
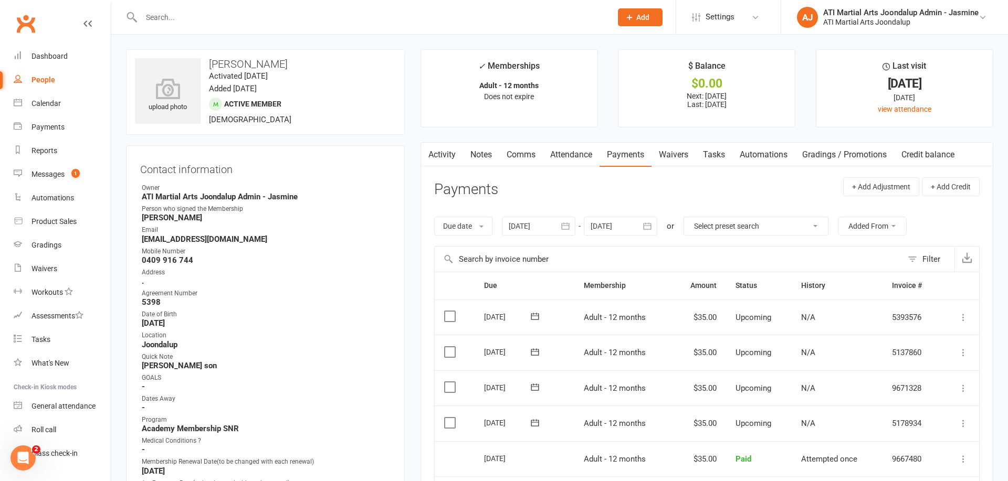
click at [567, 225] on icon "button" at bounding box center [565, 226] width 10 height 10
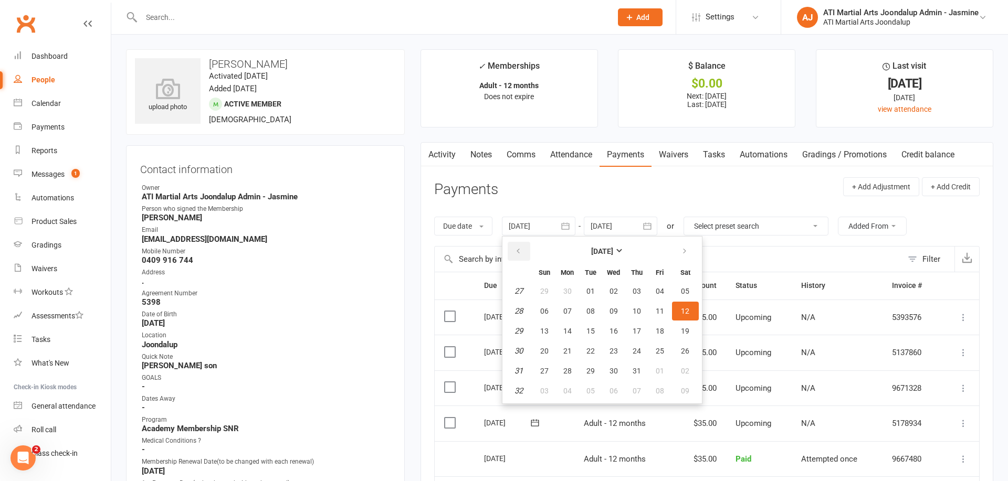
click at [521, 247] on icon "button" at bounding box center [517, 251] width 7 height 8
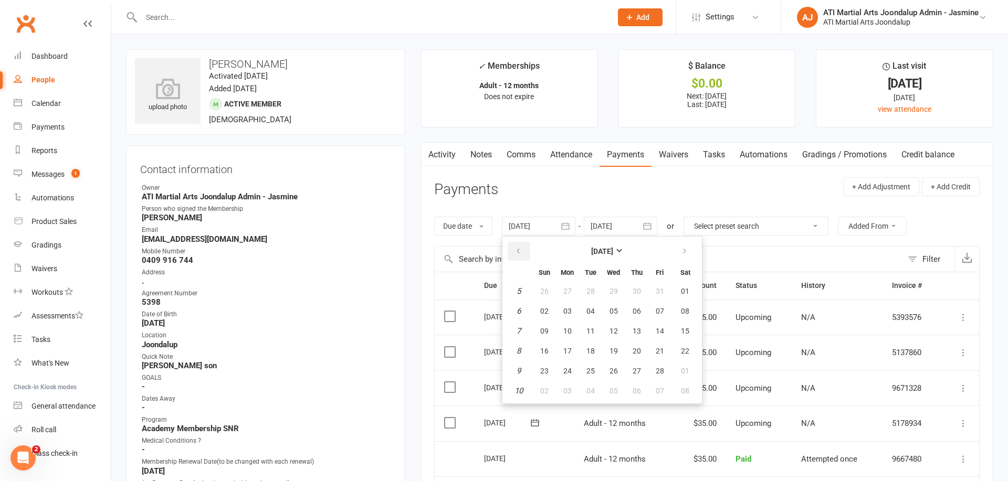
click at [521, 247] on icon "button" at bounding box center [517, 251] width 7 height 8
click at [688, 250] on icon "button" at bounding box center [684, 251] width 7 height 8
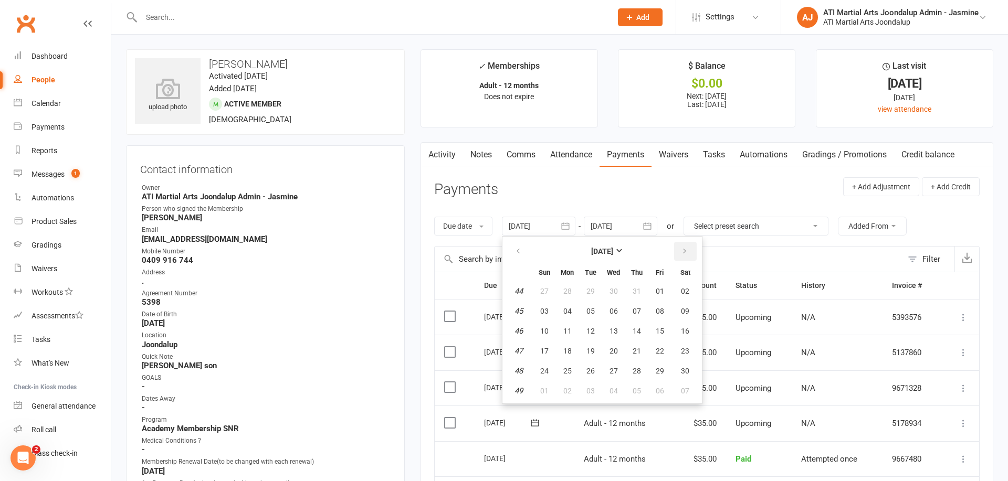
click at [688, 250] on icon "button" at bounding box center [684, 251] width 7 height 8
click at [681, 250] on button "button" at bounding box center [685, 251] width 23 height 19
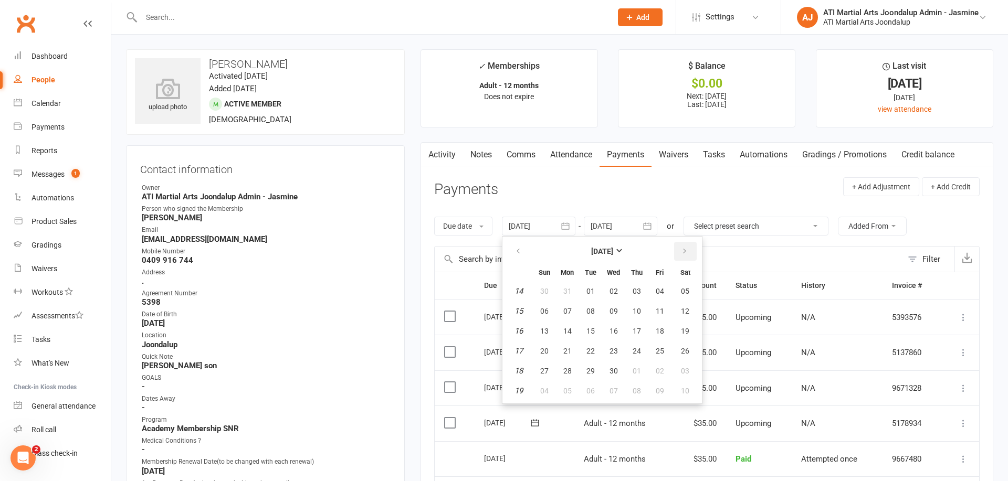
click at [681, 250] on button "button" at bounding box center [685, 251] width 23 height 19
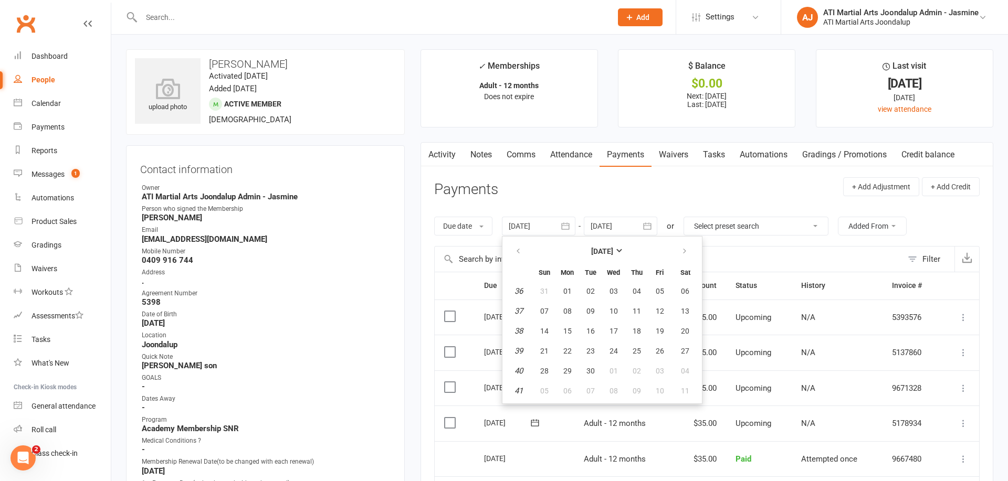
drag, startPoint x: 643, startPoint y: 346, endPoint x: 630, endPoint y: 319, distance: 29.8
click at [643, 346] on button "25" at bounding box center [637, 351] width 22 height 19
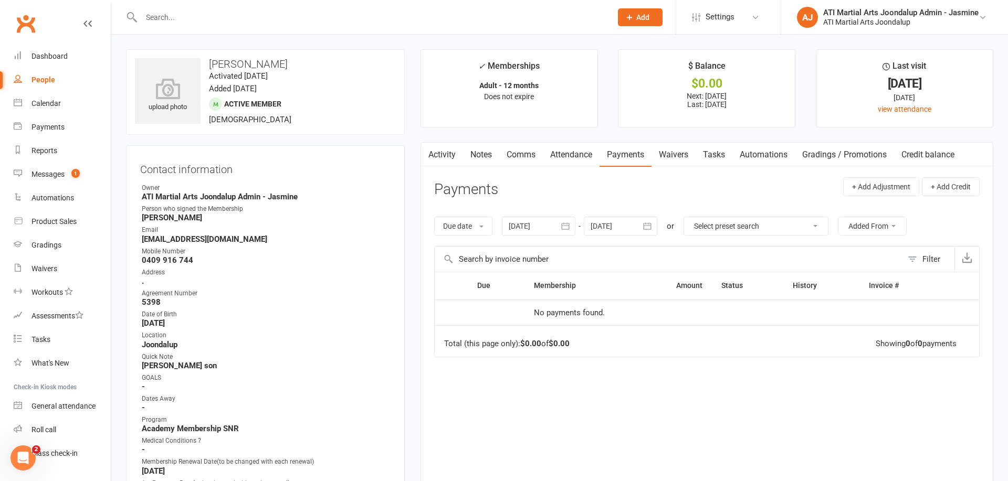
click at [565, 226] on icon "button" at bounding box center [565, 226] width 10 height 10
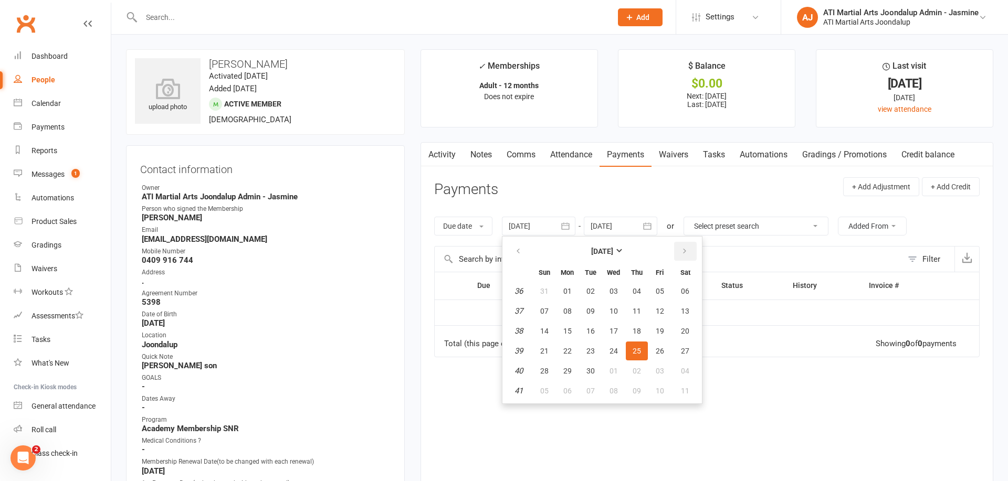
click at [690, 250] on button "button" at bounding box center [685, 251] width 23 height 19
click at [613, 288] on span "01" at bounding box center [613, 291] width 8 height 8
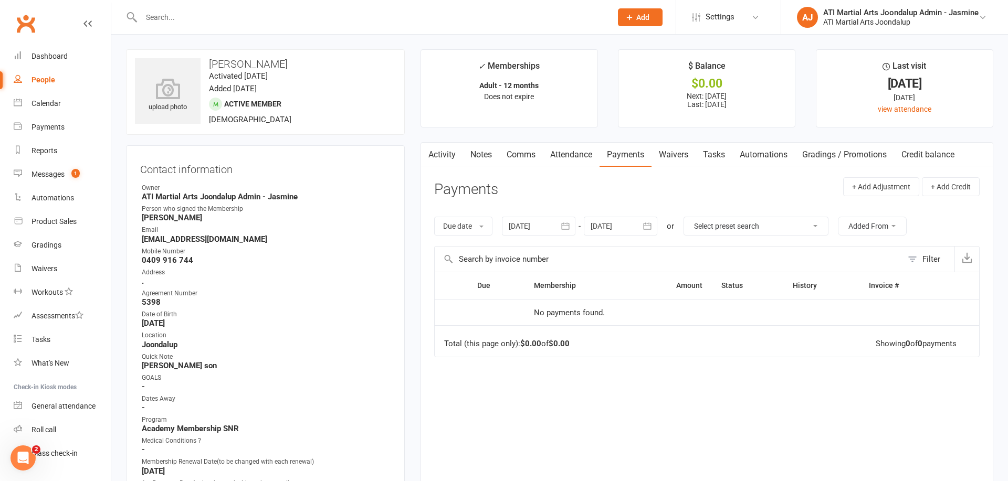
click at [565, 226] on icon "button" at bounding box center [565, 226] width 10 height 10
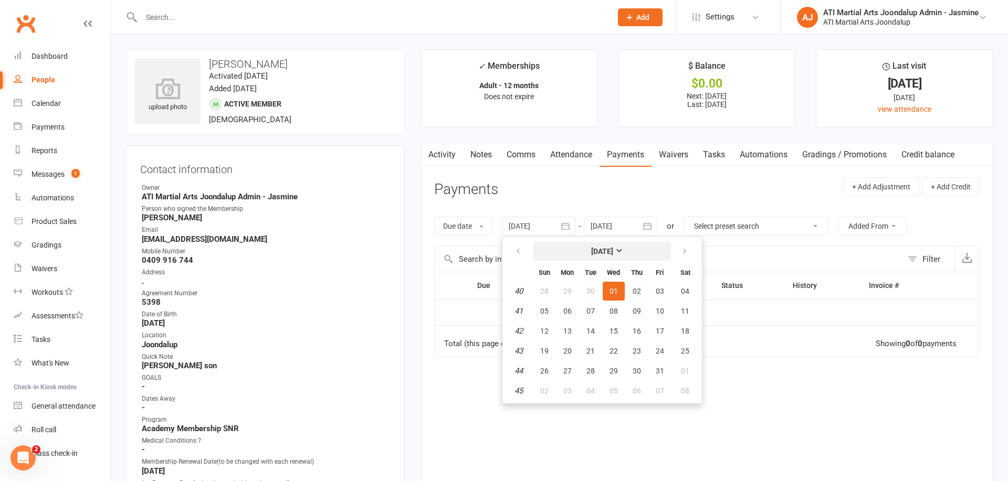
click at [613, 249] on strong "October 2025" at bounding box center [602, 251] width 22 height 8
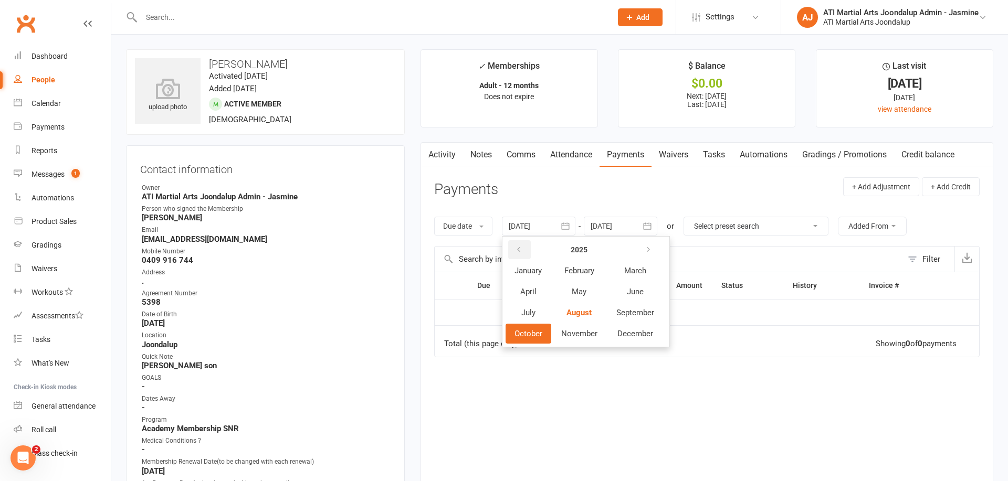
click at [521, 248] on icon "button" at bounding box center [518, 250] width 7 height 8
click at [627, 312] on span "September" at bounding box center [635, 312] width 38 height 9
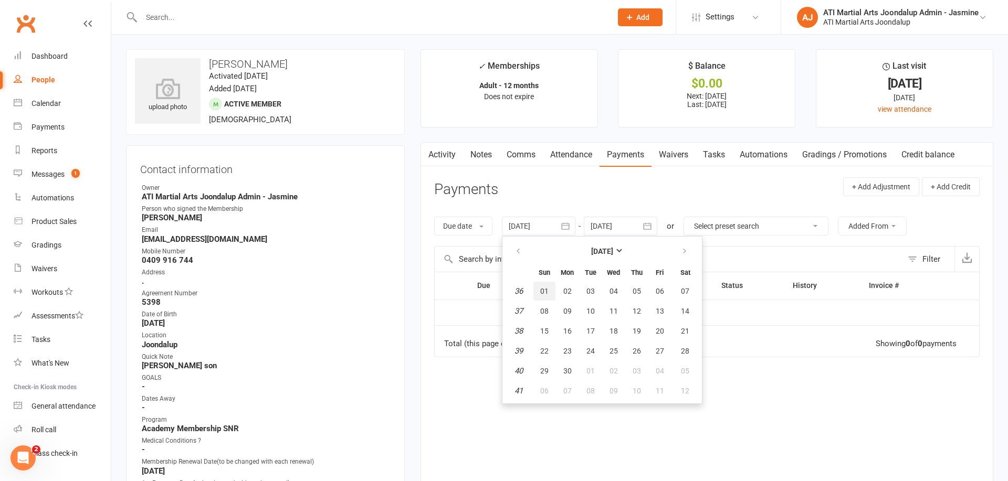
click at [546, 289] on span "01" at bounding box center [544, 291] width 8 height 8
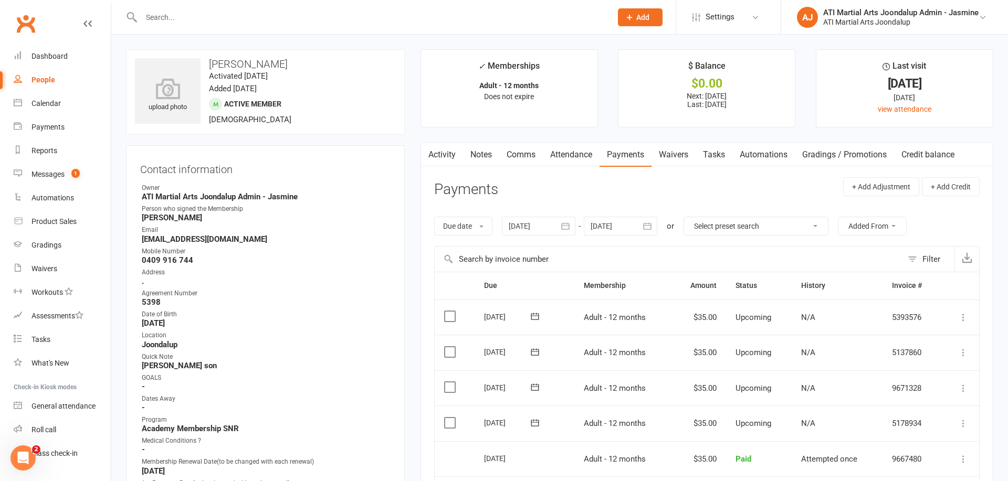
click at [567, 224] on icon "button" at bounding box center [566, 226] width 8 height 7
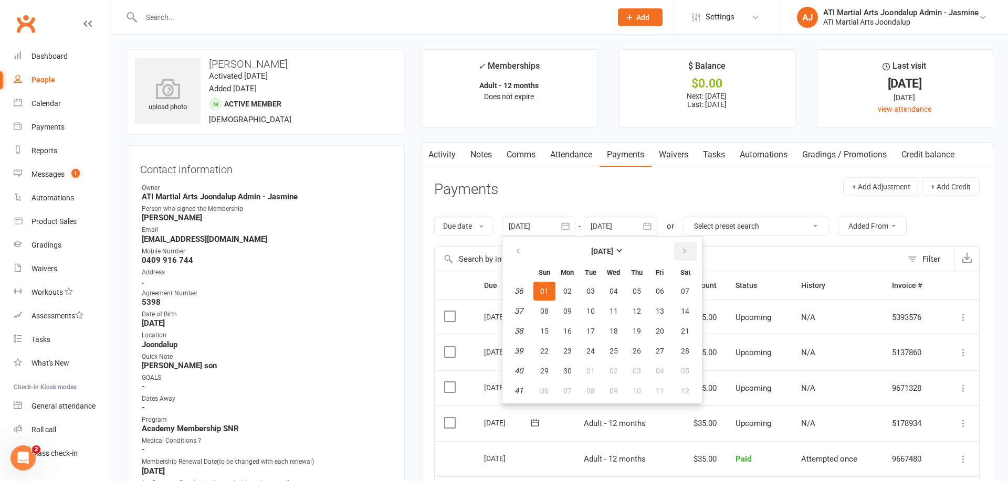
click at [683, 252] on icon "button" at bounding box center [684, 251] width 7 height 8
click at [590, 291] on span "01" at bounding box center [590, 291] width 8 height 8
type input "01 Oct 2024"
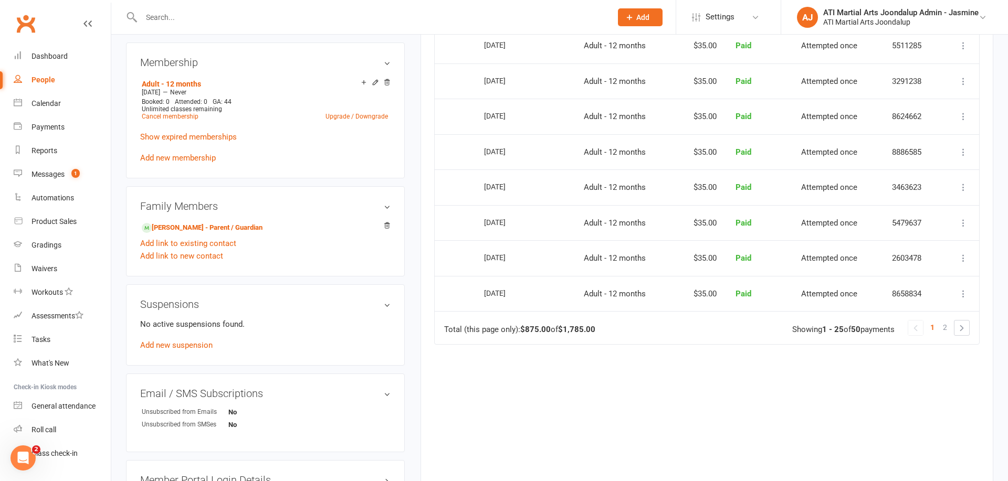
scroll to position [875, 0]
drag, startPoint x: 948, startPoint y: 258, endPoint x: 838, endPoint y: 319, distance: 125.5
click at [948, 319] on link "2" at bounding box center [945, 326] width 13 height 15
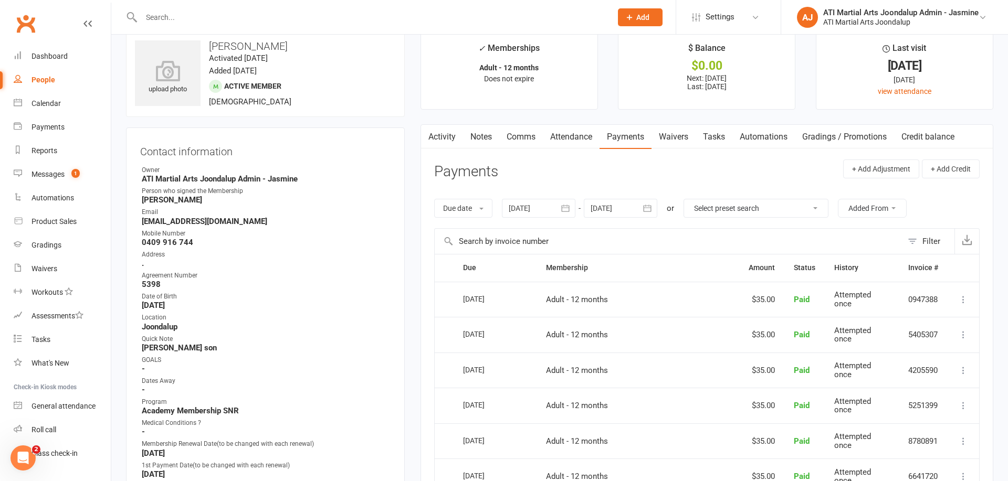
scroll to position [17, 0]
click at [651, 207] on icon "button" at bounding box center [648, 209] width 8 height 7
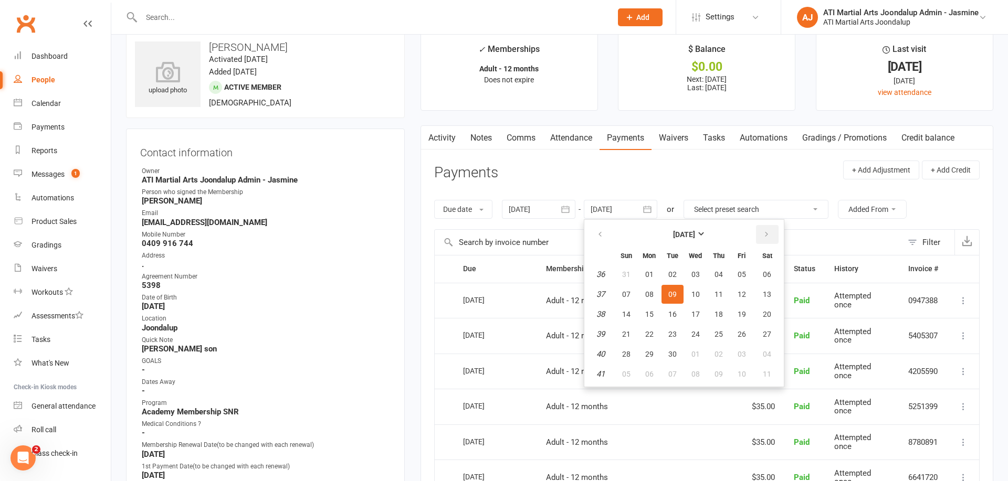
click at [764, 231] on icon "button" at bounding box center [766, 234] width 7 height 8
drag, startPoint x: 718, startPoint y: 357, endPoint x: 707, endPoint y: 356, distance: 10.5
click at [718, 357] on button "30" at bounding box center [719, 354] width 22 height 19
type input "30 Oct 2025"
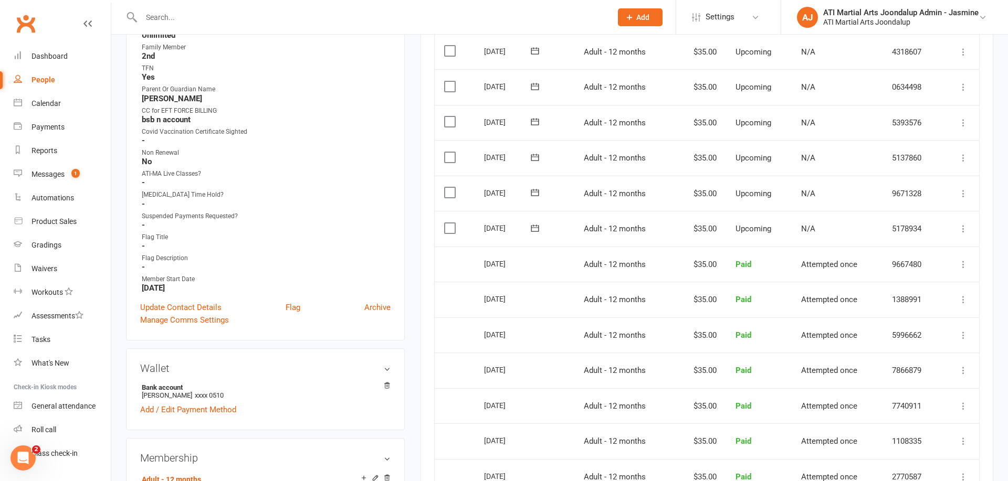
scroll to position [479, 0]
click at [200, 304] on link "Update Contact Details" at bounding box center [180, 306] width 81 height 13
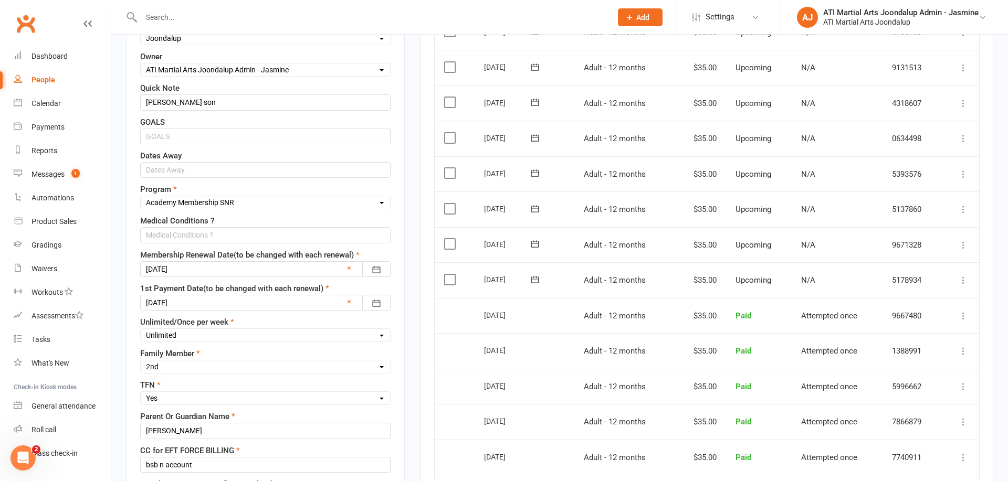
scroll to position [444, 0]
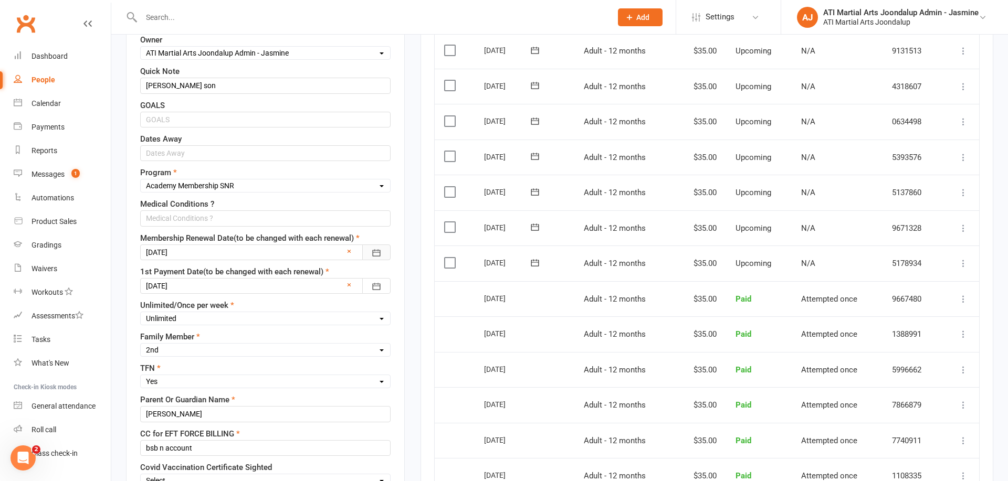
click at [378, 249] on icon "button" at bounding box center [376, 253] width 10 height 10
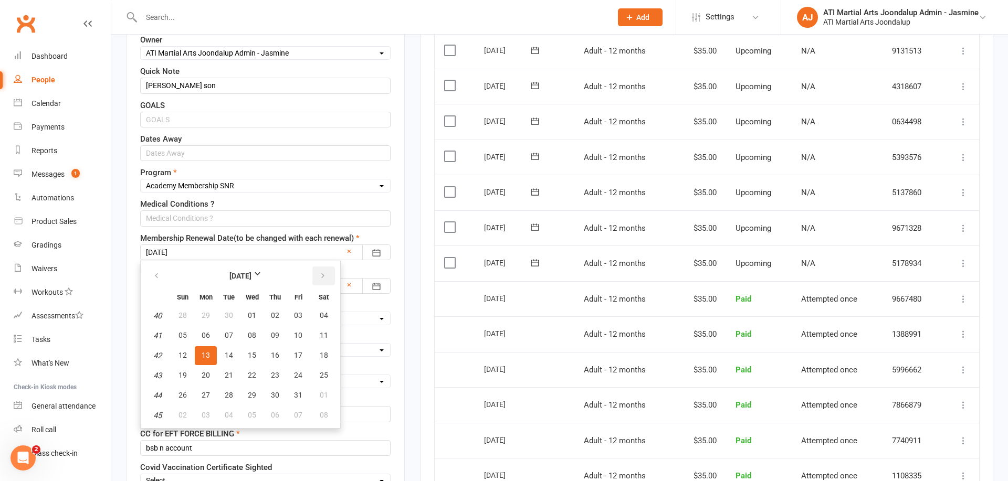
click at [320, 275] on icon "button" at bounding box center [322, 276] width 7 height 8
drag, startPoint x: 203, startPoint y: 373, endPoint x: 213, endPoint y: 376, distance: 10.3
click at [203, 373] on span "17" at bounding box center [206, 375] width 8 height 8
type input "17 Nov 2025"
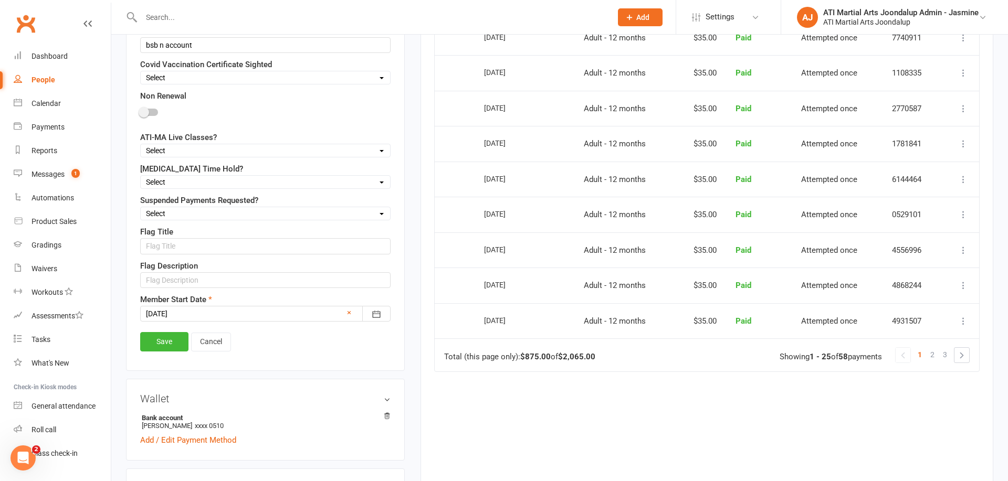
scroll to position [889, 0]
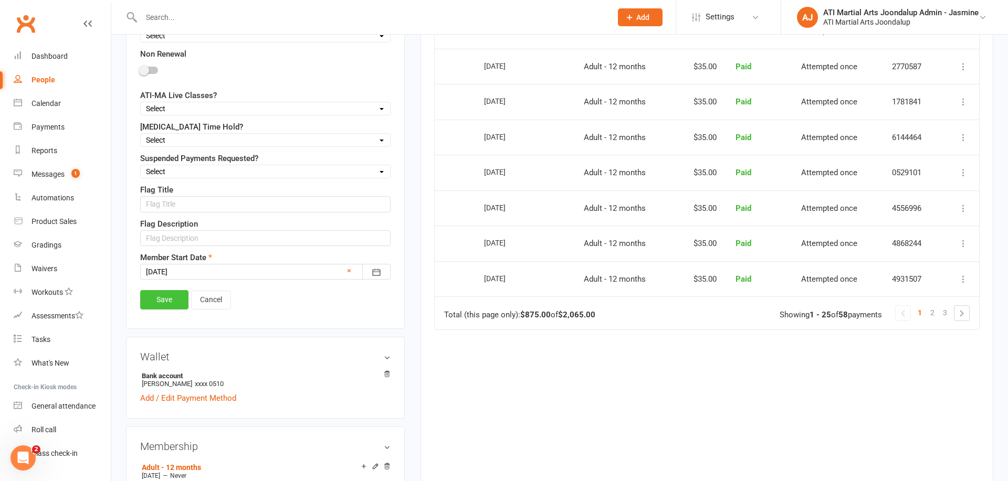
click at [166, 290] on link "Save" at bounding box center [164, 299] width 48 height 19
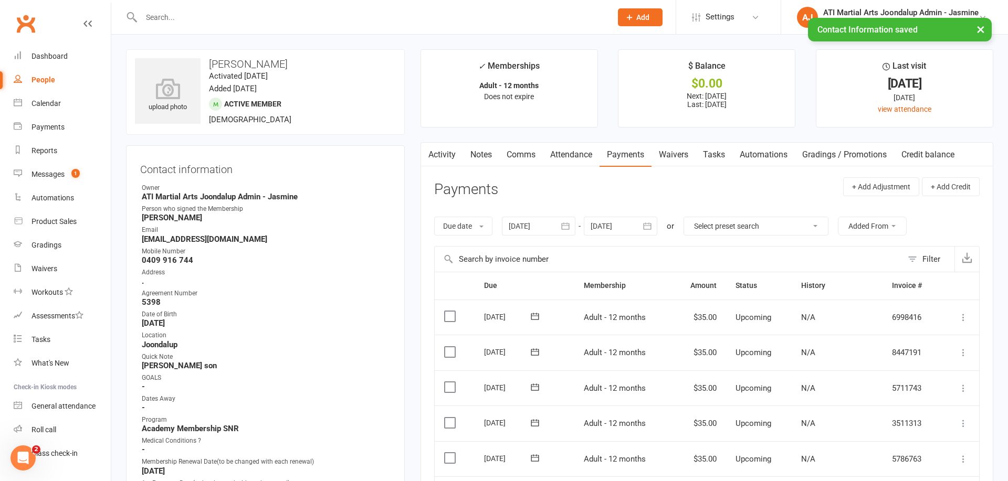
scroll to position [0, 0]
click at [482, 151] on link "Notes" at bounding box center [481, 155] width 36 height 24
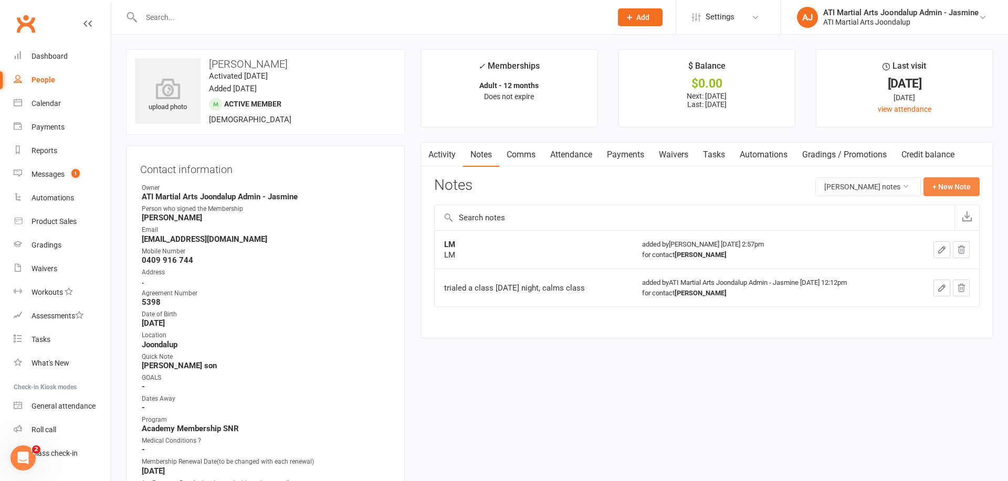
click at [948, 192] on button "+ New Note" at bounding box center [951, 186] width 56 height 19
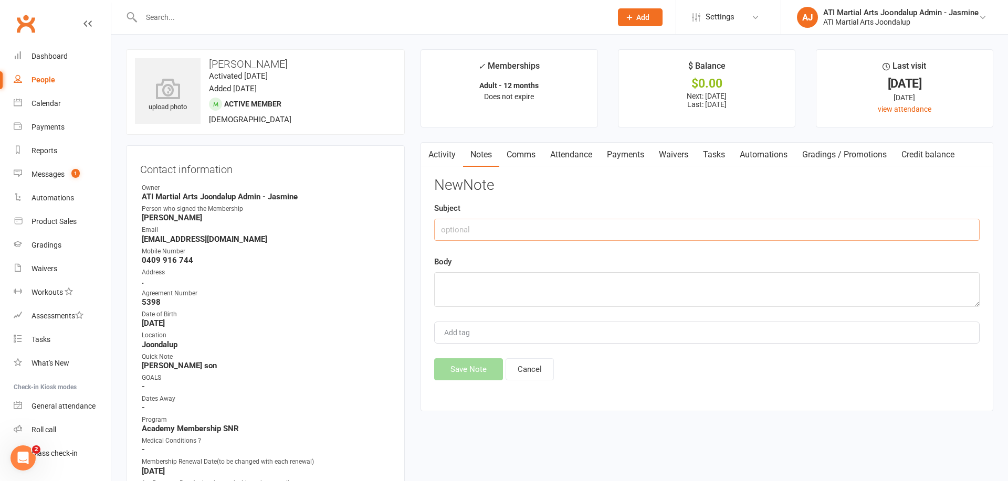
click at [478, 225] on input "text" at bounding box center [706, 230] width 545 height 22
type input "TIMEHOLD RECEIVED 11/08/25 DEBBIE"
click at [446, 279] on textarea at bounding box center [706, 289] width 545 height 35
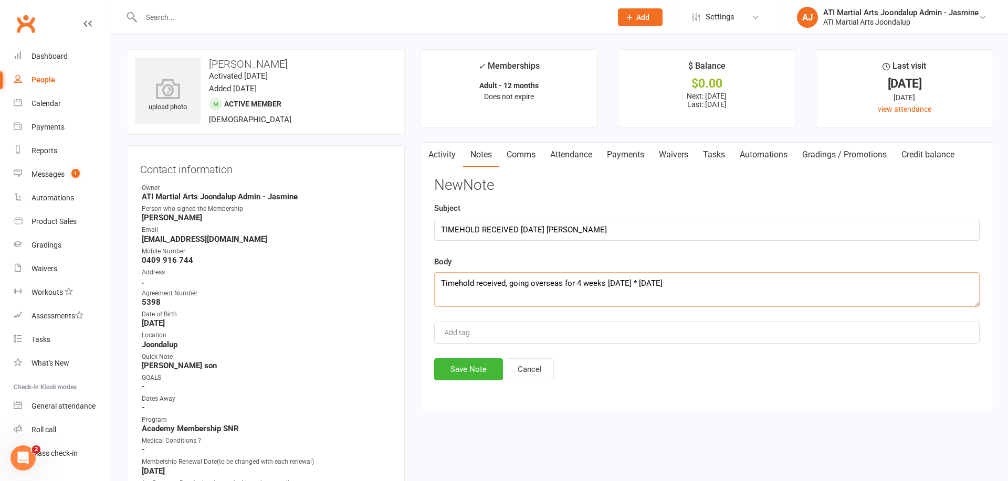
click at [646, 282] on textarea "Timehold received, going overseas for 4 weeks 01/09/25 * 05/10/25" at bounding box center [706, 289] width 545 height 35
click at [682, 280] on textarea "Timehold received, going overseas for 4 weeks 01/09/25 -05/10/25" at bounding box center [706, 289] width 545 height 35
paste textarea "TIMEHOLD RECEIVED 11/08/25 travelling overseas 01/09/25 - 05/10/25 1 month 4 we…"
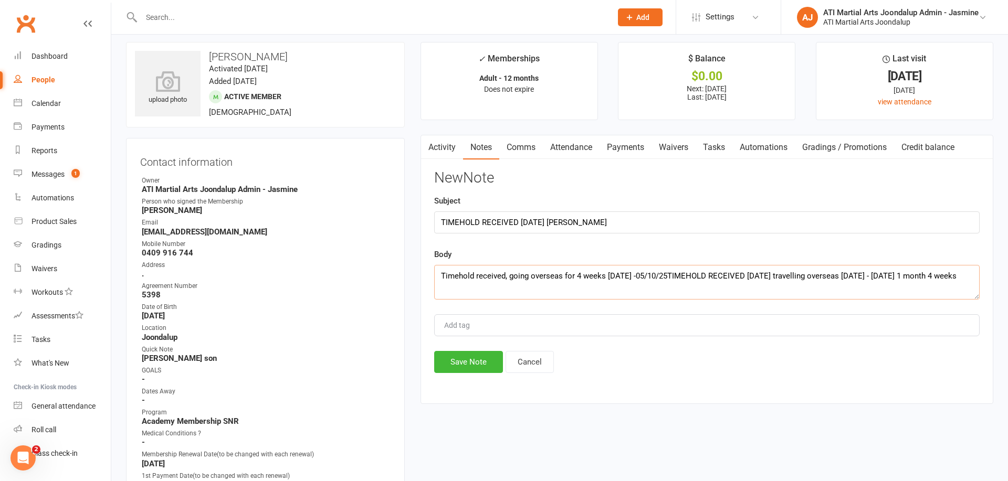
drag, startPoint x: 677, startPoint y: 275, endPoint x: 950, endPoint y: 285, distance: 272.6
click at [950, 285] on textarea "Timehold received, going overseas for 4 weeks 01/09/25 -05/10/25TIMEHOLD RECEIV…" at bounding box center [706, 282] width 545 height 35
click at [685, 275] on textarea "Timehold received, going overseas for 4 weeks 01/09/25 -05/10/25" at bounding box center [706, 282] width 545 height 35
type textarea "Timehold received, going overseas for 4 weeks 01/09/25 -05/10/25 Current expiry…"
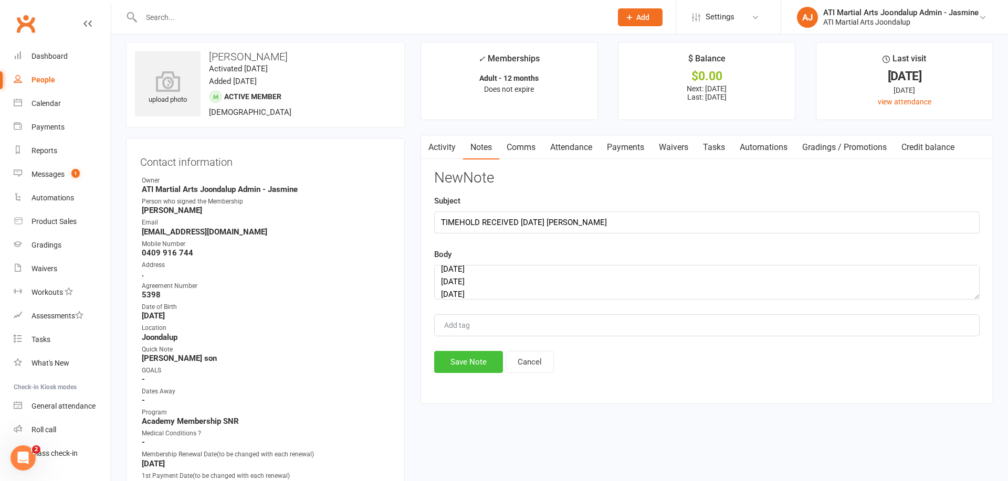
click at [475, 362] on button "Save Note" at bounding box center [468, 362] width 69 height 22
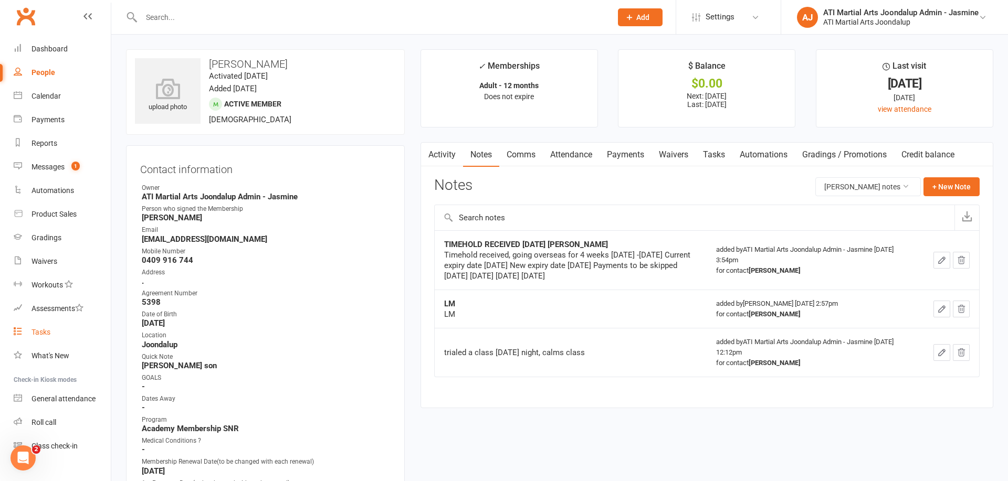
scroll to position [8, 0]
click at [43, 330] on div "Tasks" at bounding box center [40, 331] width 19 height 8
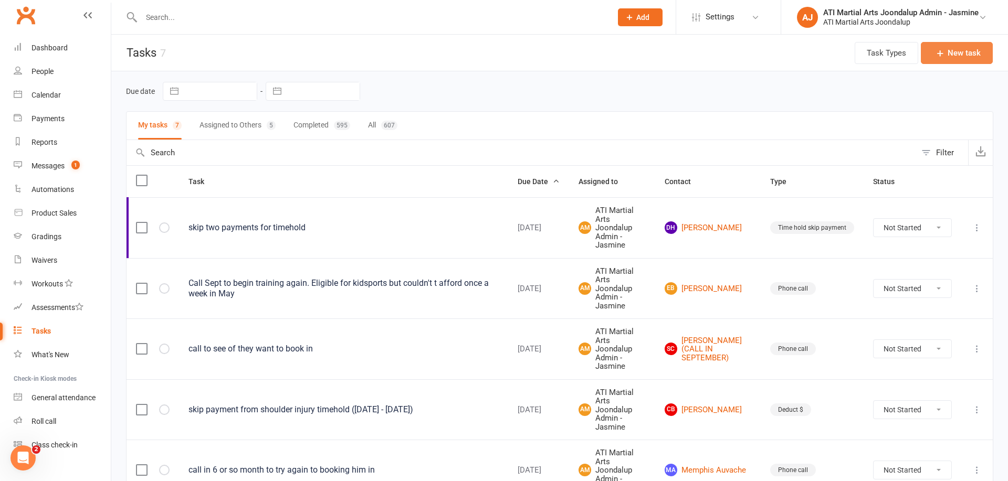
click at [953, 52] on button "New task" at bounding box center [957, 53] width 72 height 22
select select "12005"
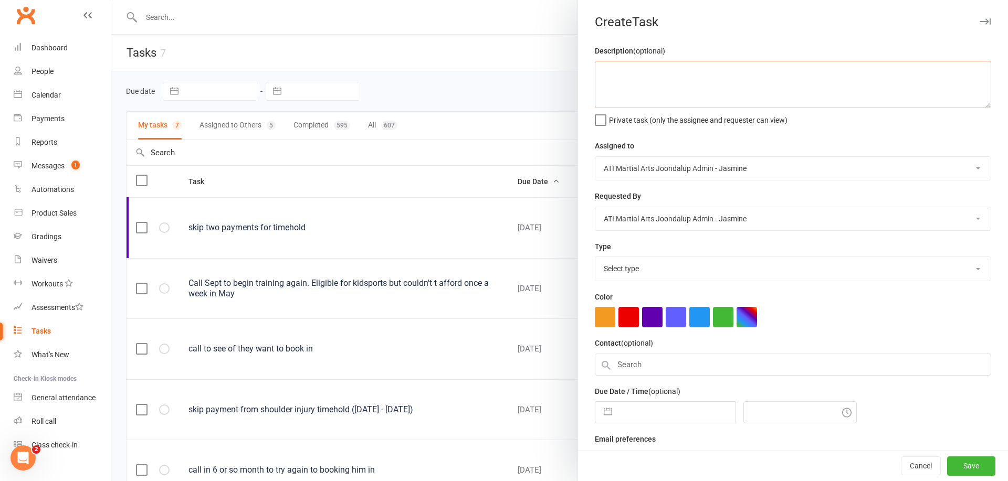
click at [648, 88] on textarea at bounding box center [793, 84] width 396 height 47
click at [682, 88] on textarea "Travis Eaton Time hold request" at bounding box center [793, 84] width 396 height 47
click at [622, 91] on textarea "Travis Eaton Time hold request 11/08/25 Datets away 01/09/25-05/10/25" at bounding box center [793, 84] width 396 height 47
click at [725, 92] on textarea "Travis Eaton Time hold request 11/08/25 Dates away 01/09/25-05/10/25" at bounding box center [793, 84] width 396 height 47
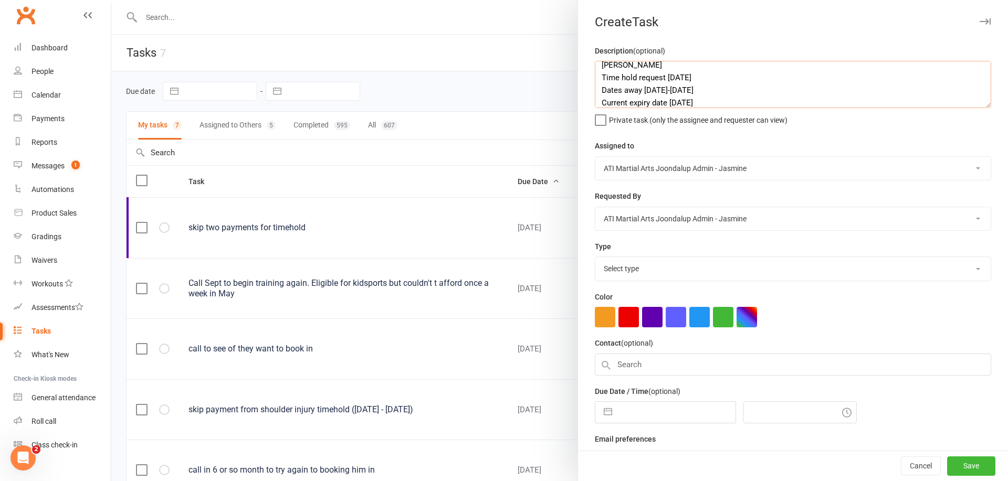
scroll to position [36, 0]
click at [706, 75] on textarea "Travis Eaton Time hold request 11/08/25 Dates away 01/09/25-05/10/25 Current ex…" at bounding box center [793, 84] width 396 height 47
type textarea "Travis Eaton Time hold request 11/08/25 Dates away 01/09/25-05/10/25 Current ex…"
select select "24003"
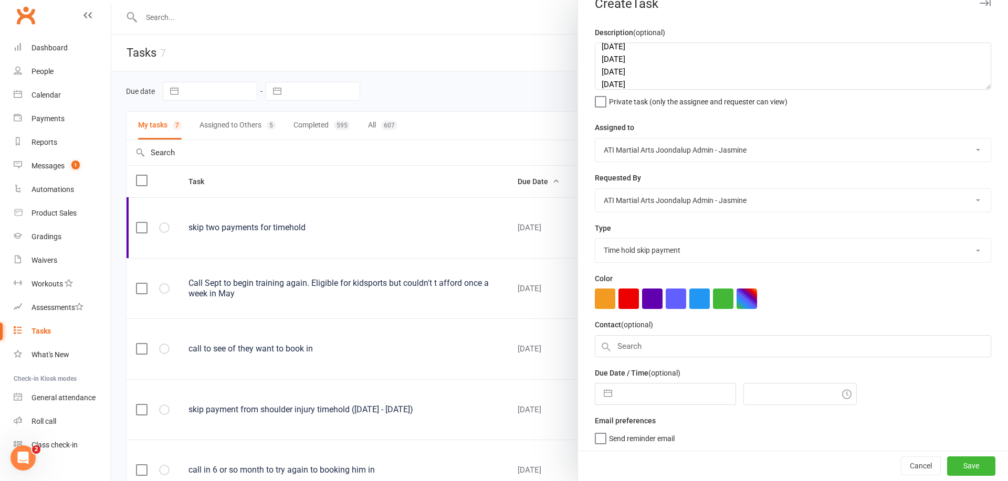
scroll to position [18, 0]
click at [606, 392] on button "button" at bounding box center [607, 394] width 19 height 21
select select "6"
select select "2025"
select select "7"
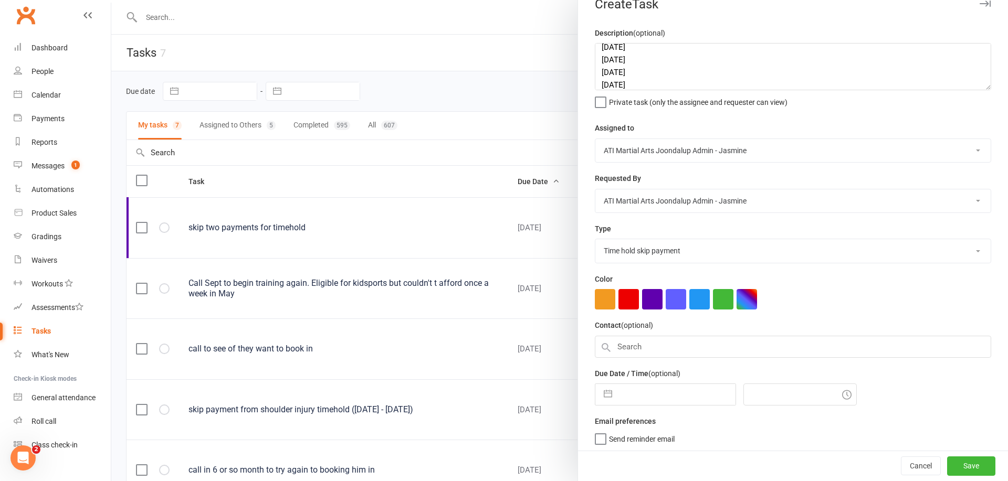
select select "2025"
select select "8"
select select "2025"
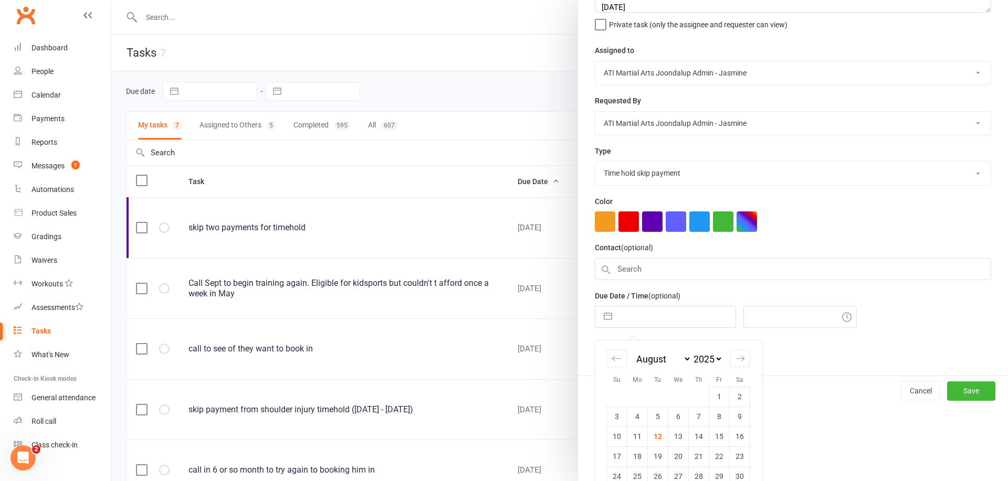
scroll to position [114, 0]
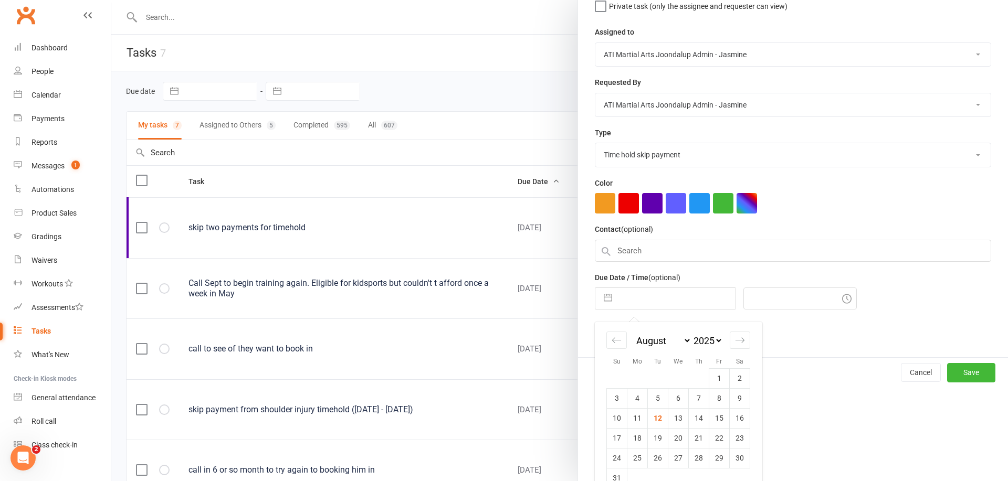
select select "9"
select select "2025"
select select "10"
select select "2025"
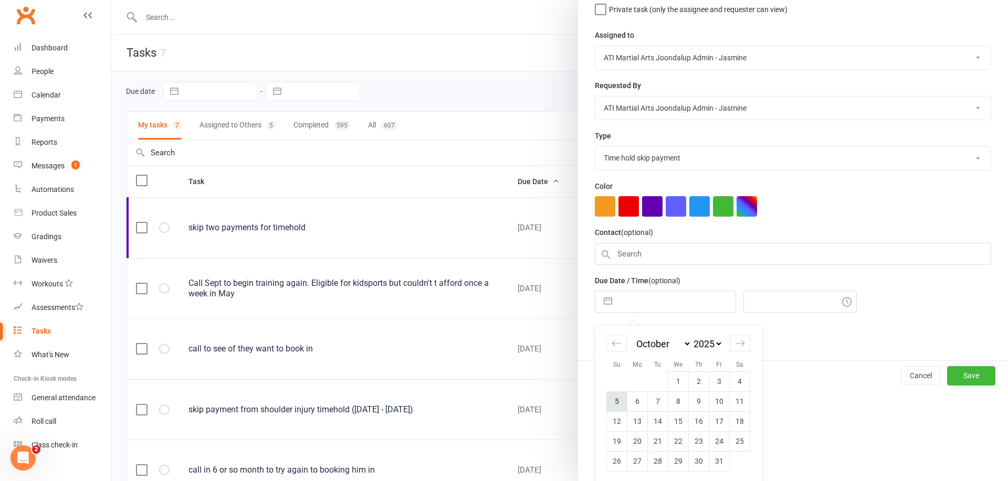
click at [620, 398] on td "5" at bounding box center [617, 402] width 20 height 20
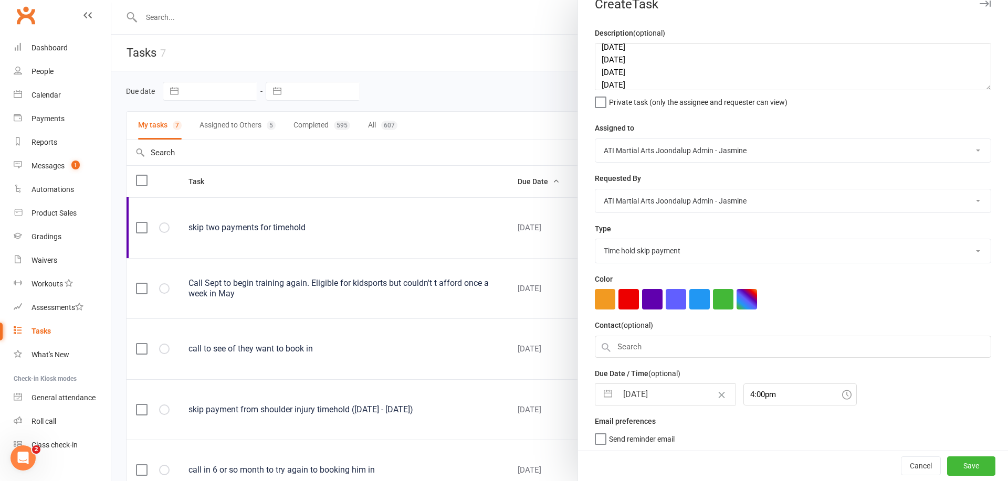
click at [982, 466] on button "Save" at bounding box center [971, 466] width 48 height 19
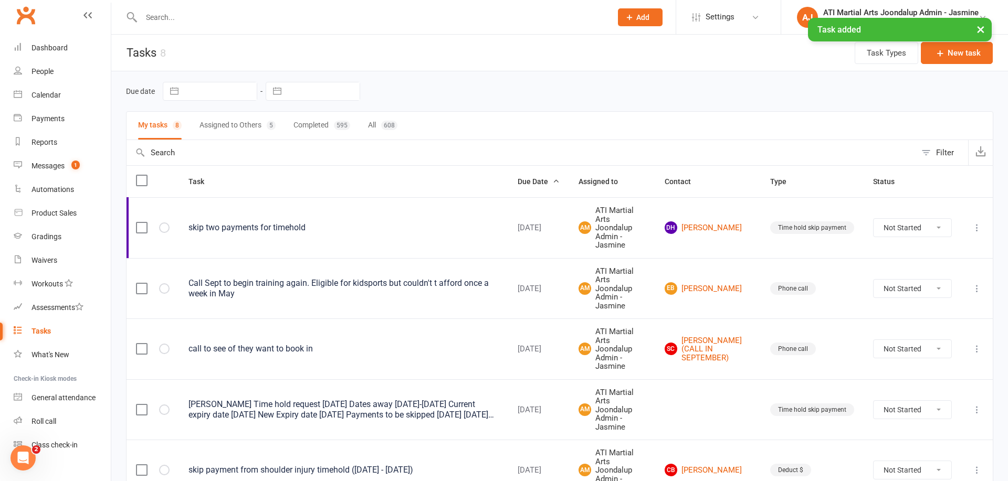
click at [260, 14] on input "text" at bounding box center [371, 17] width 466 height 15
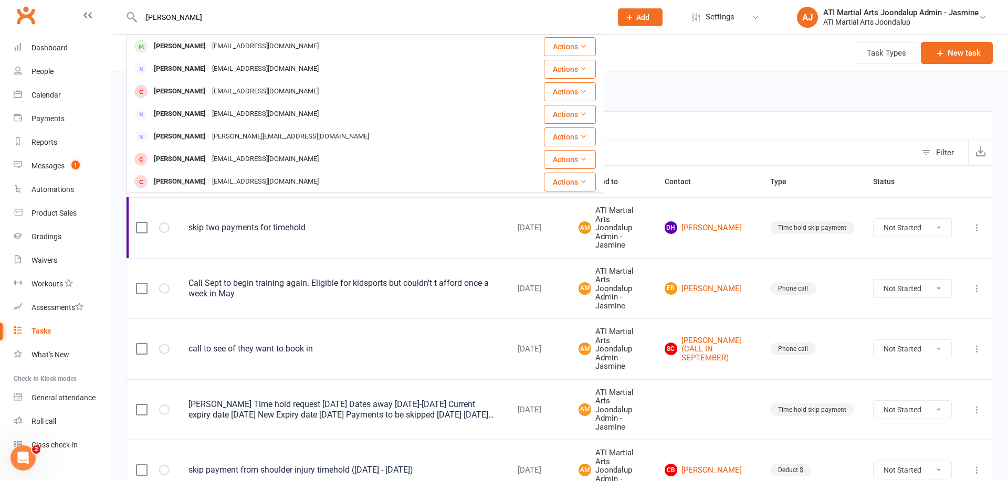
drag, startPoint x: 144, startPoint y: 37, endPoint x: 177, endPoint y: 65, distance: 43.2
click at [165, 46] on div "Travis Eaton" at bounding box center [180, 46] width 58 height 15
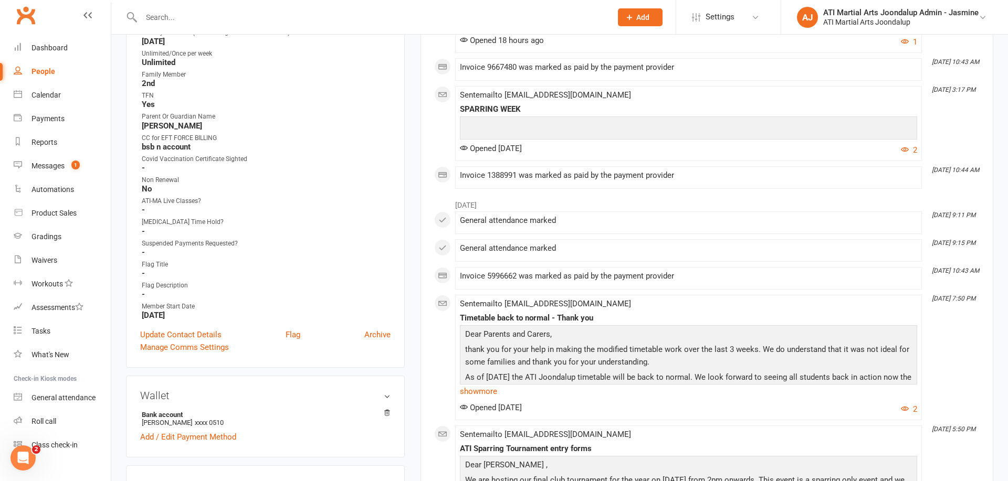
scroll to position [454, 0]
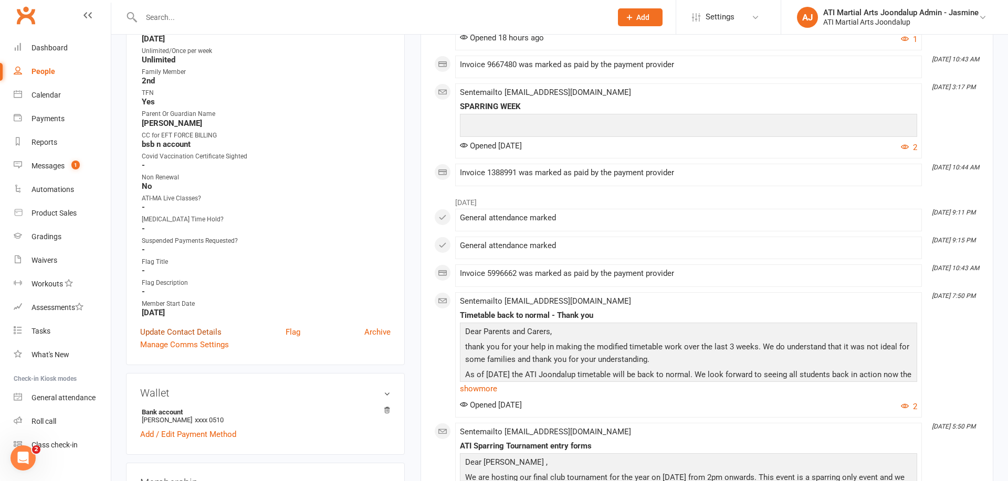
click at [190, 327] on link "Update Contact Details" at bounding box center [180, 332] width 81 height 13
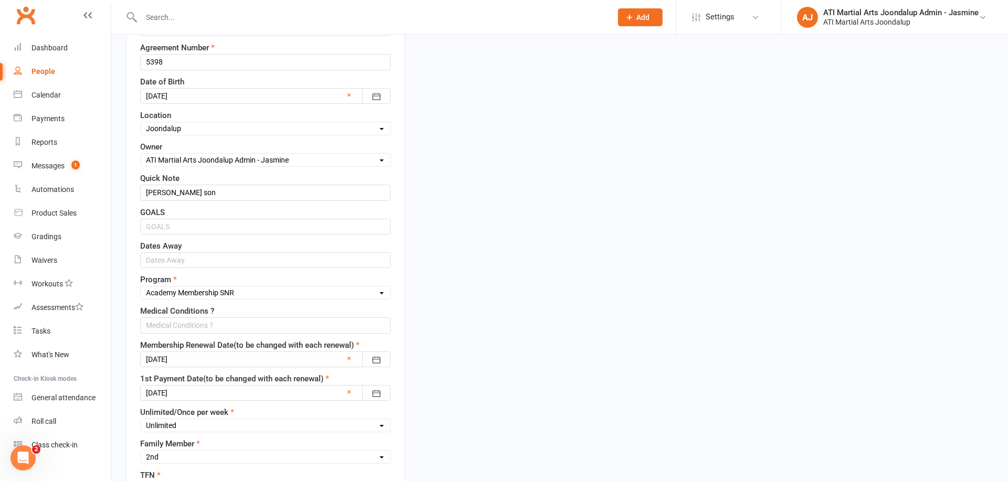
scroll to position [341, 0]
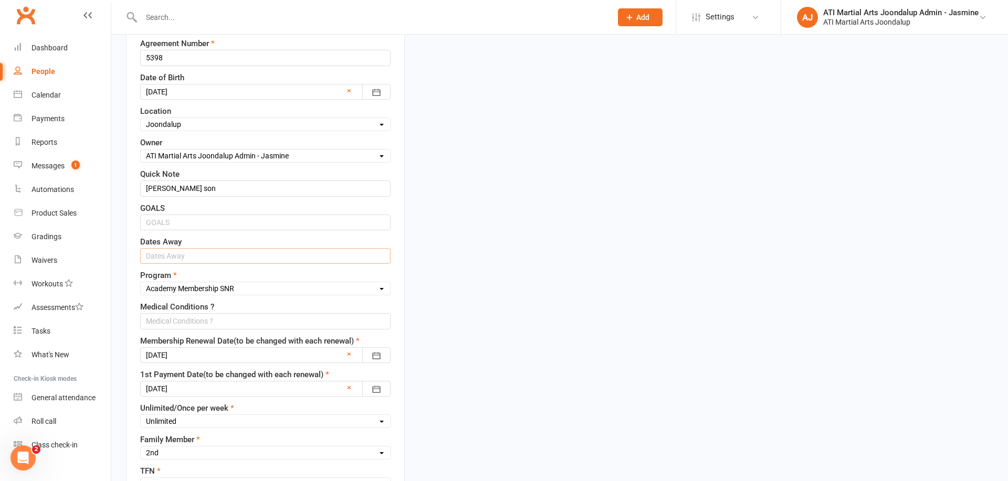
click at [245, 253] on input "text" at bounding box center [265, 256] width 250 height 16
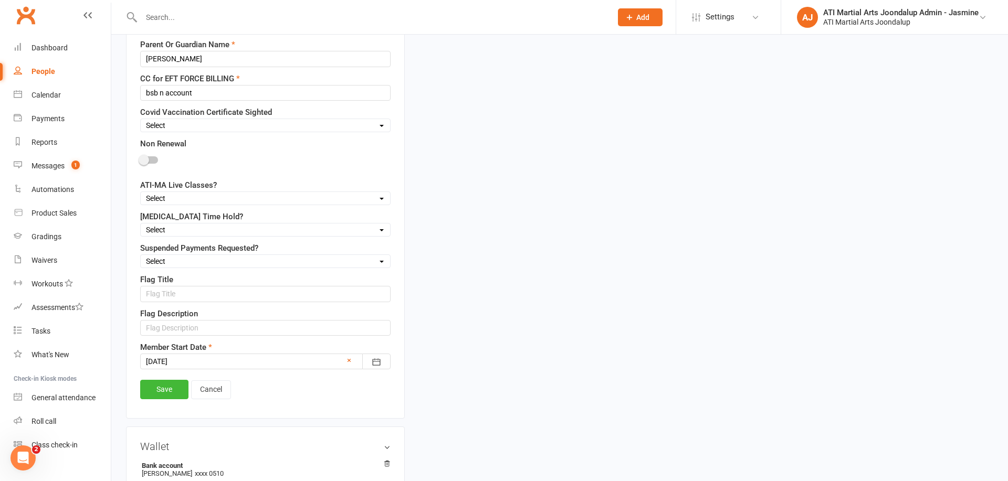
scroll to position [805, 0]
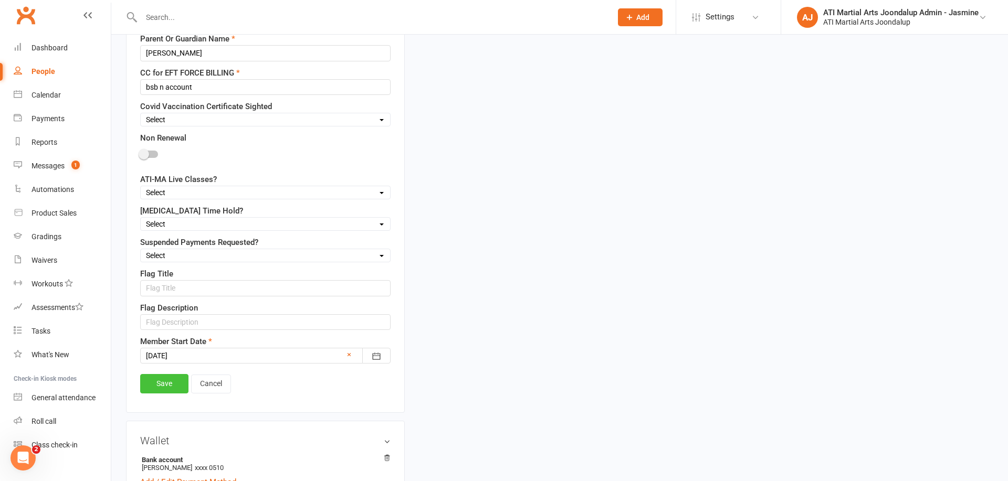
click at [180, 380] on link "Save" at bounding box center [164, 383] width 48 height 19
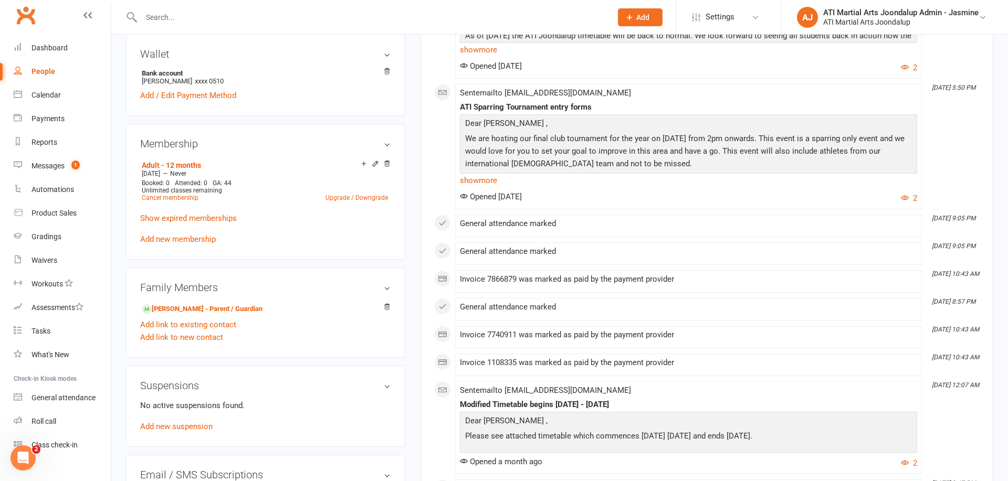
scroll to position [796, 0]
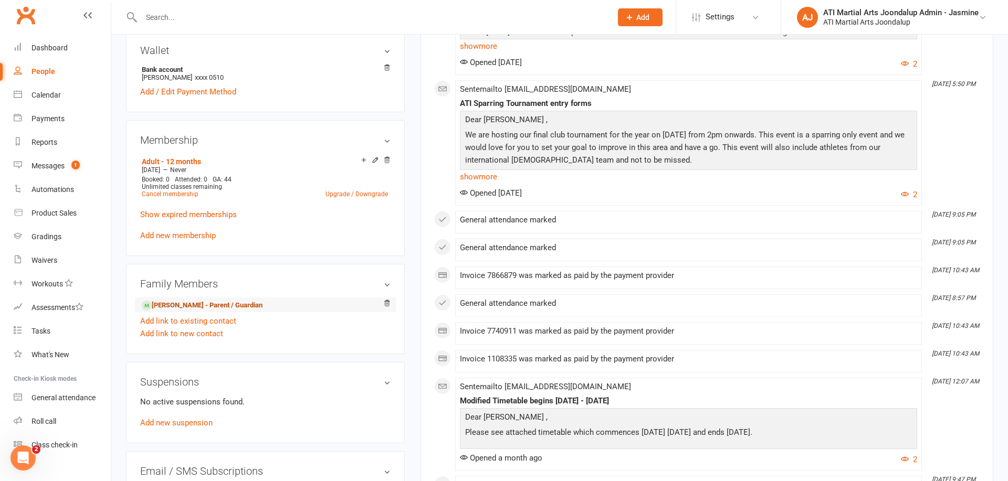
click at [192, 300] on link "Melissa Eaton - Parent / Guardian" at bounding box center [202, 305] width 121 height 11
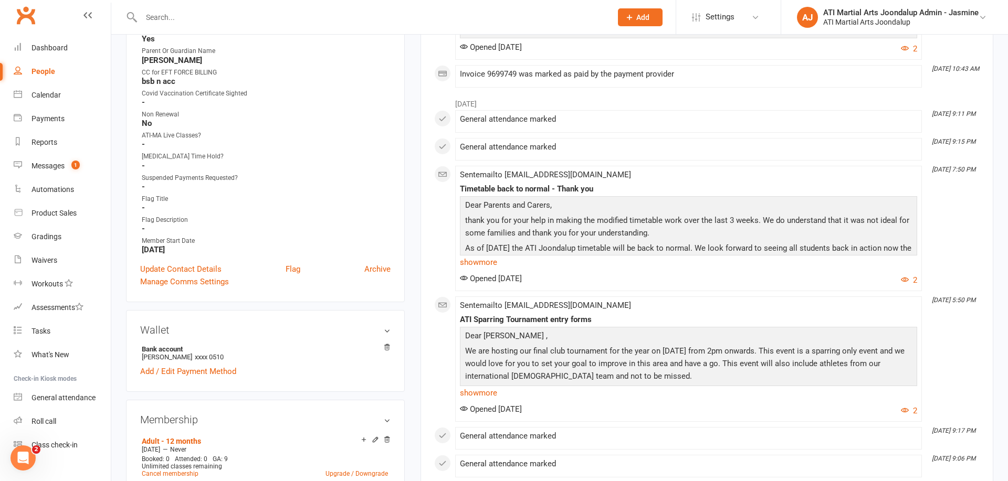
scroll to position [516, 0]
click at [188, 269] on link "Update Contact Details" at bounding box center [180, 270] width 81 height 13
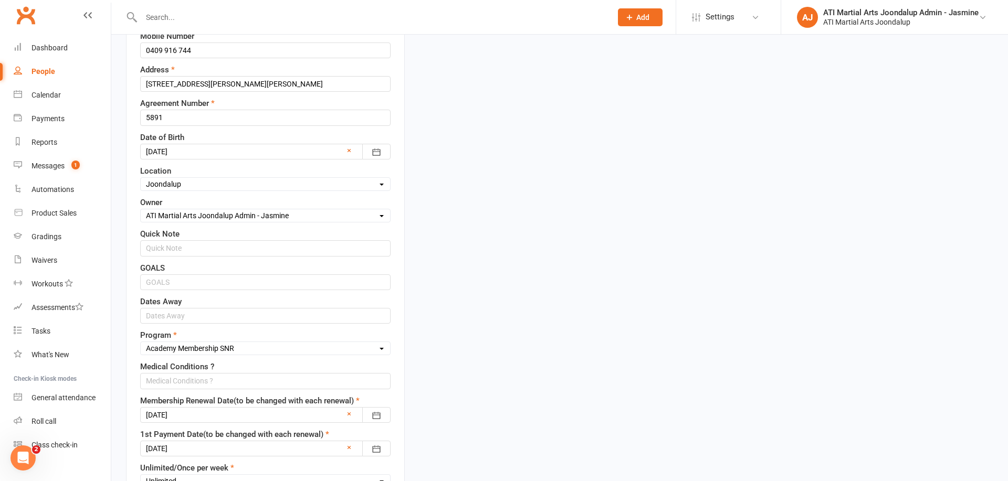
scroll to position [301, 0]
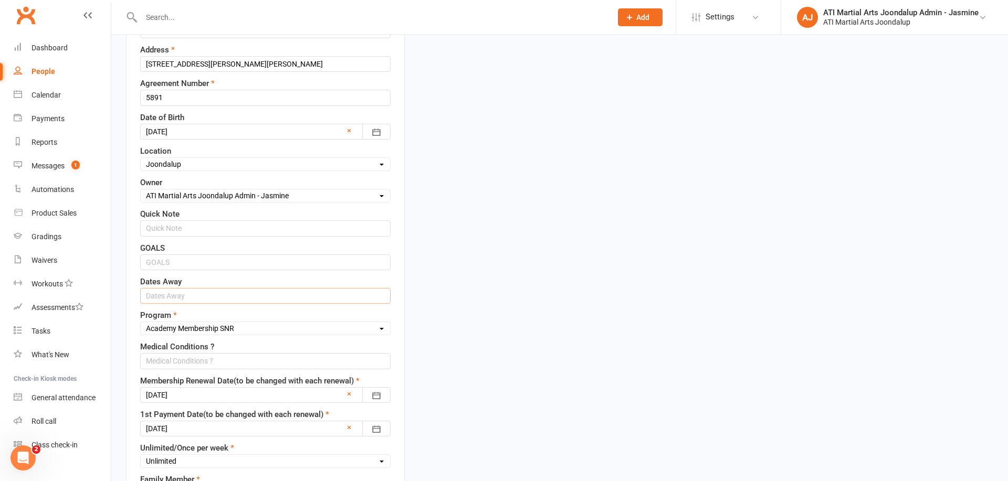
click at [218, 289] on input "text" at bounding box center [265, 296] width 250 height 16
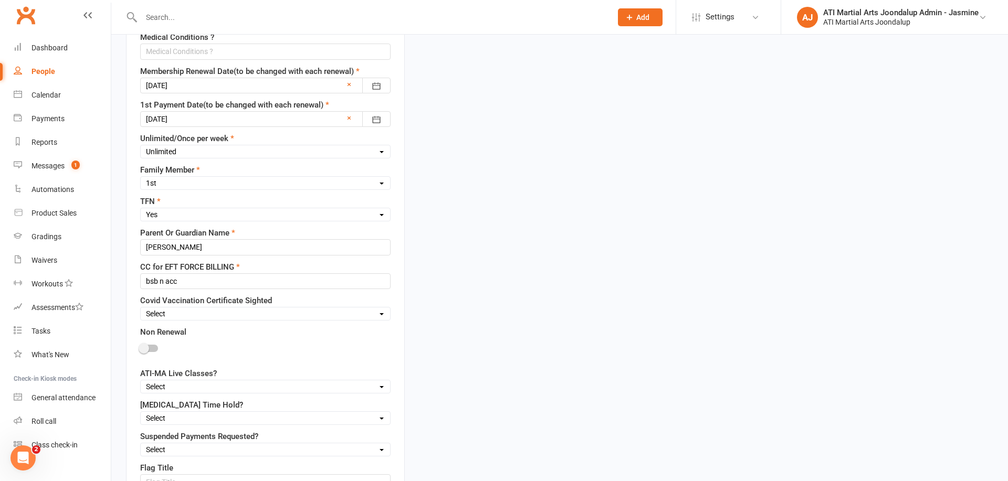
scroll to position [767, 0]
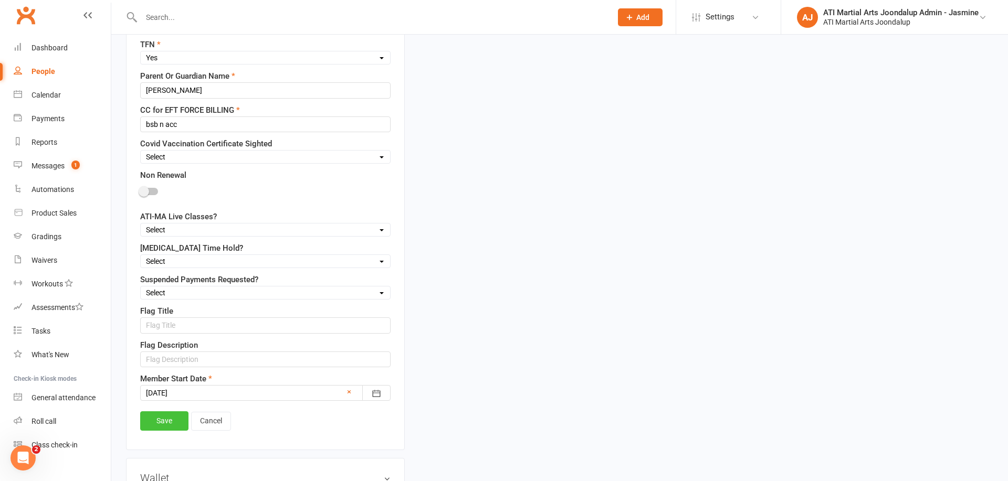
click at [163, 417] on link "Save" at bounding box center [164, 421] width 48 height 19
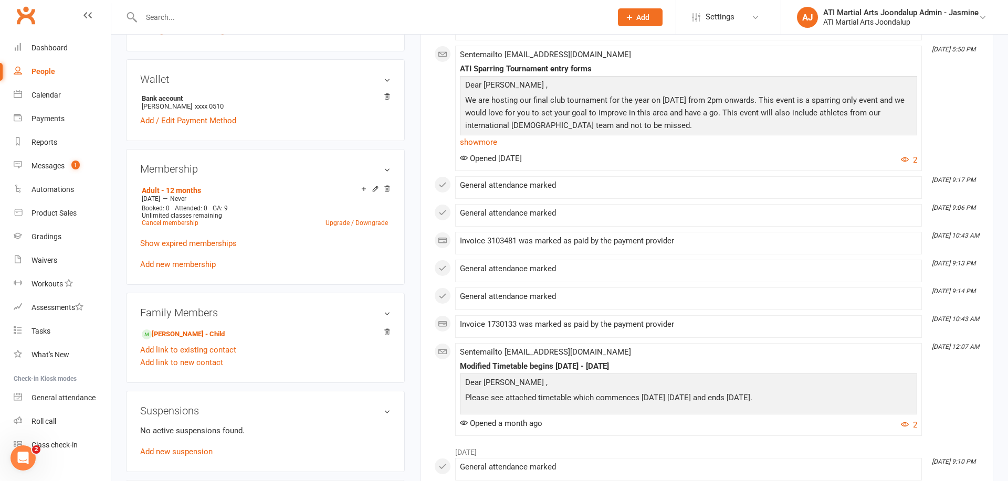
click at [288, 19] on input "text" at bounding box center [371, 17] width 466 height 15
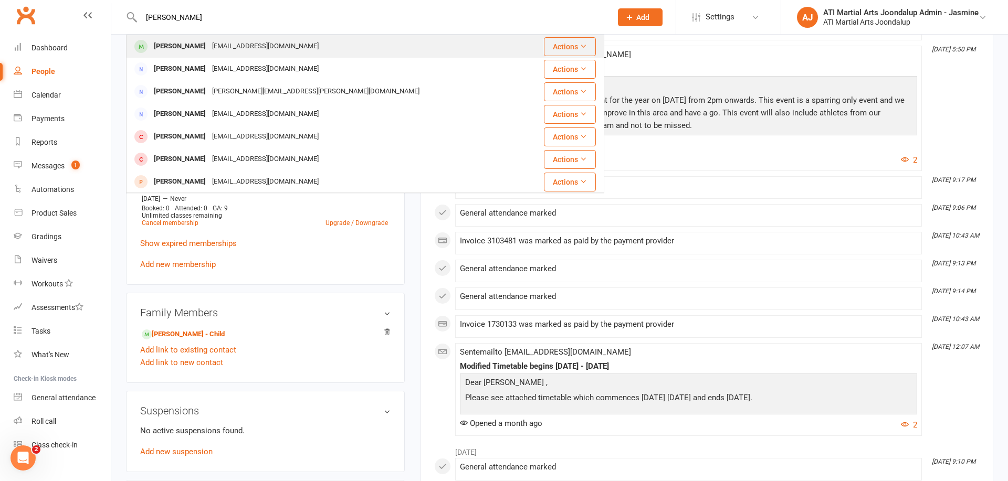
drag, startPoint x: 188, startPoint y: 34, endPoint x: 180, endPoint y: 47, distance: 15.4
click at [180, 47] on div "Ray Bennett" at bounding box center [180, 46] width 58 height 15
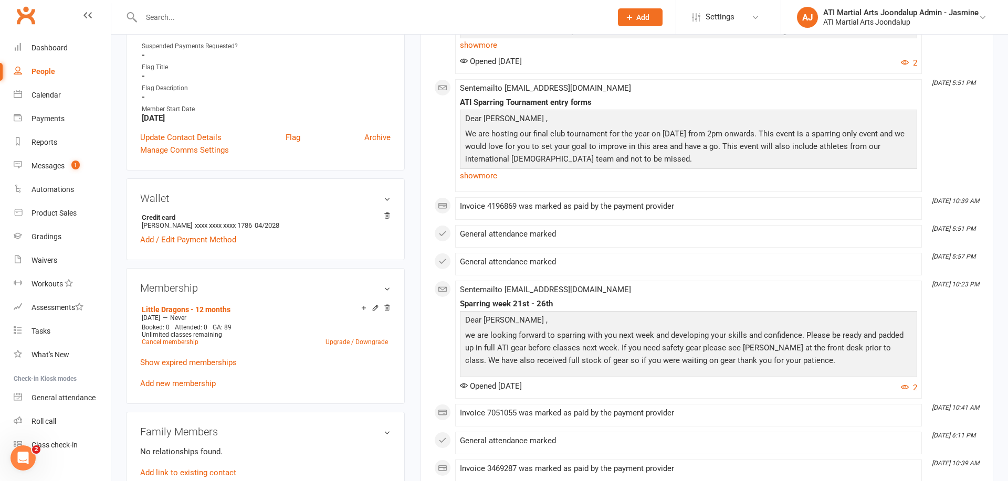
scroll to position [650, 0]
click at [181, 341] on link "Cancel membership" at bounding box center [170, 339] width 57 height 7
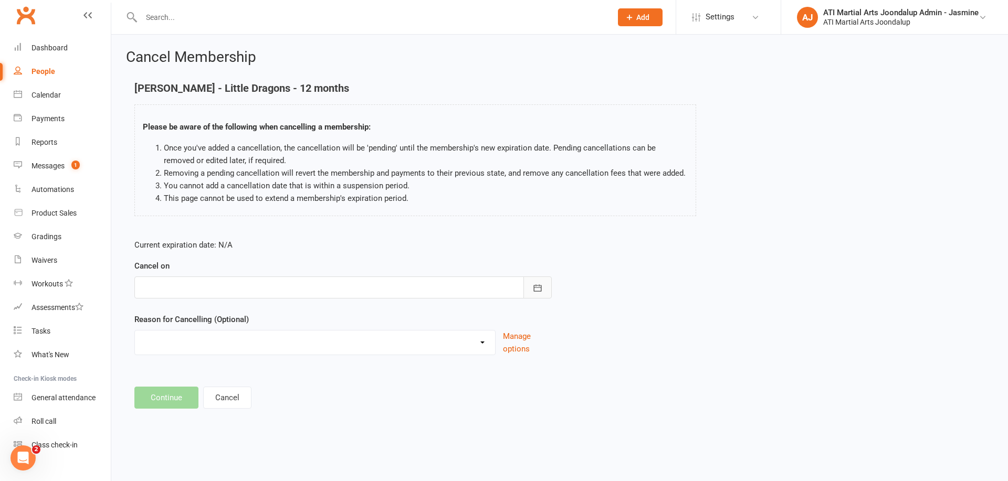
click at [536, 288] on icon "button" at bounding box center [537, 288] width 10 height 10
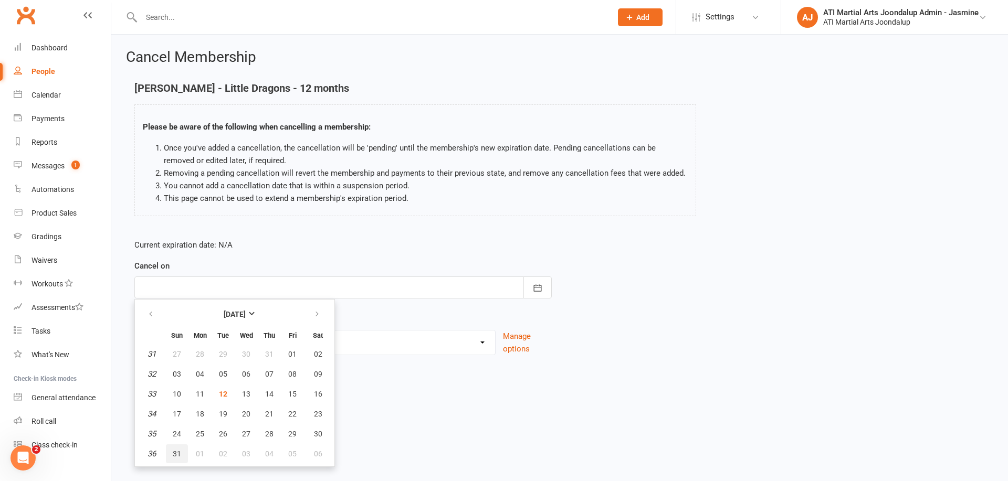
click at [175, 451] on span "31" at bounding box center [177, 454] width 8 height 8
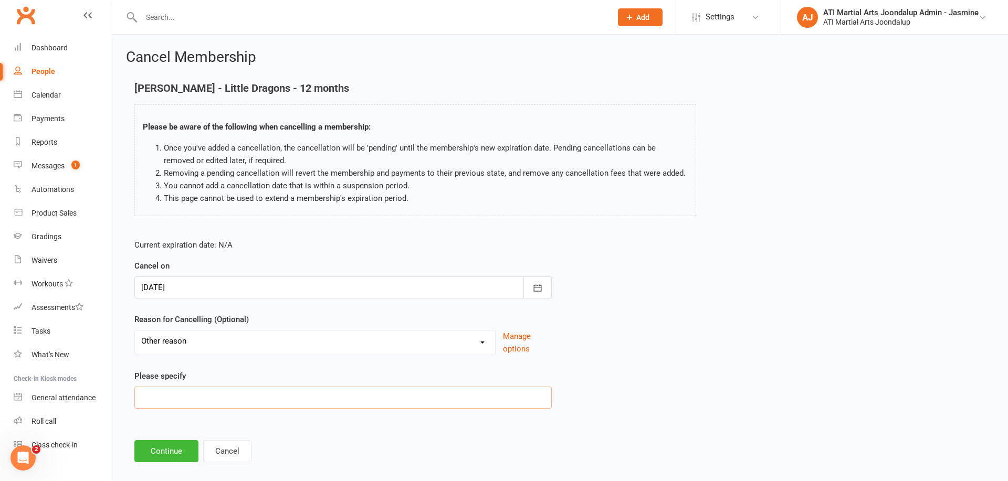
click at [207, 402] on input at bounding box center [342, 398] width 417 height 22
click at [171, 455] on button "Continue" at bounding box center [166, 451] width 64 height 22
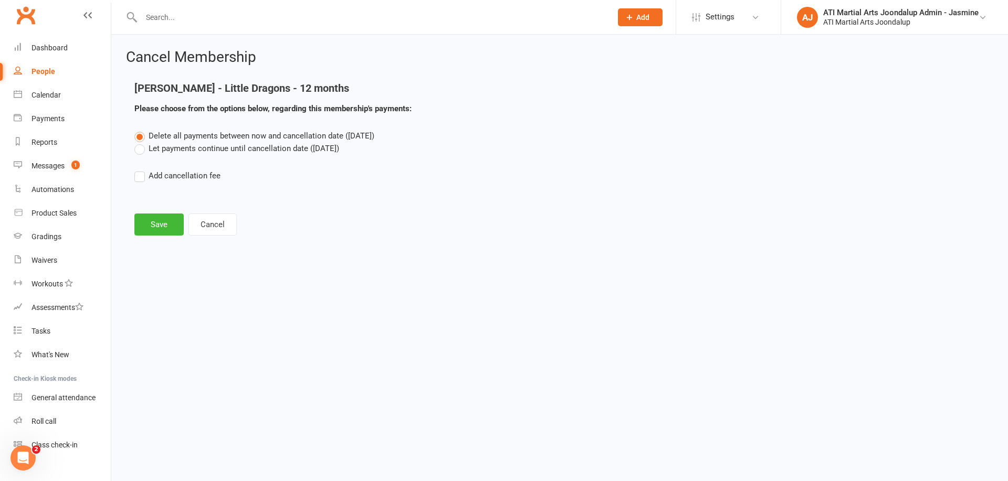
click at [142, 146] on label "Let payments continue until cancellation date (Aug 31, 2025)" at bounding box center [236, 148] width 205 height 13
click at [141, 142] on input "Let payments continue until cancellation date (Aug 31, 2025)" at bounding box center [137, 142] width 7 height 0
click at [155, 222] on button "Save" at bounding box center [158, 225] width 49 height 22
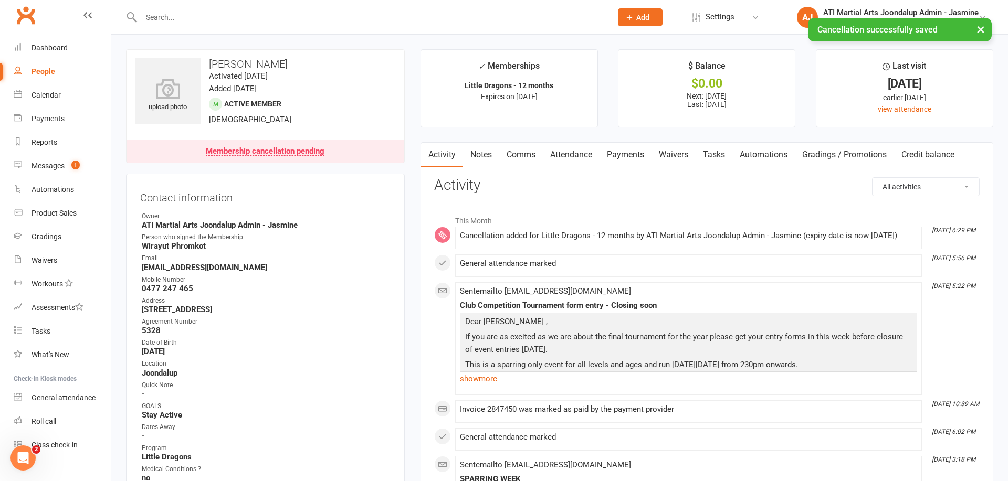
click at [486, 153] on link "Notes" at bounding box center [481, 155] width 36 height 24
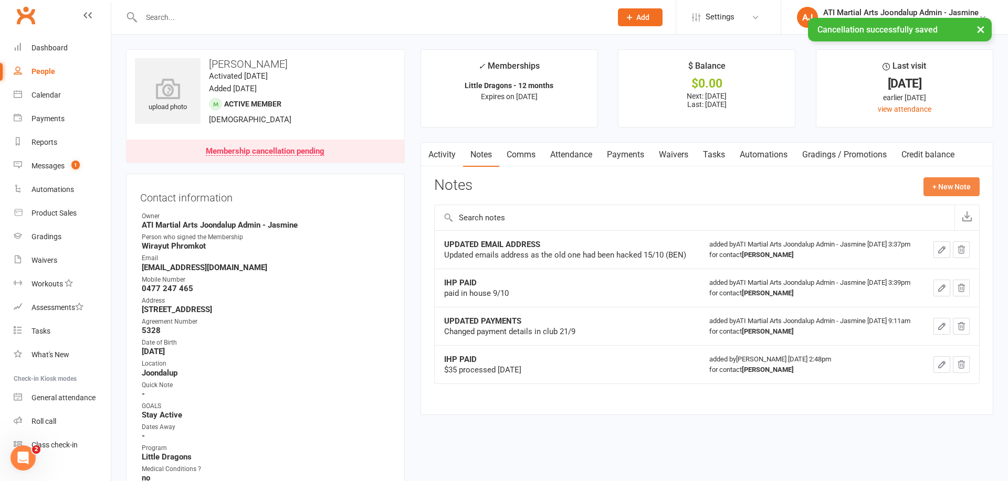
click at [957, 185] on button "+ New Note" at bounding box center [951, 186] width 56 height 19
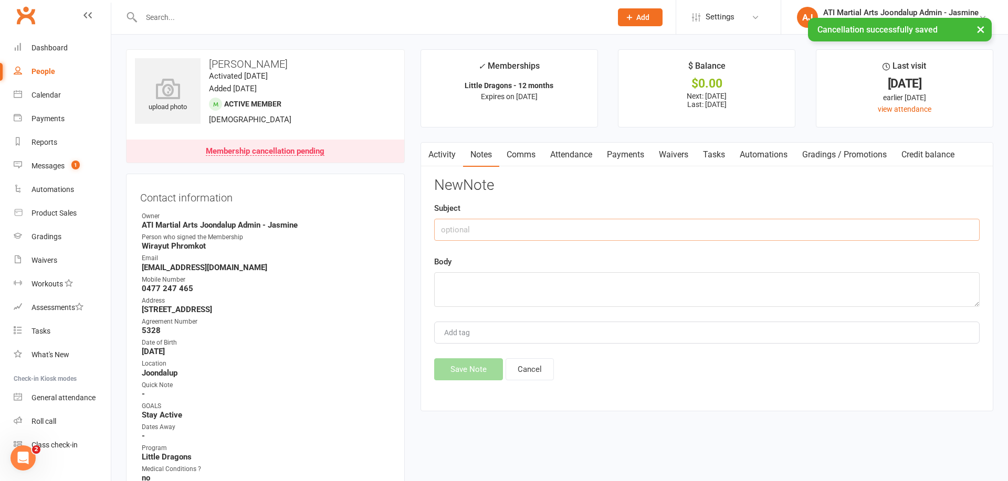
click at [482, 224] on input "text" at bounding box center [706, 230] width 545 height 22
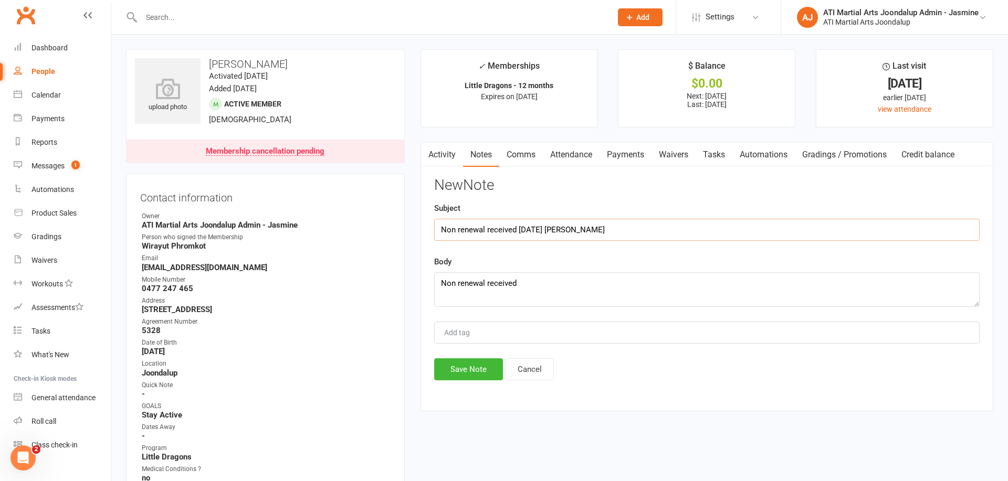
click at [523, 228] on input "Non renewal received 1/08/25 Debbie" at bounding box center [706, 230] width 545 height 22
click at [523, 286] on textarea "Non renewal received" at bounding box center [706, 289] width 545 height 35
click at [493, 362] on button "Save Note" at bounding box center [468, 370] width 69 height 22
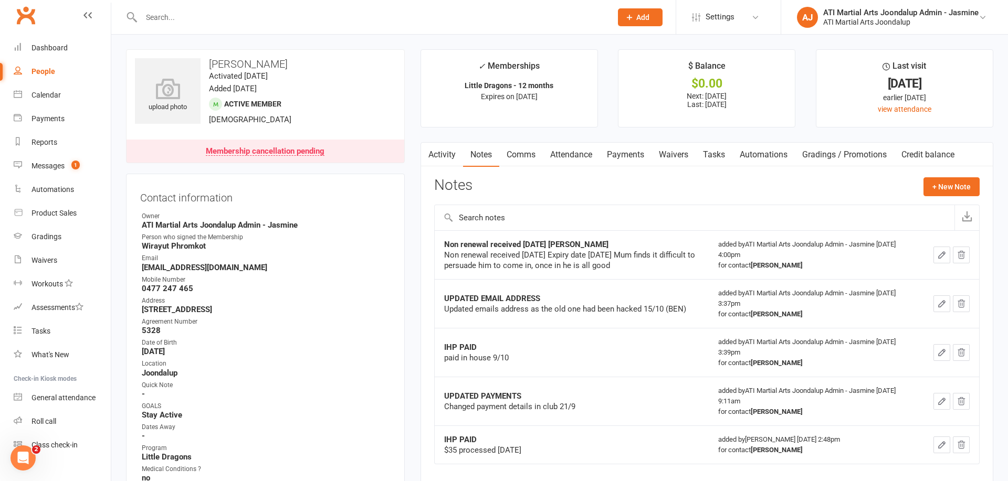
click at [201, 22] on input "text" at bounding box center [371, 17] width 466 height 15
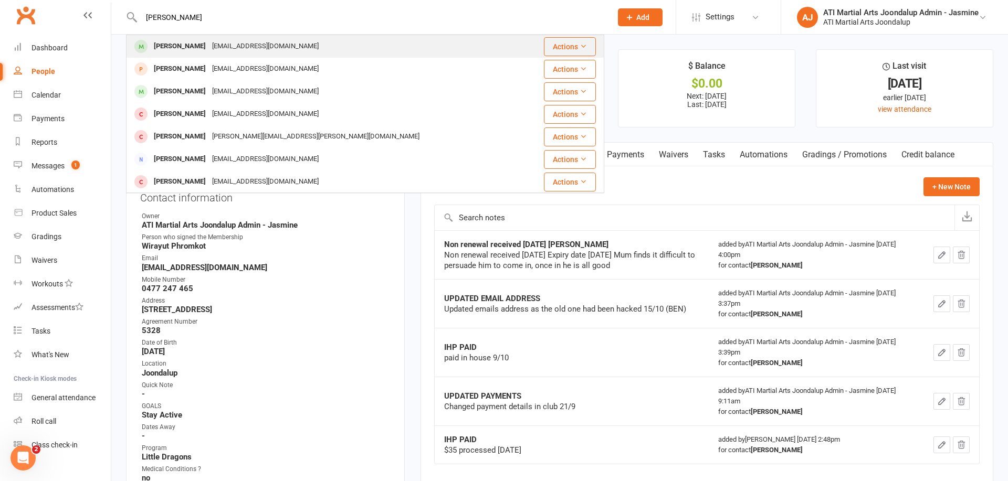
click at [254, 56] on div "Isaac Middleton info@acasibs.com.au" at bounding box center [325, 47] width 396 height 22
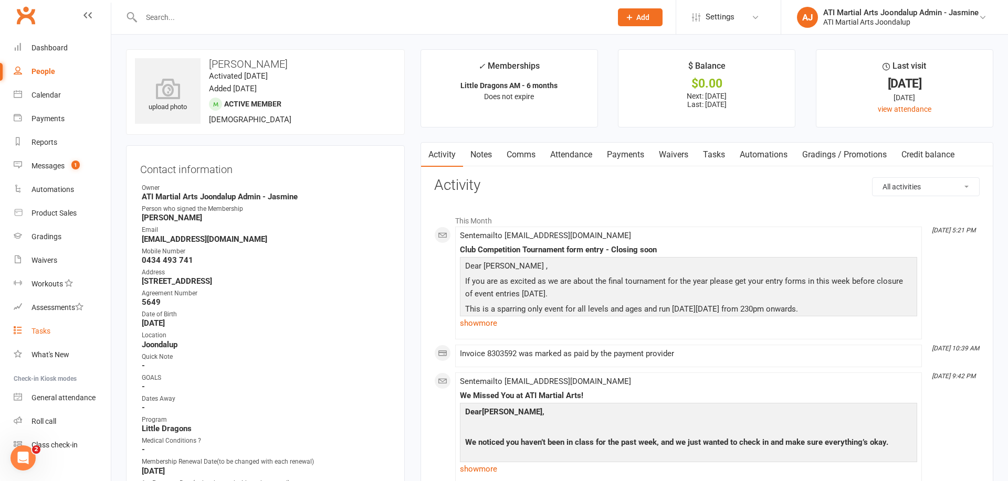
click at [34, 331] on div "Tasks" at bounding box center [40, 331] width 19 height 8
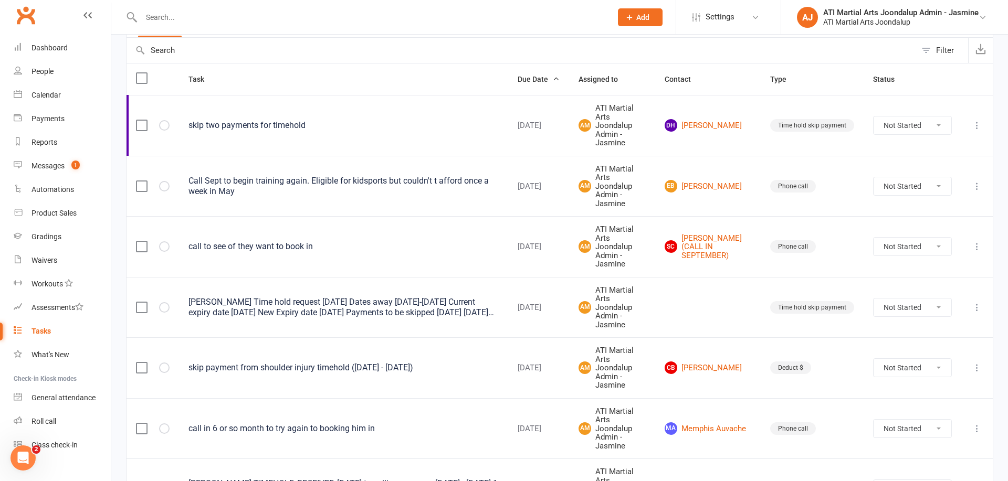
scroll to position [101, 0]
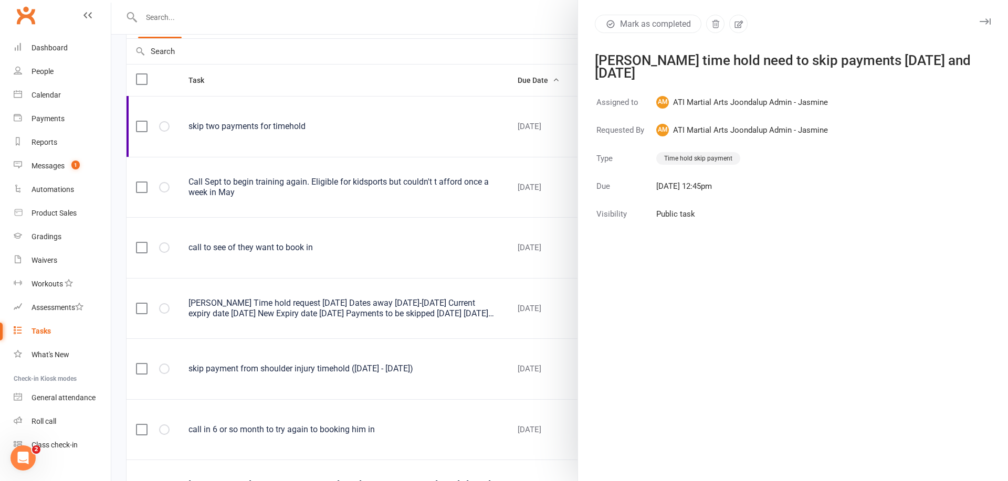
click at [986, 19] on icon "button" at bounding box center [985, 21] width 11 height 6
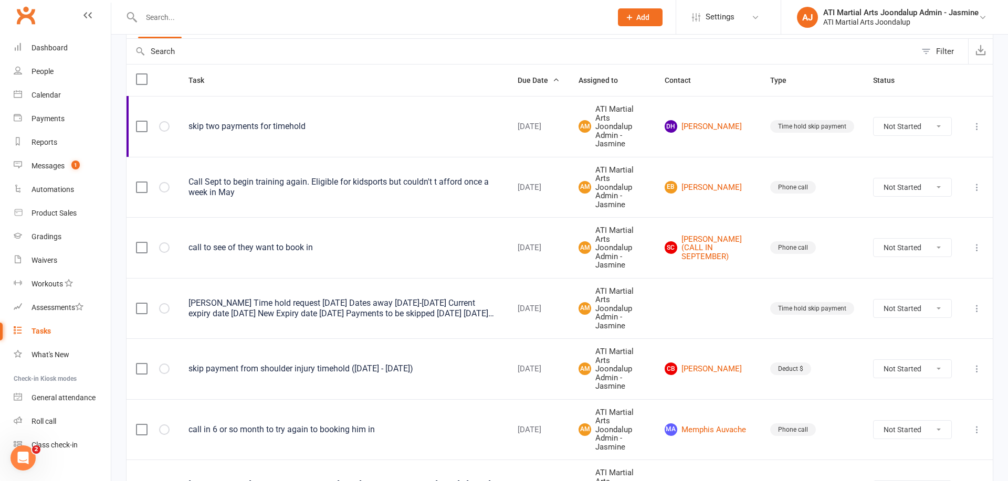
click at [252, 15] on input "text" at bounding box center [371, 17] width 466 height 15
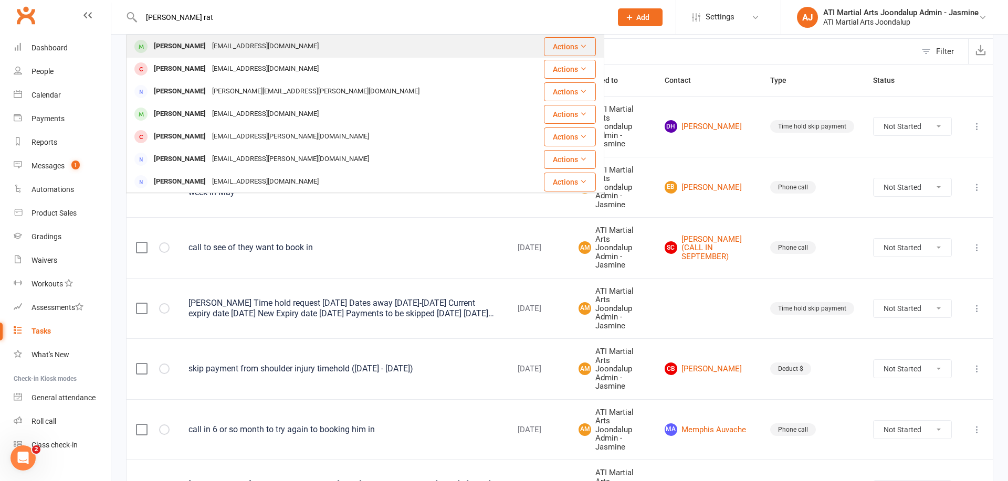
click at [190, 46] on div "Emerson Ratima" at bounding box center [180, 46] width 58 height 15
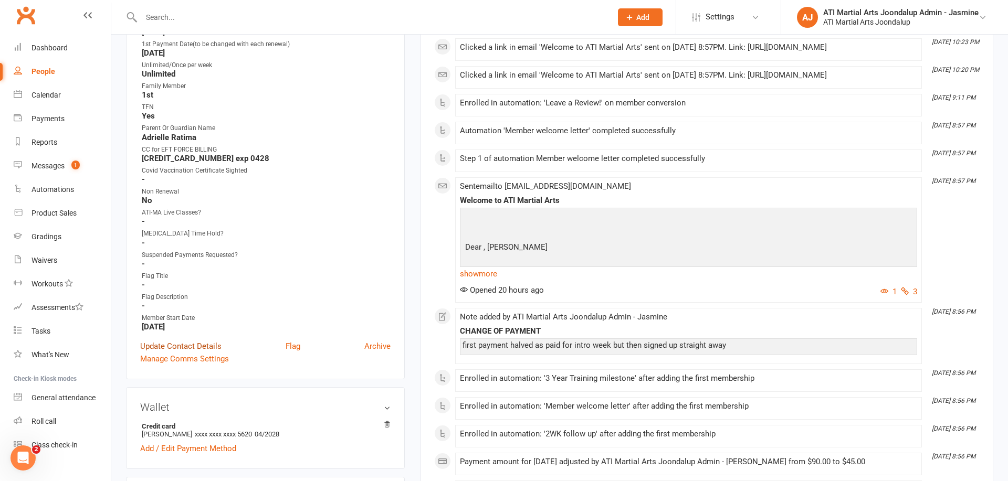
click at [188, 345] on link "Update Contact Details" at bounding box center [180, 346] width 81 height 13
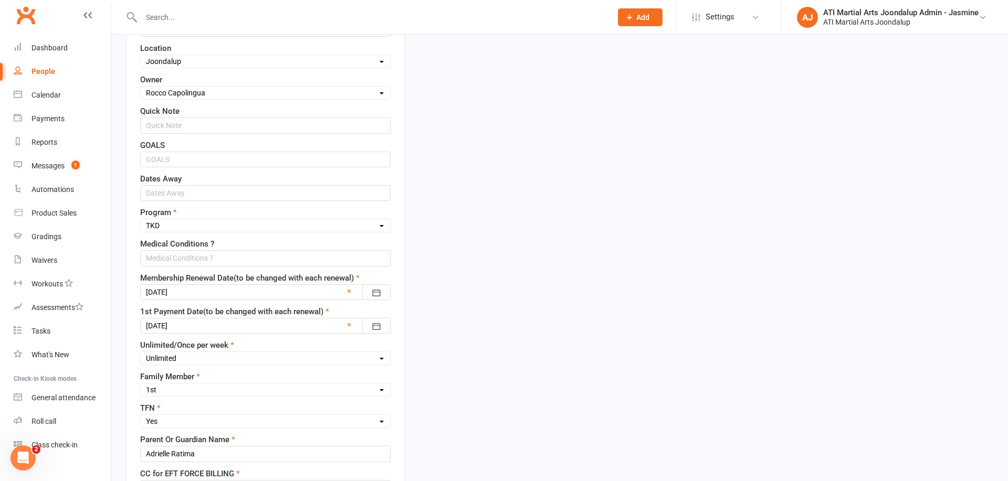
scroll to position [403, 0]
click at [240, 188] on input "text" at bounding box center [265, 194] width 250 height 16
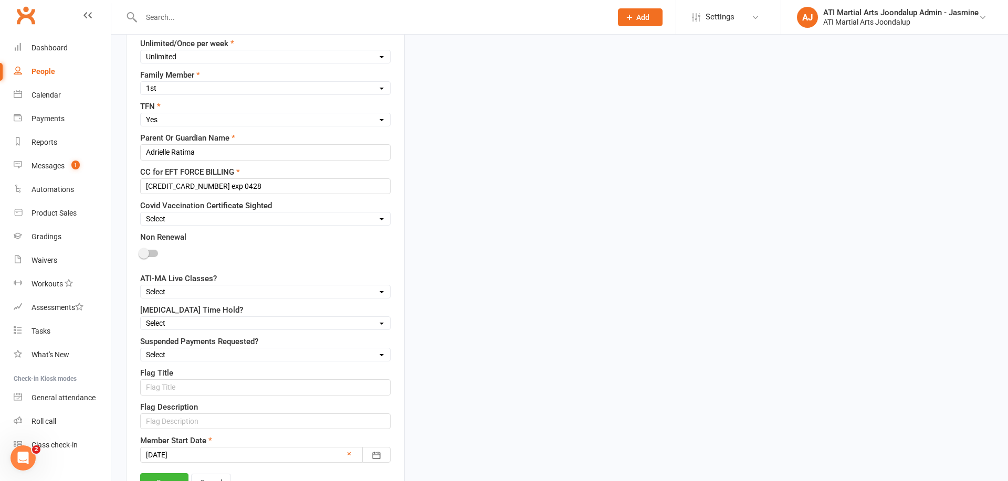
scroll to position [739, 0]
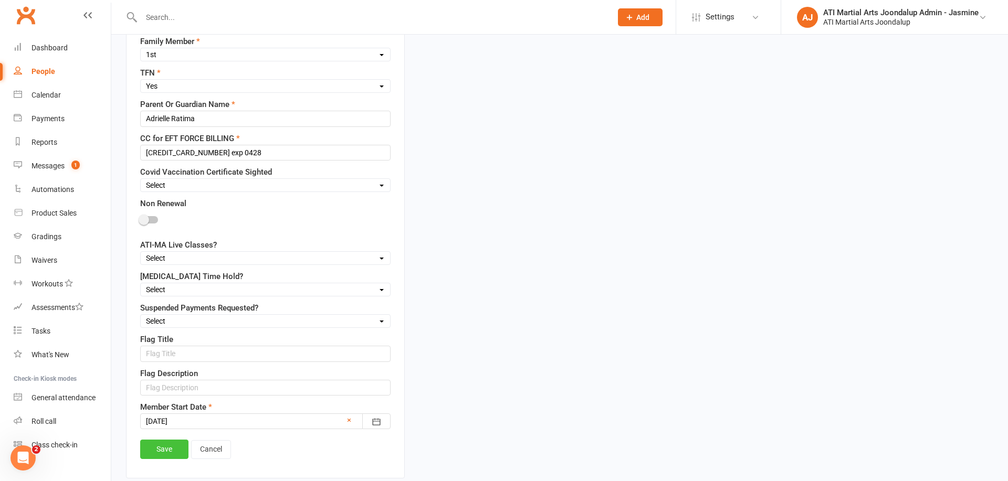
click at [175, 447] on link "Save" at bounding box center [164, 449] width 48 height 19
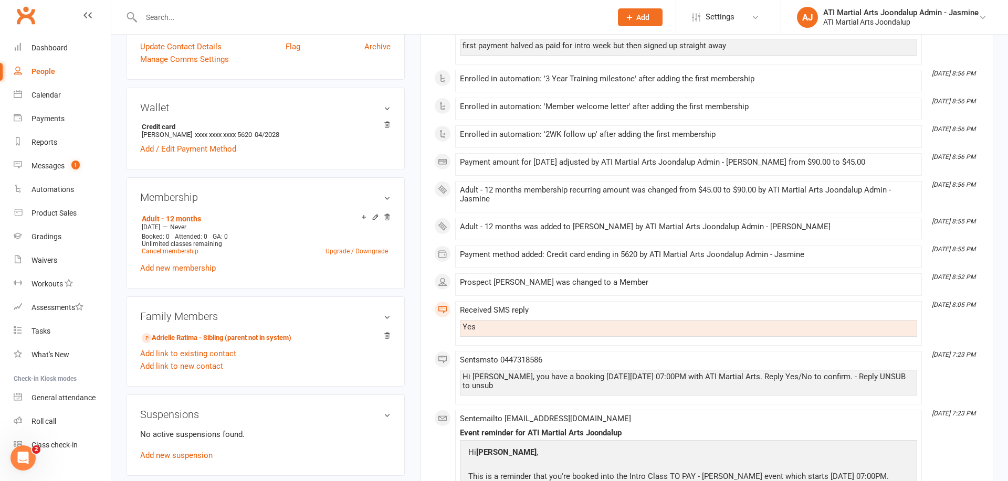
click at [252, 14] on input "text" at bounding box center [371, 17] width 466 height 15
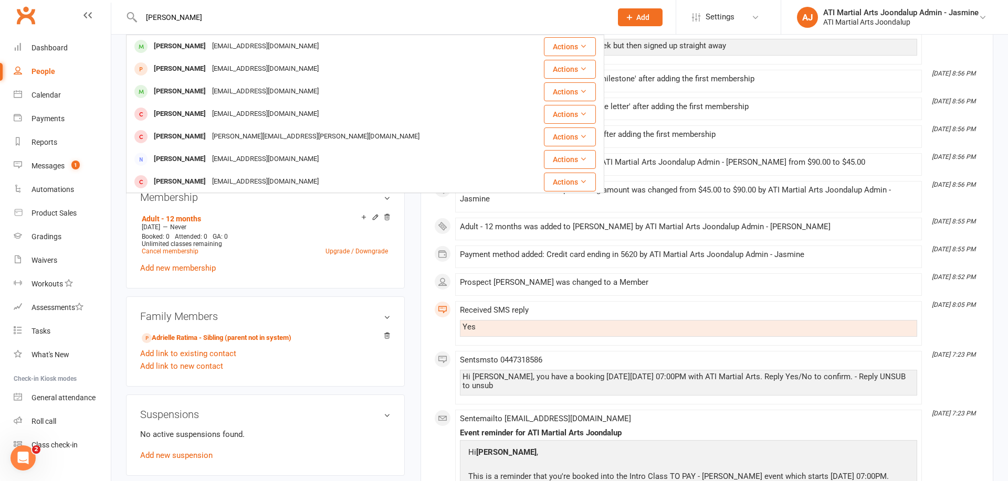
click at [180, 49] on div "Isaac Middleton" at bounding box center [180, 46] width 58 height 15
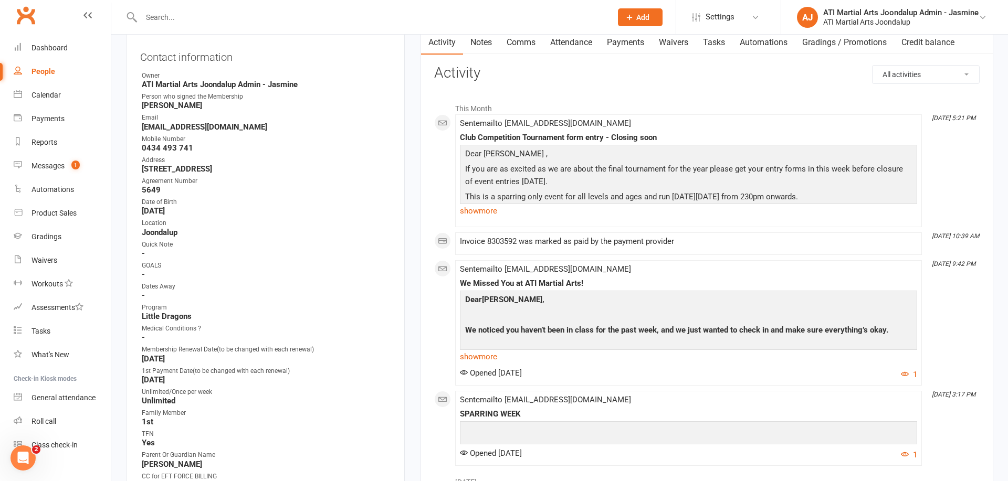
scroll to position [113, 0]
click at [628, 42] on link "Payments" at bounding box center [625, 41] width 52 height 24
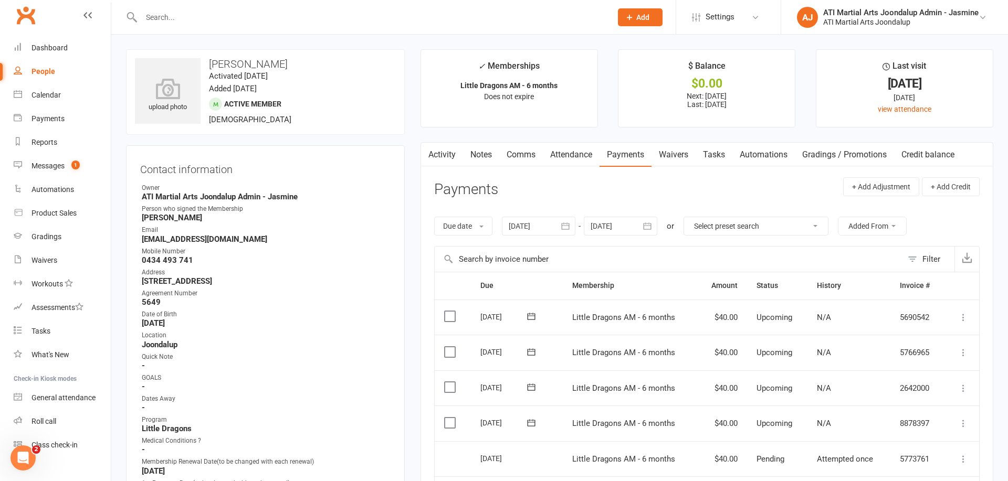
click at [236, 18] on input "text" at bounding box center [371, 17] width 466 height 15
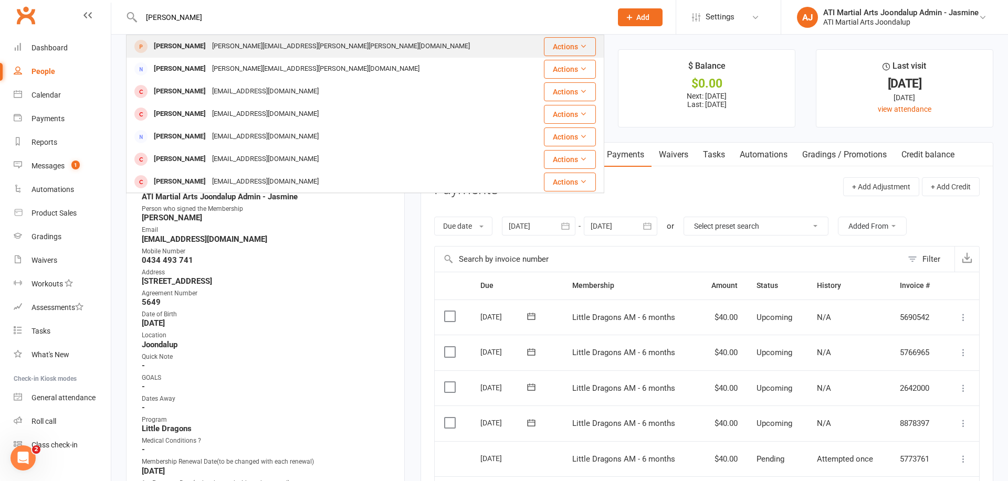
click at [217, 47] on div "Jonathan.Mitchell@santos.com" at bounding box center [341, 46] width 264 height 15
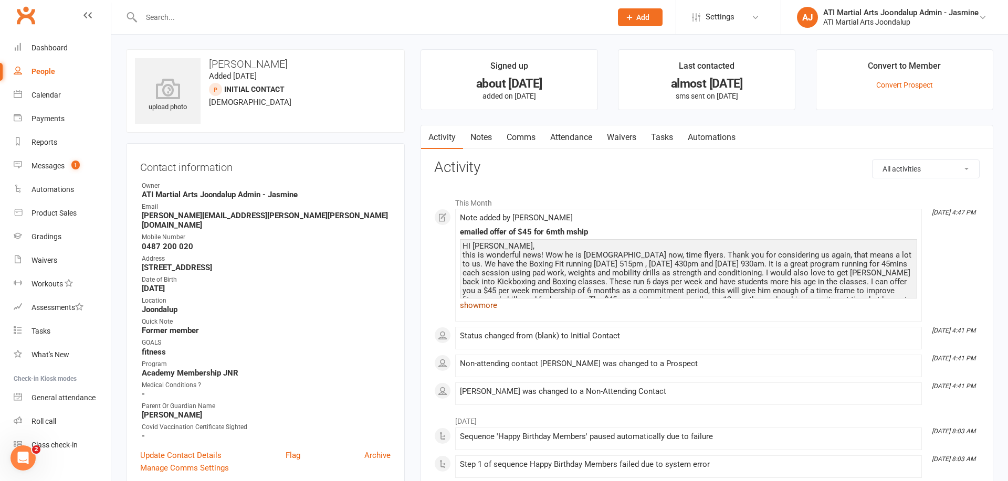
click at [486, 306] on link "show more" at bounding box center [688, 305] width 457 height 15
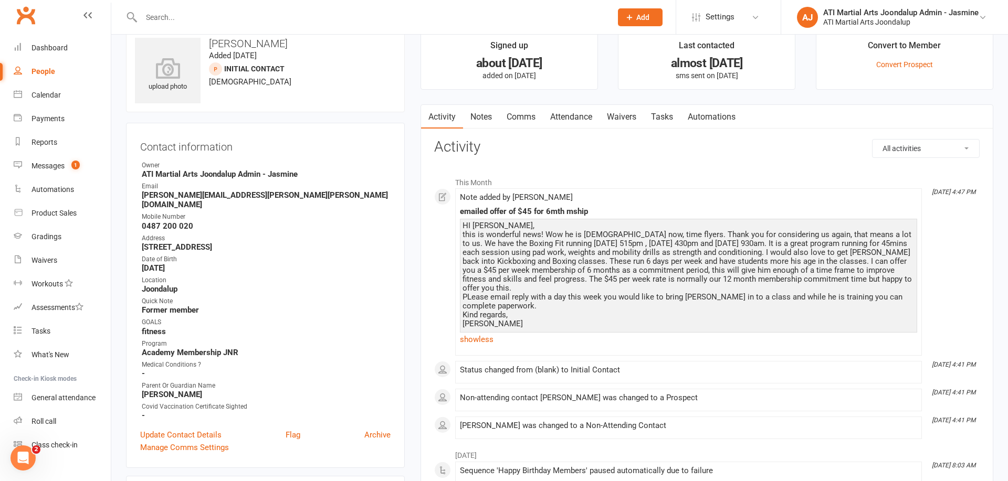
scroll to position [10, 0]
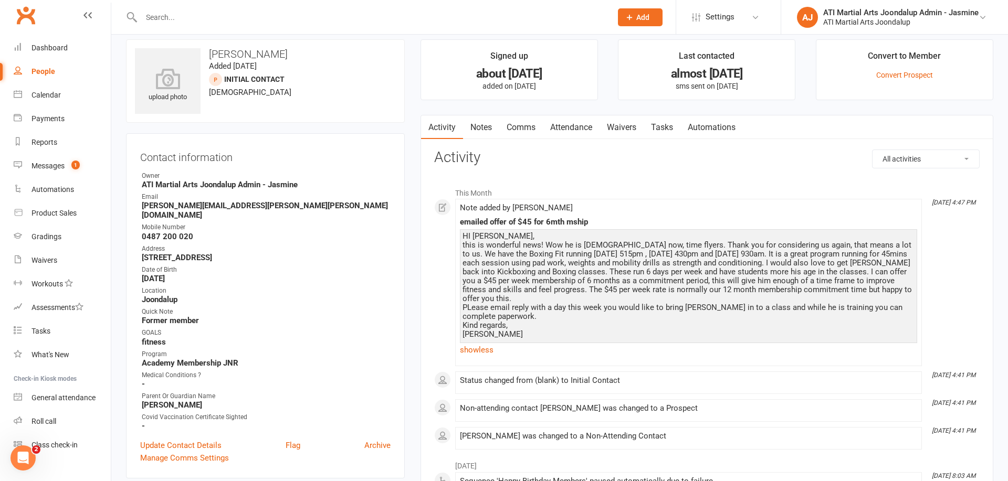
click at [487, 131] on link "Notes" at bounding box center [481, 127] width 36 height 24
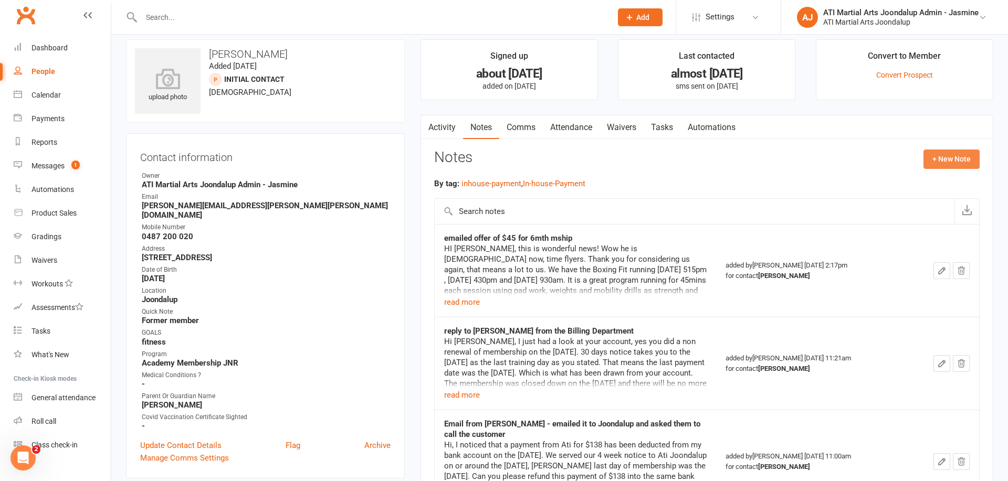
click at [936, 157] on button "+ New Note" at bounding box center [951, 159] width 56 height 19
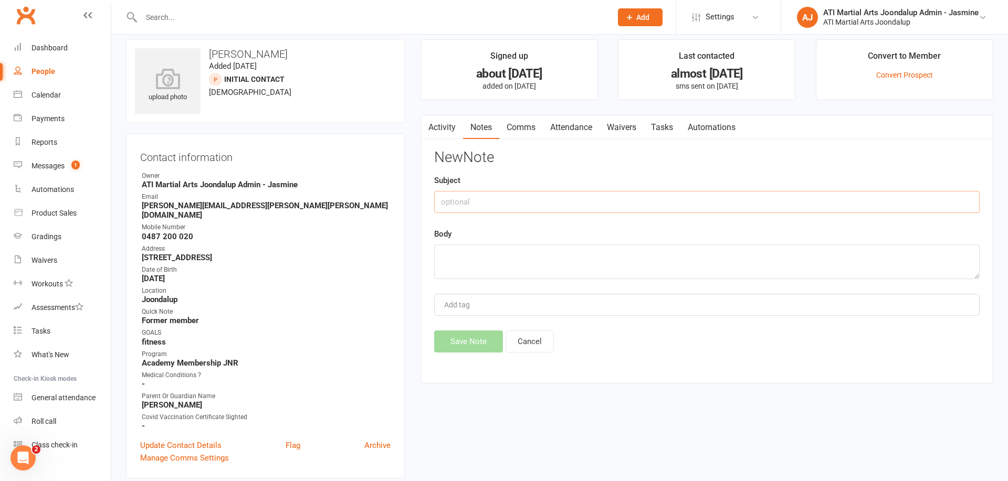
click at [540, 204] on input "text" at bounding box center [706, 202] width 545 height 22
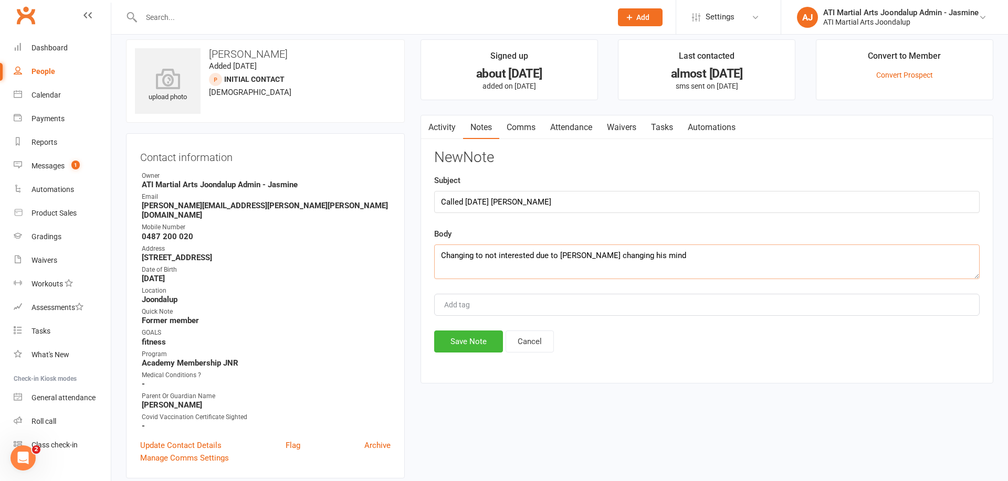
click at [445, 256] on textarea "Changing to not interested due to Finn changing his mind" at bounding box center [706, 262] width 545 height 35
click at [754, 255] on textarea "Spoke with dad Jonathan and changing to not interested due to Finn changing his…" at bounding box center [706, 262] width 545 height 35
click at [471, 342] on button "Save Note" at bounding box center [468, 342] width 69 height 22
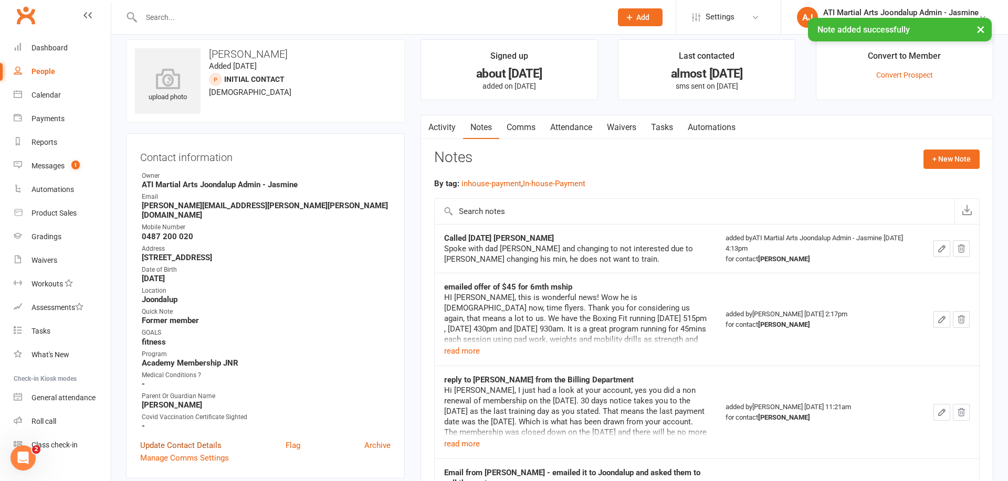
click at [185, 439] on link "Update Contact Details" at bounding box center [180, 445] width 81 height 13
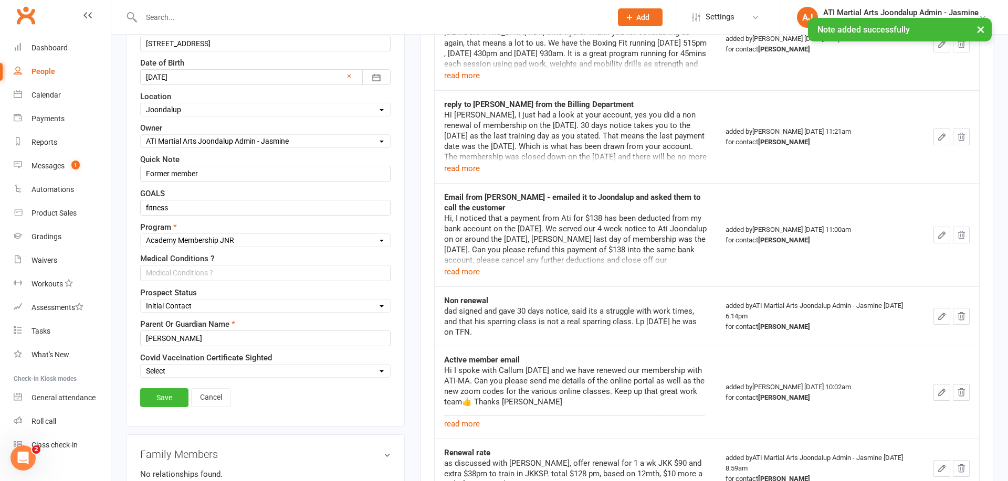
scroll to position [285, 0]
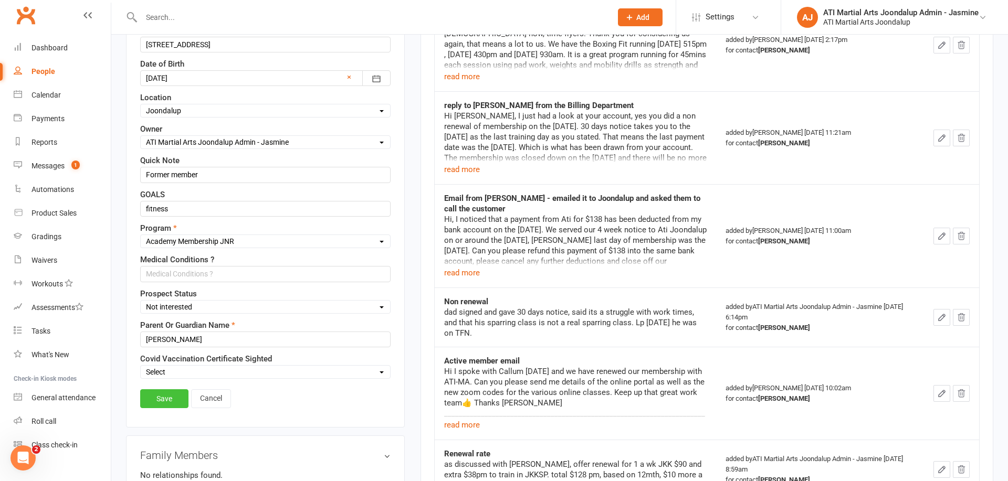
click at [161, 396] on link "Save" at bounding box center [164, 399] width 48 height 19
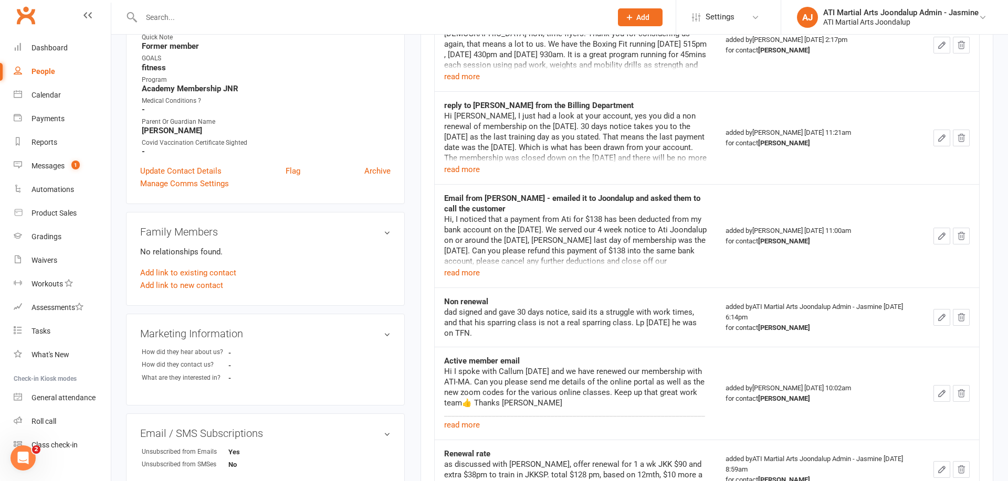
click at [233, 17] on input "text" at bounding box center [371, 17] width 466 height 15
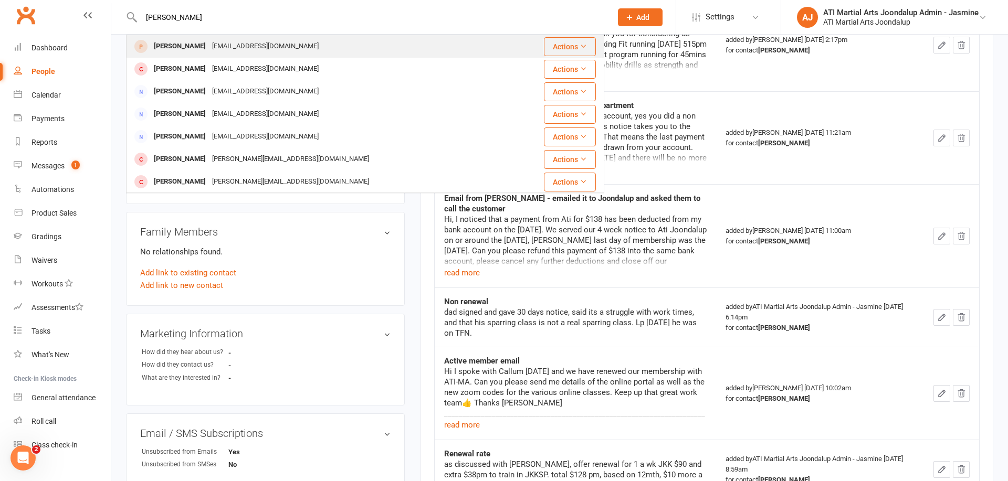
drag, startPoint x: 171, startPoint y: 35, endPoint x: 170, endPoint y: 49, distance: 14.8
click at [170, 49] on div "[PERSON_NAME]" at bounding box center [180, 46] width 58 height 15
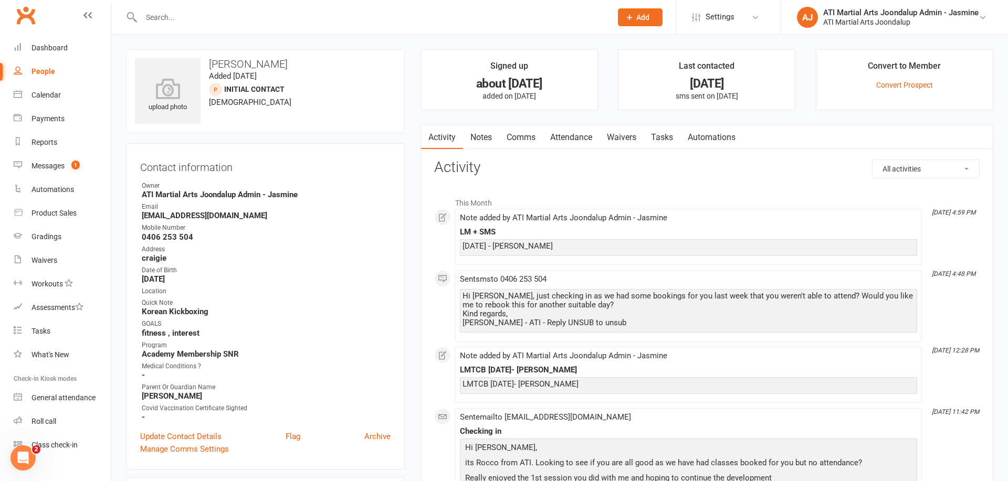
click at [487, 139] on link "Notes" at bounding box center [481, 137] width 36 height 24
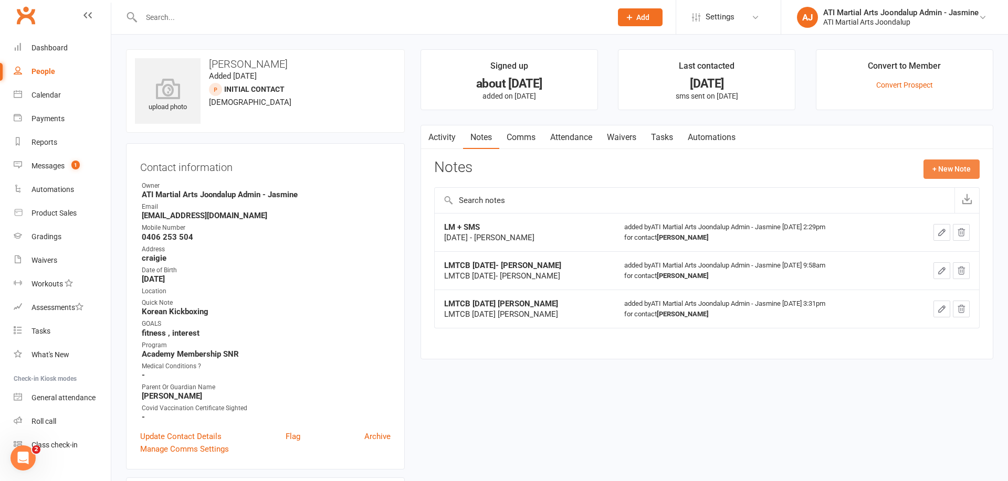
click at [942, 172] on button "+ New Note" at bounding box center [951, 169] width 56 height 19
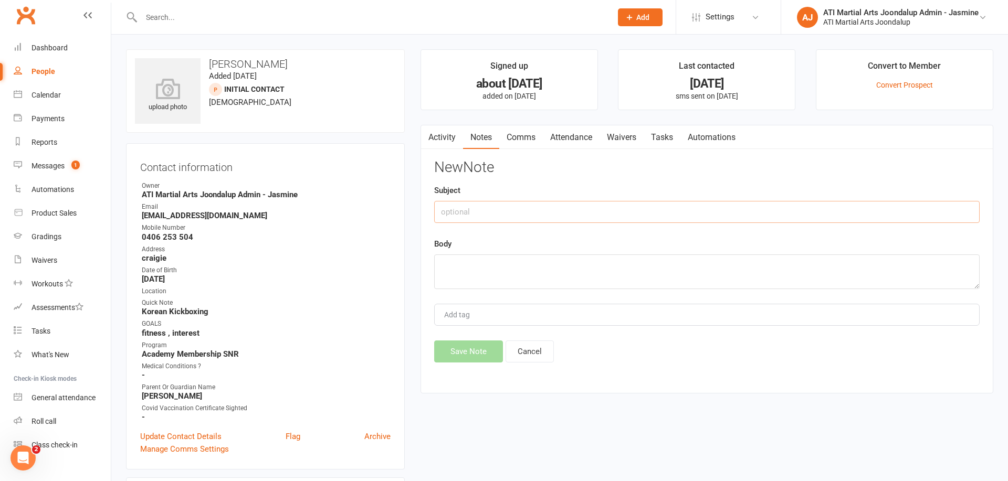
click at [580, 210] on input "text" at bounding box center [706, 212] width 545 height 22
drag, startPoint x: 540, startPoint y: 211, endPoint x: 441, endPoint y: 212, distance: 98.7
click at [441, 212] on input "LMTCB 12/08/25 DEBBIE" at bounding box center [706, 212] width 545 height 22
paste textarea "LMTCB 12/08/25 DEBBIE"
click at [479, 349] on button "Save Note" at bounding box center [468, 352] width 69 height 22
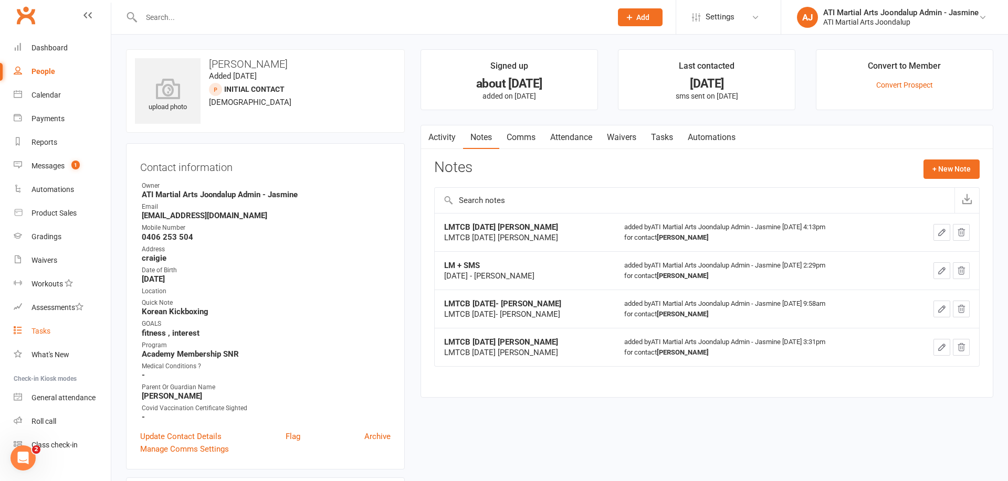
click at [39, 331] on div "Tasks" at bounding box center [40, 331] width 19 height 8
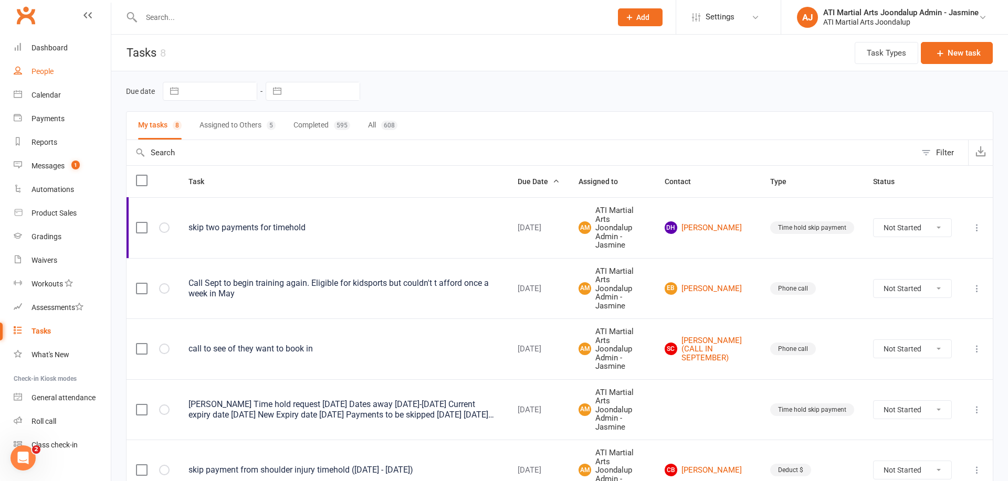
click at [47, 74] on div "People" at bounding box center [42, 71] width 22 height 8
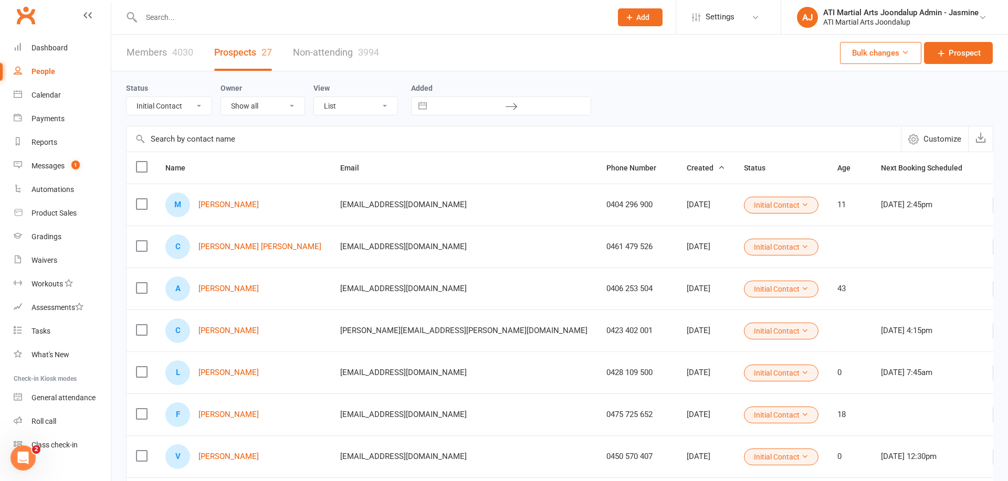
click at [229, 20] on input "text" at bounding box center [371, 17] width 466 height 15
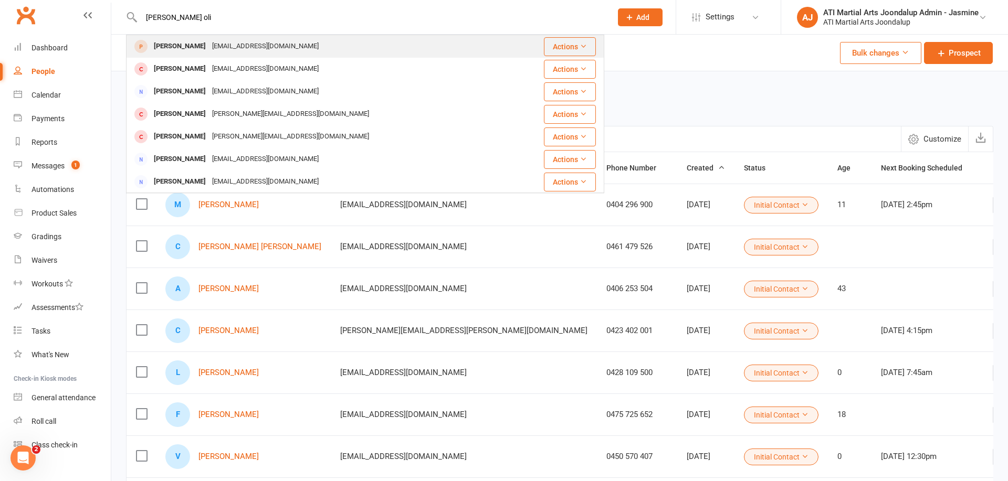
click at [287, 47] on div "Andy Oliveira rata28oli@hotmail.com" at bounding box center [325, 47] width 396 height 22
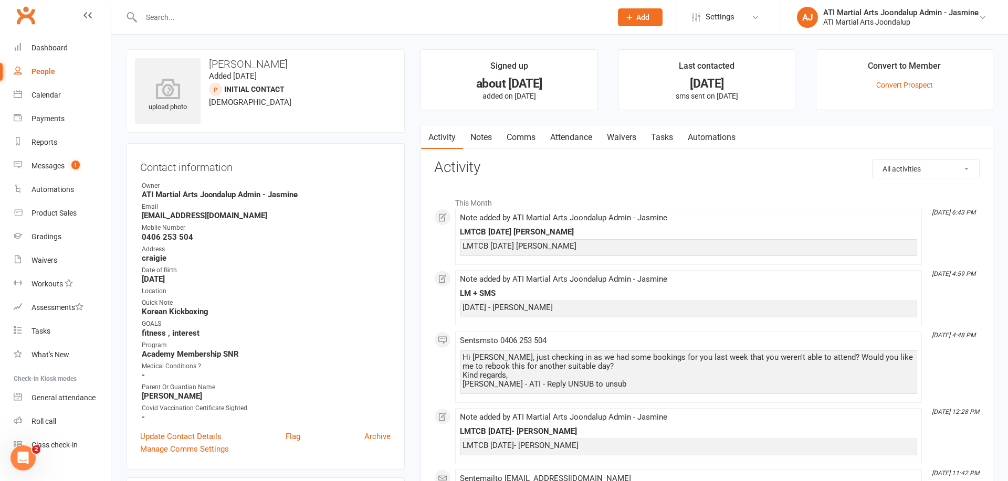
click at [229, 20] on input "text" at bounding box center [371, 17] width 466 height 15
click at [283, 23] on input "text" at bounding box center [371, 17] width 466 height 15
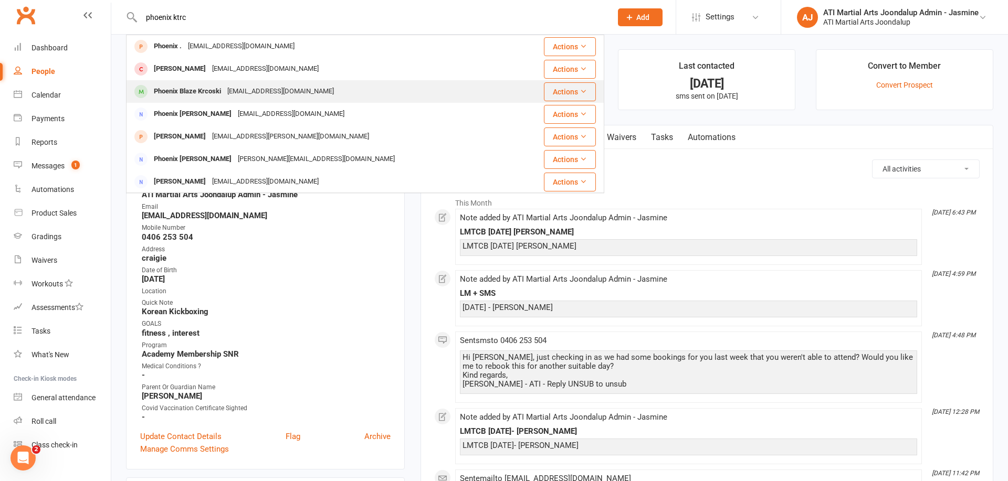
click at [323, 92] on div "Phoenix Blaze Krcoski kskrcoski@outlook.com" at bounding box center [322, 92] width 391 height 22
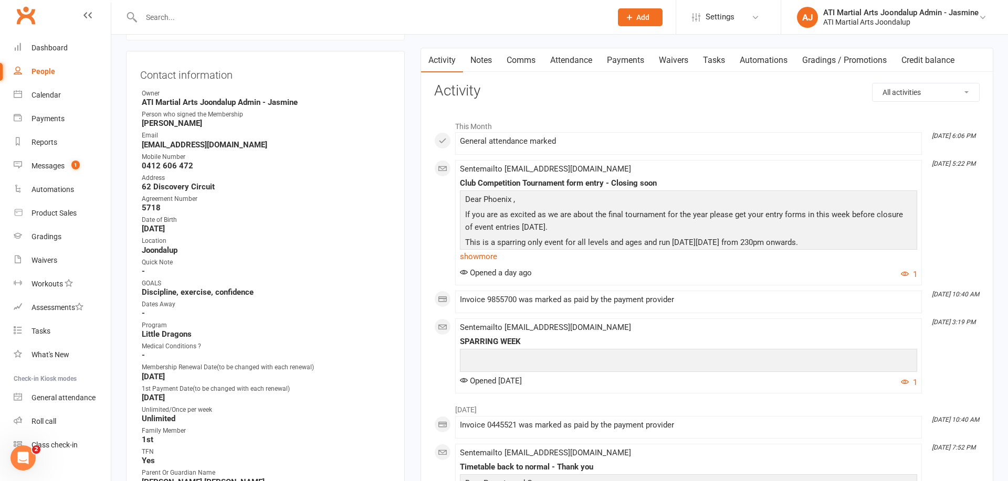
scroll to position [86, 0]
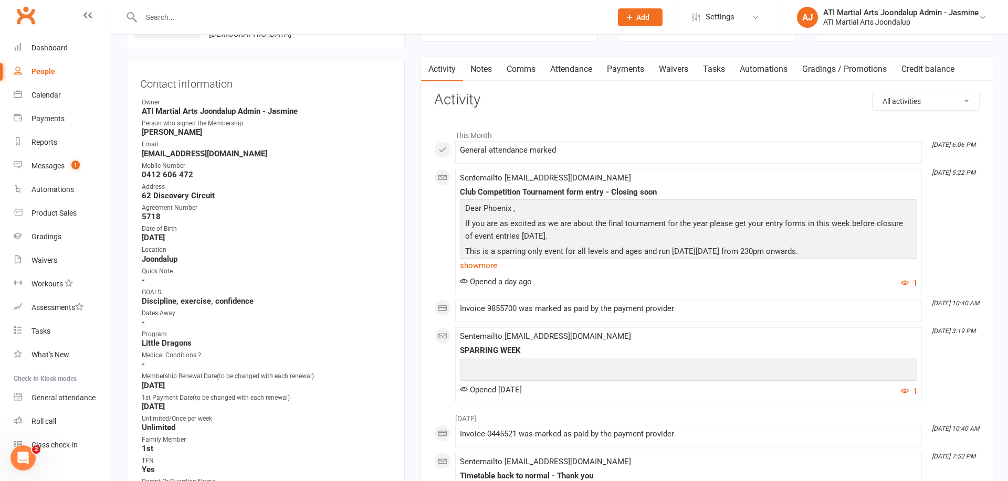
click at [355, 19] on input "text" at bounding box center [371, 17] width 466 height 15
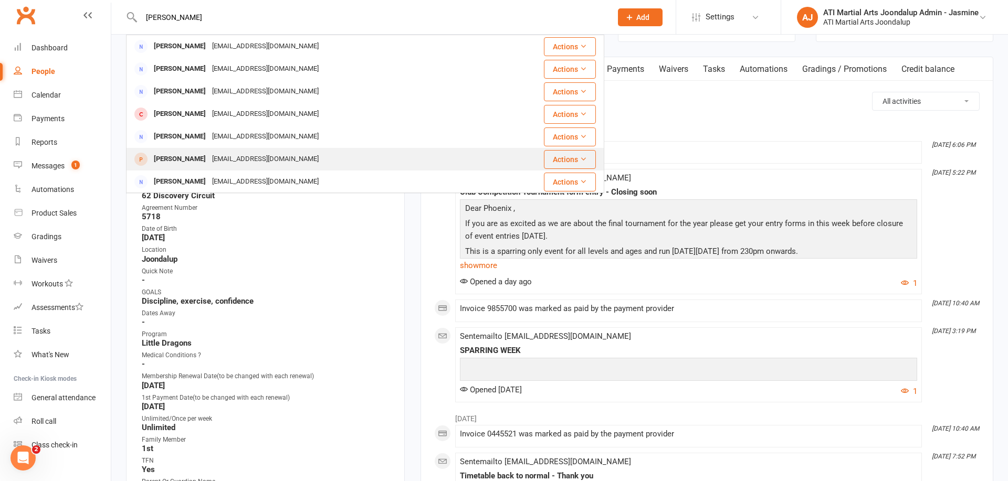
drag, startPoint x: 355, startPoint y: 19, endPoint x: 247, endPoint y: 160, distance: 177.0
click at [247, 160] on div "[EMAIL_ADDRESS][DOMAIN_NAME]" at bounding box center [265, 159] width 113 height 15
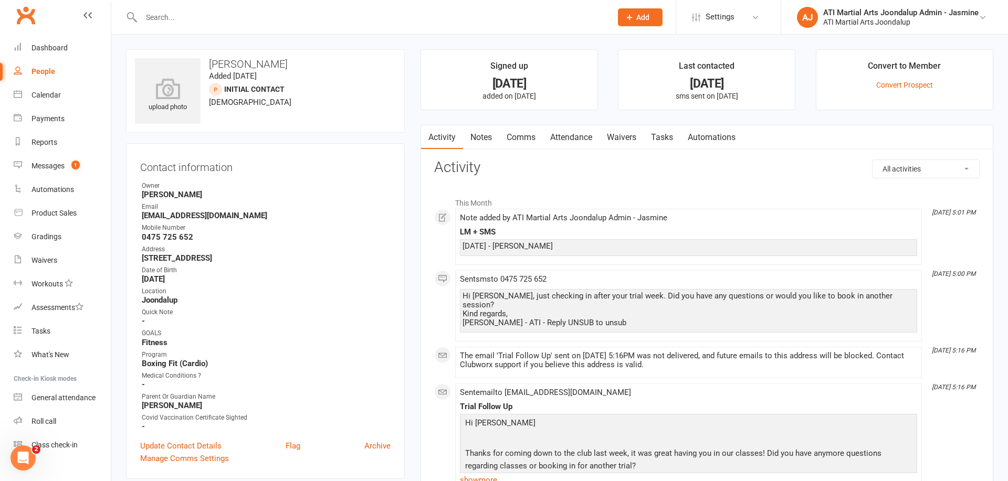
click at [481, 139] on link "Notes" at bounding box center [481, 137] width 36 height 24
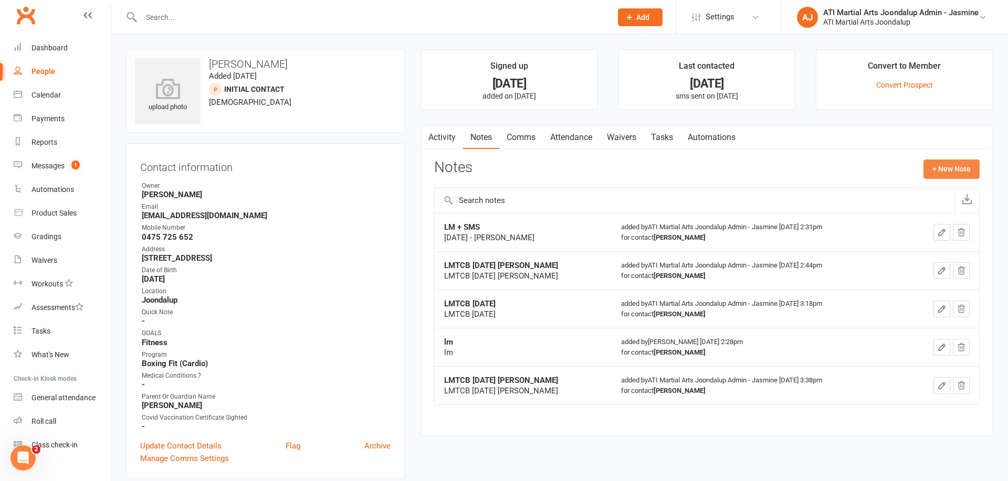
click at [945, 172] on button "+ New Note" at bounding box center [951, 169] width 56 height 19
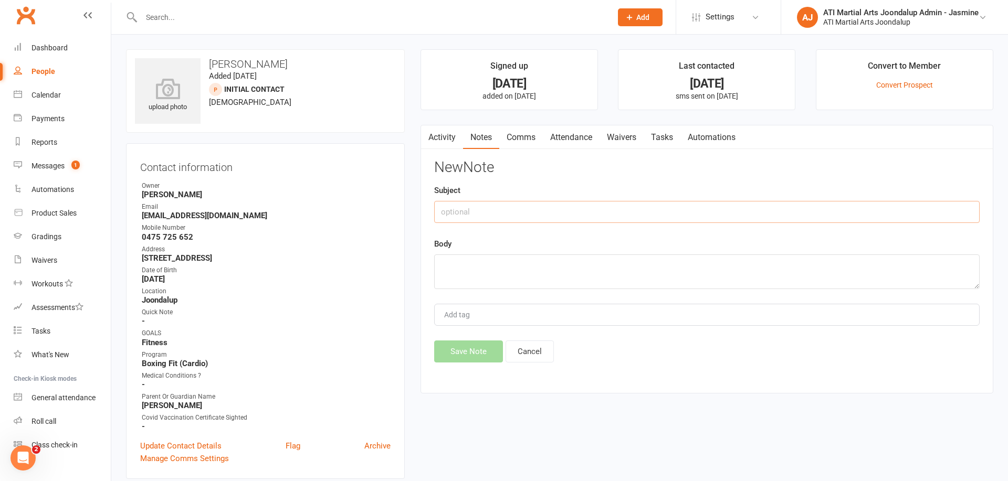
paste input "LMTCB 12/08/25 DEBBIE"
paste textarea "LMTCB 12/08/25 DEBBIE"
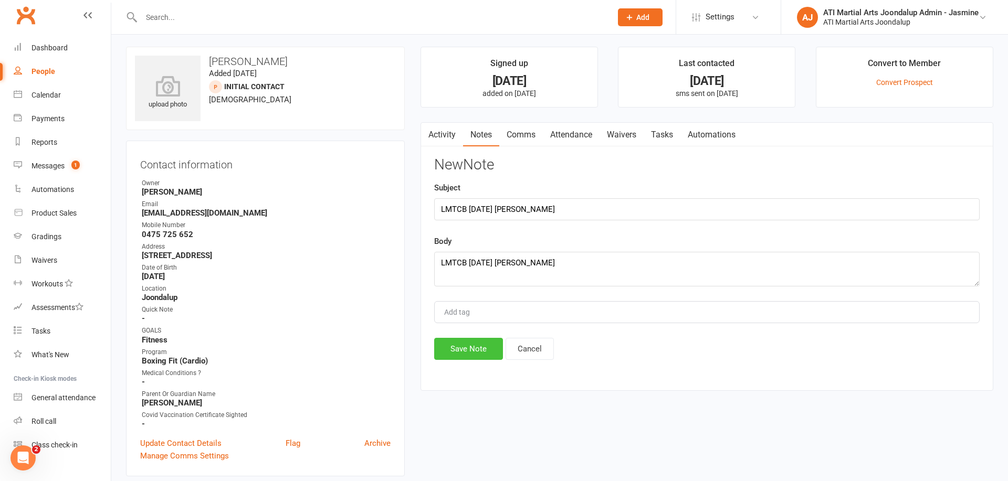
click at [476, 347] on button "Save Note" at bounding box center [468, 349] width 69 height 22
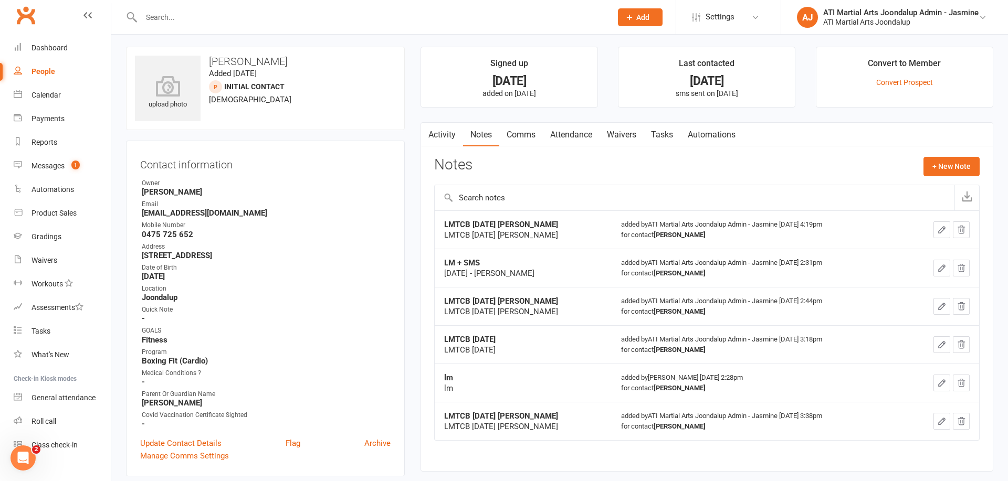
click at [281, 15] on input "text" at bounding box center [371, 17] width 466 height 15
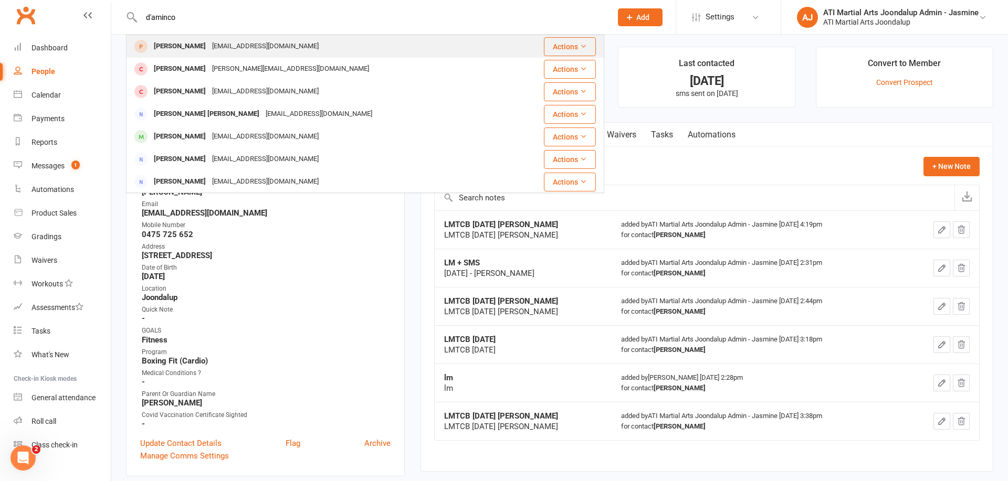
click at [208, 54] on div "Najie D'Amico natouli@icloud.com" at bounding box center [325, 47] width 396 height 22
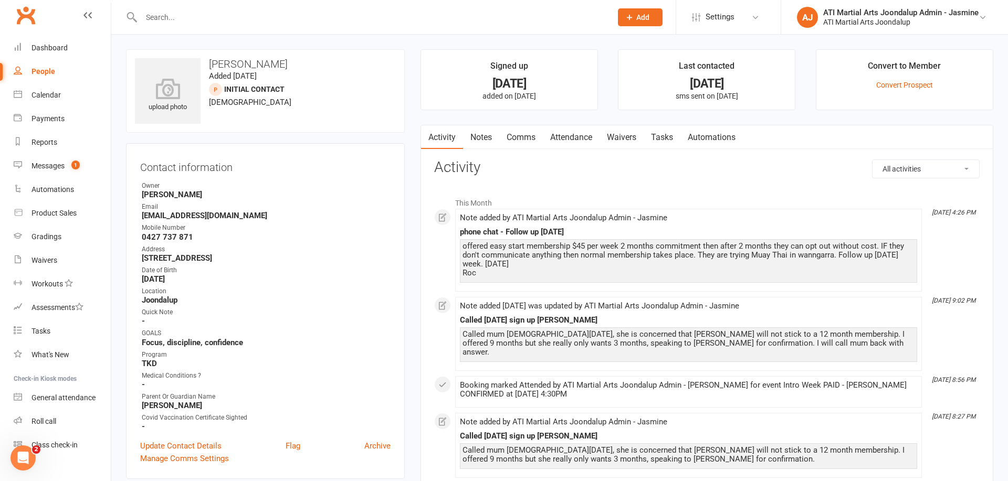
click at [207, 17] on input "text" at bounding box center [371, 17] width 466 height 15
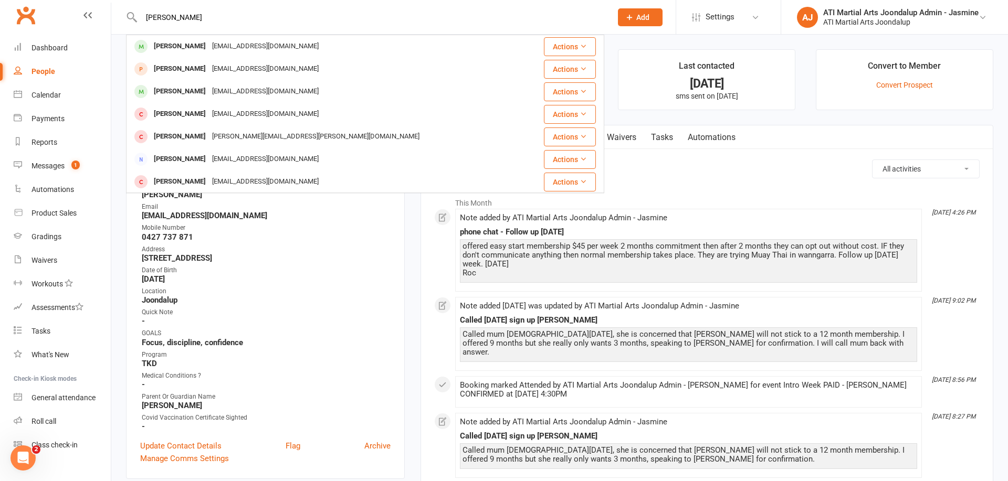
drag, startPoint x: 193, startPoint y: 34, endPoint x: 185, endPoint y: 48, distance: 16.2
click at [184, 47] on div "Isaac Middleton" at bounding box center [180, 46] width 58 height 15
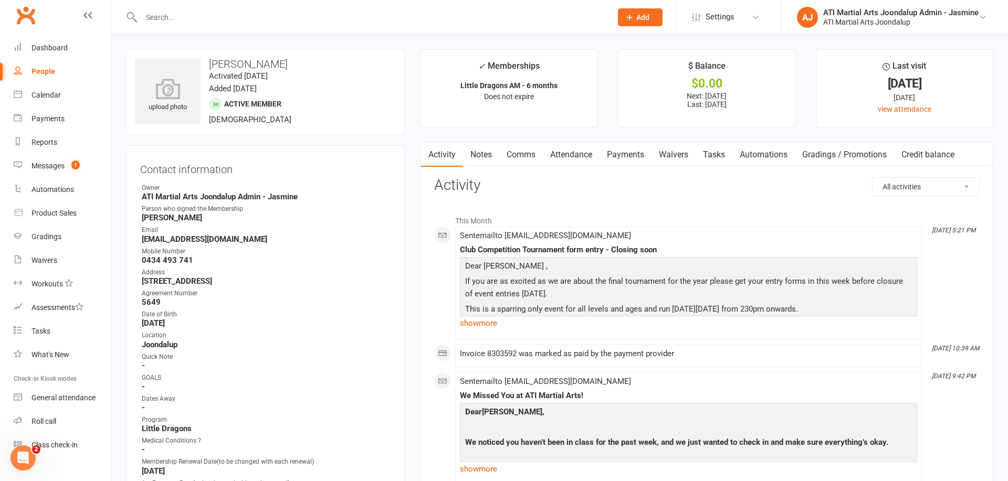
click at [624, 157] on link "Payments" at bounding box center [625, 155] width 52 height 24
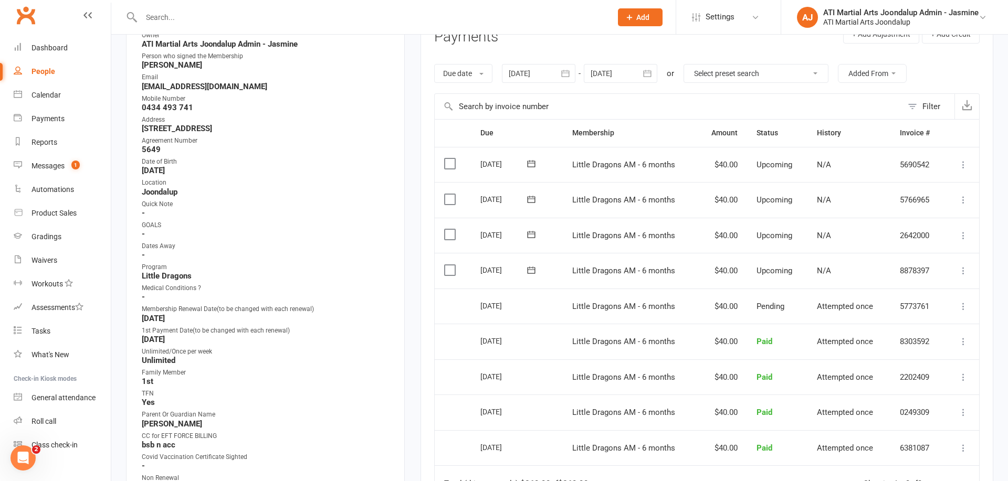
scroll to position [132, 0]
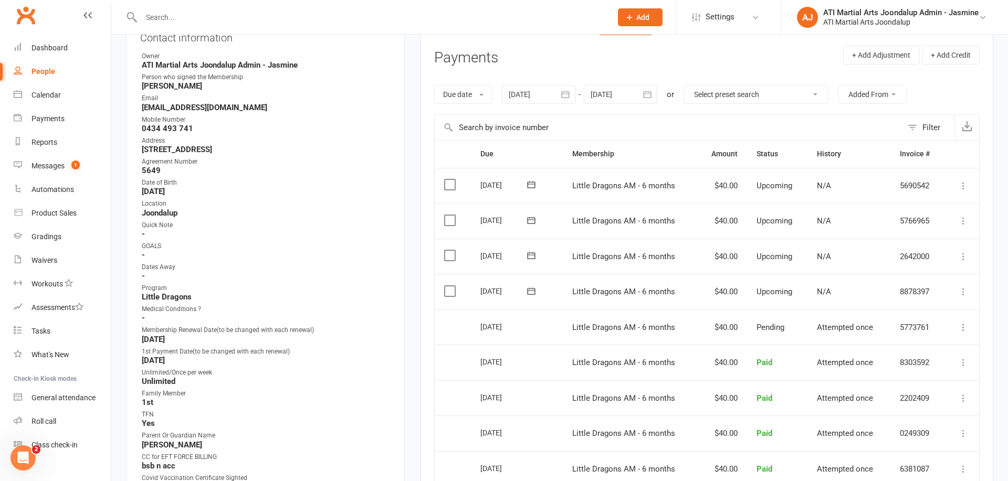
click at [564, 91] on icon "button" at bounding box center [566, 94] width 8 height 7
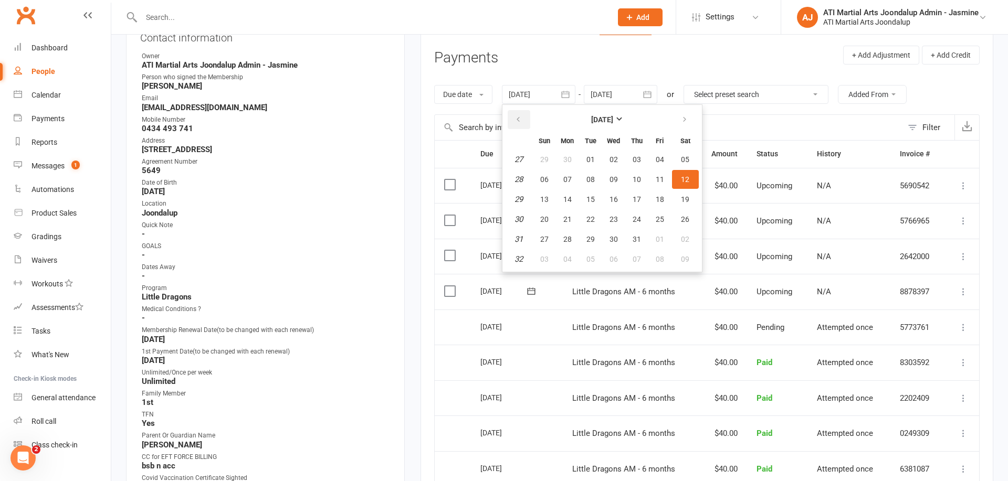
click at [517, 113] on button "button" at bounding box center [519, 119] width 23 height 19
click at [518, 111] on button "button" at bounding box center [519, 119] width 23 height 19
drag, startPoint x: 519, startPoint y: 117, endPoint x: 528, endPoint y: 125, distance: 12.6
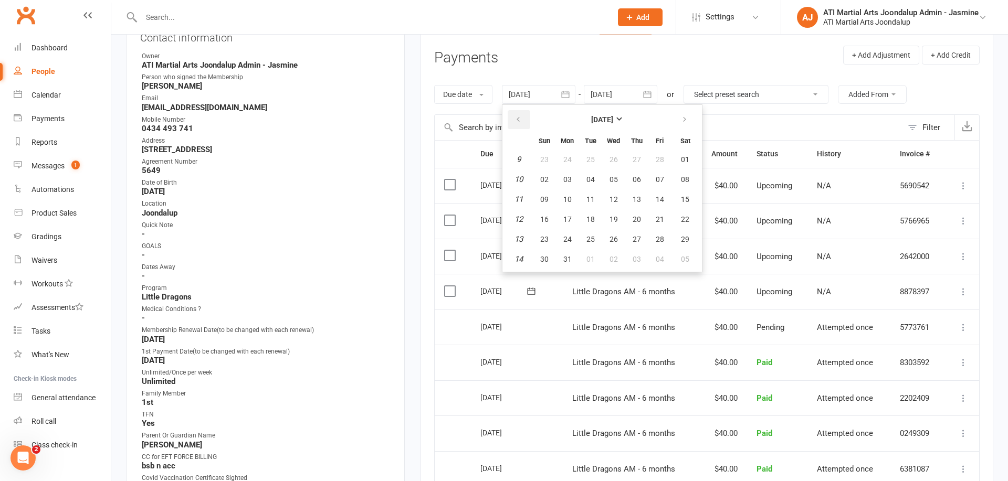
click at [520, 115] on icon "button" at bounding box center [517, 119] width 7 height 8
drag, startPoint x: 548, startPoint y: 181, endPoint x: 560, endPoint y: 193, distance: 17.1
click at [548, 180] on span "02" at bounding box center [544, 179] width 8 height 8
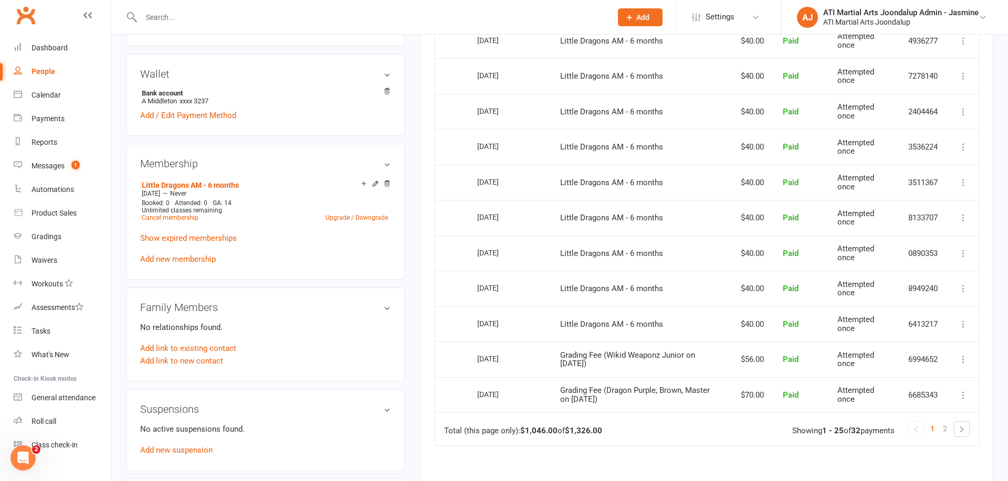
scroll to position [774, 0]
click at [181, 216] on link "Cancel membership" at bounding box center [170, 216] width 57 height 7
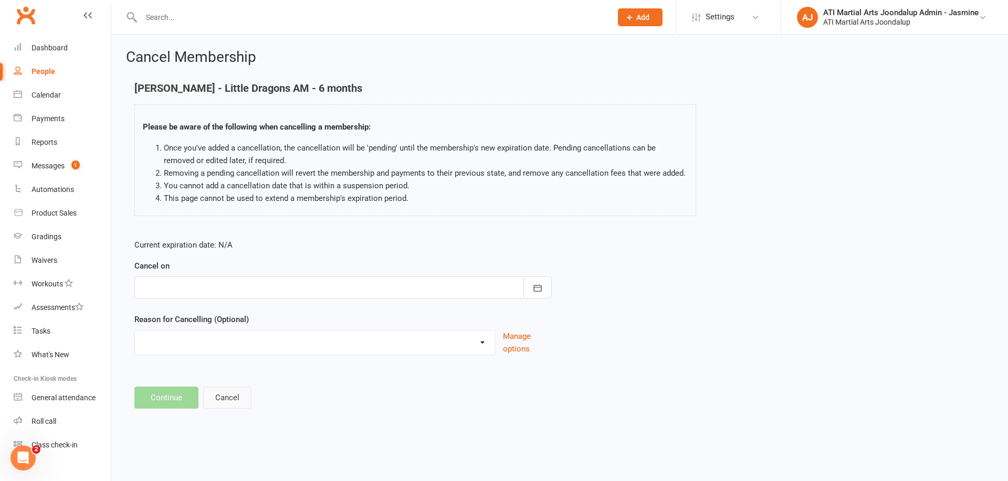
click at [235, 396] on button "Cancel" at bounding box center [227, 398] width 48 height 22
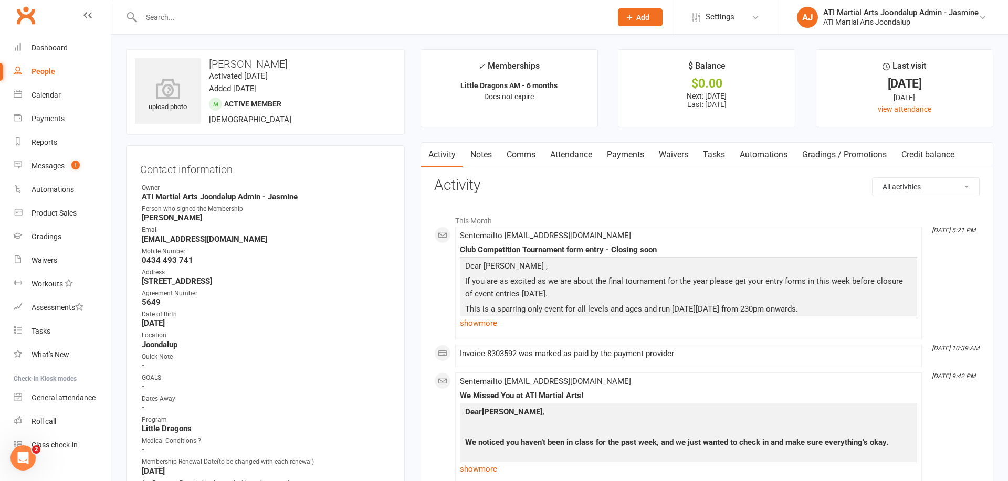
click at [287, 22] on input "text" at bounding box center [371, 17] width 466 height 15
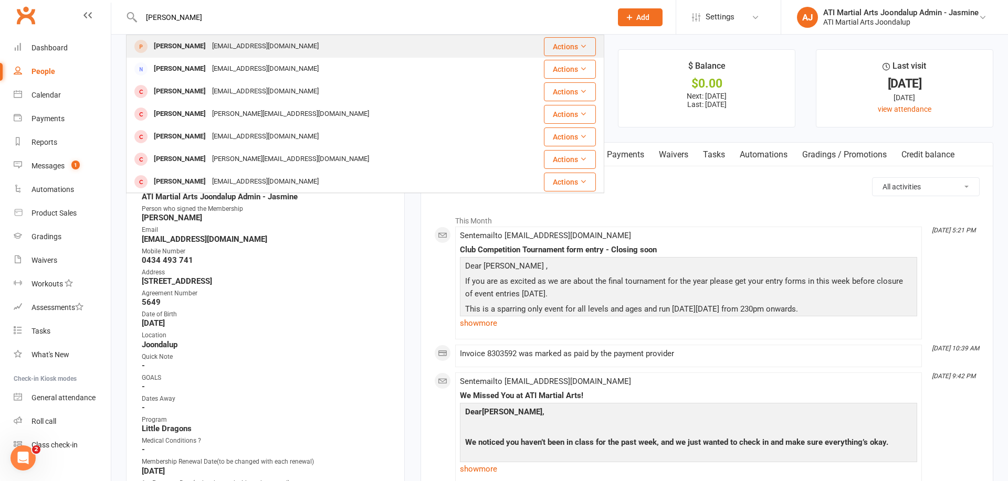
click at [256, 49] on div "[EMAIL_ADDRESS][DOMAIN_NAME]" at bounding box center [265, 46] width 113 height 15
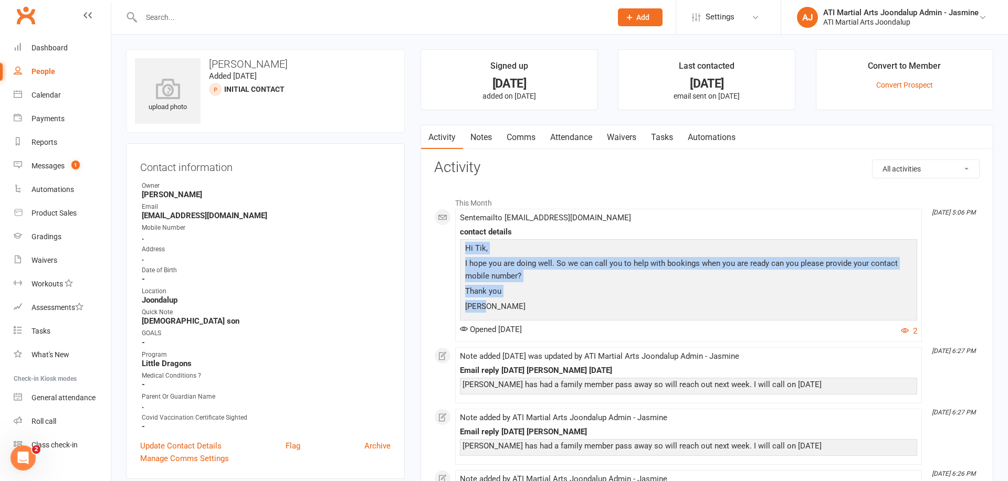
drag, startPoint x: 486, startPoint y: 306, endPoint x: 500, endPoint y: 256, distance: 52.3
click at [459, 246] on li "Aug 4, 5:06 PM Sent email to tkheyamiller@gmail.com contact details Hi Tik, I h…" at bounding box center [688, 275] width 467 height 133
copy div "Hi Tik, I hope you are doing well. So we can call you to help with bookings whe…"
click at [526, 143] on link "Comms" at bounding box center [521, 137] width 44 height 24
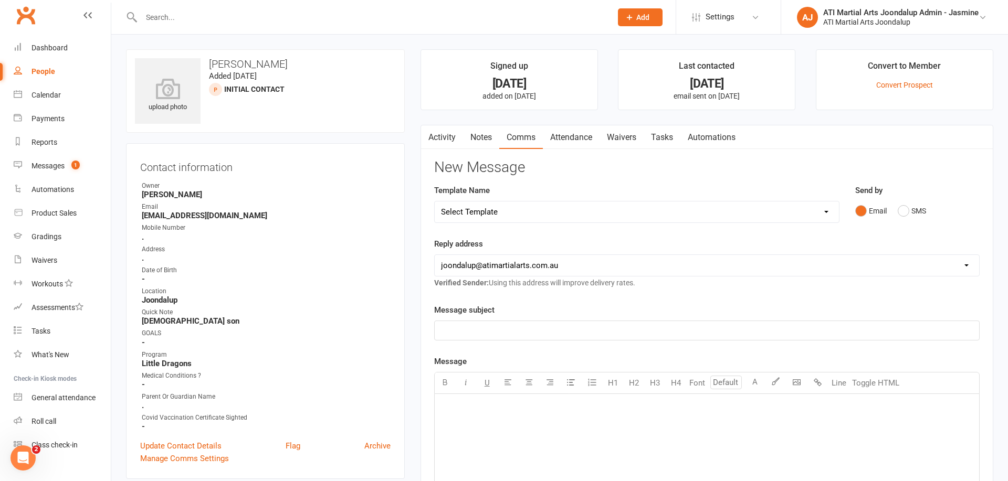
click at [494, 416] on div "﻿" at bounding box center [707, 472] width 544 height 157
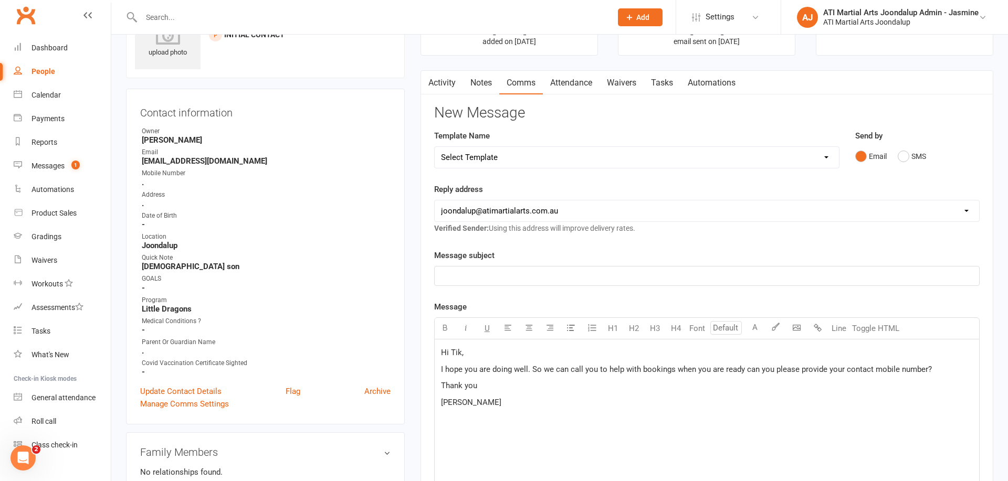
scroll to position [54, 0]
click at [466, 405] on p "[PERSON_NAME]" at bounding box center [707, 403] width 532 height 13
click at [497, 281] on p "﻿" at bounding box center [707, 277] width 532 height 13
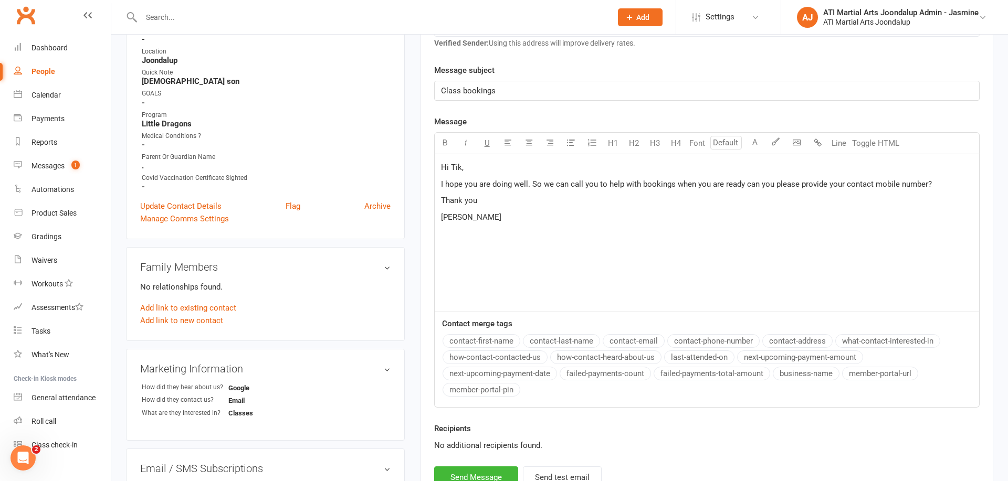
scroll to position [239, 0]
click at [534, 188] on span "I hope you are doing well. So we can call you to help with bookings when you ar…" at bounding box center [686, 185] width 491 height 9
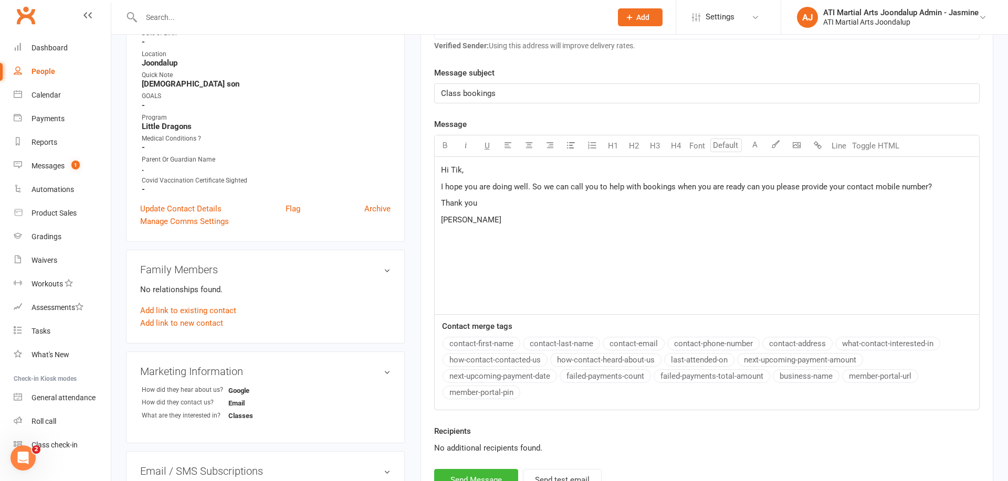
scroll to position [239, 1]
click at [514, 187] on span "I hope you are doing well. So we can call you to help with bookings when you ar…" at bounding box center [686, 185] width 491 height 9
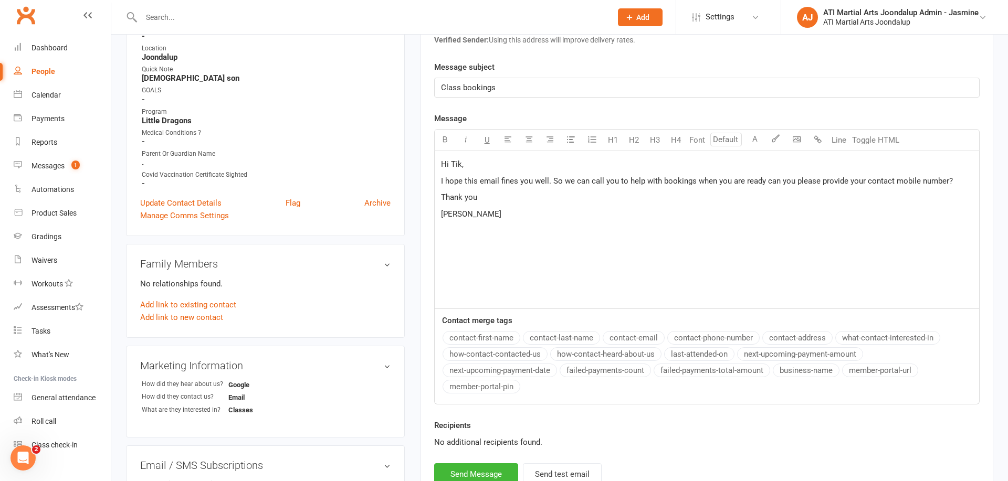
click at [553, 181] on span "I hope this email fines you well. So we can call you to help with bookings when…" at bounding box center [697, 180] width 512 height 9
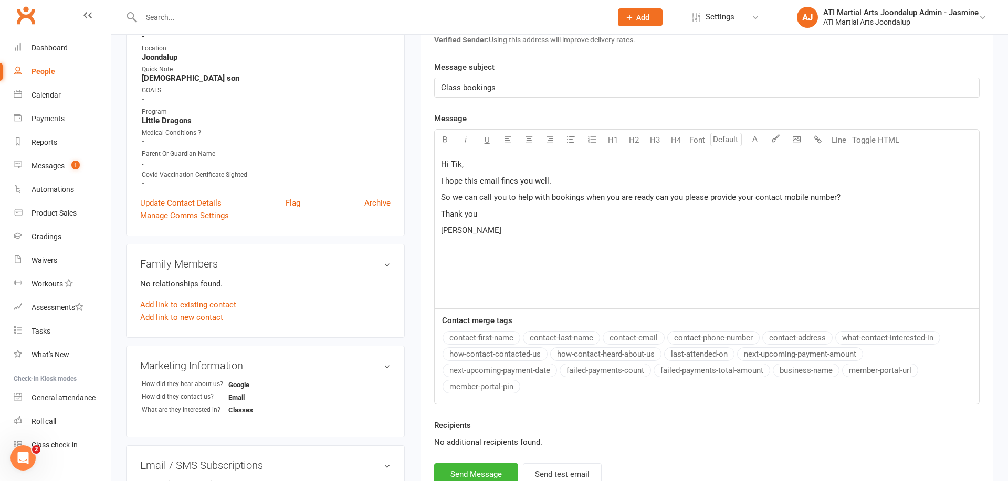
scroll to position [244, 0]
click at [458, 469] on button "Send Message" at bounding box center [476, 474] width 84 height 22
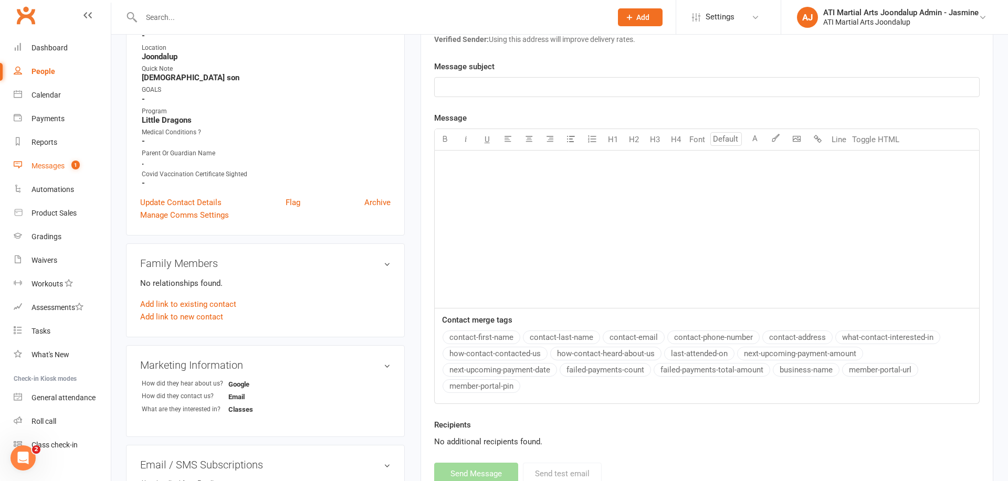
click at [55, 166] on div "Messages" at bounding box center [47, 166] width 33 height 8
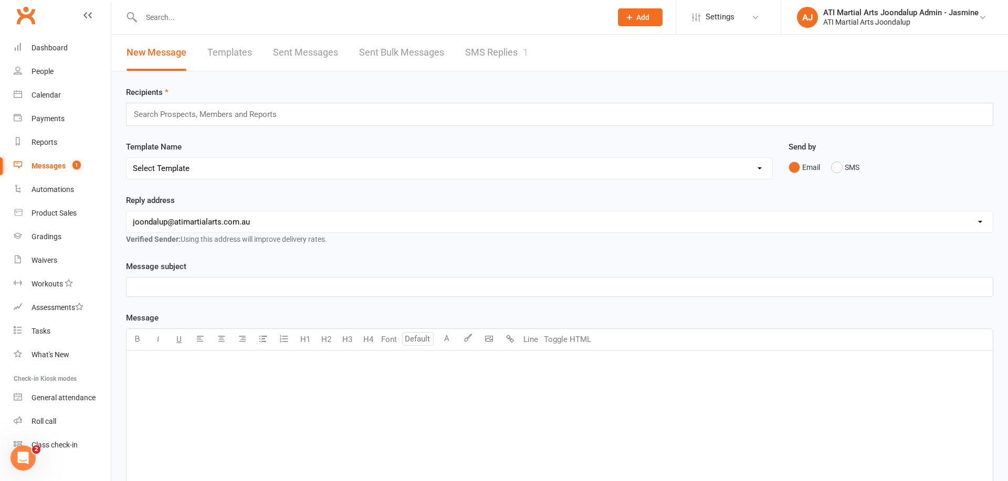
click at [487, 51] on link "SMS Replies 1" at bounding box center [496, 53] width 63 height 36
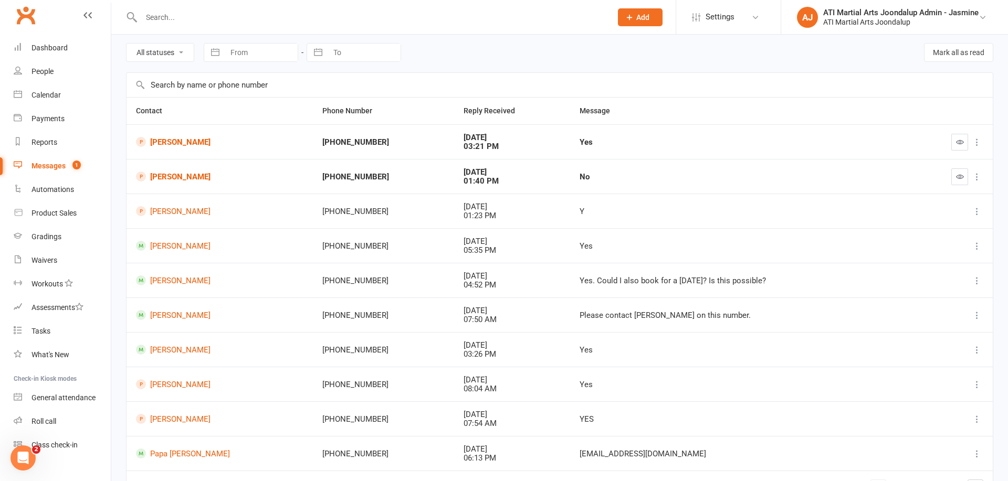
scroll to position [38, 0]
click at [188, 178] on link "[PERSON_NAME]" at bounding box center [219, 177] width 167 height 10
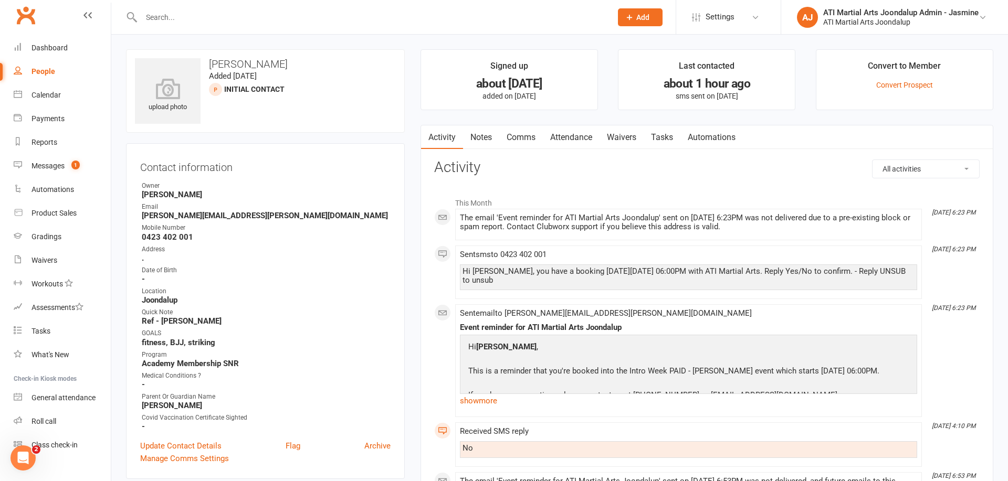
click at [573, 140] on link "Attendance" at bounding box center [571, 137] width 57 height 24
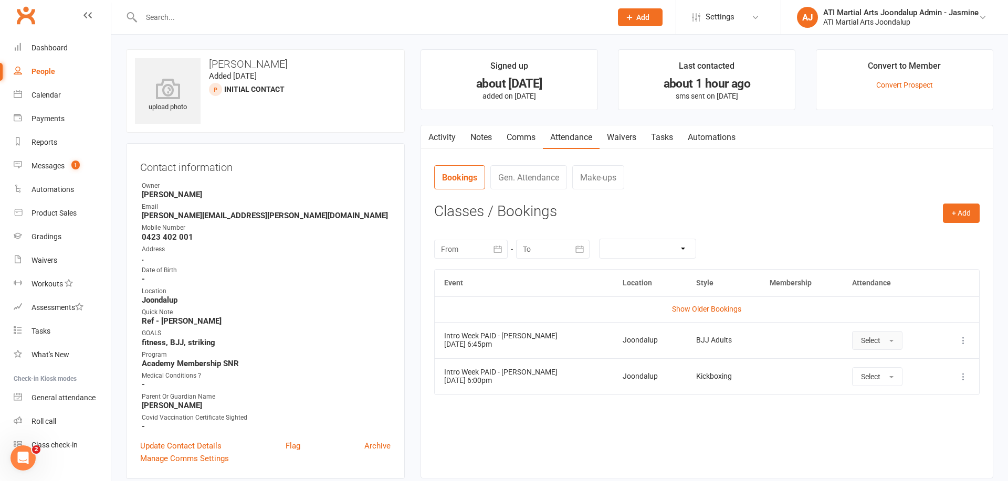
click at [891, 339] on button "Select" at bounding box center [877, 340] width 50 height 19
click at [870, 381] on span "Absent" at bounding box center [873, 385] width 25 height 9
drag, startPoint x: 50, startPoint y: 167, endPoint x: 214, endPoint y: 131, distance: 167.7
click at [52, 167] on div "Messages" at bounding box center [47, 166] width 33 height 8
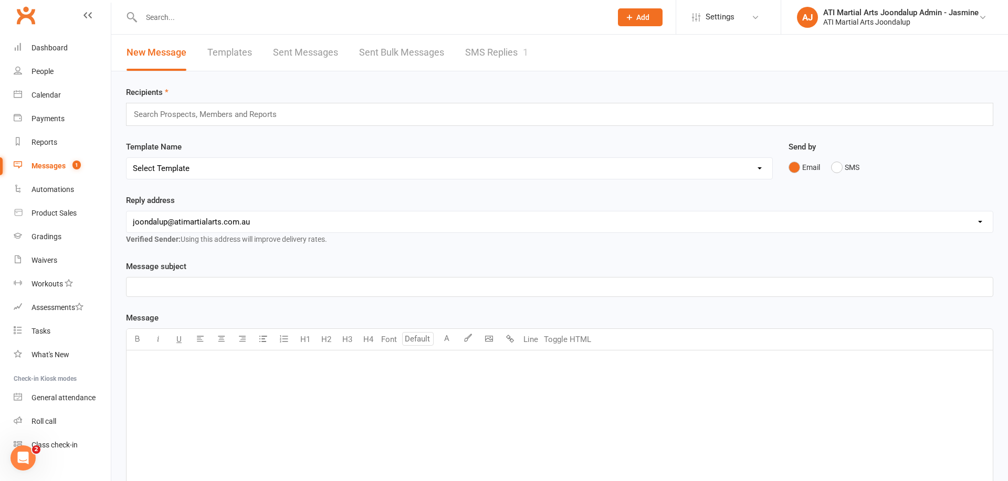
click at [504, 54] on link "SMS Replies 1" at bounding box center [496, 53] width 63 height 36
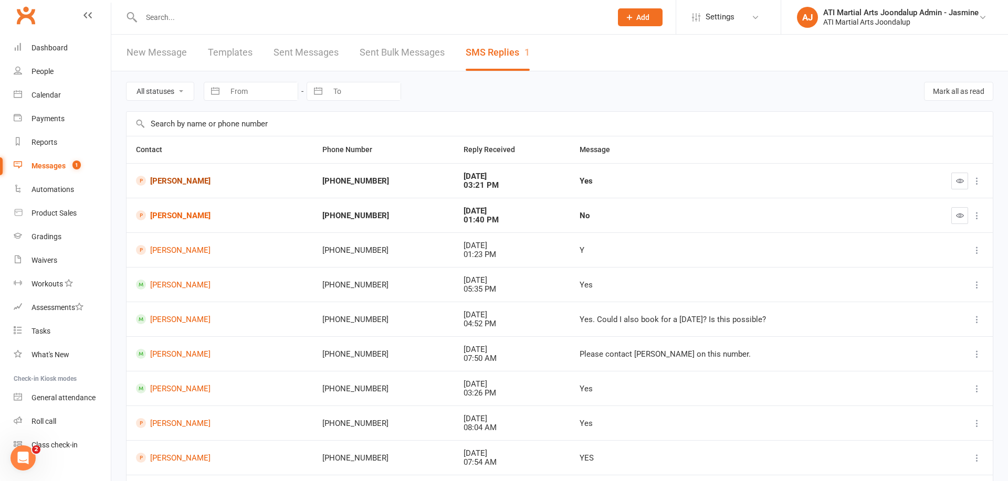
click at [183, 183] on link "[PERSON_NAME]" at bounding box center [219, 181] width 167 height 10
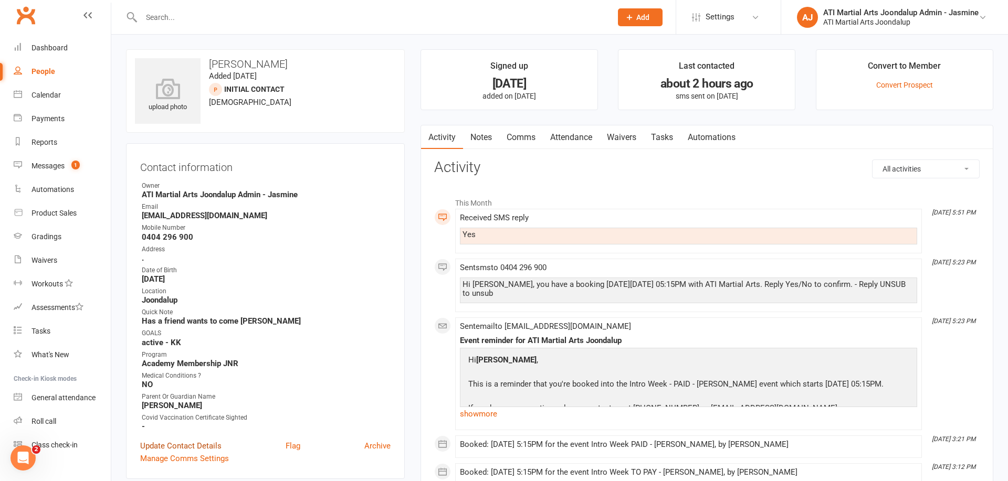
click at [171, 441] on link "Update Contact Details" at bounding box center [180, 446] width 81 height 13
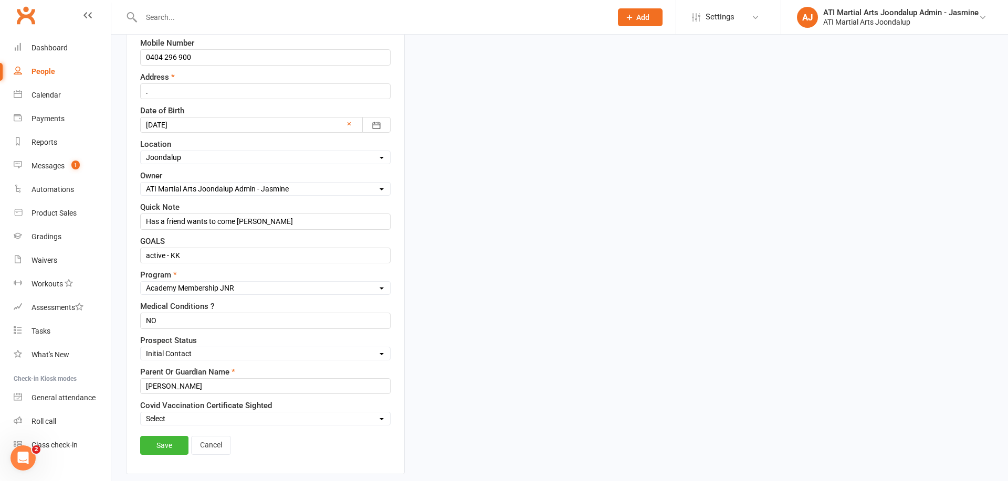
scroll to position [239, 0]
click at [154, 439] on link "Save" at bounding box center [164, 444] width 48 height 19
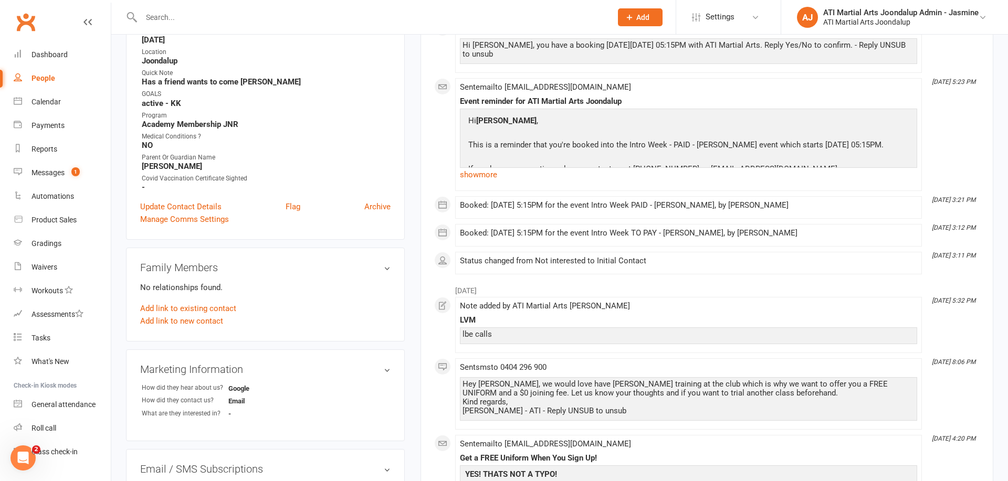
scroll to position [0, 0]
click at [46, 82] on div "People" at bounding box center [43, 80] width 24 height 8
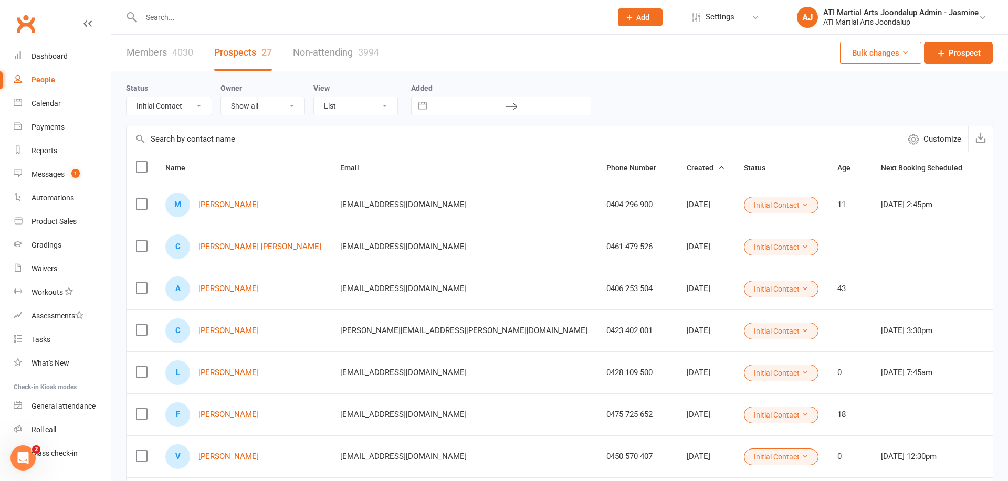
click at [48, 174] on div "Messages" at bounding box center [47, 174] width 33 height 8
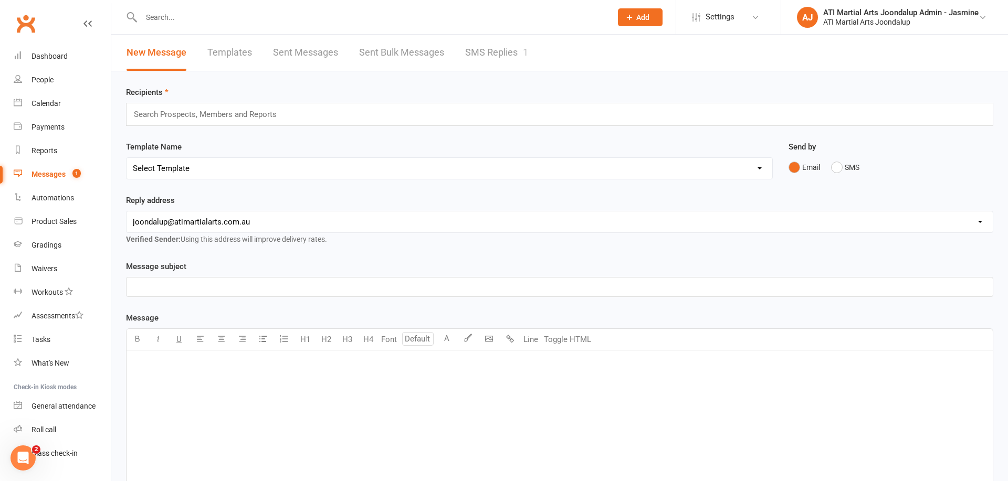
scroll to position [1, 0]
click at [491, 49] on link "SMS Replies 1" at bounding box center [496, 52] width 63 height 36
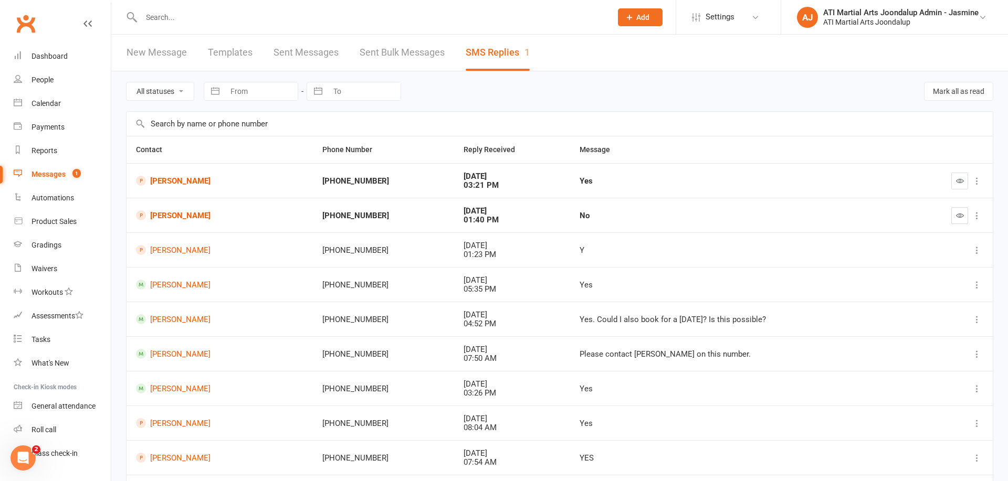
click at [175, 180] on link "[PERSON_NAME]" at bounding box center [219, 181] width 167 height 10
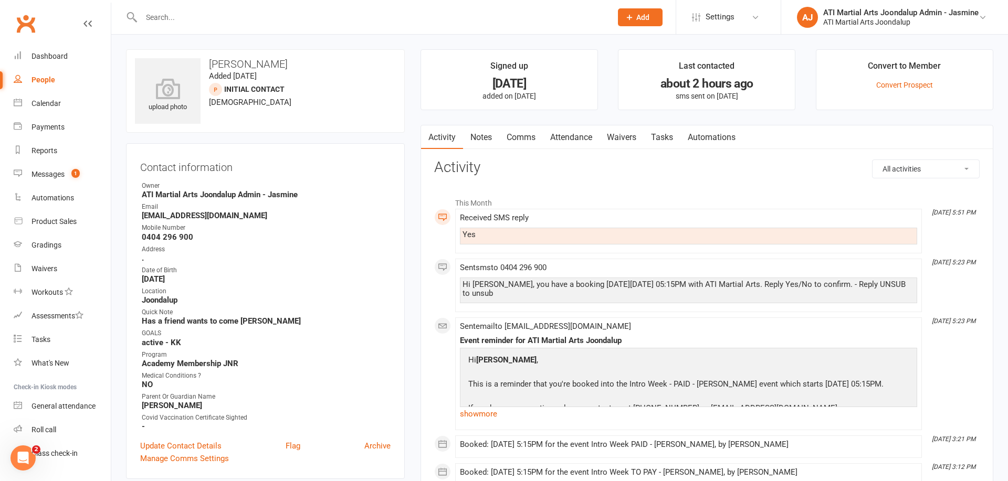
click at [586, 138] on link "Attendance" at bounding box center [571, 137] width 57 height 24
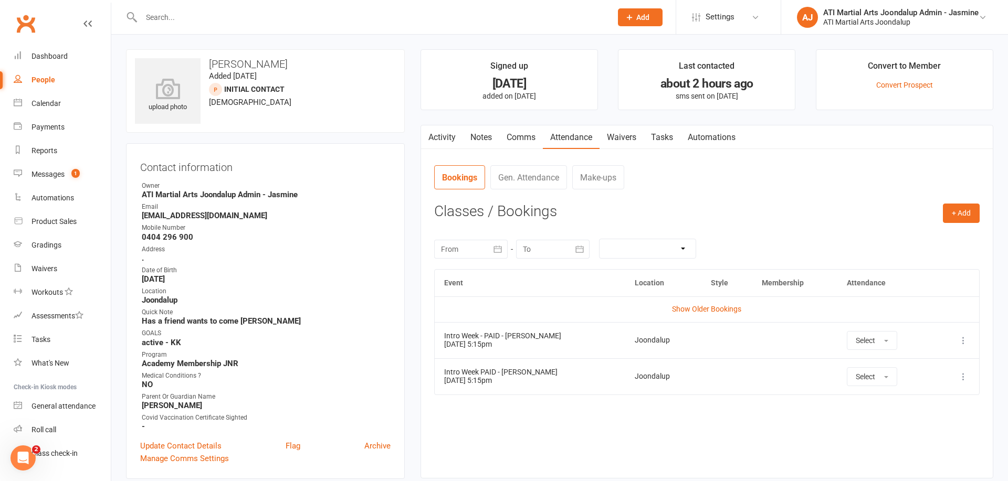
click at [216, 14] on input "text" at bounding box center [371, 17] width 466 height 15
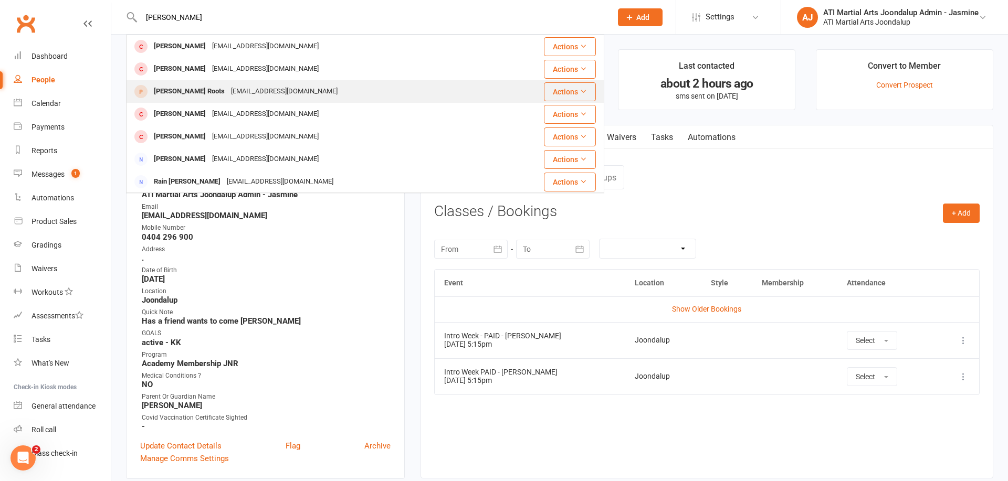
click at [173, 91] on div "Kerriann Roots" at bounding box center [189, 91] width 77 height 15
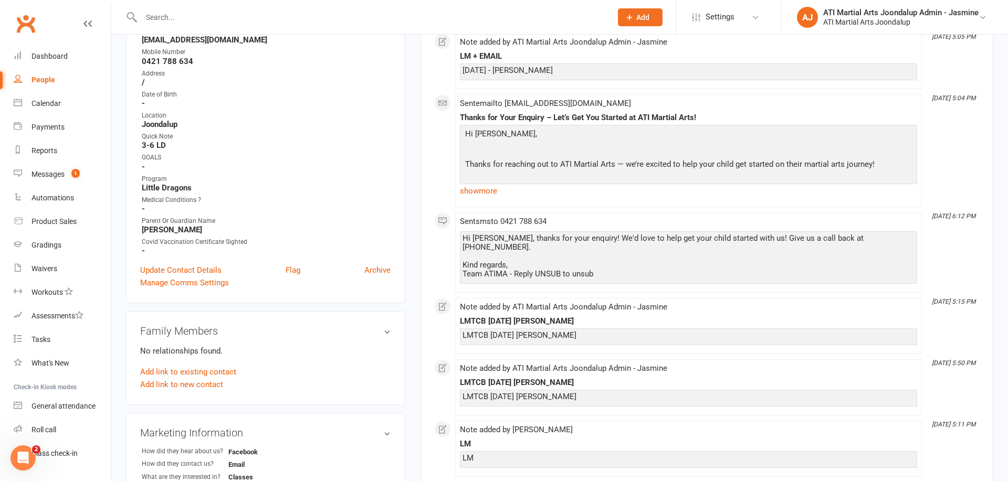
scroll to position [182, 0]
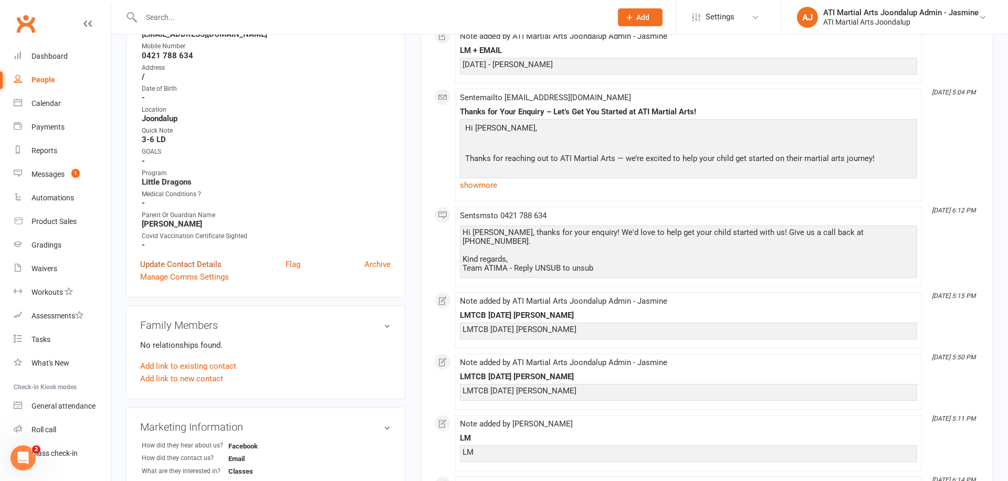
click at [204, 259] on link "Update Contact Details" at bounding box center [180, 264] width 81 height 13
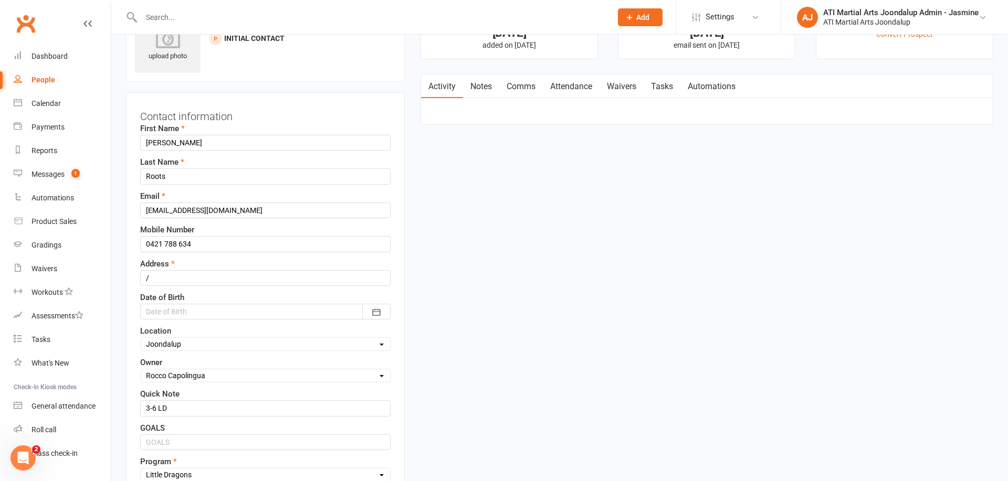
scroll to position [49, 0]
drag, startPoint x: 201, startPoint y: 146, endPoint x: 141, endPoint y: 145, distance: 60.4
click at [141, 145] on input "Kerriann" at bounding box center [265, 144] width 250 height 16
click at [216, 279] on input "/" at bounding box center [265, 280] width 250 height 16
click at [380, 313] on icon "button" at bounding box center [376, 313] width 8 height 7
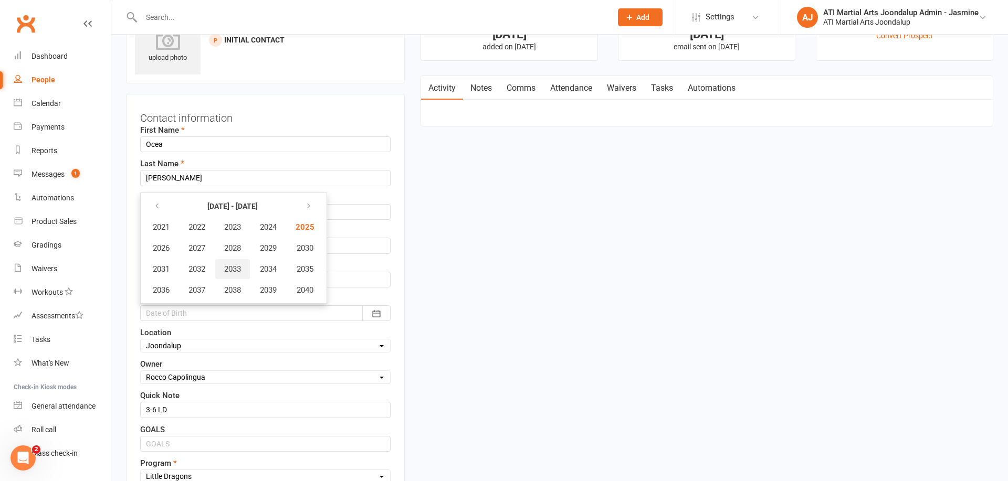
scroll to position [49, 0]
click at [157, 207] on icon "button" at bounding box center [156, 207] width 7 height 8
drag, startPoint x: 313, startPoint y: 207, endPoint x: 305, endPoint y: 215, distance: 11.2
click at [310, 207] on icon "button" at bounding box center [306, 207] width 7 height 8
click at [201, 226] on span "2022" at bounding box center [196, 227] width 17 height 9
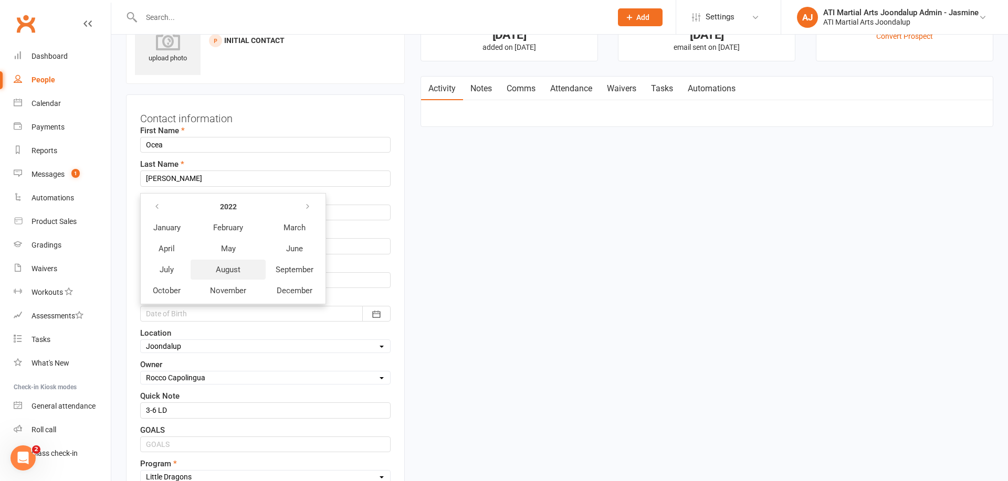
click at [229, 265] on span "August" at bounding box center [228, 269] width 25 height 9
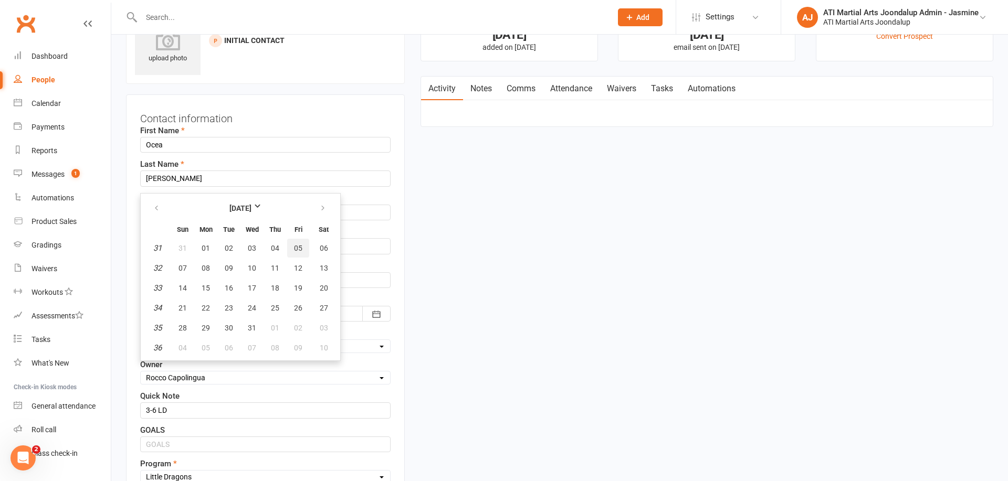
click at [298, 247] on span "05" at bounding box center [298, 248] width 8 height 8
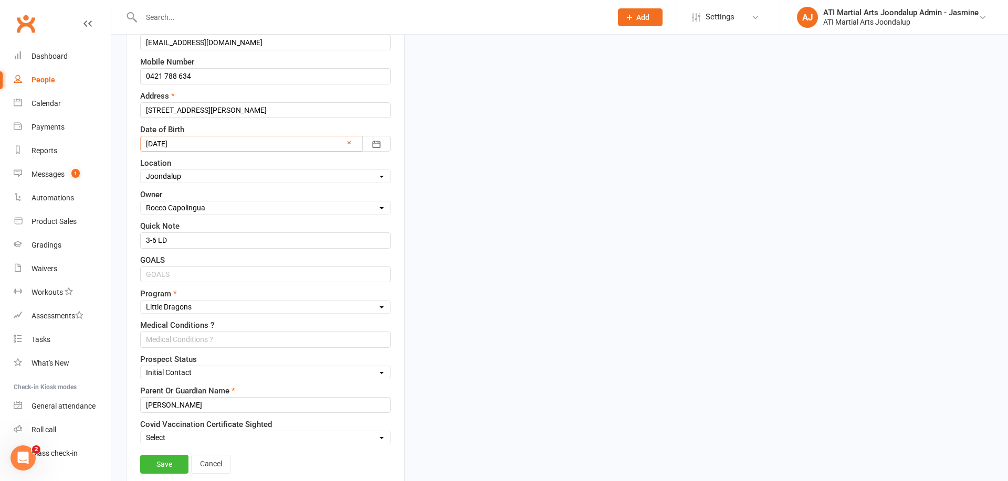
scroll to position [220, 0]
click at [222, 271] on input "text" at bounding box center [265, 274] width 250 height 16
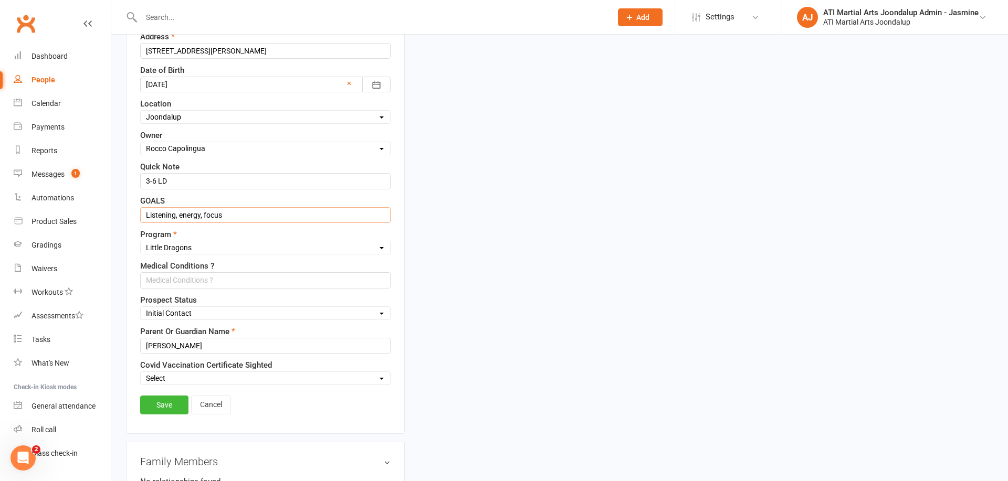
scroll to position [280, 0]
click at [200, 342] on input "Kerriann" at bounding box center [265, 344] width 250 height 16
click at [165, 395] on link "Save" at bounding box center [164, 403] width 48 height 19
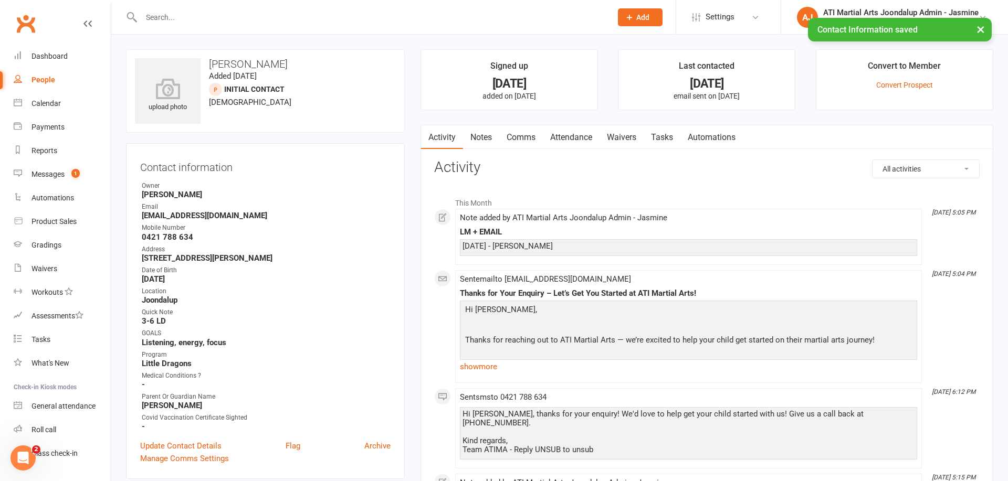
scroll to position [0, 0]
click at [581, 134] on link "Attendance" at bounding box center [571, 137] width 57 height 24
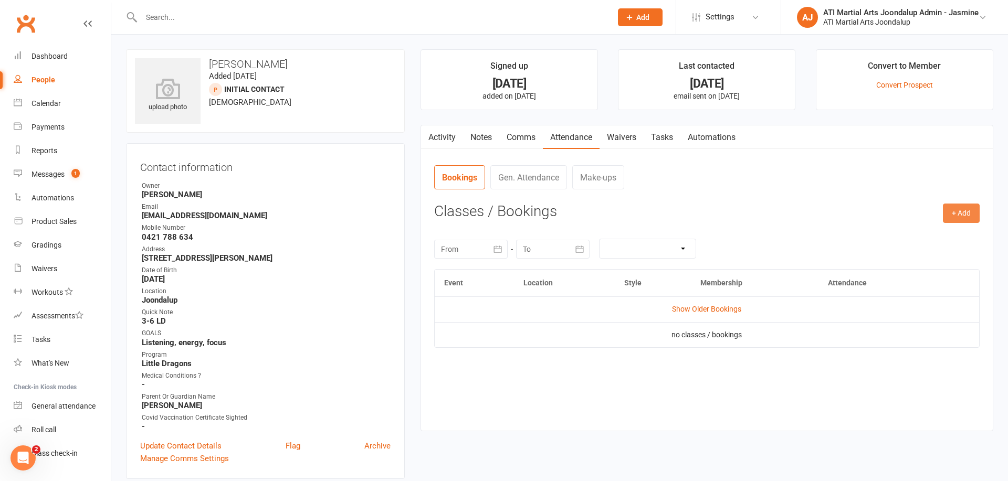
click at [964, 218] on button "+ Add" at bounding box center [961, 213] width 37 height 19
click at [906, 256] on link "Add Appointment" at bounding box center [927, 258] width 104 height 21
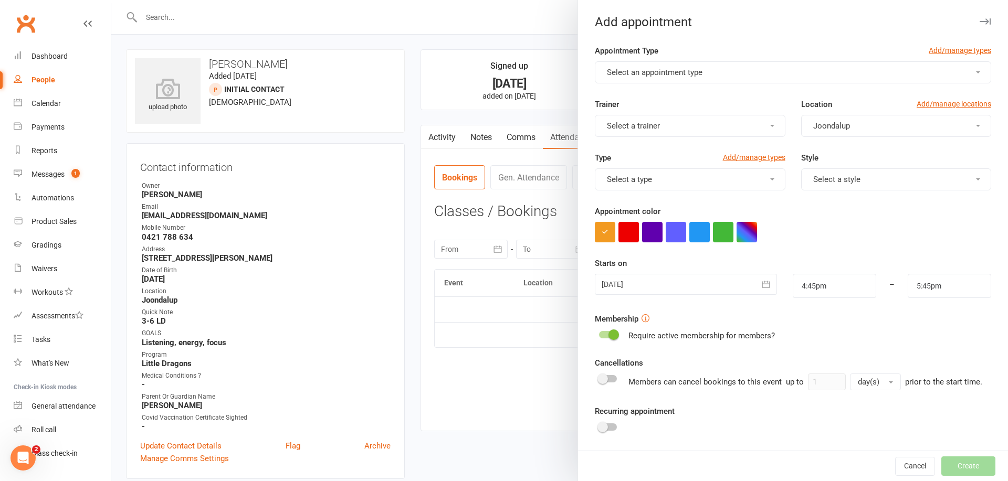
click at [723, 82] on button "Select an appointment type" at bounding box center [793, 72] width 396 height 22
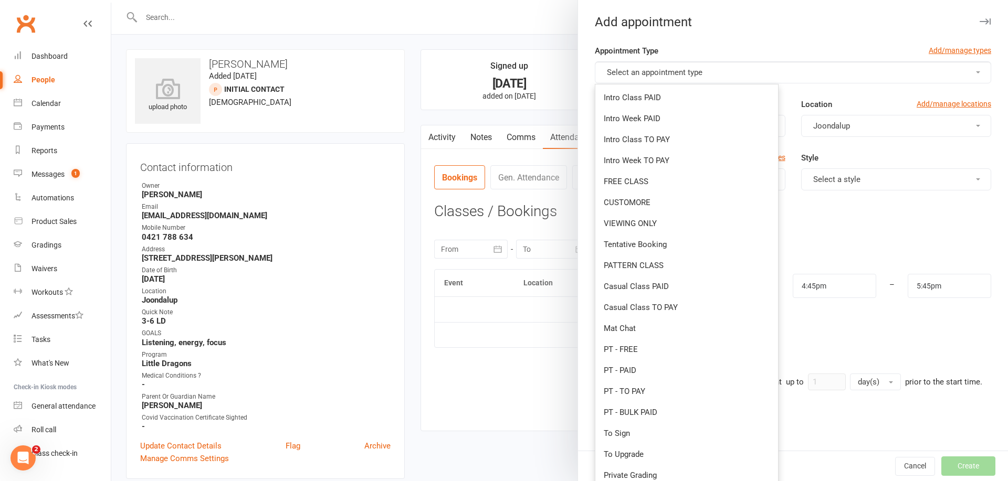
click at [729, 75] on button "Select an appointment type" at bounding box center [793, 72] width 396 height 22
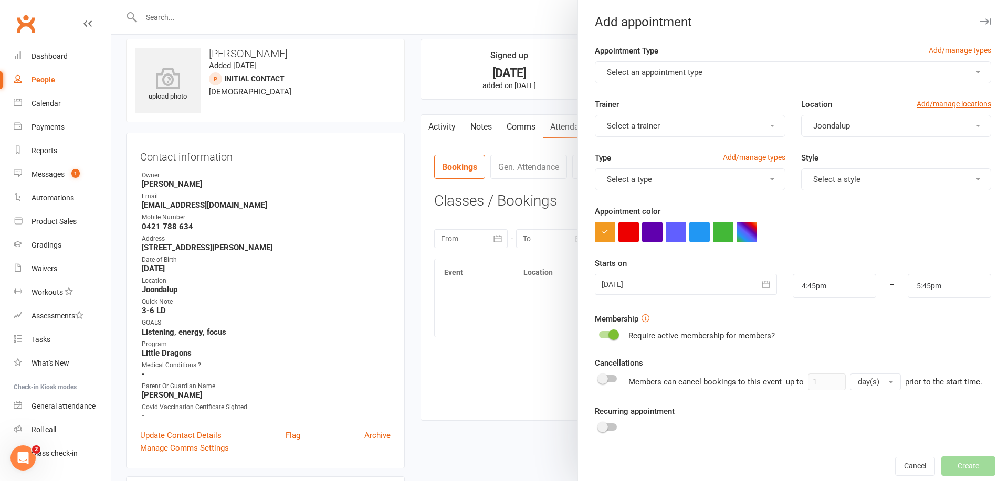
scroll to position [10, 0]
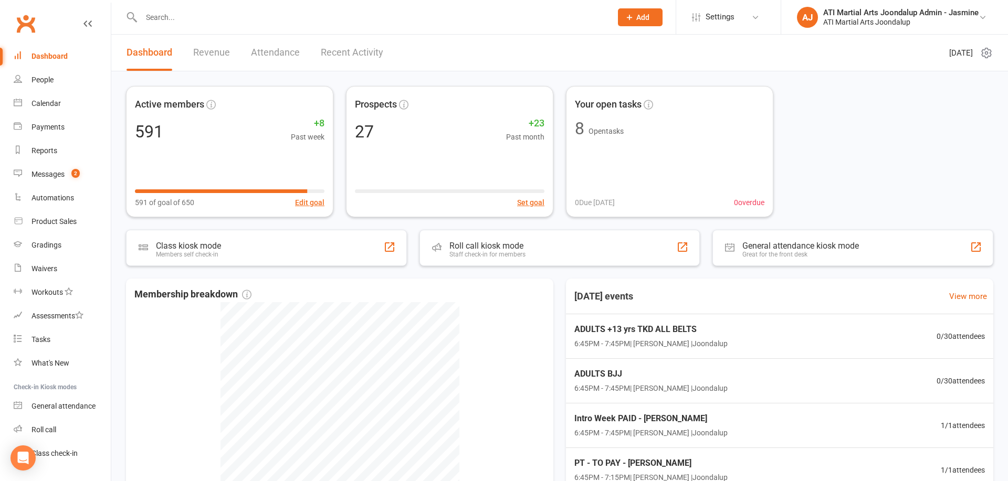
drag, startPoint x: 273, startPoint y: 23, endPoint x: 276, endPoint y: 17, distance: 5.7
click at [274, 20] on input "text" at bounding box center [371, 17] width 466 height 15
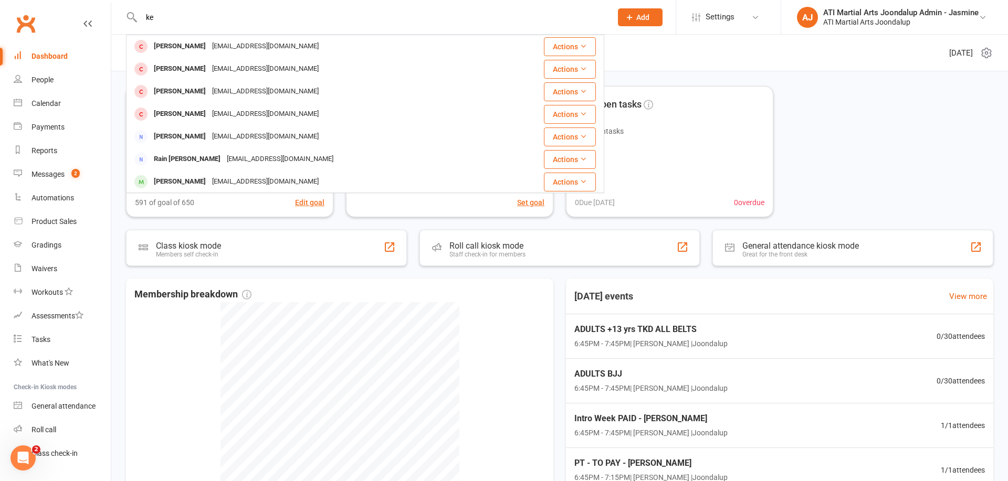
type input "k"
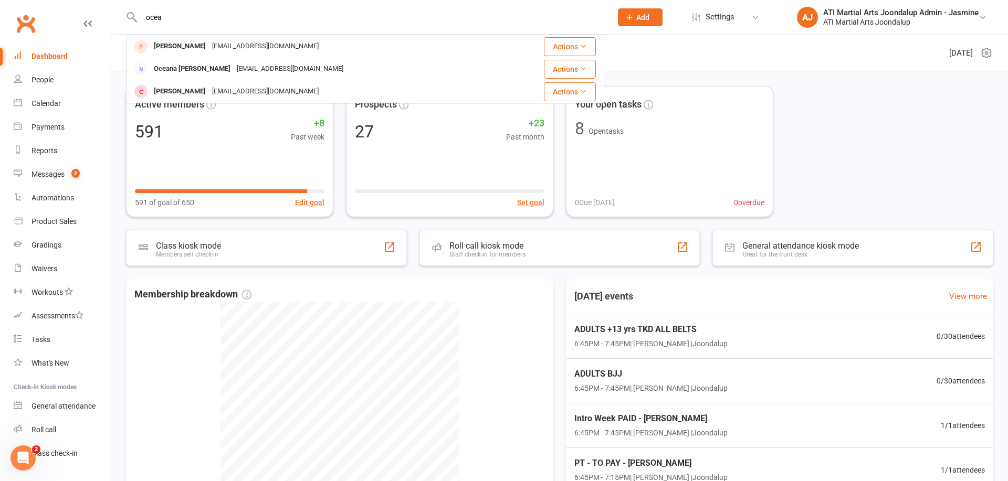
type input "ocean"
drag, startPoint x: 276, startPoint y: 17, endPoint x: 195, endPoint y: 50, distance: 86.9
click at [195, 50] on div "[PERSON_NAME]" at bounding box center [180, 46] width 58 height 15
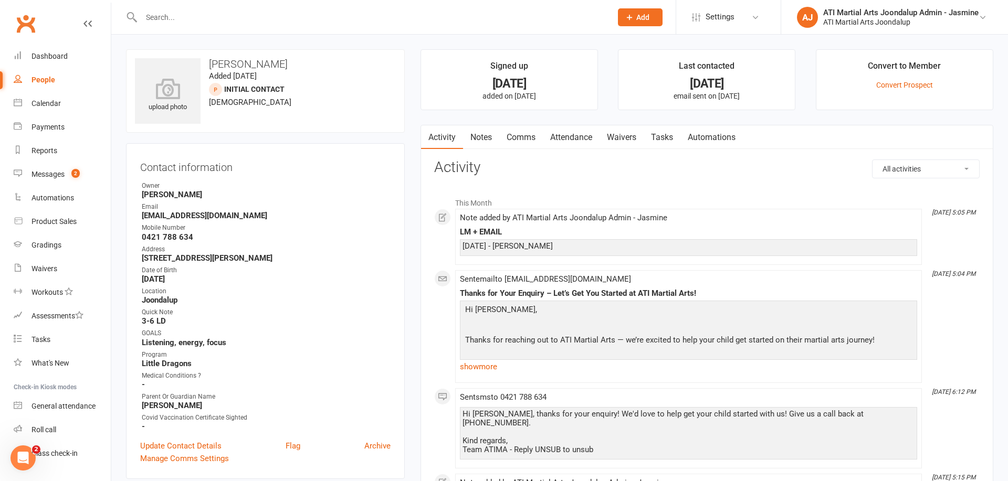
click at [572, 141] on link "Attendance" at bounding box center [571, 137] width 57 height 24
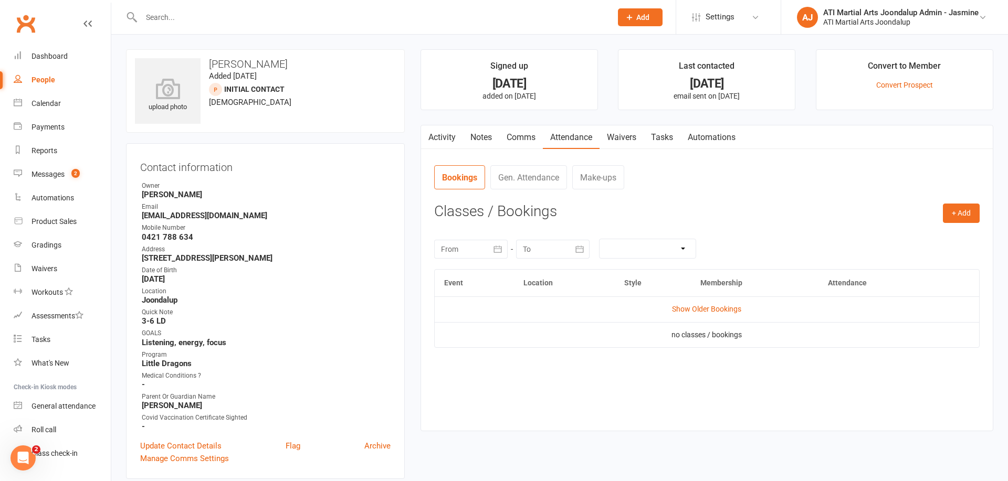
drag, startPoint x: 965, startPoint y: 211, endPoint x: 791, endPoint y: 231, distance: 175.0
click at [965, 211] on button "+ Add" at bounding box center [961, 213] width 37 height 19
click at [907, 258] on link "Add Appointment" at bounding box center [927, 258] width 104 height 21
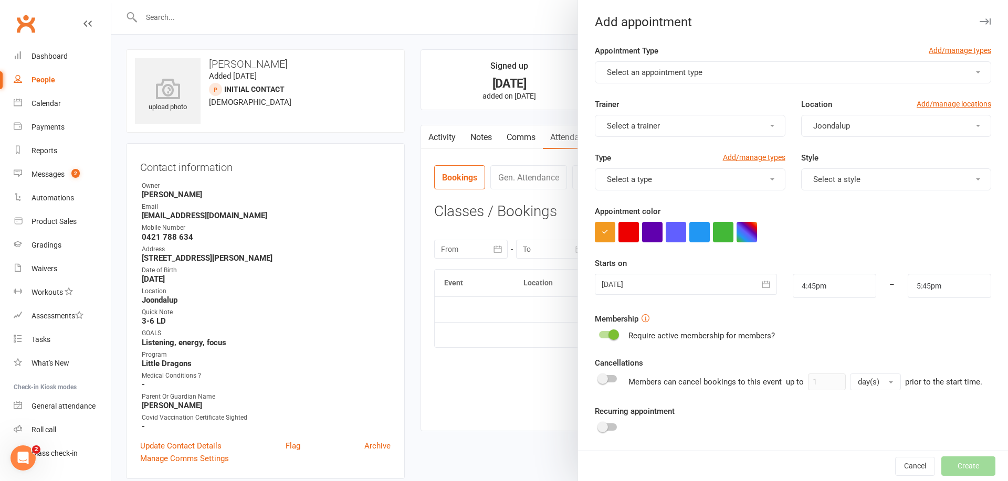
click at [707, 72] on button "Select an appointment type" at bounding box center [793, 72] width 396 height 22
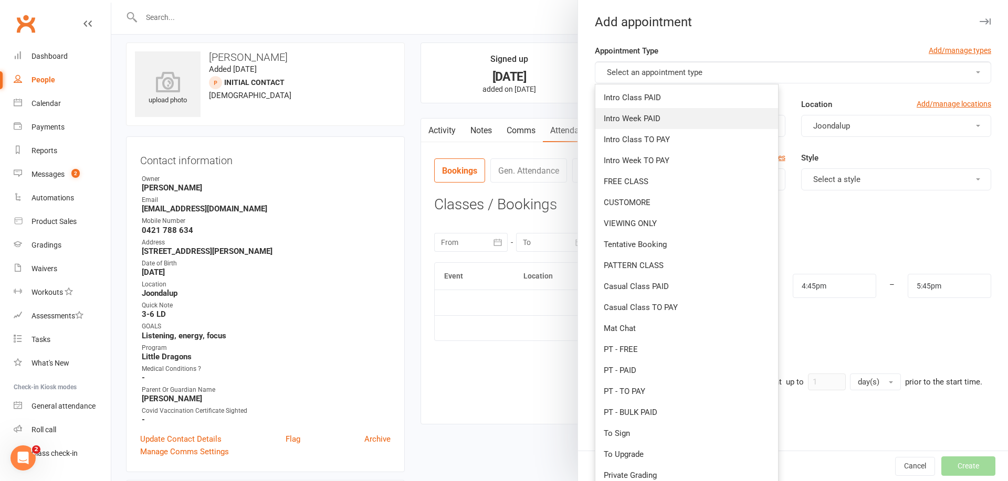
scroll to position [3, 0]
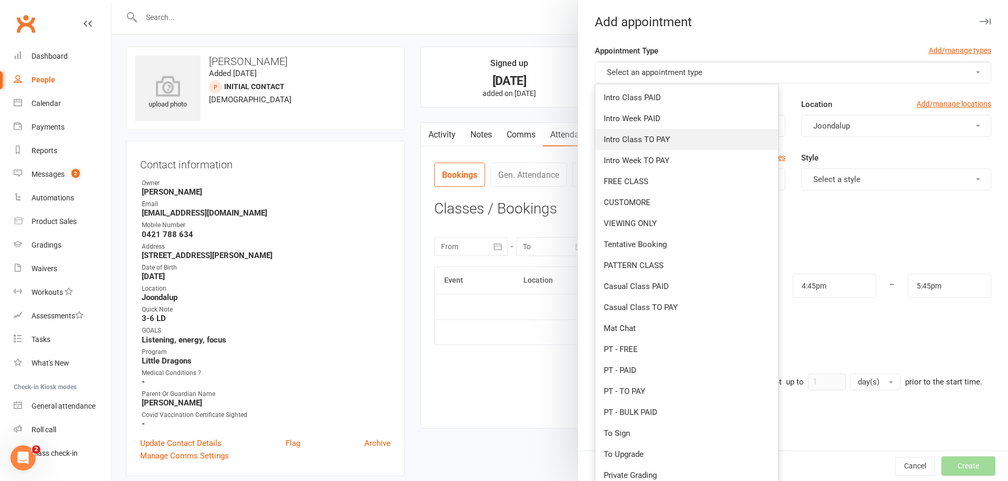
click at [640, 135] on span "Intro Class TO PAY" at bounding box center [637, 139] width 66 height 9
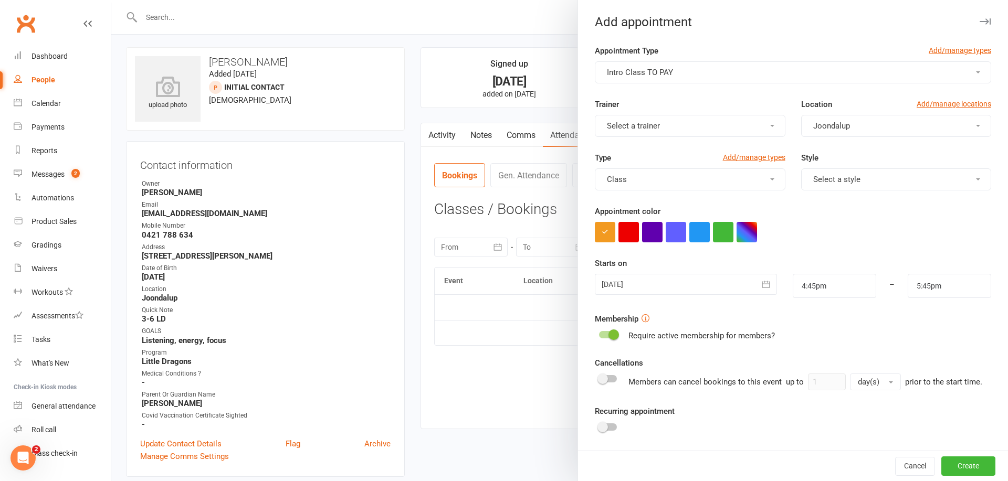
click at [645, 130] on span "Select a trainer" at bounding box center [633, 125] width 53 height 9
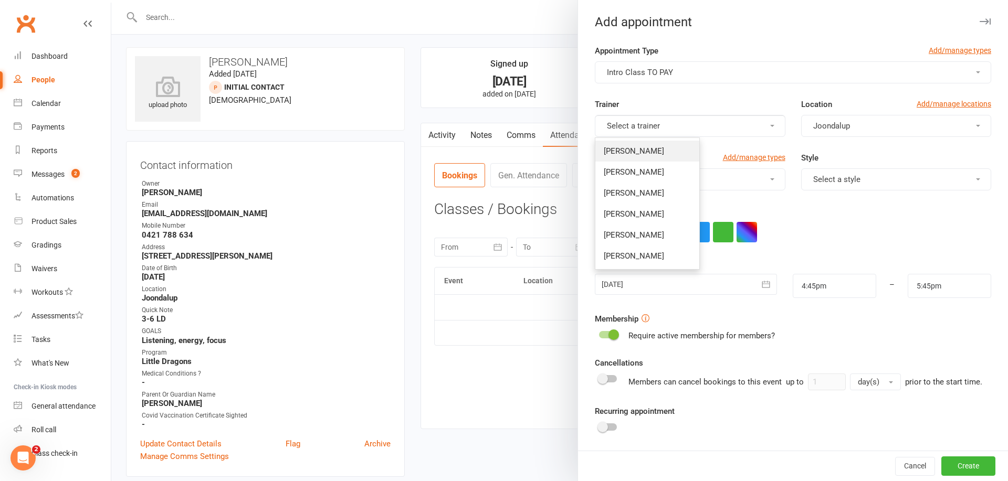
drag, startPoint x: 643, startPoint y: 152, endPoint x: 659, endPoint y: 152, distance: 15.8
click at [644, 151] on span "[PERSON_NAME]" at bounding box center [634, 150] width 60 height 9
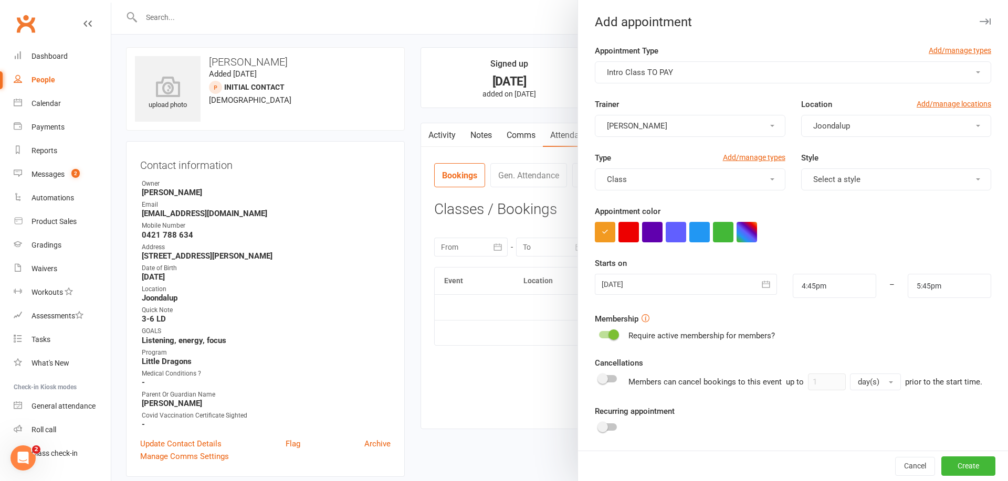
click at [844, 176] on span "Select a style" at bounding box center [836, 179] width 47 height 9
click at [818, 327] on span "Little Dragons" at bounding box center [834, 330] width 49 height 9
click at [765, 283] on icon "button" at bounding box center [766, 284] width 10 height 10
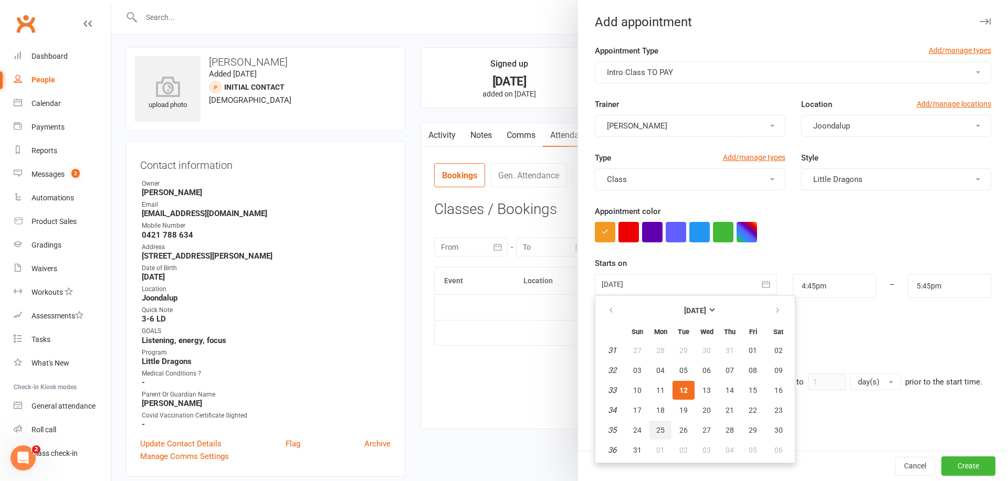
click at [659, 428] on span "25" at bounding box center [660, 430] width 8 height 8
type input "[DATE]"
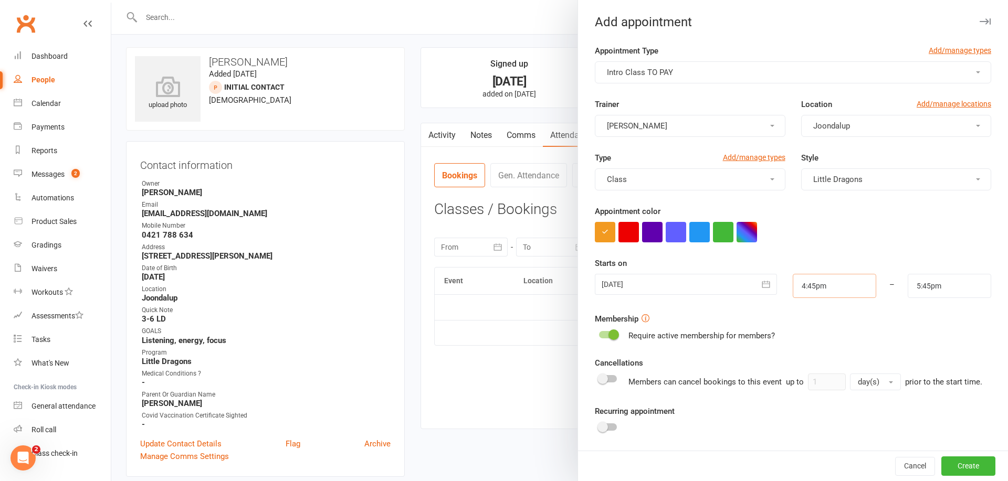
click at [838, 288] on input "4:45pm" at bounding box center [834, 286] width 83 height 24
type input "3:30pm"
click at [824, 320] on li "3:30pm" at bounding box center [818, 320] width 50 height 16
click at [945, 281] on input "4:30pm" at bounding box center [949, 286] width 83 height 24
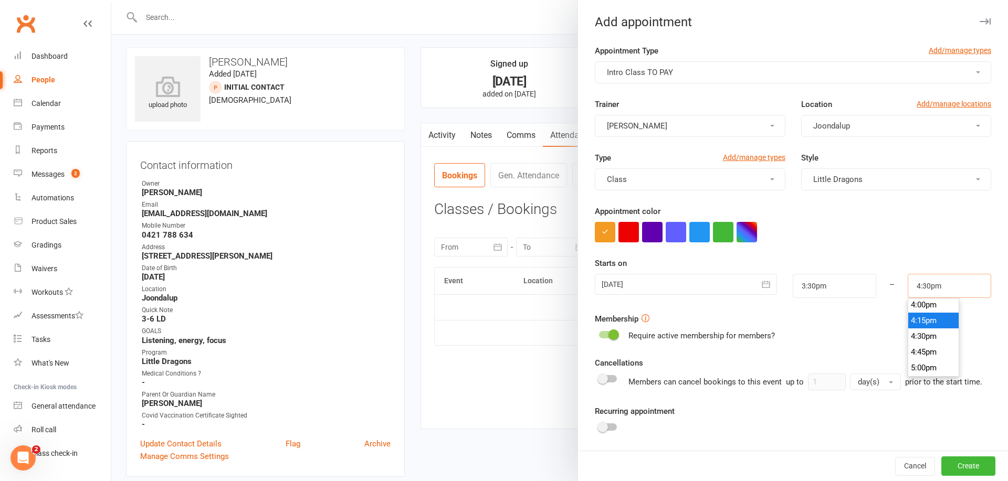
scroll to position [993, 0]
type input "4:00pm"
click at [932, 318] on li "4:00pm" at bounding box center [933, 321] width 50 height 16
click at [973, 461] on button "Create" at bounding box center [968, 466] width 54 height 19
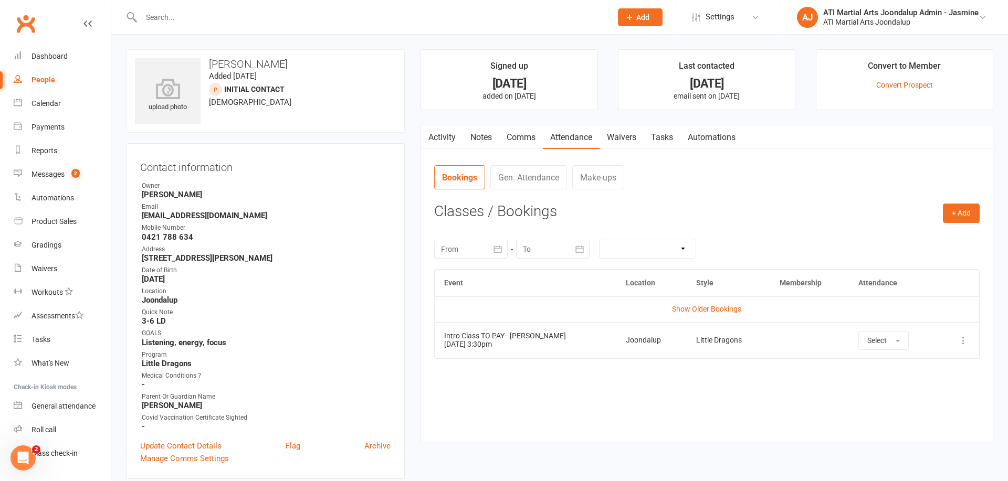
scroll to position [0, 0]
drag, startPoint x: 491, startPoint y: 138, endPoint x: 384, endPoint y: 97, distance: 114.6
click at [491, 138] on link "Notes" at bounding box center [481, 137] width 36 height 24
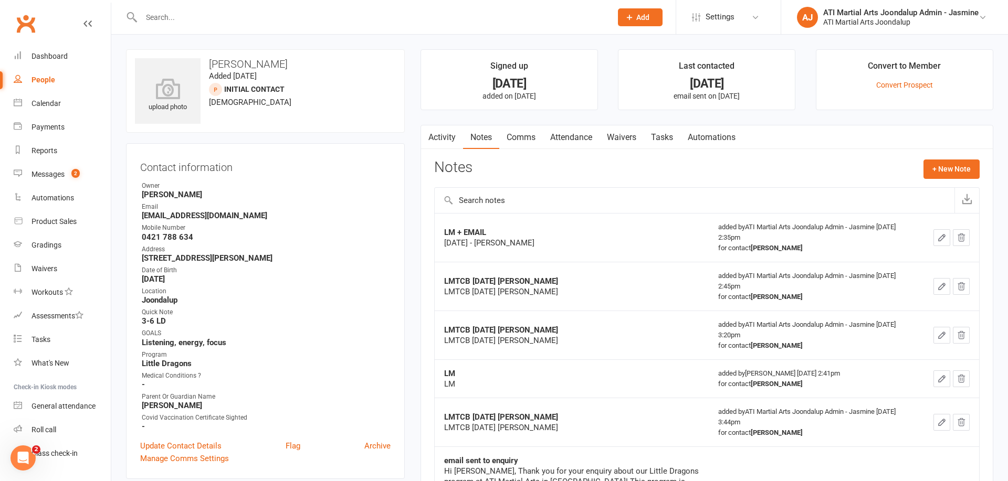
click at [266, 15] on input "text" at bounding box center [371, 17] width 466 height 15
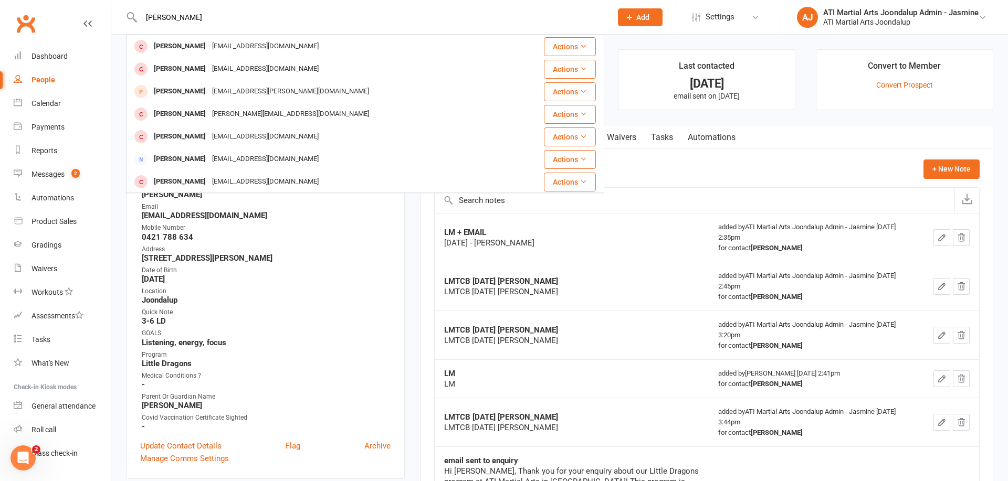
type input "Elijah"
drag, startPoint x: 268, startPoint y: 15, endPoint x: 230, endPoint y: 97, distance: 89.5
click at [230, 97] on div "[EMAIL_ADDRESS][PERSON_NAME][DOMAIN_NAME]" at bounding box center [290, 91] width 163 height 15
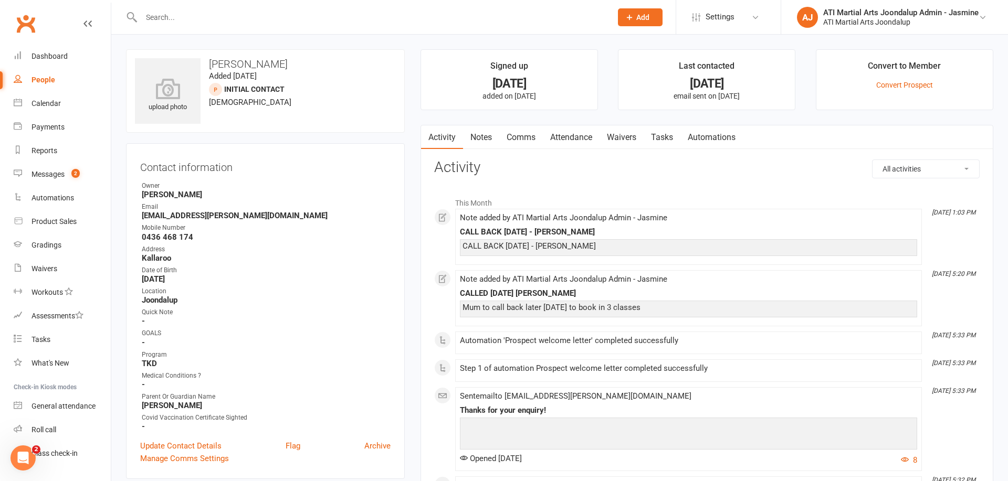
click at [481, 138] on link "Notes" at bounding box center [481, 137] width 36 height 24
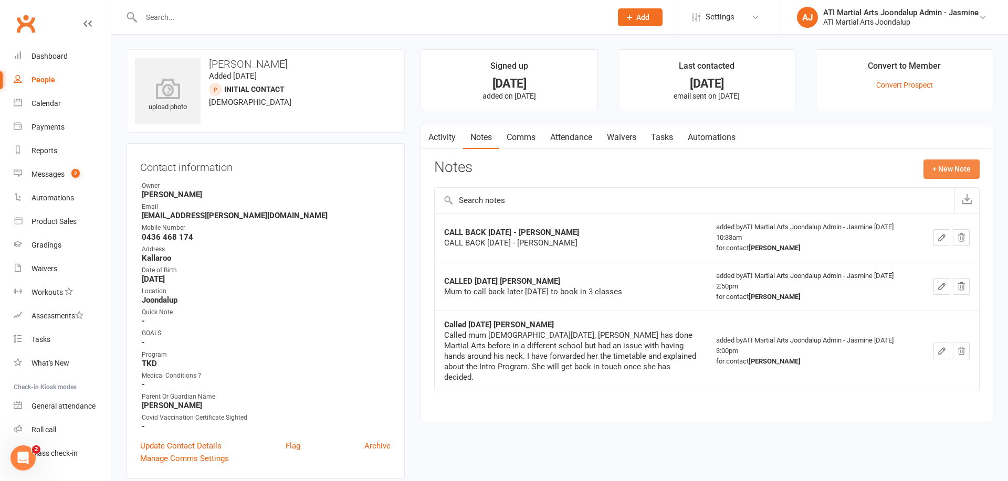
click at [957, 170] on button "+ New Note" at bounding box center [951, 169] width 56 height 19
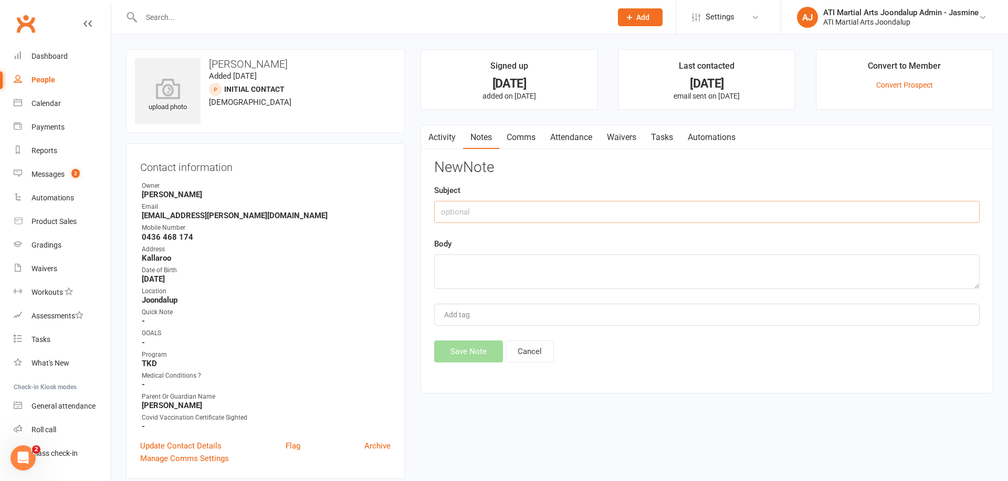
click at [509, 216] on input "text" at bounding box center [706, 212] width 545 height 22
drag, startPoint x: 569, startPoint y: 210, endPoint x: 431, endPoint y: 205, distance: 137.1
click at [430, 203] on div "Activity Notes Comms Attendance Waivers Tasks Automations Notes + New Note Expo…" at bounding box center [706, 259] width 573 height 269
type input "CALLED 12/08/25 LMTCB DEBBIE"
paste textarea "CALLED 12/08/25 LMTCB DEBBIE"
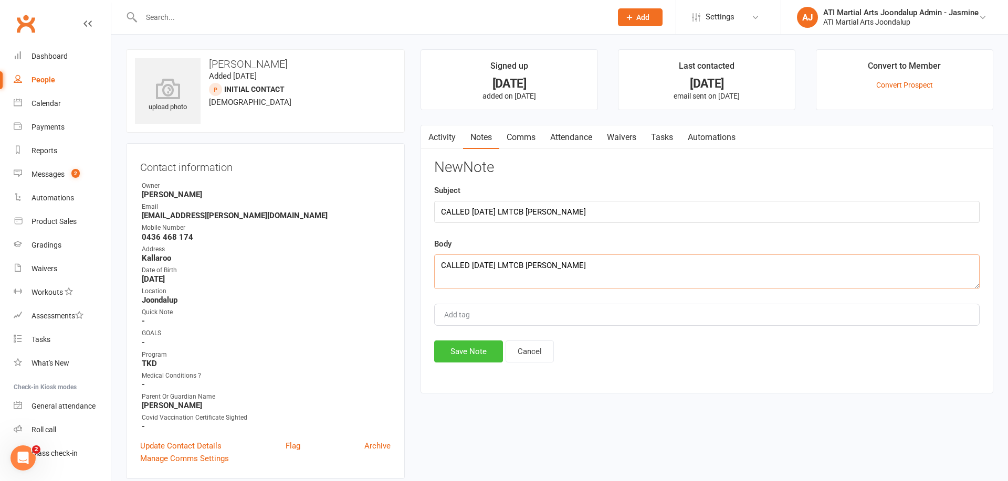
type textarea "CALLED 12/08/25 LMTCB DEBBIE"
click at [461, 348] on button "Save Note" at bounding box center [468, 352] width 69 height 22
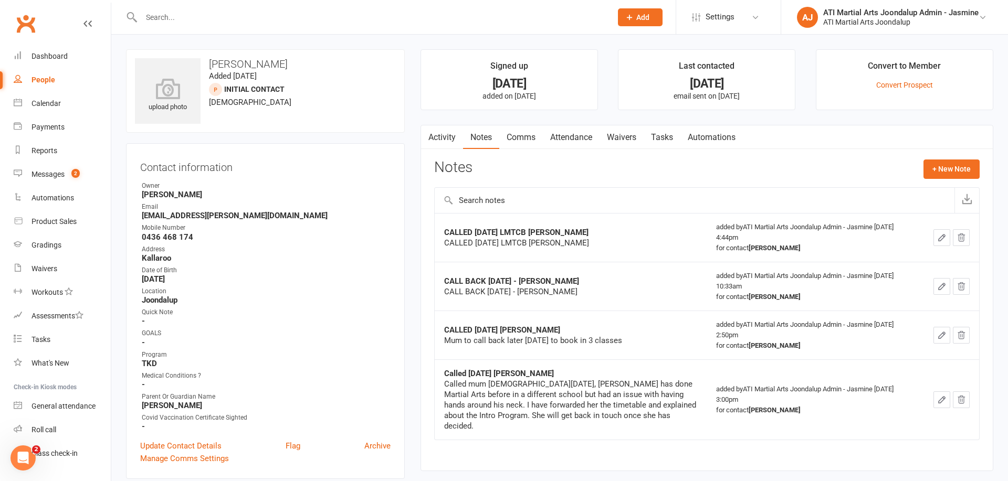
click at [437, 24] on input "text" at bounding box center [371, 17] width 466 height 15
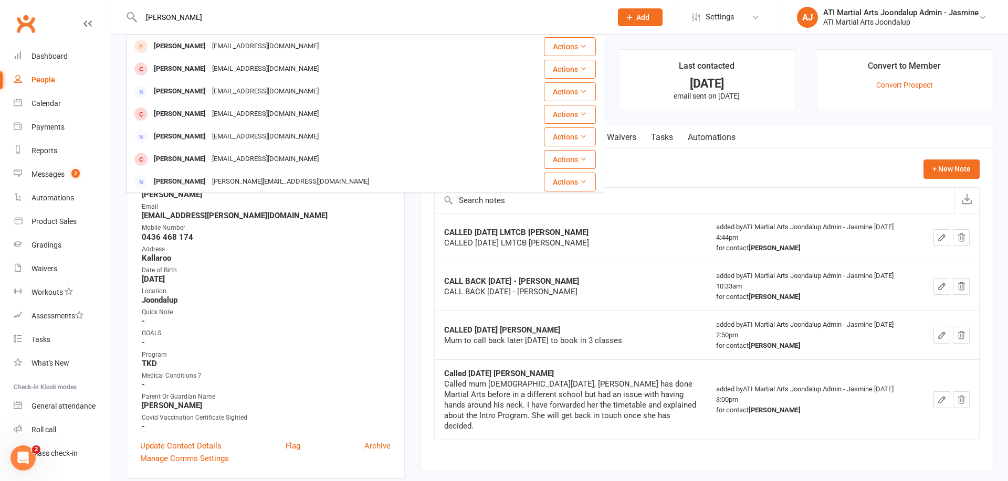
type input "JESS THOMPSON"
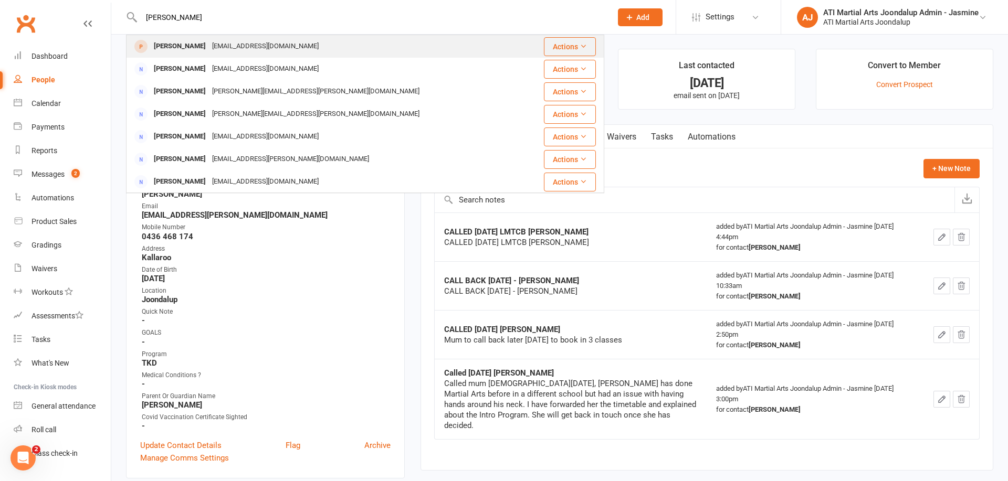
click at [342, 49] on div "Jess Thompson nichollsj2@gmail.com" at bounding box center [325, 47] width 396 height 22
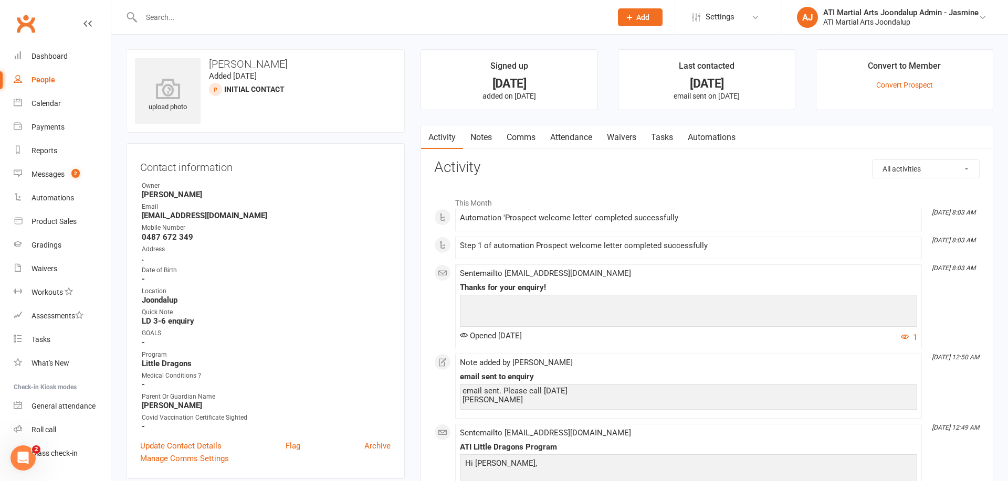
click at [481, 143] on link "Notes" at bounding box center [481, 137] width 36 height 24
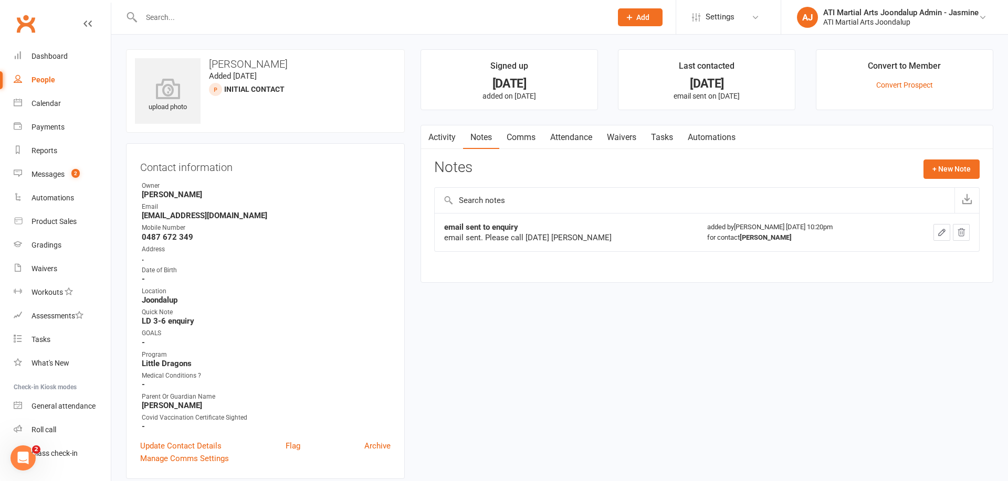
click at [440, 19] on input "text" at bounding box center [371, 17] width 466 height 15
type input "ENSIO"
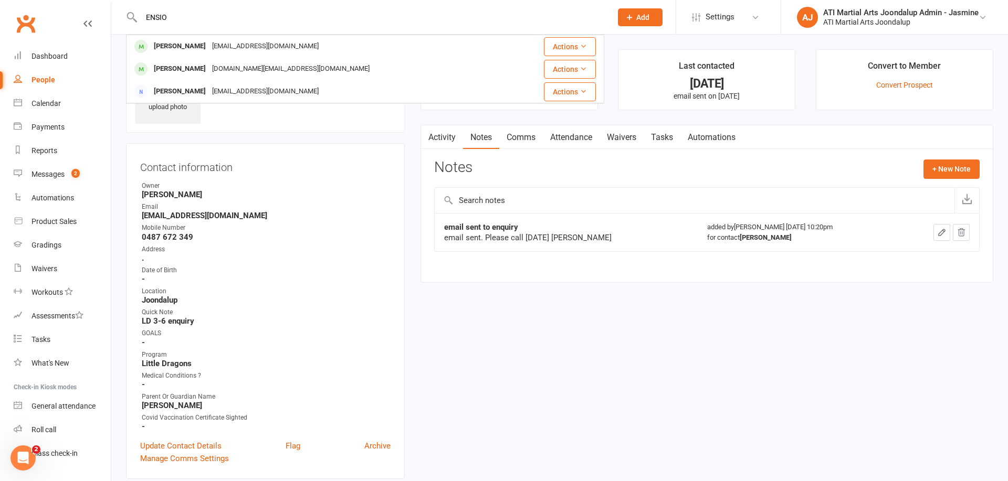
drag, startPoint x: 285, startPoint y: 50, endPoint x: 370, endPoint y: 123, distance: 112.4
click at [285, 50] on div "Ensio Tuorila lisatuorila@gmail.com" at bounding box center [319, 47] width 384 height 22
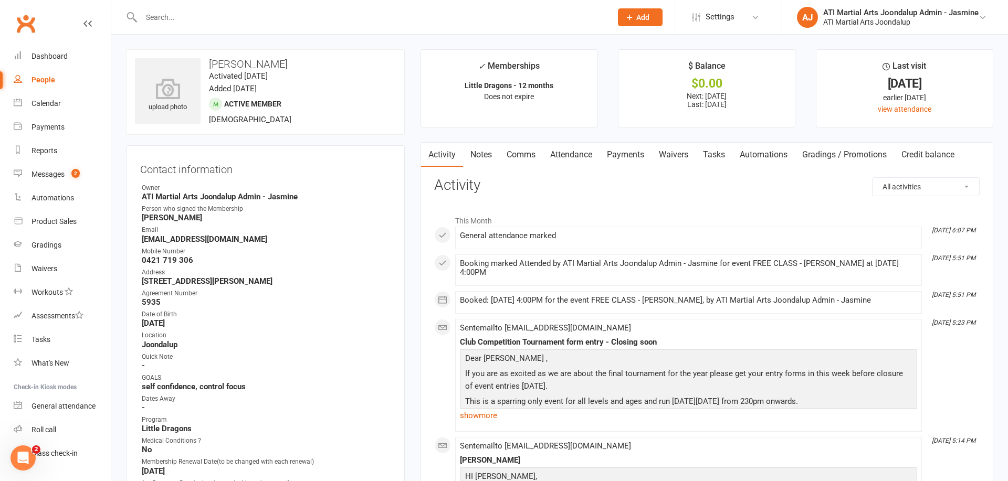
click at [621, 149] on link "Payments" at bounding box center [625, 155] width 52 height 24
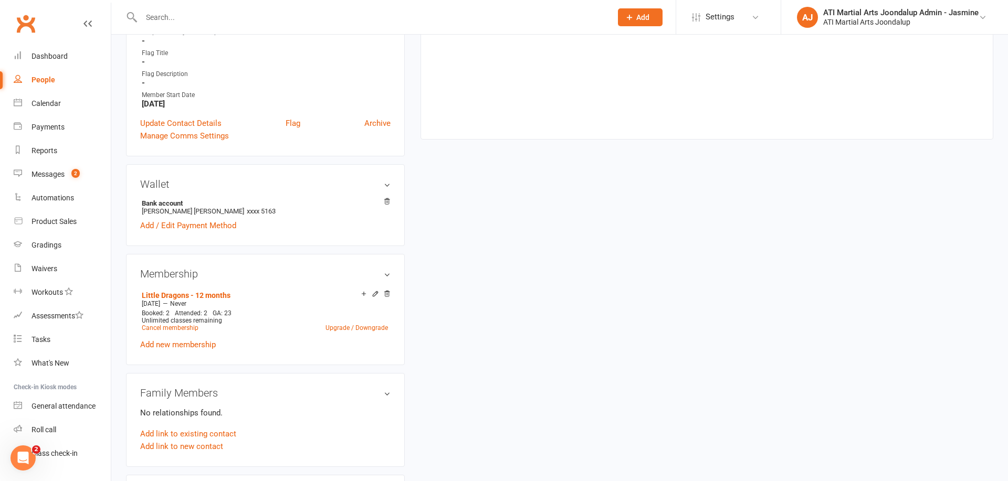
scroll to position [665, 0]
click at [339, 322] on link "Upgrade / Downgrade" at bounding box center [356, 325] width 62 height 7
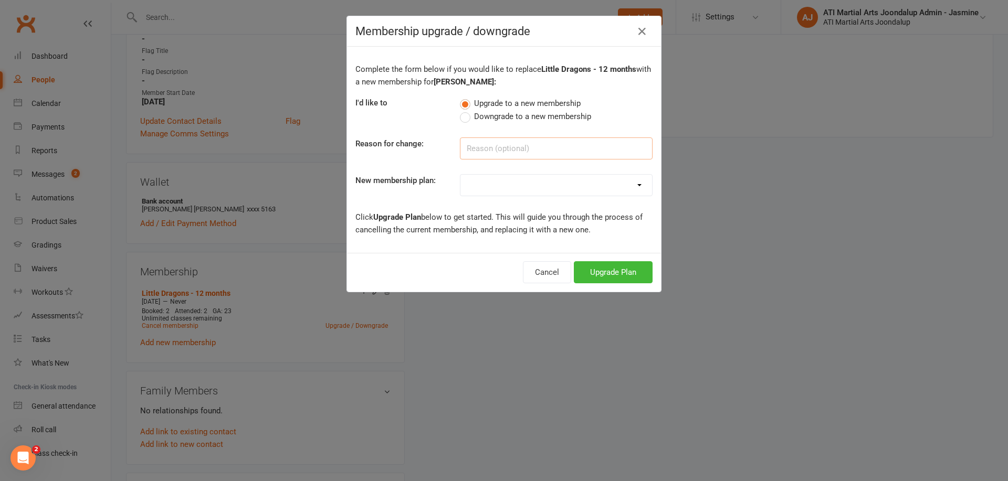
click at [487, 145] on input at bounding box center [556, 149] width 193 height 22
type input "DOING LD AND JBJJ"
select select "1"
click at [607, 273] on button "Upgrade Plan" at bounding box center [613, 272] width 79 height 22
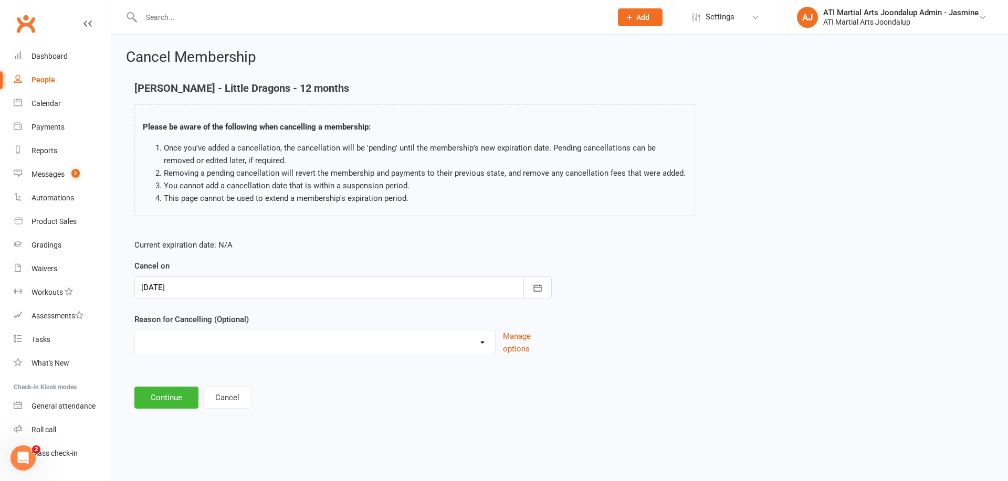
click at [228, 396] on button "Cancel" at bounding box center [227, 398] width 48 height 22
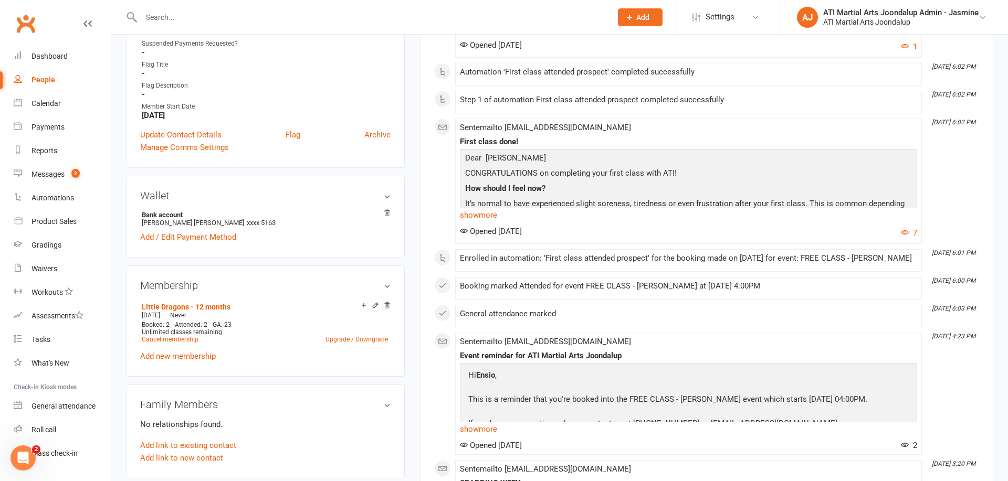
scroll to position [650, 0]
click at [334, 339] on link "Upgrade / Downgrade" at bounding box center [356, 340] width 62 height 7
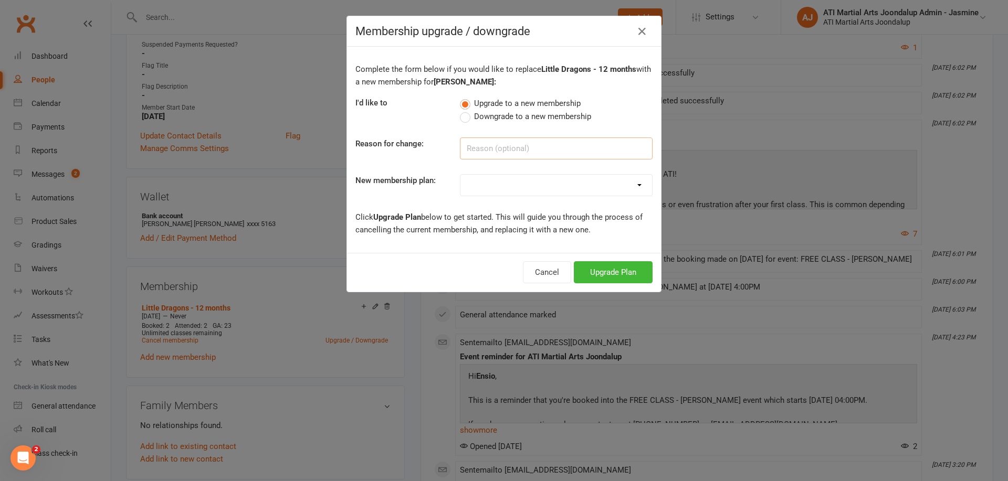
click at [491, 150] on input at bounding box center [556, 149] width 193 height 22
type input "ADDING JUNIOR BJJ"
select select "1"
click at [597, 270] on button "Upgrade Plan" at bounding box center [613, 272] width 79 height 22
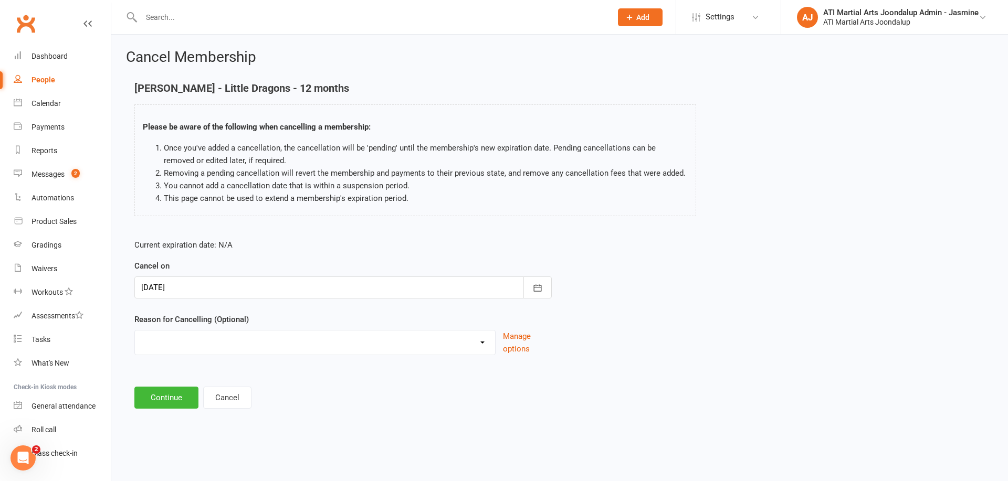
select select "4"
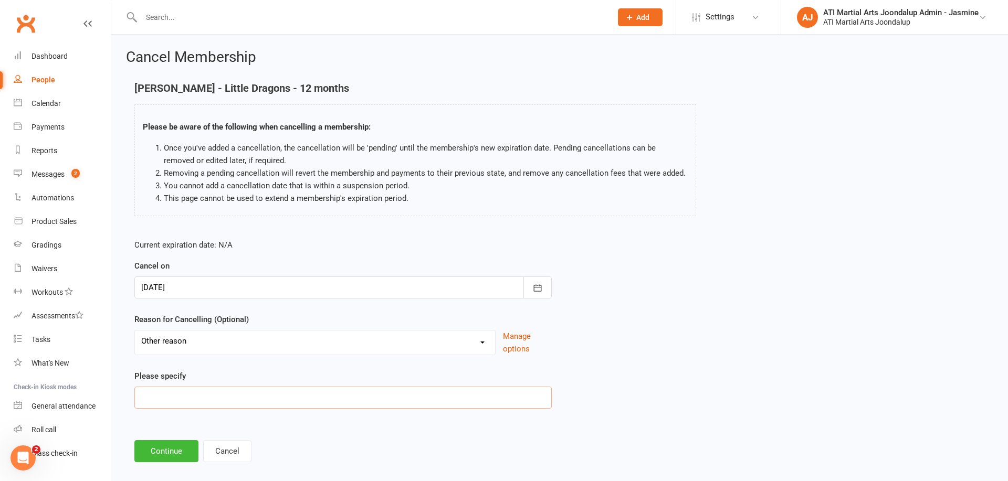
click at [198, 398] on input at bounding box center [342, 398] width 417 height 22
type input "UPGRADE"
click at [160, 450] on button "Continue" at bounding box center [166, 451] width 64 height 22
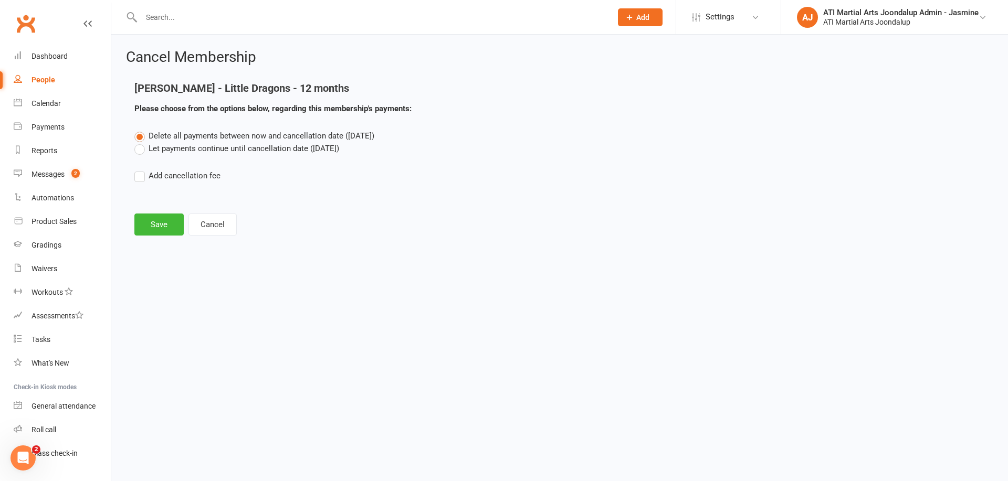
click at [142, 150] on label "Let payments continue until cancellation date (Aug 12, 2025)" at bounding box center [236, 148] width 205 height 13
click at [141, 142] on input "Let payments continue until cancellation date (Aug 12, 2025)" at bounding box center [137, 142] width 7 height 0
click at [154, 226] on button "Save" at bounding box center [158, 225] width 49 height 22
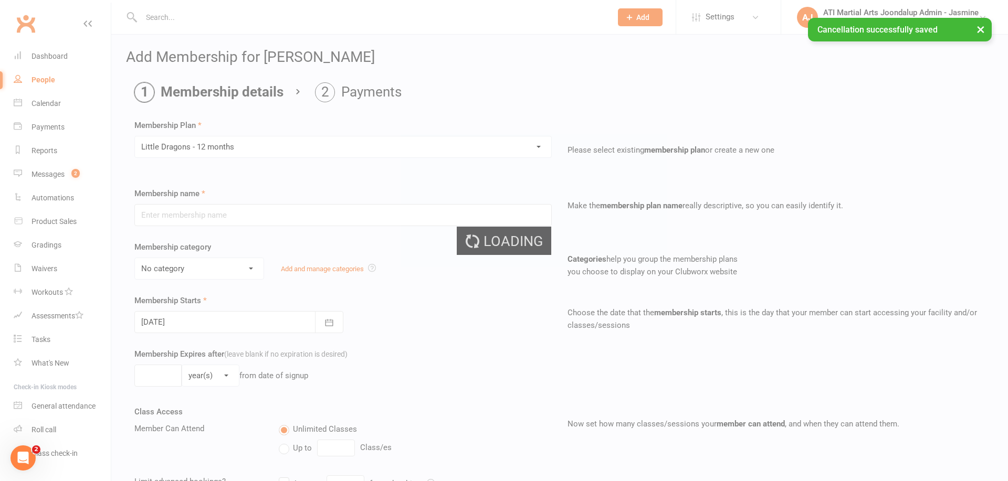
type input "Little Dragons - 12 months"
select select "15"
type input "0"
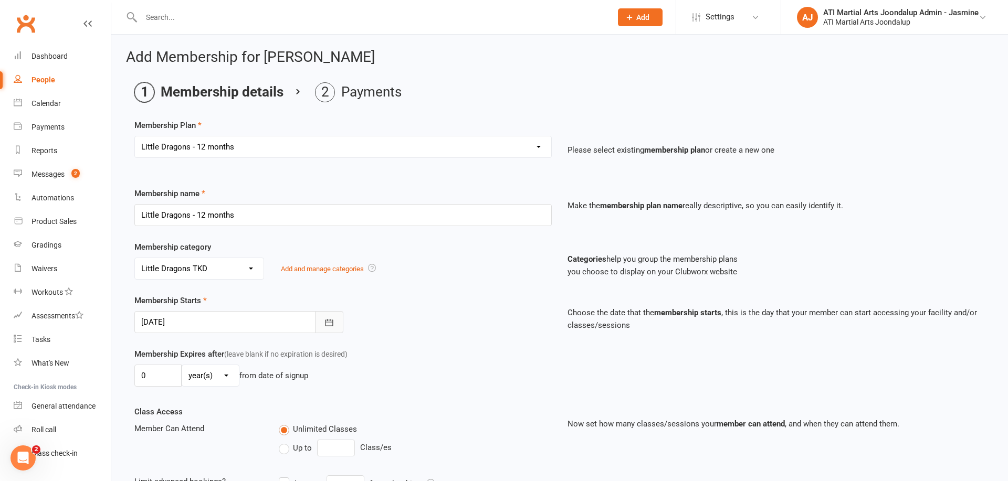
click at [332, 323] on icon "button" at bounding box center [329, 323] width 10 height 10
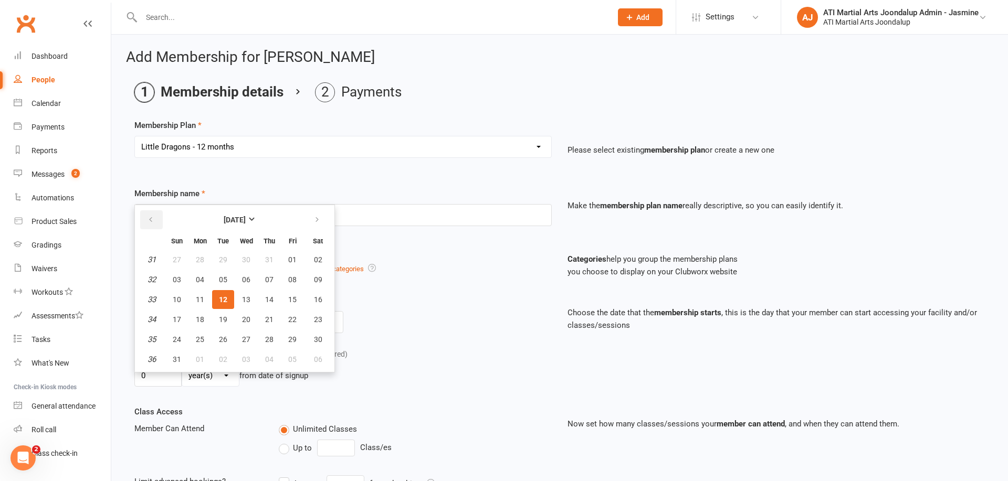
click at [153, 222] on icon "button" at bounding box center [150, 220] width 7 height 8
click at [202, 280] on span "09" at bounding box center [200, 279] width 8 height 8
type input "09 Jun 2025"
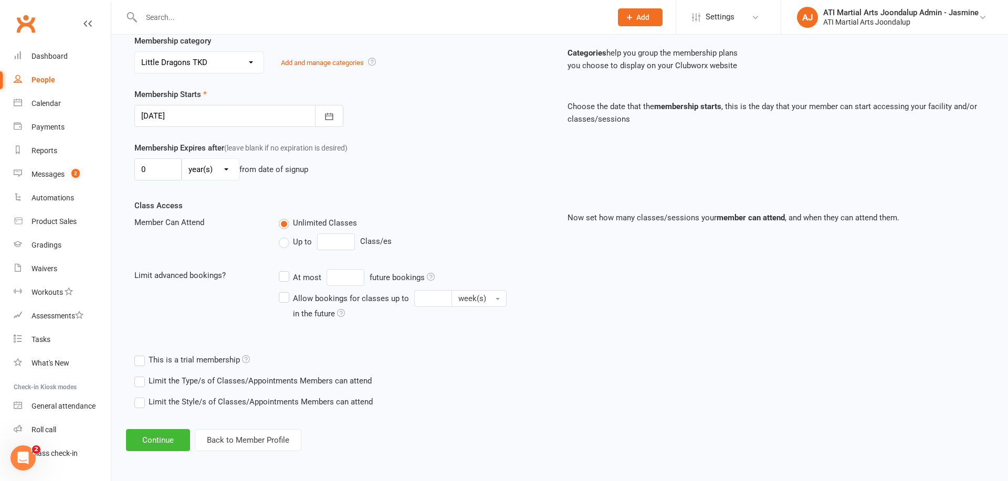
scroll to position [206, 0]
click at [154, 440] on button "Continue" at bounding box center [158, 441] width 64 height 22
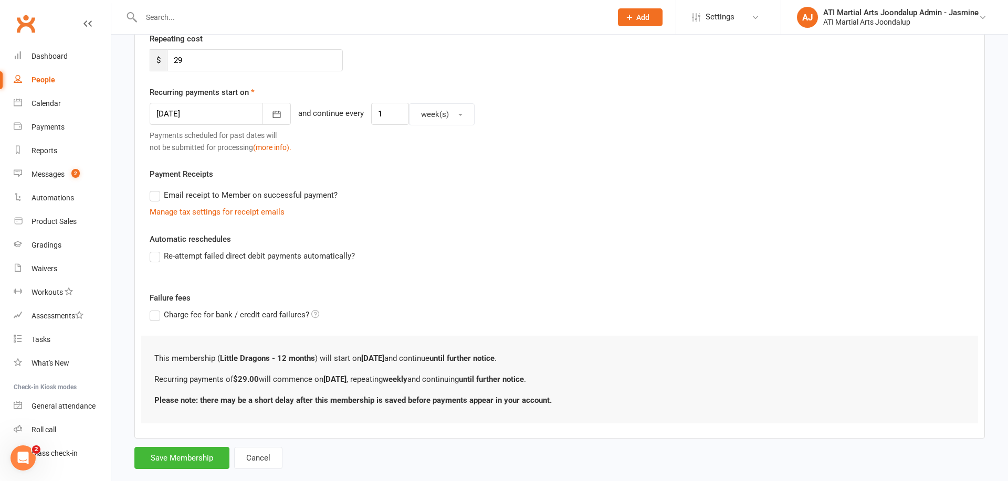
scroll to position [0, 0]
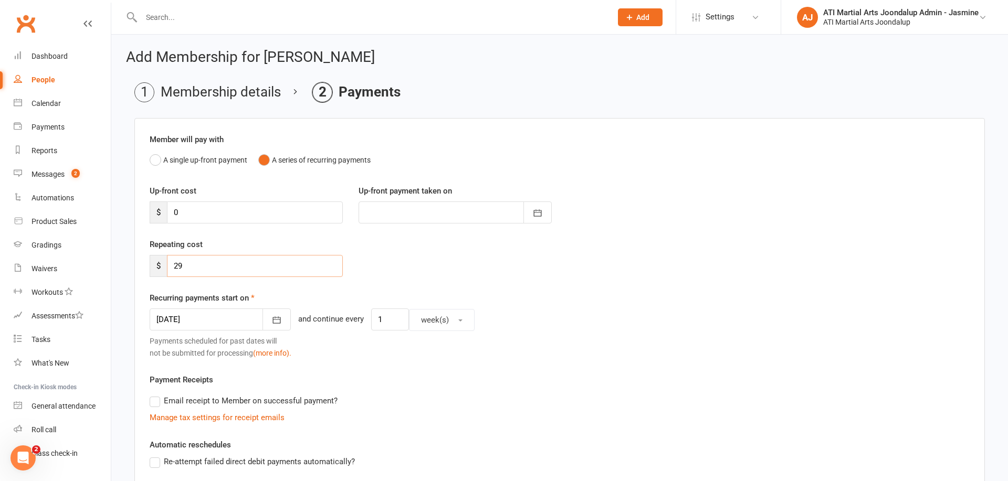
click at [193, 263] on input "29" at bounding box center [255, 266] width 176 height 22
type input "2"
type input "40"
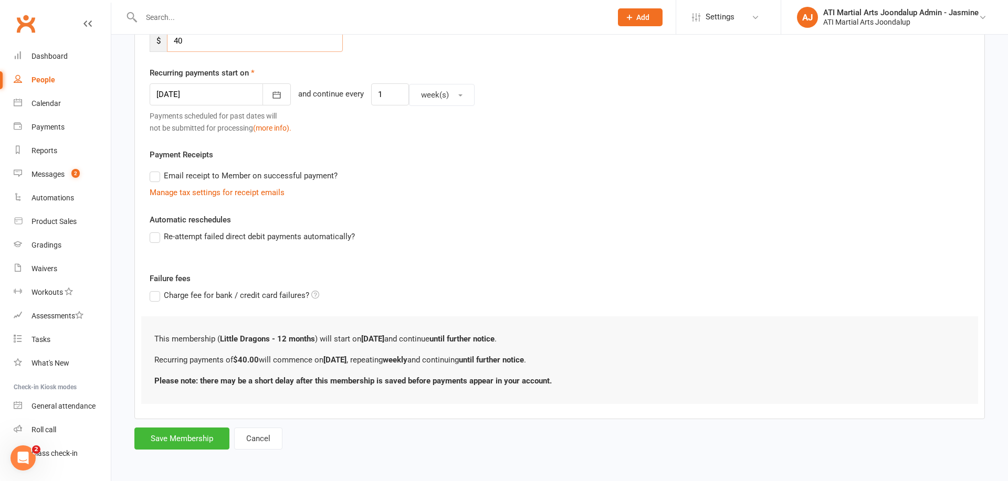
scroll to position [225, 0]
click at [265, 441] on button "Cancel" at bounding box center [258, 439] width 48 height 22
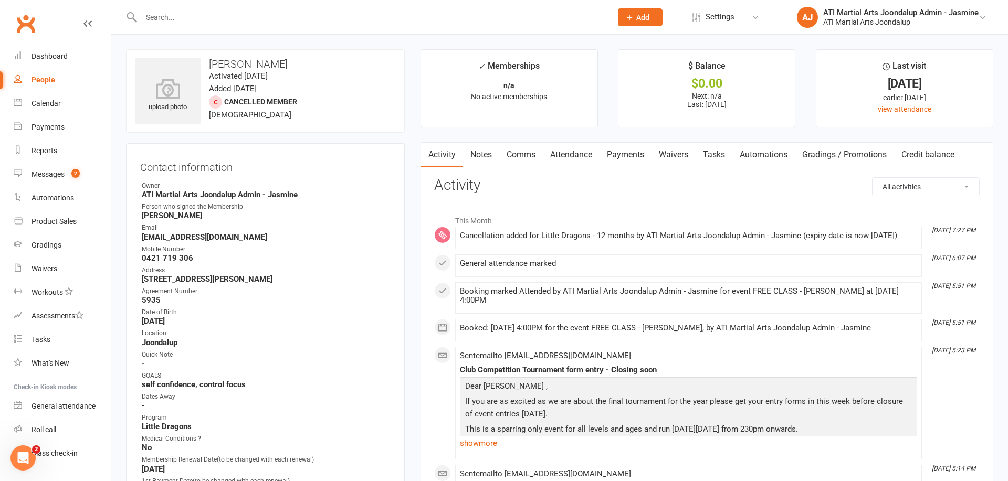
click at [636, 152] on link "Payments" at bounding box center [625, 155] width 52 height 24
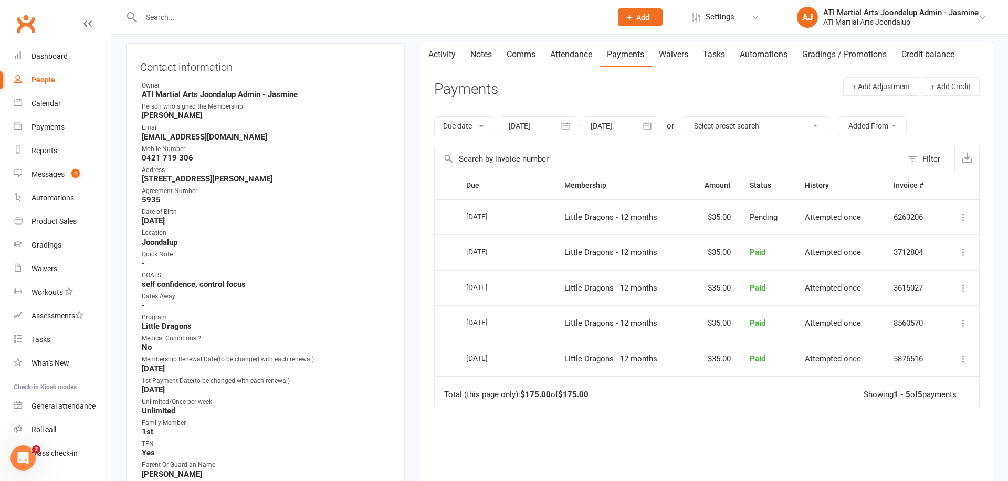
scroll to position [93, 0]
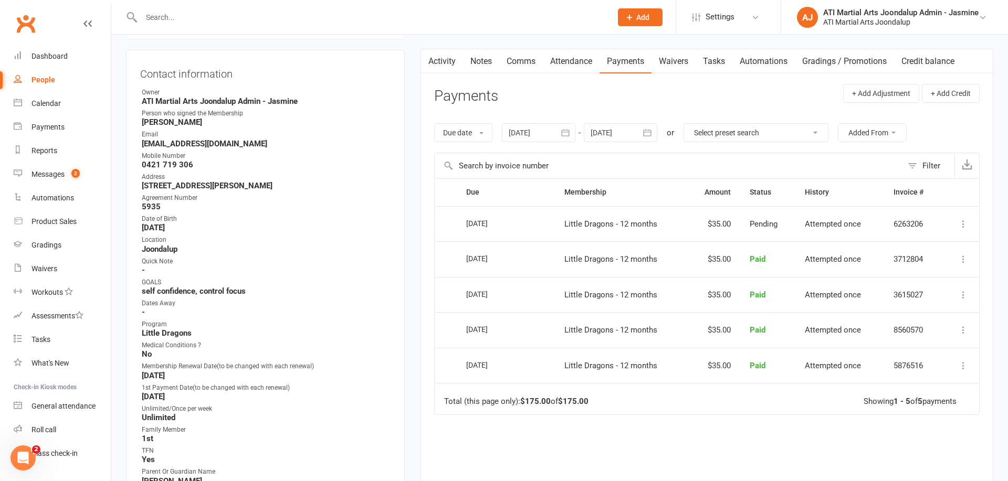
drag, startPoint x: 651, startPoint y: 132, endPoint x: 653, endPoint y: 154, distance: 22.7
click at [651, 132] on icon "button" at bounding box center [647, 133] width 10 height 10
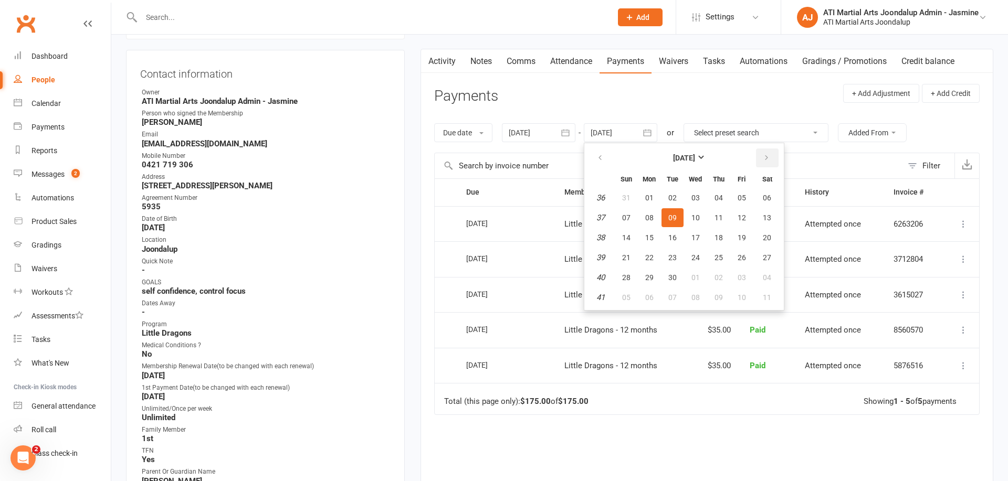
click at [766, 159] on icon "button" at bounding box center [766, 158] width 7 height 8
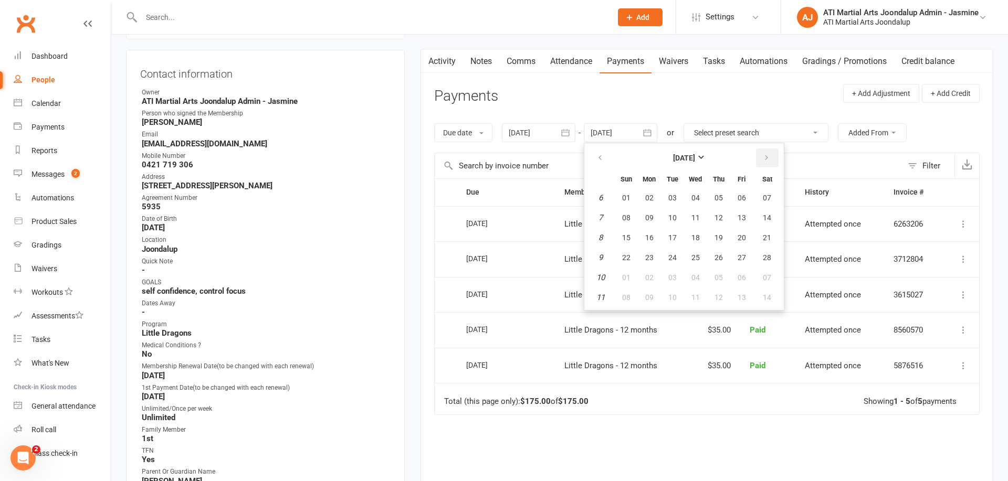
click at [766, 159] on icon "button" at bounding box center [766, 158] width 7 height 8
click at [764, 163] on button "button" at bounding box center [767, 158] width 23 height 19
click at [770, 197] on span "04" at bounding box center [767, 198] width 8 height 8
type input "04 Apr 2026"
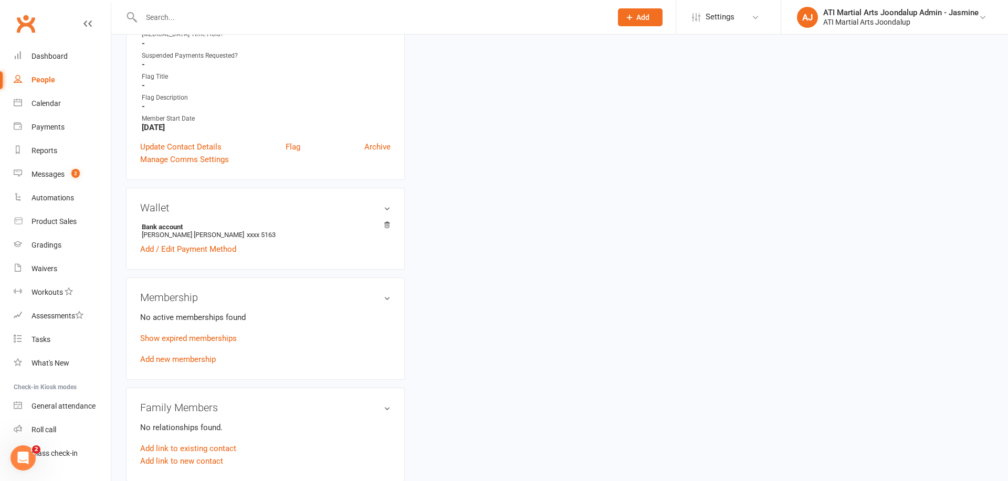
scroll to position [637, 0]
click at [188, 357] on link "Add new membership" at bounding box center [178, 358] width 76 height 9
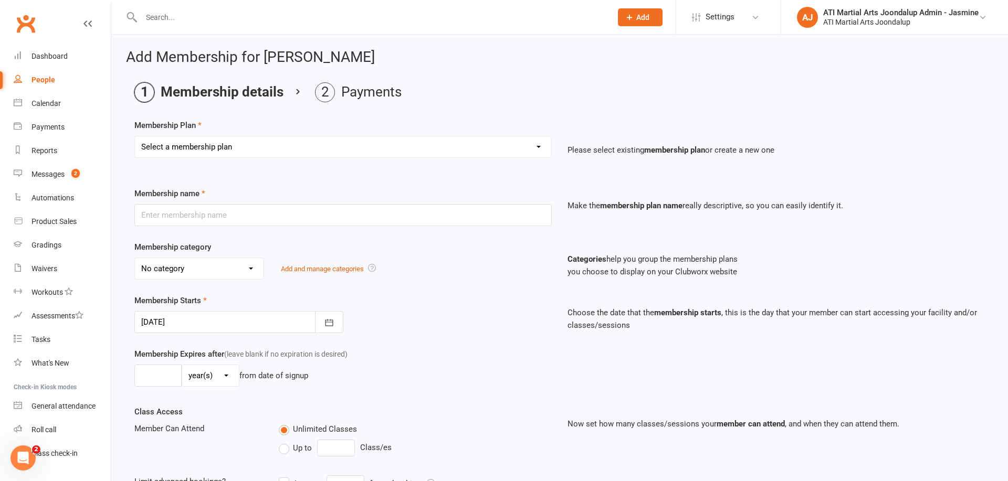
select select "2"
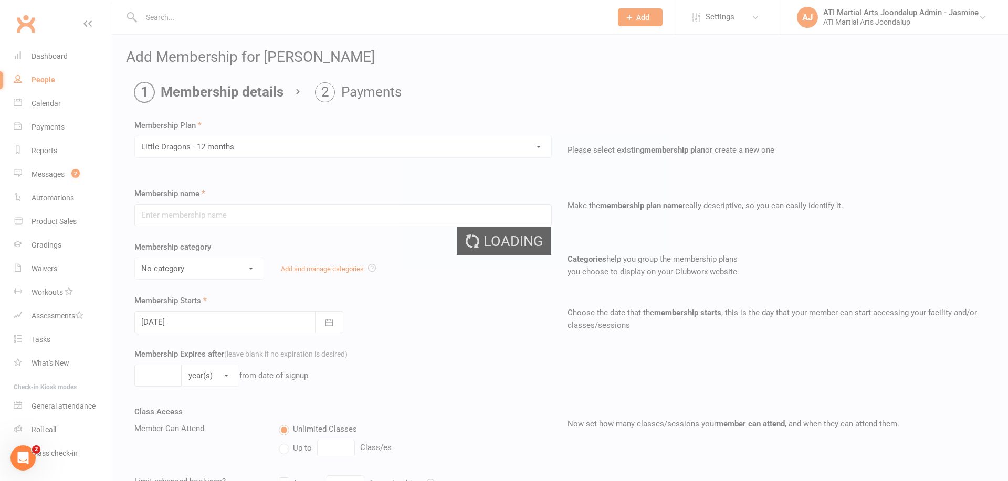
type input "Little Dragons - 12 months"
select select "15"
type input "0"
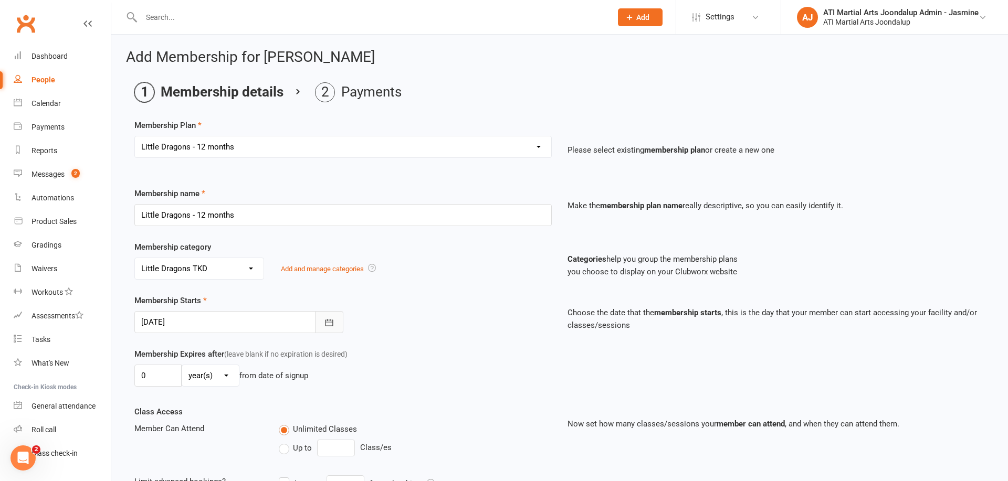
click at [331, 322] on icon "button" at bounding box center [329, 322] width 8 height 7
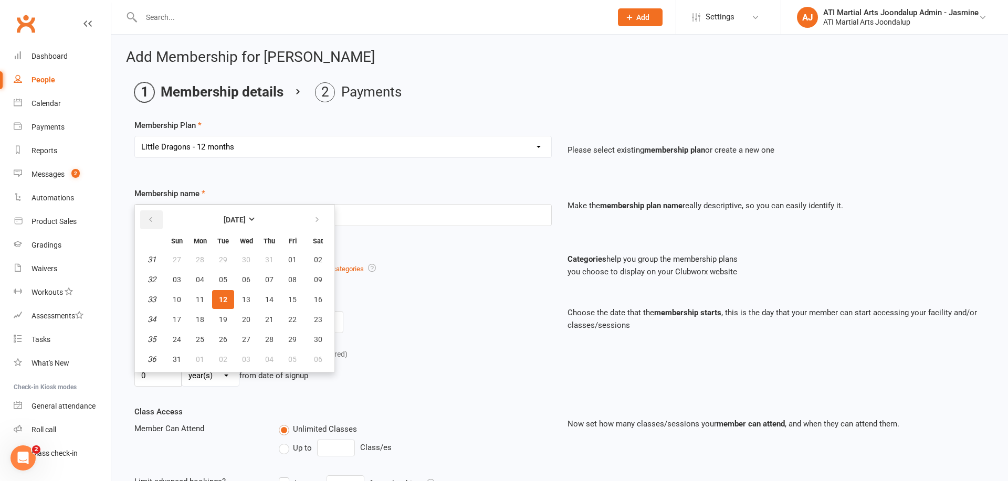
click at [148, 220] on icon "button" at bounding box center [150, 220] width 7 height 8
click at [204, 278] on span "09" at bounding box center [200, 280] width 8 height 8
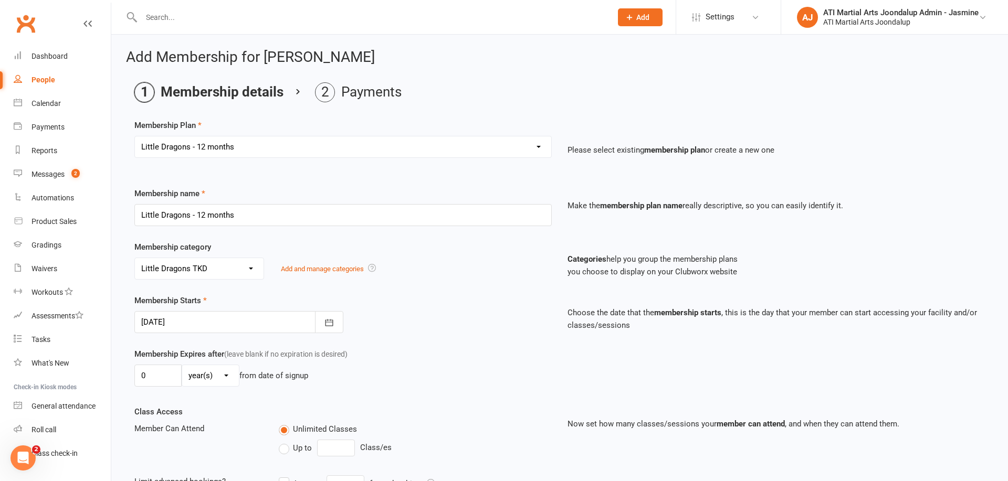
type input "09 Jun 2025"
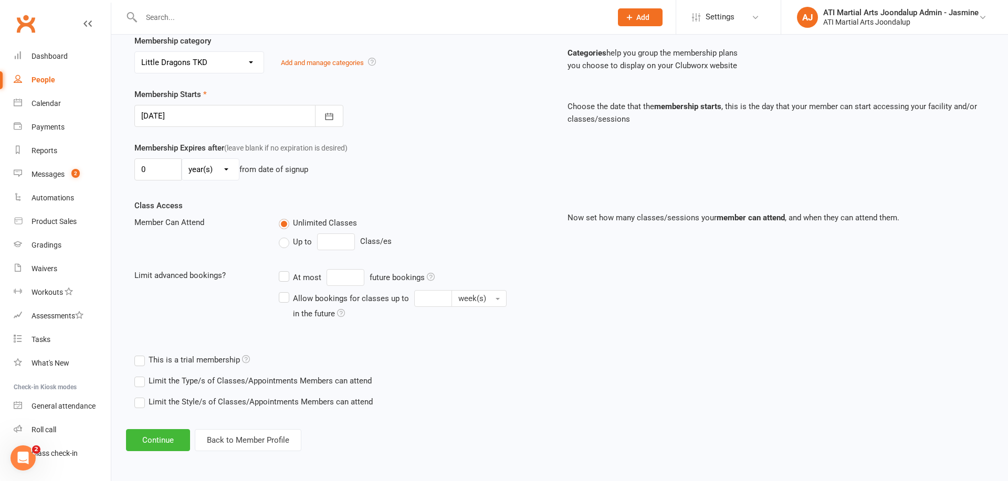
scroll to position [206, 0]
click at [163, 443] on button "Continue" at bounding box center [158, 441] width 64 height 22
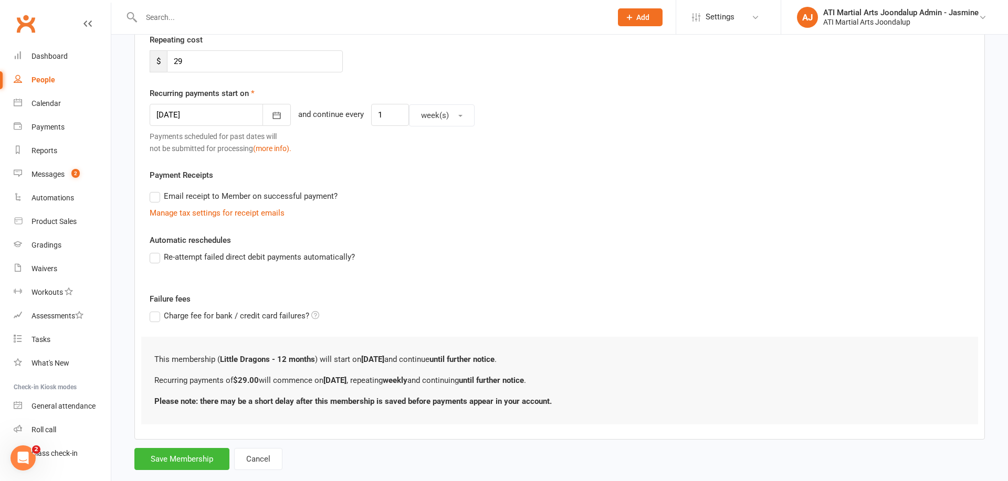
scroll to position [0, 0]
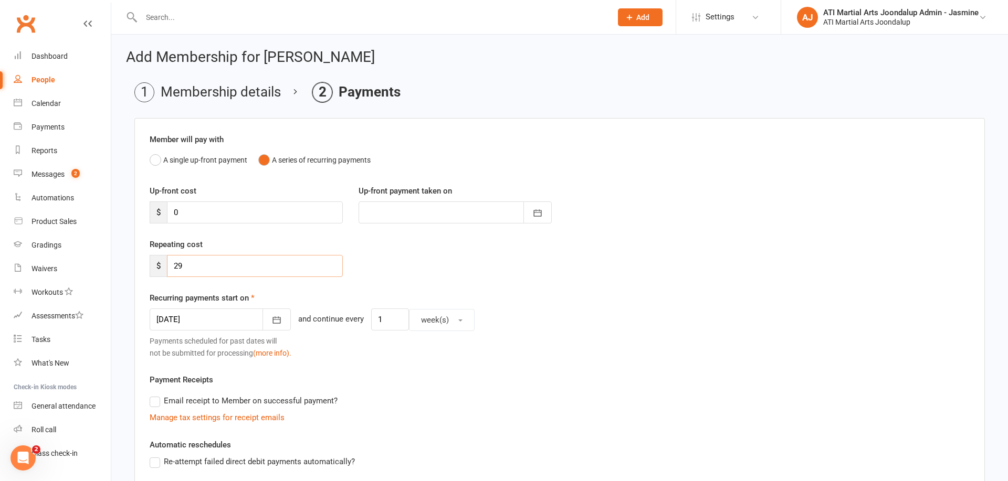
click at [193, 264] on input "29" at bounding box center [255, 266] width 176 height 22
type input "2"
type input "40"
click at [273, 319] on icon "button" at bounding box center [277, 320] width 8 height 7
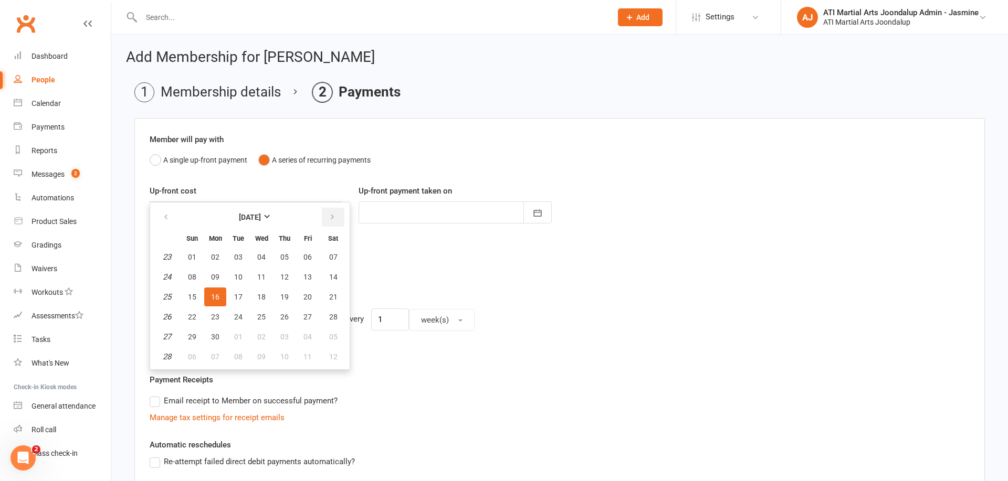
click at [334, 214] on icon "button" at bounding box center [332, 217] width 7 height 8
drag, startPoint x: 332, startPoint y: 215, endPoint x: 280, endPoint y: 245, distance: 60.4
click at [331, 216] on icon "button" at bounding box center [332, 217] width 7 height 8
drag, startPoint x: 217, startPoint y: 319, endPoint x: 279, endPoint y: 308, distance: 62.9
click at [218, 319] on span "18" at bounding box center [215, 317] width 8 height 8
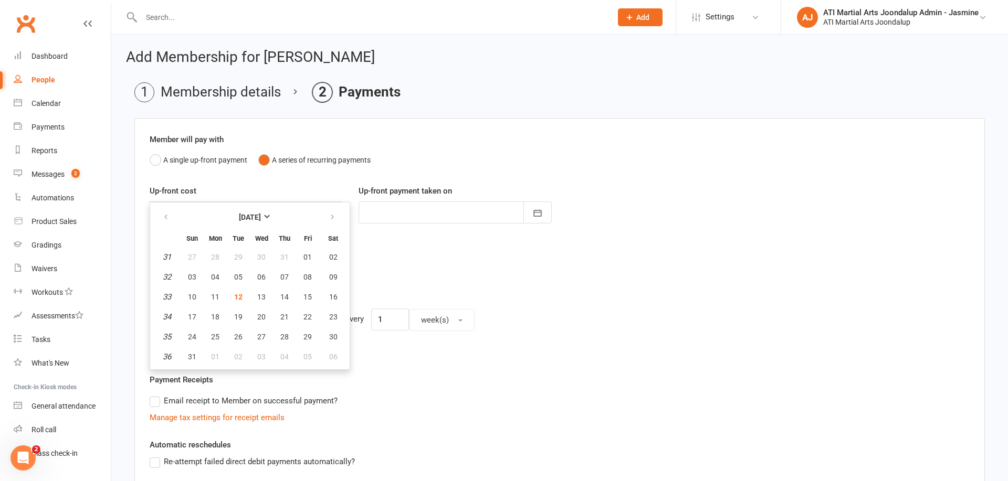
type input "18 Aug 2025"
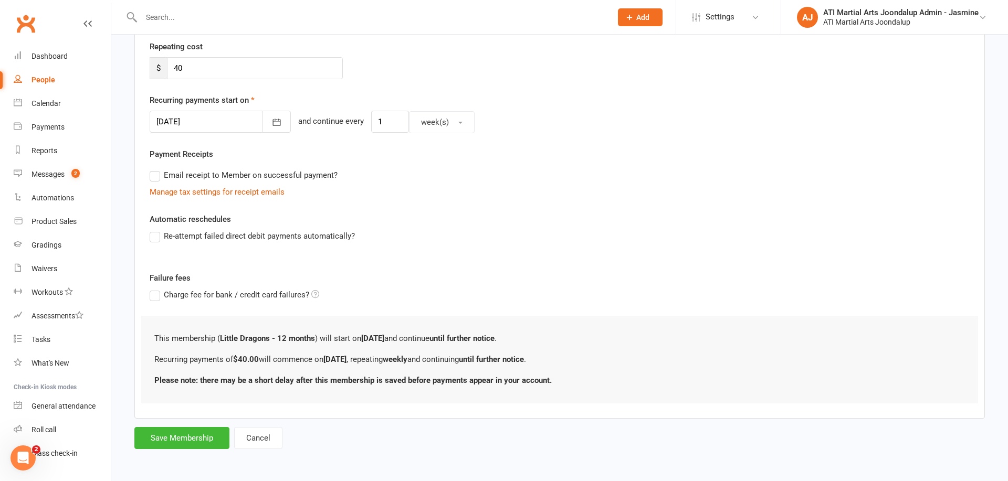
scroll to position [197, 0]
click at [256, 438] on button "Cancel" at bounding box center [258, 439] width 48 height 22
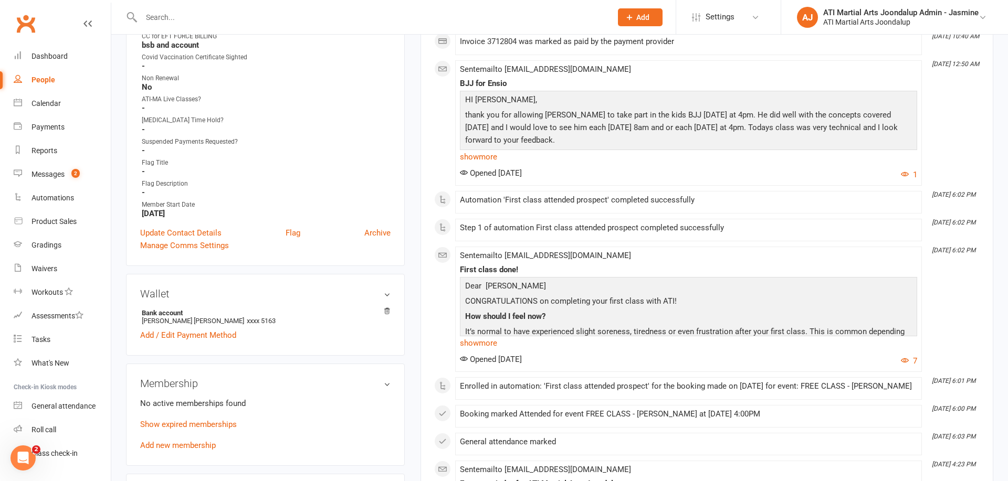
scroll to position [572, 0]
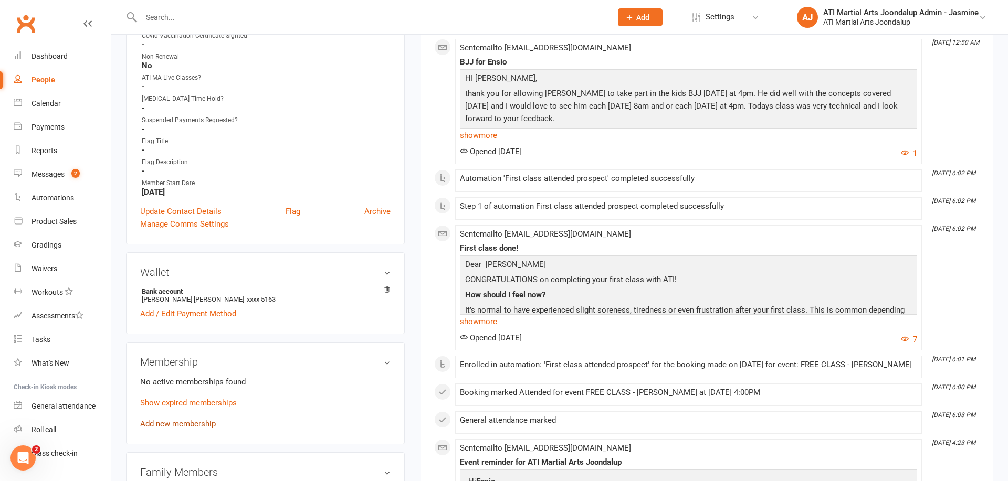
click at [193, 425] on link "Add new membership" at bounding box center [178, 423] width 76 height 9
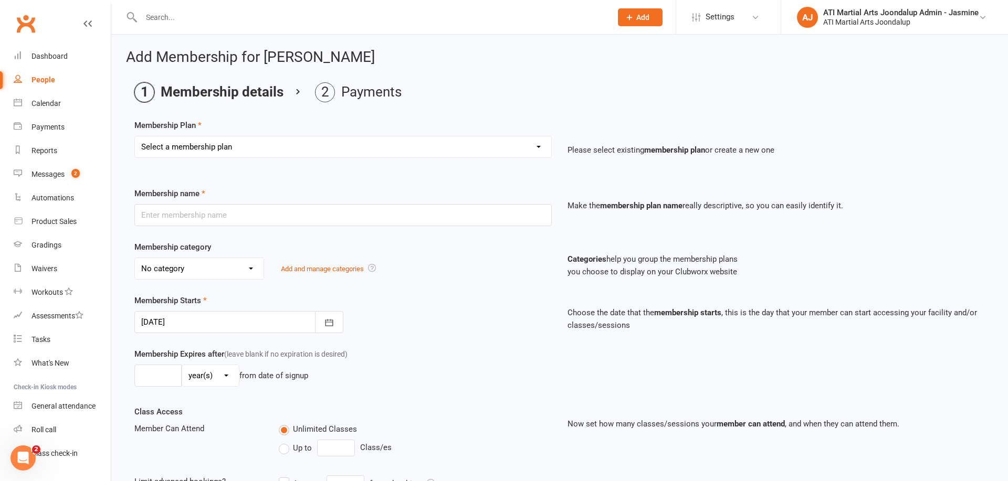
select select "2"
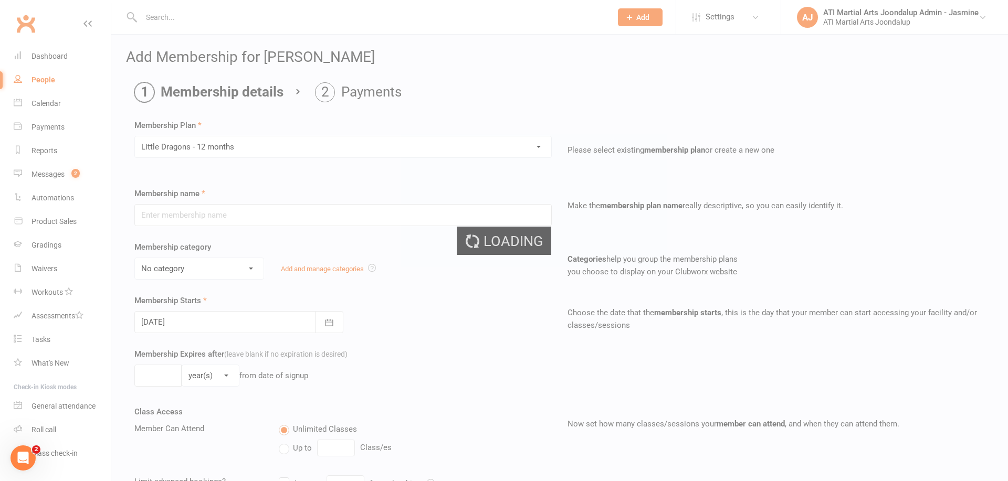
type input "Little Dragons - 12 months"
select select "15"
type input "0"
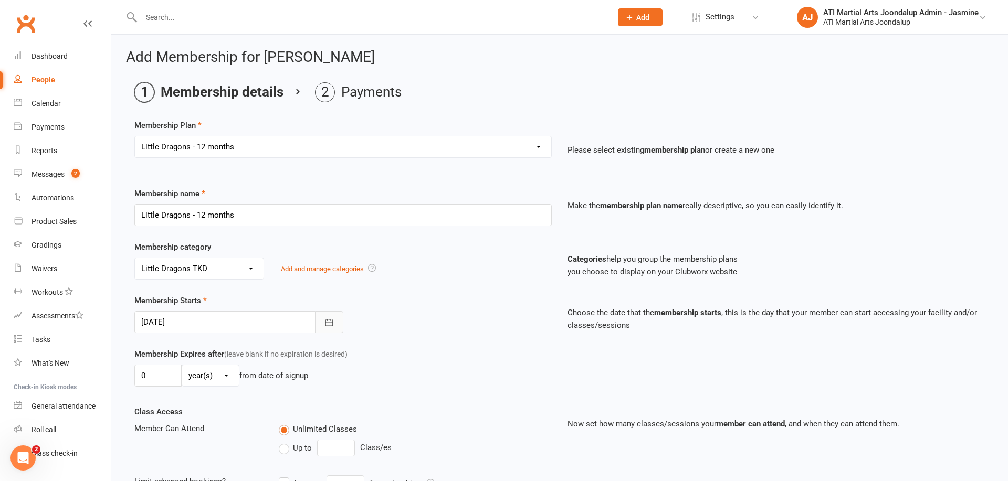
click at [328, 321] on icon "button" at bounding box center [329, 323] width 10 height 10
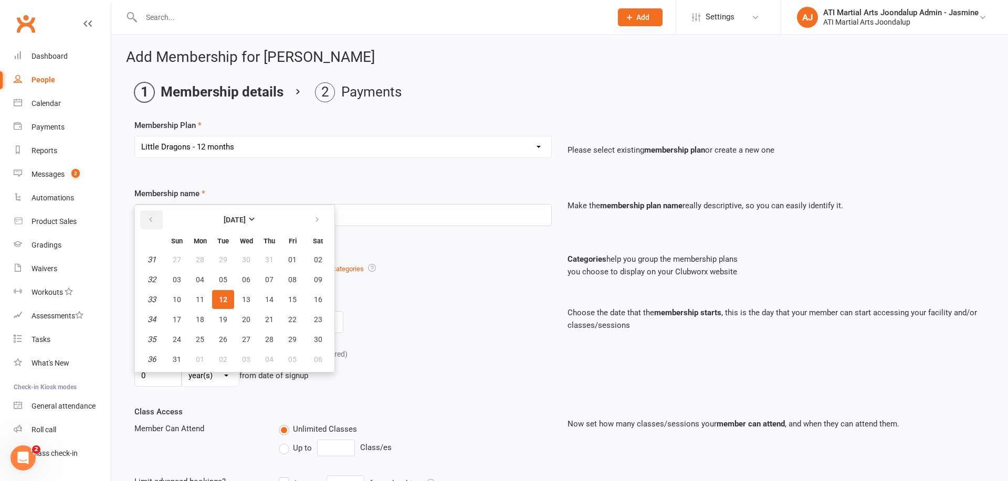
click at [149, 219] on icon "button" at bounding box center [150, 220] width 7 height 8
click at [199, 280] on span "09" at bounding box center [200, 280] width 8 height 8
type input "09 Jun 2025"
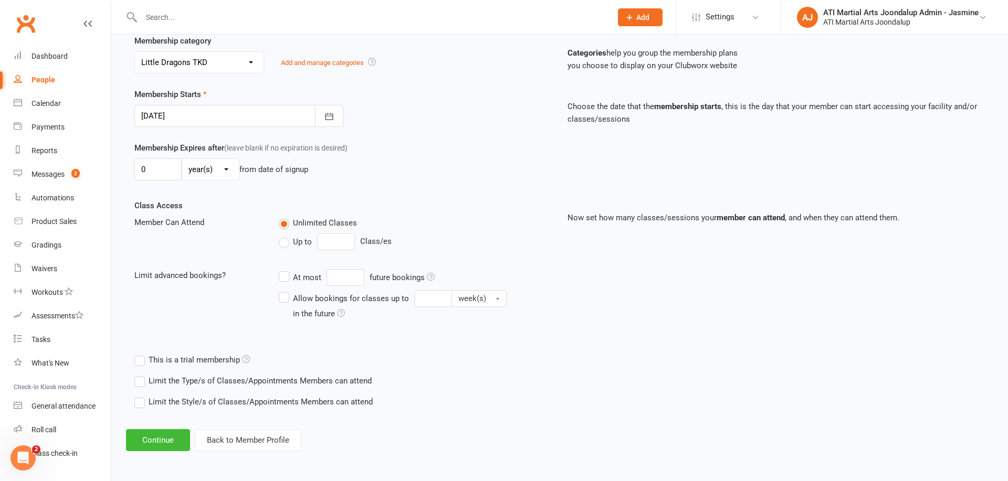
scroll to position [206, 0]
drag, startPoint x: 166, startPoint y: 440, endPoint x: 203, endPoint y: 395, distance: 57.5
click at [166, 439] on button "Continue" at bounding box center [158, 441] width 64 height 22
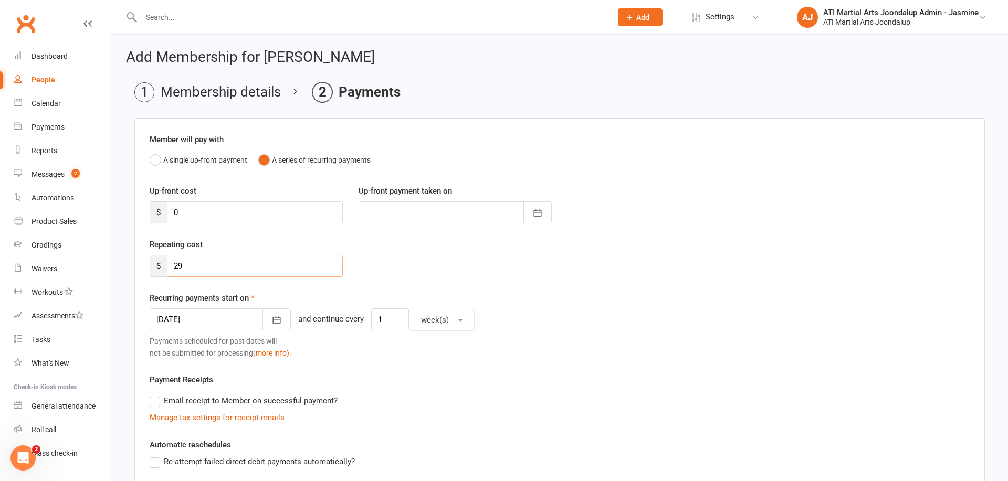
click at [189, 268] on input "29" at bounding box center [255, 266] width 176 height 22
type input "2"
type input "40"
click at [271, 321] on icon "button" at bounding box center [276, 320] width 10 height 10
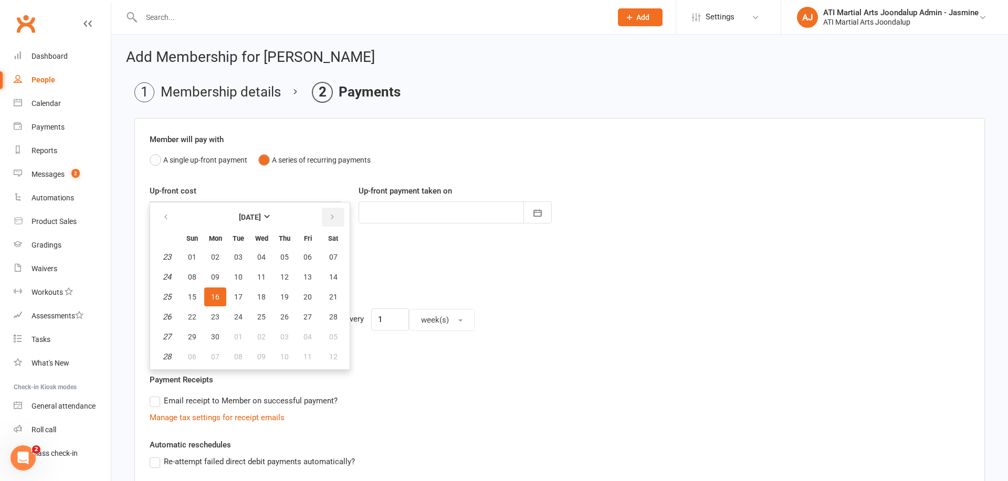
click at [329, 216] on icon "button" at bounding box center [332, 217] width 7 height 8
click at [331, 217] on icon "button" at bounding box center [332, 217] width 7 height 8
drag, startPoint x: 215, startPoint y: 315, endPoint x: 340, endPoint y: 298, distance: 126.1
click at [216, 315] on span "18" at bounding box center [215, 317] width 8 height 8
type input "18 Aug 2025"
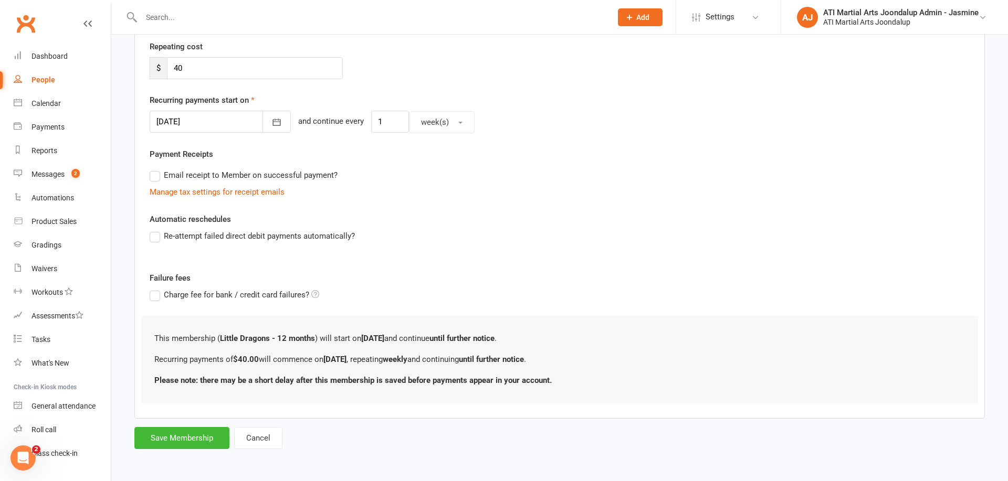
scroll to position [197, 0]
click at [201, 437] on button "Save Membership" at bounding box center [181, 439] width 95 height 22
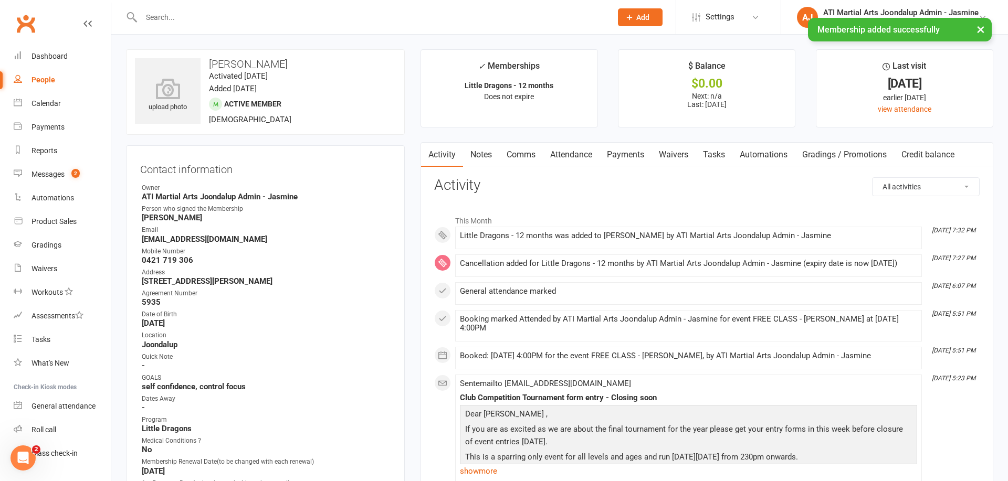
drag, startPoint x: 486, startPoint y: 152, endPoint x: 522, endPoint y: 169, distance: 39.7
click at [487, 152] on link "Notes" at bounding box center [481, 155] width 36 height 24
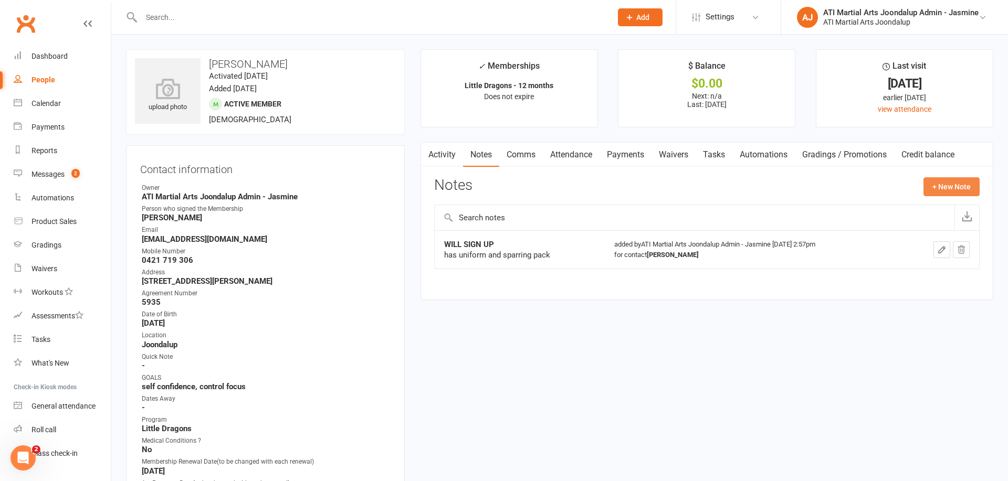
click at [951, 183] on button "+ New Note" at bounding box center [951, 186] width 56 height 19
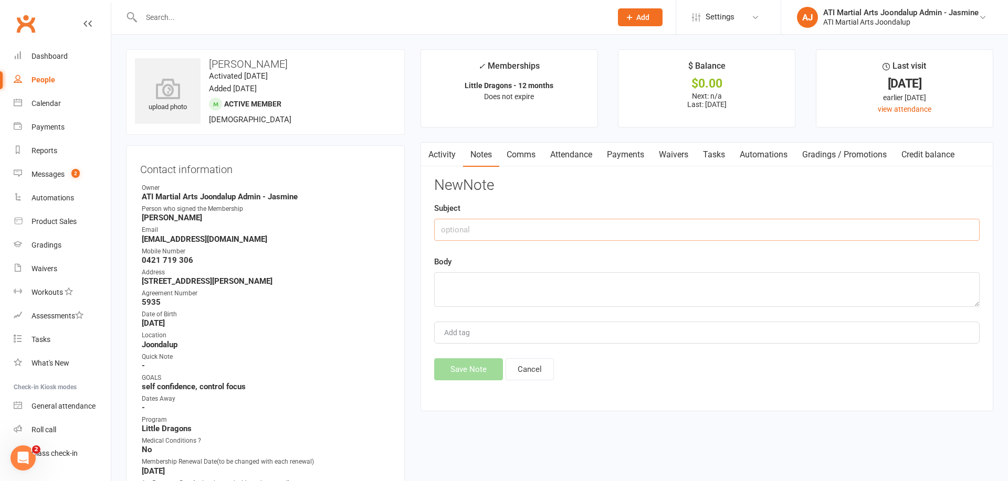
click at [567, 232] on input "text" at bounding box center [706, 230] width 545 height 22
type input "UPGRADE 12/08/25 DEBBIE"
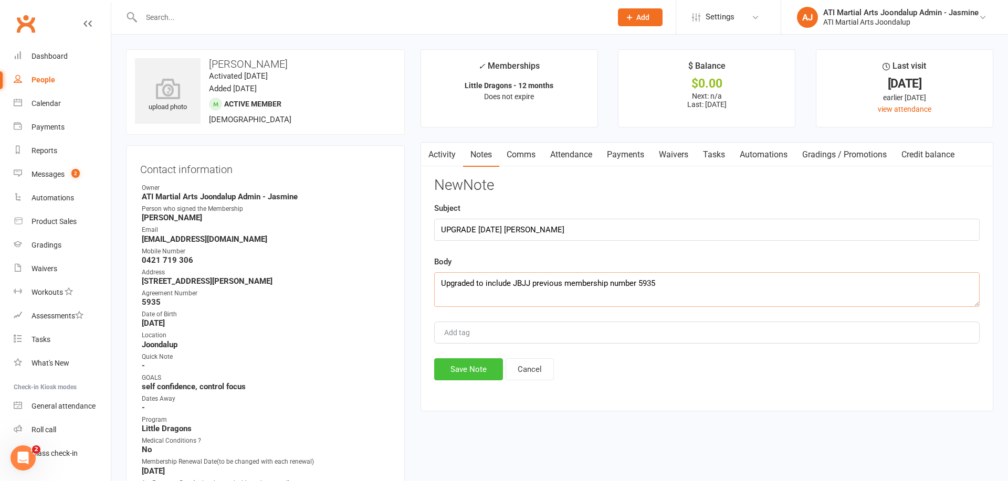
type textarea "Upgraded to include JBJJ previous membership number 5935"
click at [469, 372] on button "Save Note" at bounding box center [468, 370] width 69 height 22
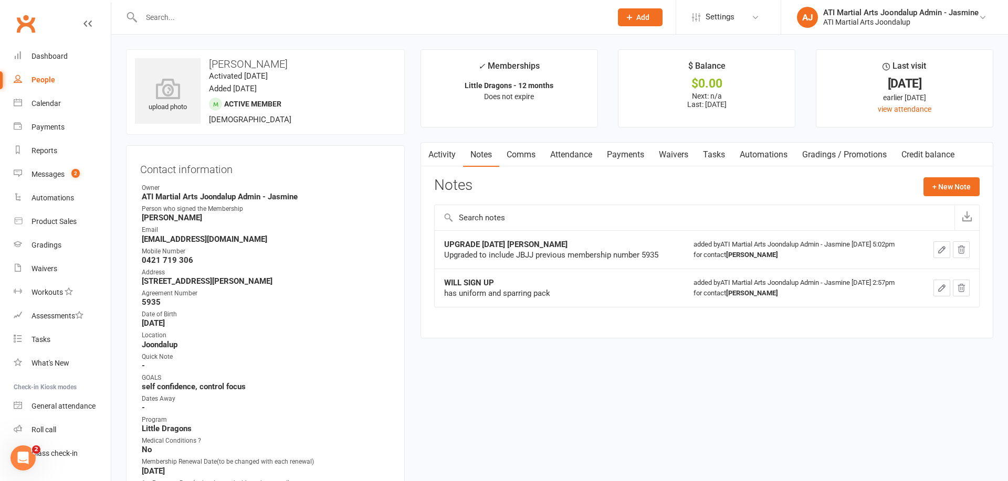
click at [631, 150] on link "Payments" at bounding box center [625, 155] width 52 height 24
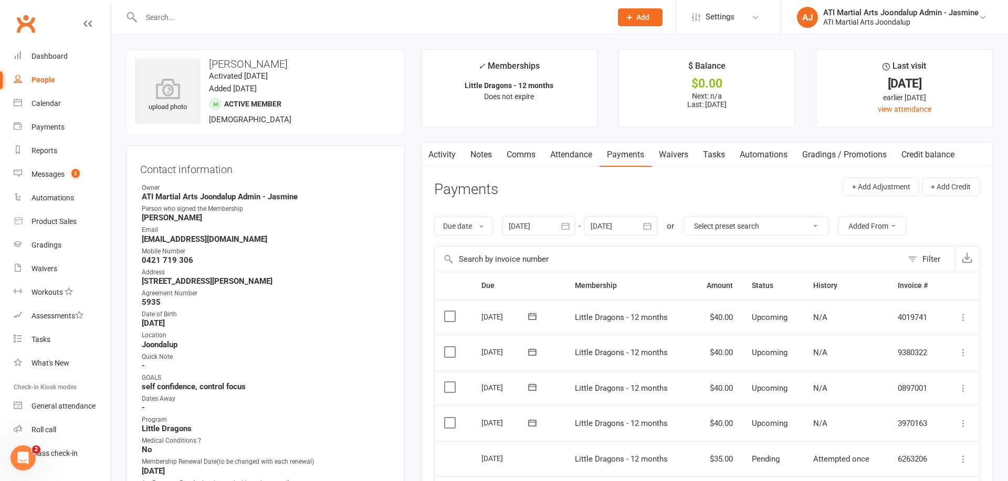
click at [242, 21] on input "text" at bounding box center [371, 17] width 466 height 15
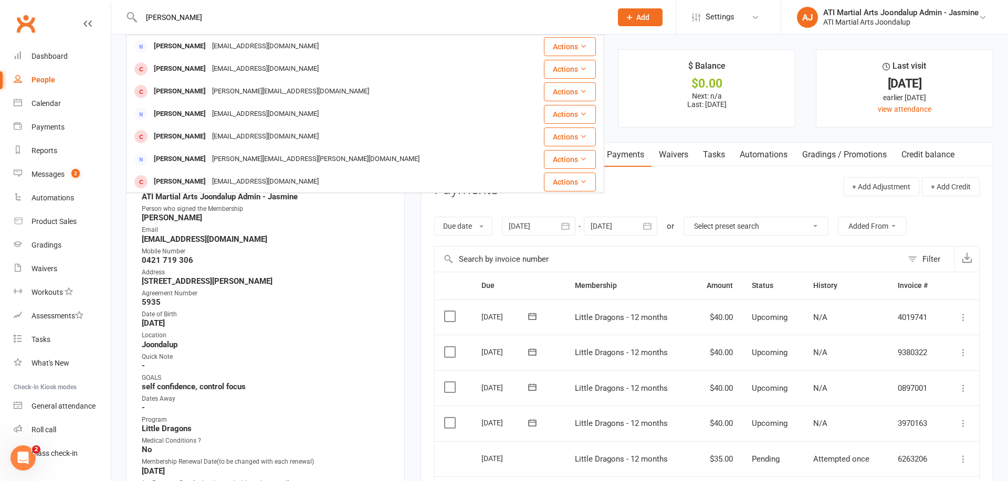
type input "jess thompson"
click at [253, 45] on div "[EMAIL_ADDRESS][DOMAIN_NAME]" at bounding box center [265, 46] width 113 height 15
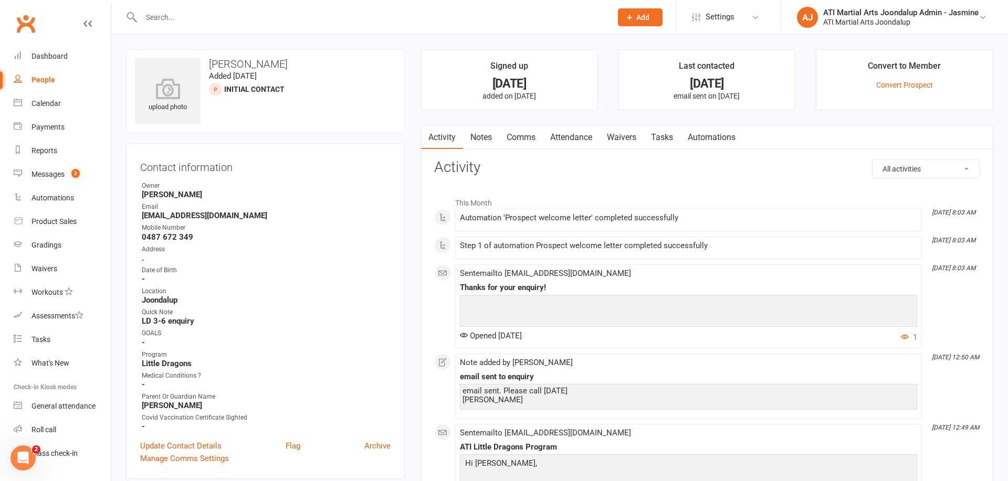
click at [452, 25] on div at bounding box center [365, 17] width 478 height 34
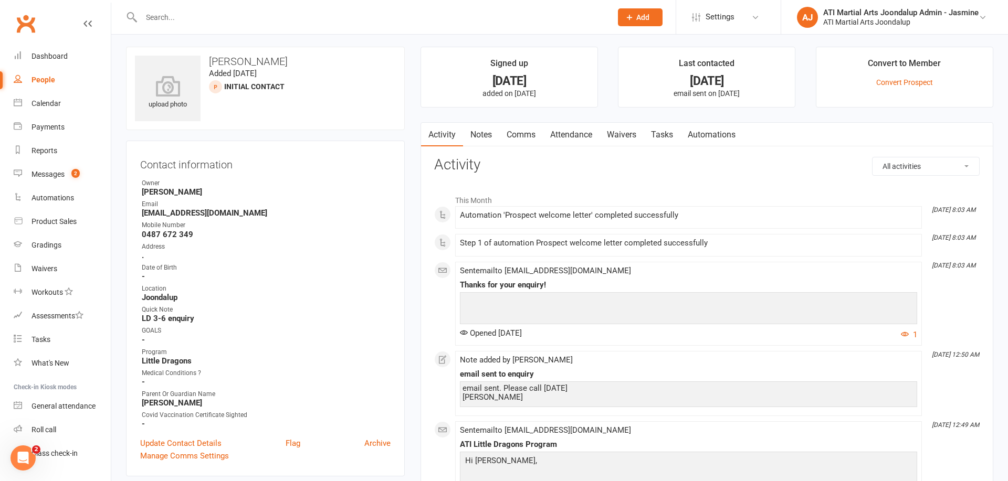
click at [456, 19] on input "text" at bounding box center [371, 17] width 466 height 15
type input "Logan ju"
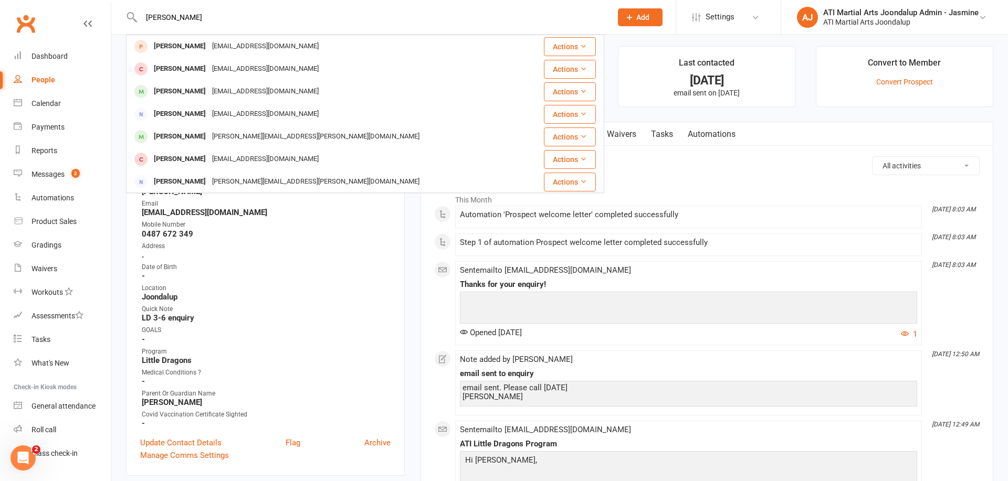
click at [313, 42] on div "Logan Juhrens rachaeljuhren@gmail.com" at bounding box center [325, 47] width 396 height 22
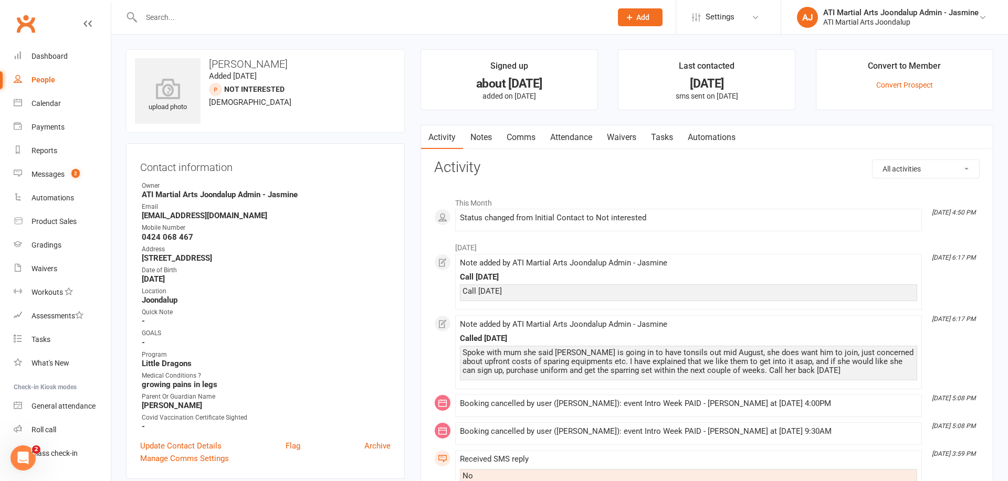
click at [481, 137] on link "Notes" at bounding box center [481, 137] width 36 height 24
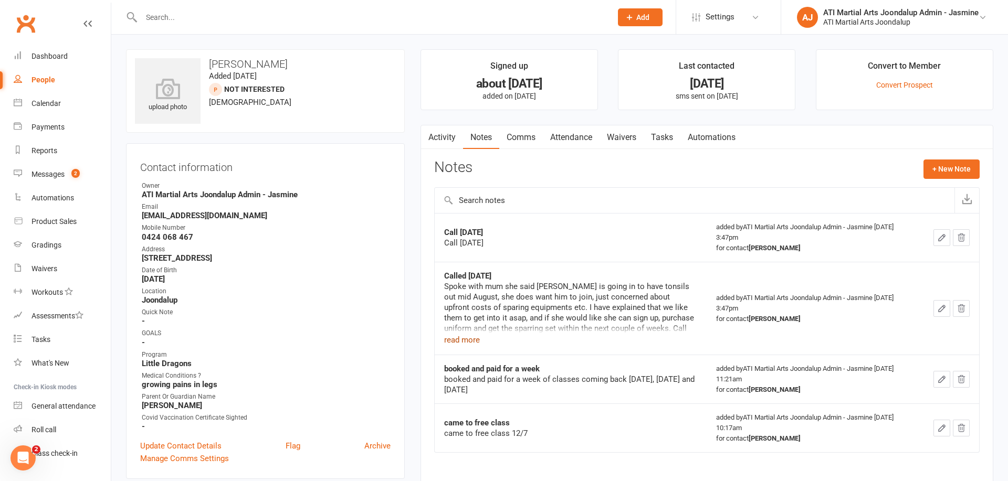
click at [468, 337] on button "read more" at bounding box center [462, 340] width 36 height 13
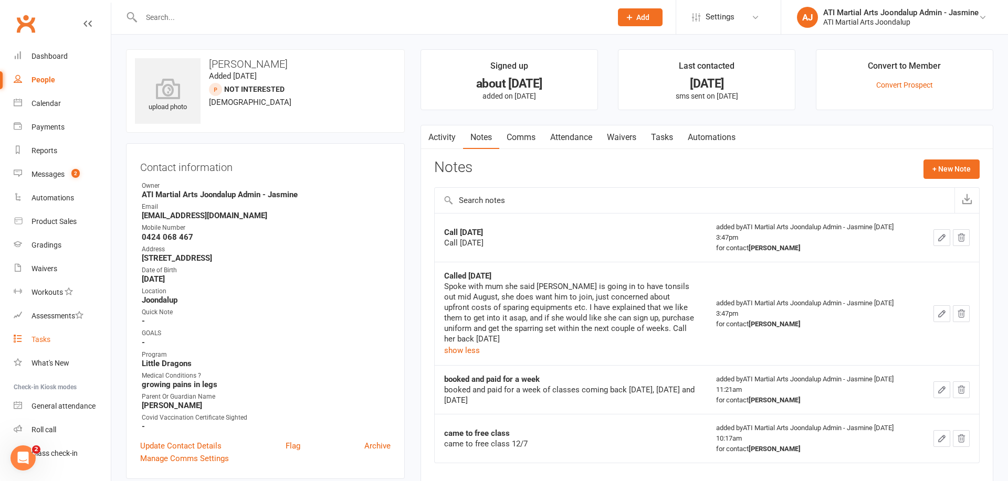
click at [47, 340] on div "Tasks" at bounding box center [40, 339] width 19 height 8
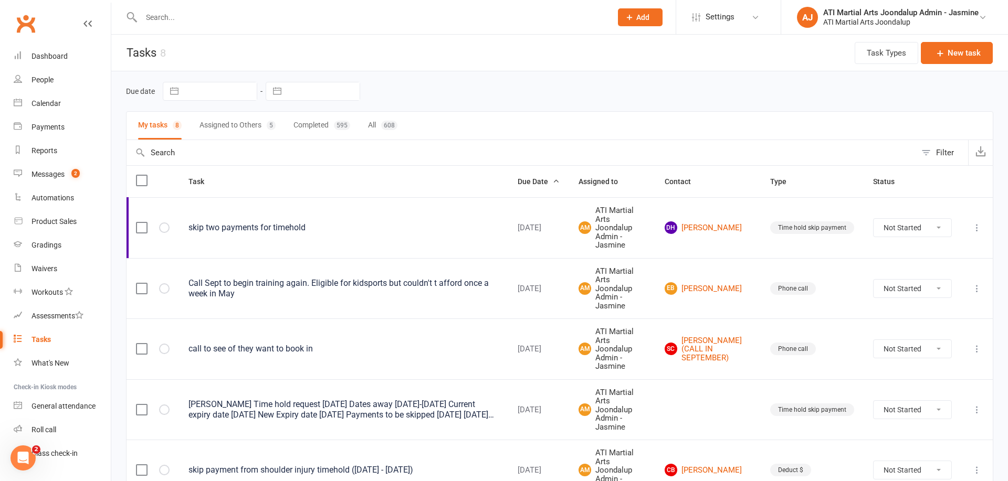
click at [275, 22] on input "text" at bounding box center [371, 17] width 466 height 15
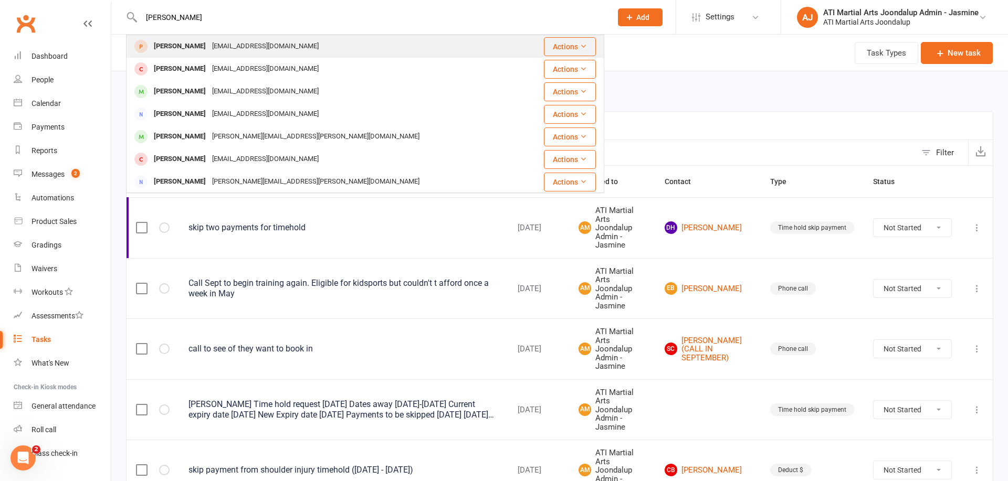
type input "Logan ju"
click at [193, 54] on div "Logan Juhrens rachaeljuhren@gmail.com" at bounding box center [325, 47] width 396 height 22
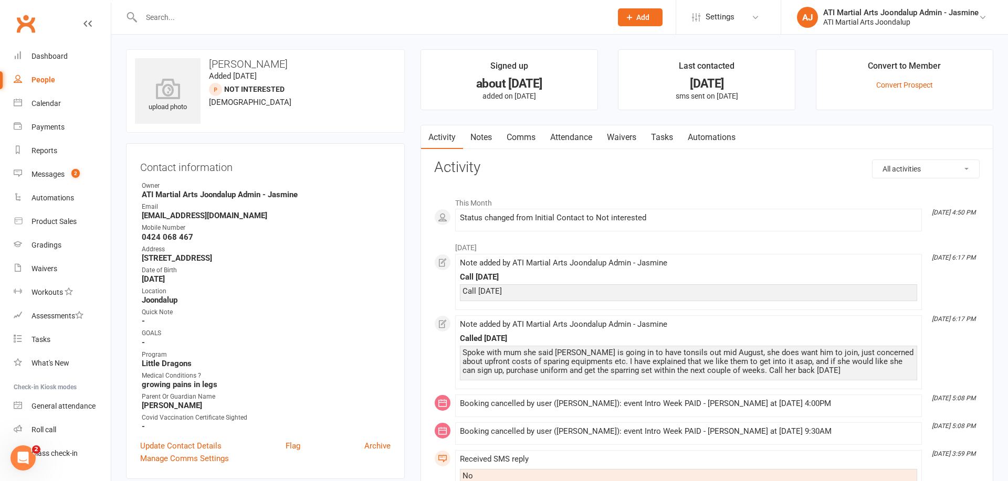
drag, startPoint x: 46, startPoint y: 82, endPoint x: 313, endPoint y: 83, distance: 267.7
click at [47, 82] on div "People" at bounding box center [43, 80] width 24 height 8
select select "100"
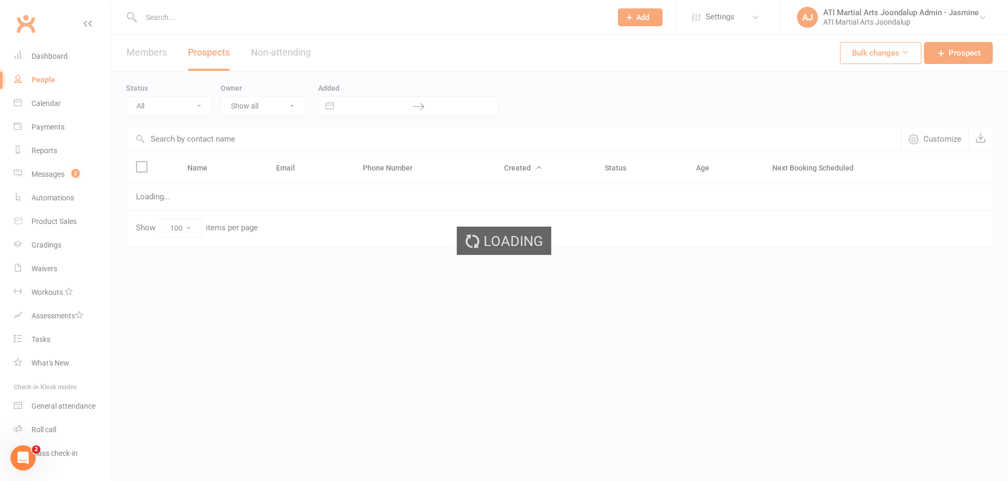
select select "Initial Contact"
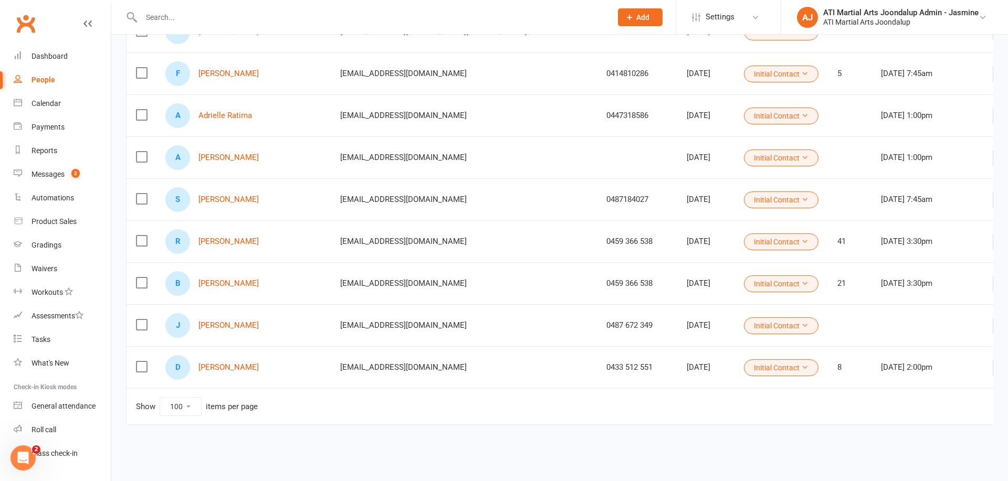
scroll to position [929, 0]
click at [217, 371] on link "[PERSON_NAME]" at bounding box center [228, 367] width 60 height 9
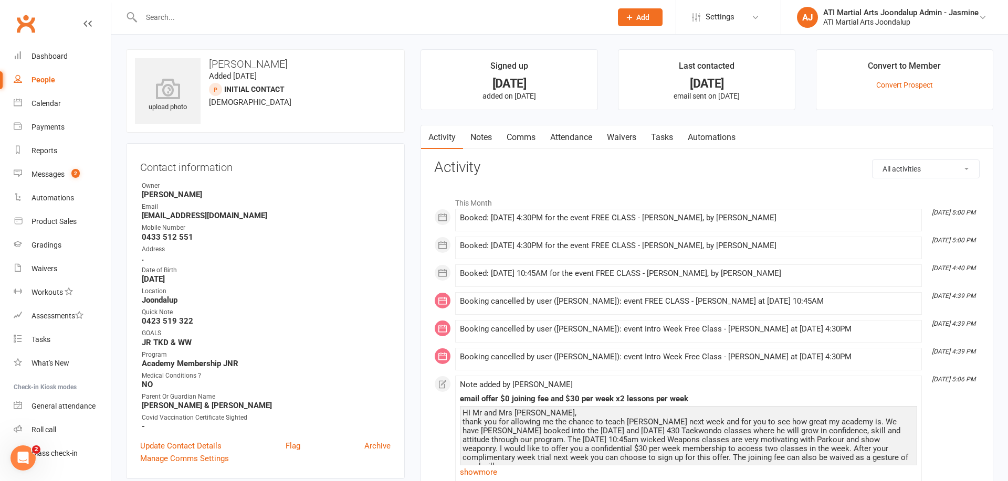
drag, startPoint x: 45, startPoint y: 80, endPoint x: 341, endPoint y: 117, distance: 298.3
click at [47, 80] on div "People" at bounding box center [43, 80] width 24 height 8
select select "100"
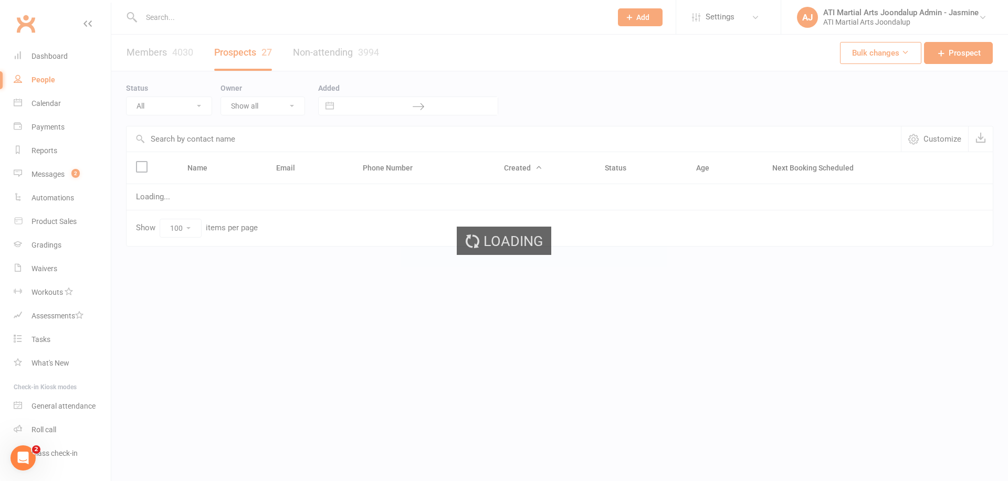
select select "Initial Contact"
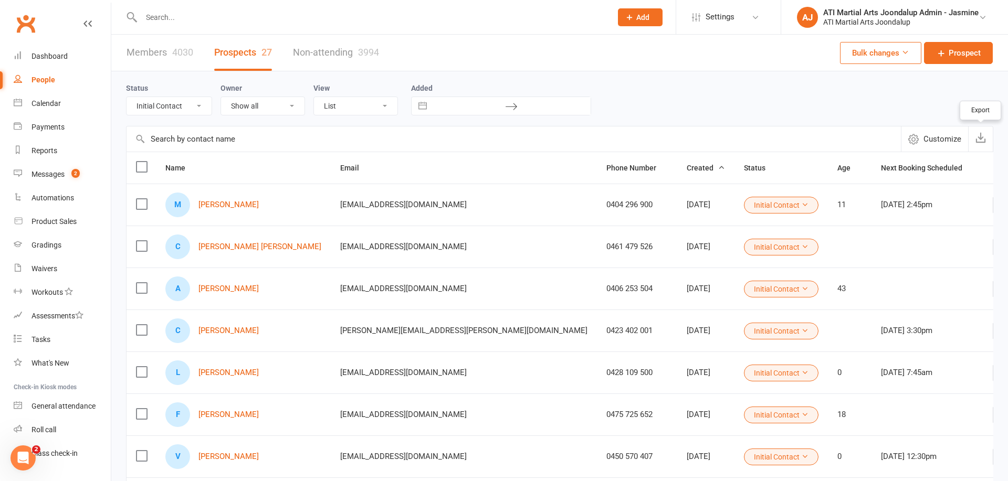
click at [981, 140] on icon "button" at bounding box center [980, 137] width 10 height 10
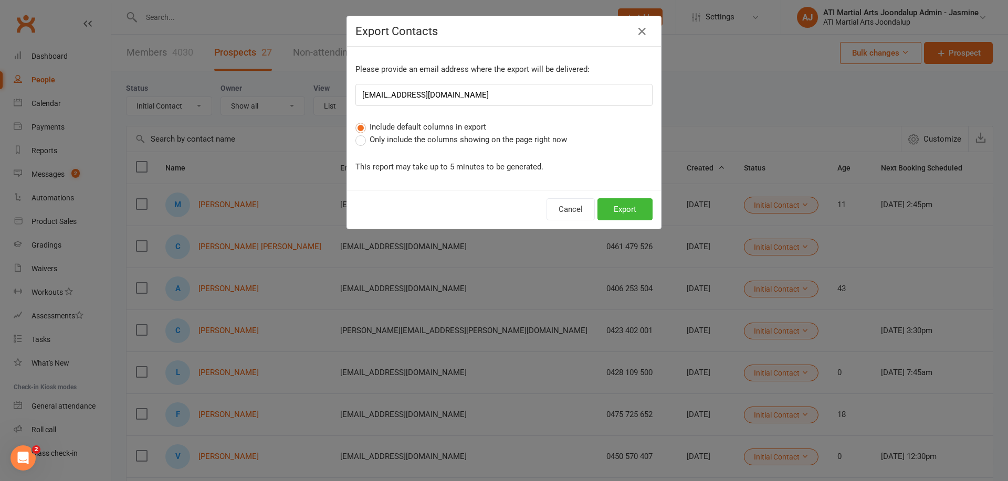
click at [511, 141] on span "Only include the columns showing on the page right now" at bounding box center [468, 138] width 197 height 11
click at [362, 133] on input "Only include the columns showing on the page right now" at bounding box center [358, 133] width 7 height 0
click at [631, 210] on button "Export" at bounding box center [624, 209] width 55 height 22
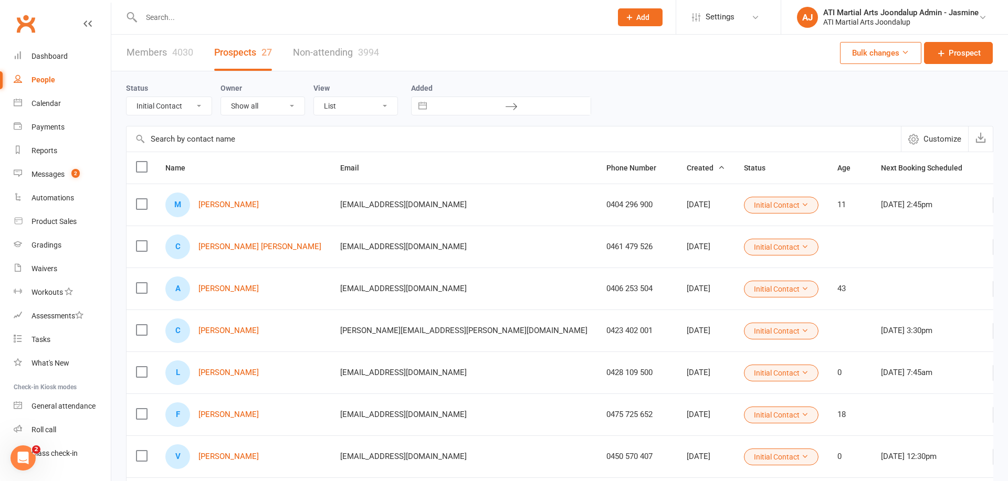
click at [299, 16] on input "text" at bounding box center [371, 17] width 466 height 15
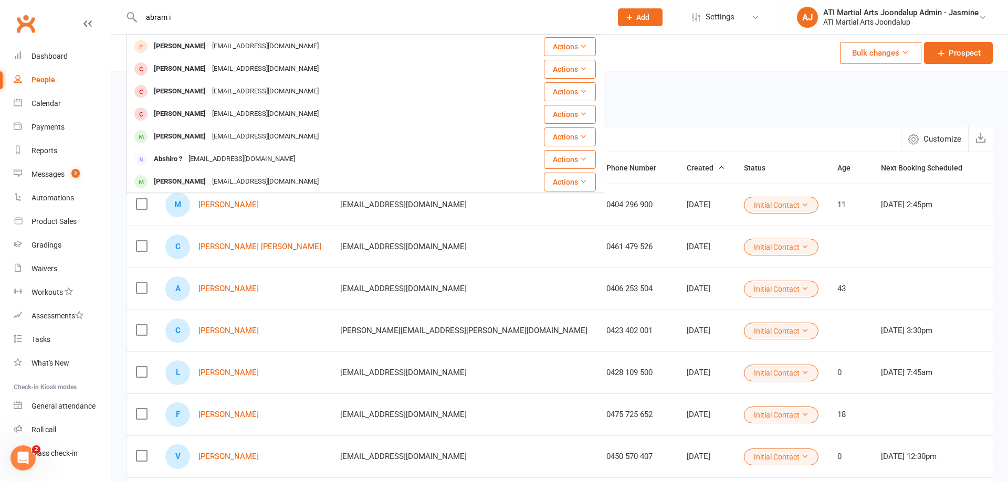
type input "abram i"
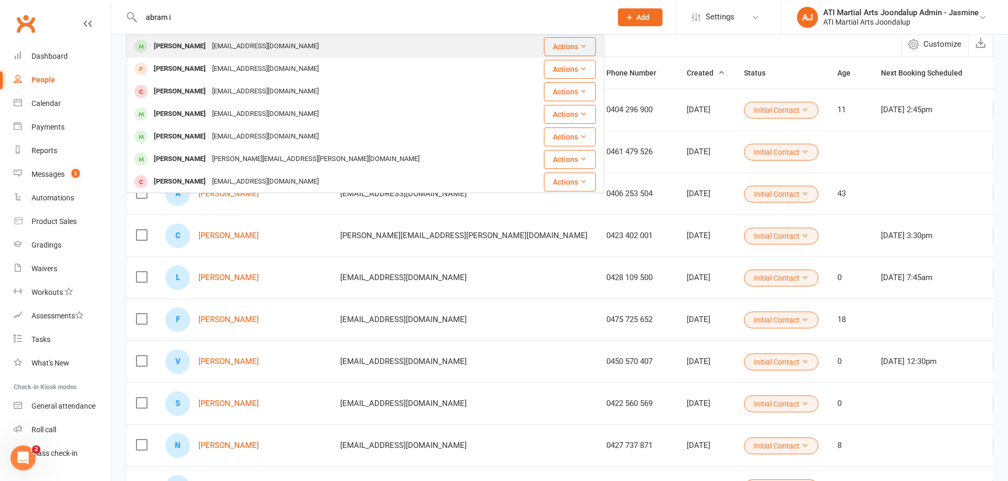
scroll to position [100, 0]
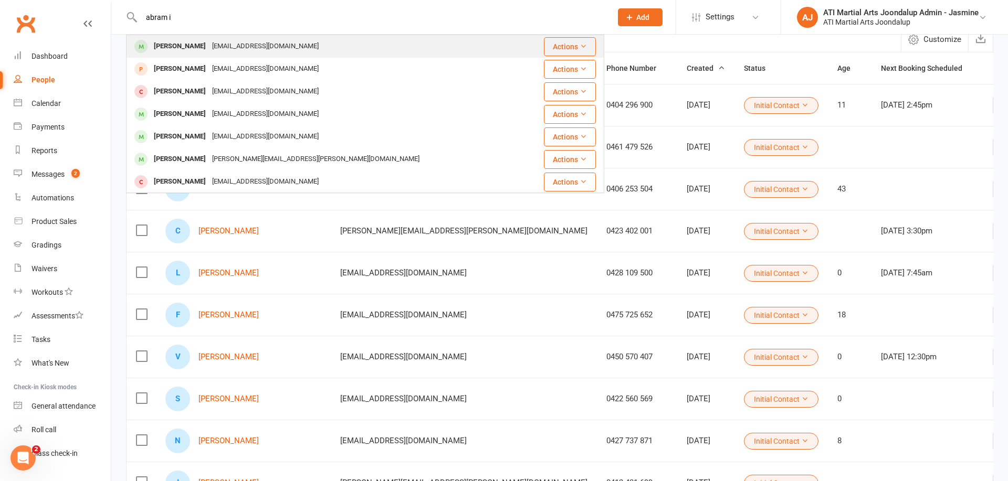
click at [229, 49] on div "rjadeibanez@gmail.com" at bounding box center [265, 46] width 113 height 15
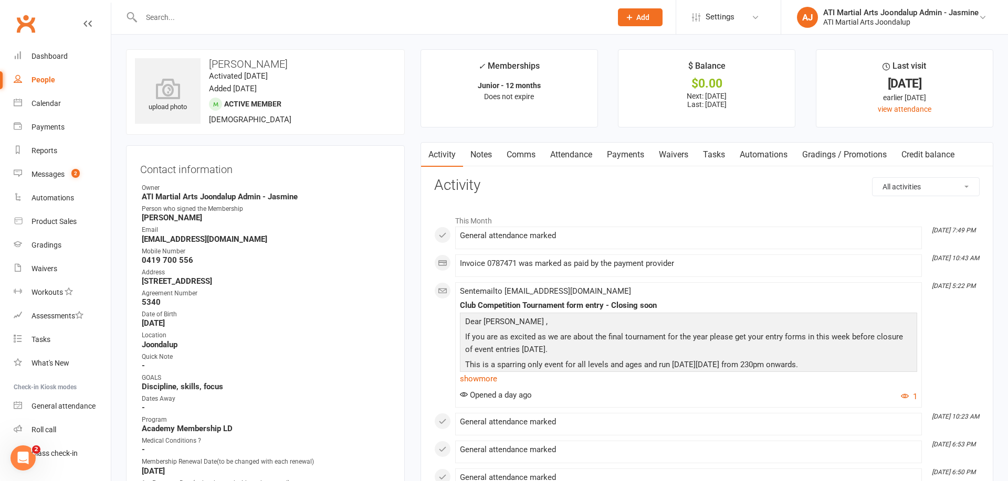
click at [625, 156] on link "Payments" at bounding box center [625, 155] width 52 height 24
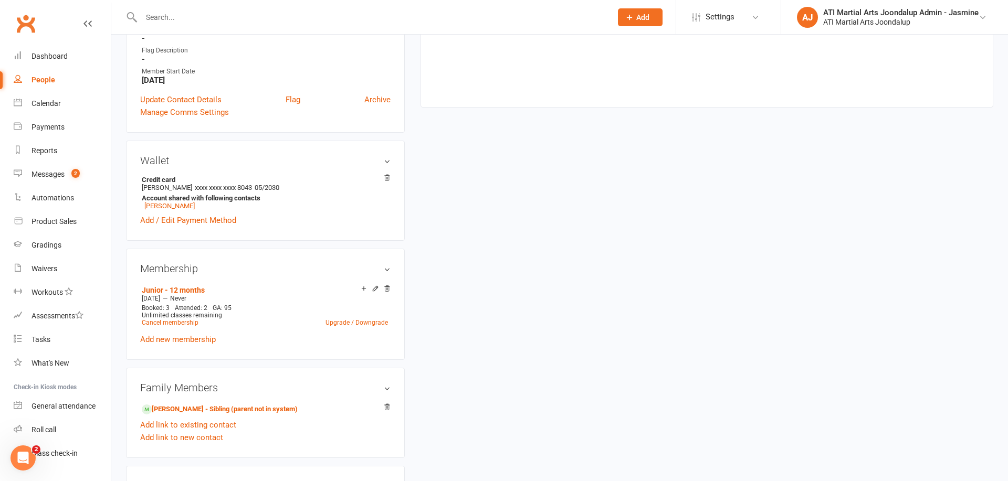
scroll to position [687, 0]
click at [173, 319] on link "Cancel membership" at bounding box center [170, 322] width 57 height 7
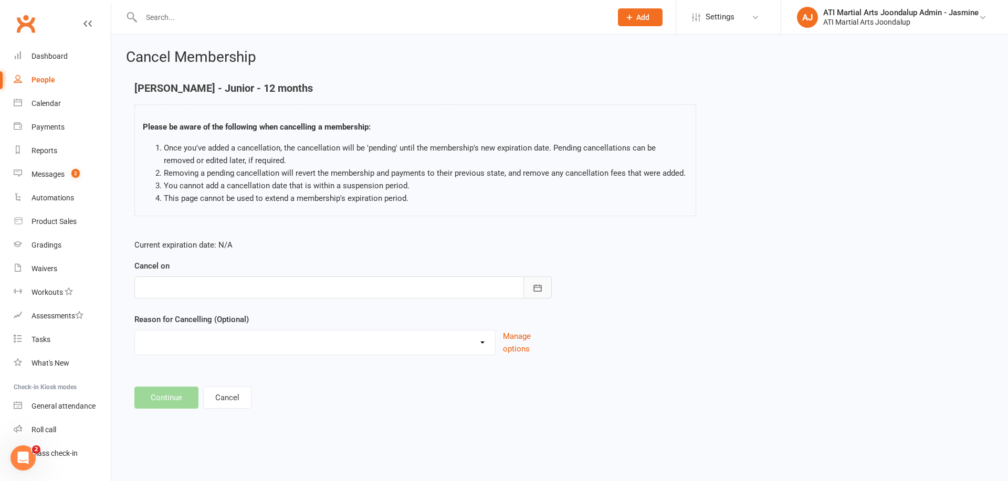
click at [539, 286] on icon "button" at bounding box center [538, 288] width 8 height 7
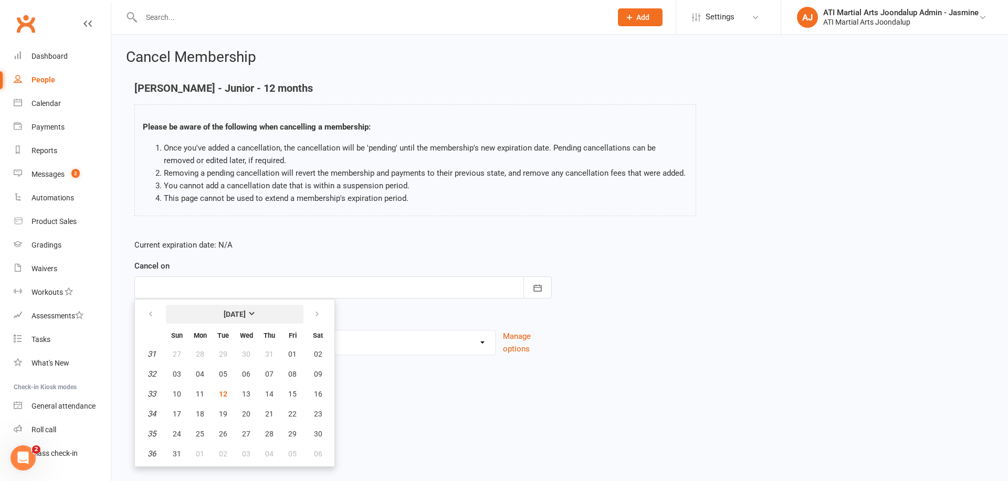
drag, startPoint x: 314, startPoint y: 313, endPoint x: 301, endPoint y: 320, distance: 14.8
click at [314, 313] on icon "button" at bounding box center [316, 314] width 7 height 8
click at [247, 416] on span "24" at bounding box center [246, 414] width 8 height 8
type input "24 Sep 2025"
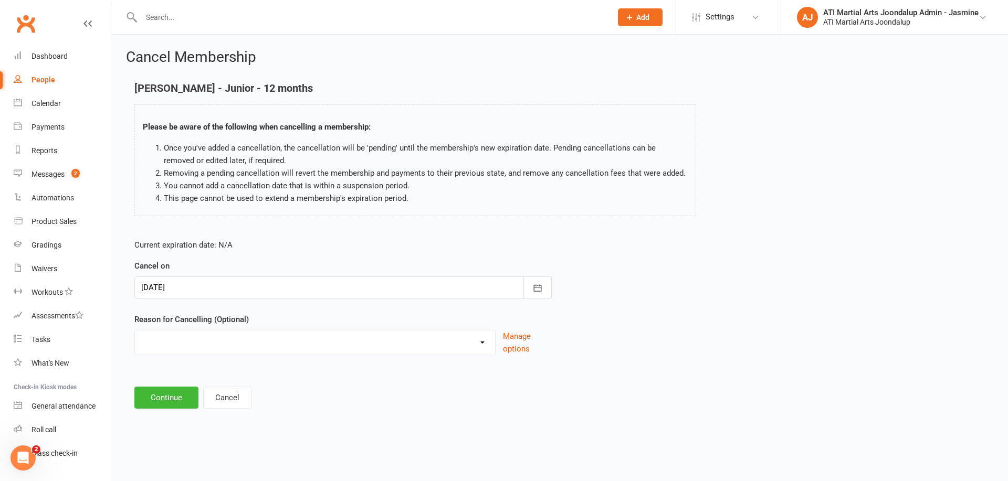
select select "3"
click at [178, 402] on button "Continue" at bounding box center [166, 398] width 64 height 22
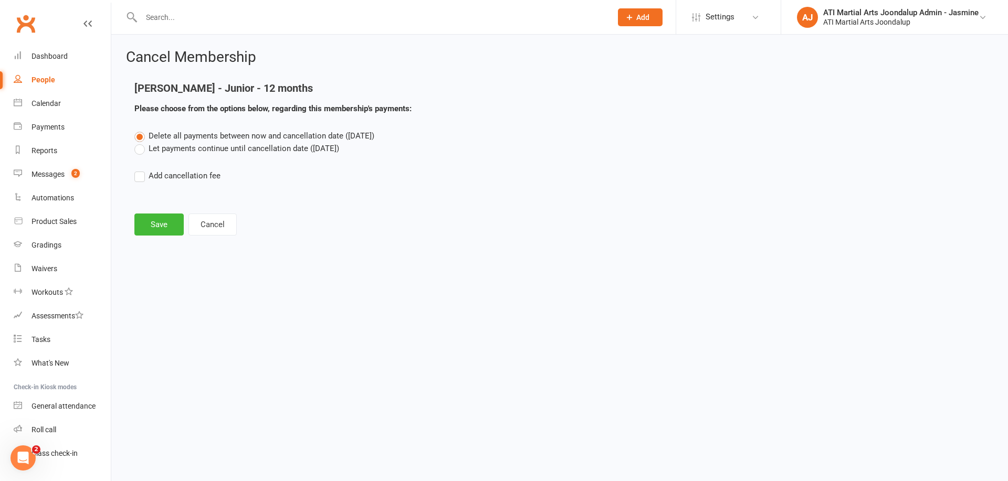
drag, startPoint x: 157, startPoint y: 149, endPoint x: 157, endPoint y: 195, distance: 46.7
click at [157, 149] on label "Let payments continue until cancellation date (Sep 24, 2025)" at bounding box center [236, 148] width 205 height 13
click at [141, 142] on input "Let payments continue until cancellation date (Sep 24, 2025)" at bounding box center [137, 142] width 7 height 0
click at [153, 228] on button "Save" at bounding box center [158, 225] width 49 height 22
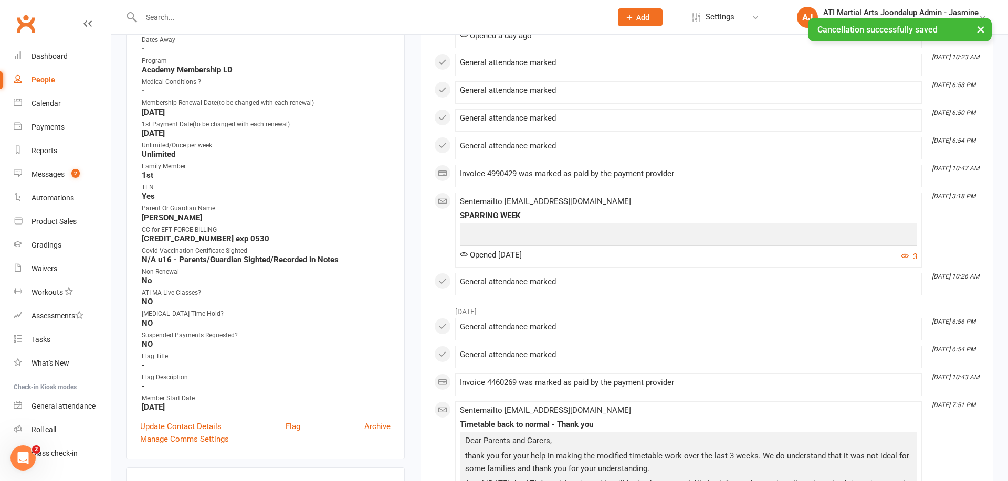
scroll to position [426, 0]
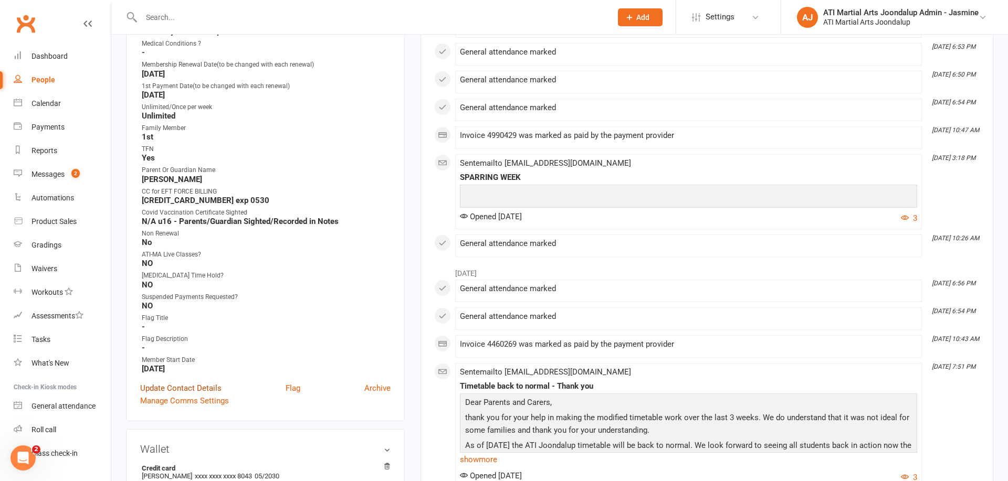
click at [198, 387] on link "Update Contact Details" at bounding box center [180, 388] width 81 height 13
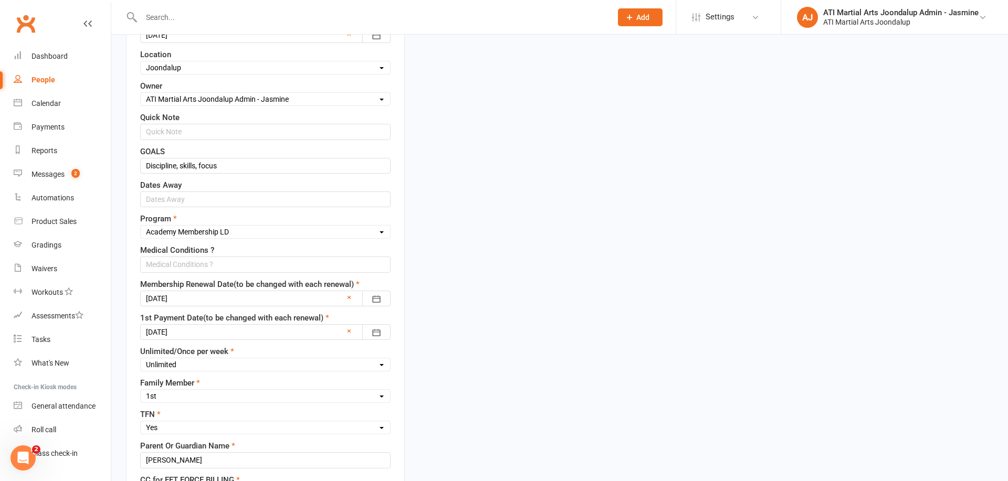
scroll to position [49, 0]
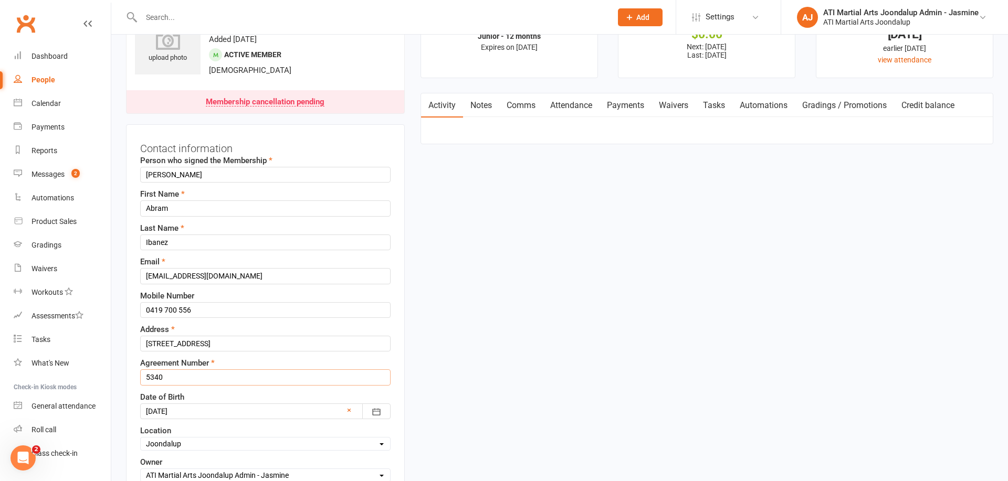
click at [187, 377] on input "5340" at bounding box center [265, 378] width 250 height 16
type input "5"
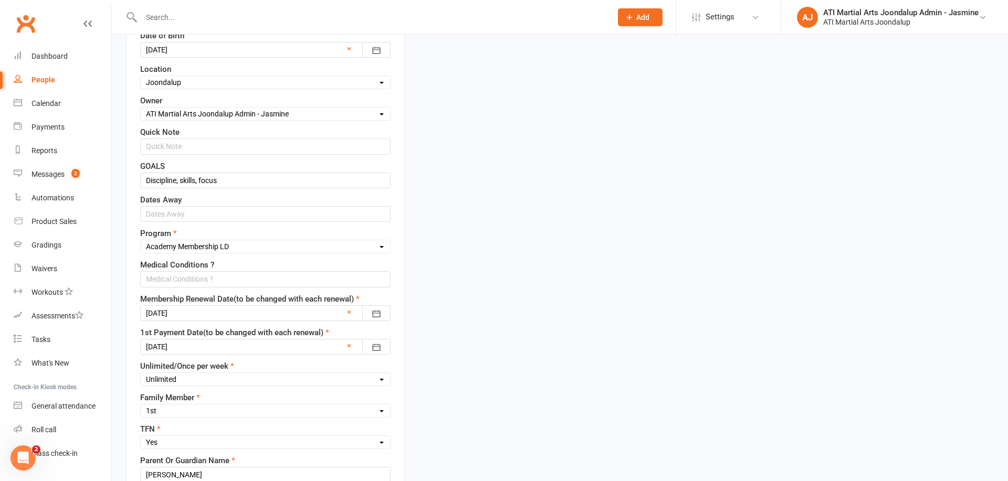
scroll to position [414, 0]
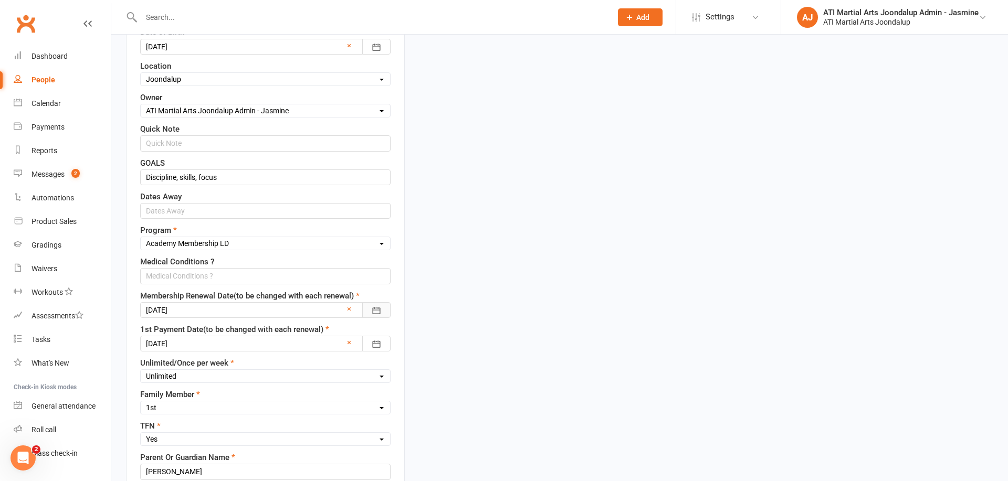
type input "6202"
click at [380, 308] on icon "button" at bounding box center [376, 310] width 8 height 7
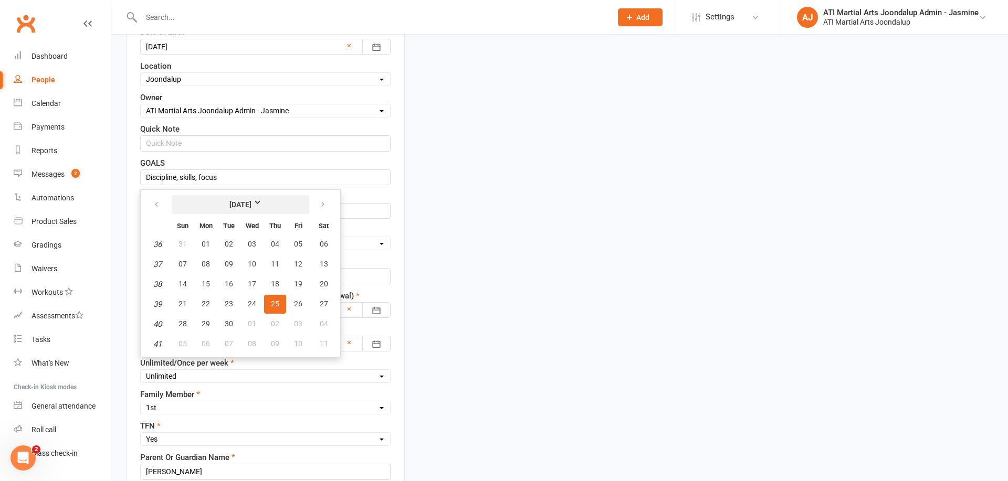
click at [271, 199] on strong "[DATE]" at bounding box center [240, 205] width 60 height 12
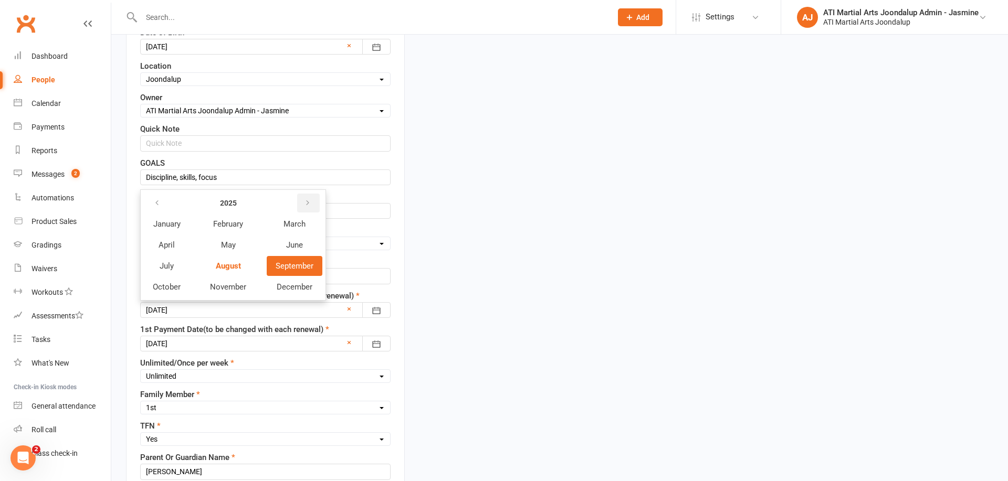
drag, startPoint x: 308, startPoint y: 198, endPoint x: 304, endPoint y: 209, distance: 11.6
click at [308, 199] on icon "button" at bounding box center [307, 203] width 7 height 8
click at [276, 267] on span "September" at bounding box center [295, 265] width 38 height 9
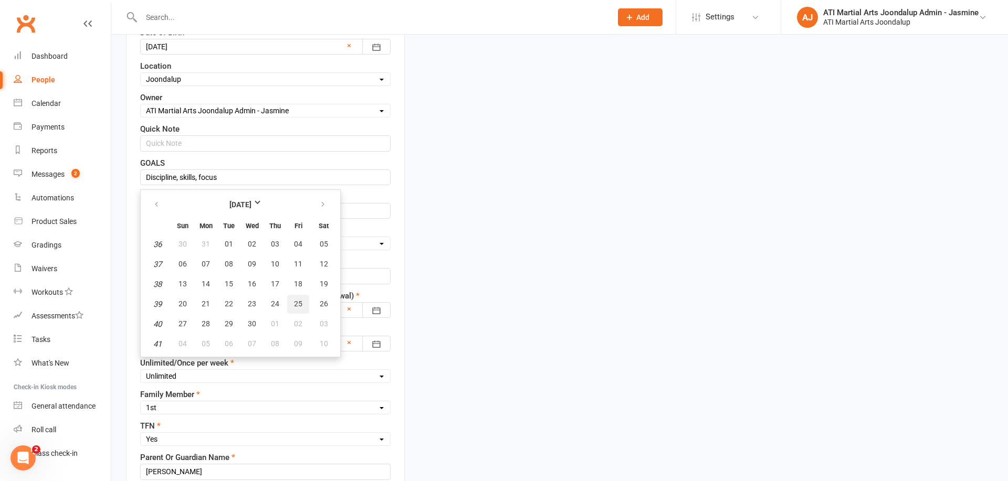
click at [300, 301] on span "25" at bounding box center [298, 304] width 8 height 8
type input "25 Sep 2026"
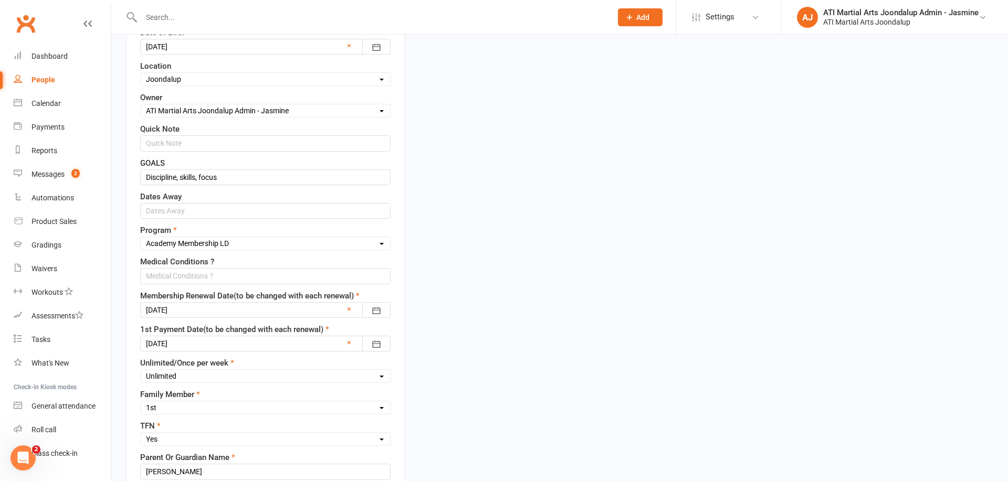
scroll to position [414, 0]
click at [375, 342] on icon "button" at bounding box center [376, 345] width 10 height 10
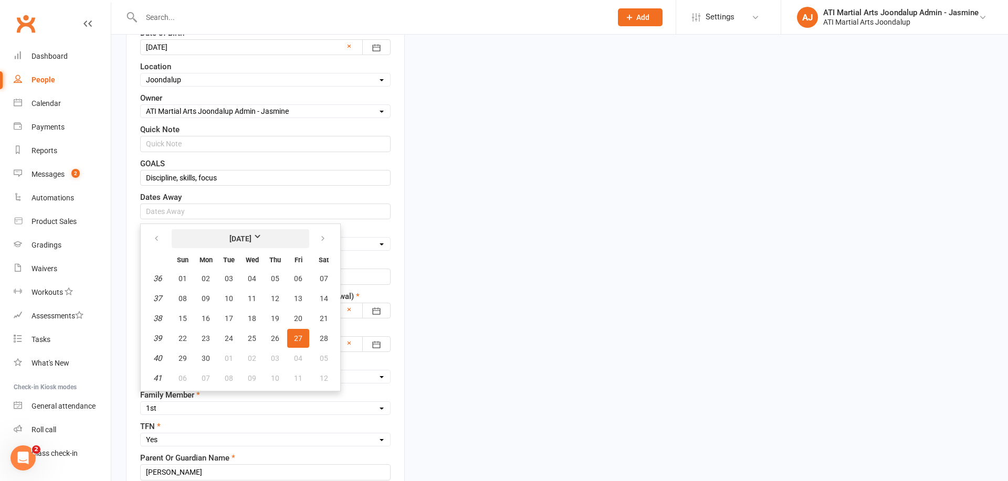
click at [271, 236] on strong "September 2024" at bounding box center [240, 239] width 60 height 12
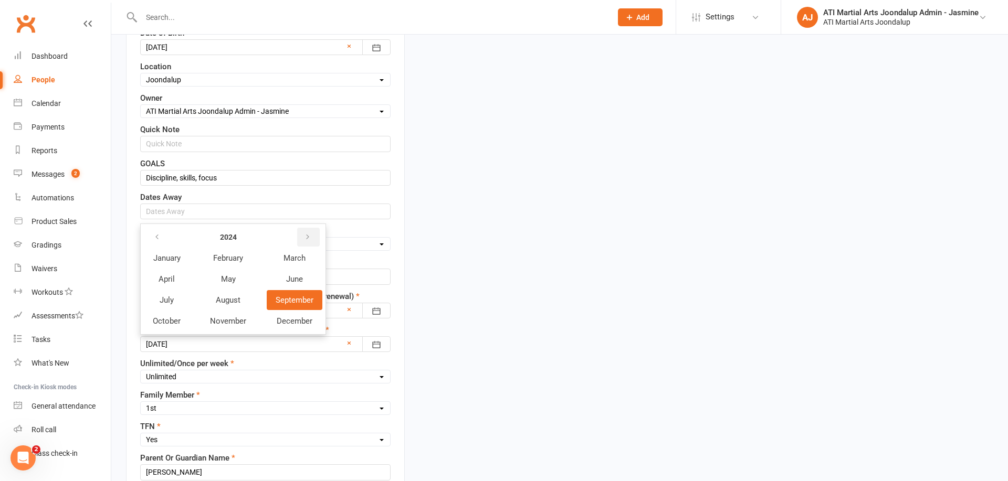
click at [307, 235] on icon "button" at bounding box center [307, 237] width 7 height 8
click at [295, 298] on span "September" at bounding box center [295, 300] width 38 height 9
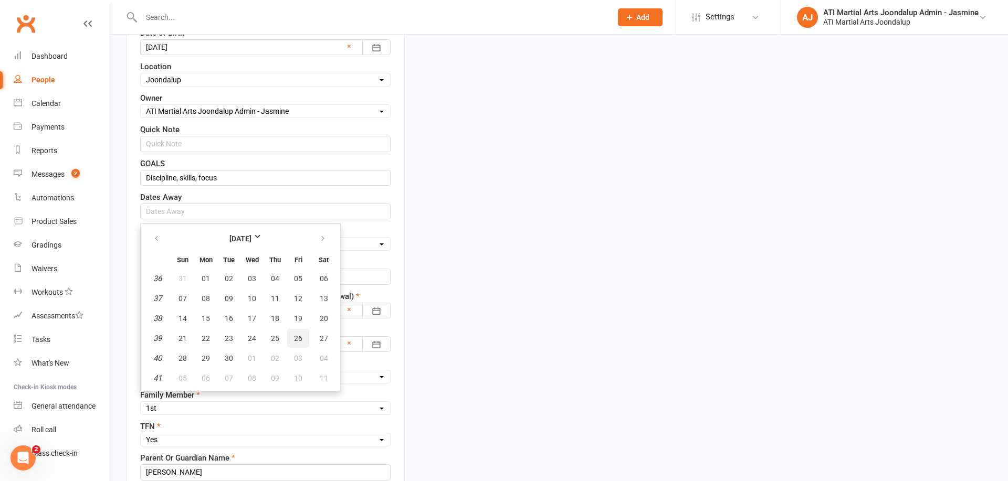
click at [295, 337] on span "26" at bounding box center [298, 338] width 8 height 8
type input "26 Sep 2025"
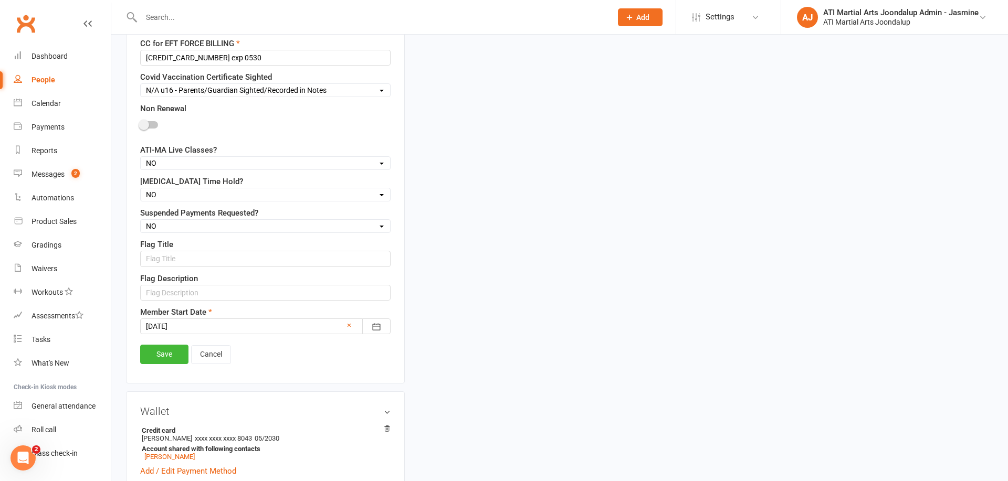
scroll to position [864, 0]
click at [175, 349] on link "Save" at bounding box center [164, 353] width 48 height 19
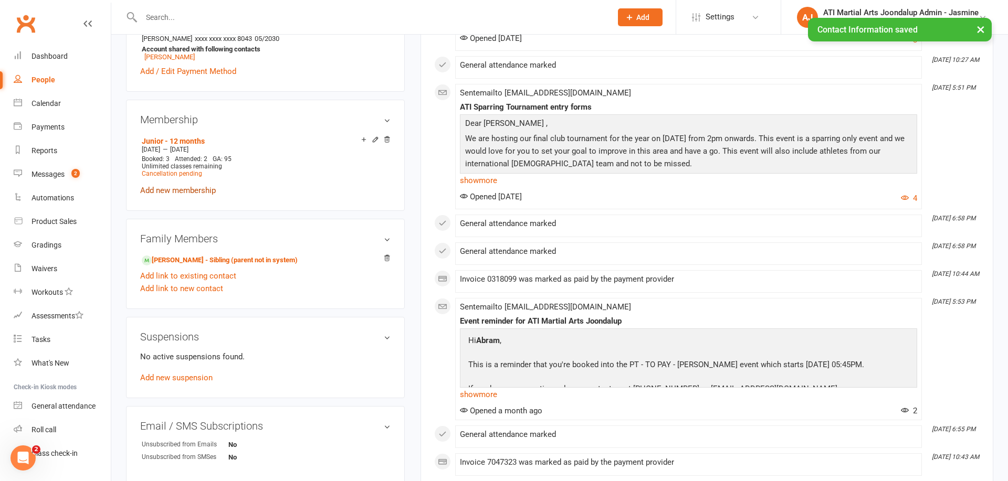
click at [194, 188] on link "Add new membership" at bounding box center [178, 190] width 76 height 9
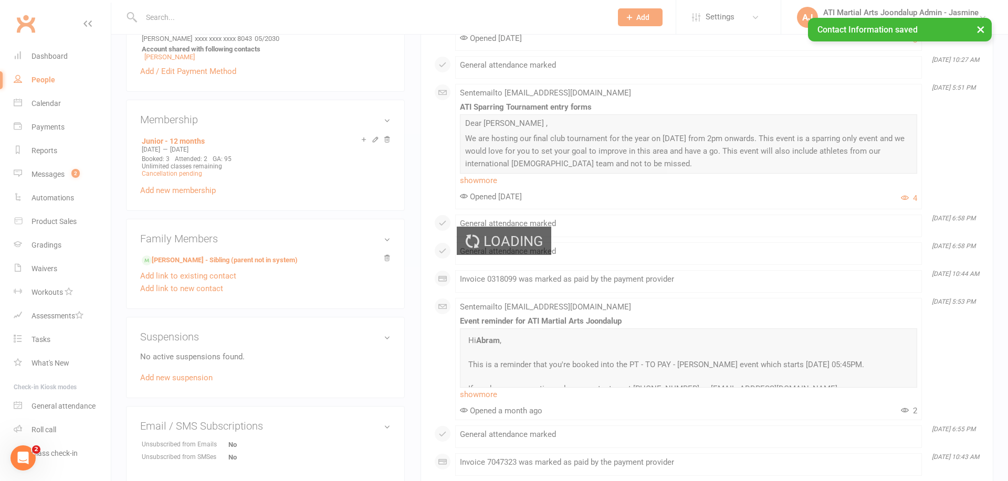
scroll to position [859, 0]
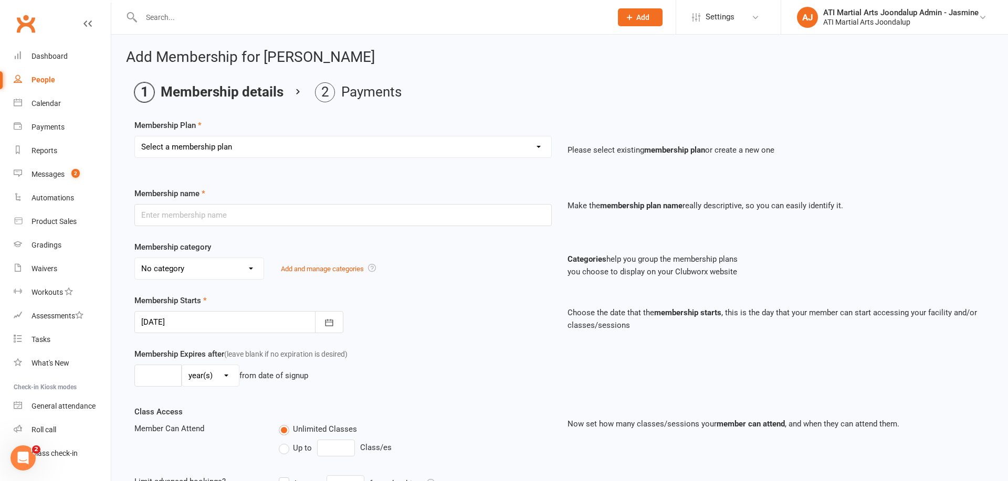
select select "6"
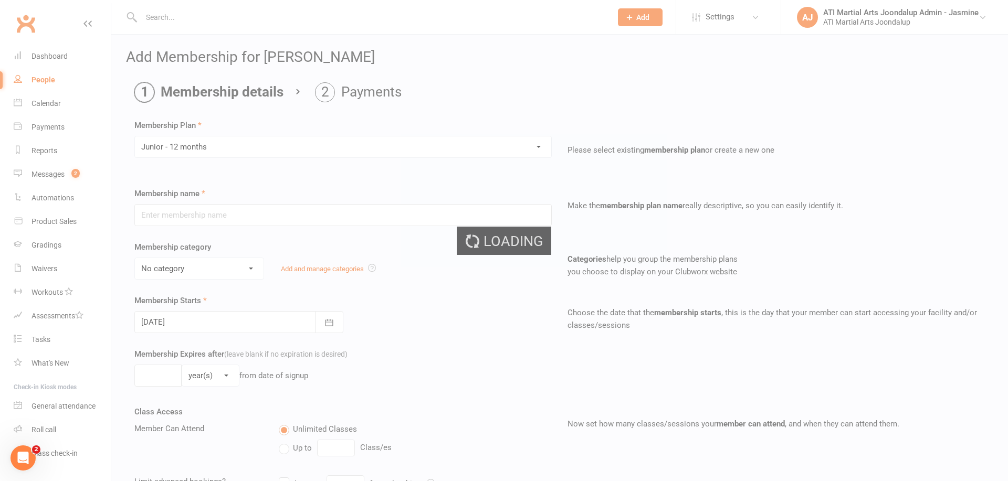
type input "Junior - 12 months"
select select "1"
type input "0"
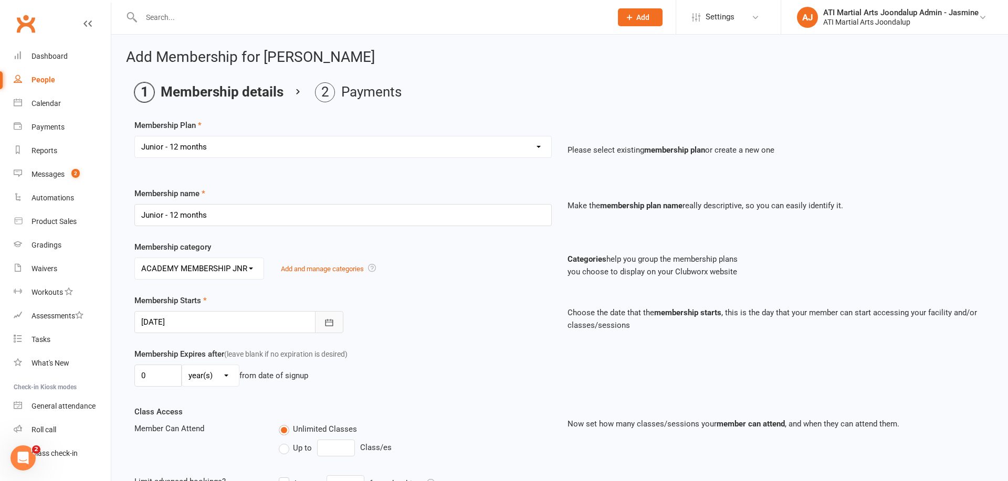
click at [333, 324] on icon "button" at bounding box center [329, 322] width 8 height 7
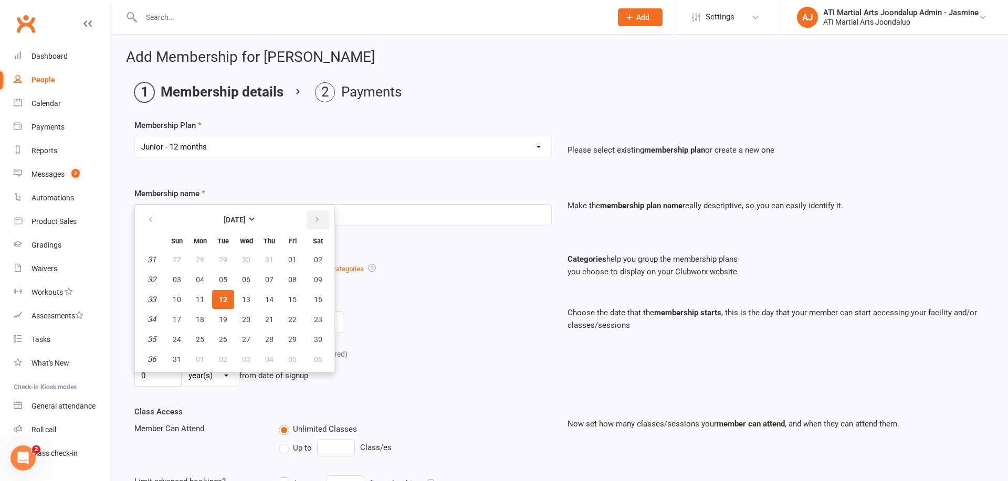
click at [319, 218] on icon "button" at bounding box center [316, 220] width 7 height 8
click at [268, 317] on span "25" at bounding box center [269, 319] width 8 height 8
type input "25 Sep 2025"
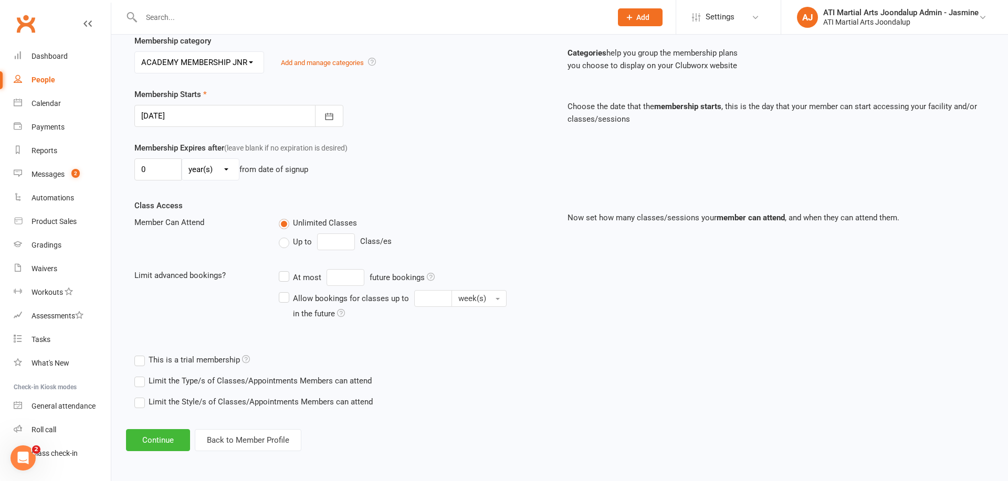
scroll to position [206, 0]
click at [149, 440] on button "Continue" at bounding box center [158, 441] width 64 height 22
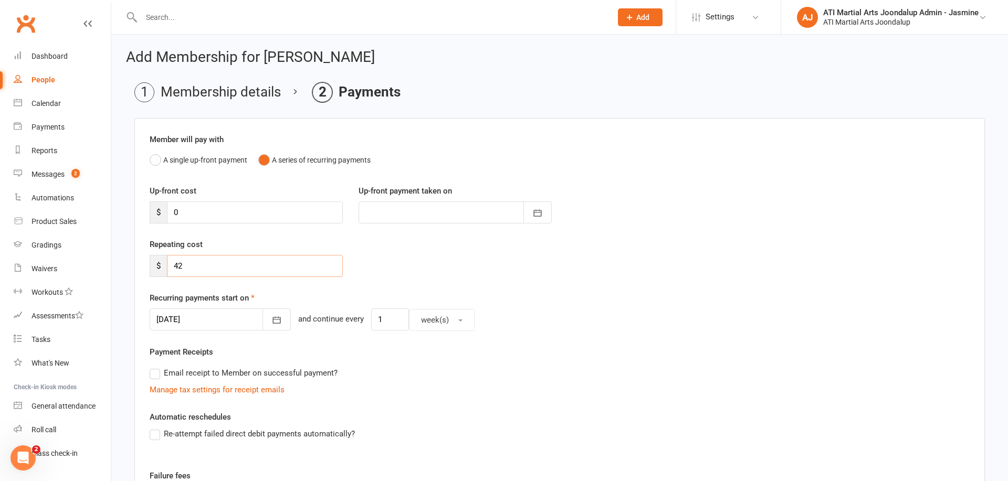
click at [250, 270] on input "42" at bounding box center [255, 266] width 176 height 22
type input "4"
type input "36"
click at [271, 322] on icon "button" at bounding box center [276, 320] width 10 height 10
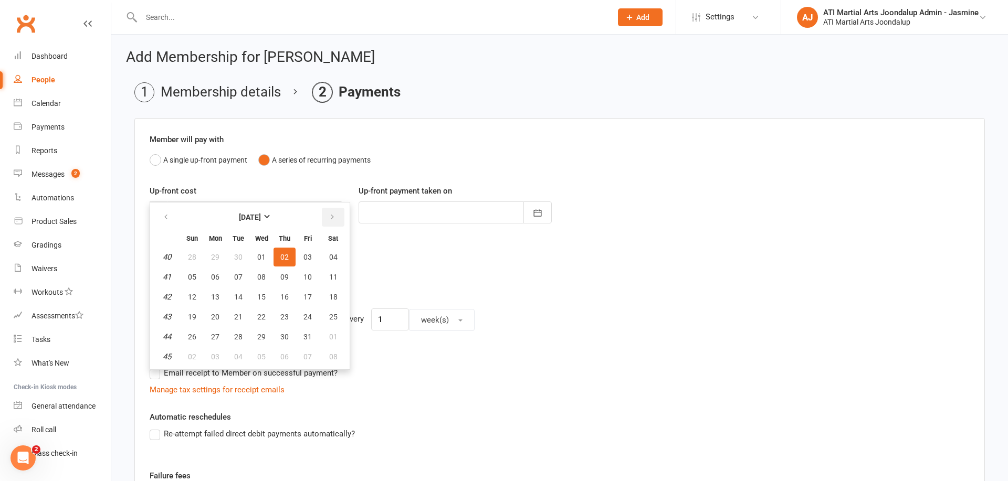
click at [329, 219] on icon "button" at bounding box center [332, 217] width 7 height 8
click at [166, 215] on icon "button" at bounding box center [165, 217] width 7 height 8
click at [308, 313] on span "26" at bounding box center [307, 317] width 8 height 8
type input "26 Sep 2025"
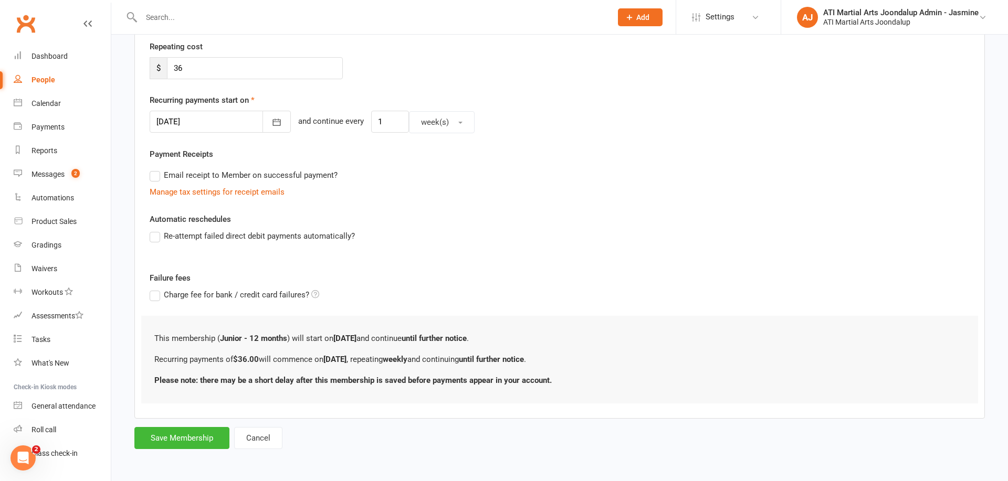
scroll to position [197, 0]
click at [196, 435] on button "Save Membership" at bounding box center [181, 439] width 95 height 22
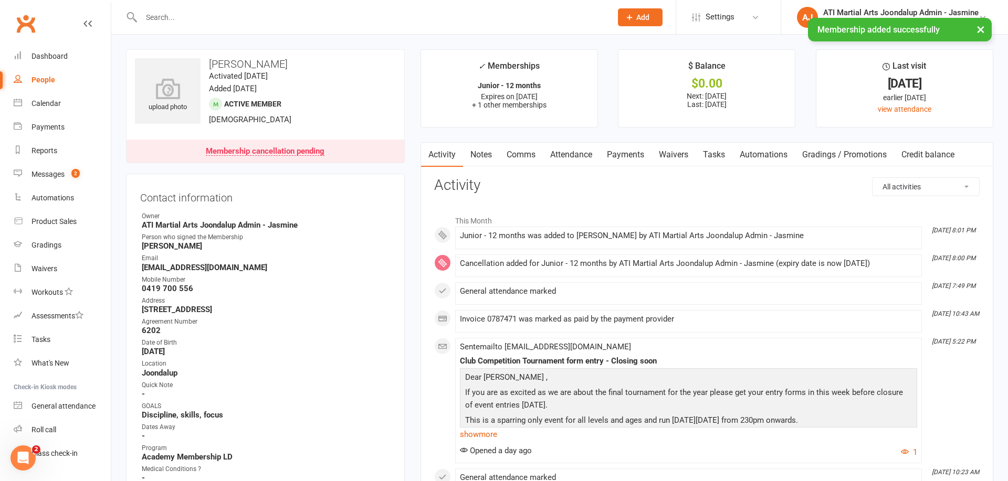
click at [628, 153] on link "Payments" at bounding box center [625, 155] width 52 height 24
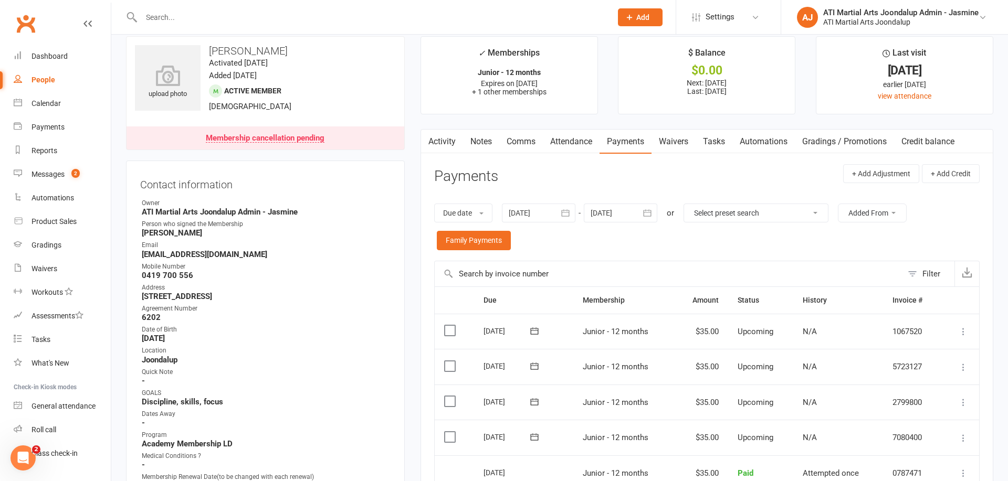
scroll to position [18, 0]
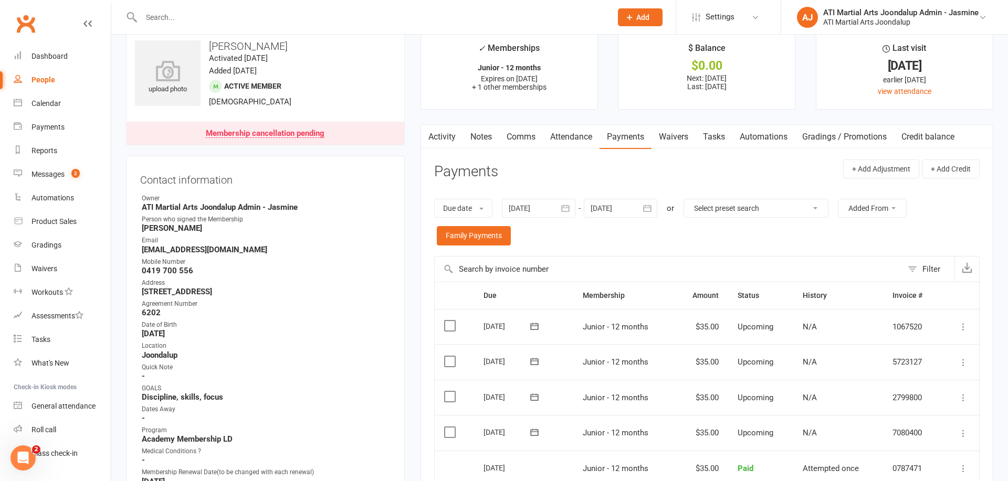
click at [649, 208] on icon "button" at bounding box center [647, 208] width 10 height 10
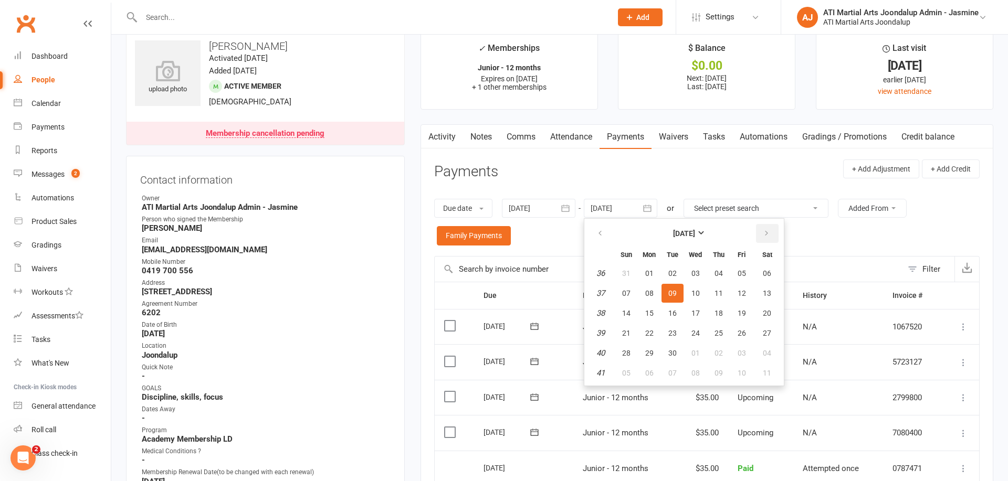
click at [769, 230] on icon "button" at bounding box center [766, 233] width 7 height 8
click at [764, 274] on span "04" at bounding box center [767, 273] width 8 height 8
type input "04 Oct 2025"
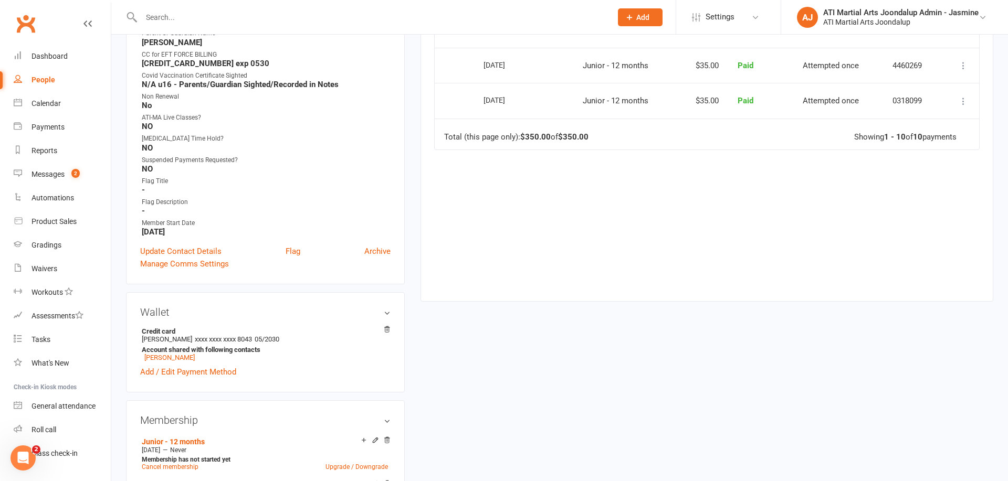
scroll to position [566, 0]
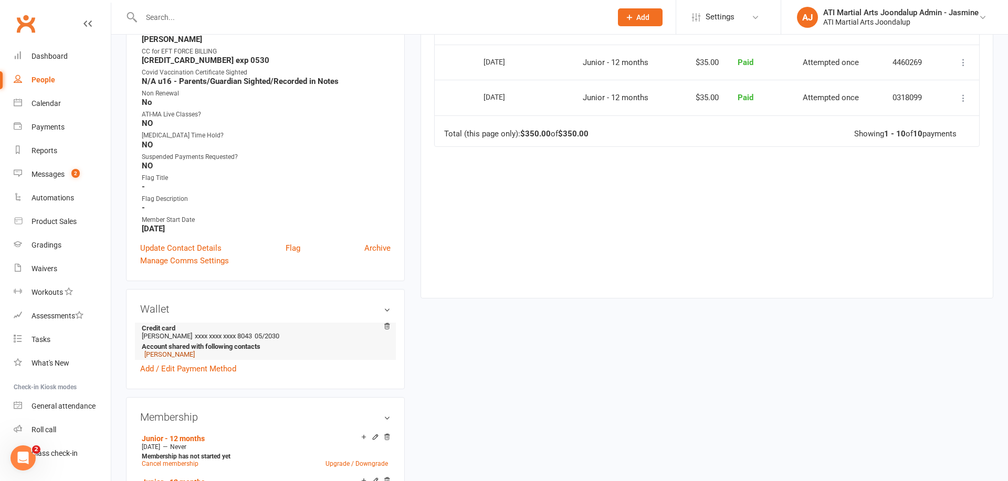
click at [158, 352] on link "Adia Ibanez" at bounding box center [169, 355] width 50 height 8
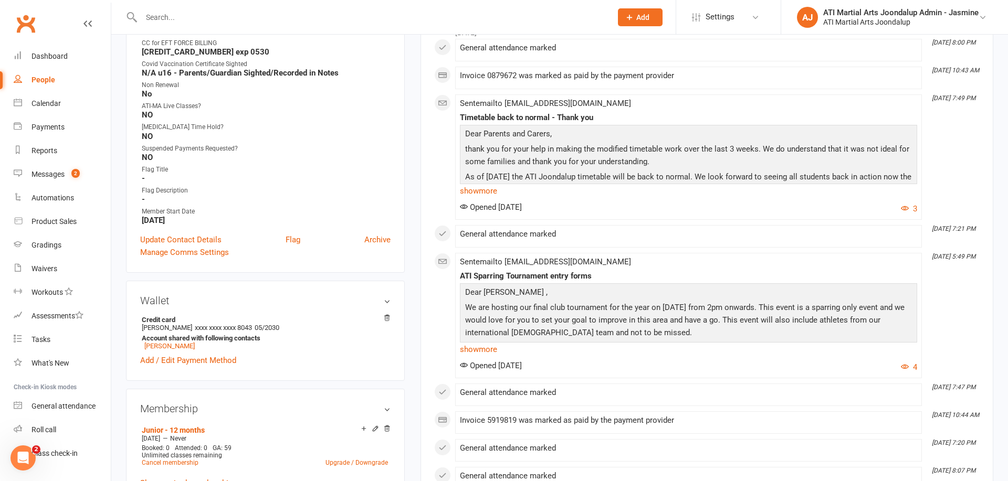
scroll to position [560, 0]
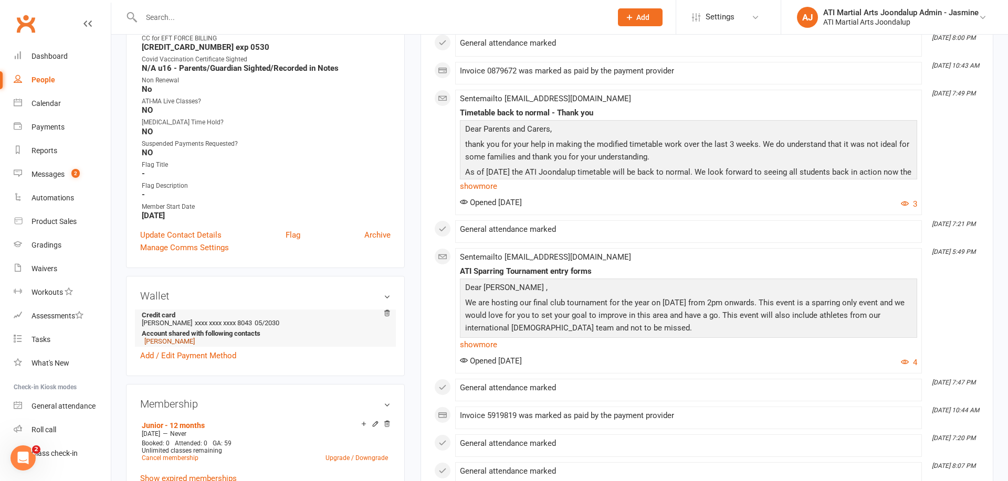
click at [173, 340] on link "Abram Ibanez" at bounding box center [169, 342] width 50 height 8
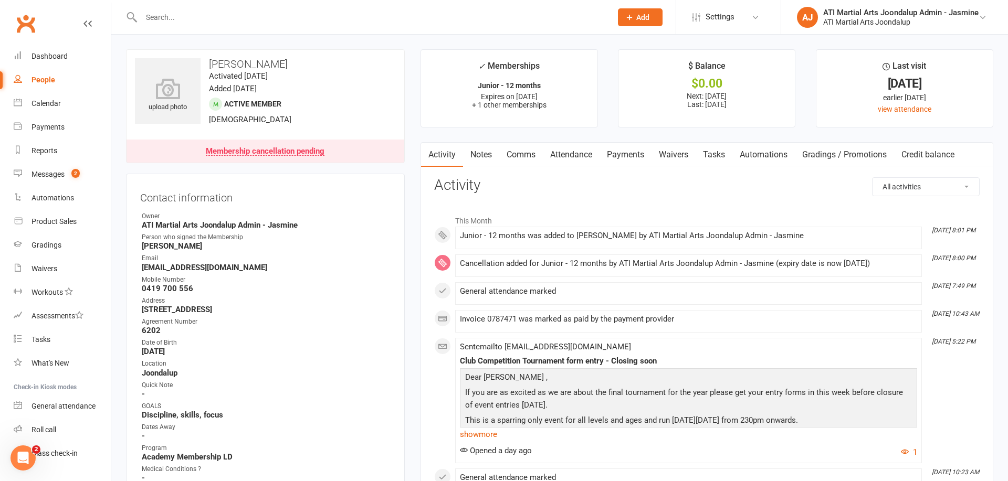
click at [612, 152] on link "Payments" at bounding box center [625, 155] width 52 height 24
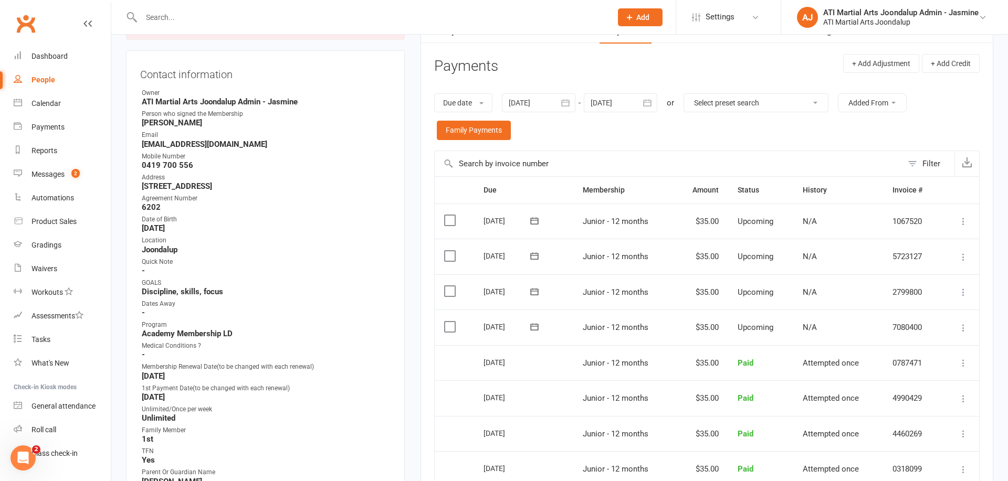
scroll to position [115, 0]
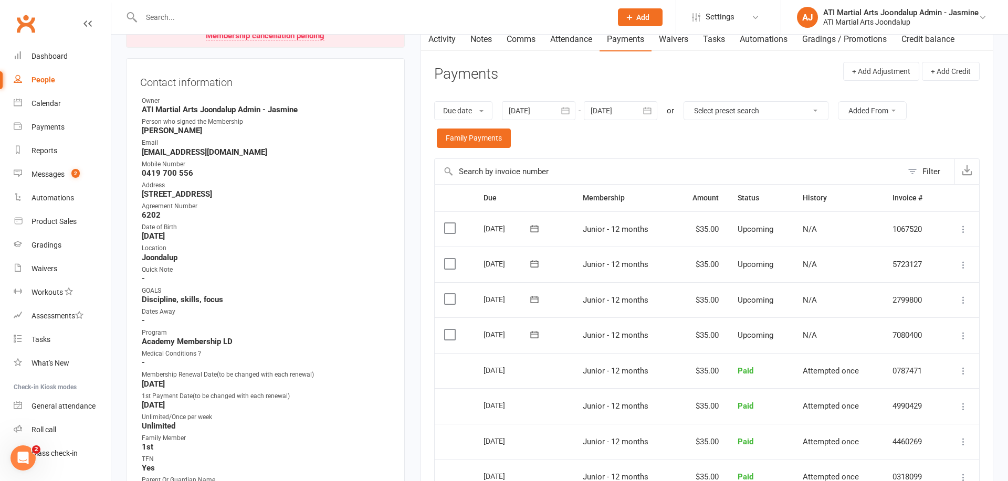
click at [650, 109] on icon "button" at bounding box center [648, 110] width 8 height 7
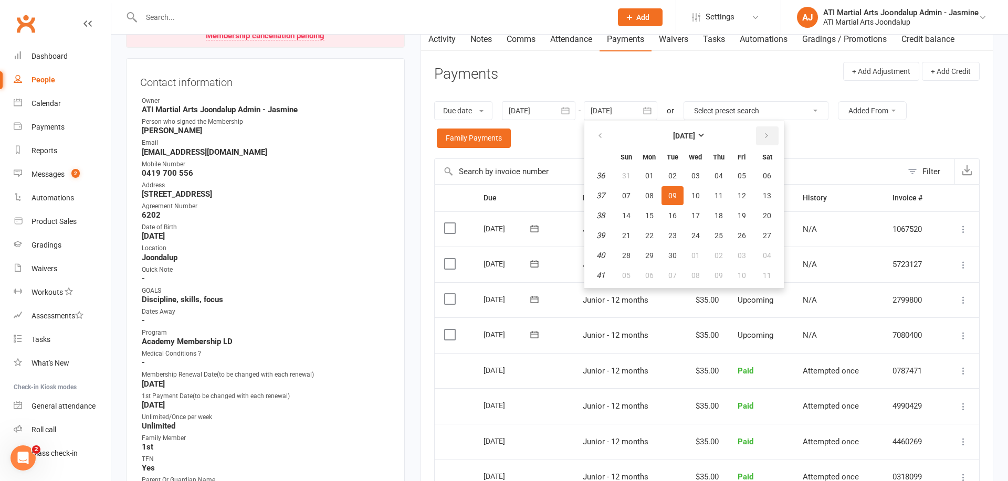
click at [772, 132] on button "button" at bounding box center [767, 136] width 23 height 19
click at [743, 253] on span "31" at bounding box center [742, 255] width 8 height 8
type input "31 Oct 2025"
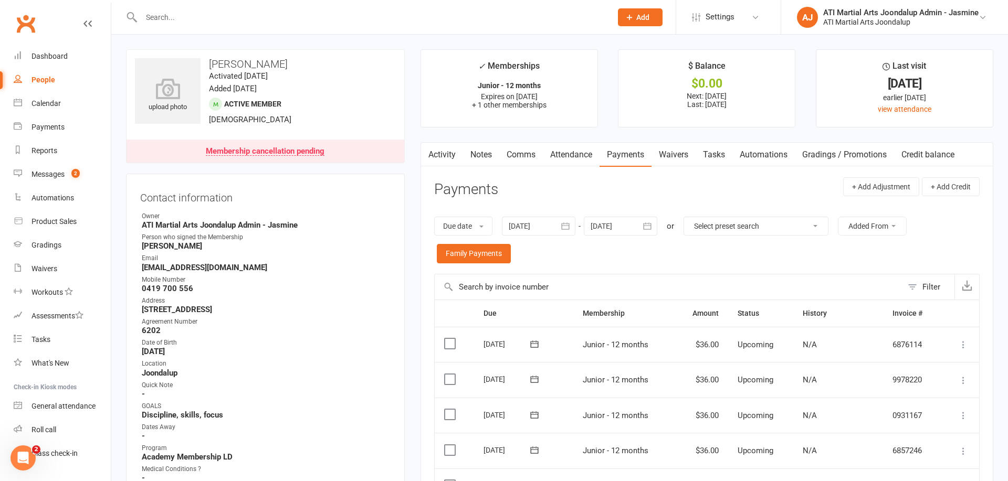
scroll to position [0, 0]
click at [332, 17] on input "text" at bounding box center [371, 17] width 466 height 15
click at [251, 23] on input "text" at bounding box center [371, 17] width 466 height 15
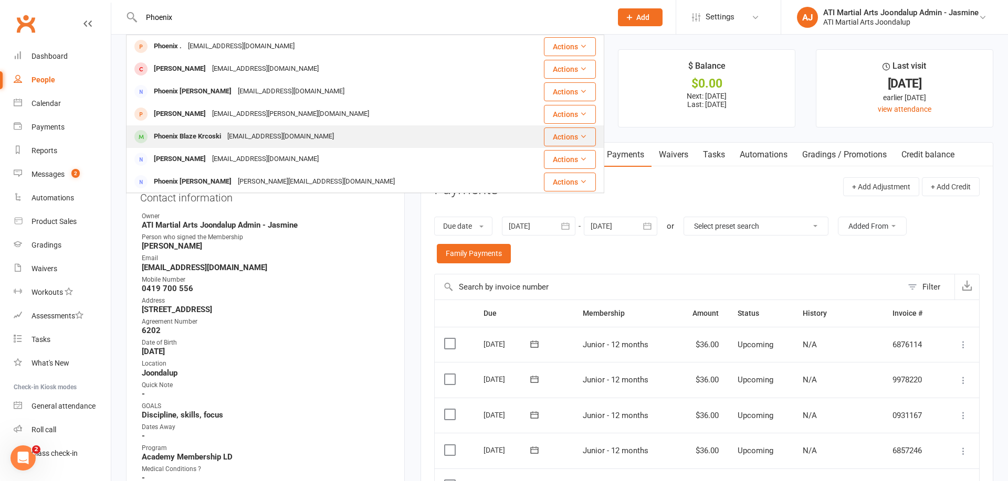
type input "Phoenix"
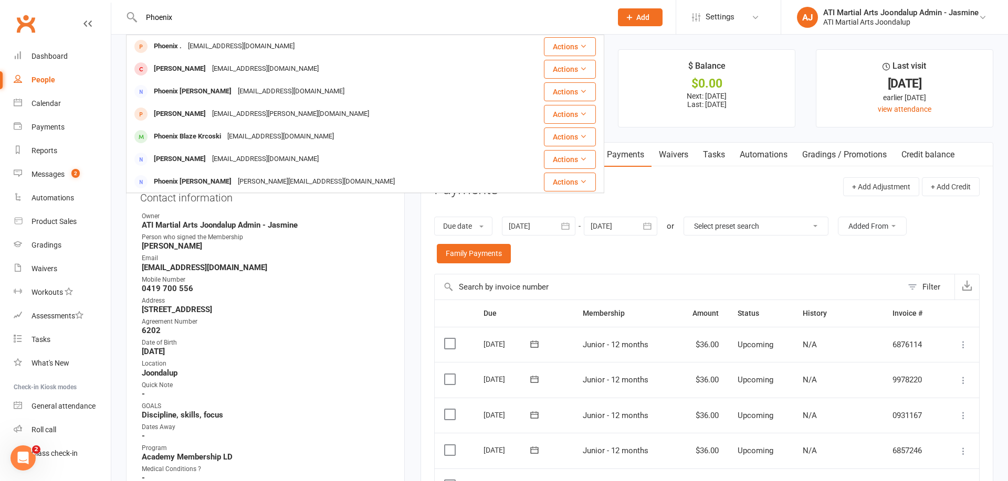
click at [201, 130] on div "Phoenix Blaze Krcoski" at bounding box center [187, 136] width 73 height 15
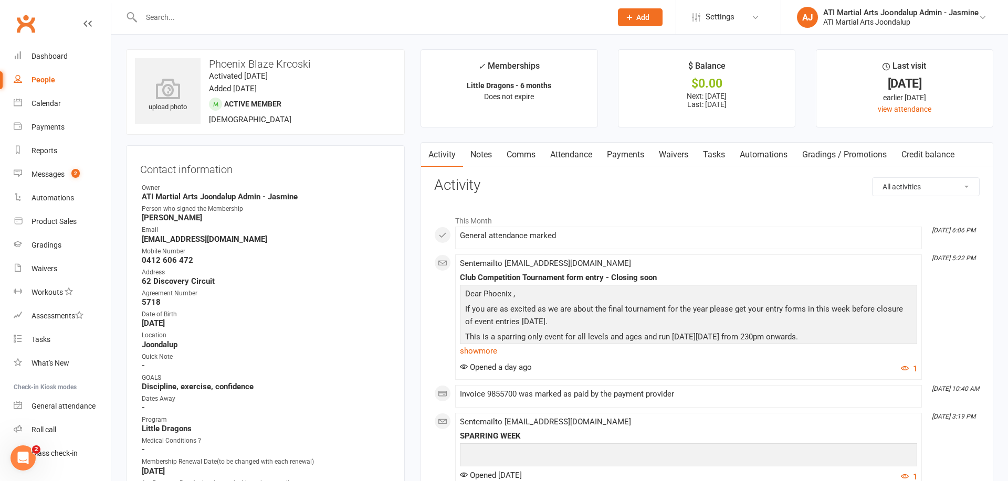
click at [567, 155] on link "Attendance" at bounding box center [571, 155] width 57 height 24
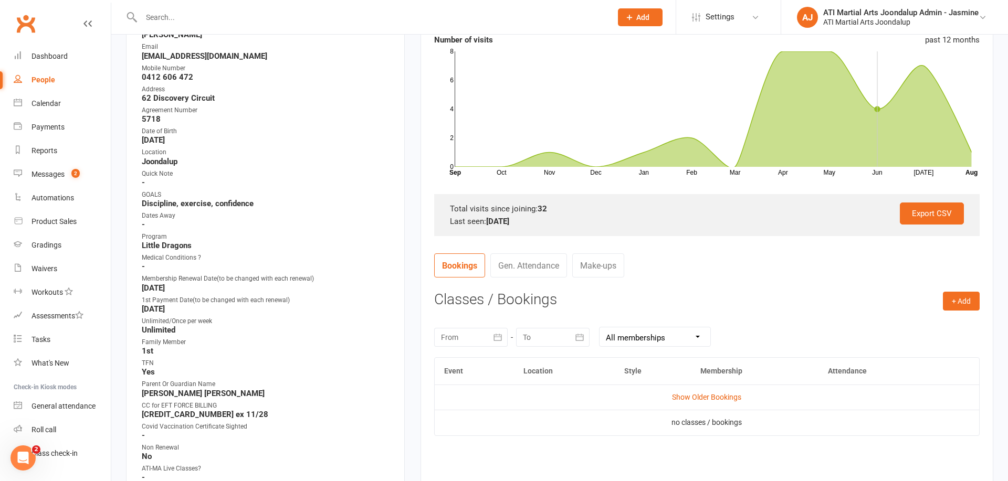
scroll to position [186, 0]
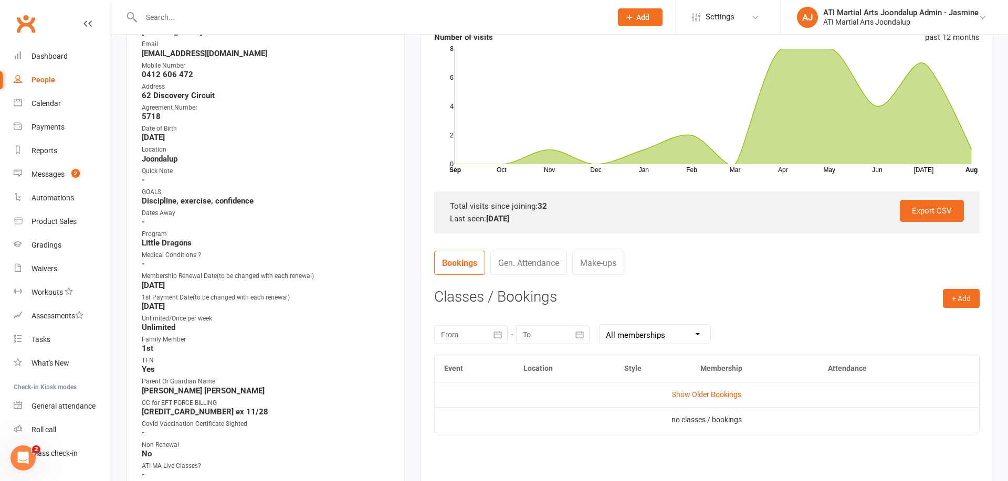
drag, startPoint x: 967, startPoint y: 295, endPoint x: 715, endPoint y: 318, distance: 253.0
click at [967, 295] on button "+ Add" at bounding box center [961, 298] width 37 height 19
click at [933, 342] on link "Add Appointment" at bounding box center [927, 343] width 104 height 21
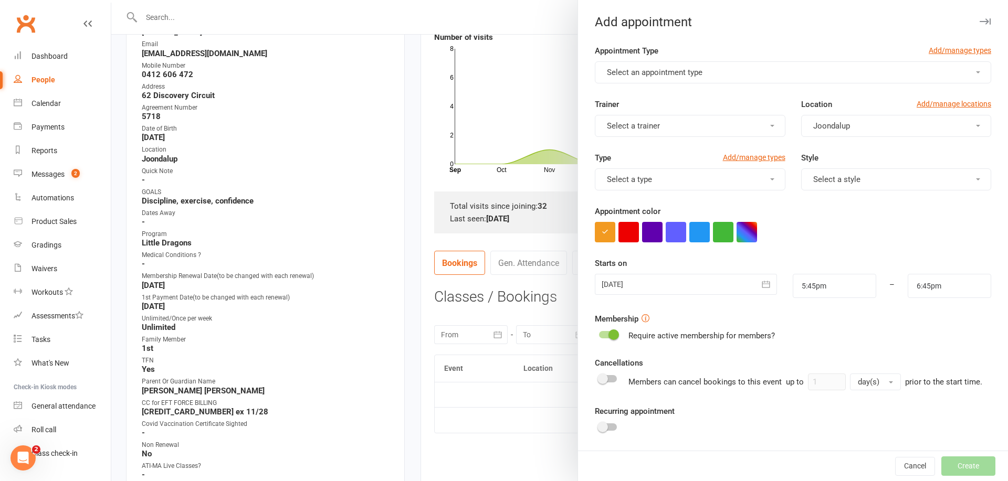
click at [675, 70] on span "Select an appointment type" at bounding box center [655, 72] width 96 height 9
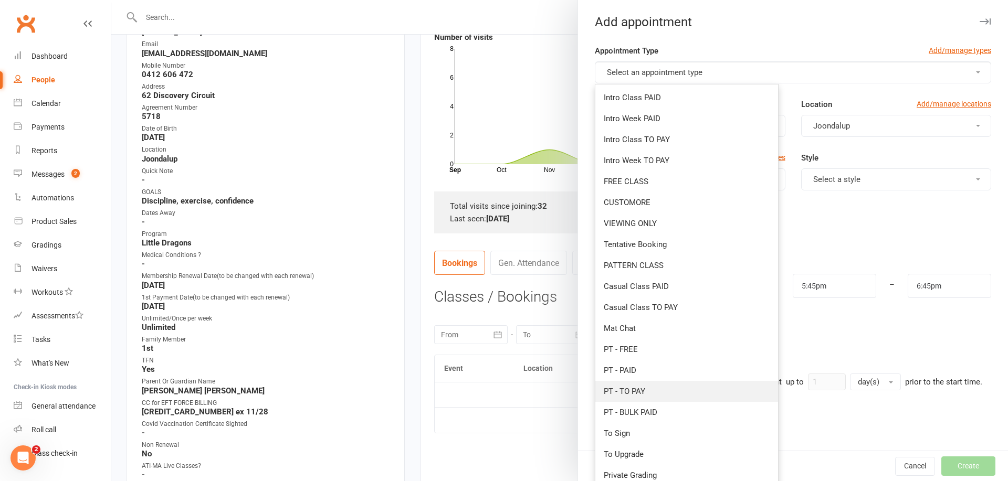
click at [639, 396] on link "PT - TO PAY" at bounding box center [686, 391] width 183 height 21
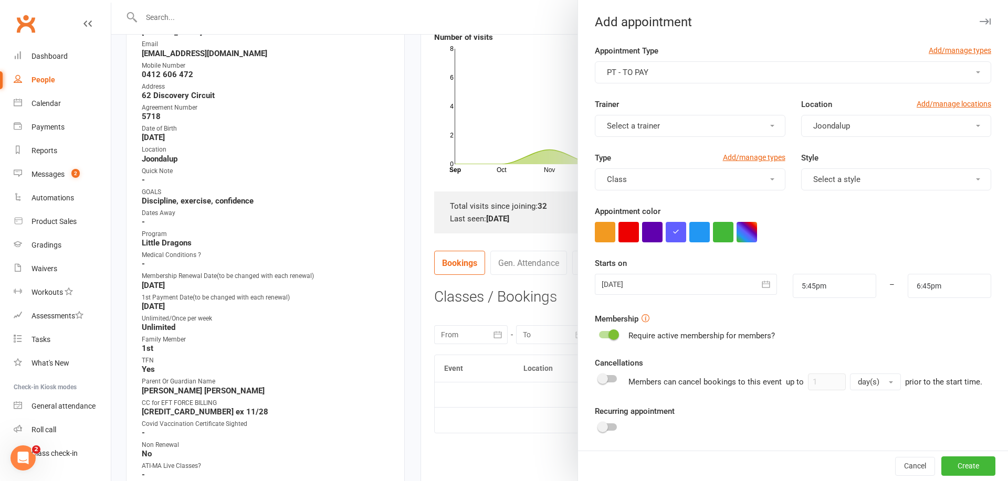
click at [657, 130] on span "Select a trainer" at bounding box center [633, 125] width 53 height 9
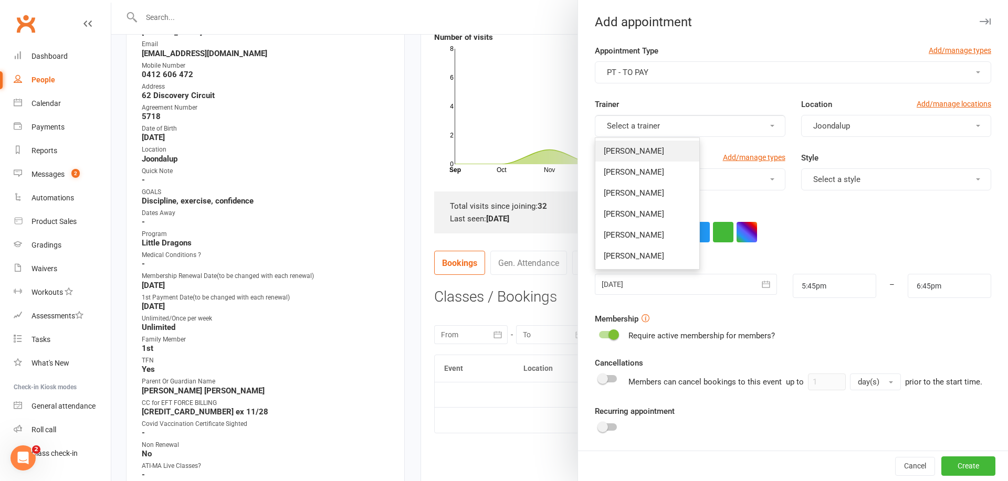
drag, startPoint x: 652, startPoint y: 151, endPoint x: 707, endPoint y: 165, distance: 55.8
click at [652, 151] on span "[PERSON_NAME]" at bounding box center [634, 150] width 60 height 9
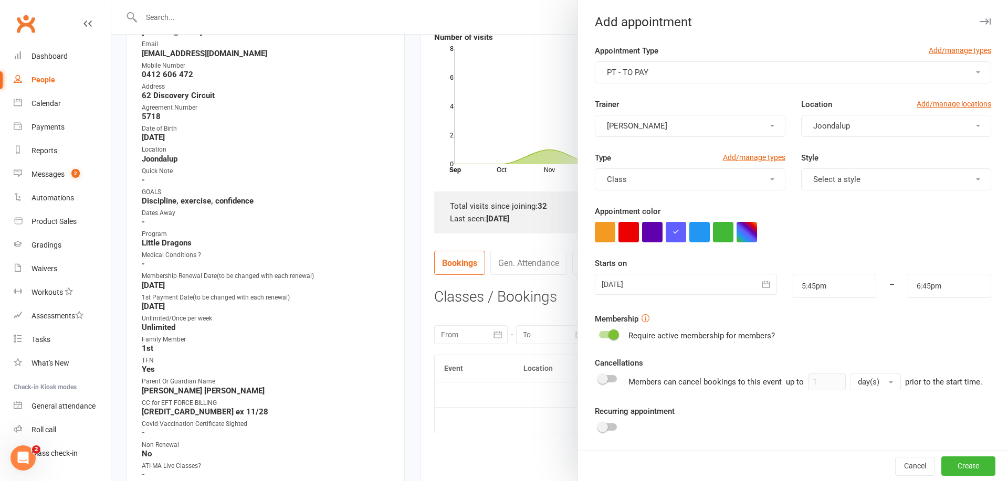
click at [841, 179] on span "Select a style" at bounding box center [836, 179] width 47 height 9
click at [832, 222] on span "BJJ JUNIORS" at bounding box center [833, 225] width 47 height 9
drag, startPoint x: 766, startPoint y: 285, endPoint x: 749, endPoint y: 306, distance: 27.2
click at [766, 285] on icon "button" at bounding box center [766, 284] width 10 height 10
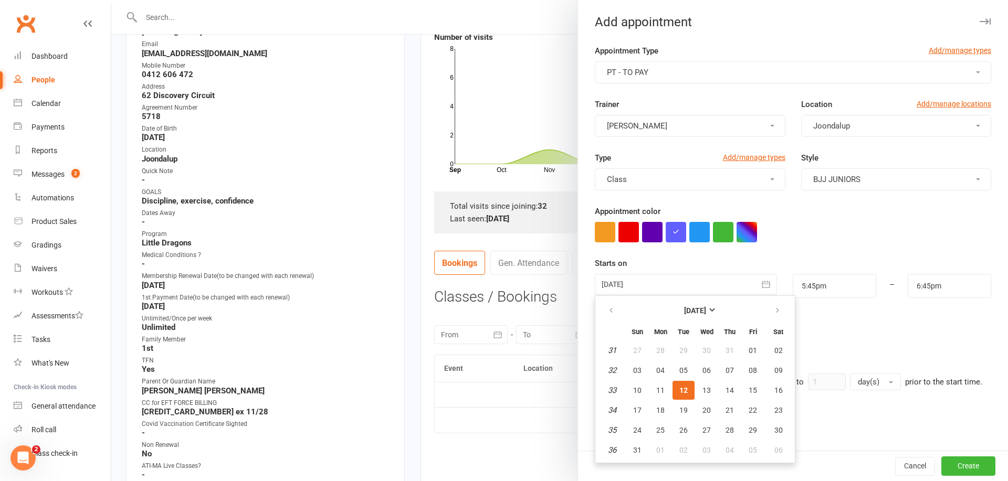
click at [729, 393] on span "14" at bounding box center [729, 390] width 8 height 8
type input "14 Aug 2025"
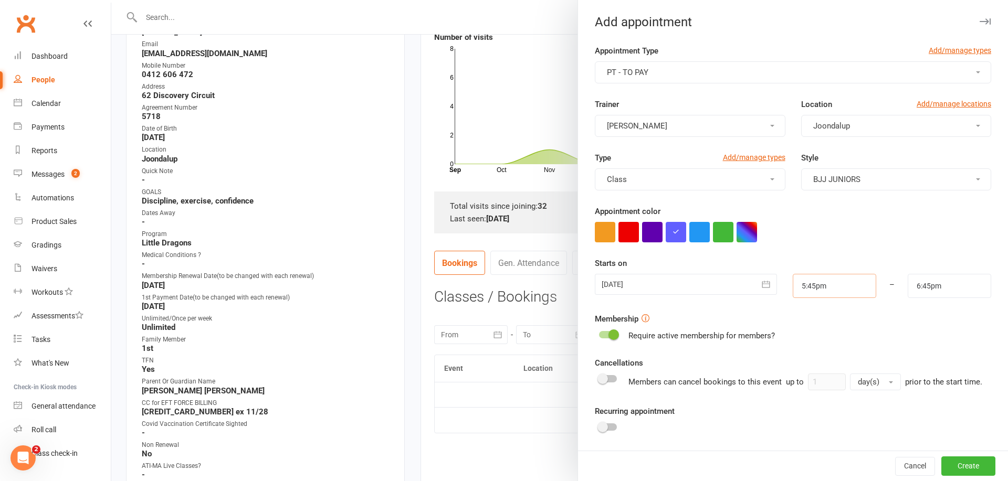
click at [841, 285] on input "5:45pm" at bounding box center [834, 286] width 83 height 24
type input "5:15pm"
click at [814, 323] on li "5:15pm" at bounding box center [818, 327] width 50 height 16
click at [946, 288] on input "6:15pm" at bounding box center [949, 286] width 83 height 24
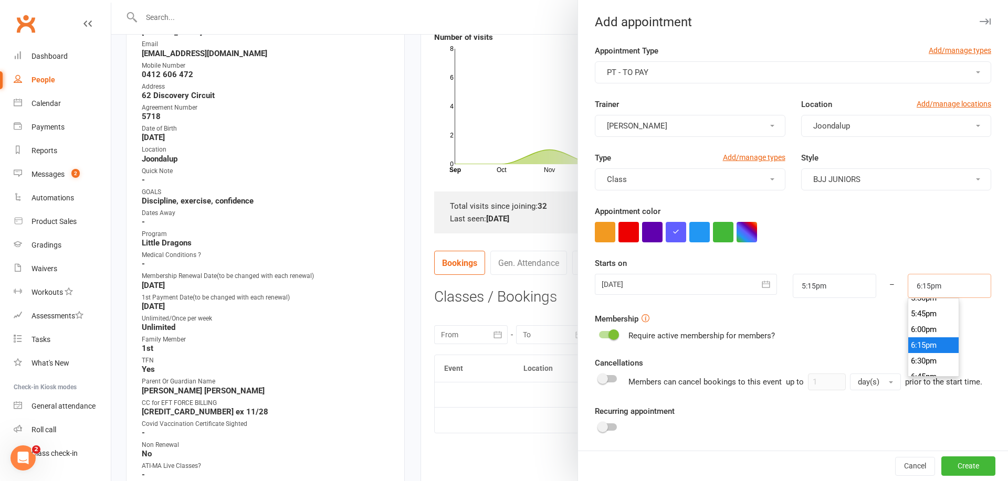
scroll to position [1109, 0]
type input "5:45pm"
click at [939, 318] on li "5:45pm" at bounding box center [933, 316] width 50 height 16
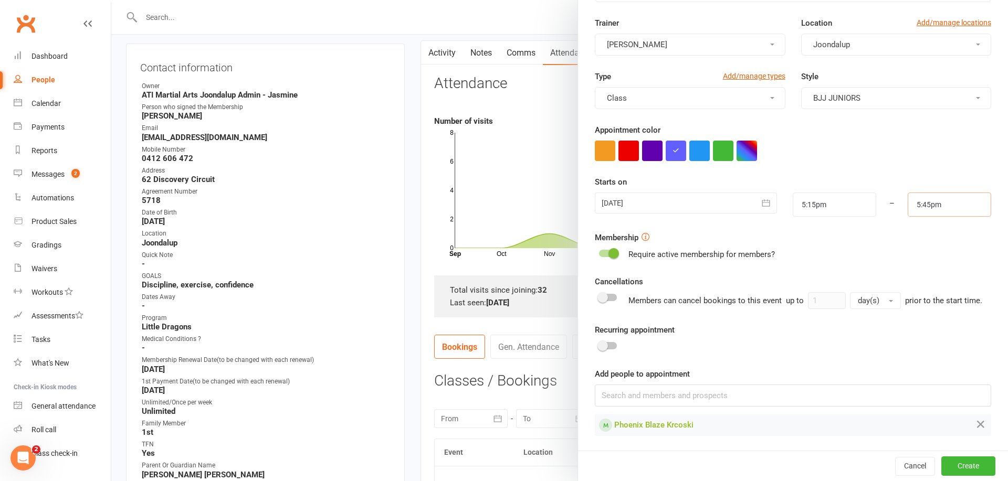
scroll to position [81, 0]
drag, startPoint x: 964, startPoint y: 461, endPoint x: 933, endPoint y: 443, distance: 36.3
click at [964, 461] on button "Create" at bounding box center [968, 466] width 54 height 19
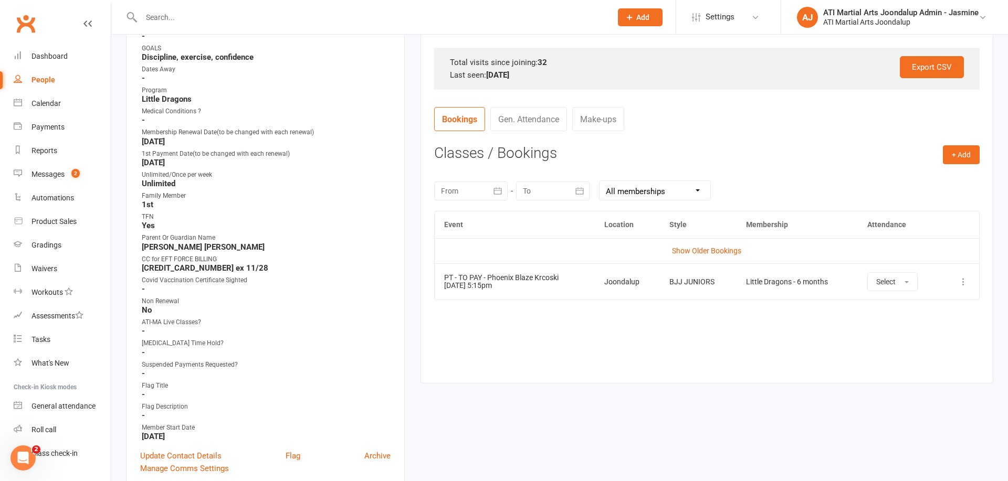
scroll to position [330, 0]
click at [40, 81] on div "People" at bounding box center [43, 80] width 24 height 8
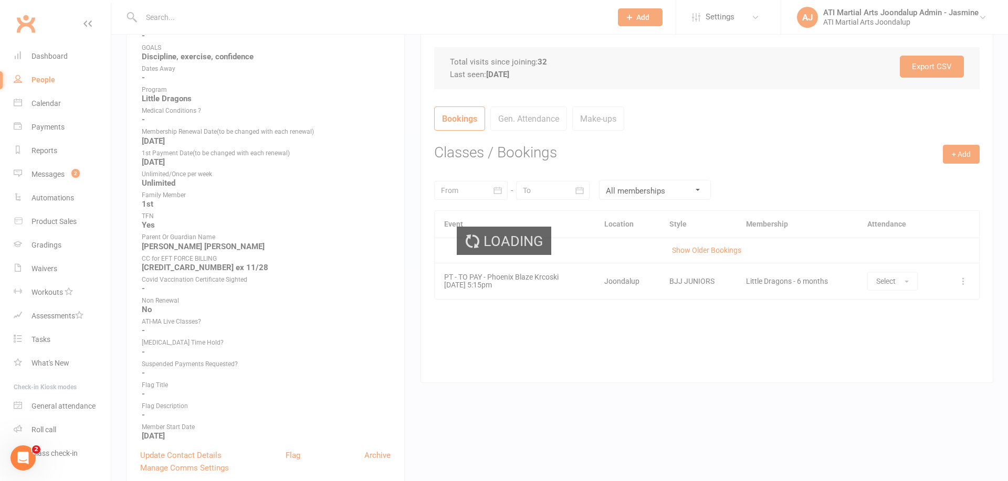
select select "100"
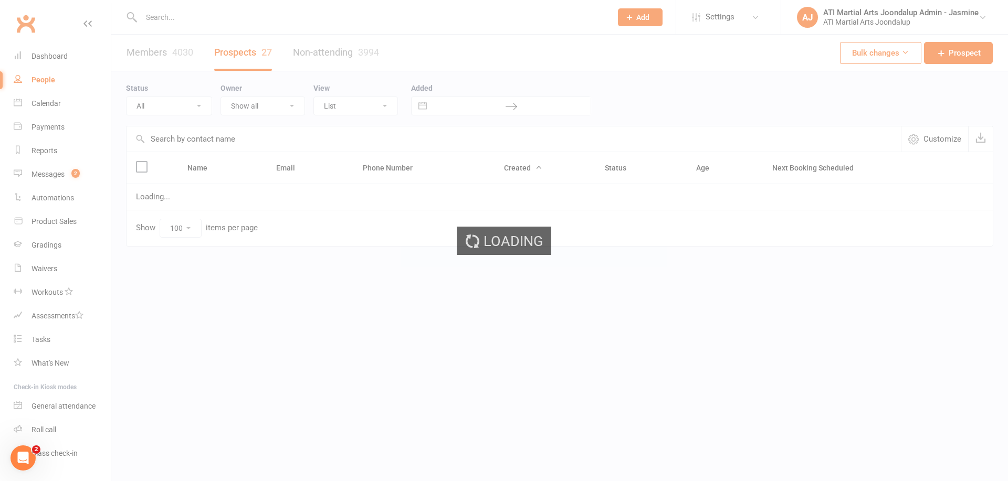
select select "Initial Contact"
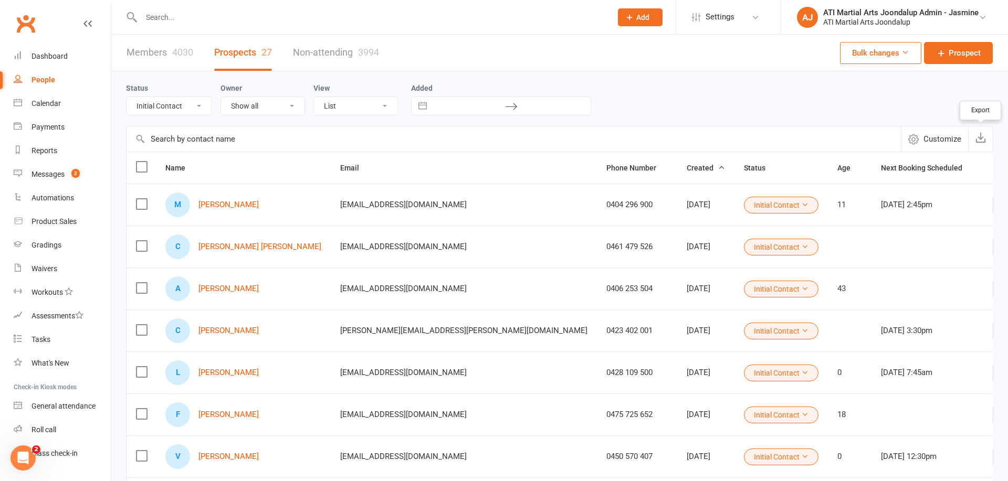
click at [978, 139] on icon "button" at bounding box center [980, 137] width 10 height 10
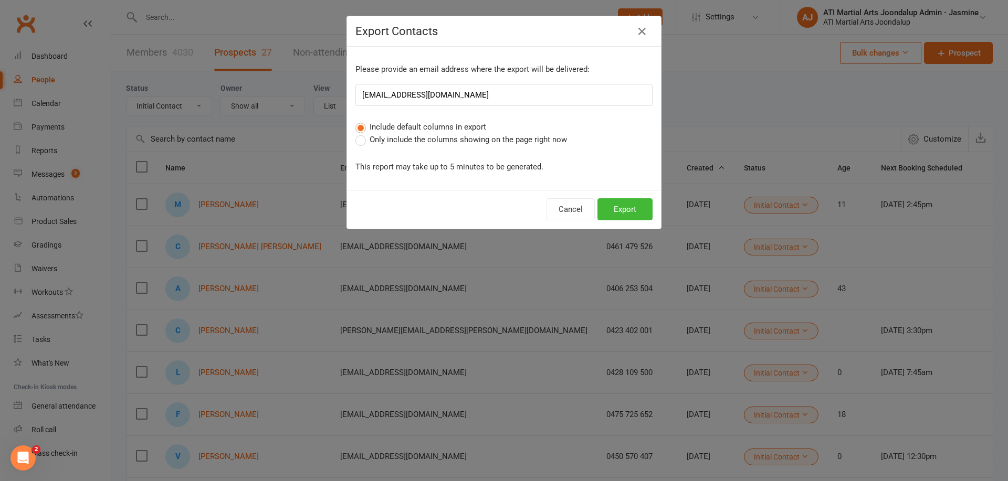
click at [527, 138] on span "Only include the columns showing on the page right now" at bounding box center [468, 138] width 197 height 11
click at [362, 133] on input "Only include the columns showing on the page right now" at bounding box center [358, 133] width 7 height 0
drag, startPoint x: 616, startPoint y: 206, endPoint x: 533, endPoint y: 186, distance: 84.7
click at [615, 206] on button "Export" at bounding box center [624, 209] width 55 height 22
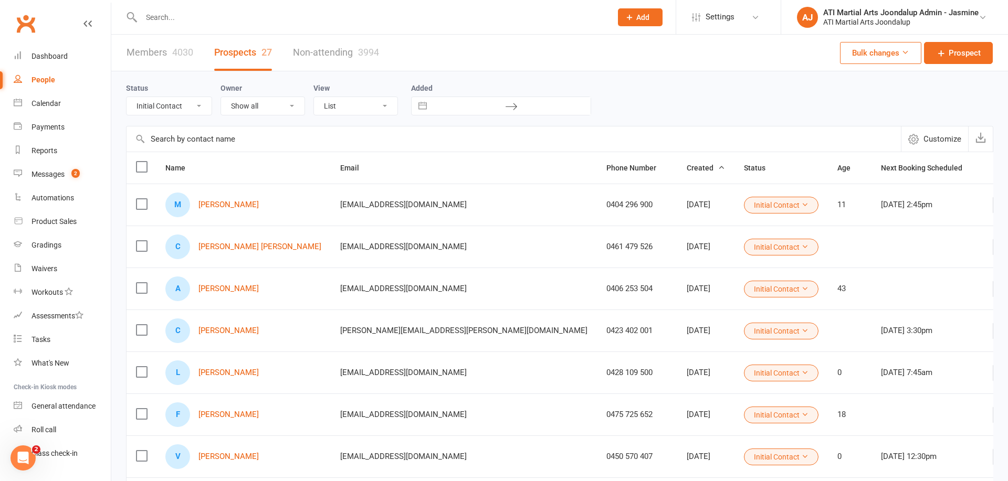
click at [649, 20] on button "Add" at bounding box center [640, 17] width 45 height 18
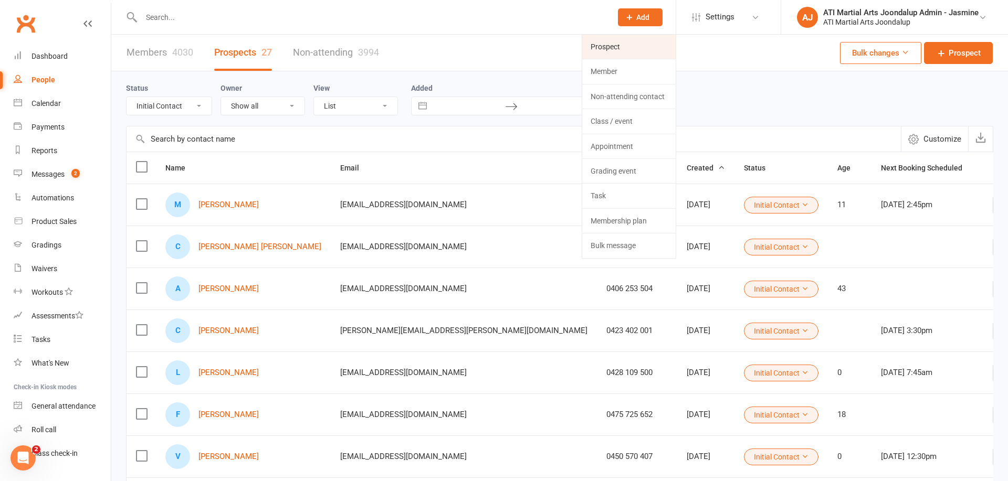
click at [613, 46] on link "Prospect" at bounding box center [628, 47] width 93 height 24
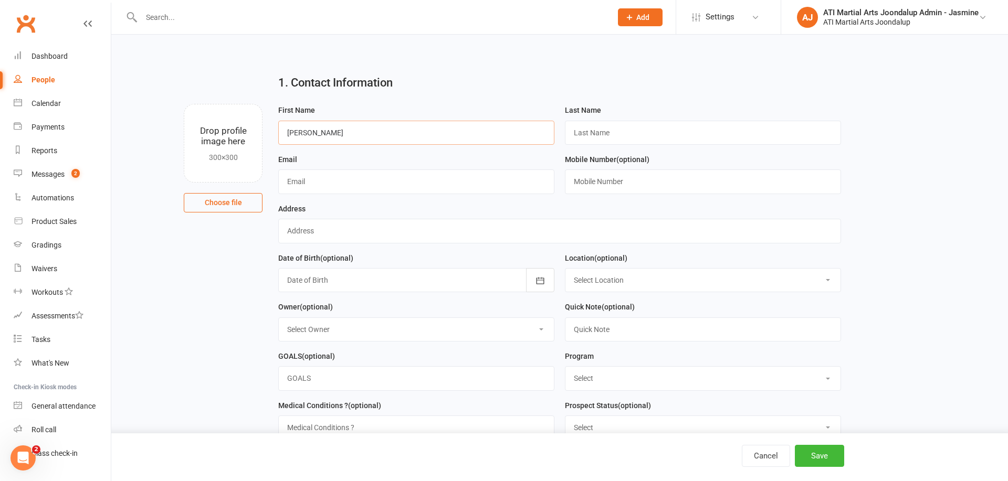
type input "Kirit"
type input "m"
type input "Mahasuria"
type input "[EMAIL_ADDRESS][DOMAIN_NAME]"
type input "0403 197 562"
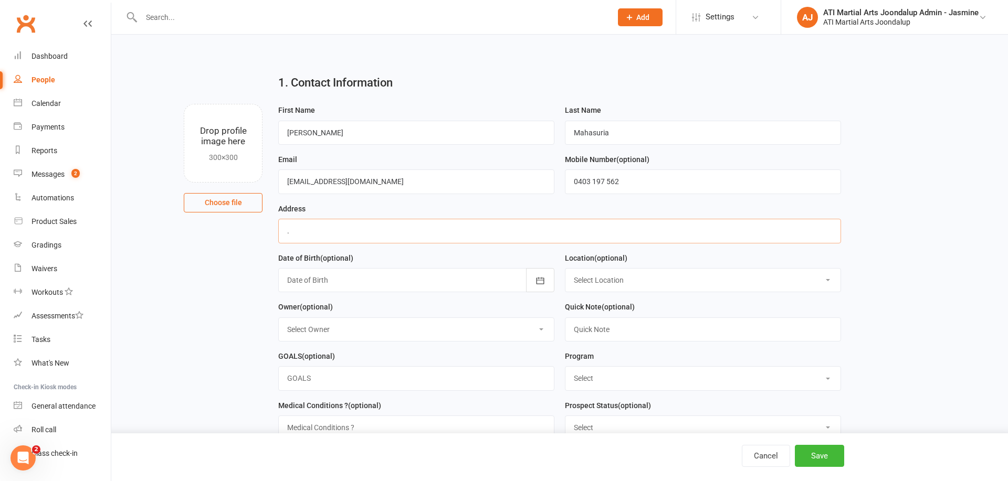
type input "."
select select "0"
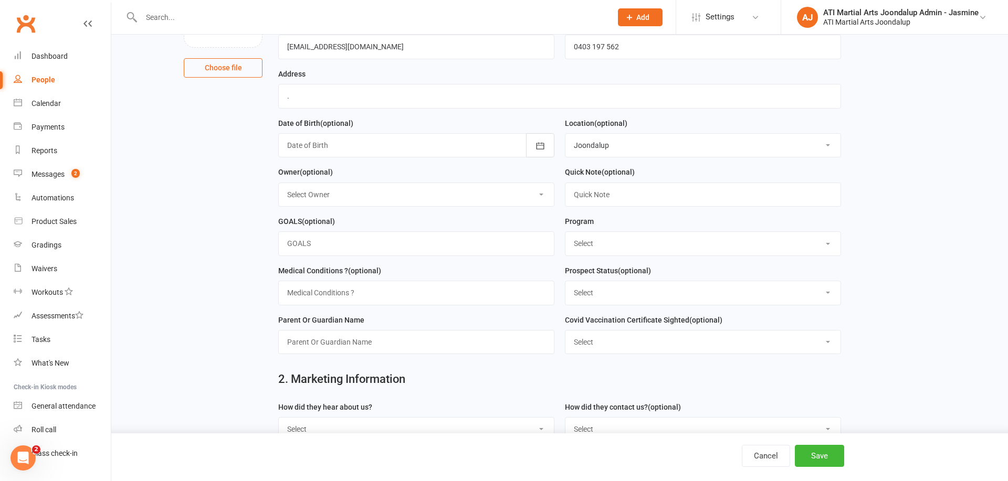
scroll to position [138, 0]
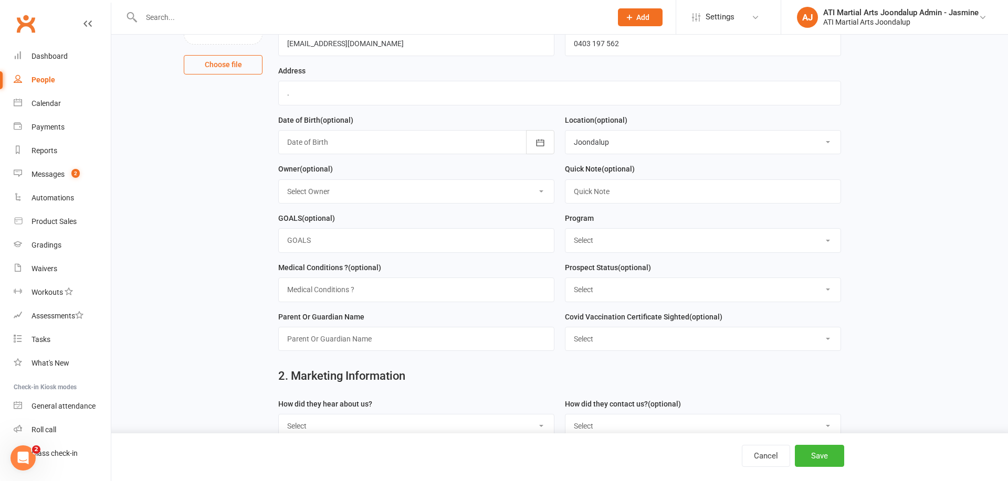
select select "Initial Contact"
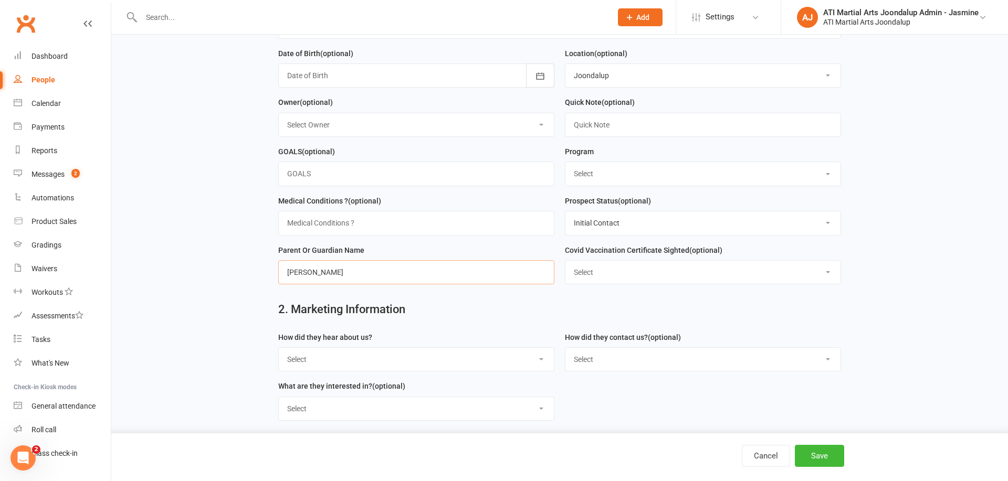
scroll to position [210, 0]
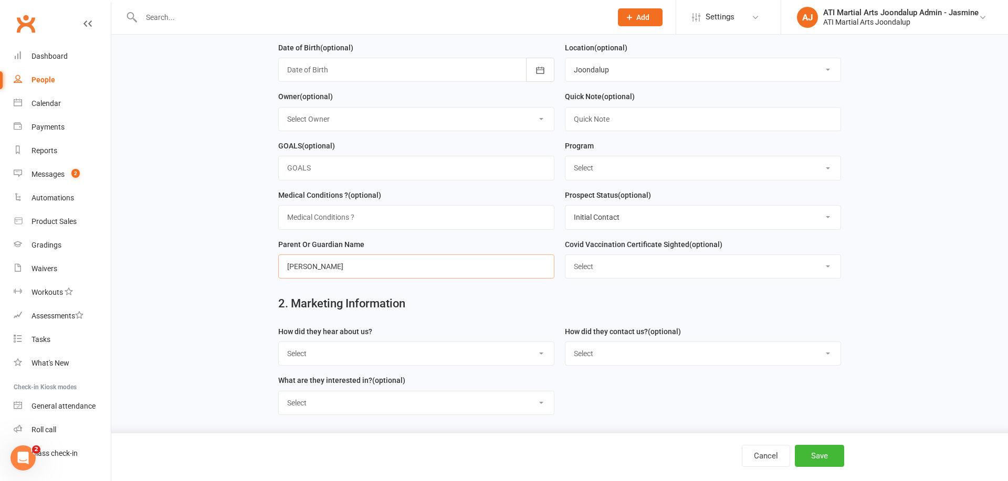
type input "Kirit"
select select "Drive by/ Walk in"
select select "In-Facility"
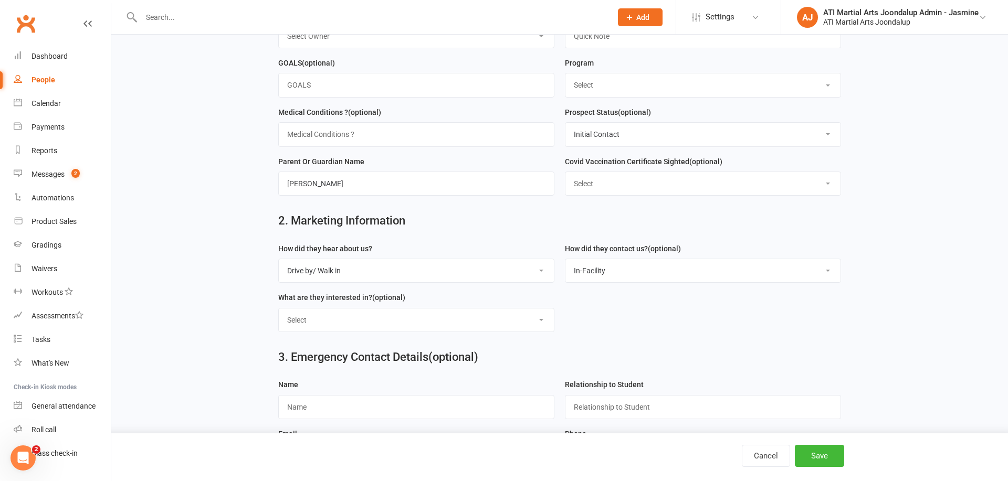
scroll to position [299, 0]
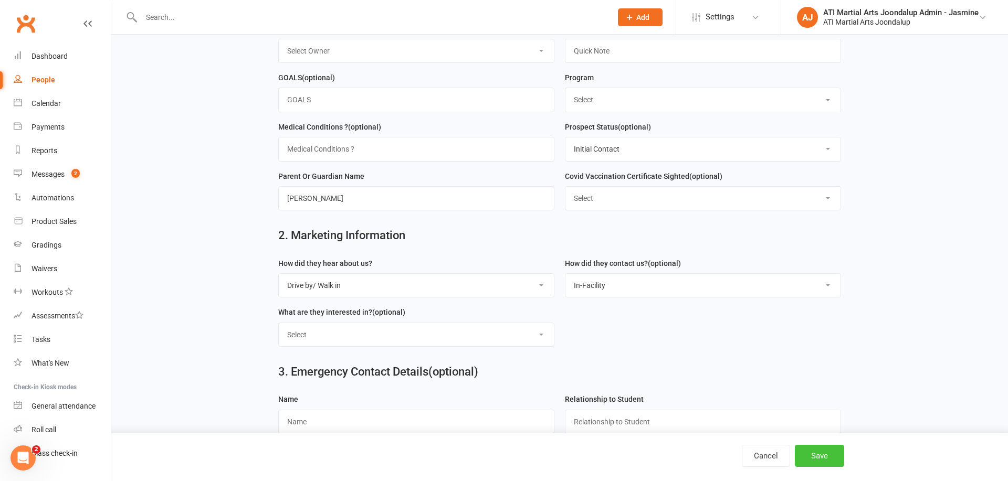
click at [815, 462] on button "Save" at bounding box center [819, 456] width 49 height 22
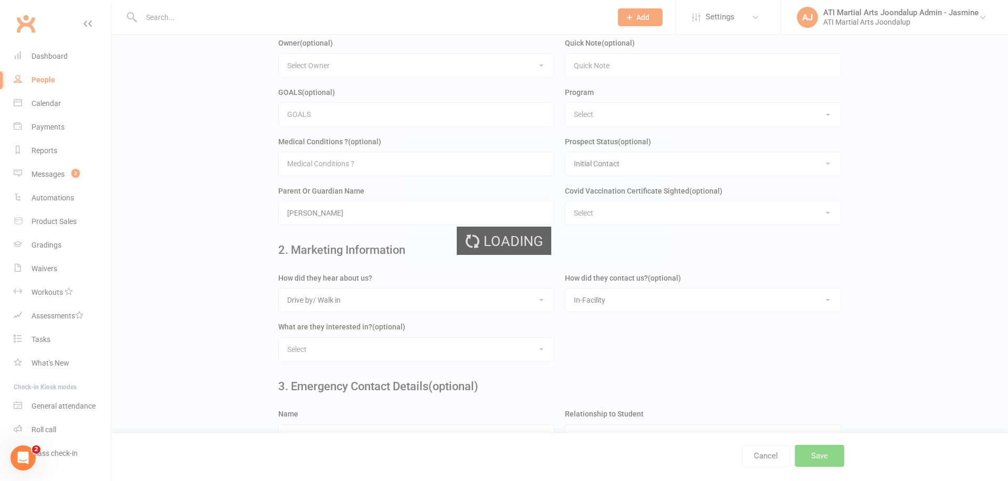
scroll to position [266, 0]
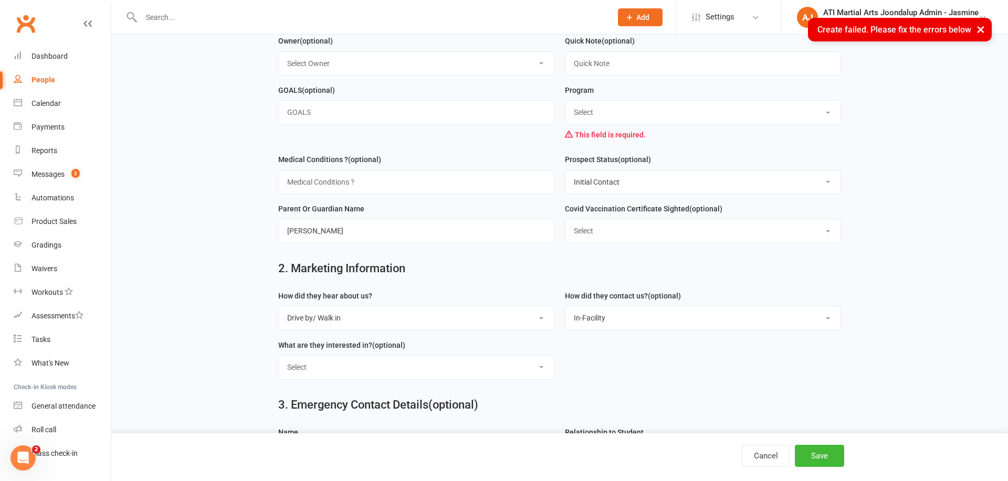
select select "TKD"
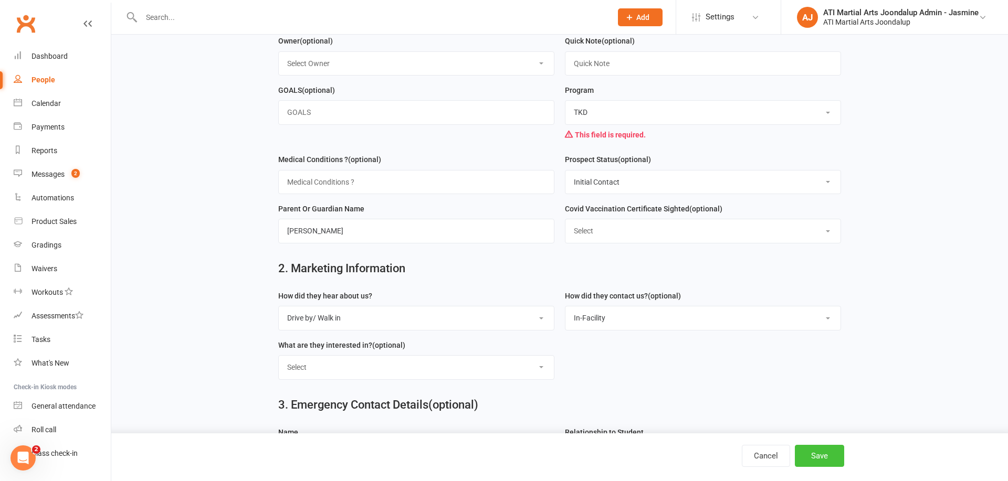
click at [823, 461] on button "Save" at bounding box center [819, 456] width 49 height 22
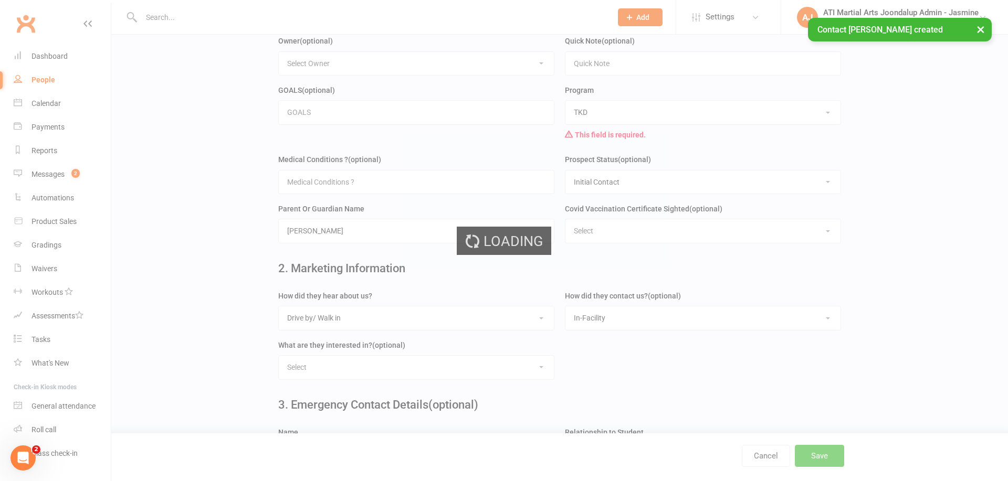
scroll to position [0, 0]
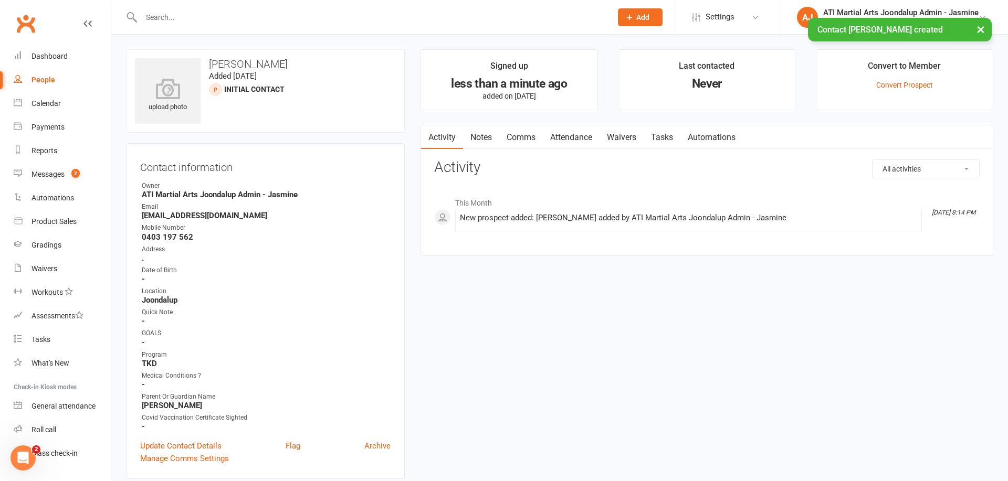
click at [476, 134] on link "Notes" at bounding box center [481, 137] width 36 height 24
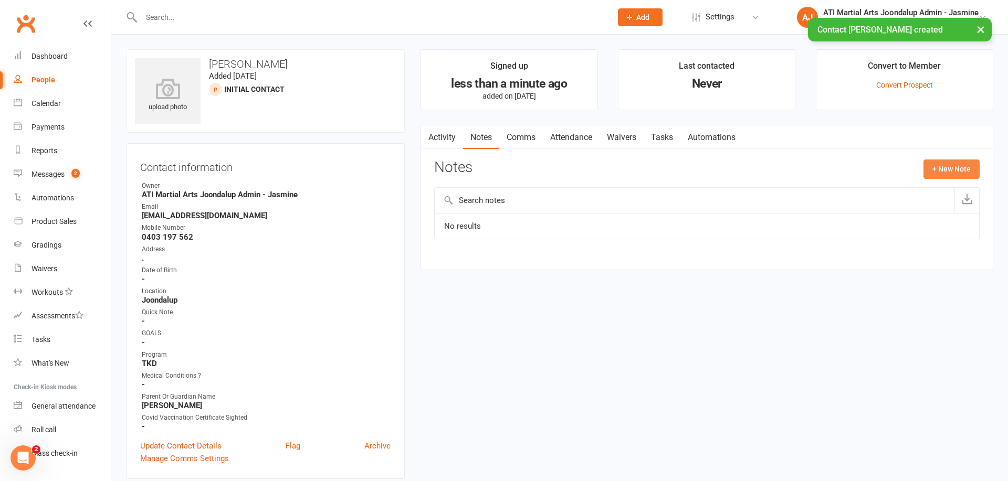
click at [937, 169] on button "+ New Note" at bounding box center [951, 169] width 56 height 19
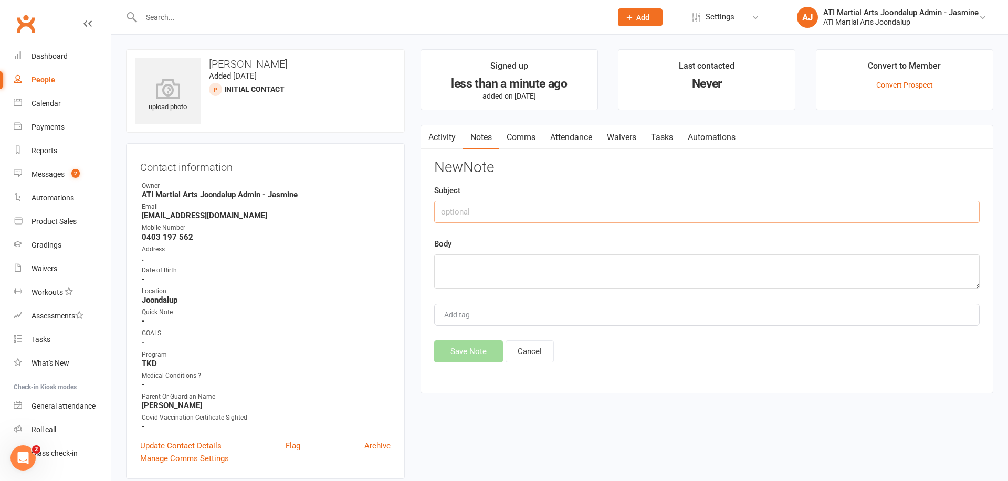
click at [476, 213] on input "text" at bounding box center [706, 212] width 545 height 22
type input "CALL 15/08/25 DEBBIE"
type textarea "CALL 15/08/25"
click at [460, 344] on button "Save Note" at bounding box center [468, 352] width 69 height 22
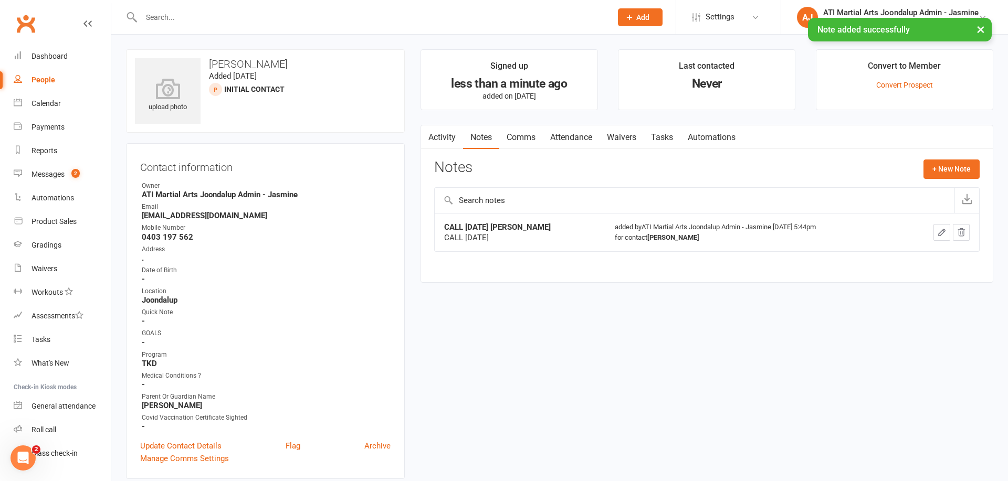
click at [941, 231] on icon "button" at bounding box center [941, 232] width 9 height 9
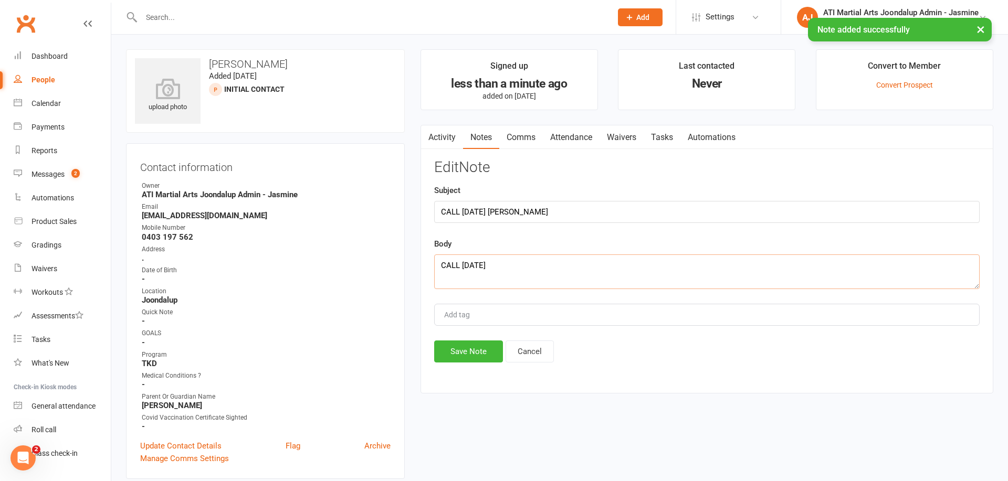
click at [441, 268] on textarea "CALL 15/08/25" at bounding box center [706, 272] width 545 height 35
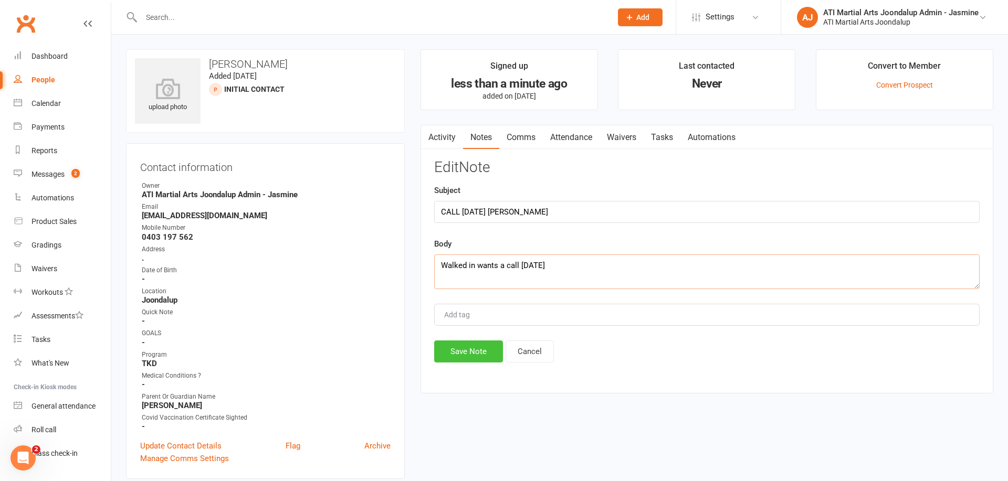
type textarea "Walked in wants a call 15/08/25"
click at [455, 344] on button "Save Note" at bounding box center [468, 352] width 69 height 22
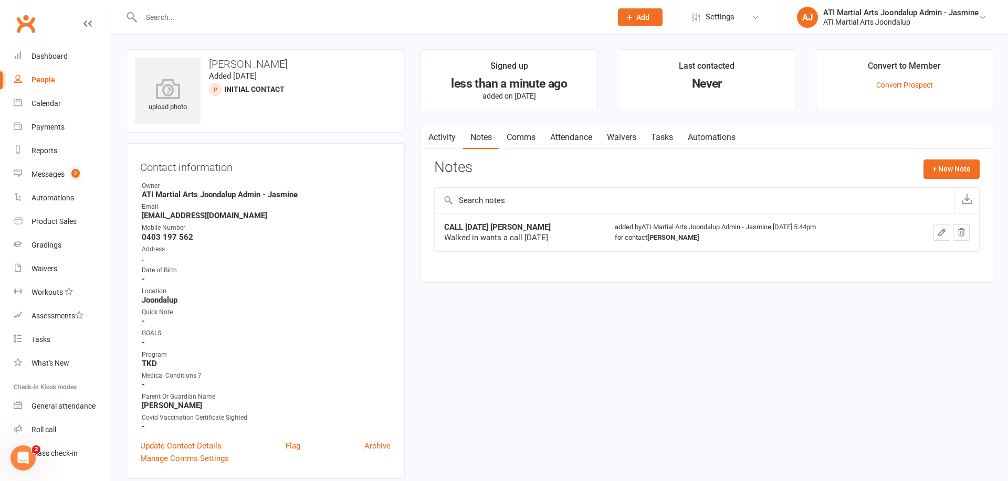
click at [396, 15] on input "text" at bounding box center [371, 17] width 466 height 15
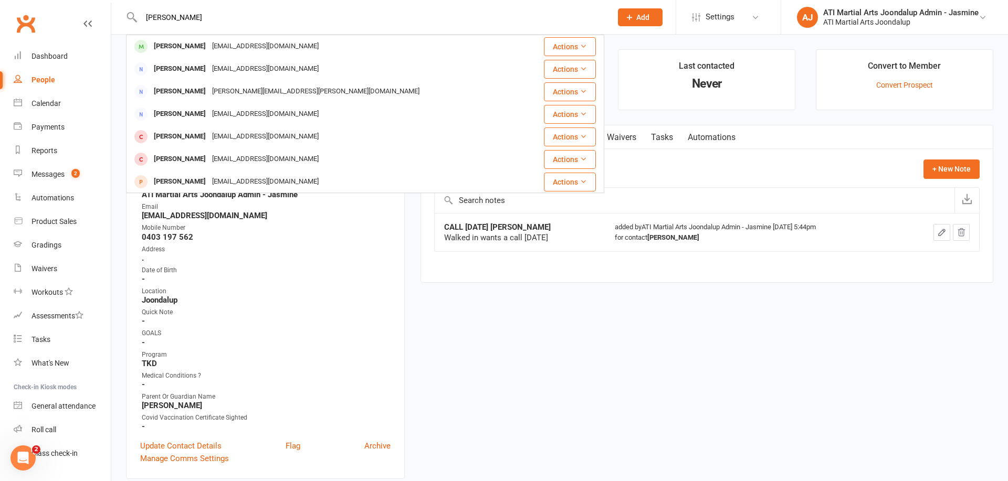
type input "ray Bennett"
drag, startPoint x: 396, startPoint y: 15, endPoint x: 258, endPoint y: 48, distance: 142.1
click at [258, 48] on div "mynamepingping@gmail.com" at bounding box center [265, 46] width 113 height 15
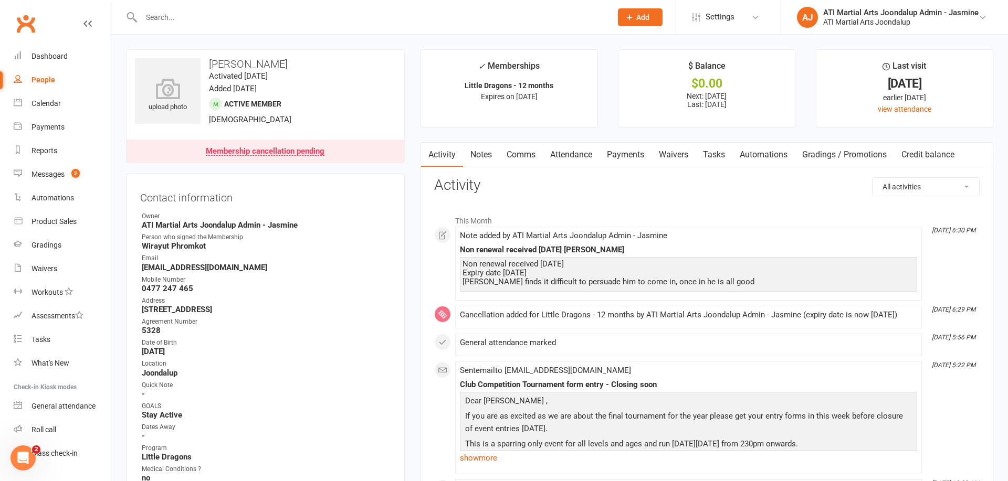
click at [627, 154] on link "Payments" at bounding box center [625, 155] width 52 height 24
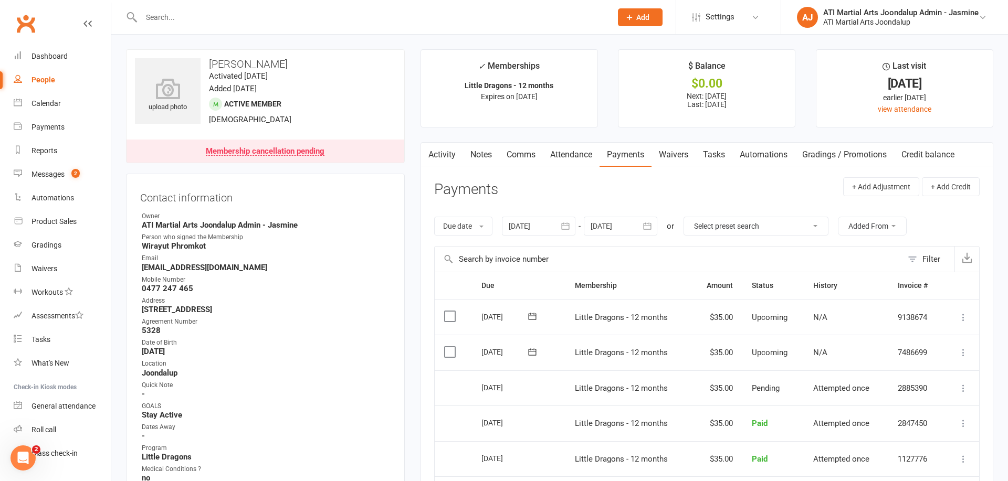
click at [480, 160] on link "Notes" at bounding box center [481, 155] width 36 height 24
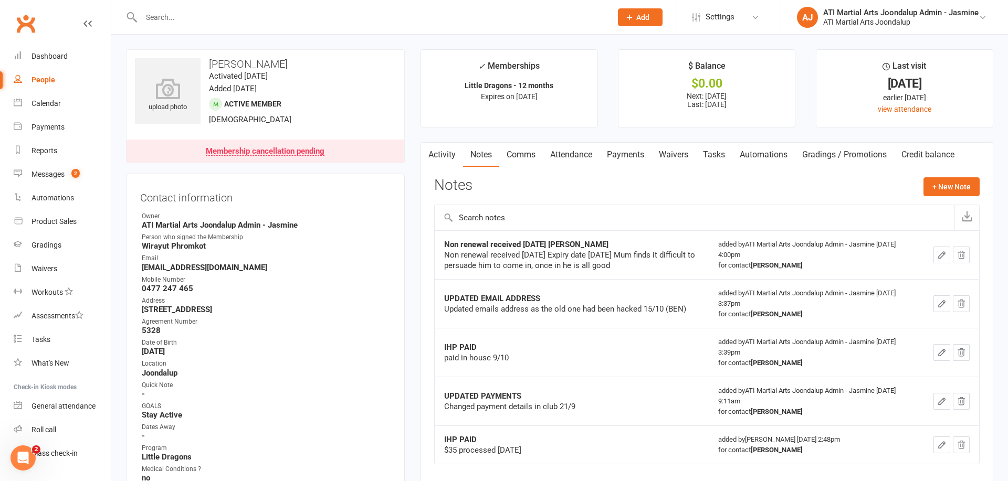
click at [254, 15] on input "text" at bounding box center [371, 17] width 466 height 15
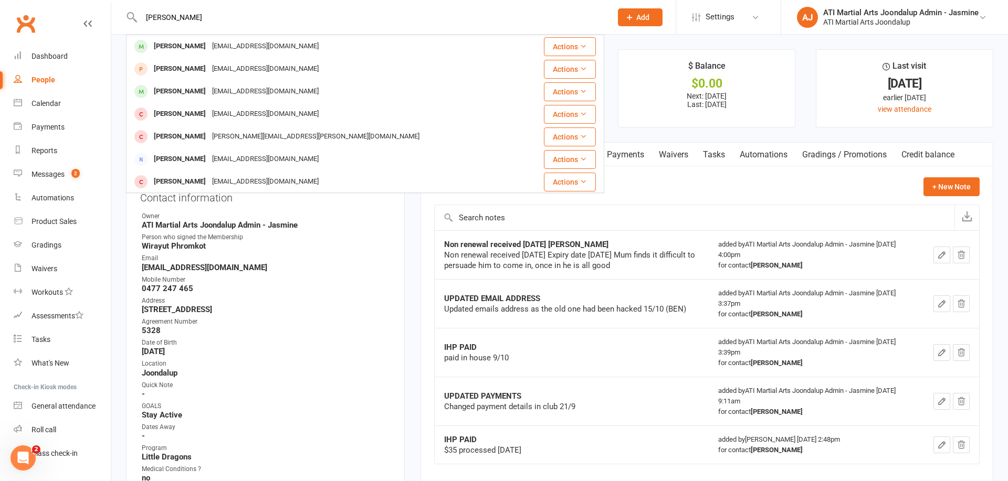
type input "Isaac Middleton"
drag, startPoint x: 179, startPoint y: 35, endPoint x: 196, endPoint y: 47, distance: 20.7
click at [196, 47] on div "Isaac Middleton" at bounding box center [180, 46] width 58 height 15
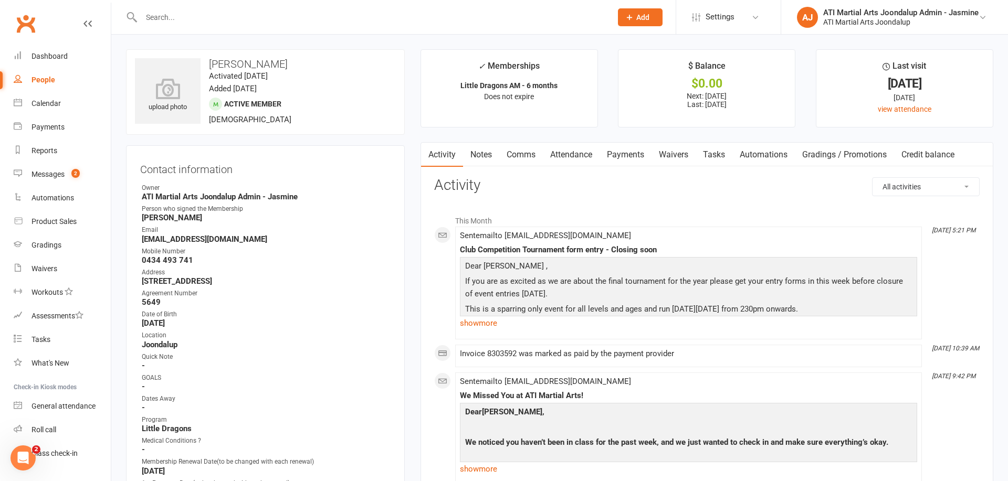
click at [235, 24] on input "text" at bounding box center [371, 17] width 466 height 15
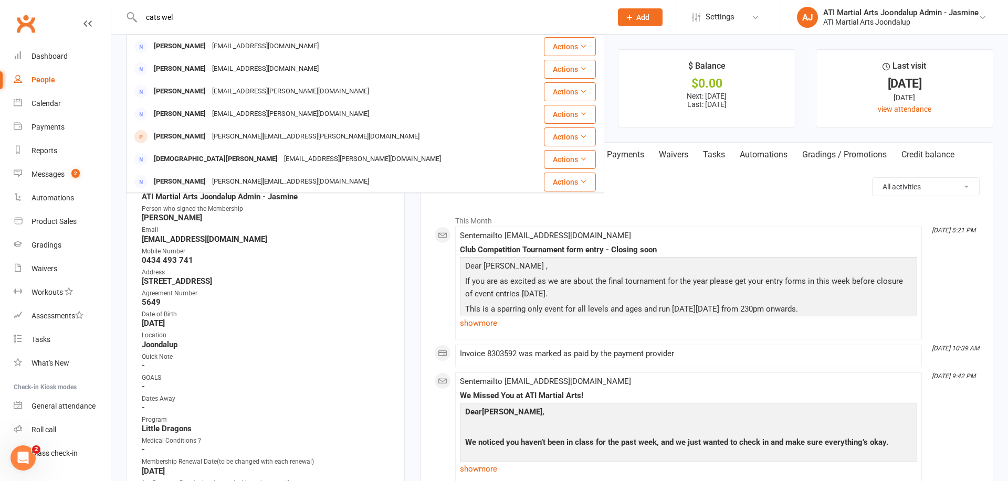
click at [157, 19] on input "cats wel" at bounding box center [371, 17] width 466 height 15
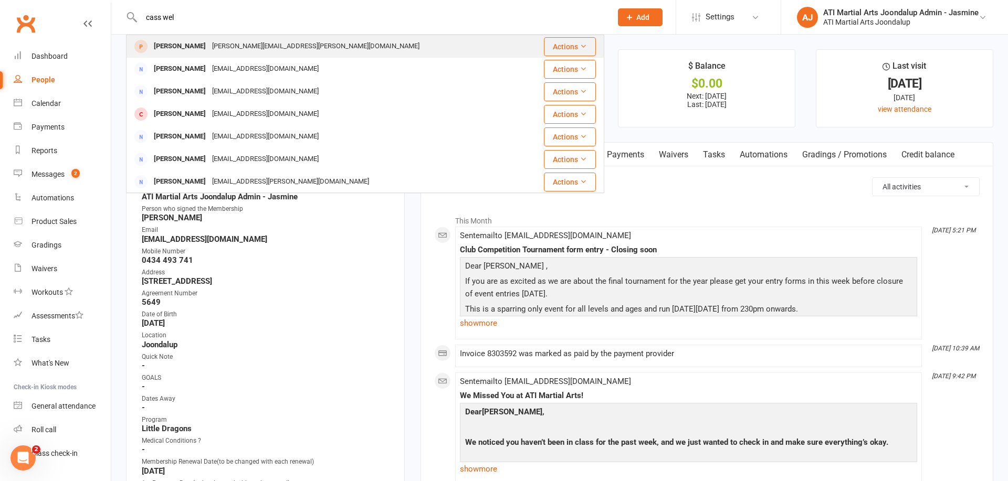
type input "cass wel"
click at [255, 54] on div "Cass Welman cassandra.welman@outlook.com.au" at bounding box center [330, 47] width 406 height 22
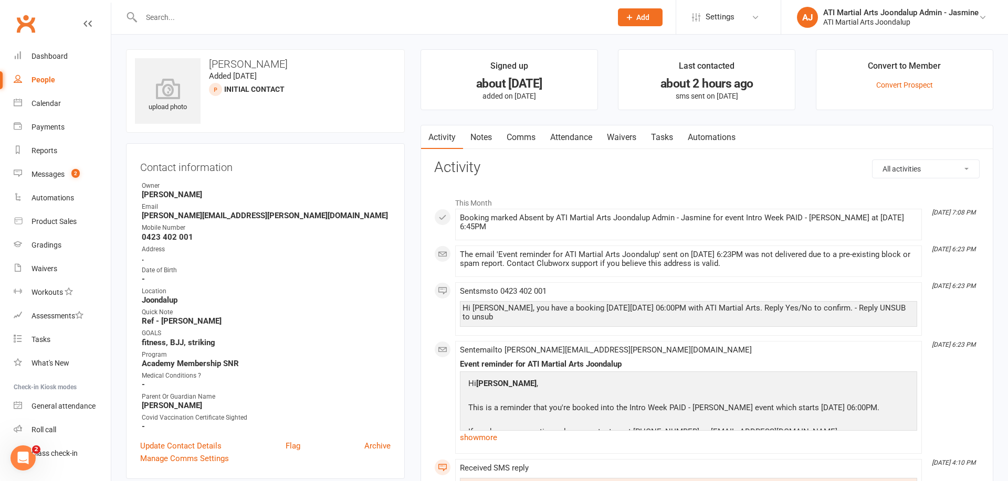
click at [578, 140] on link "Attendance" at bounding box center [571, 137] width 57 height 24
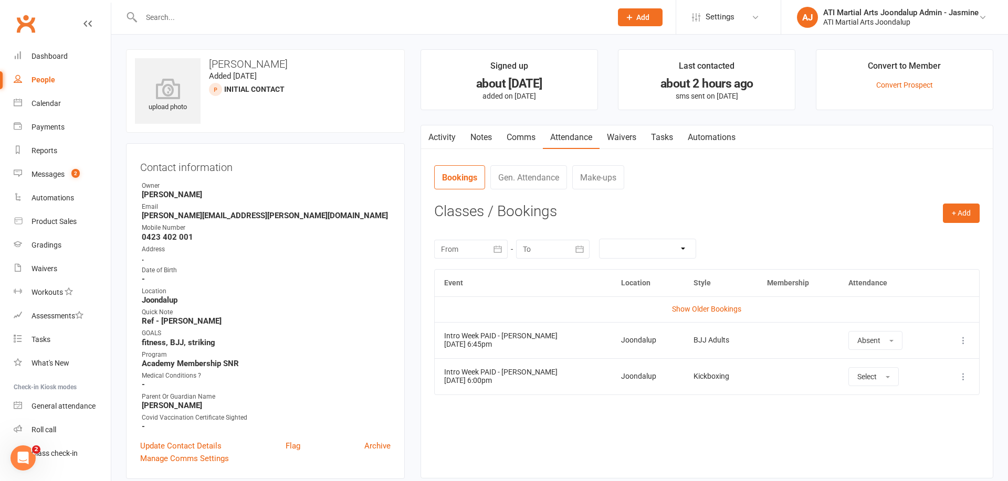
click at [350, 21] on input "text" at bounding box center [371, 17] width 466 height 15
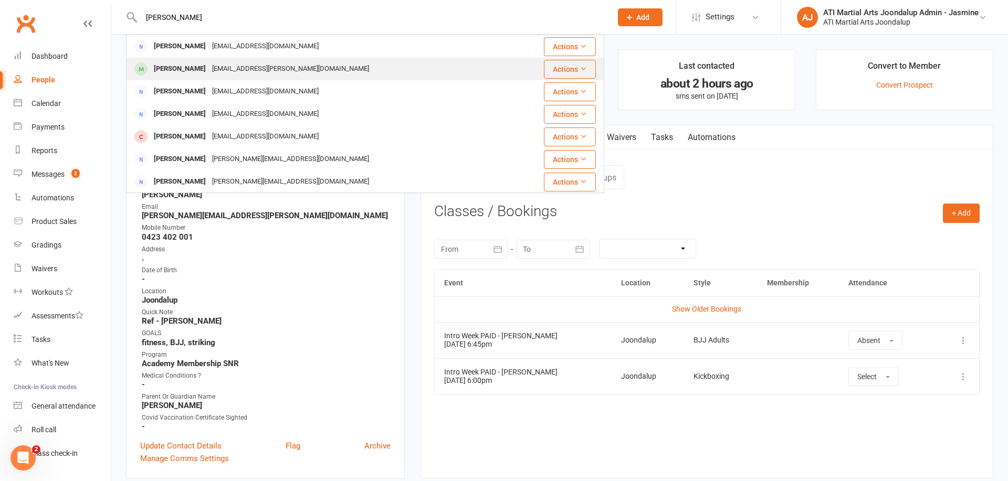
type input "Thomas lo"
click at [258, 70] on div "kat.gunn@yahoo.com.au" at bounding box center [290, 68] width 163 height 15
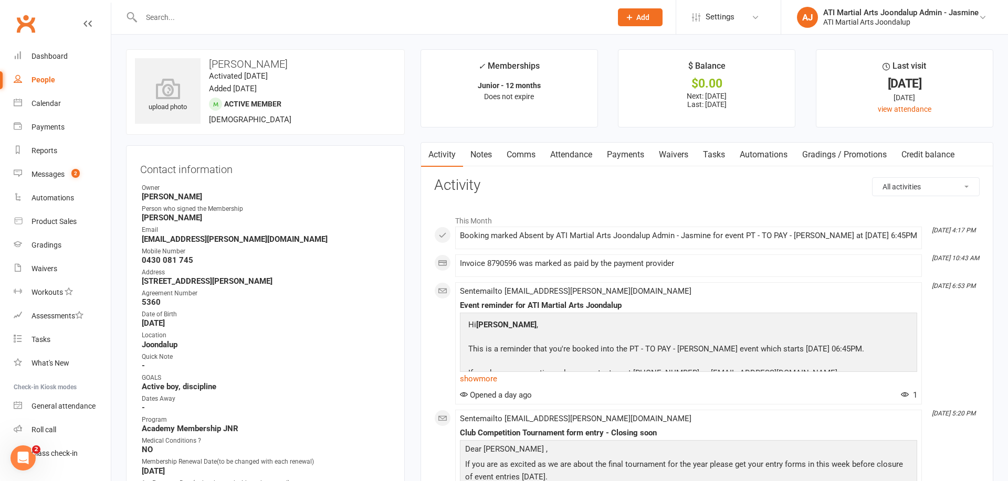
click at [580, 156] on link "Attendance" at bounding box center [571, 155] width 57 height 24
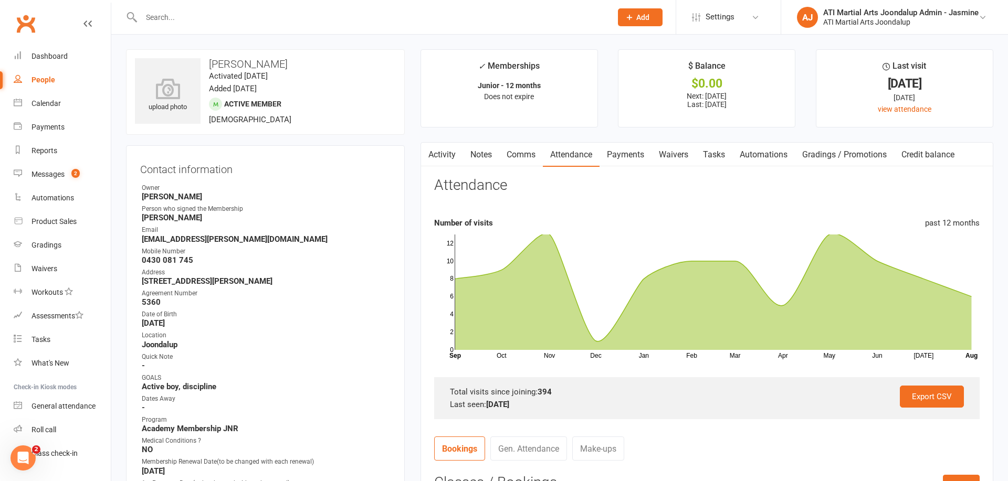
click at [290, 23] on input "text" at bounding box center [371, 17] width 466 height 15
type input "Isaac middleton"
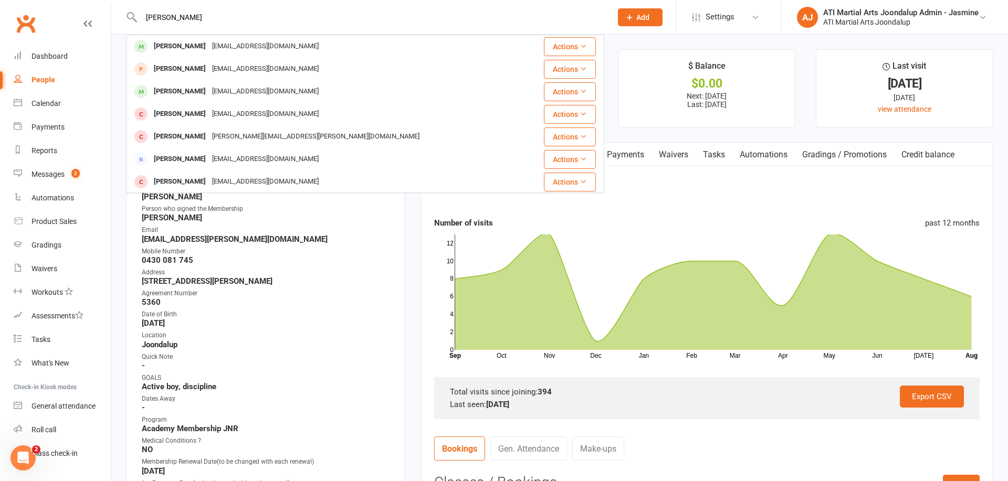
click at [264, 44] on div "info@acasibs.com.au" at bounding box center [265, 46] width 113 height 15
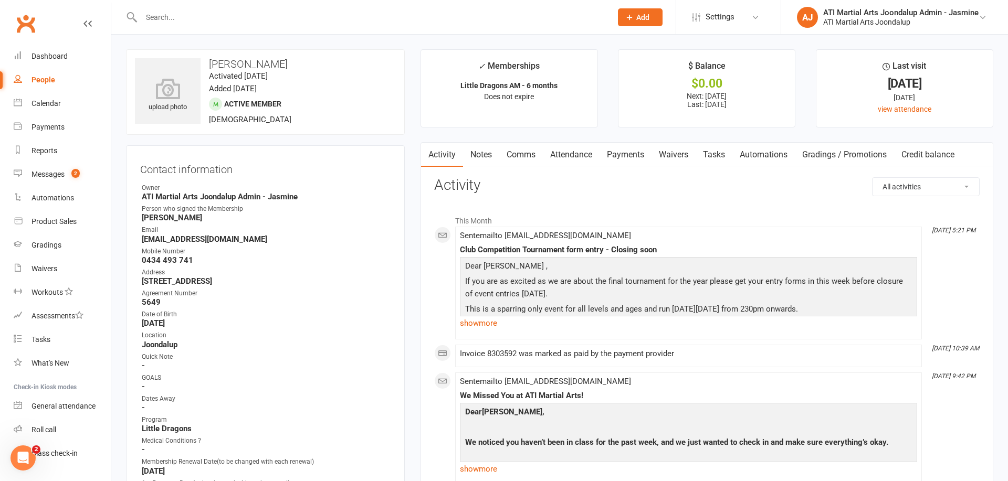
click at [625, 154] on link "Payments" at bounding box center [625, 155] width 52 height 24
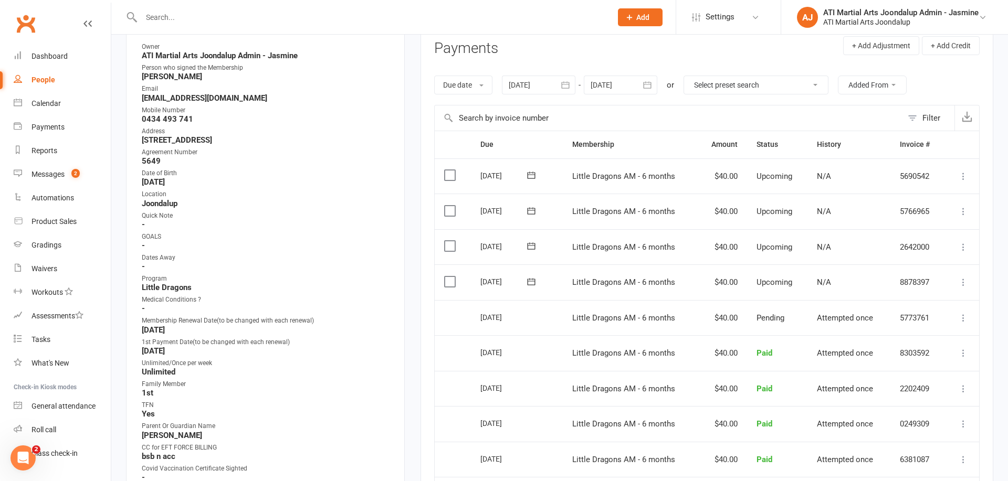
scroll to position [139, 0]
click at [568, 84] on icon "button" at bounding box center [565, 87] width 10 height 10
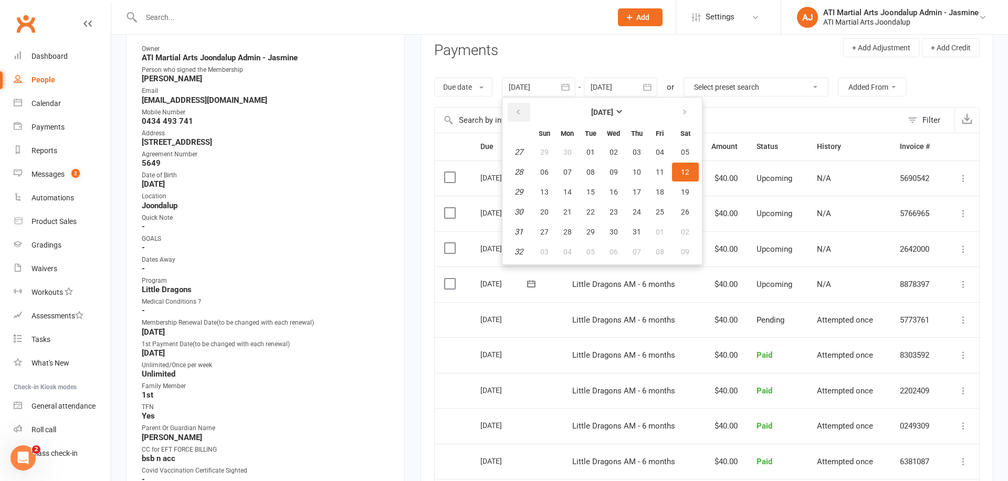
click at [521, 108] on icon "button" at bounding box center [517, 112] width 7 height 8
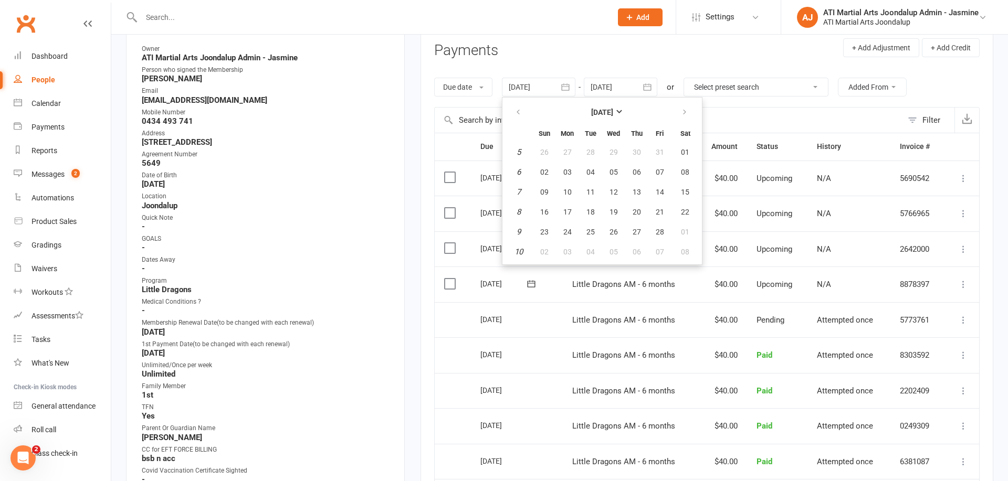
click at [520, 150] on em "5" at bounding box center [519, 152] width 4 height 9
click at [525, 152] on td "5" at bounding box center [519, 152] width 27 height 19
click at [686, 149] on span "01" at bounding box center [685, 152] width 8 height 8
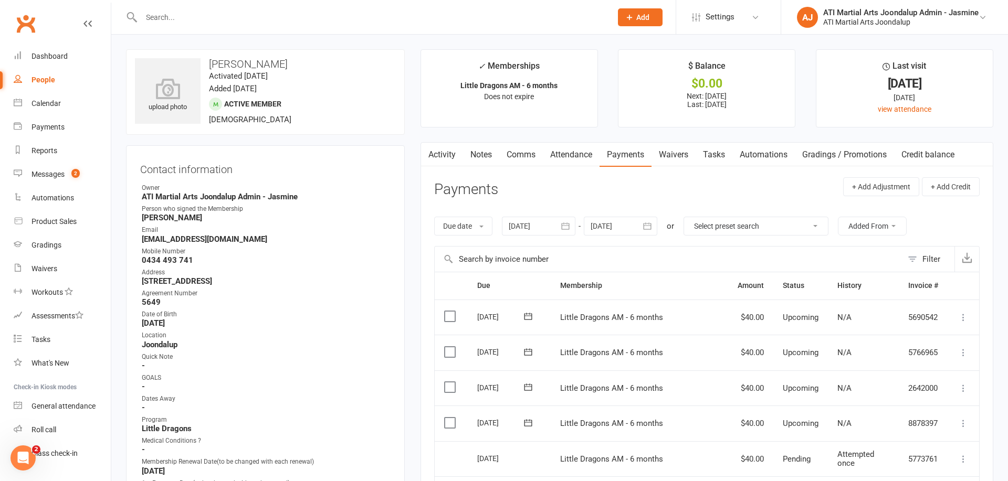
scroll to position [0, 0]
click at [569, 225] on icon "button" at bounding box center [565, 226] width 10 height 10
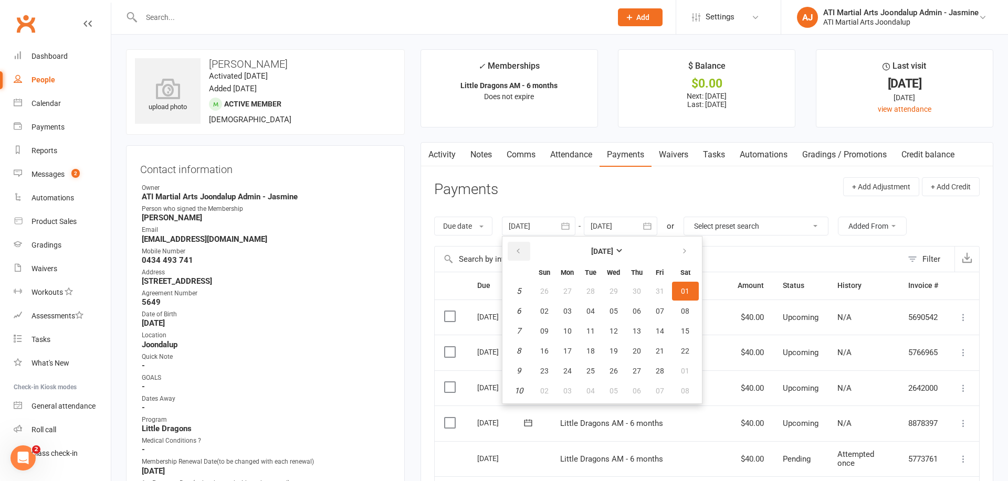
click at [519, 248] on icon "button" at bounding box center [517, 251] width 7 height 8
click at [518, 248] on icon "button" at bounding box center [517, 251] width 7 height 8
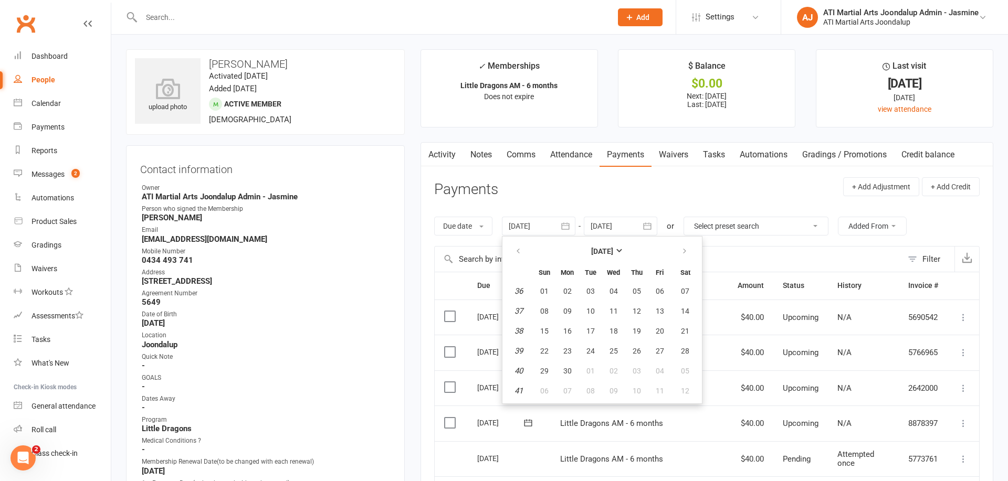
drag, startPoint x: 518, startPoint y: 248, endPoint x: 536, endPoint y: 277, distance: 34.2
click at [519, 251] on icon "button" at bounding box center [517, 251] width 7 height 8
click at [571, 304] on button "05" at bounding box center [567, 311] width 22 height 19
type input "05 Aug 2024"
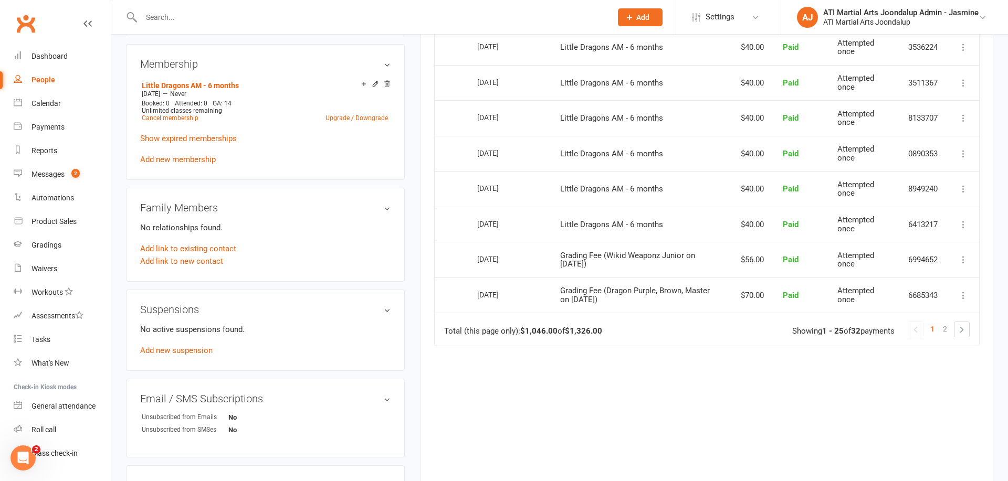
scroll to position [876, 0]
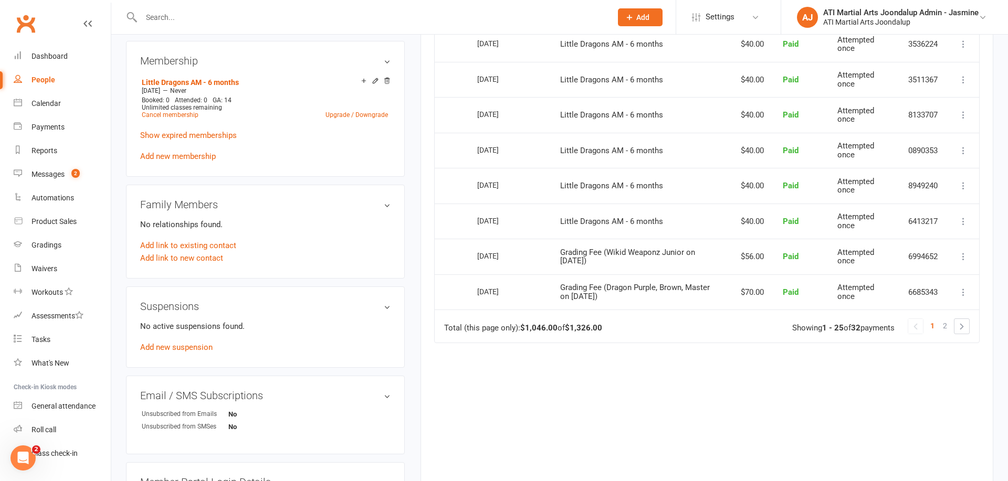
drag, startPoint x: 945, startPoint y: 287, endPoint x: 826, endPoint y: 318, distance: 123.1
click at [945, 319] on span "2" at bounding box center [945, 326] width 4 height 15
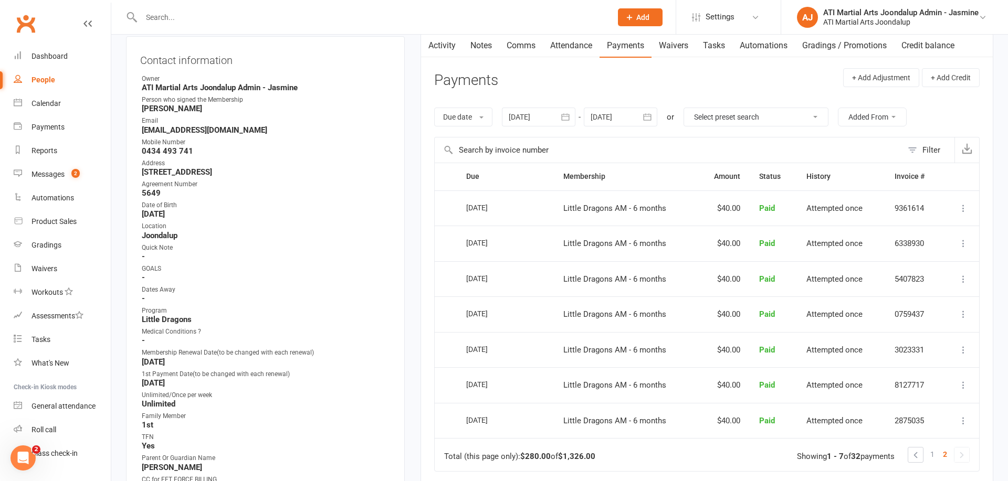
scroll to position [108, 0]
click at [932, 448] on span "1" at bounding box center [932, 455] width 4 height 15
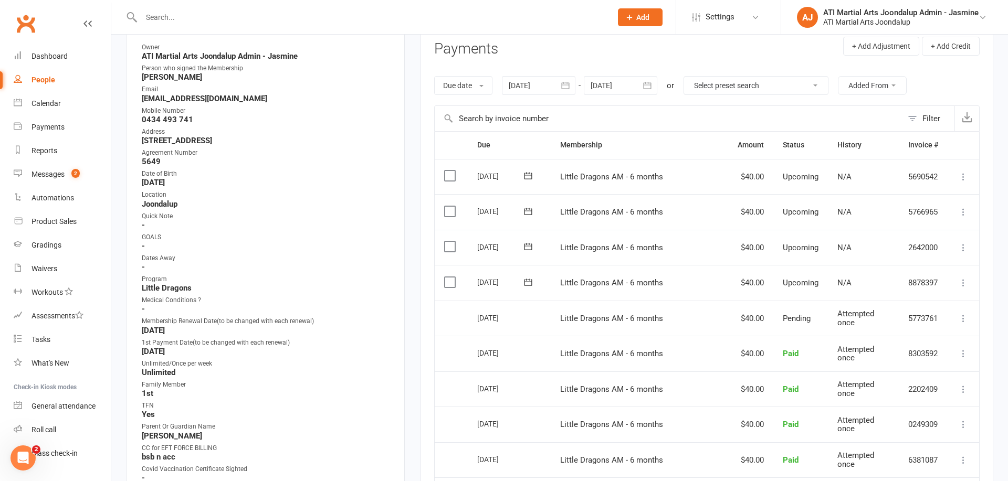
scroll to position [140, 0]
drag, startPoint x: 51, startPoint y: 145, endPoint x: 87, endPoint y: 138, distance: 36.3
click at [52, 145] on link "Reports" at bounding box center [62, 151] width 97 height 24
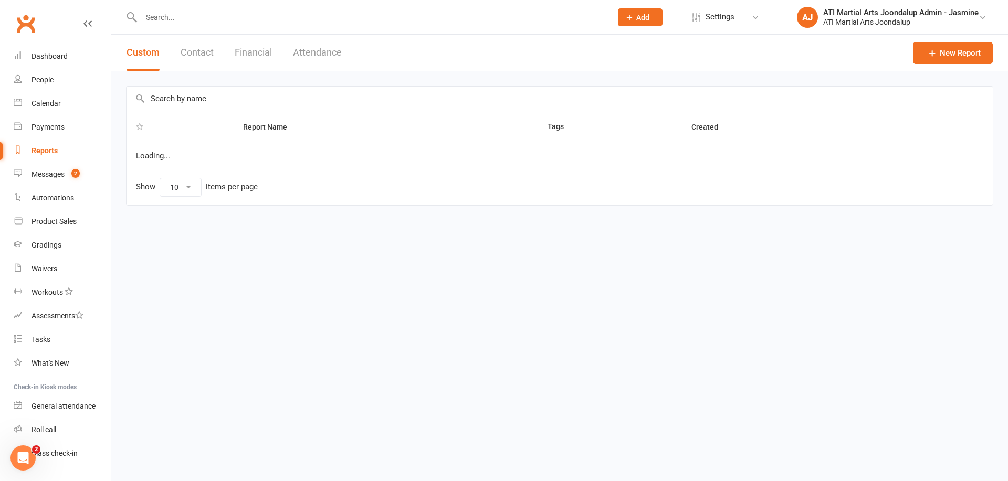
select select "100"
drag, startPoint x: 48, startPoint y: 173, endPoint x: 178, endPoint y: 157, distance: 131.7
click at [48, 173] on div "Messages" at bounding box center [47, 174] width 33 height 8
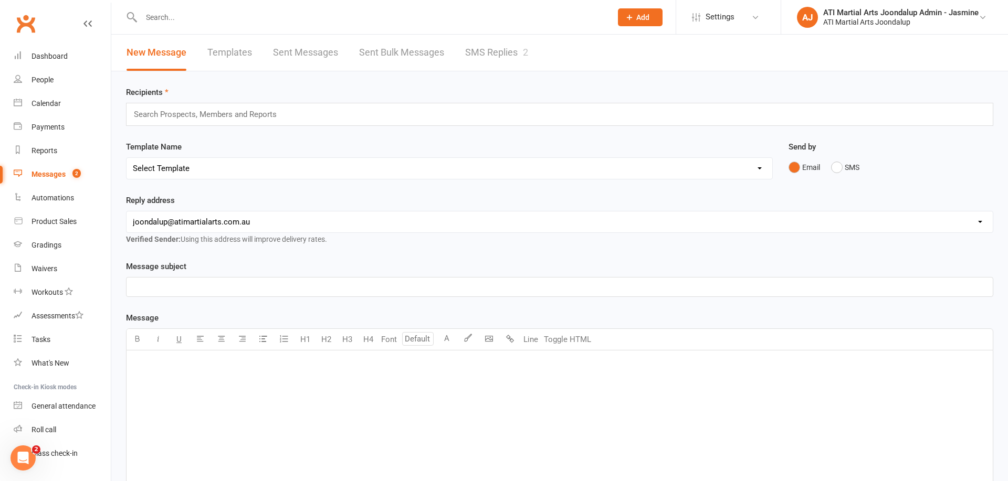
click at [51, 175] on div "Messages" at bounding box center [48, 174] width 34 height 8
click at [501, 54] on link "SMS Replies 2" at bounding box center [496, 53] width 63 height 36
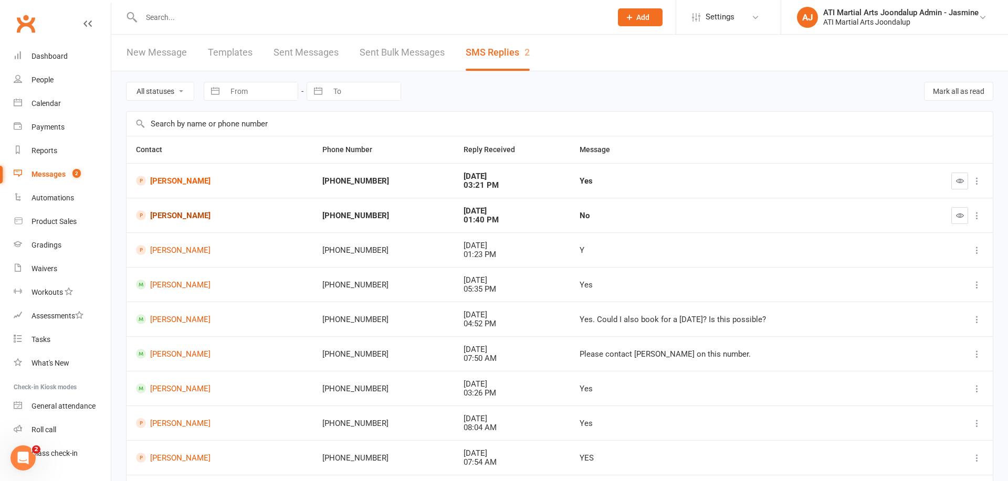
click at [175, 216] on link "[PERSON_NAME]" at bounding box center [219, 215] width 167 height 10
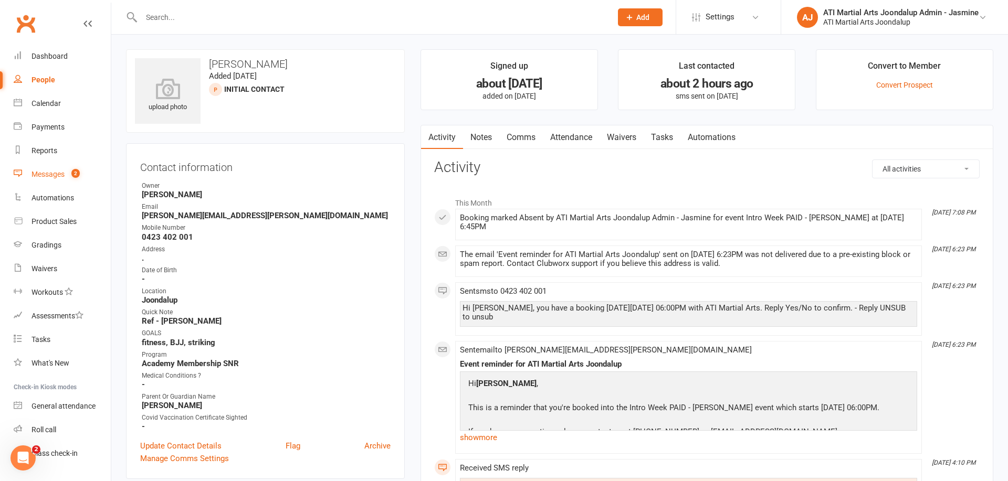
click at [38, 172] on div "Messages" at bounding box center [47, 174] width 33 height 8
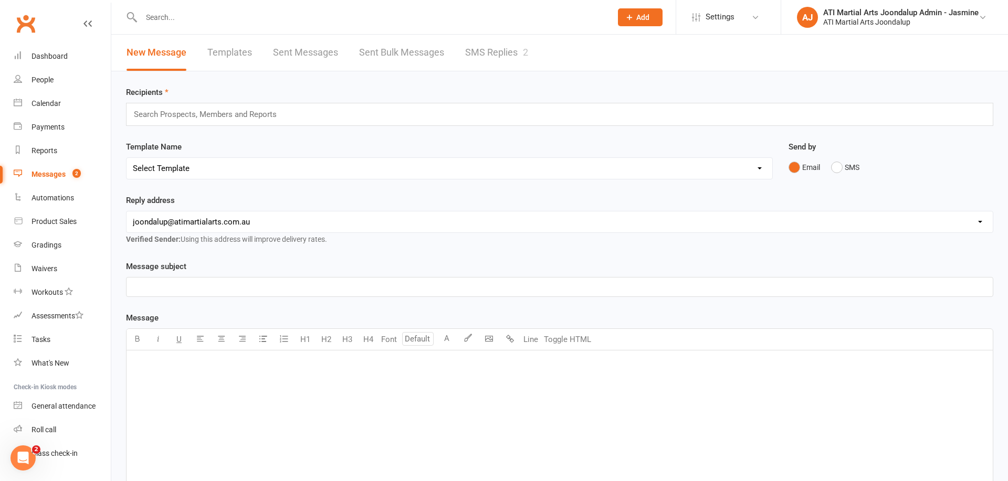
click at [504, 49] on link "SMS Replies 2" at bounding box center [496, 53] width 63 height 36
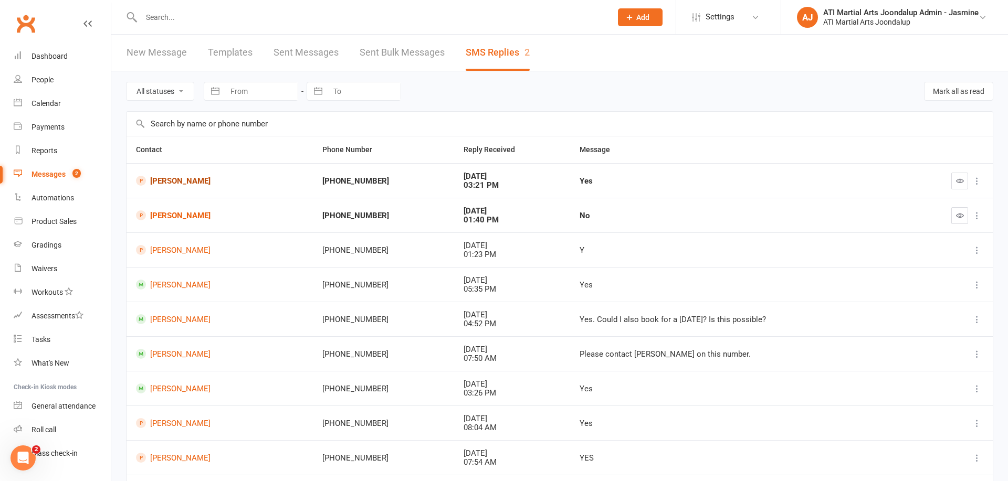
click at [182, 177] on link "[PERSON_NAME]" at bounding box center [219, 181] width 167 height 10
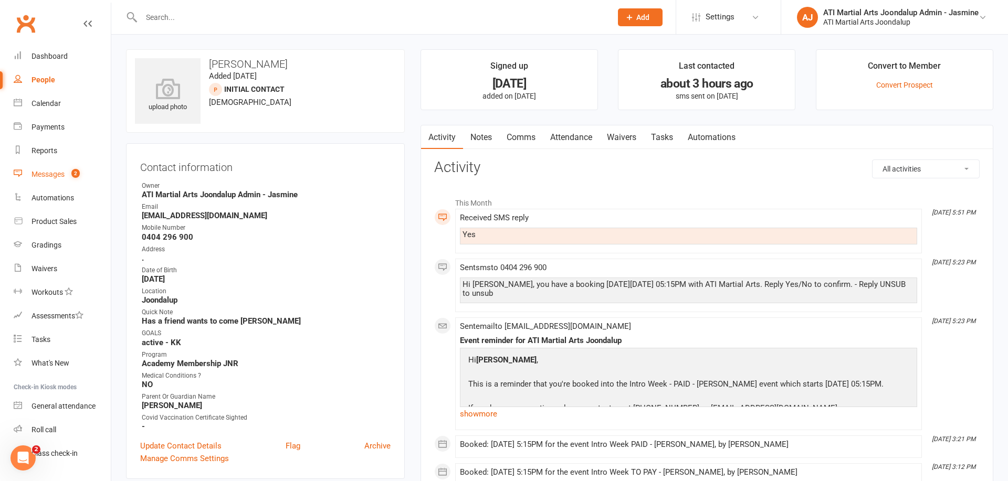
click at [67, 177] on count-badge "2" at bounding box center [73, 174] width 14 height 8
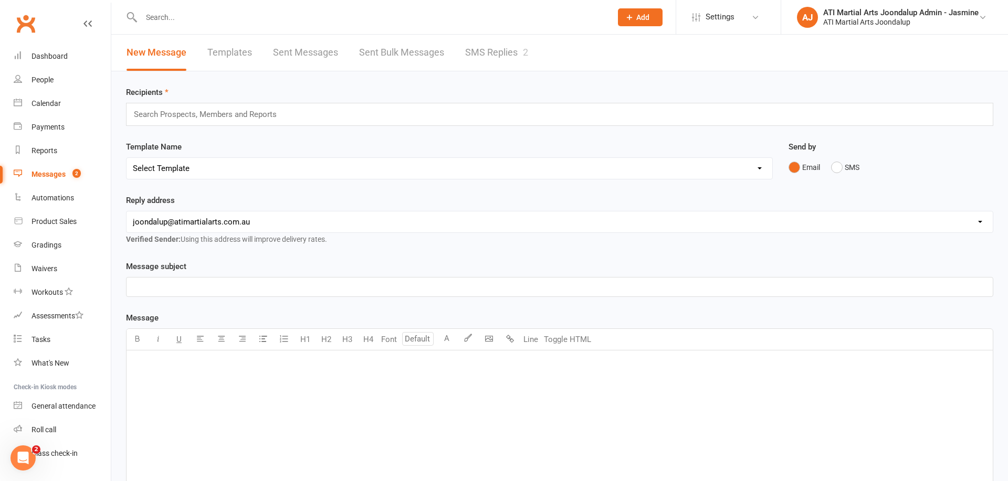
click at [484, 48] on link "SMS Replies 2" at bounding box center [496, 53] width 63 height 36
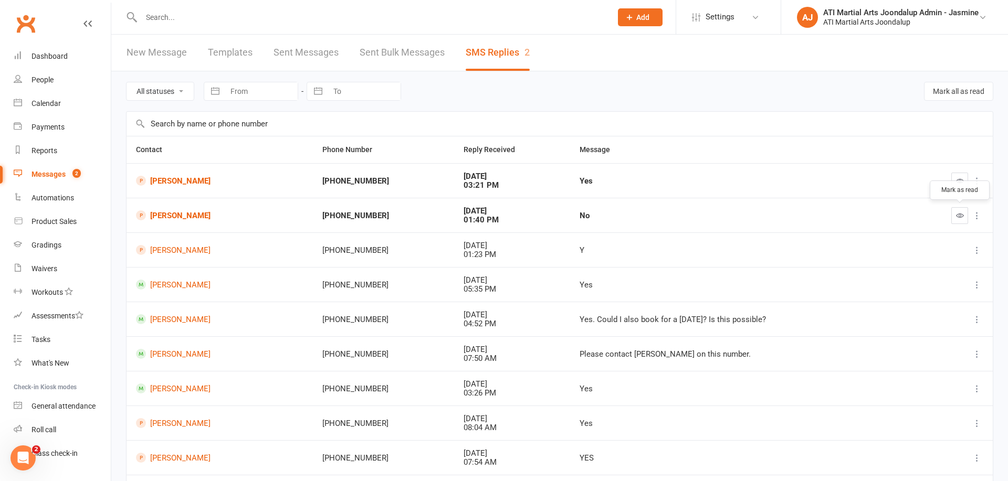
click at [960, 213] on icon "button" at bounding box center [960, 216] width 8 height 8
click at [959, 181] on icon "button" at bounding box center [960, 181] width 8 height 8
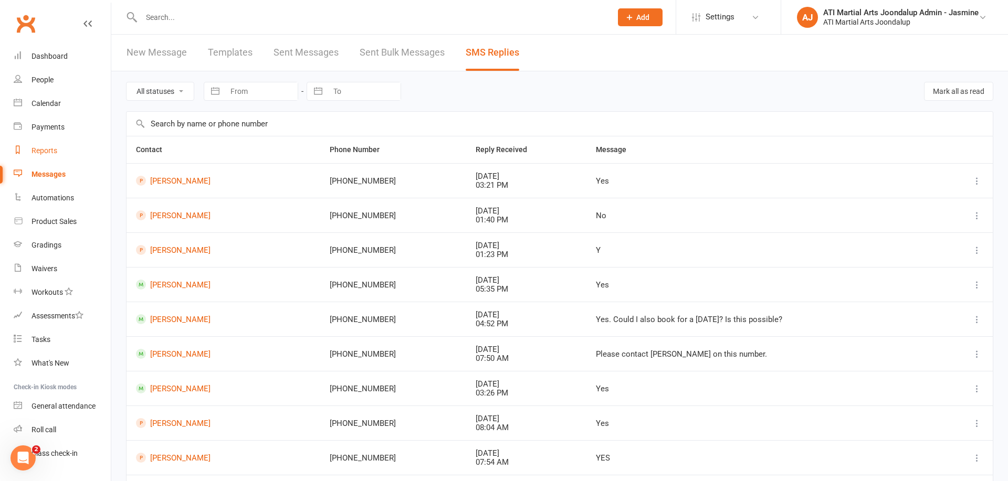
click at [41, 150] on div "Reports" at bounding box center [44, 150] width 26 height 8
select select "100"
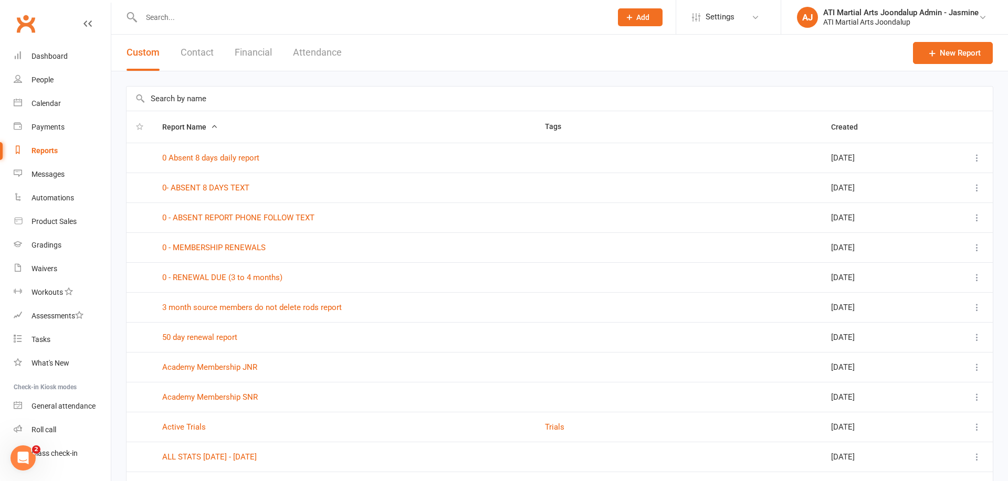
click at [259, 49] on button "Financial" at bounding box center [253, 53] width 37 height 36
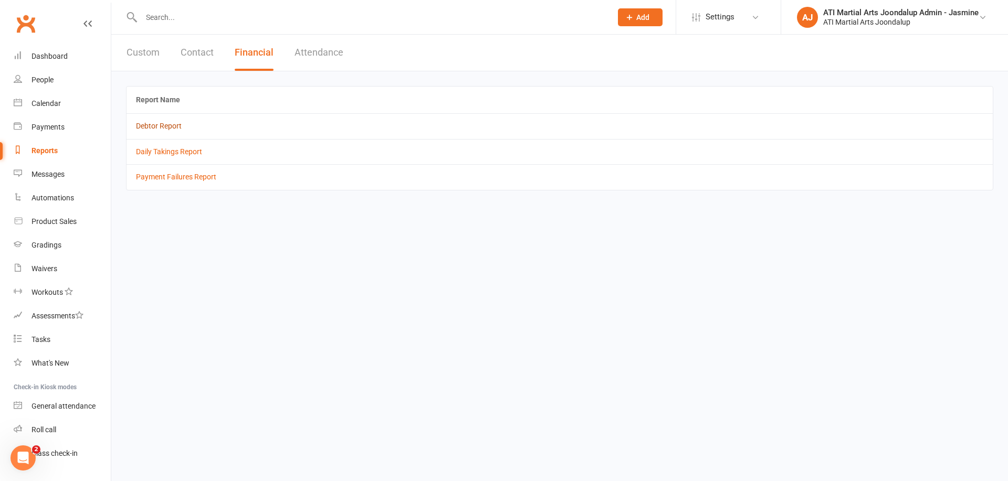
click at [160, 125] on link "Debtor Report" at bounding box center [159, 126] width 46 height 8
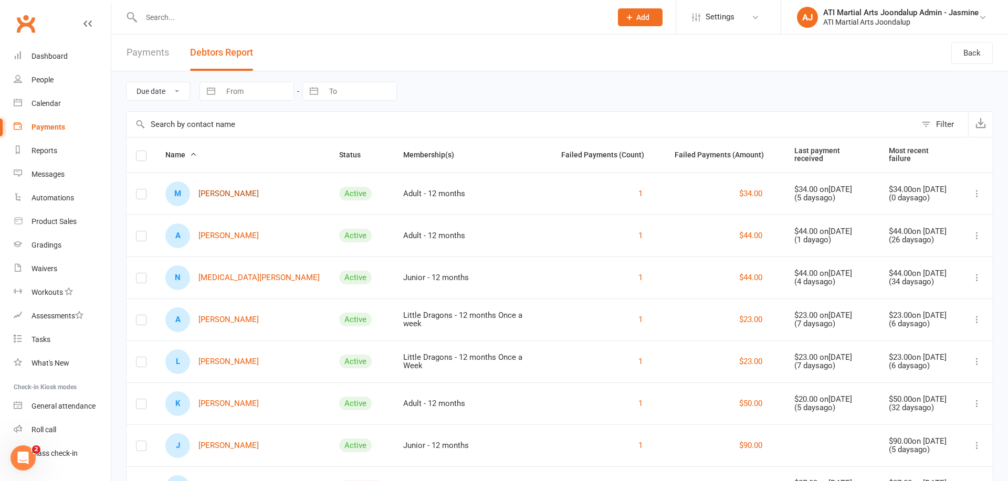
click at [231, 186] on link "M [PERSON_NAME]" at bounding box center [211, 194] width 93 height 25
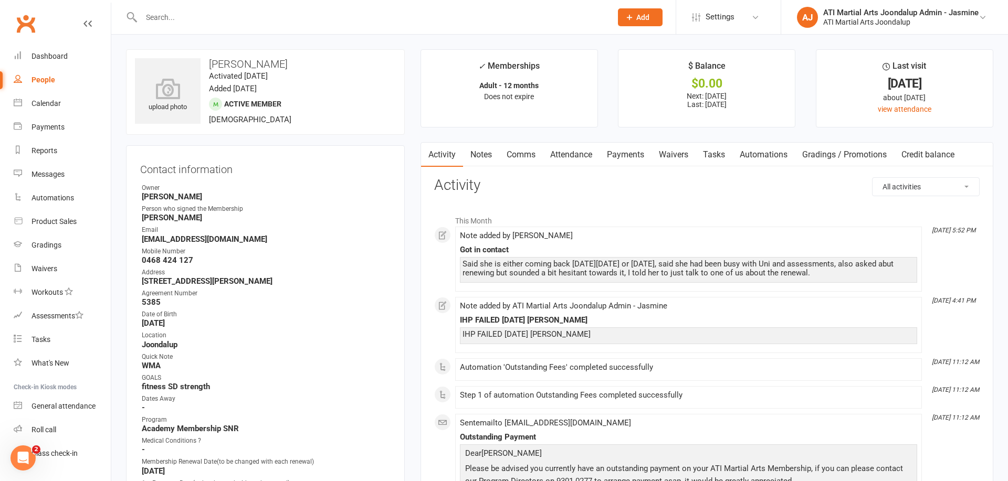
click at [626, 153] on link "Payments" at bounding box center [625, 155] width 52 height 24
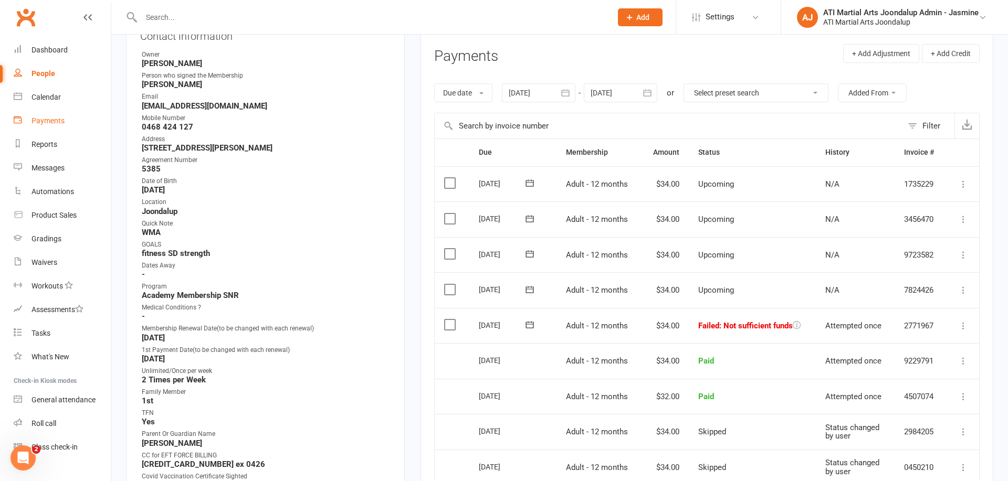
scroll to position [6, 0]
click at [56, 131] on link "Payments" at bounding box center [62, 121] width 97 height 24
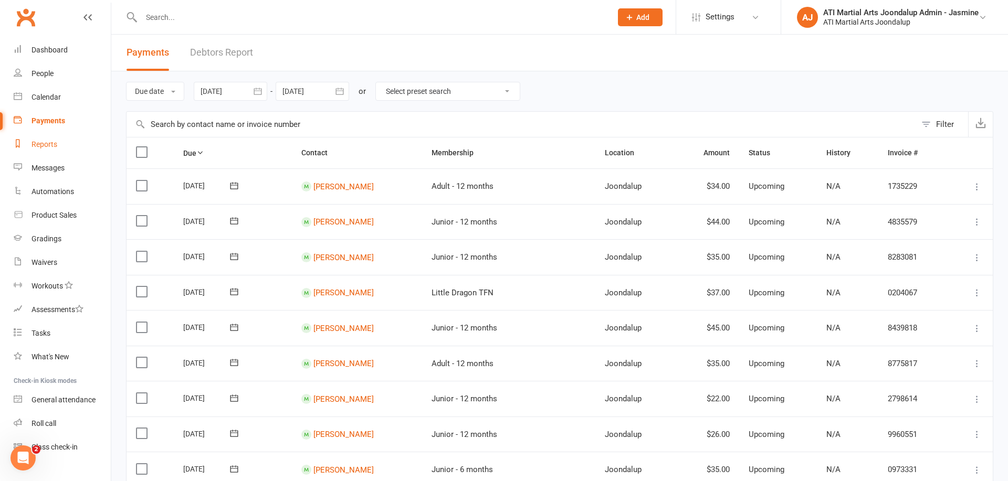
click at [48, 145] on div "Reports" at bounding box center [44, 144] width 26 height 8
select select "100"
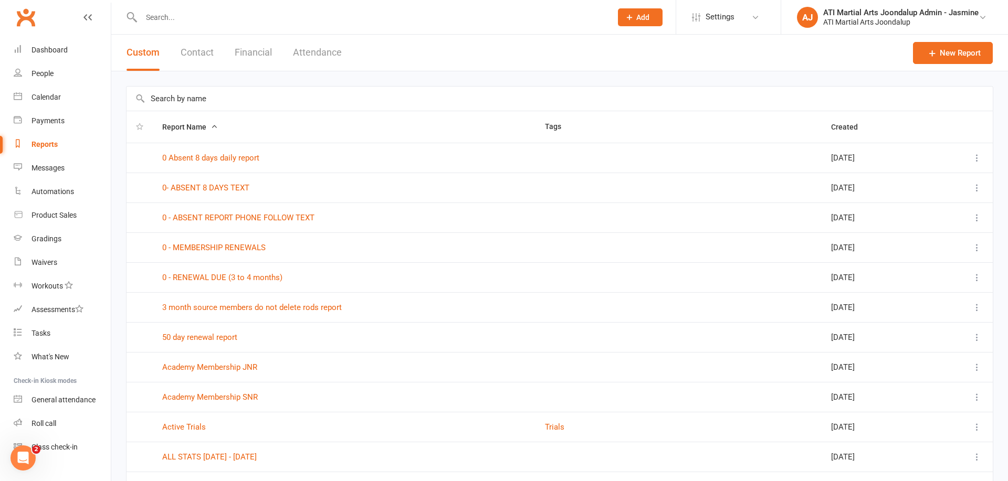
click at [254, 55] on button "Financial" at bounding box center [253, 53] width 37 height 36
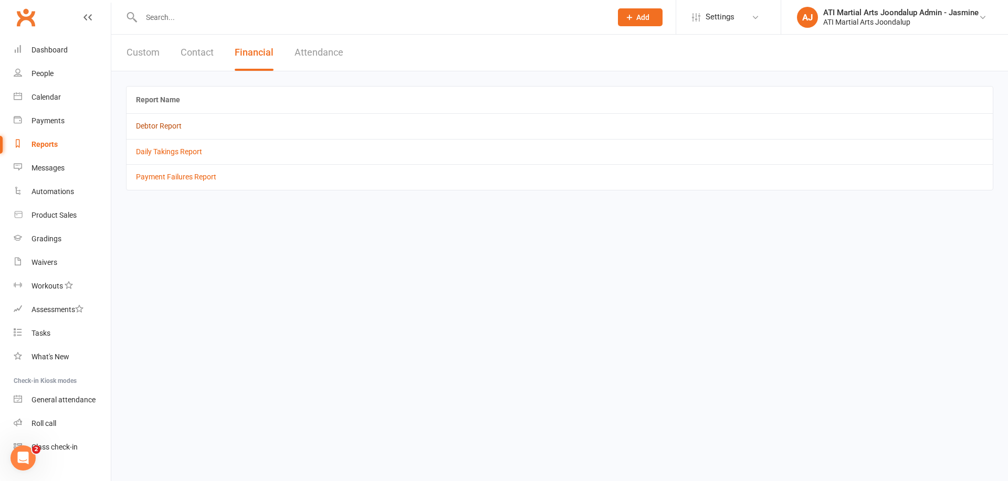
click at [167, 126] on link "Debtor Report" at bounding box center [159, 126] width 46 height 8
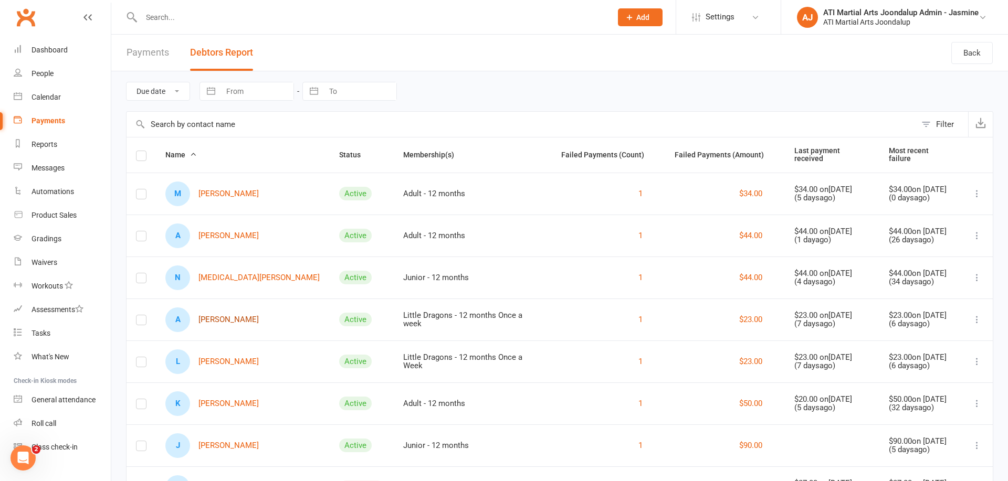
click at [227, 319] on link "A [PERSON_NAME]" at bounding box center [211, 320] width 93 height 25
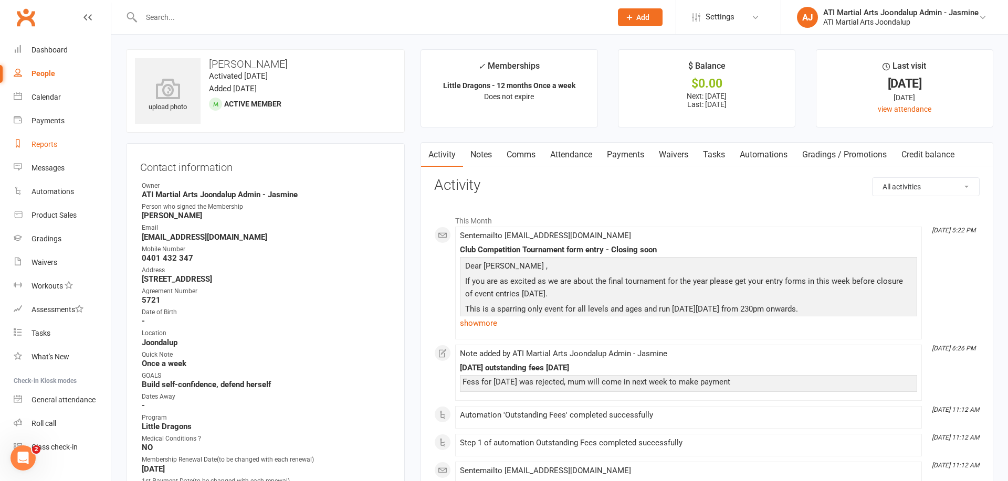
click at [45, 143] on div "Reports" at bounding box center [44, 144] width 26 height 8
select select "100"
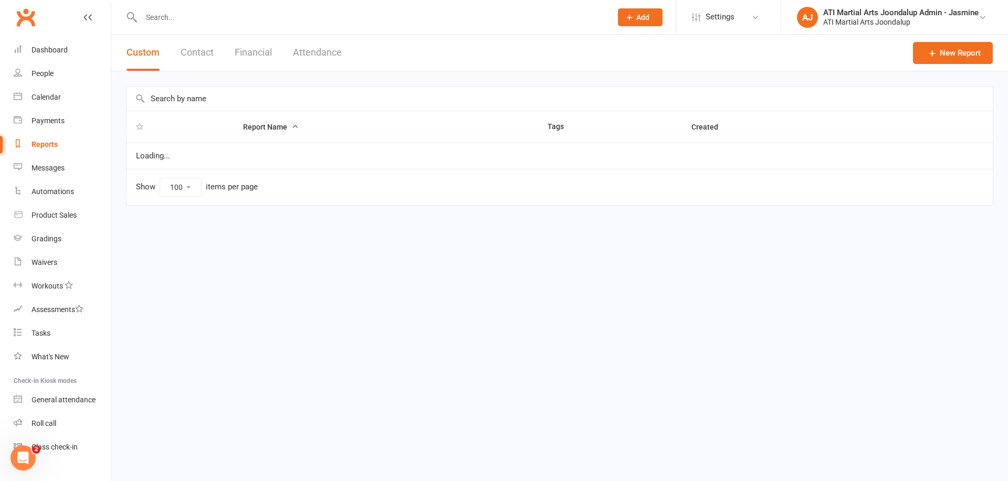
drag, startPoint x: 250, startPoint y: 58, endPoint x: 243, endPoint y: 80, distance: 23.6
click at [250, 58] on button "Financial" at bounding box center [253, 53] width 37 height 36
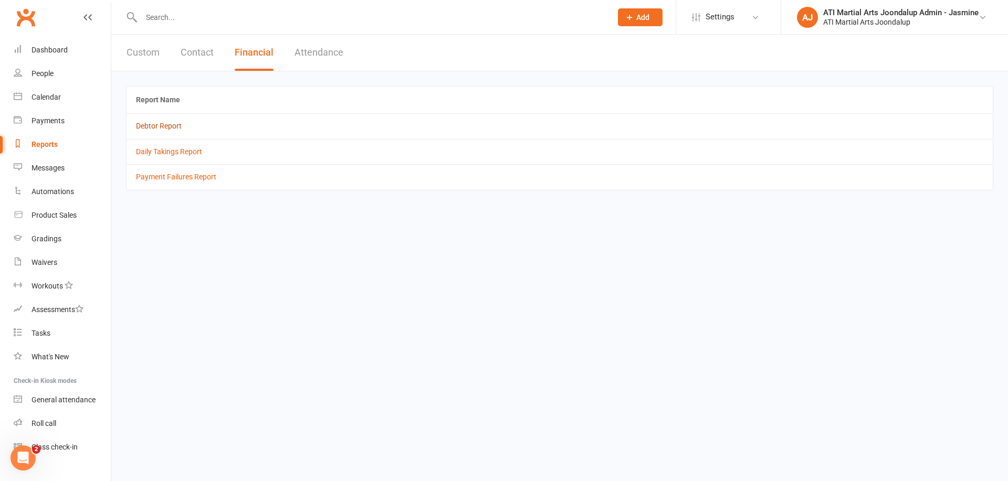
click at [166, 123] on link "Debtor Report" at bounding box center [159, 126] width 46 height 8
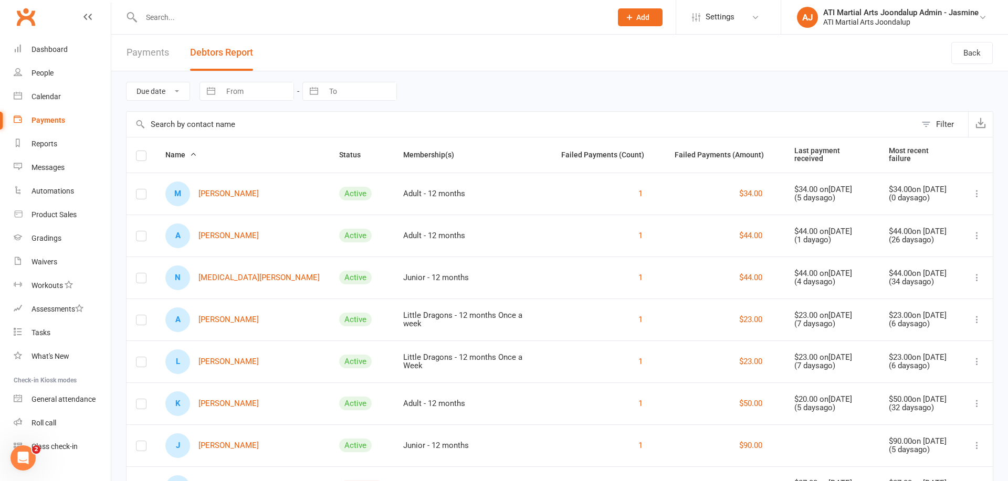
scroll to position [2, 0]
click at [360, 17] on input "text" at bounding box center [371, 17] width 466 height 15
type input "dhamsa weer"
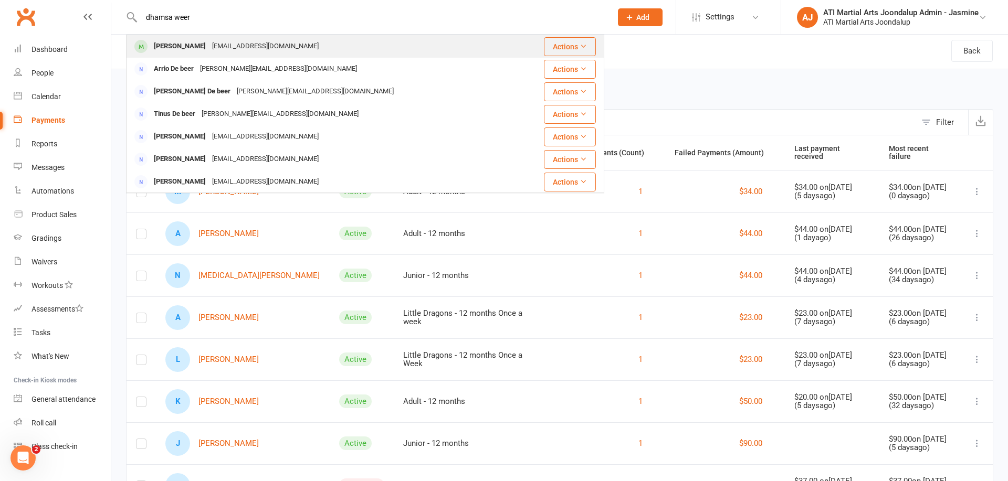
click at [272, 50] on div "saman.weerasinghe@gmail.com" at bounding box center [265, 46] width 113 height 15
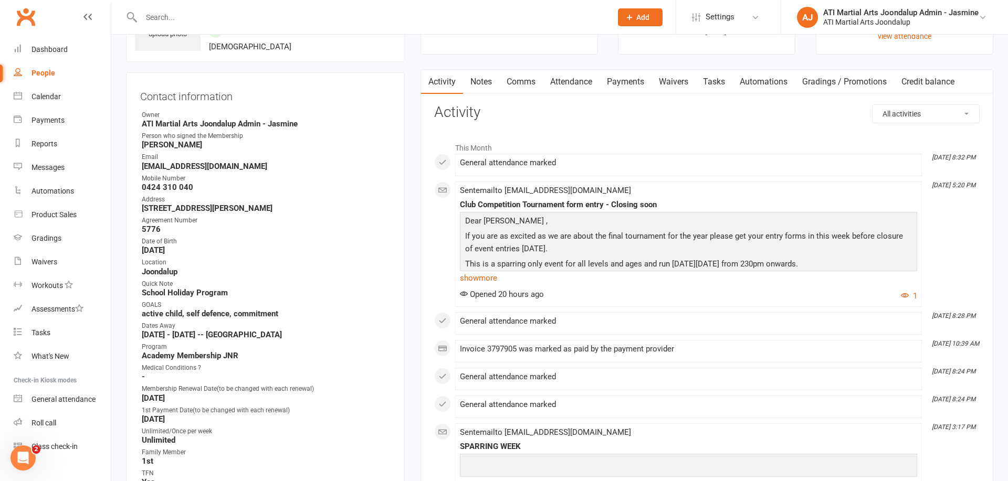
scroll to position [75, 0]
click at [478, 76] on link "Notes" at bounding box center [481, 80] width 36 height 24
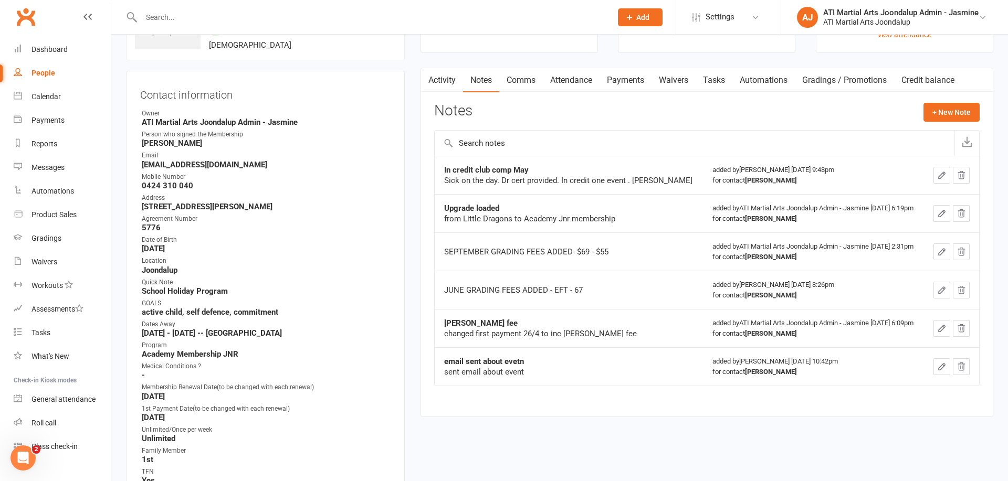
click at [384, 19] on input "text" at bounding box center [371, 17] width 466 height 15
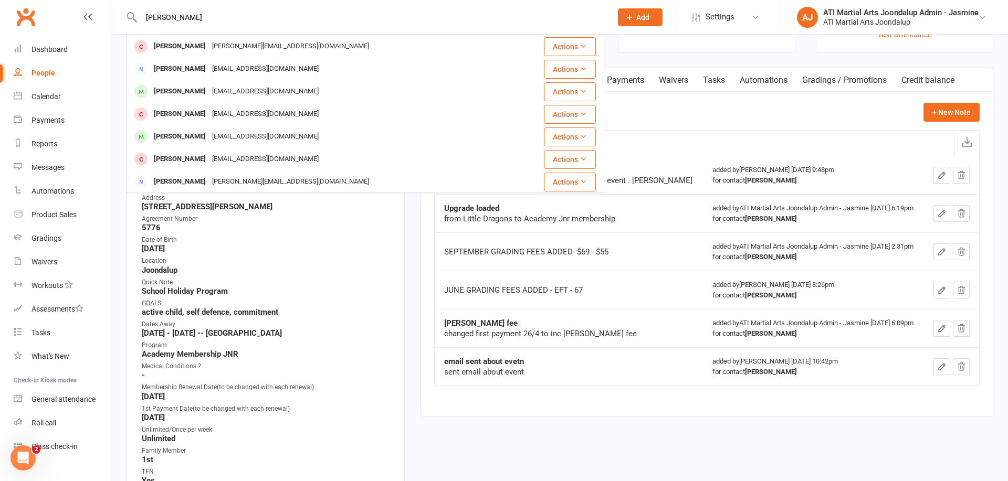
type input "Darius"
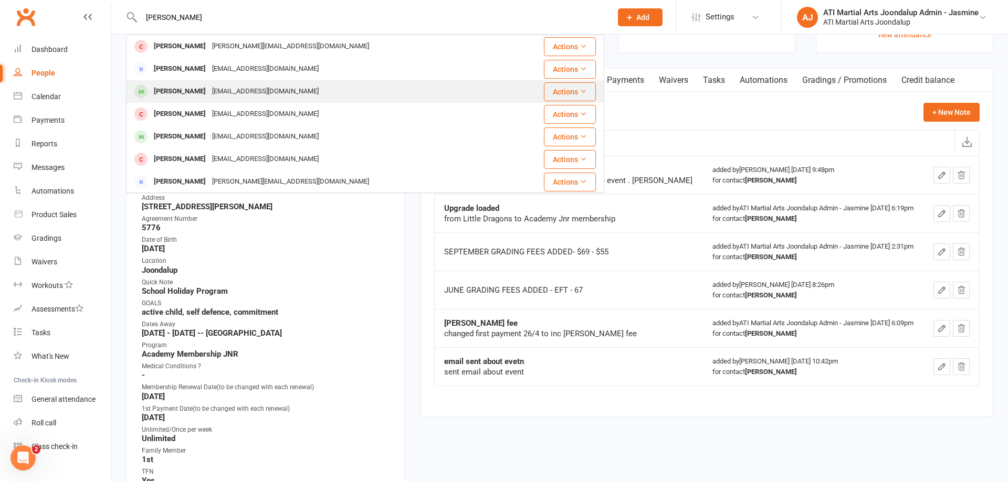
drag, startPoint x: 383, startPoint y: 19, endPoint x: 213, endPoint y: 90, distance: 184.1
click at [213, 90] on div "walshtyers@gmail.com" at bounding box center [265, 91] width 113 height 15
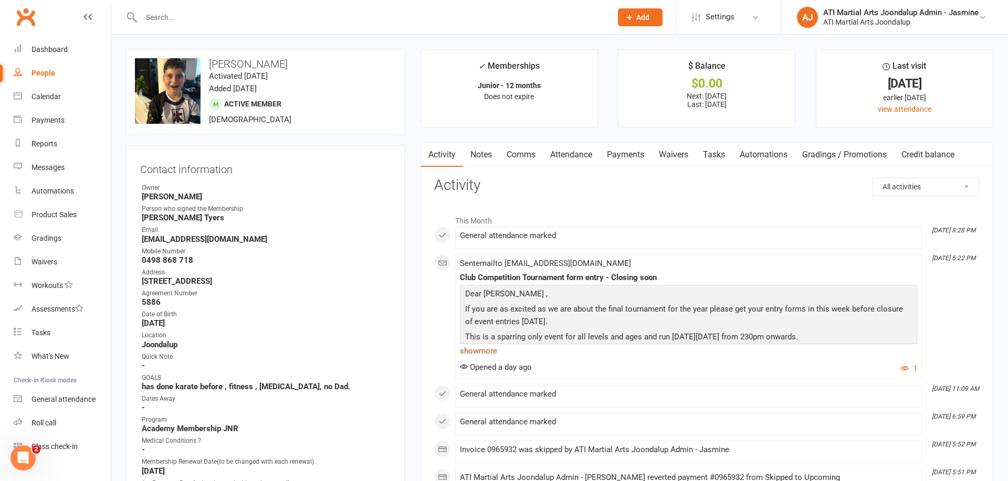
scroll to position [18, 0]
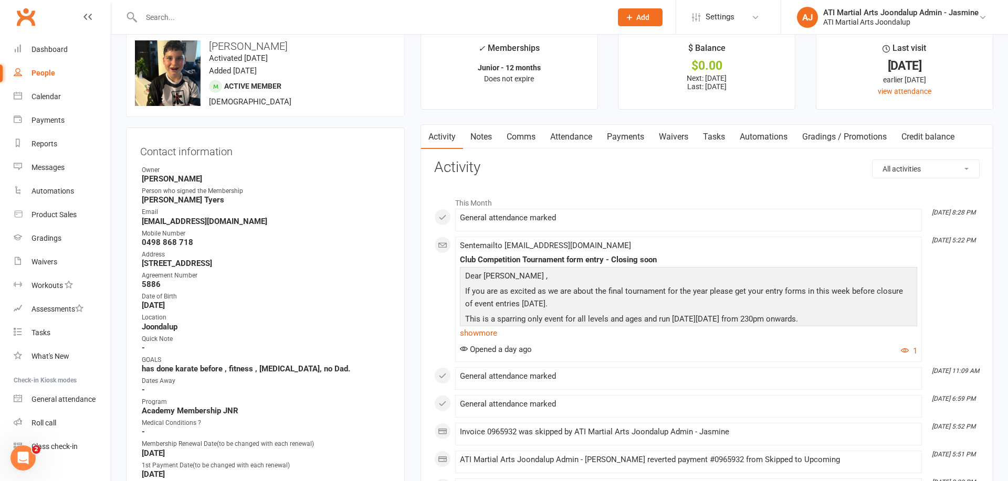
click at [485, 136] on link "Notes" at bounding box center [481, 137] width 36 height 24
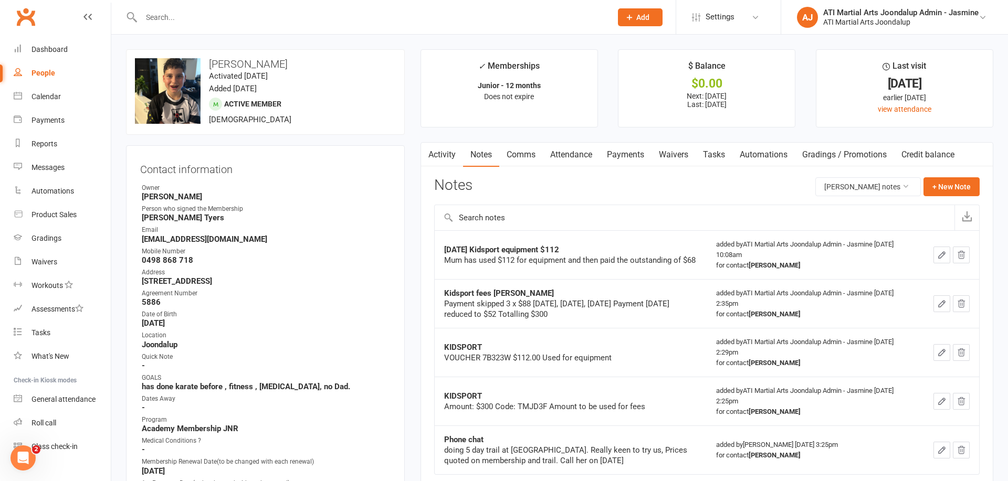
click at [628, 153] on link "Payments" at bounding box center [625, 155] width 52 height 24
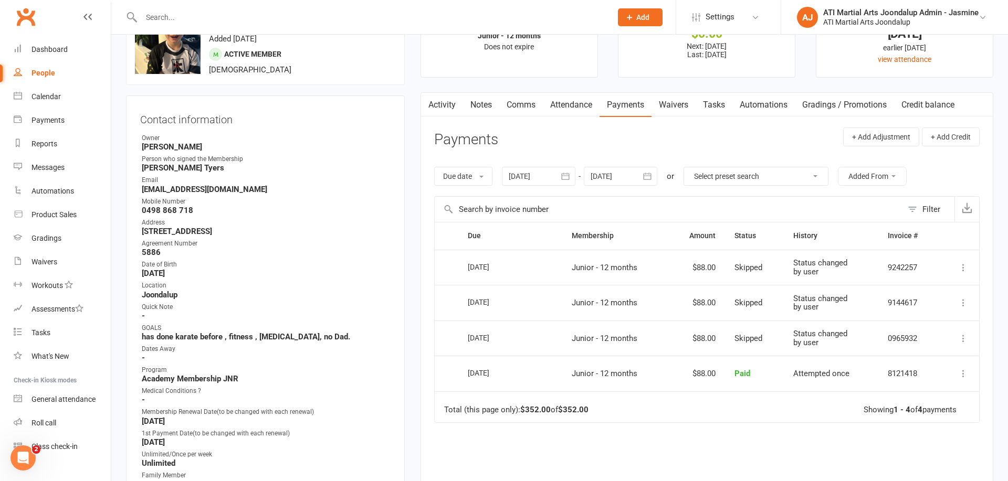
scroll to position [55, 0]
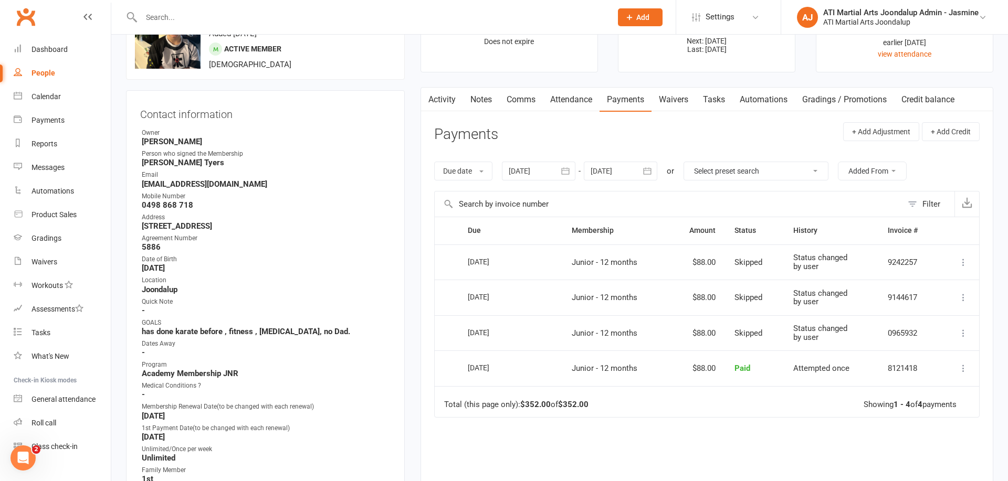
click at [648, 171] on icon "button" at bounding box center [647, 171] width 10 height 10
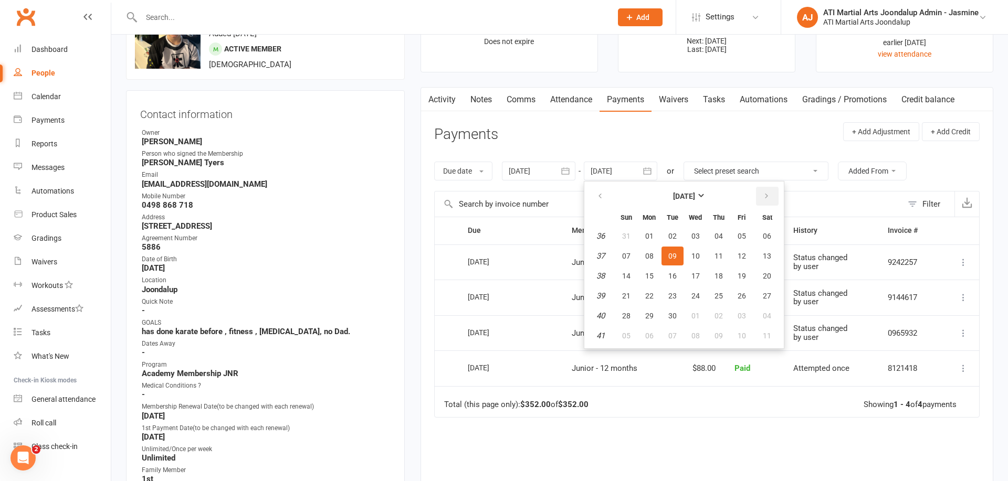
click at [768, 195] on icon "button" at bounding box center [766, 196] width 7 height 8
drag, startPoint x: 723, startPoint y: 270, endPoint x: 704, endPoint y: 258, distance: 21.7
click at [723, 269] on button "13" at bounding box center [719, 276] width 22 height 19
type input "13 Nov 2025"
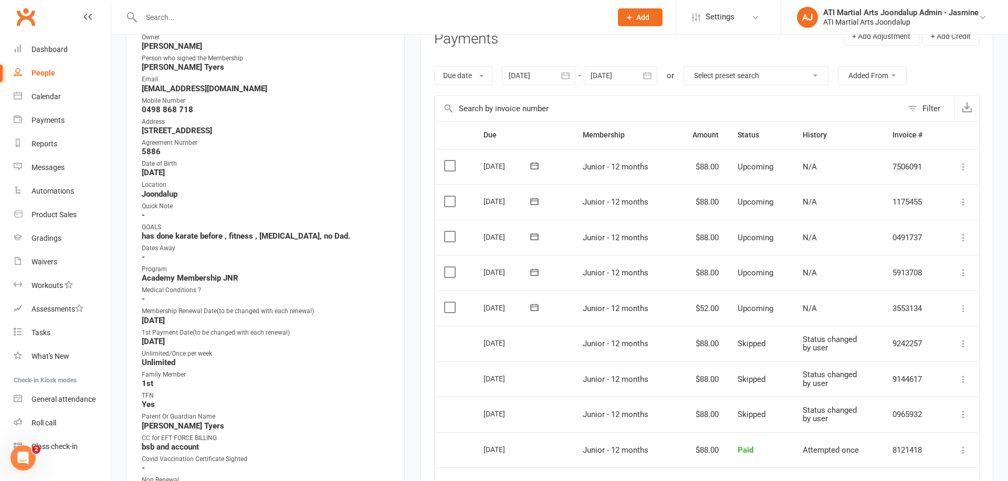
scroll to position [192, 0]
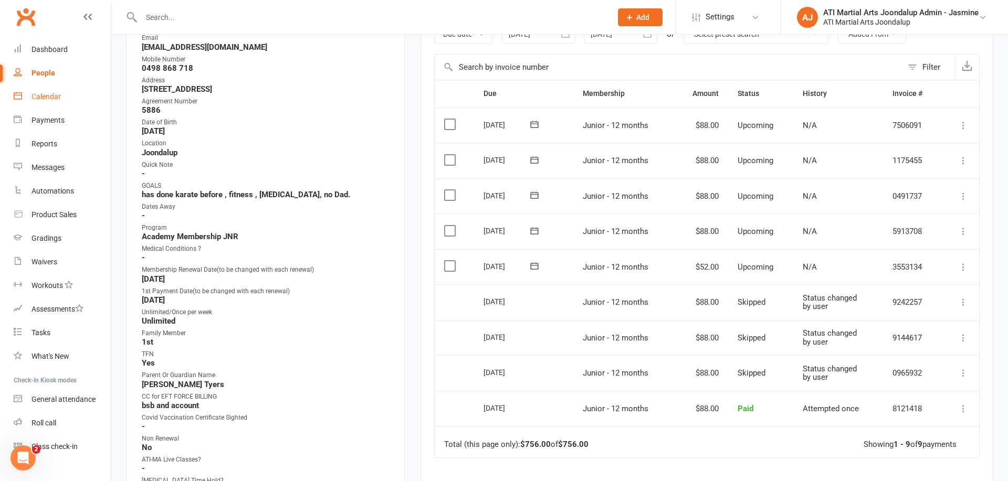
click at [39, 102] on link "Calendar" at bounding box center [62, 97] width 97 height 24
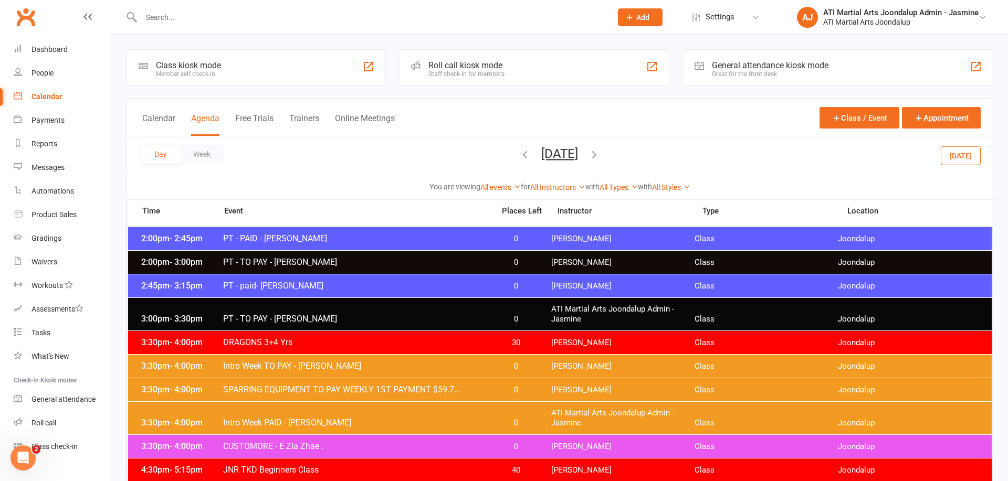
click at [558, 157] on button "[DATE]" at bounding box center [559, 153] width 37 height 15
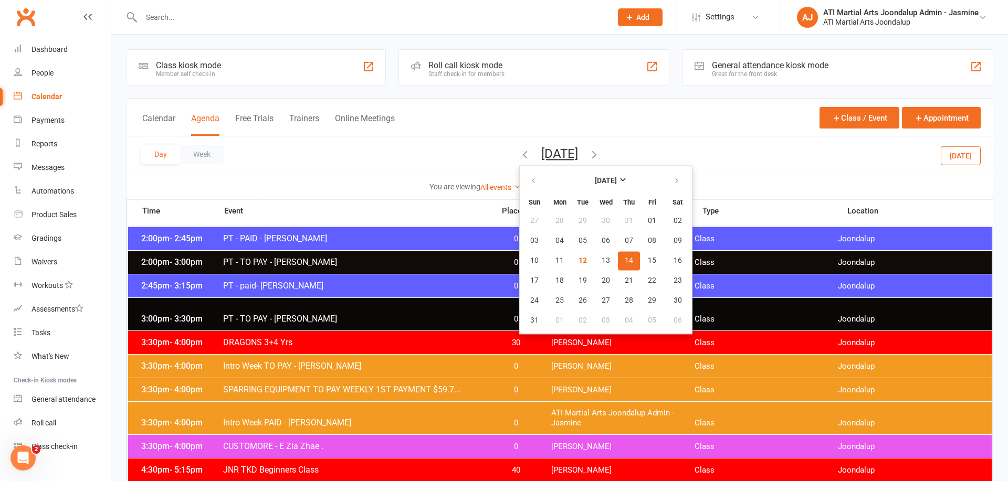
click at [558, 157] on button "[DATE]" at bounding box center [559, 153] width 37 height 15
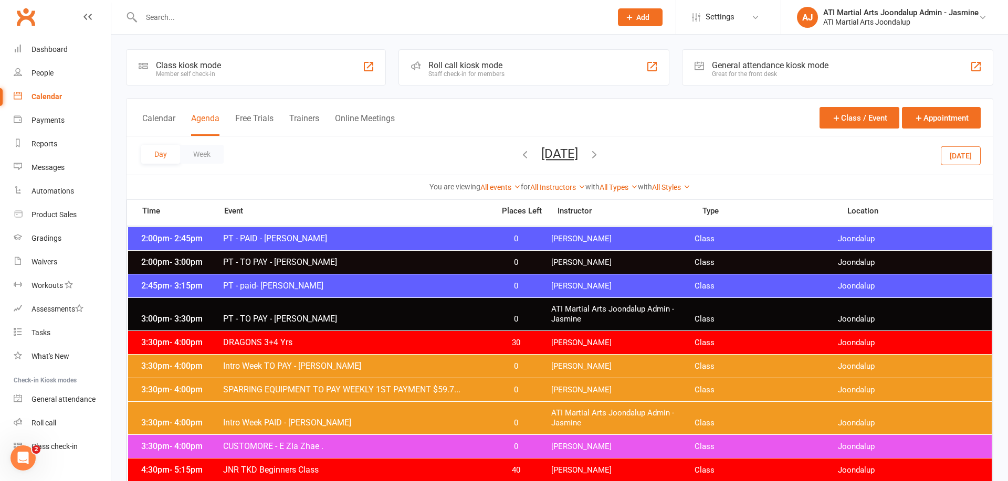
click at [555, 157] on button "[DATE]" at bounding box center [559, 153] width 37 height 15
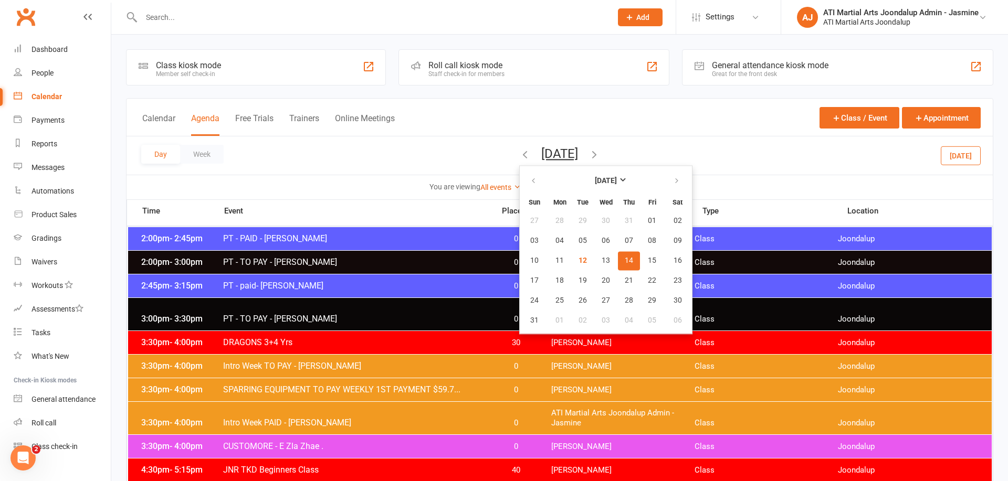
click at [602, 261] on span "13" at bounding box center [606, 261] width 8 height 8
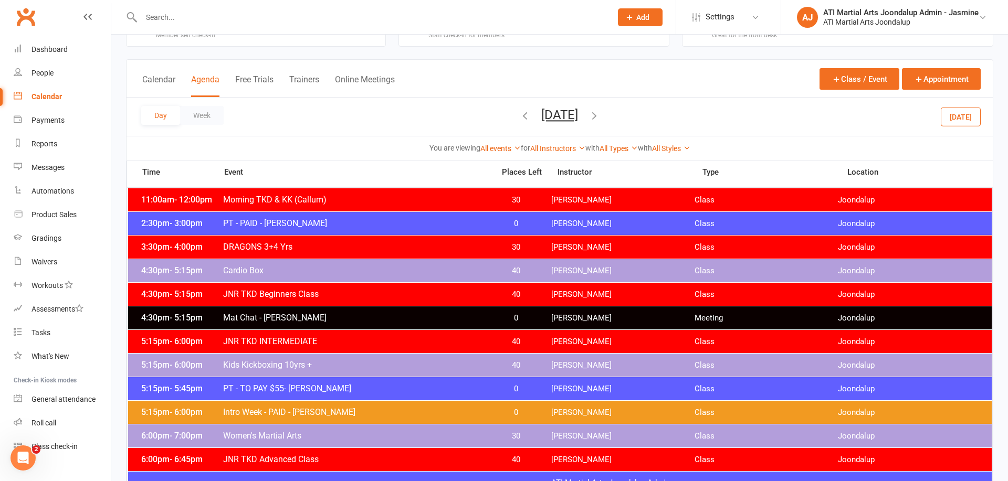
click at [508, 254] on div "3:30pm - 4:00pm DRAGONS 3+4 Yrs 30 Rocco Capolingua Class Joondalup" at bounding box center [560, 247] width 864 height 23
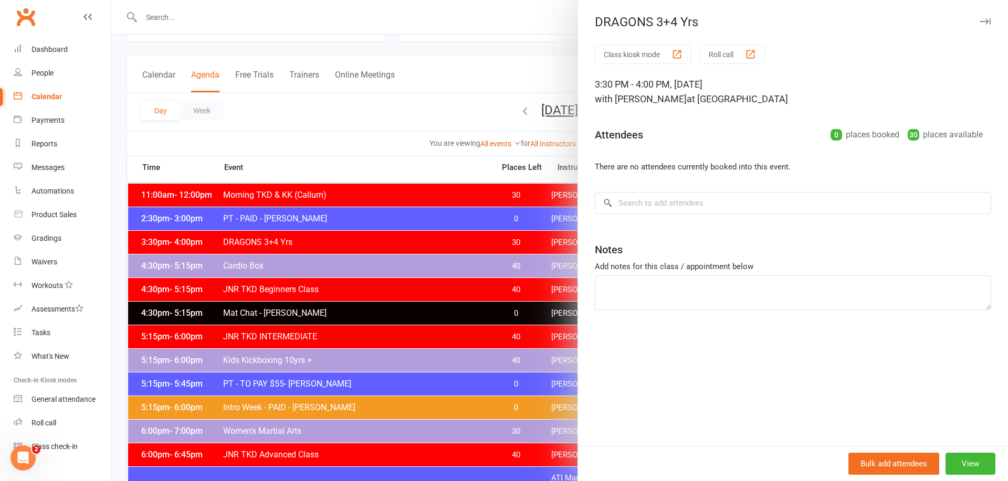
click at [466, 138] on div at bounding box center [559, 240] width 897 height 481
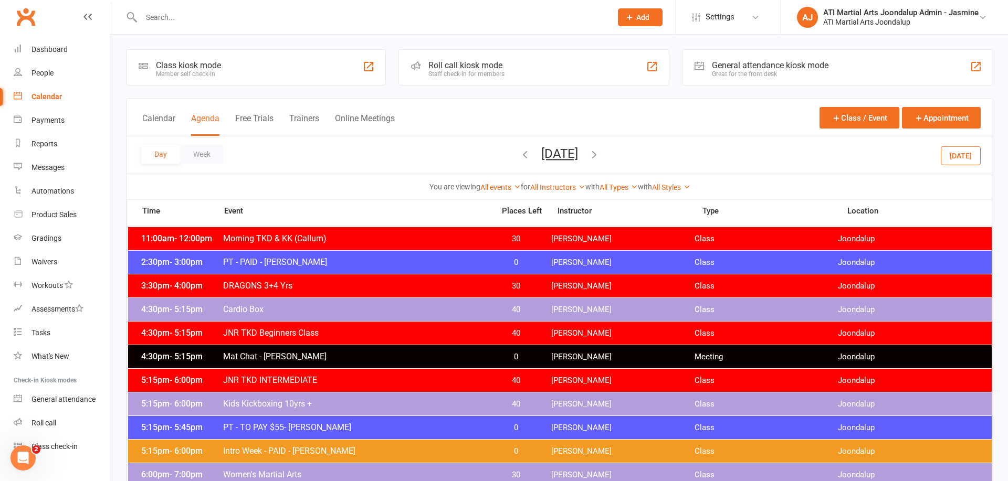
scroll to position [0, 0]
click at [89, 16] on icon at bounding box center [87, 17] width 8 height 8
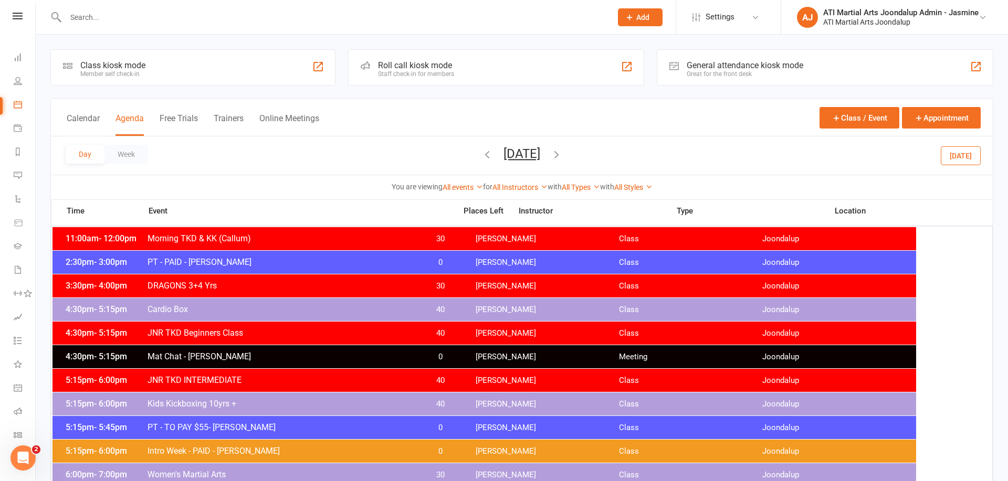
click at [709, 420] on div "5:15pm - 5:45pm PT - TO PAY $55- James Keady 0 Rocco Capolingua Class Joondalup" at bounding box center [484, 427] width 864 height 23
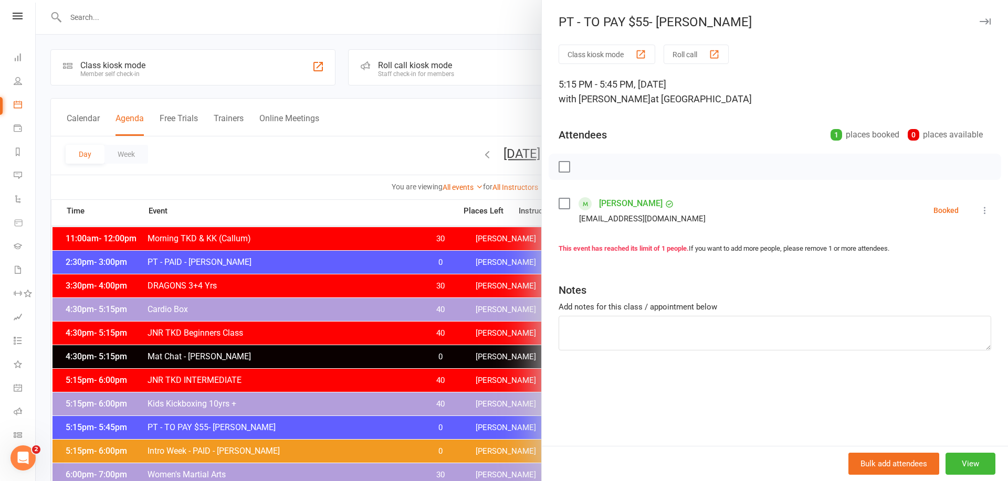
drag, startPoint x: 990, startPoint y: 20, endPoint x: 942, endPoint y: 15, distance: 47.5
click at [989, 20] on icon "button" at bounding box center [985, 21] width 11 height 6
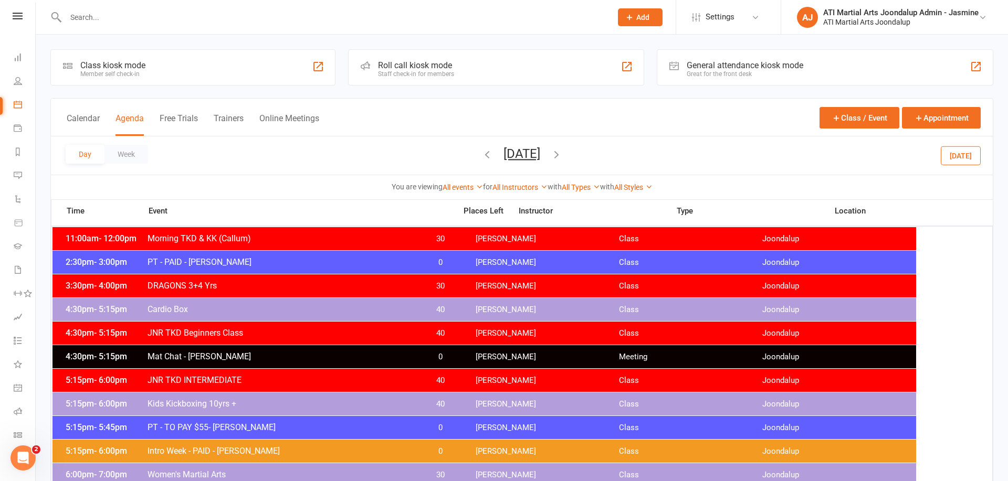
click at [329, 18] on input "text" at bounding box center [333, 17] width 542 height 15
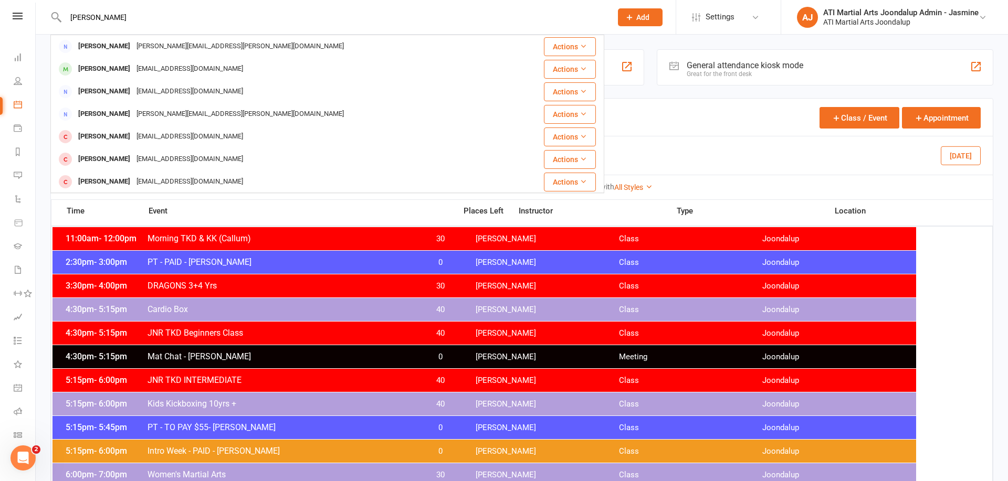
type input "Logan Maguire"
drag, startPoint x: 329, startPoint y: 18, endPoint x: 108, endPoint y: 74, distance: 227.4
click at [108, 75] on div "Logan Maguire" at bounding box center [104, 68] width 58 height 15
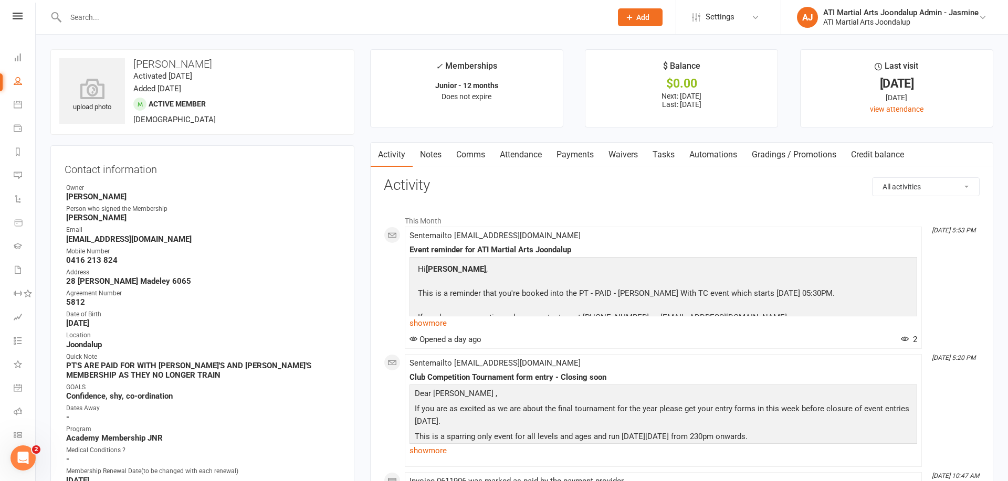
click at [536, 154] on link "Attendance" at bounding box center [520, 155] width 57 height 24
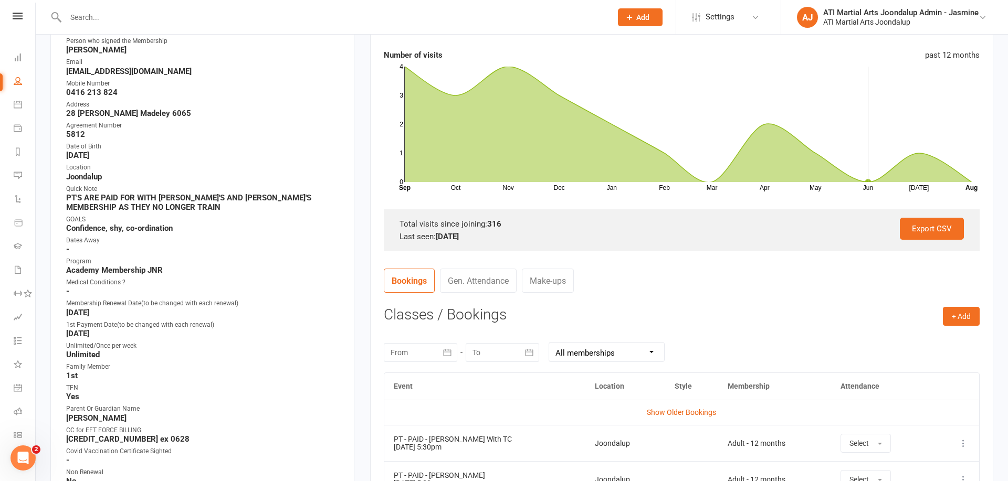
scroll to position [166, 0]
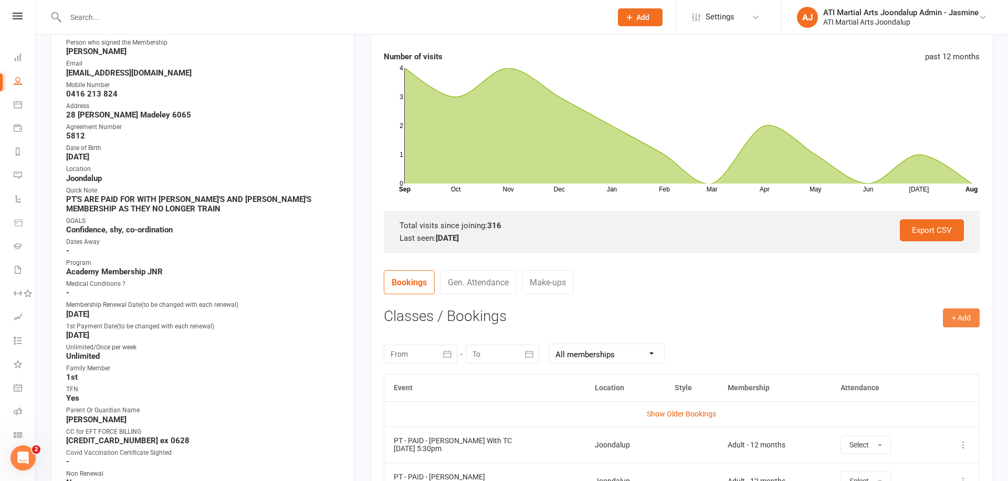
click at [965, 316] on button "+ Add" at bounding box center [961, 318] width 37 height 19
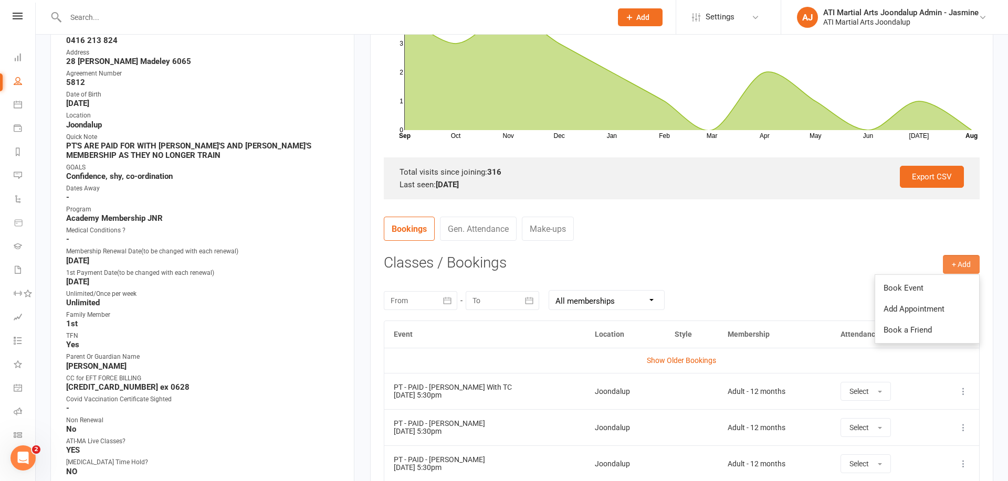
scroll to position [222, 0]
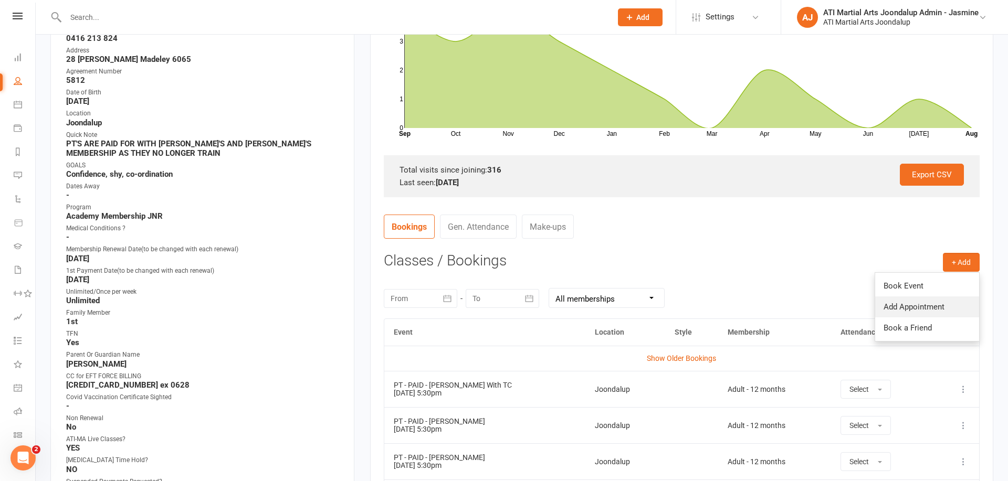
click at [919, 308] on link "Add Appointment" at bounding box center [927, 307] width 104 height 21
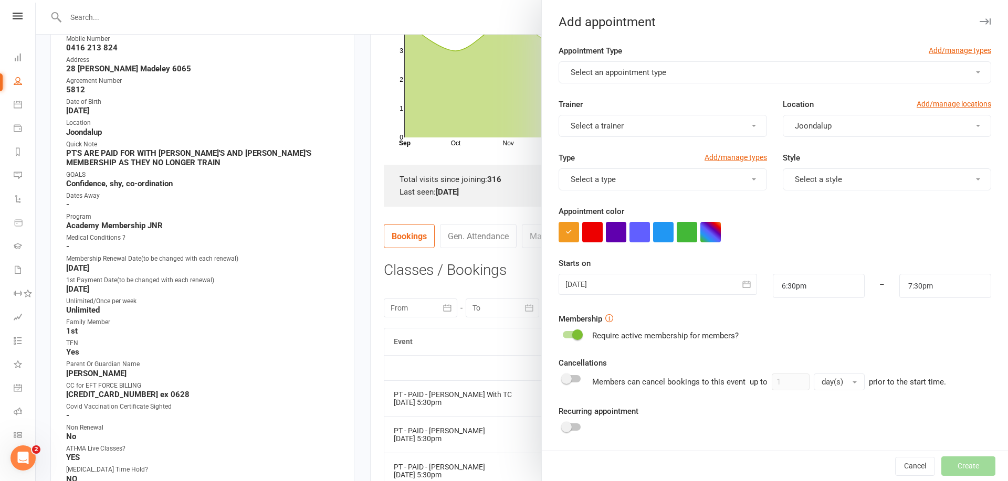
scroll to position [212, 0]
click at [656, 72] on span "Select an appointment type" at bounding box center [619, 72] width 96 height 9
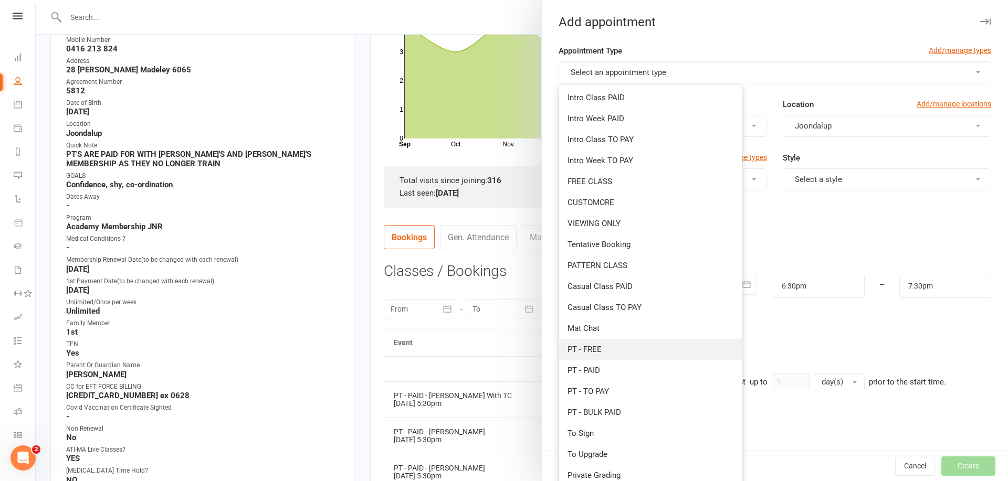
scroll to position [1, 0]
click at [596, 353] on span "PT - FREE" at bounding box center [584, 348] width 34 height 9
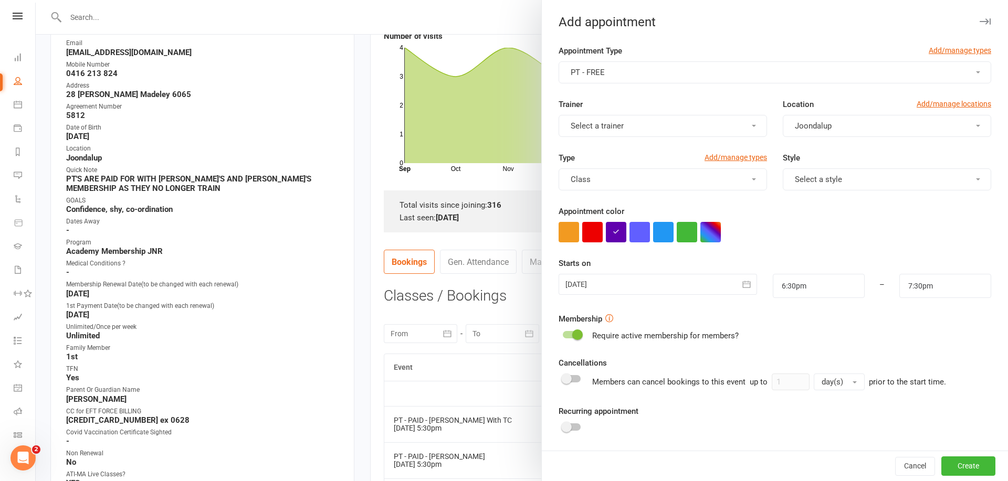
click at [674, 126] on button "Select a trainer" at bounding box center [663, 126] width 208 height 22
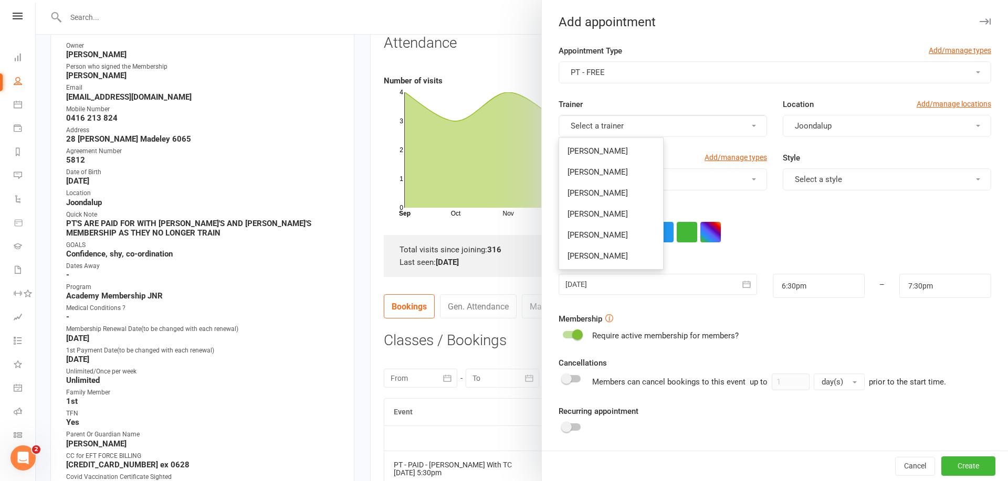
scroll to position [137, 0]
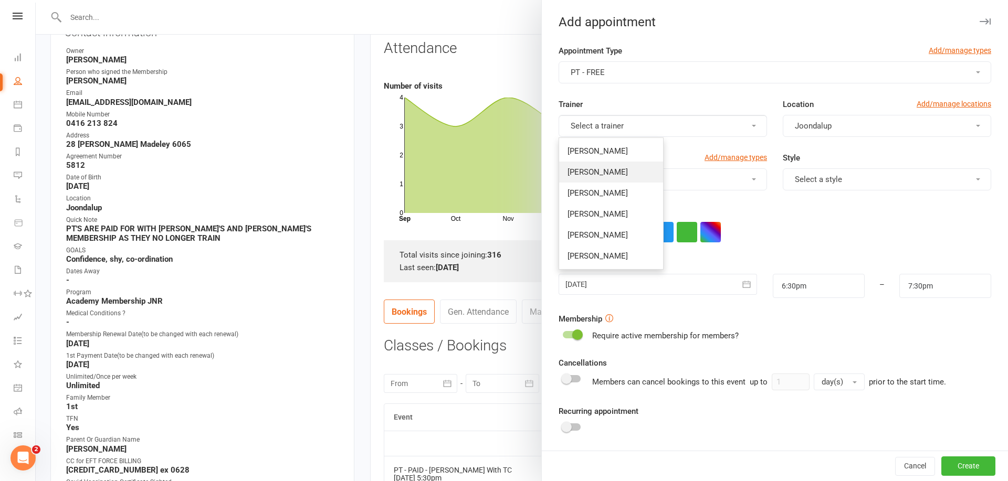
drag, startPoint x: 607, startPoint y: 172, endPoint x: 786, endPoint y: 171, distance: 179.0
click at [607, 172] on link "[PERSON_NAME]" at bounding box center [611, 172] width 104 height 21
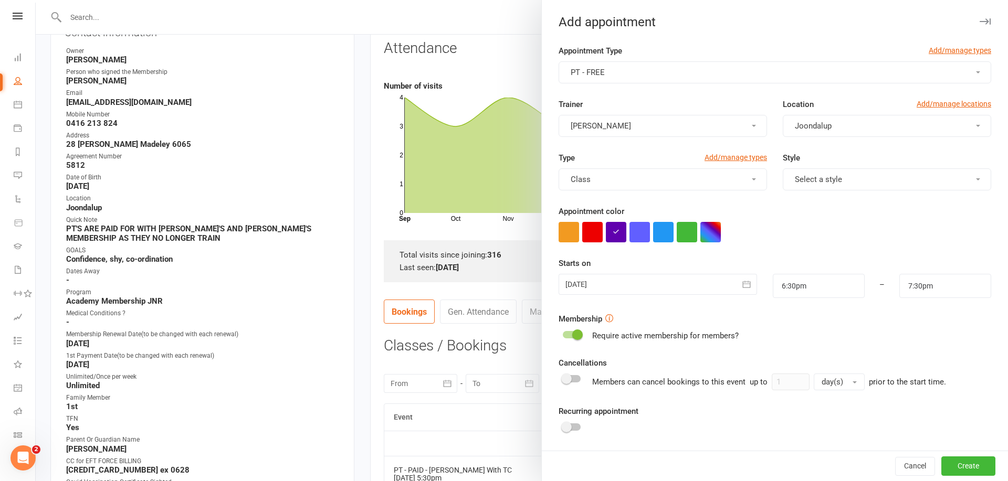
click at [852, 181] on button "Select a style" at bounding box center [887, 180] width 208 height 22
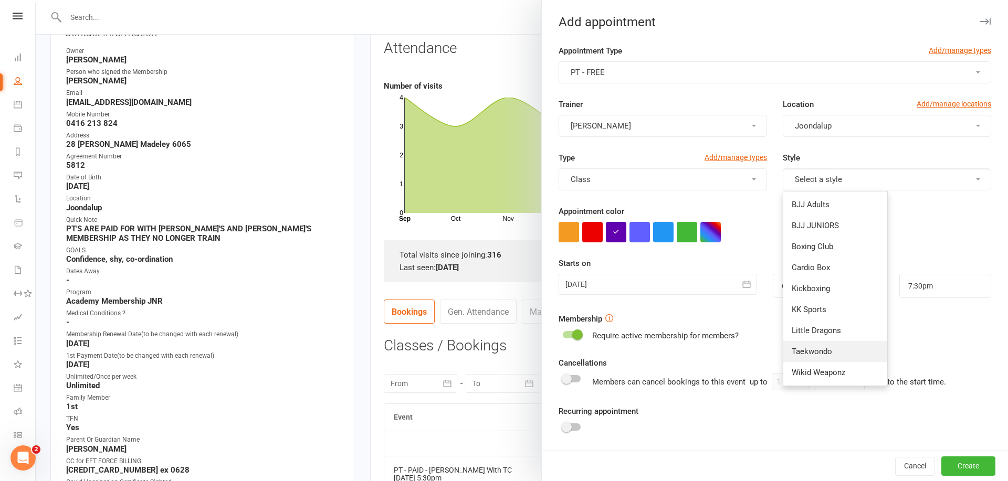
click at [824, 354] on span "Taekwondo" at bounding box center [812, 351] width 40 height 9
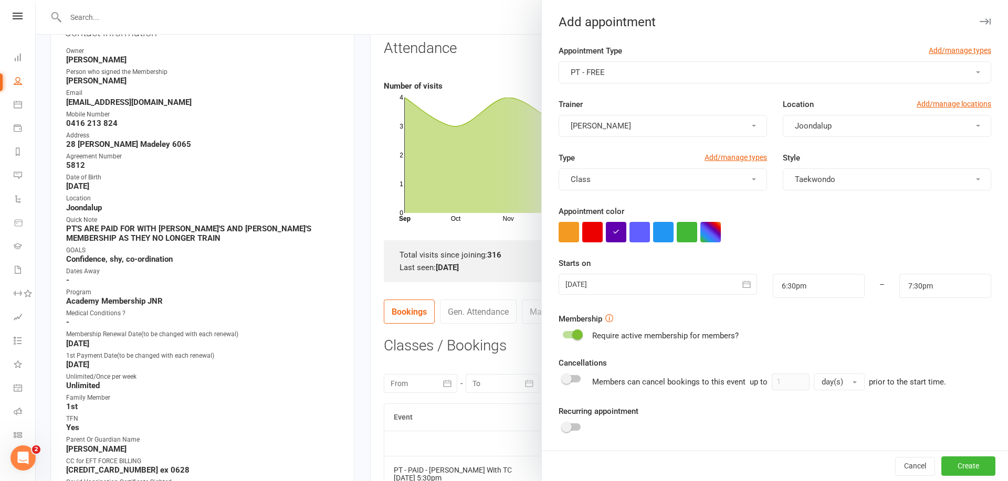
click at [743, 283] on icon "button" at bounding box center [746, 284] width 8 height 7
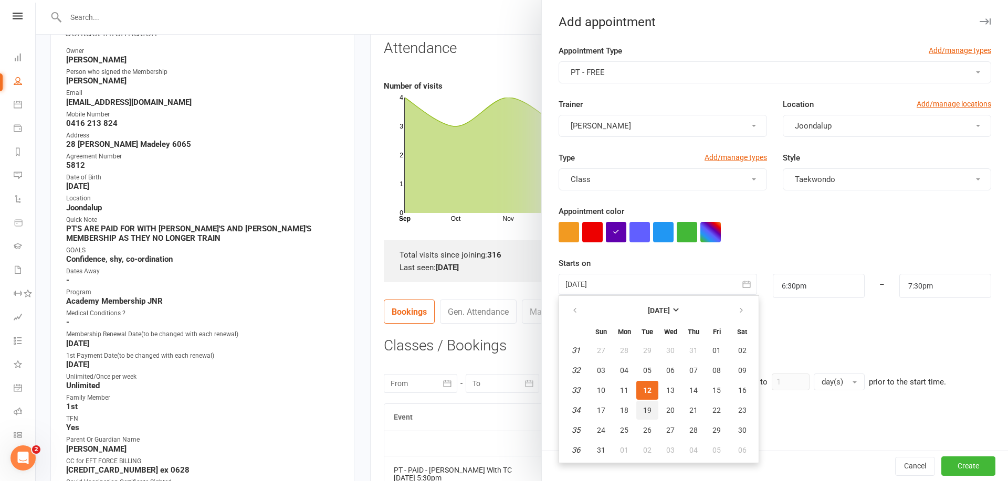
click at [648, 410] on span "19" at bounding box center [647, 410] width 8 height 8
type input "[DATE]"
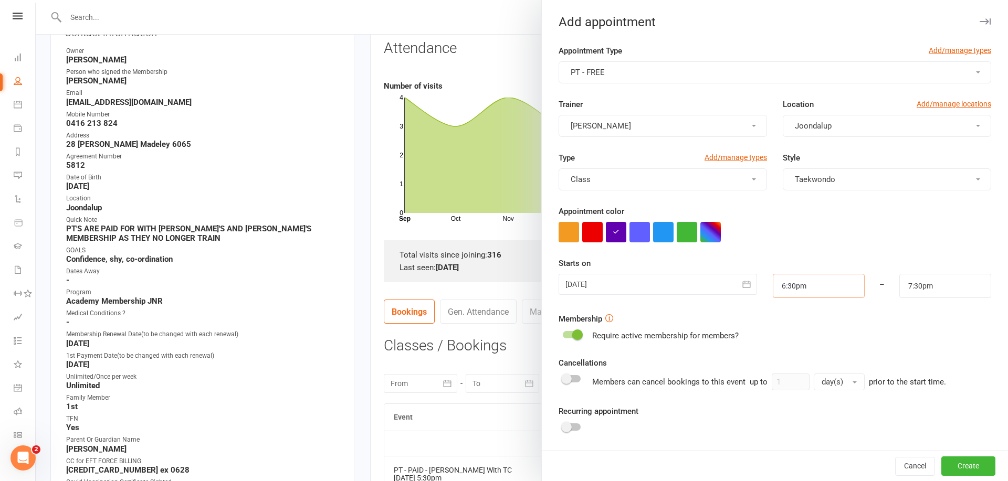
click at [831, 290] on input "6:30pm" at bounding box center [819, 286] width 92 height 24
type input "5:30pm"
click at [800, 329] on li "5:30pm" at bounding box center [798, 325] width 50 height 16
click at [929, 289] on input "6:30pm" at bounding box center [945, 286] width 92 height 24
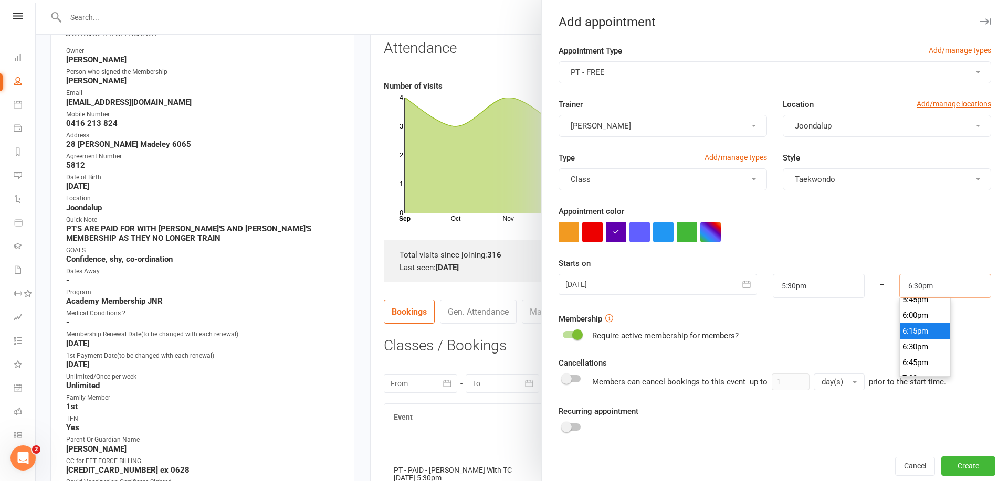
scroll to position [1123, 0]
type input "6:00pm"
click at [927, 311] on li "6:00pm" at bounding box center [925, 318] width 50 height 16
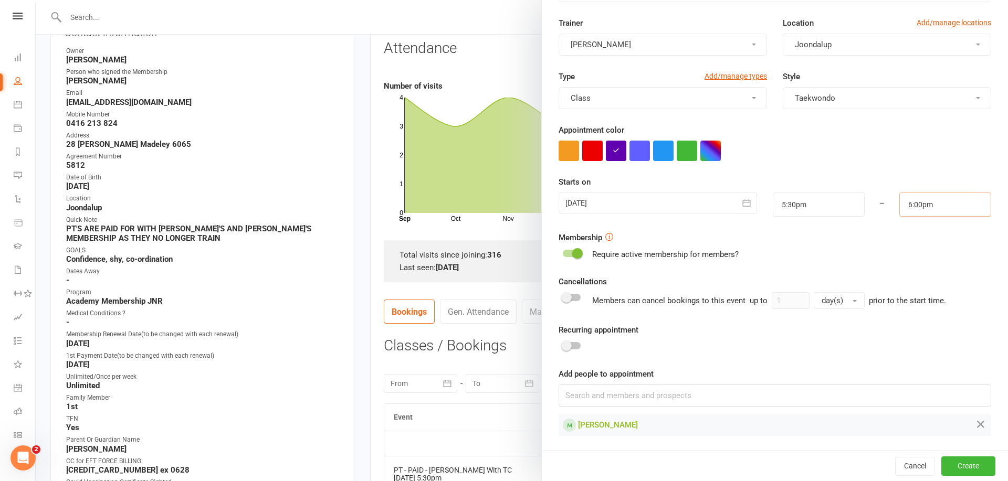
scroll to position [81, 0]
click at [971, 464] on button "Create" at bounding box center [968, 466] width 54 height 19
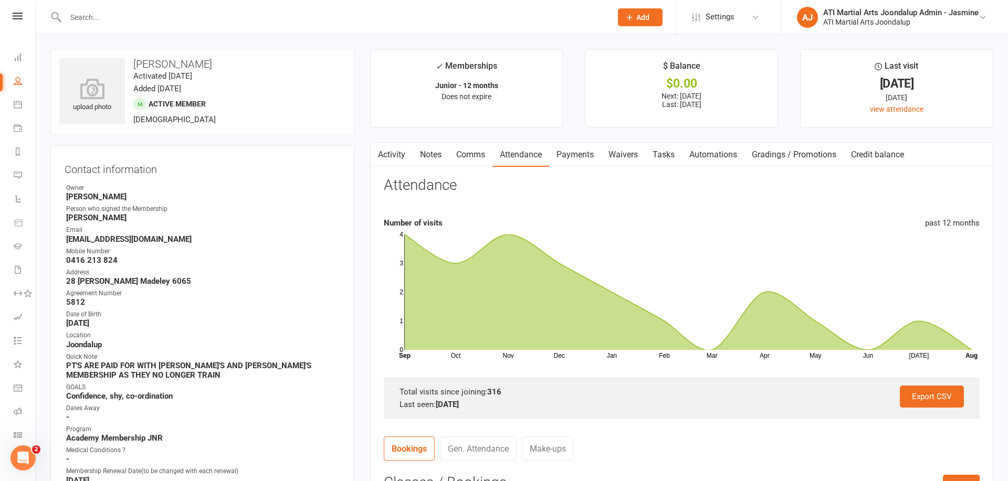
scroll to position [0, 0]
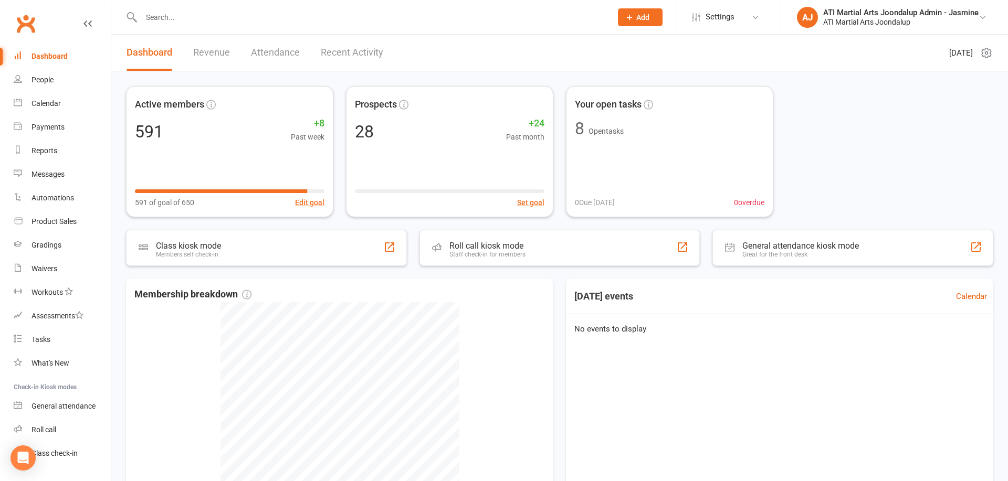
click at [245, 22] on input "text" at bounding box center [371, 17] width 466 height 15
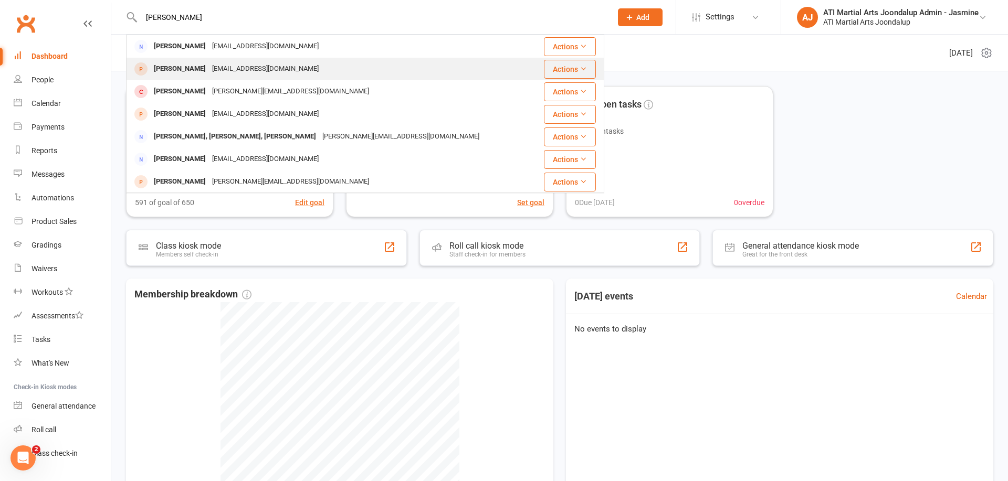
type input "[PERSON_NAME]"
click at [225, 66] on div "[EMAIL_ADDRESS][DOMAIN_NAME]" at bounding box center [265, 68] width 113 height 15
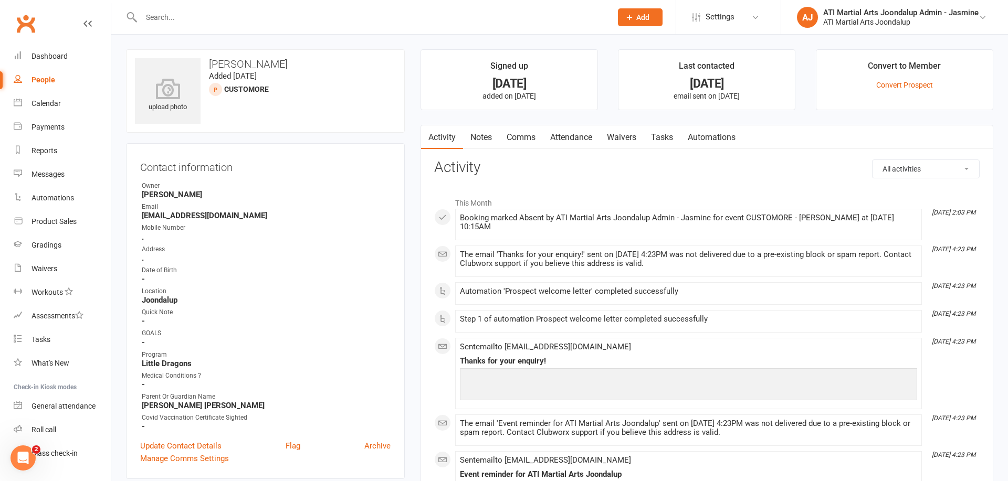
click at [570, 135] on link "Attendance" at bounding box center [571, 137] width 57 height 24
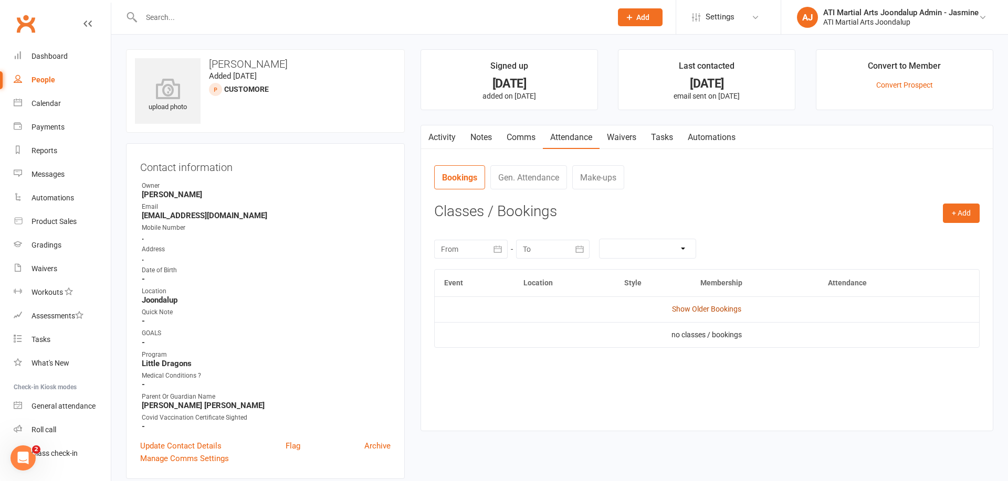
click at [710, 308] on link "Show Older Bookings" at bounding box center [706, 309] width 69 height 8
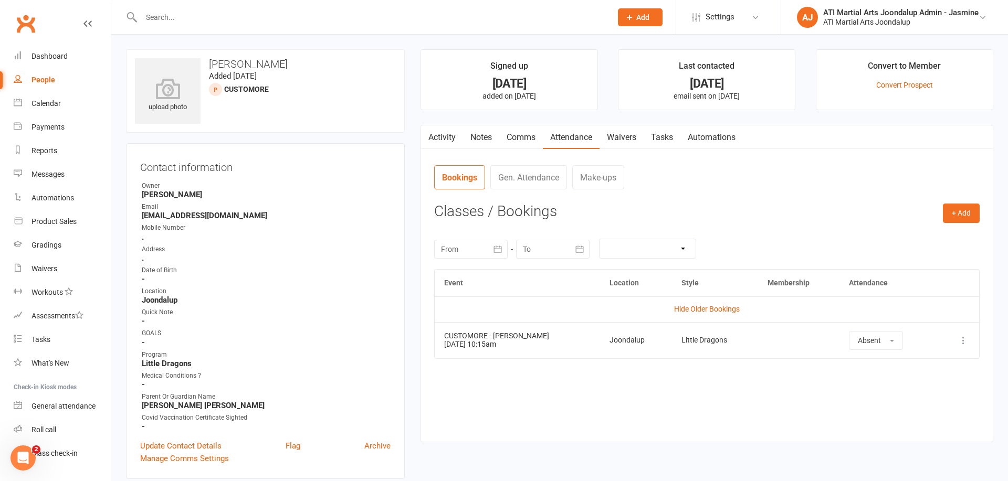
click at [245, 18] on input "text" at bounding box center [371, 17] width 466 height 15
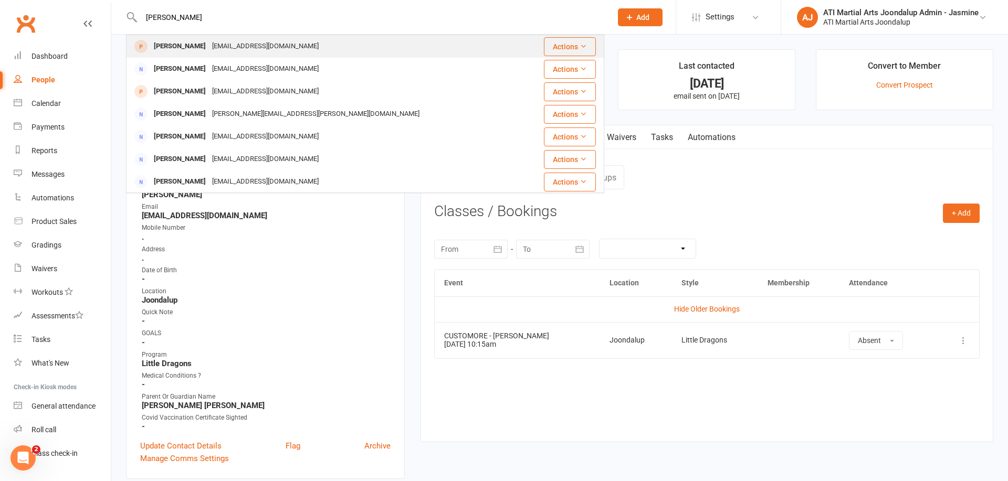
type input "[PERSON_NAME]"
click at [239, 46] on div "[EMAIL_ADDRESS][DOMAIN_NAME]" at bounding box center [265, 46] width 113 height 15
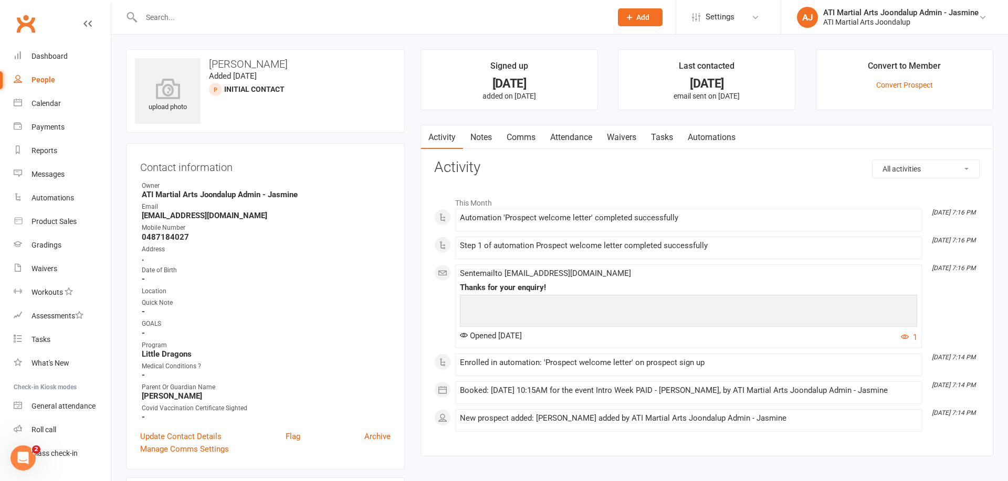
click at [585, 139] on link "Attendance" at bounding box center [571, 137] width 57 height 24
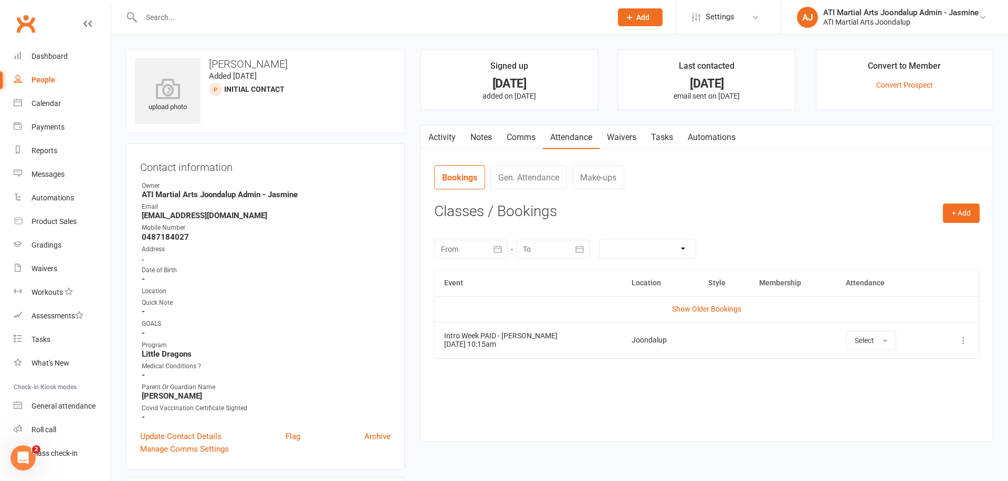
click at [39, 82] on div "People" at bounding box center [43, 80] width 24 height 8
select select "100"
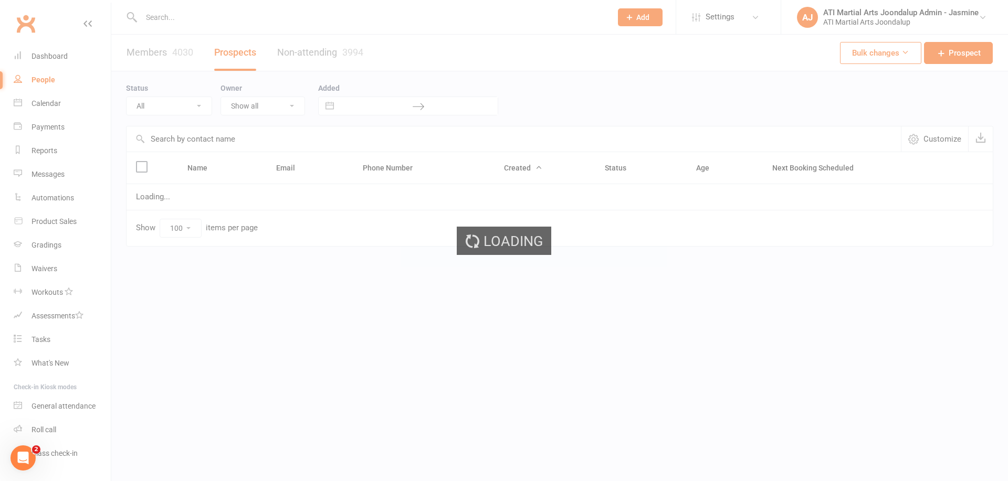
select select "Initial Contact"
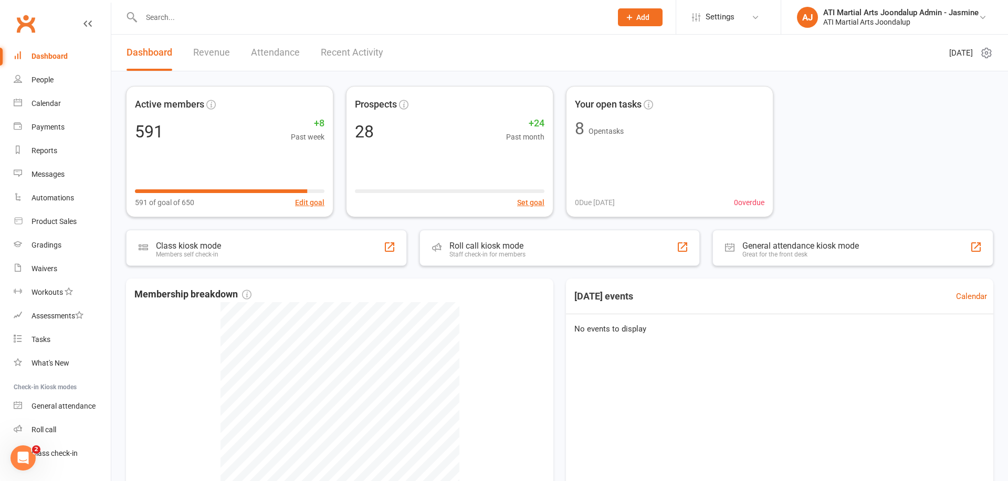
drag, startPoint x: 43, startPoint y: 101, endPoint x: 529, endPoint y: 106, distance: 486.1
click at [43, 101] on div "Calendar" at bounding box center [45, 103] width 29 height 8
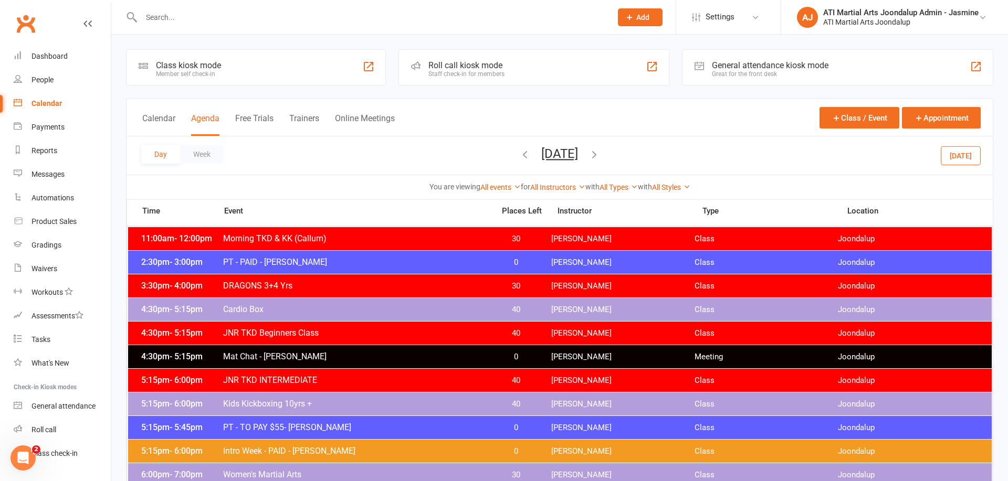
click at [600, 153] on icon "button" at bounding box center [594, 155] width 12 height 12
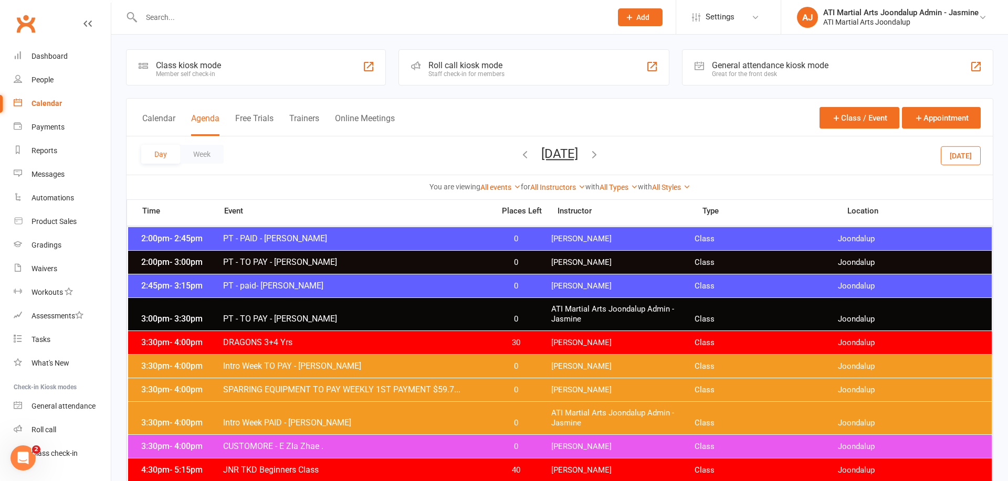
click at [600, 154] on icon "button" at bounding box center [594, 155] width 12 height 12
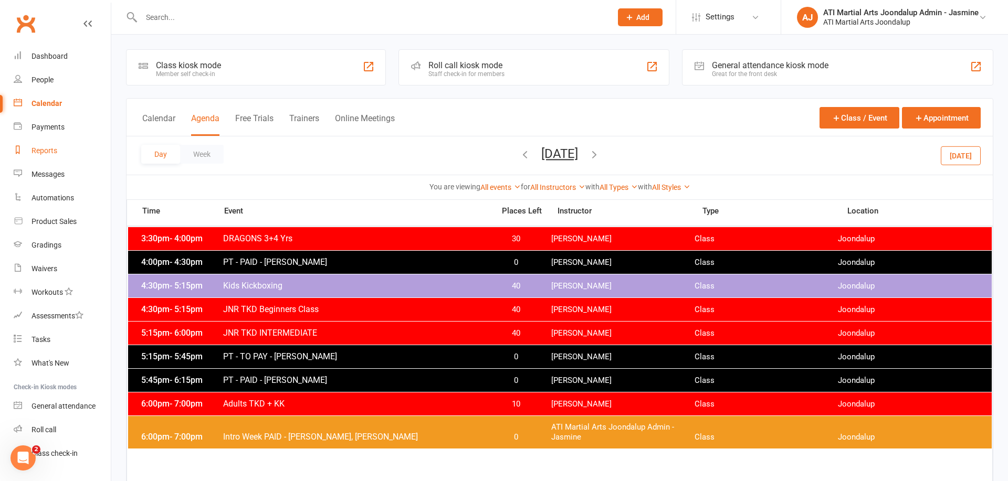
click at [39, 153] on div "Reports" at bounding box center [44, 150] width 26 height 8
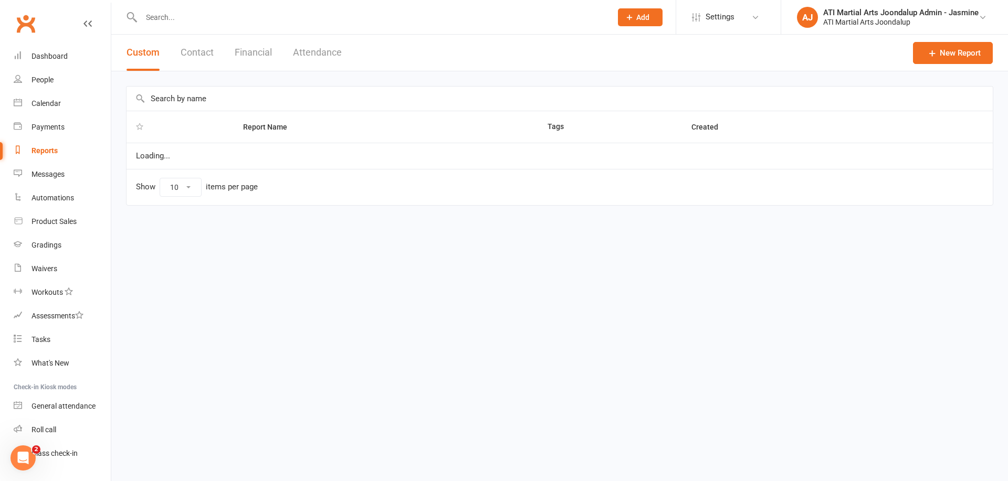
select select "100"
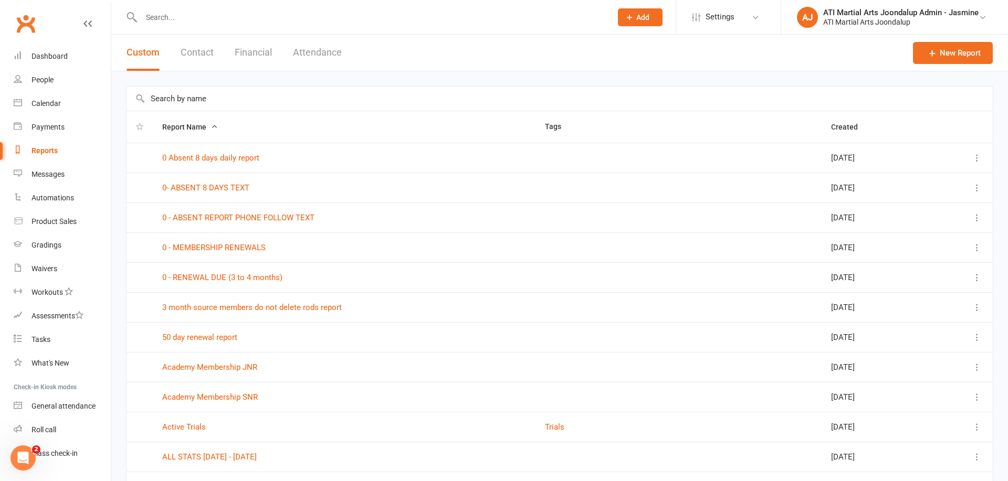
click at [264, 50] on button "Financial" at bounding box center [253, 53] width 37 height 36
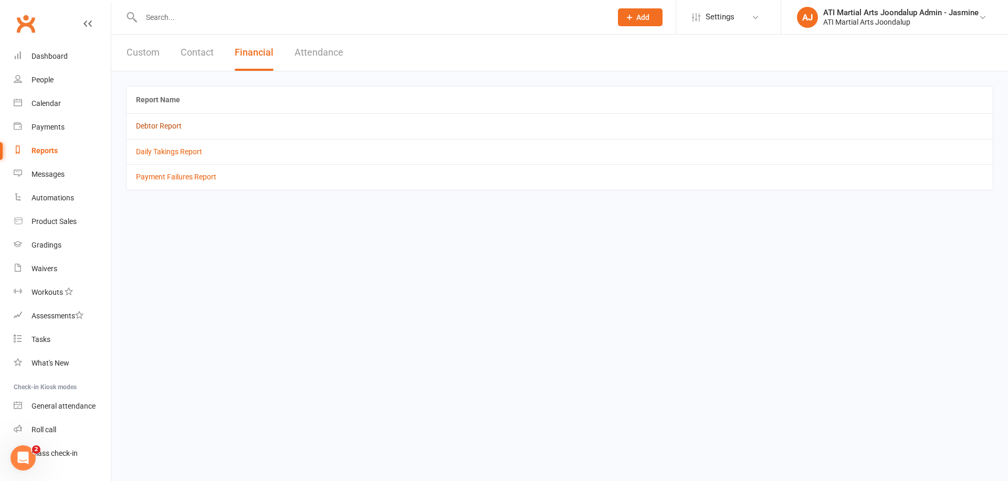
click at [170, 123] on link "Debtor Report" at bounding box center [159, 126] width 46 height 8
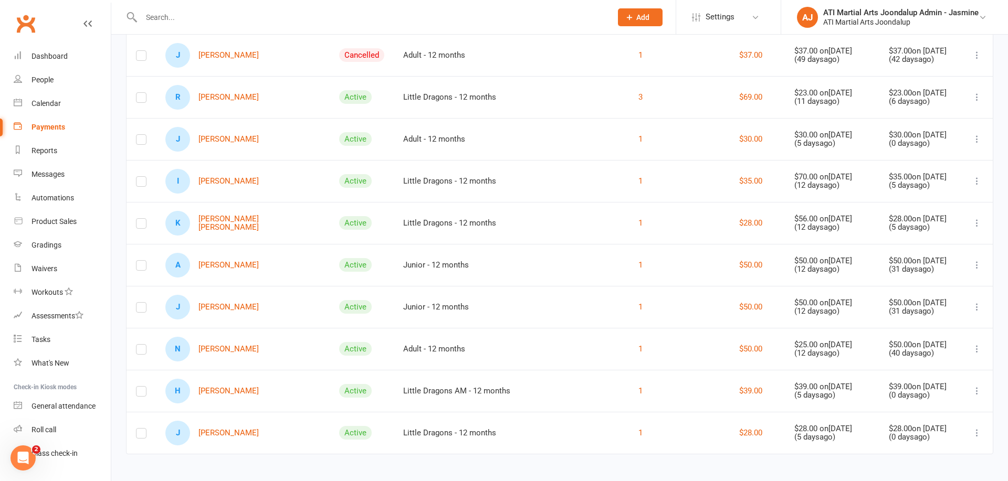
scroll to position [432, 0]
click at [226, 386] on link "H [PERSON_NAME]" at bounding box center [211, 392] width 93 height 25
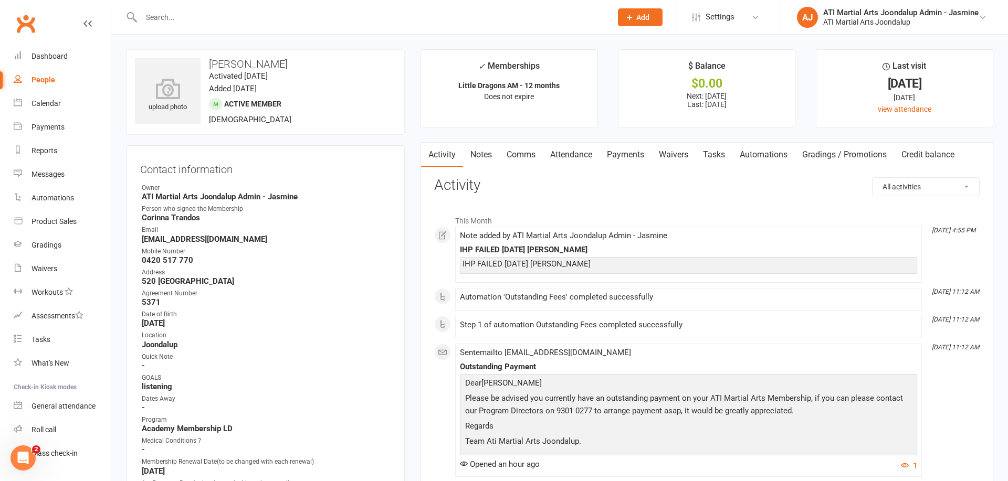
click at [624, 155] on link "Payments" at bounding box center [625, 155] width 52 height 24
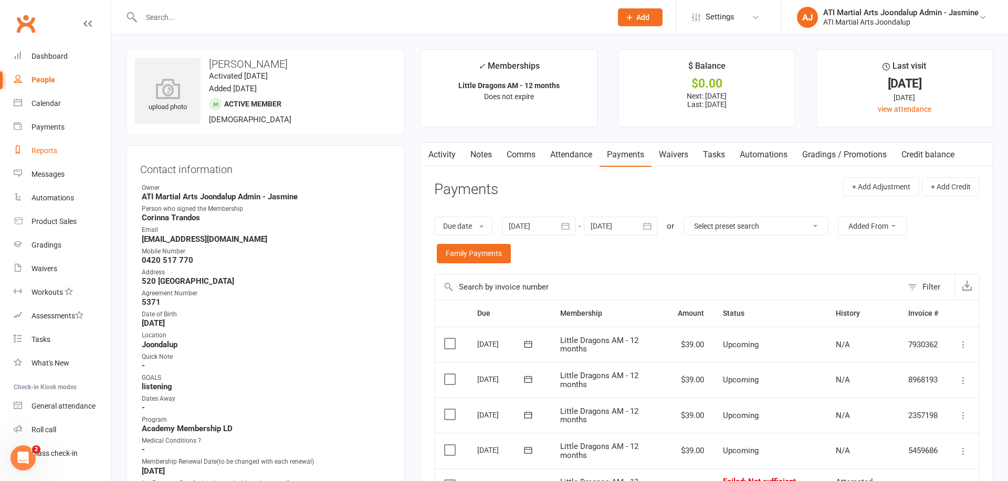
click at [40, 148] on div "Reports" at bounding box center [44, 150] width 26 height 8
select select "100"
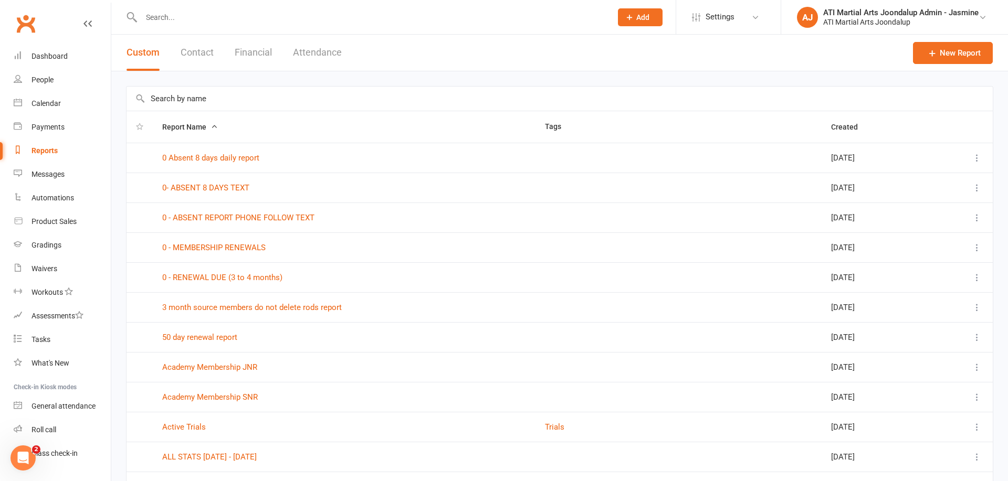
drag, startPoint x: 254, startPoint y: 51, endPoint x: 243, endPoint y: 65, distance: 18.3
click at [254, 51] on button "Financial" at bounding box center [253, 53] width 37 height 36
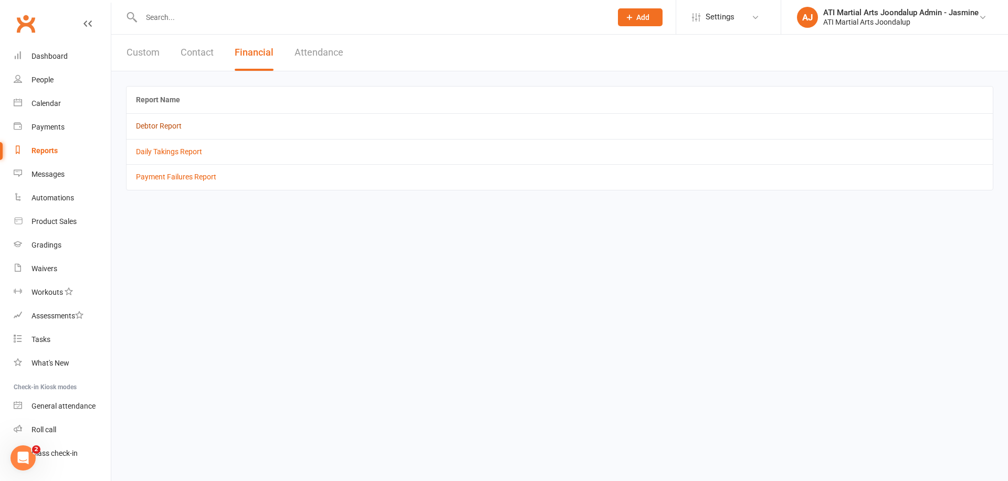
click at [165, 128] on link "Debtor Report" at bounding box center [159, 126] width 46 height 8
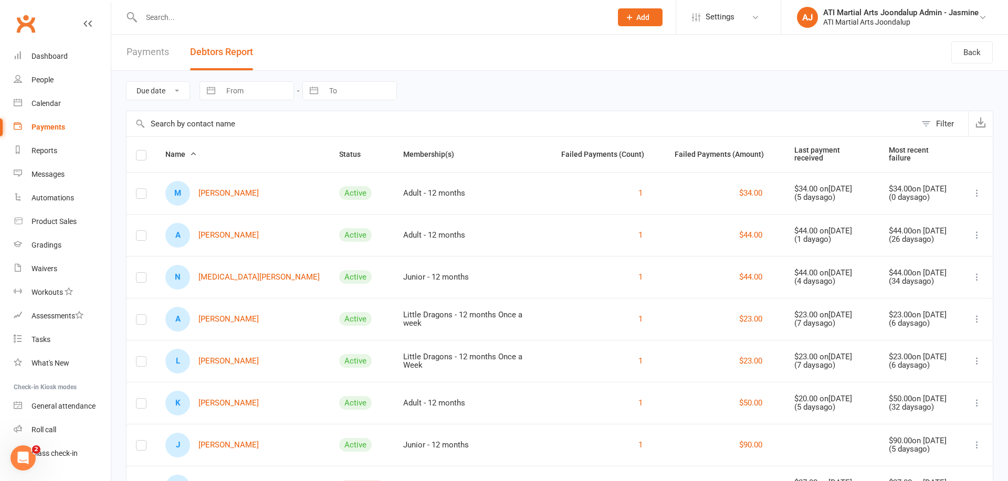
scroll to position [2, 0]
click at [234, 318] on link "A [PERSON_NAME]" at bounding box center [211, 318] width 93 height 25
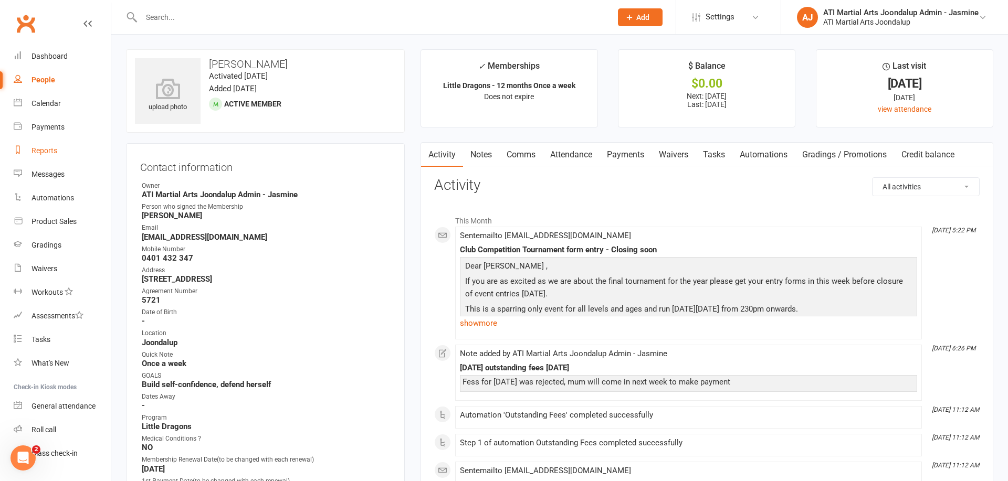
click at [47, 153] on div "Reports" at bounding box center [44, 150] width 26 height 8
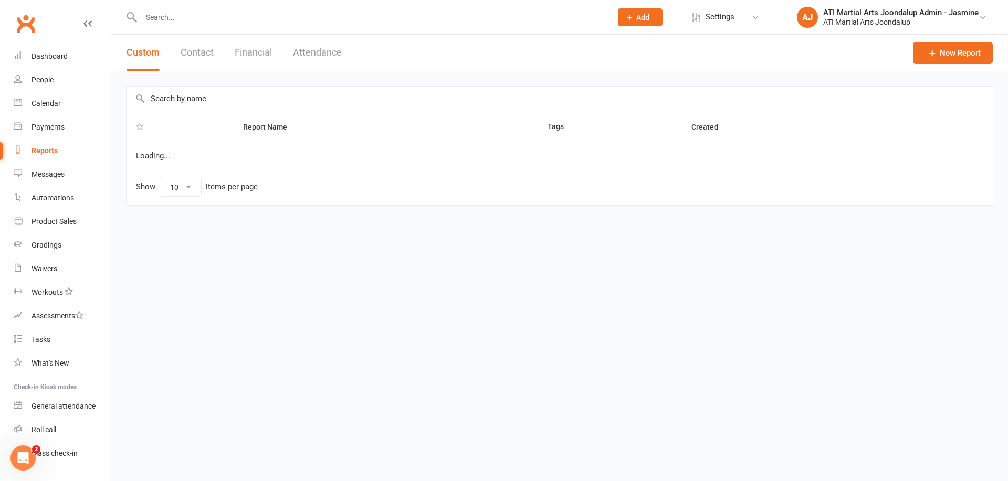
select select "100"
click at [267, 51] on button "Financial" at bounding box center [253, 53] width 37 height 36
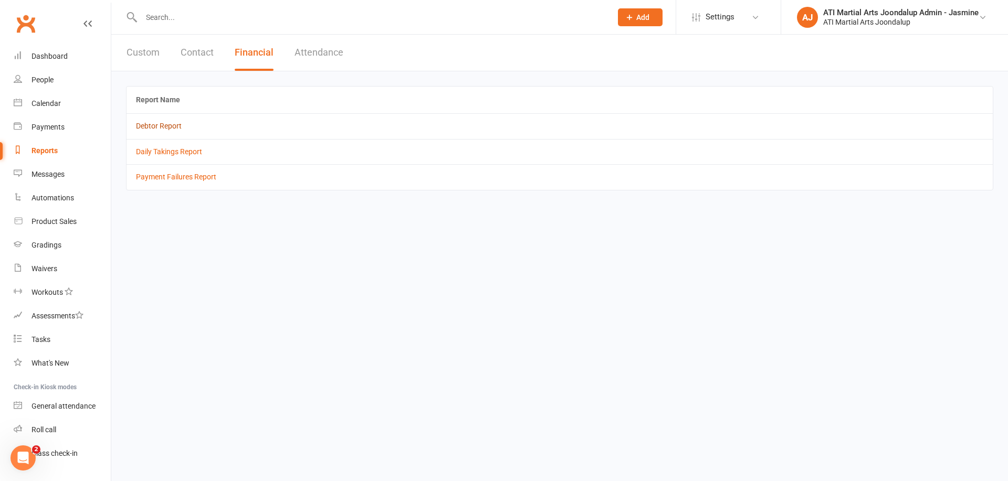
click at [163, 122] on link "Debtor Report" at bounding box center [159, 126] width 46 height 8
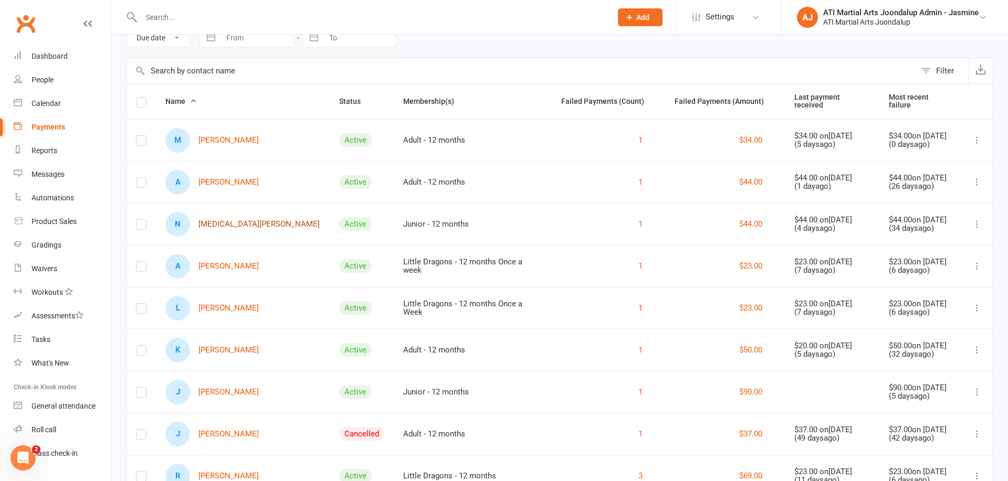
scroll to position [55, 0]
click at [228, 138] on link "M [PERSON_NAME]" at bounding box center [211, 139] width 93 height 25
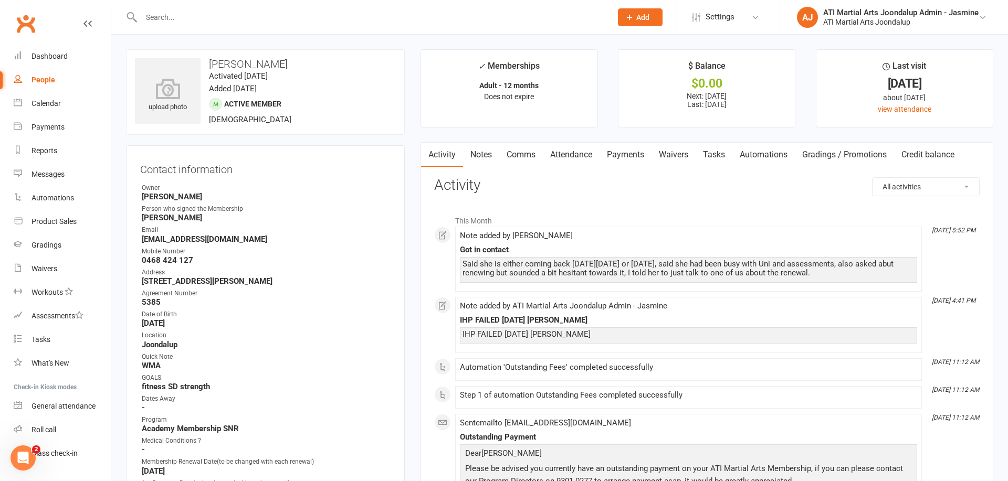
click at [619, 148] on link "Payments" at bounding box center [625, 155] width 52 height 24
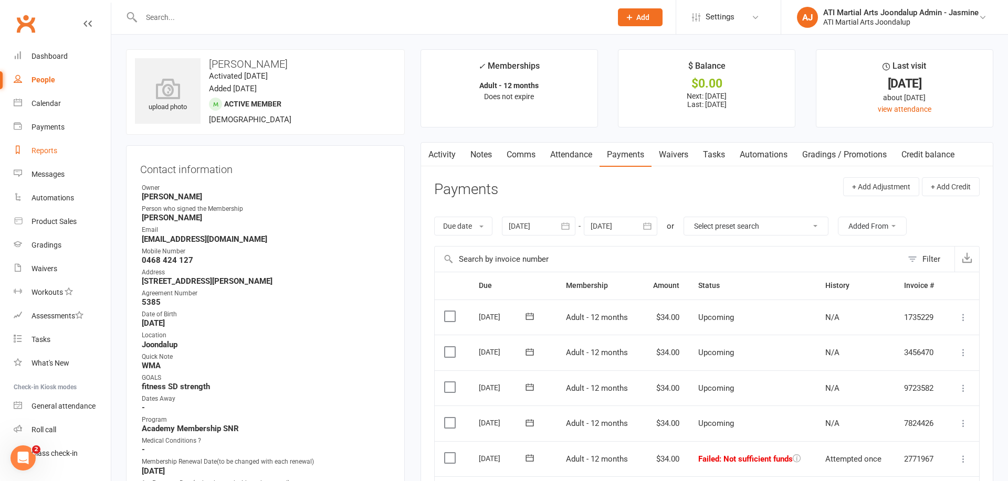
click at [49, 151] on div "Reports" at bounding box center [44, 150] width 26 height 8
select select "100"
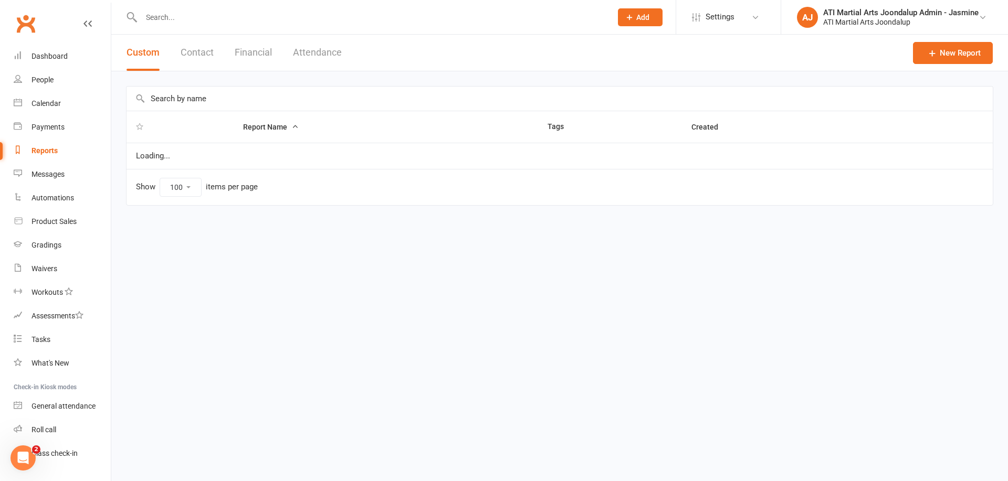
click at [253, 52] on button "Financial" at bounding box center [253, 53] width 37 height 36
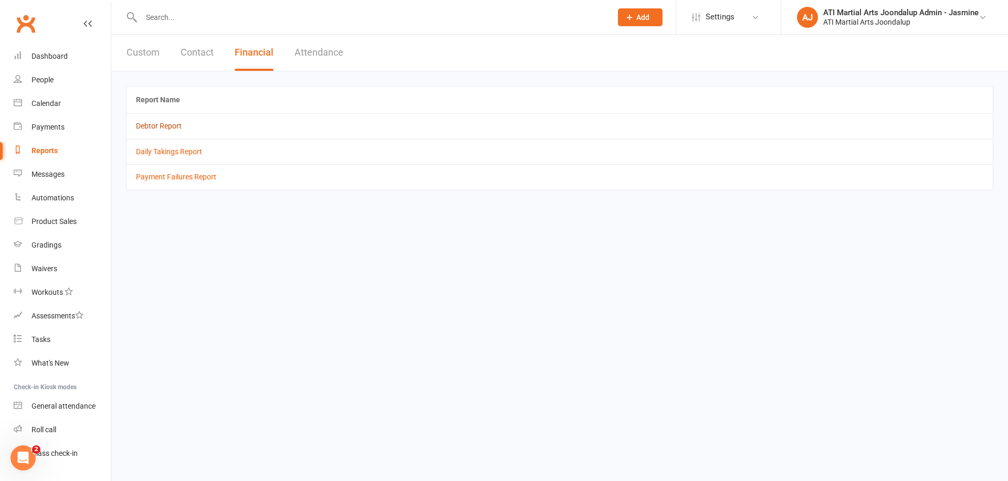
click at [161, 126] on link "Debtor Report" at bounding box center [159, 126] width 46 height 8
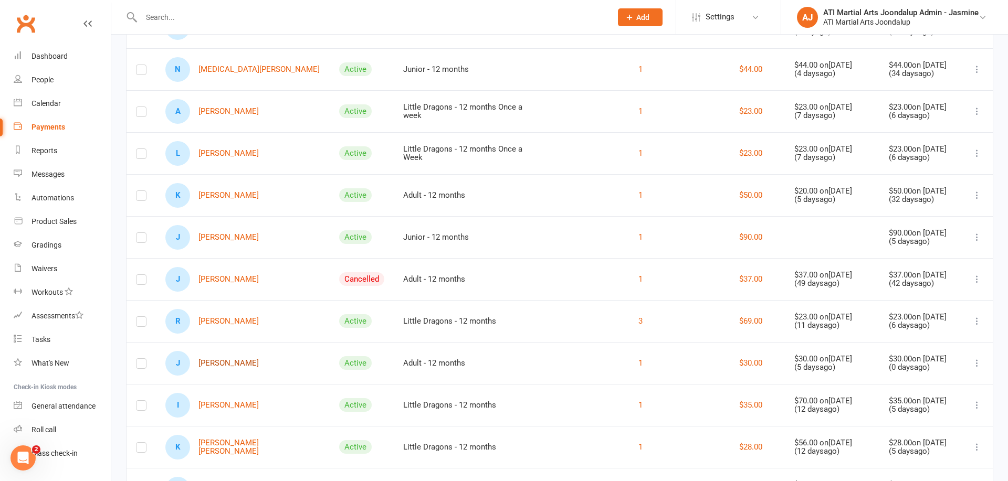
scroll to position [209, 0]
click at [232, 360] on link "J [PERSON_NAME]" at bounding box center [211, 363] width 93 height 25
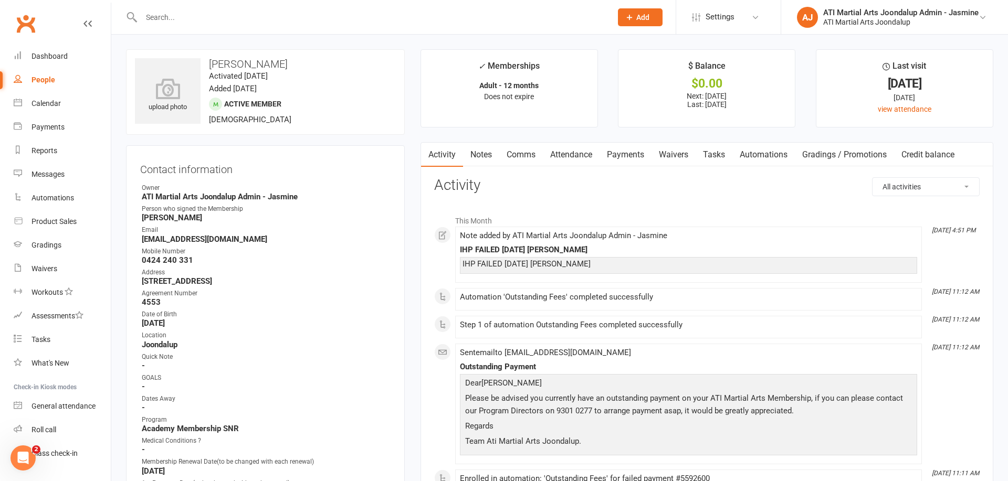
click at [631, 156] on link "Payments" at bounding box center [625, 155] width 52 height 24
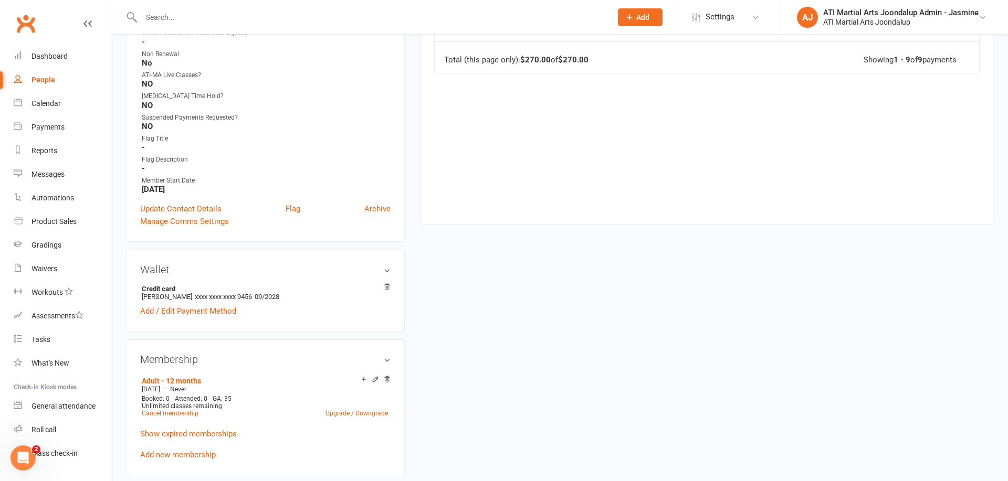
scroll to position [578, 0]
click at [52, 152] on div "Reports" at bounding box center [44, 150] width 26 height 8
select select "100"
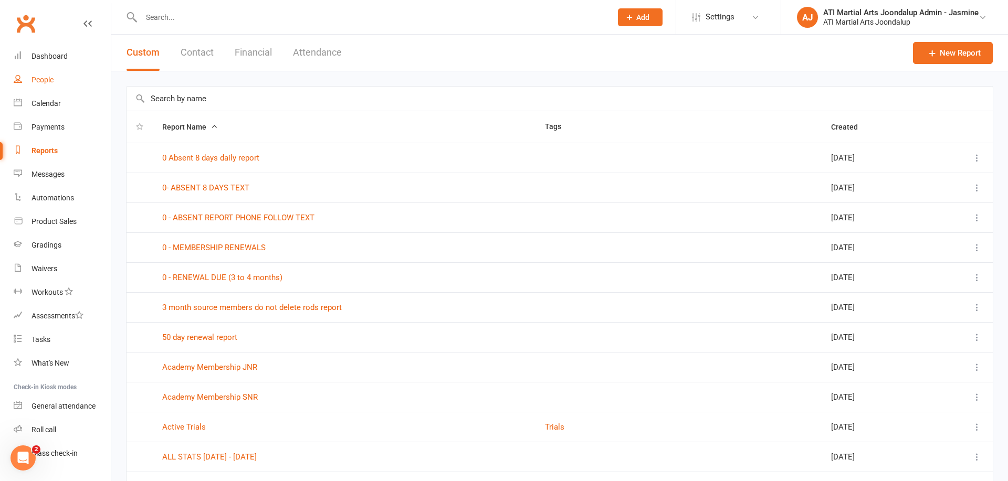
click at [56, 76] on link "People" at bounding box center [62, 80] width 97 height 24
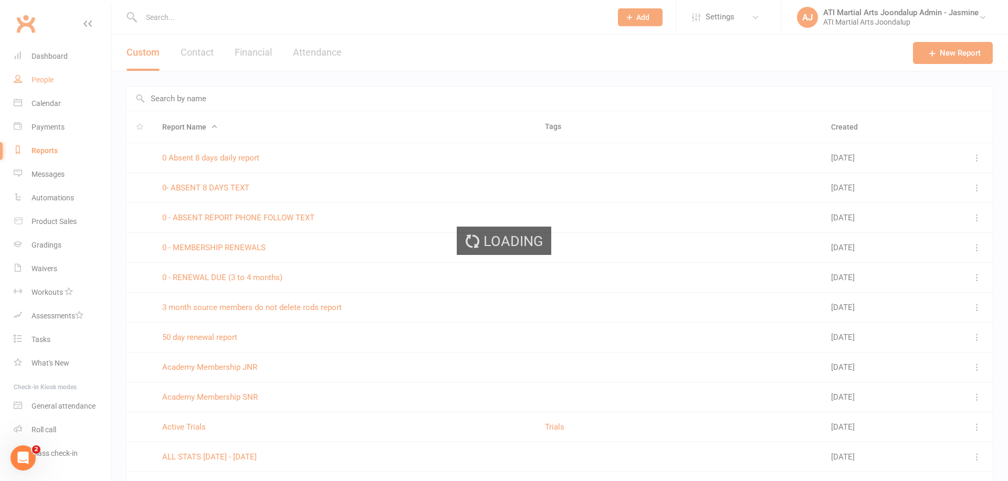
select select "100"
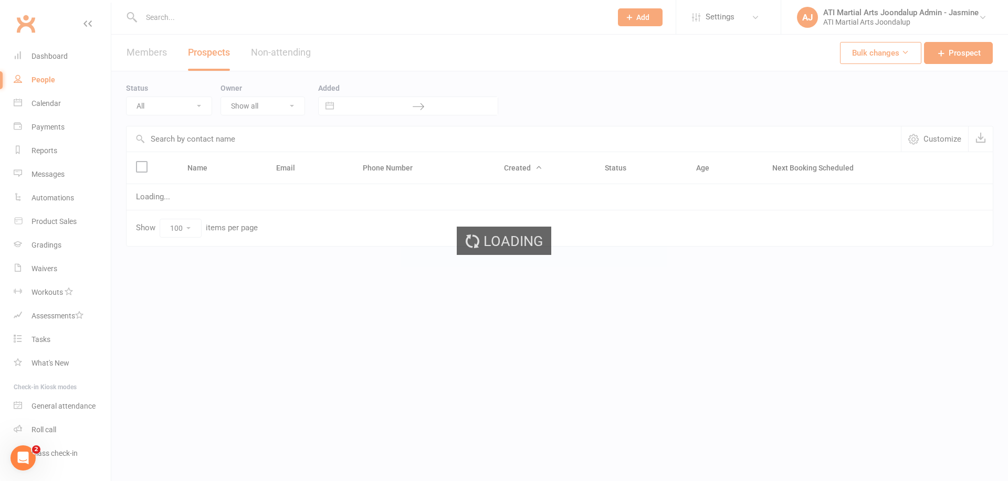
select select "Initial Contact"
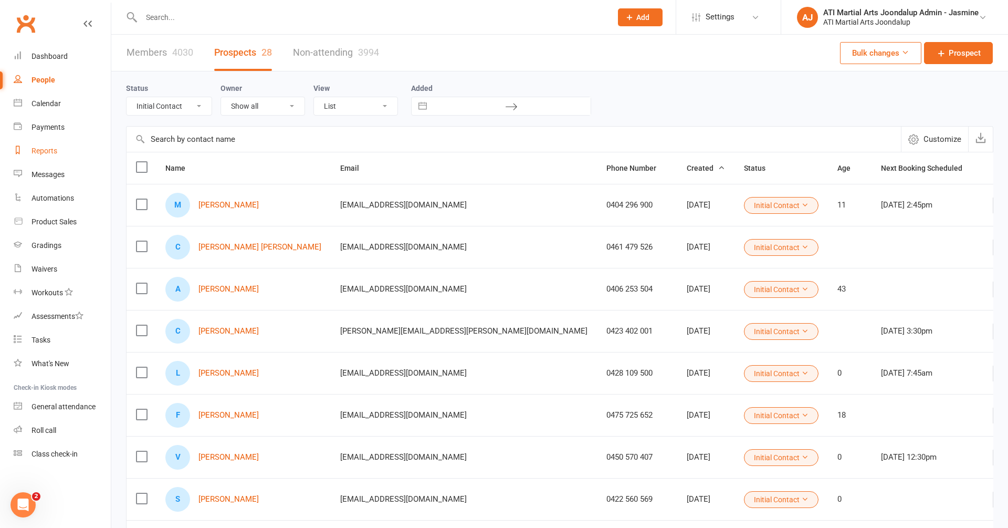
click at [54, 159] on link "Reports" at bounding box center [62, 151] width 97 height 24
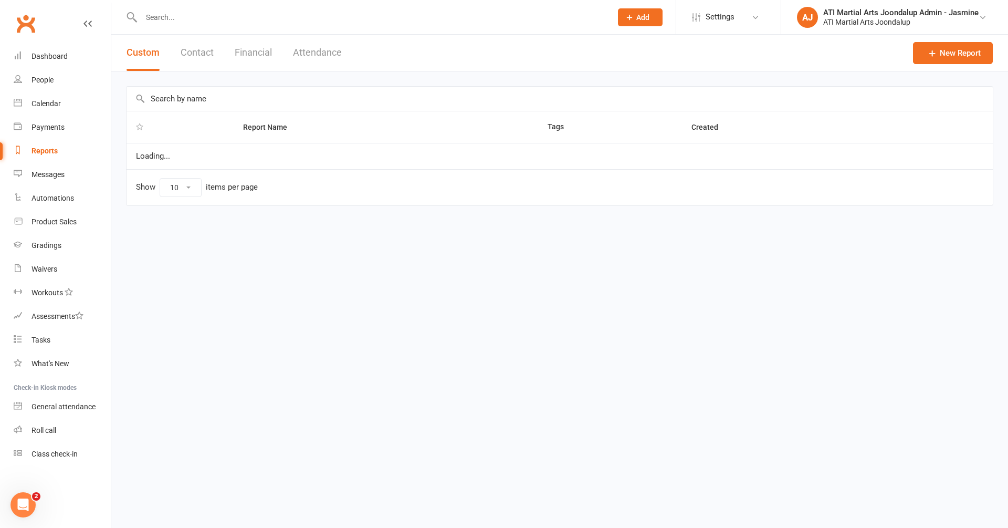
select select "100"
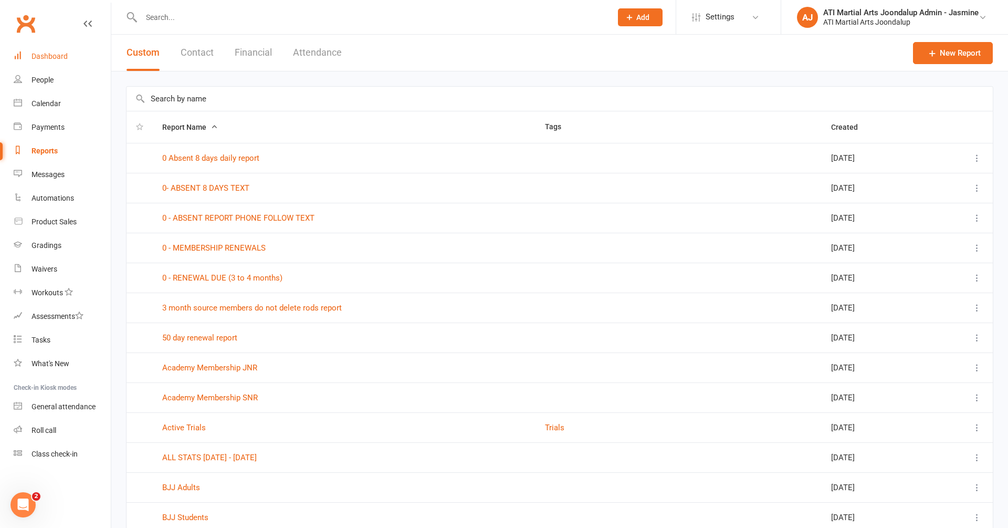
click at [56, 54] on div "Dashboard" at bounding box center [49, 56] width 36 height 8
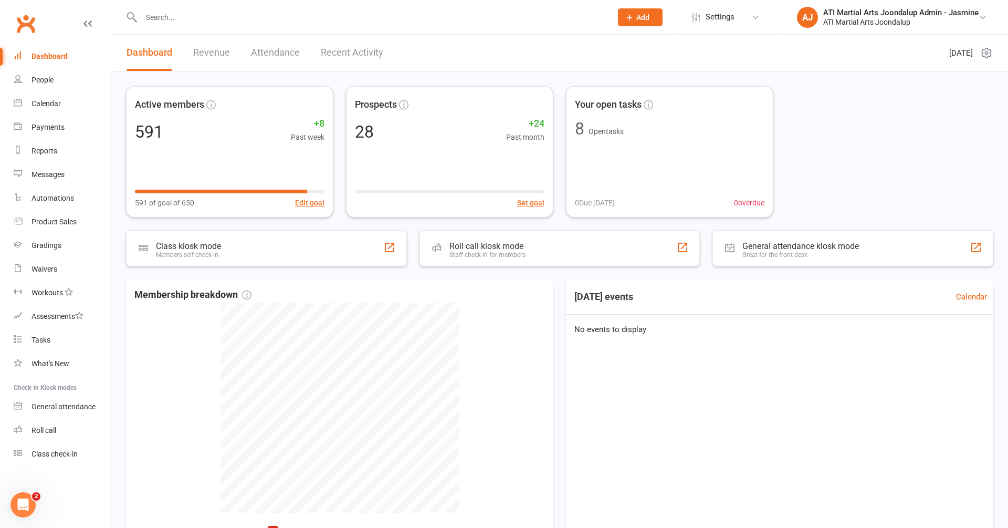
click at [84, 23] on icon at bounding box center [87, 23] width 8 height 8
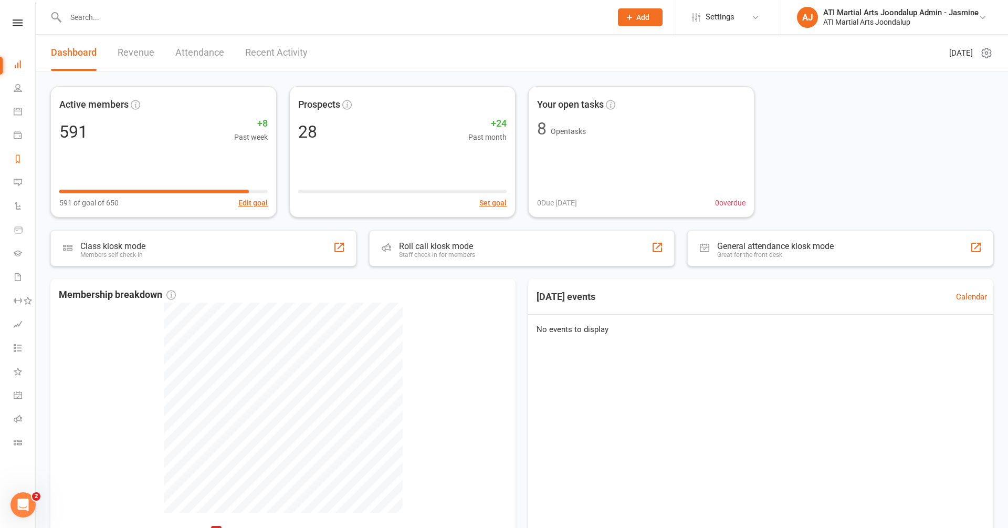
click at [24, 163] on link "Reports" at bounding box center [25, 160] width 22 height 24
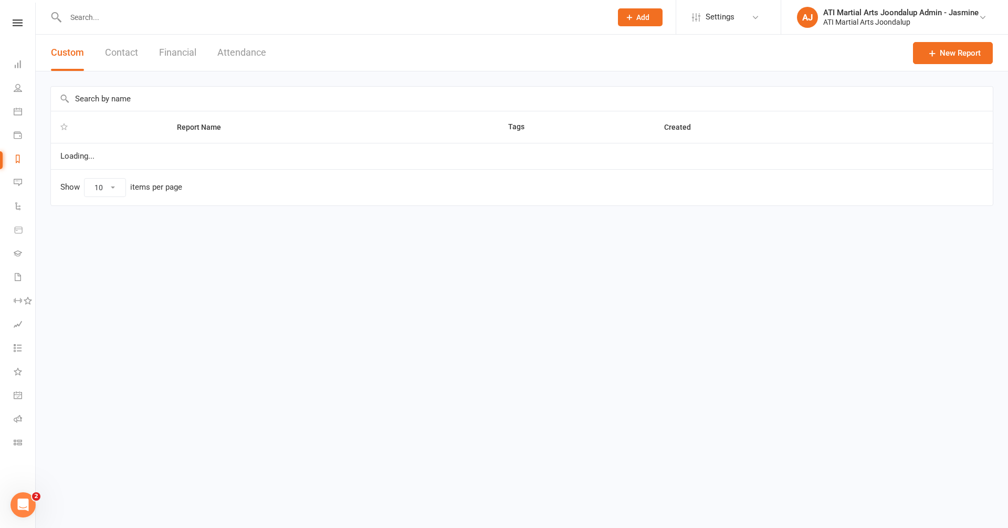
select select "100"
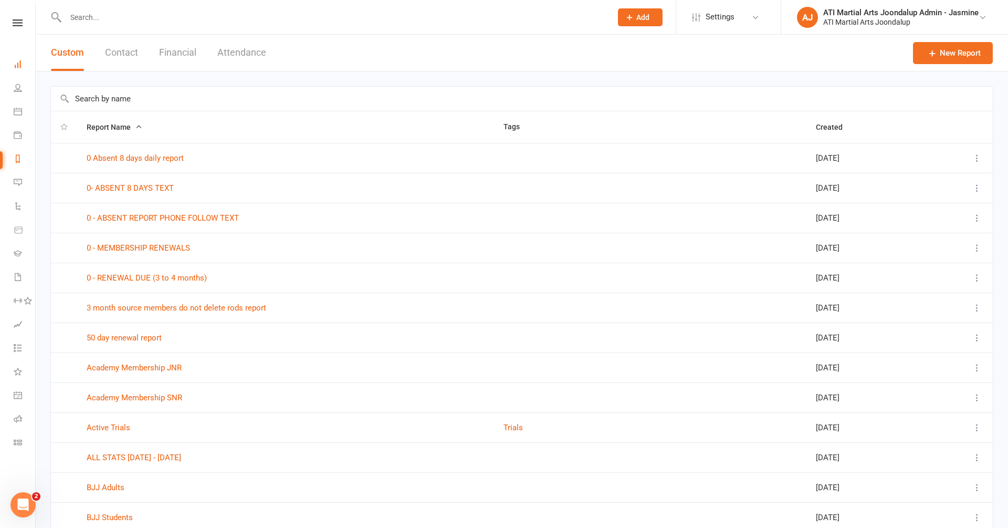
click at [18, 59] on link "Dashboard" at bounding box center [25, 66] width 22 height 24
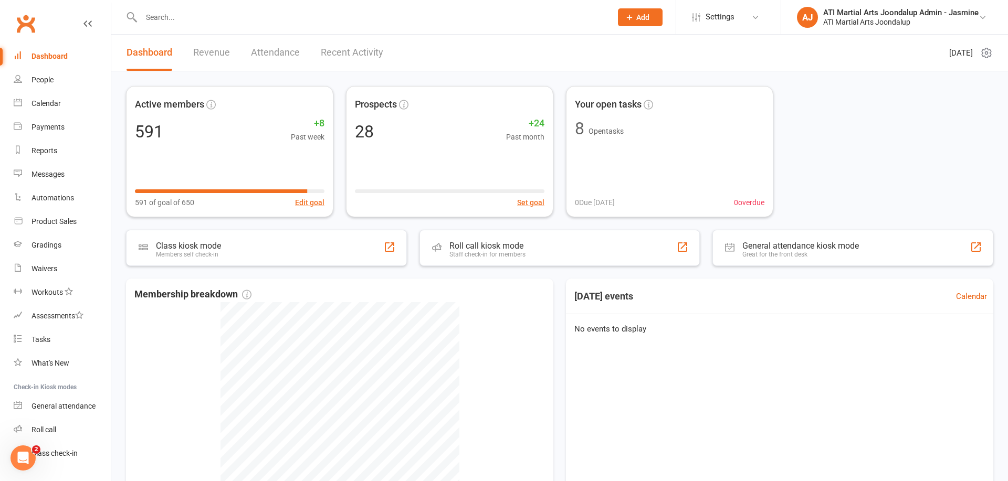
click at [85, 22] on icon at bounding box center [87, 23] width 8 height 8
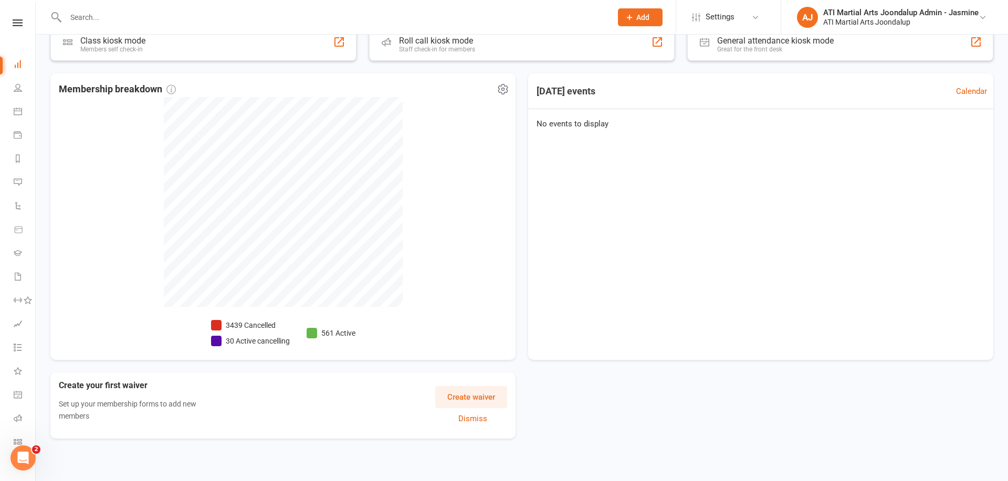
scroll to position [204, 0]
click at [501, 98] on button at bounding box center [501, 92] width 15 height 15
click at [475, 158] on link "Manage settings" at bounding box center [457, 155] width 104 height 21
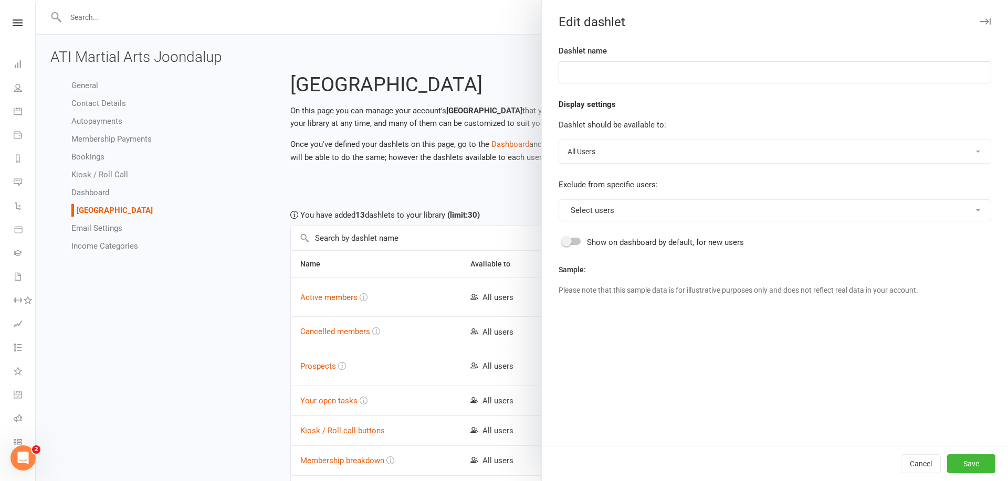
type input "Membership breakdown"
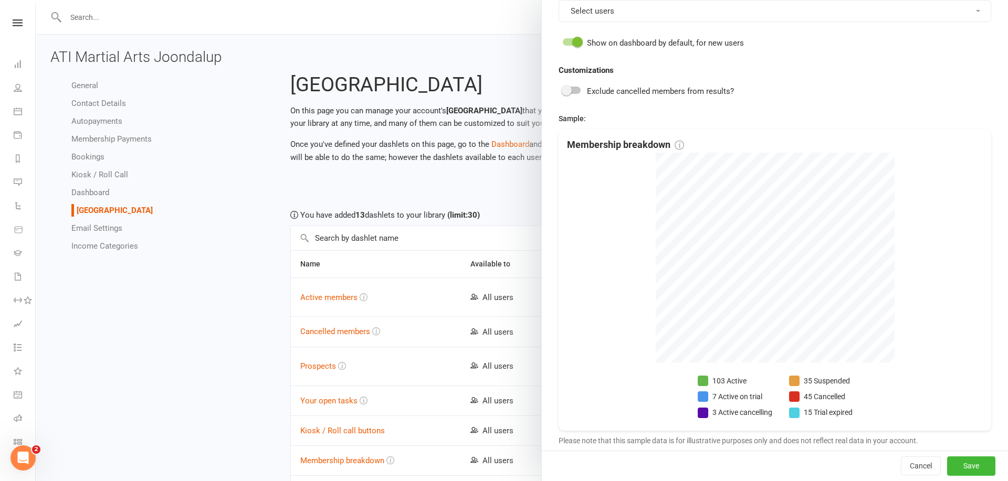
scroll to position [198, 0]
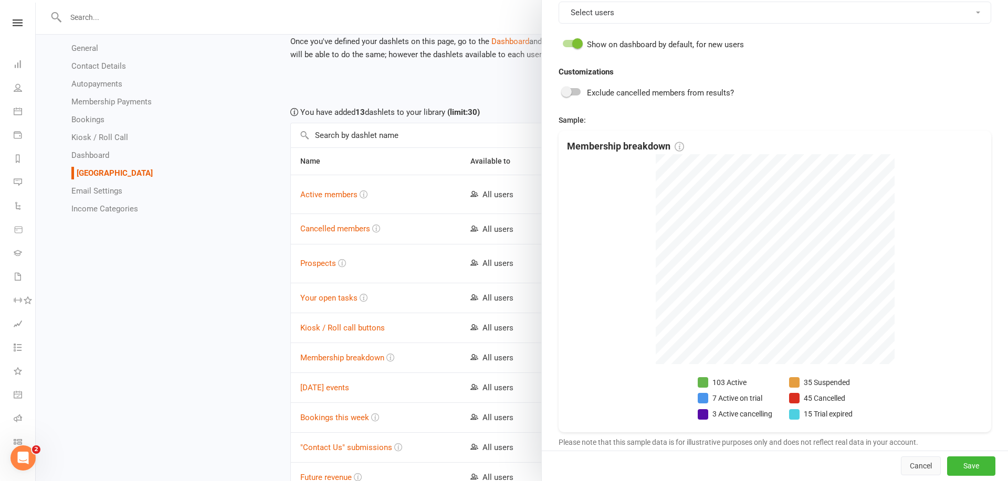
click at [927, 463] on button "Cancel" at bounding box center [921, 466] width 40 height 19
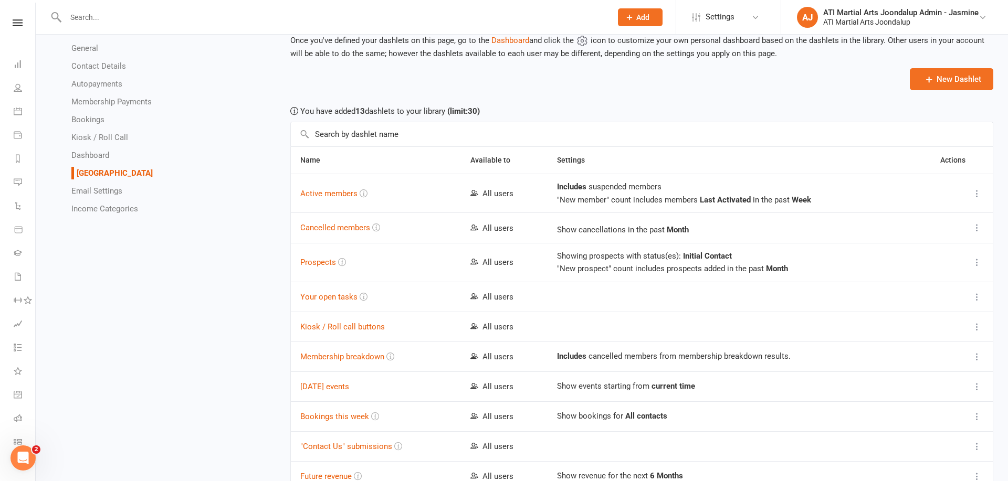
click at [980, 229] on icon at bounding box center [977, 228] width 10 height 10
click at [88, 45] on link "General" at bounding box center [84, 48] width 27 height 9
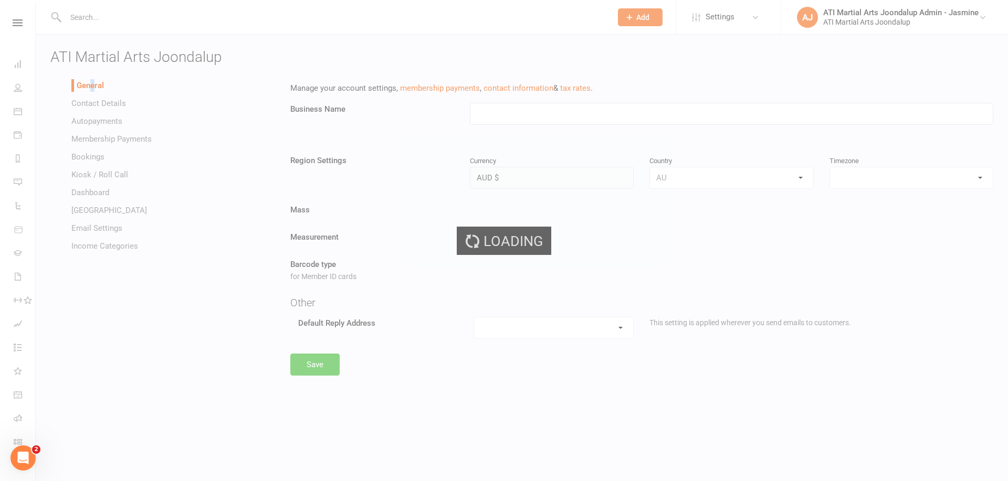
type input "ATI Martial Arts Joondalup"
select select "Australia/Lord_Howe"
select select "[EMAIL_ADDRESS][DOMAIN_NAME]"
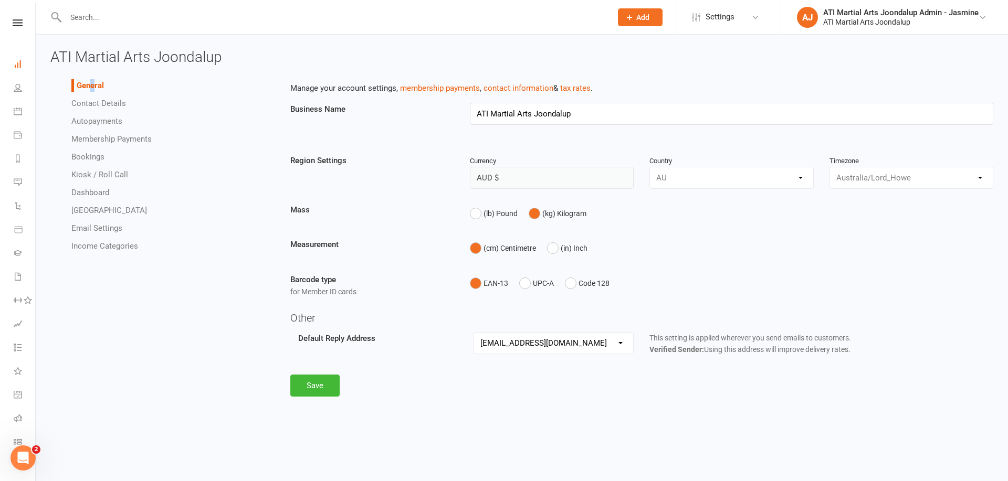
click at [18, 70] on link "Dashboard" at bounding box center [25, 66] width 22 height 24
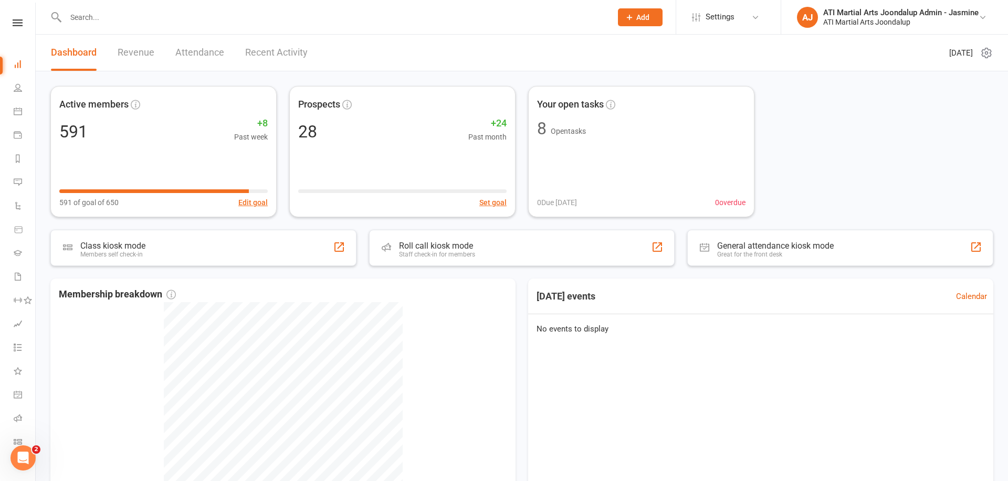
click at [18, 70] on link "Dashboard" at bounding box center [25, 66] width 22 height 24
click at [18, 69] on link "Dashboard" at bounding box center [25, 66] width 22 height 24
